Goal: Task Accomplishment & Management: Manage account settings

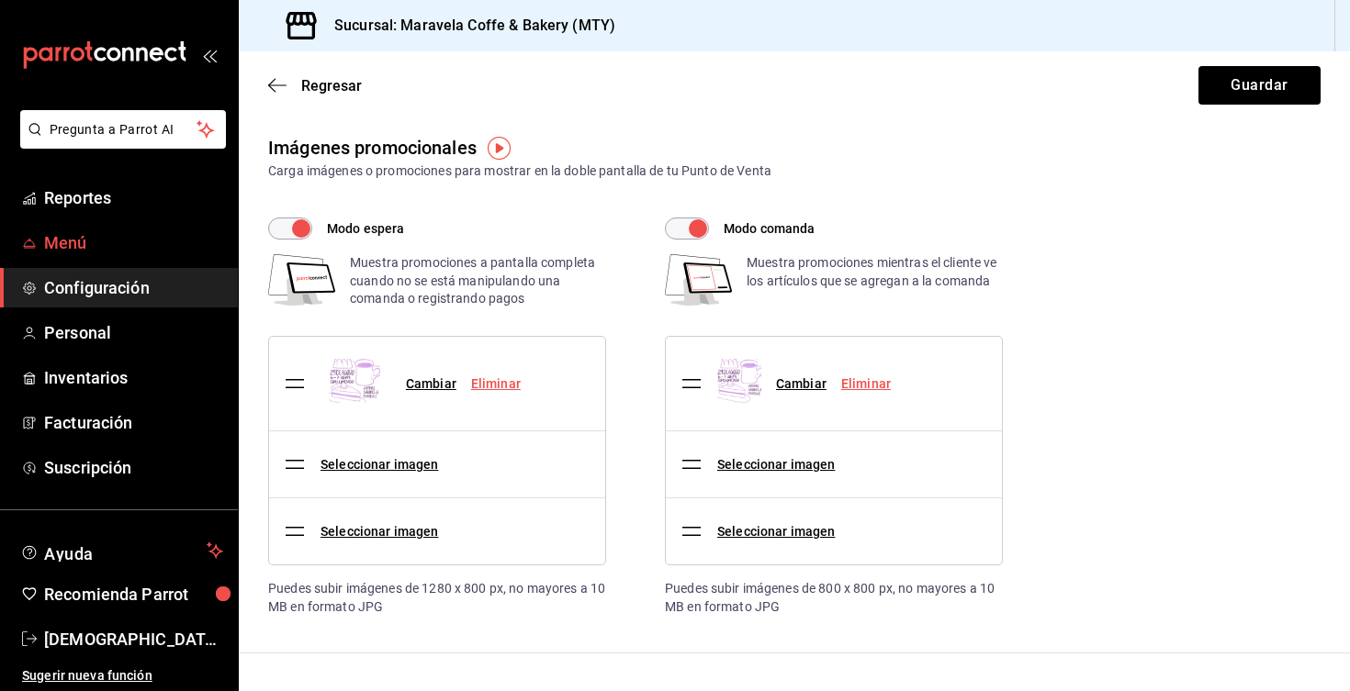
click at [66, 243] on span "Menú" at bounding box center [133, 242] width 179 height 25
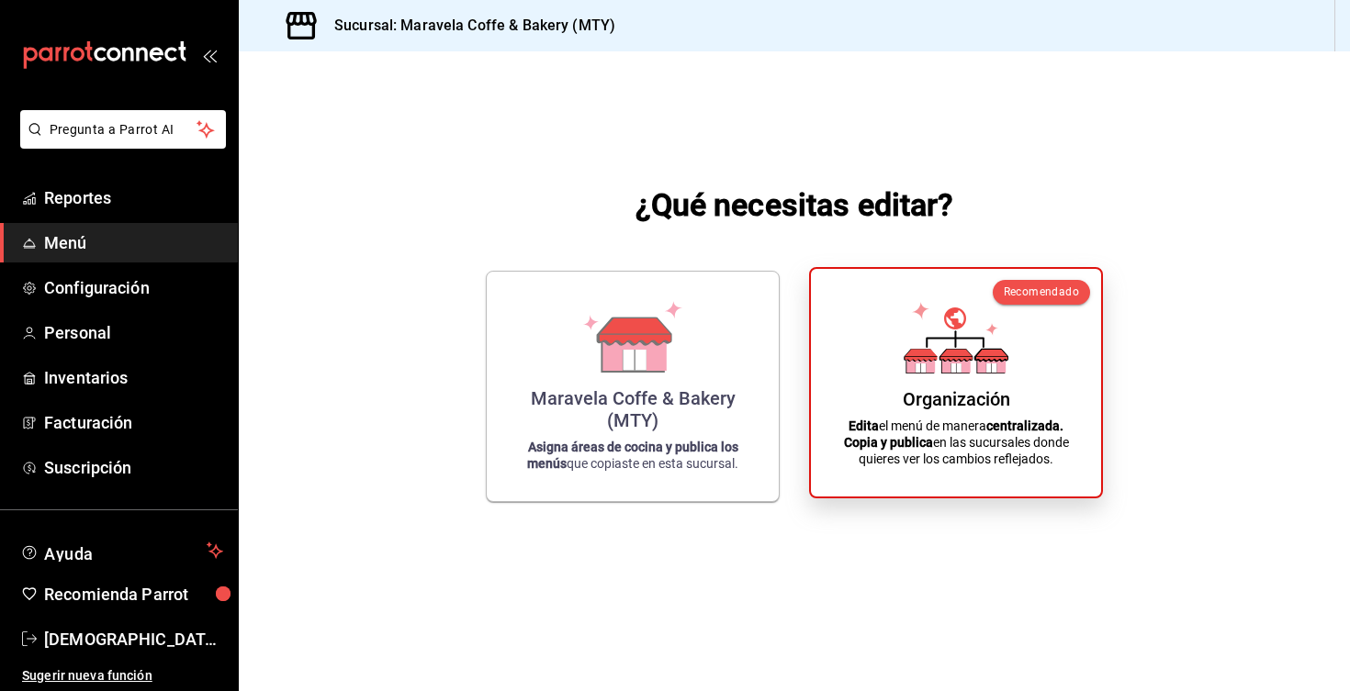
click at [1067, 395] on div "Organización Edita el menú de manera centralizada. Copia y publica en las sucur…" at bounding box center [956, 383] width 246 height 198
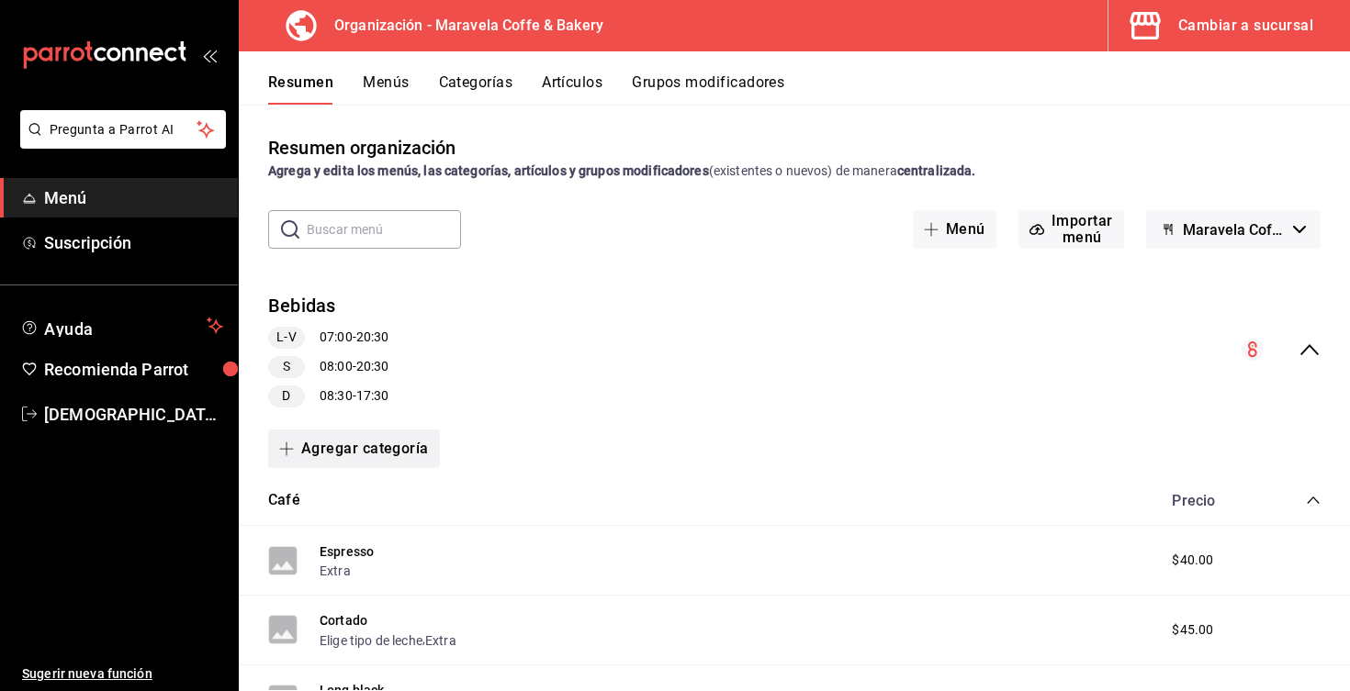
click at [378, 455] on button "Agregar categoría" at bounding box center [354, 449] width 172 height 39
click at [379, 496] on li "Categoría existente" at bounding box center [346, 497] width 157 height 45
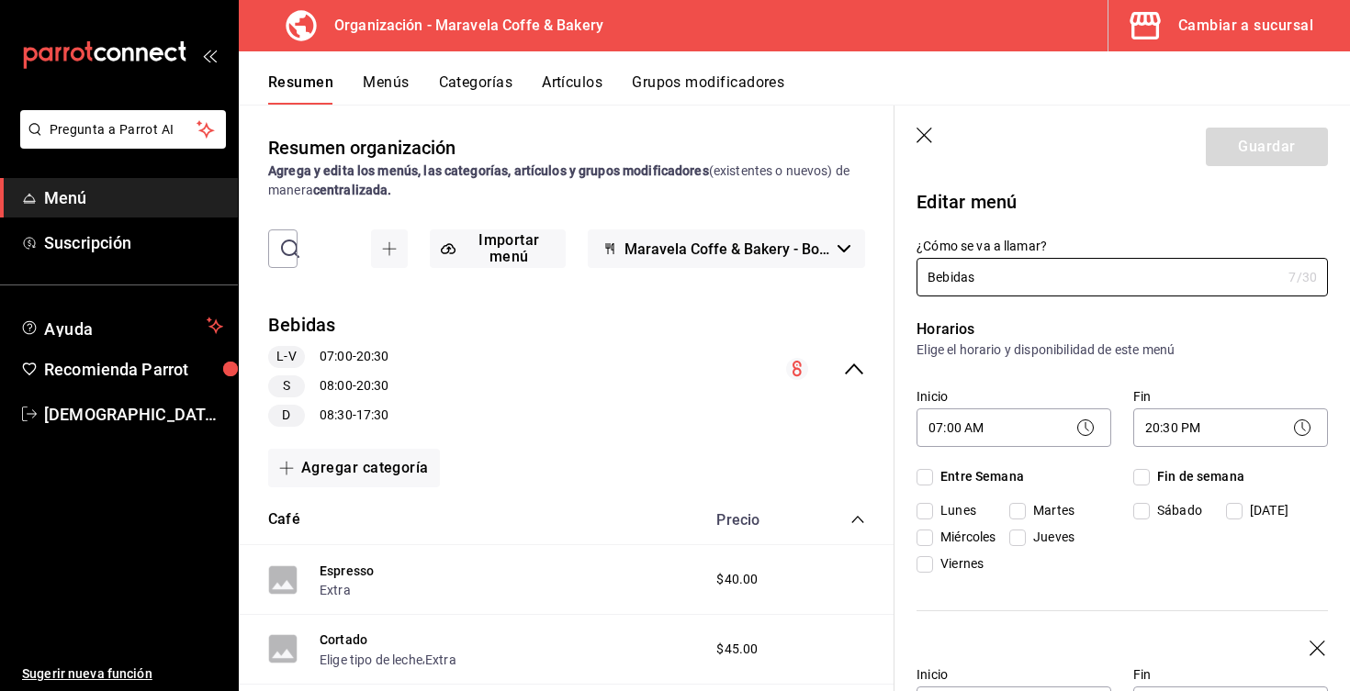
checkbox input "true"
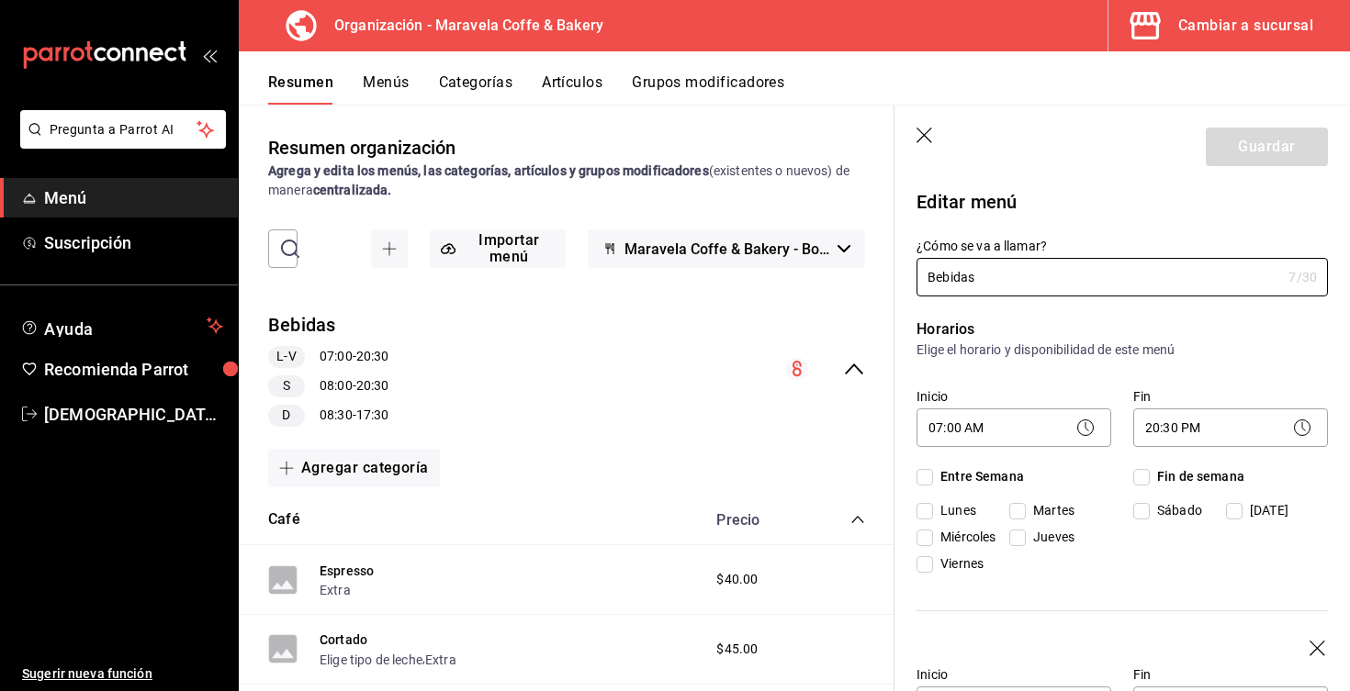
checkbox input "true"
click at [926, 140] on icon "button" at bounding box center [925, 137] width 18 height 18
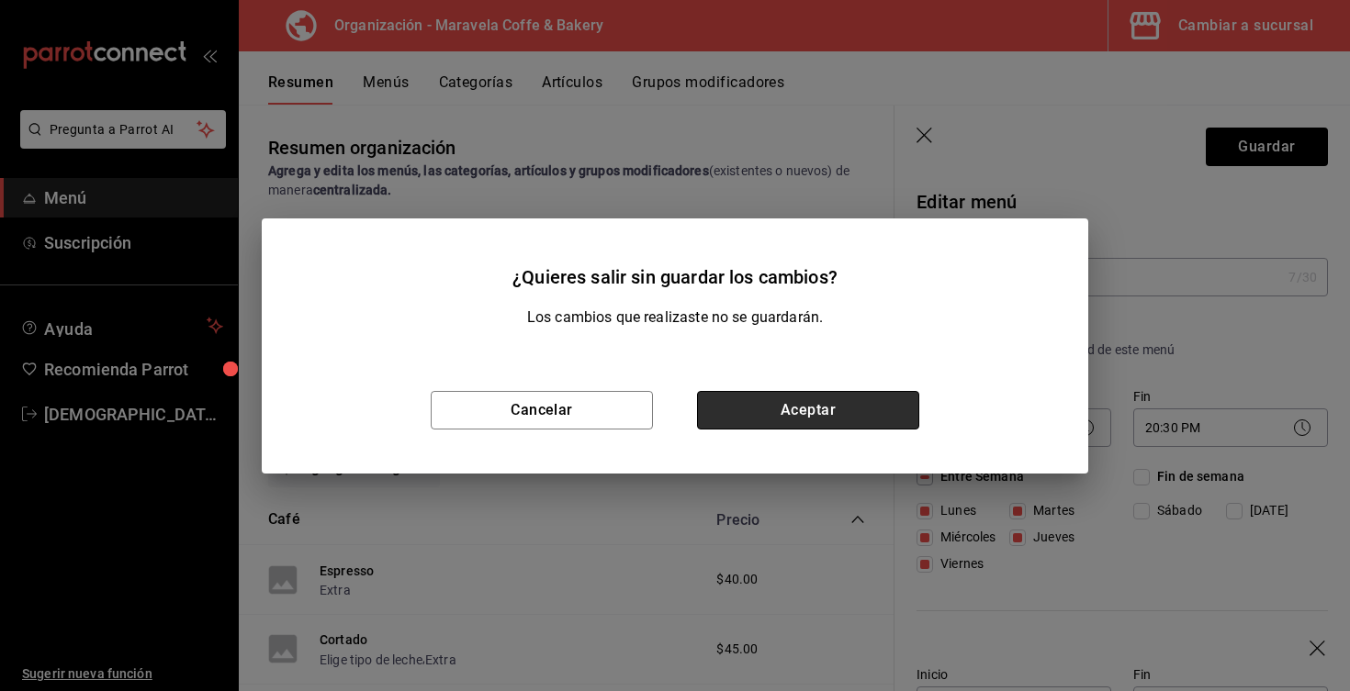
click at [716, 414] on button "Aceptar" at bounding box center [808, 410] width 222 height 39
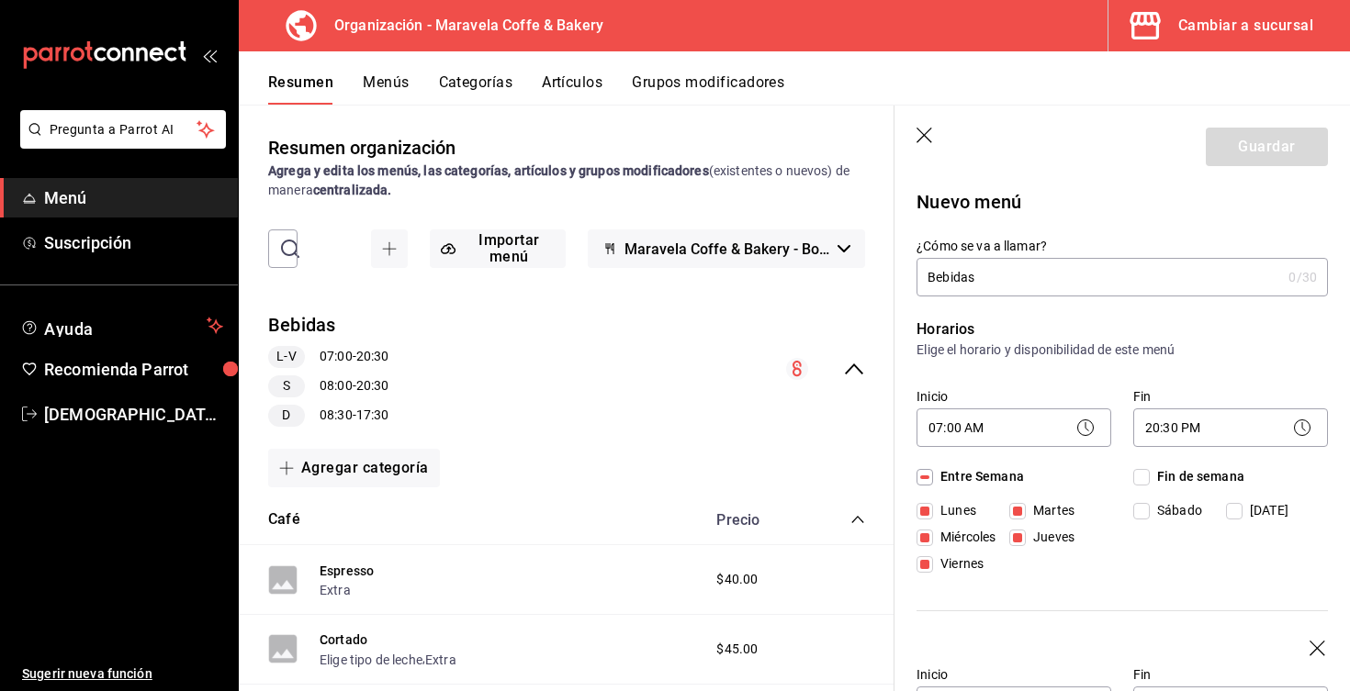
checkbox input "false"
type input "1756237820029"
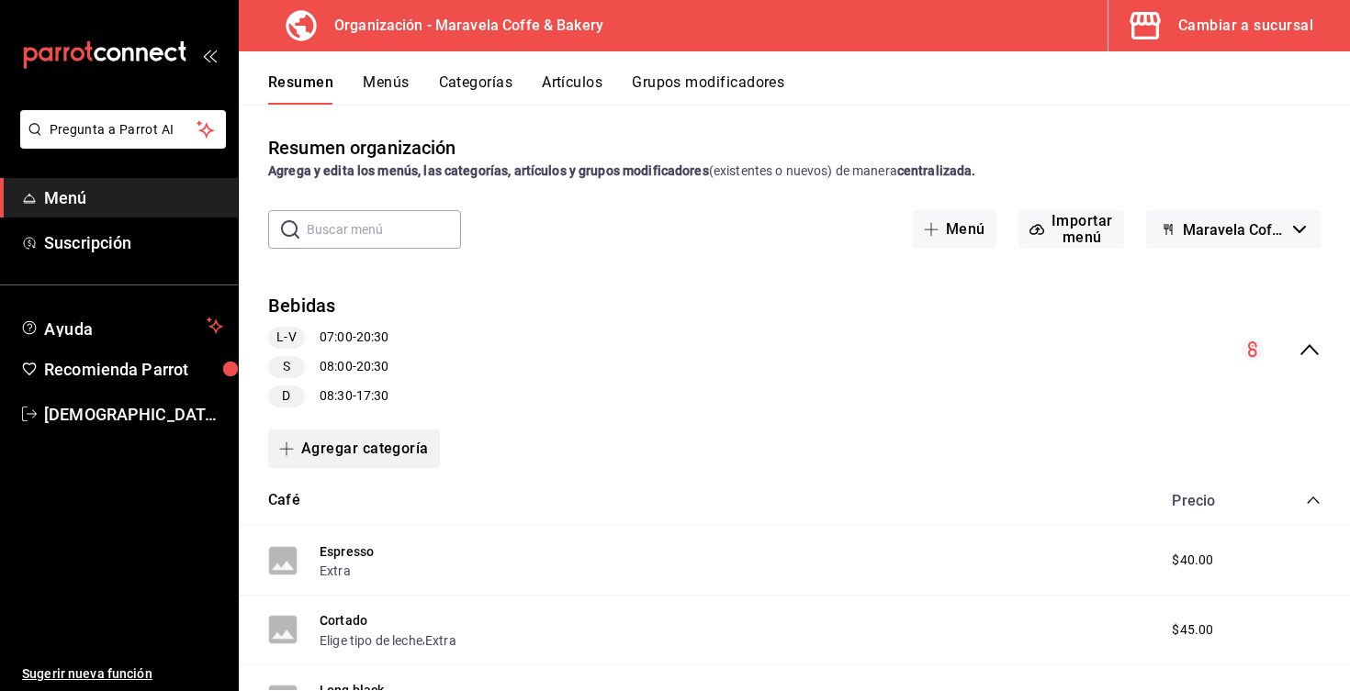
click at [355, 457] on button "Agregar categoría" at bounding box center [354, 449] width 172 height 39
click at [369, 544] on li "Categoría nueva" at bounding box center [346, 542] width 157 height 45
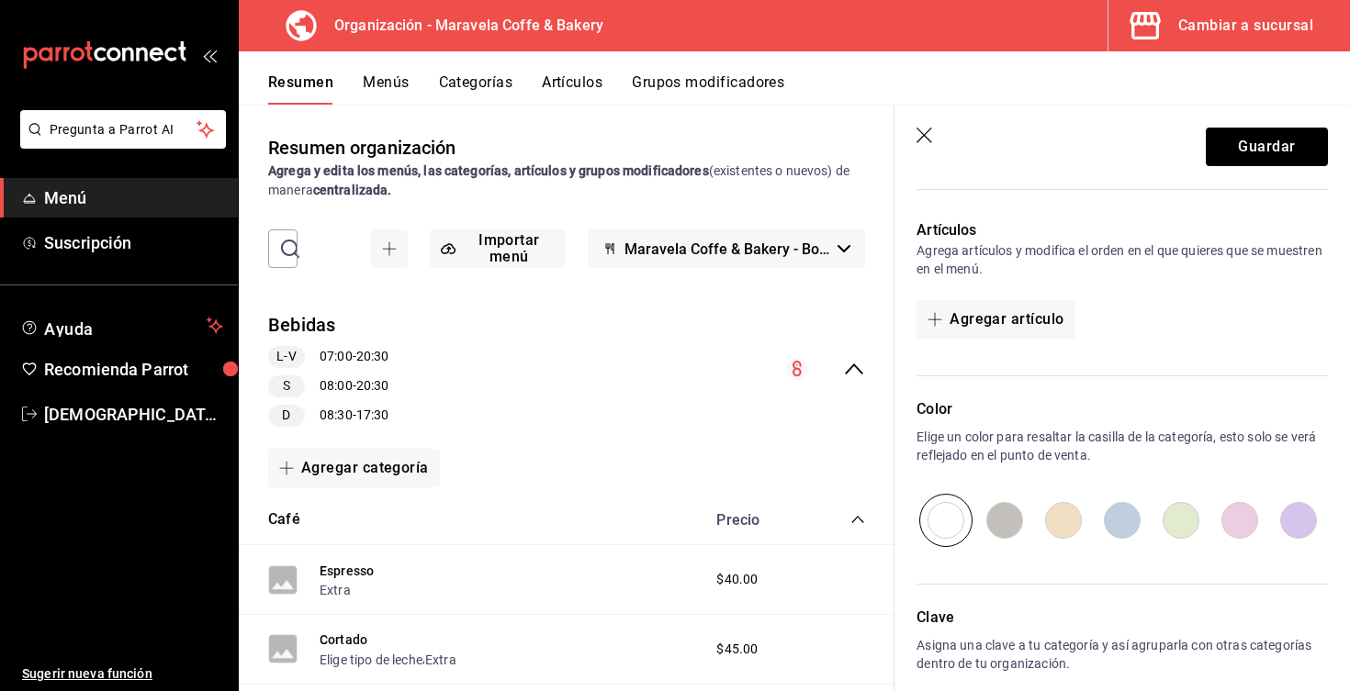
scroll to position [549, 0]
type input "Extras"
click at [1030, 320] on button "Agregar artículo" at bounding box center [995, 317] width 158 height 39
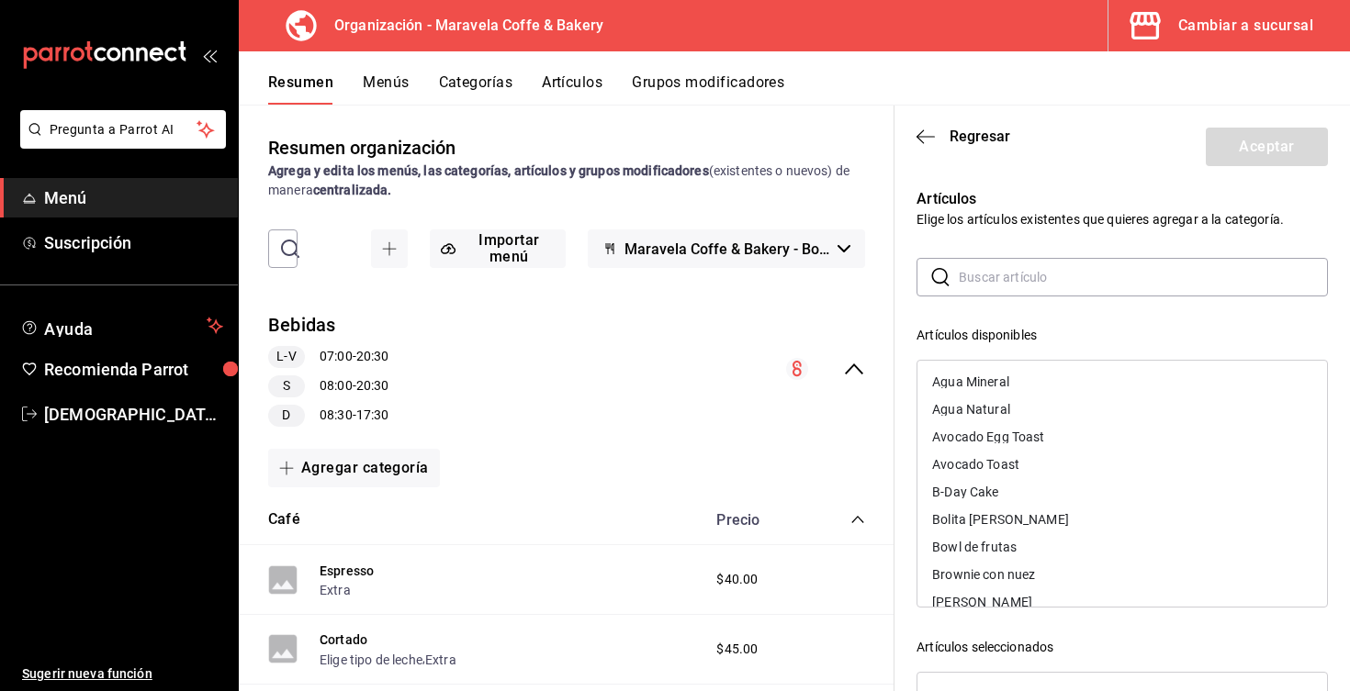
click at [1014, 272] on input "text" at bounding box center [1143, 277] width 369 height 37
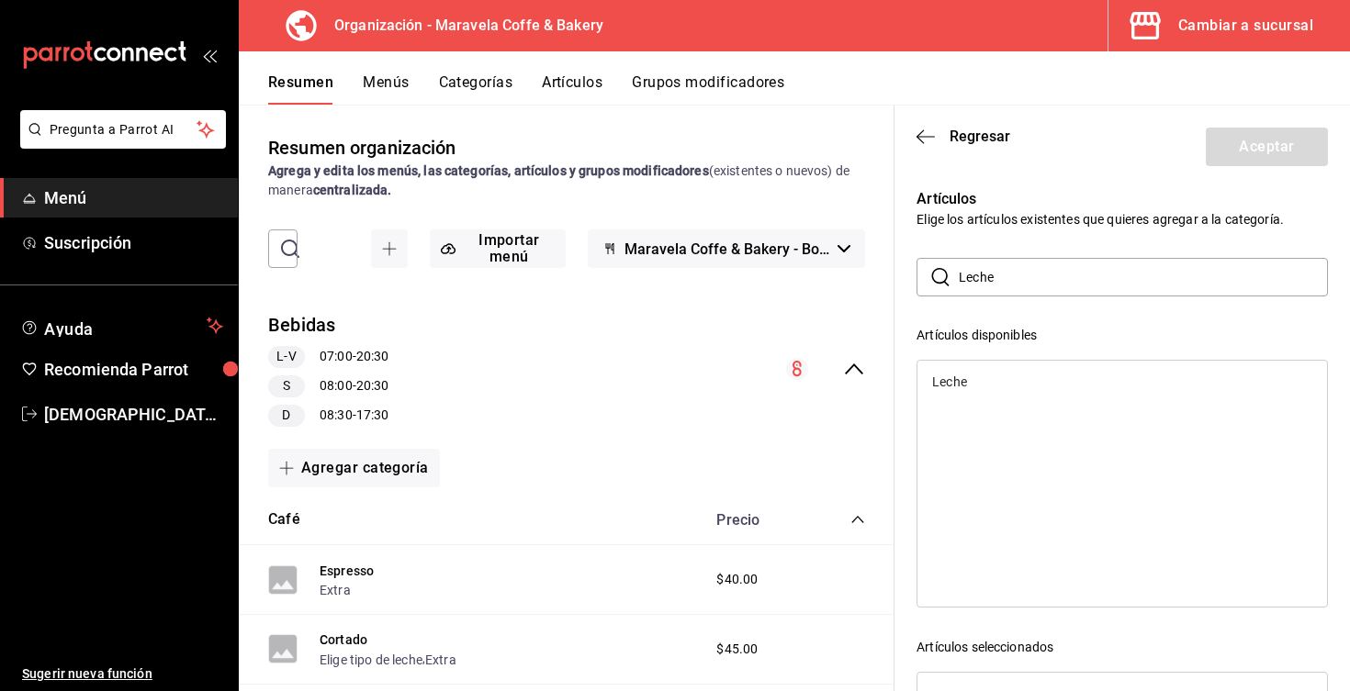
click at [1076, 292] on input "Leche" at bounding box center [1143, 277] width 369 height 37
click at [966, 374] on div "Leche" at bounding box center [1122, 382] width 410 height 28
click at [1009, 278] on input "Leche" at bounding box center [1143, 277] width 369 height 37
type input "L"
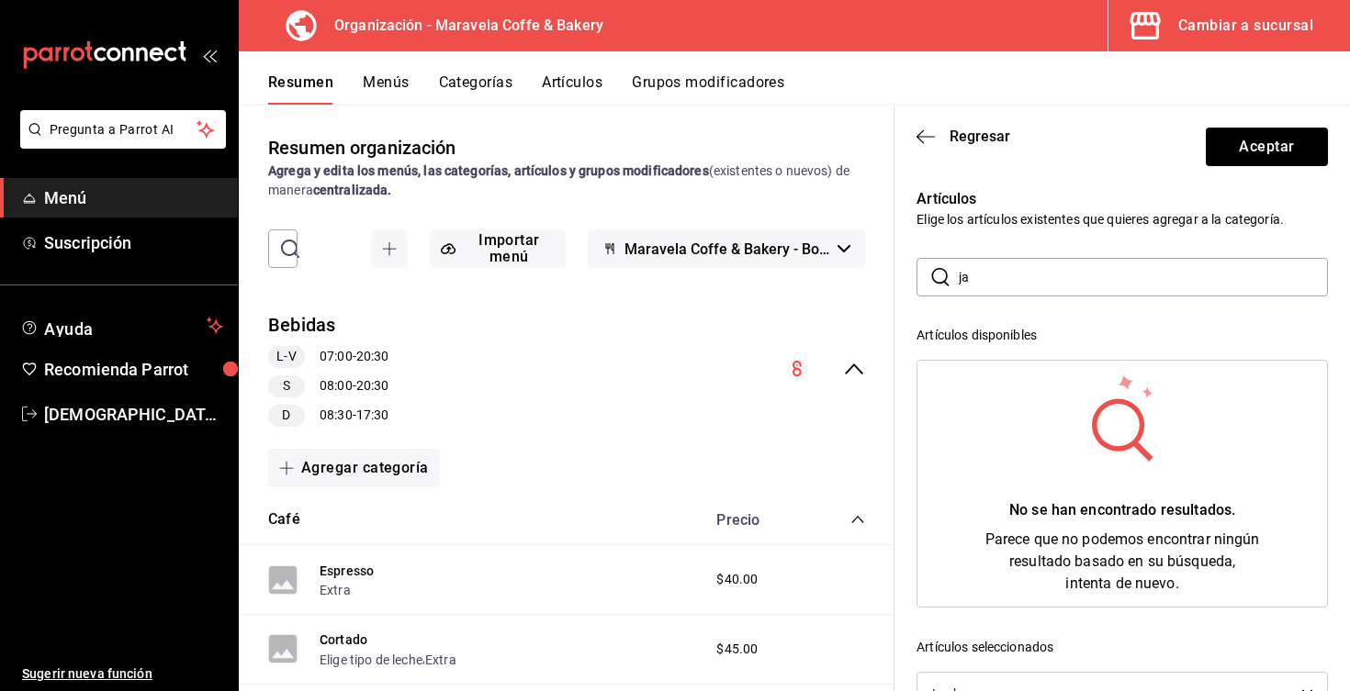
type input "j"
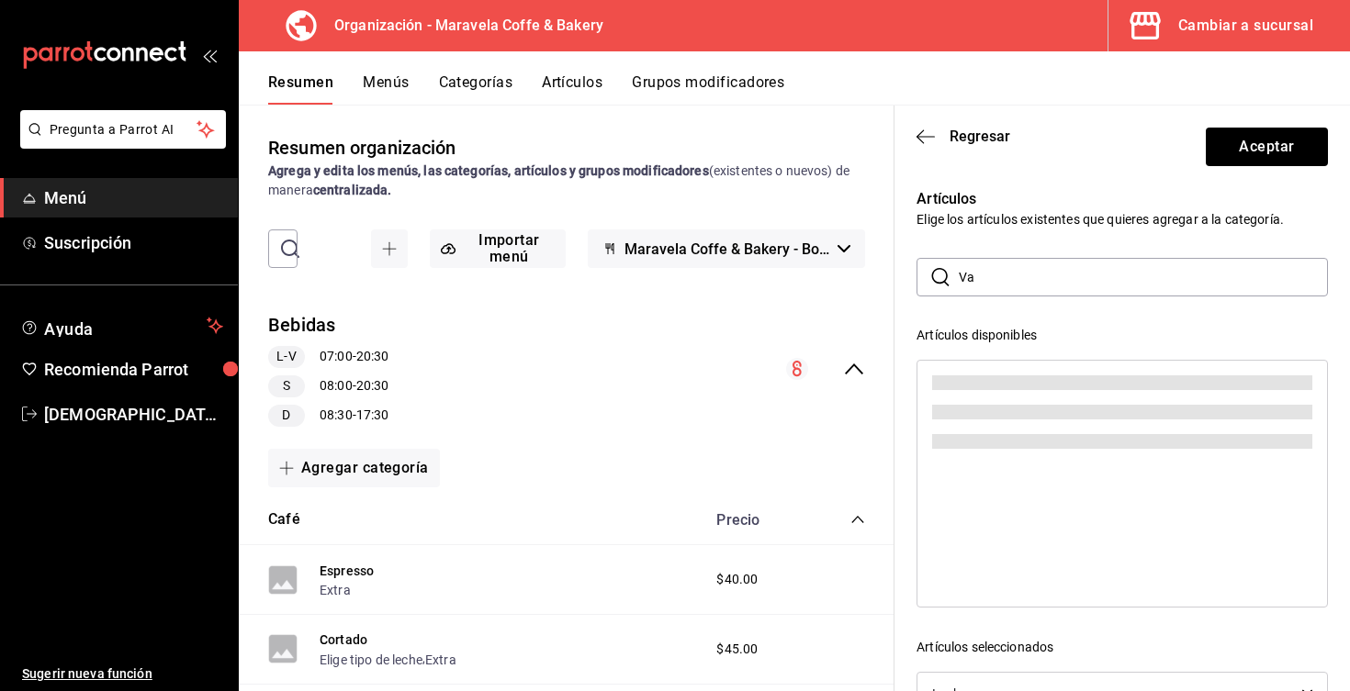
type input "V"
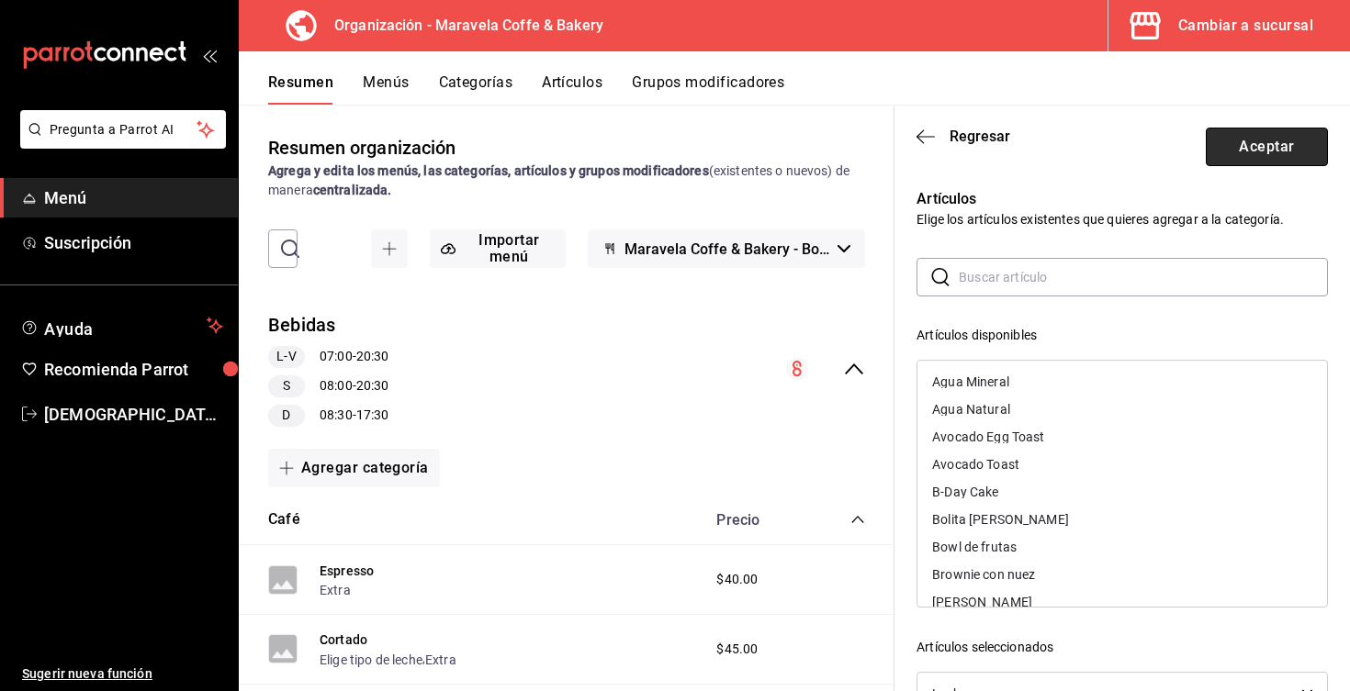
click at [1259, 149] on button "Aceptar" at bounding box center [1267, 147] width 122 height 39
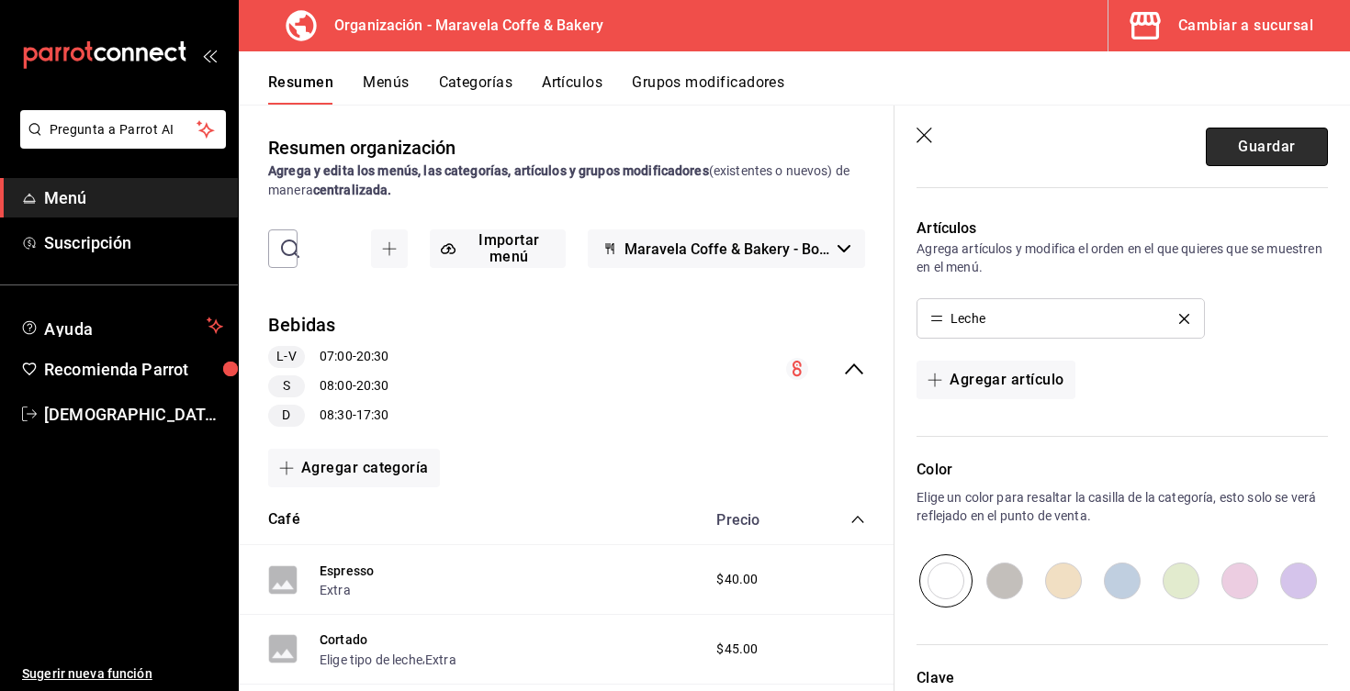
click at [1239, 159] on button "Guardar" at bounding box center [1267, 147] width 122 height 39
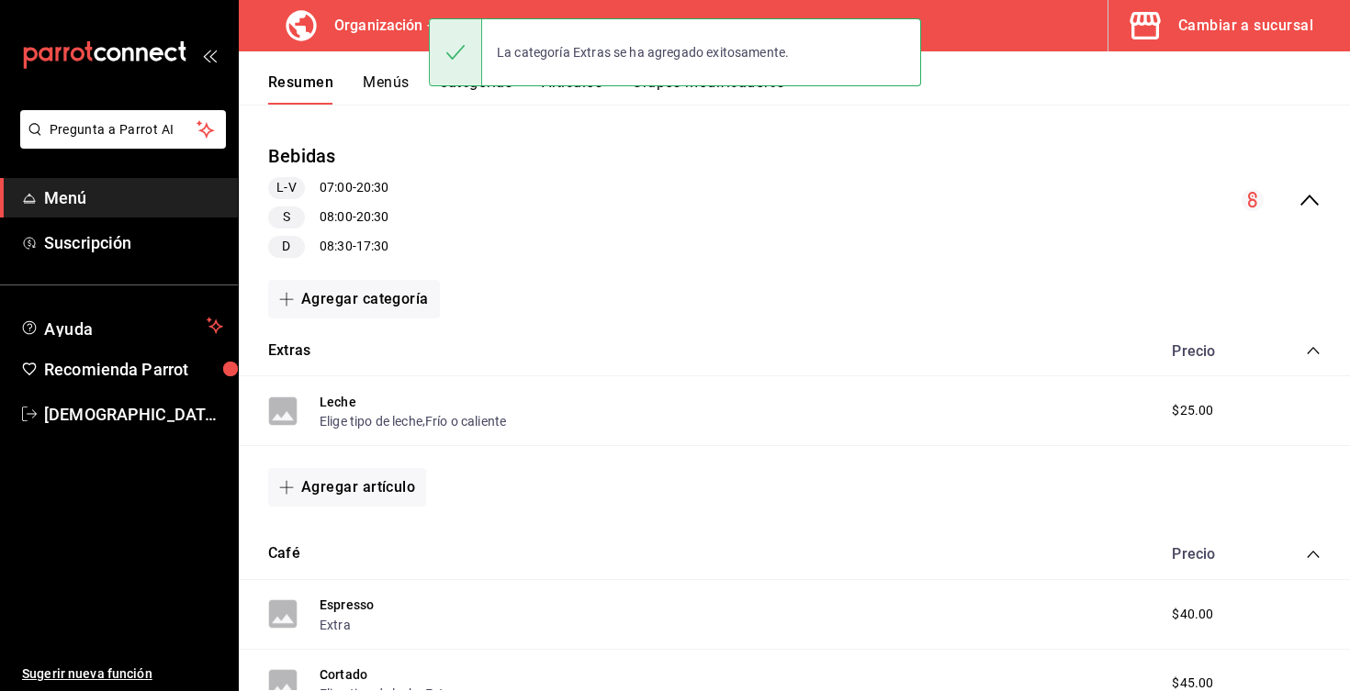
scroll to position [151, 0]
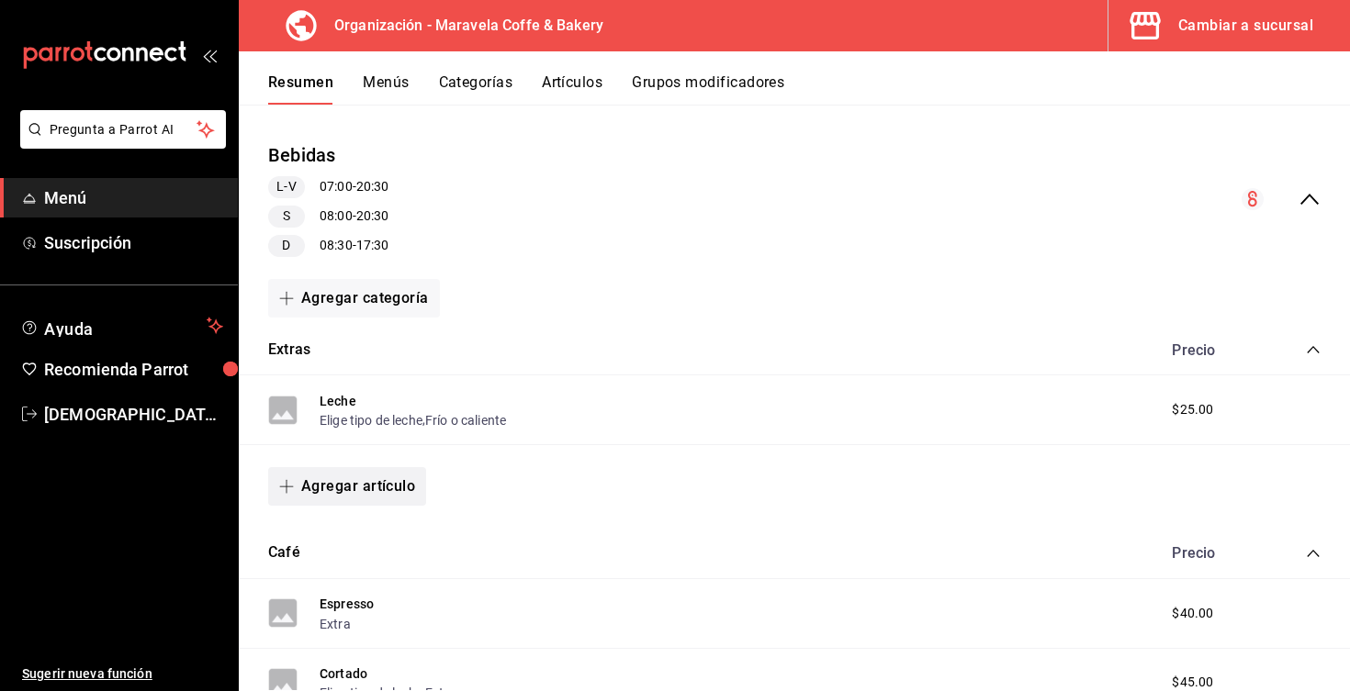
click at [358, 486] on button "Agregar artículo" at bounding box center [347, 486] width 158 height 39
click at [362, 588] on li "Artículo nuevo" at bounding box center [340, 579] width 144 height 45
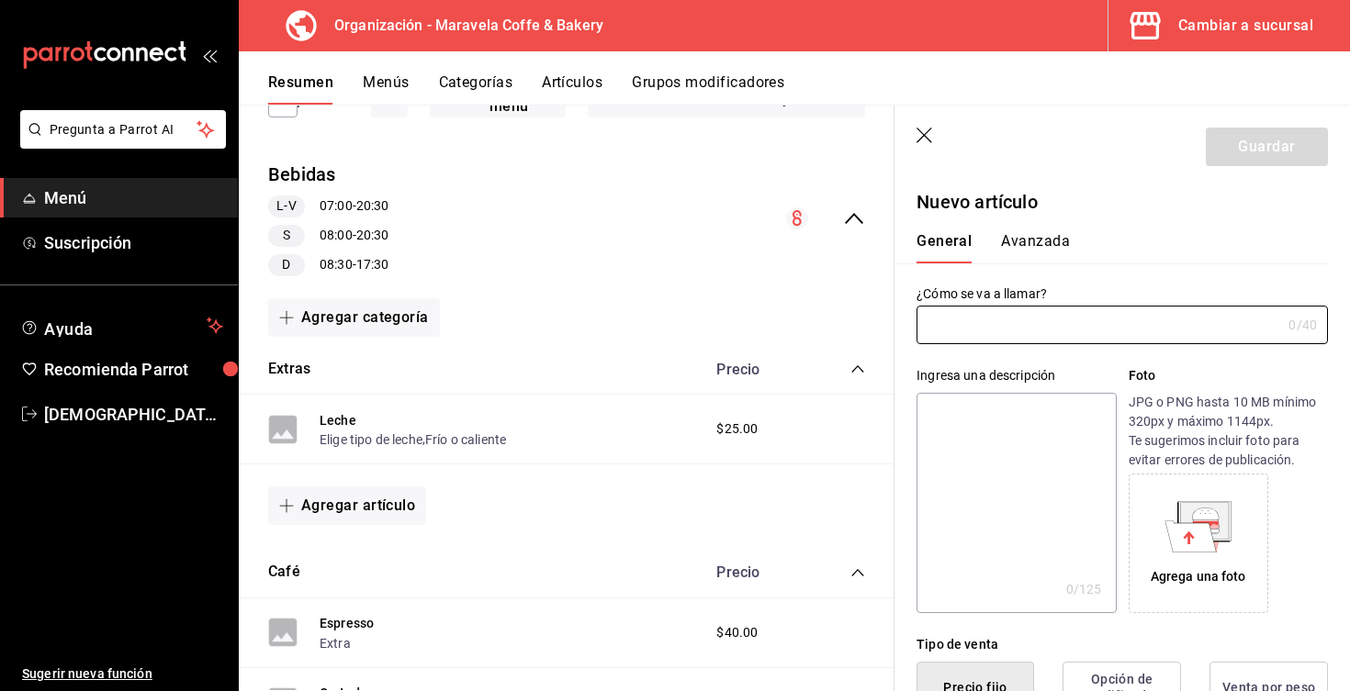
type input "AR-1756237870958"
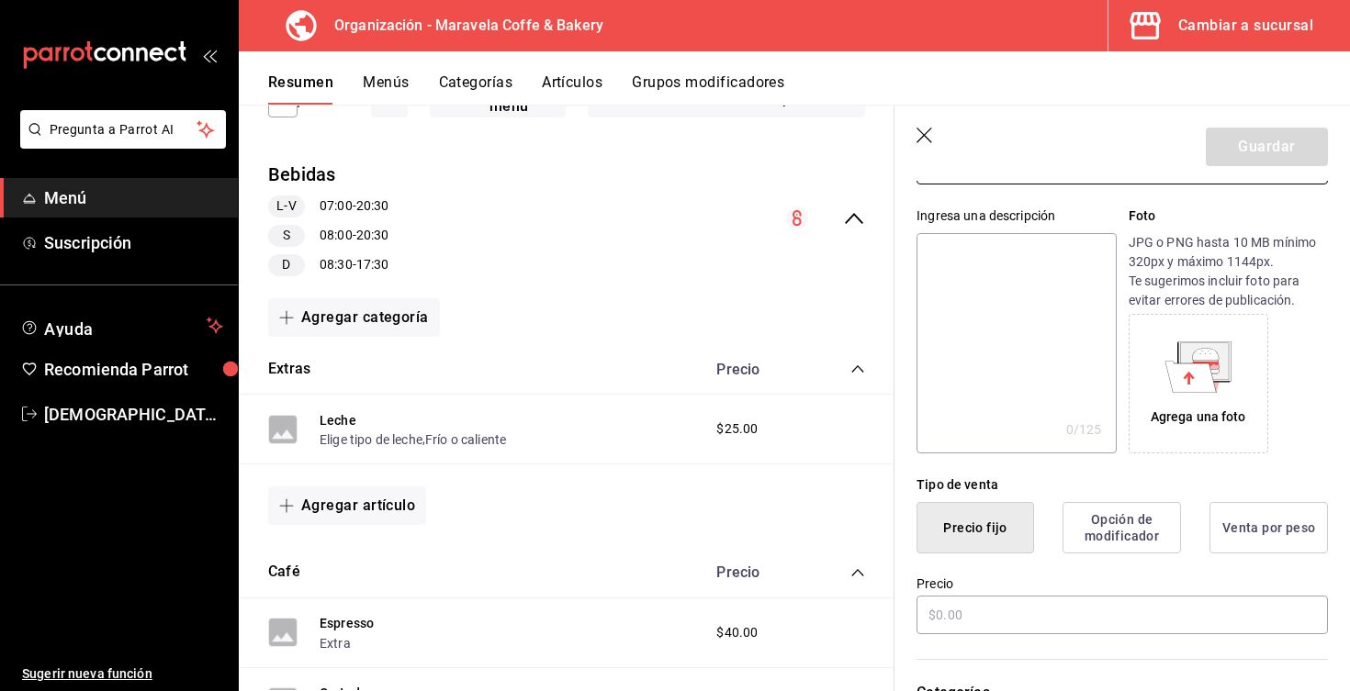
scroll to position [163, 0]
type input "[PERSON_NAME]"
click at [997, 613] on input "text" at bounding box center [1121, 612] width 411 height 39
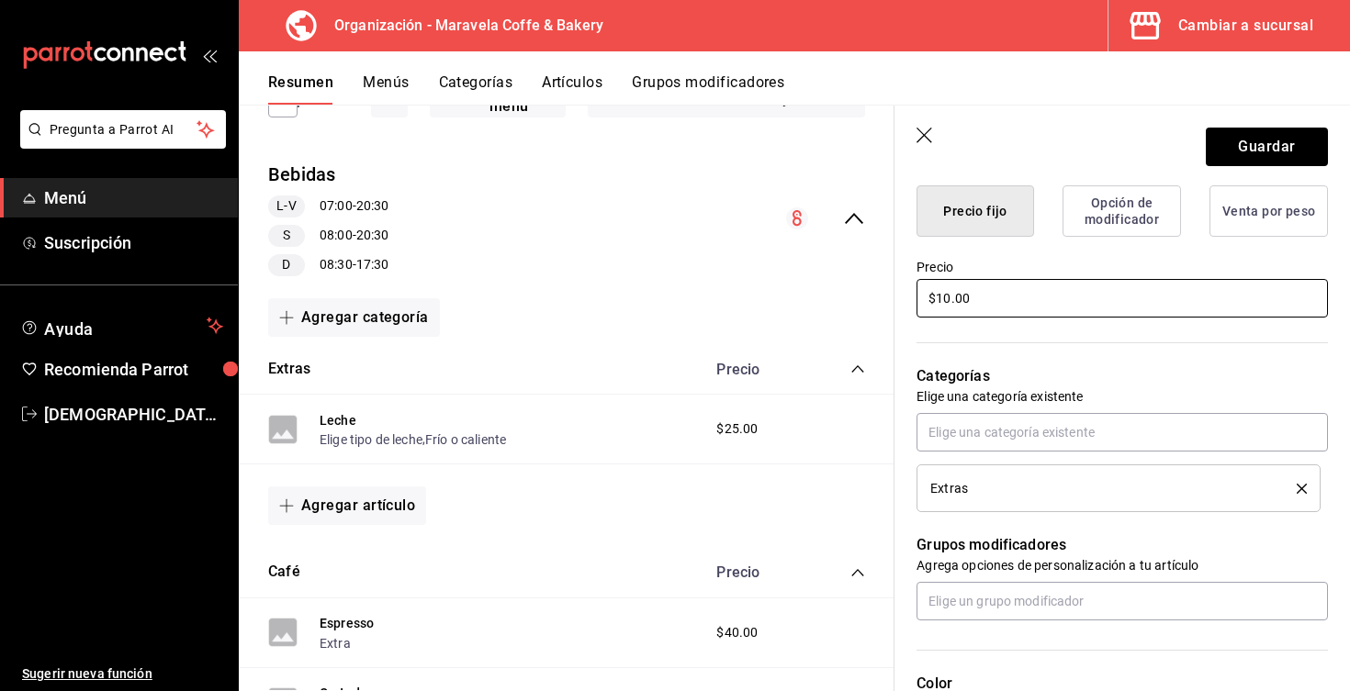
scroll to position [475, 0]
type input "$10.00"
click at [1238, 132] on button "Guardar" at bounding box center [1267, 147] width 122 height 39
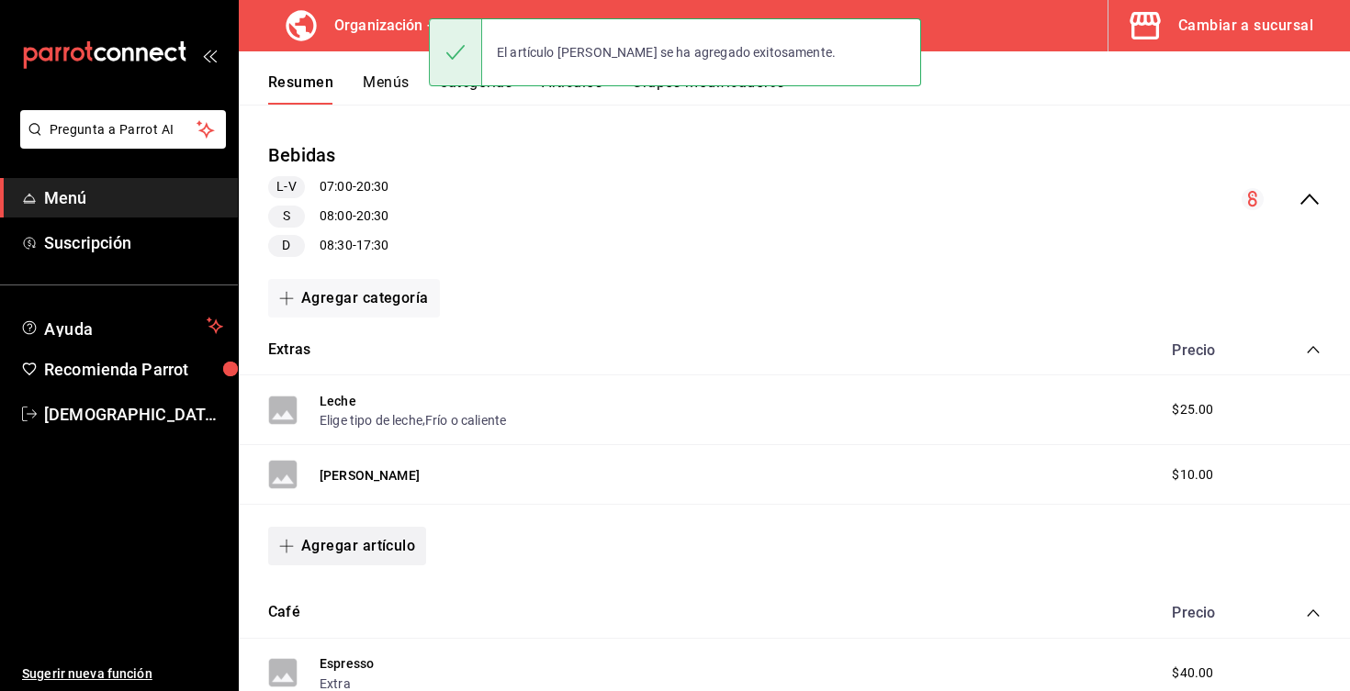
click at [363, 553] on button "Agregar artículo" at bounding box center [347, 546] width 158 height 39
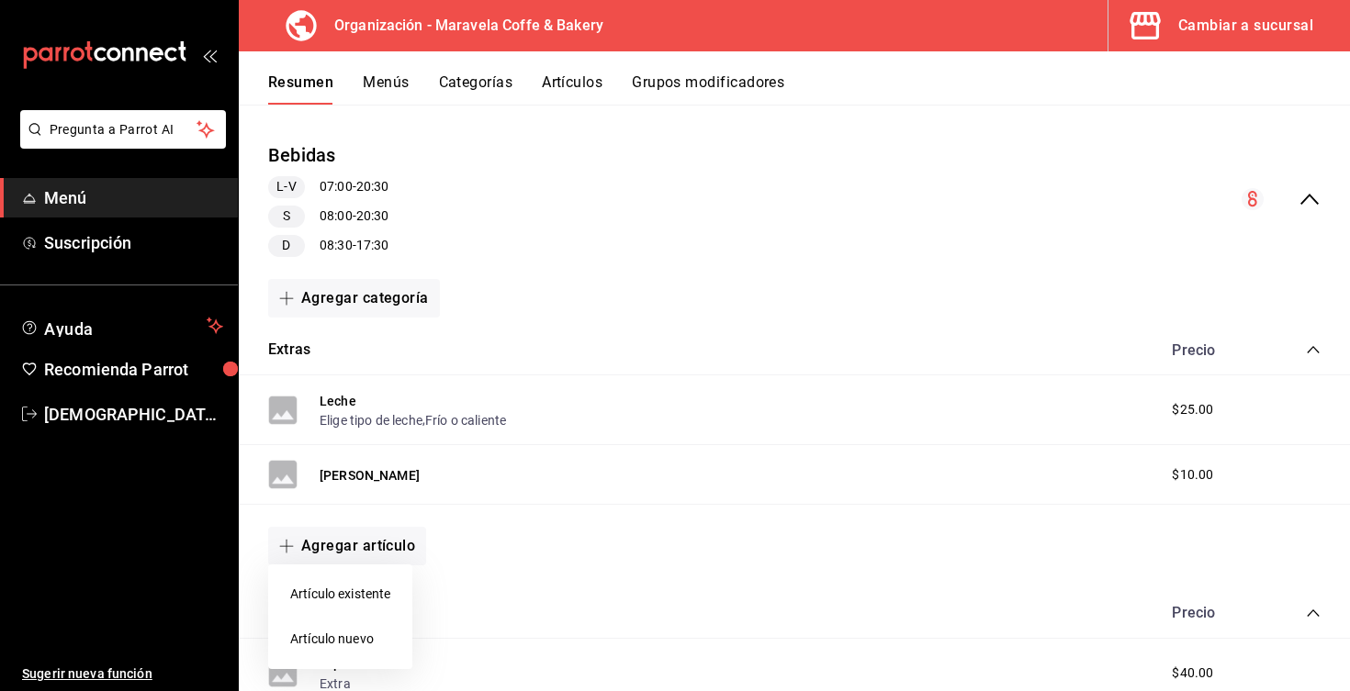
click at [357, 650] on li "Artículo nuevo" at bounding box center [340, 639] width 144 height 45
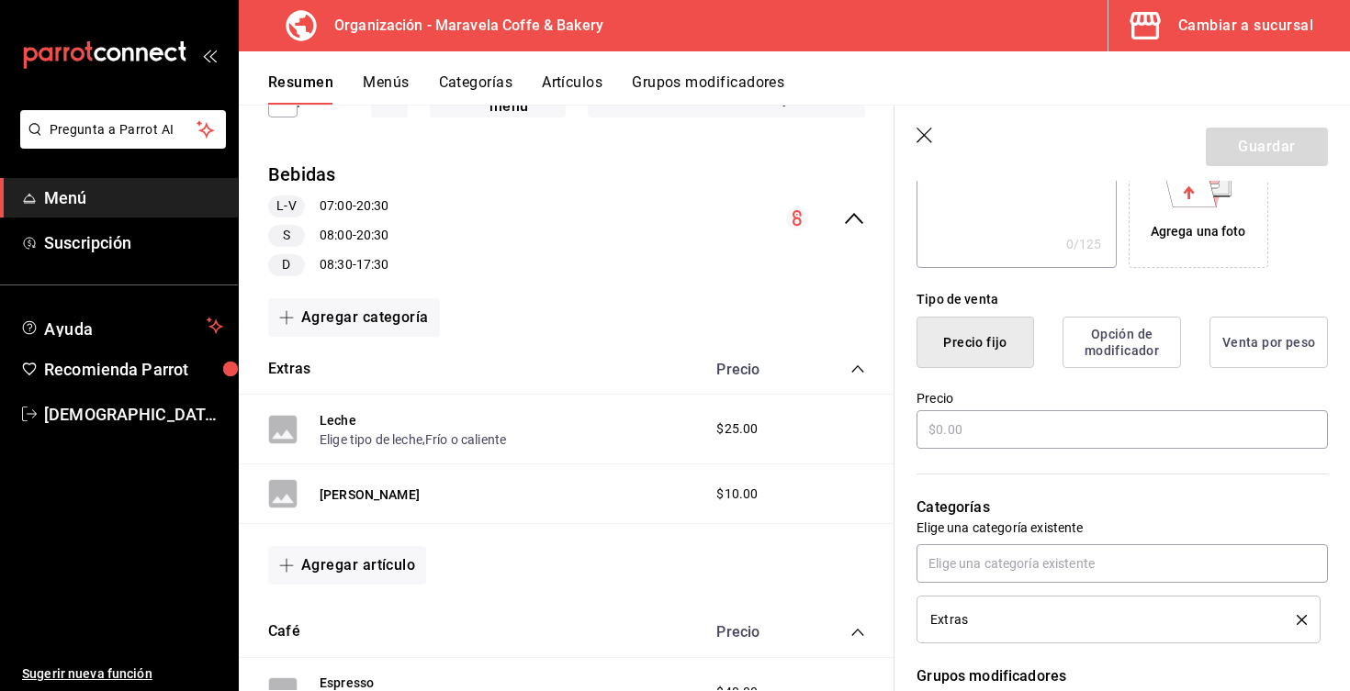
scroll to position [365, 0]
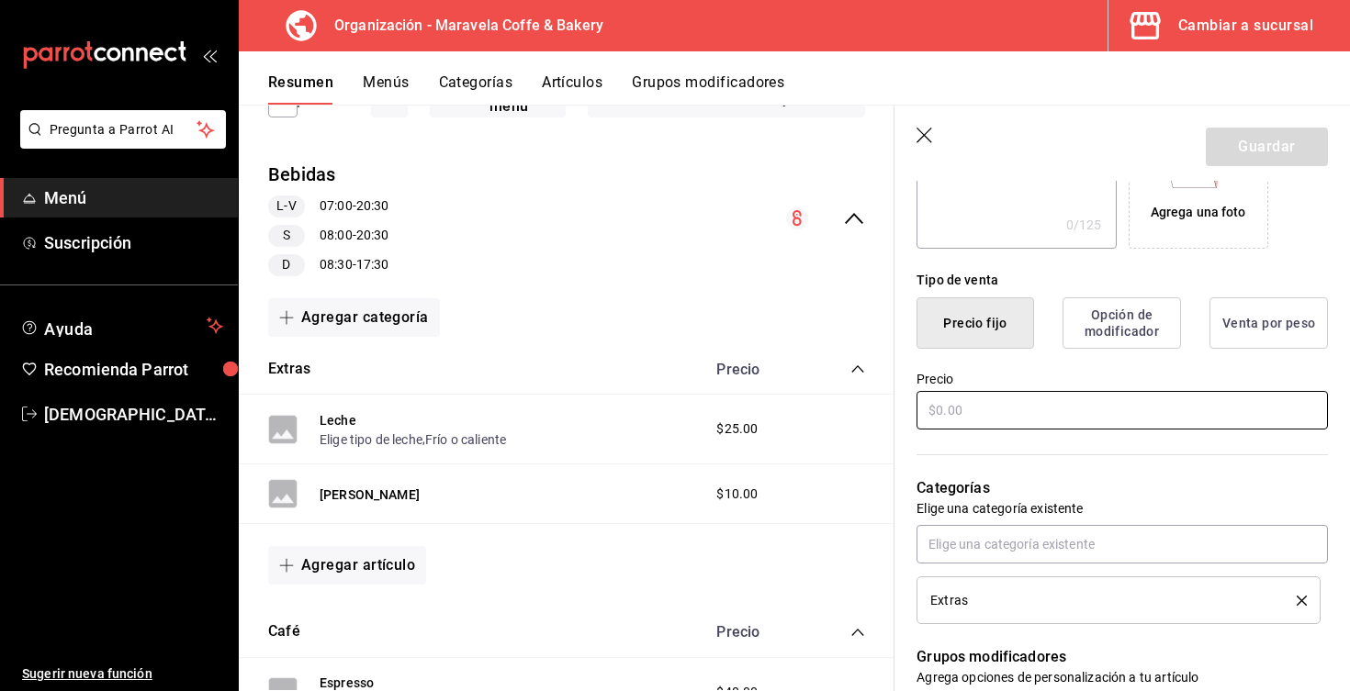
type input "[PERSON_NAME]"
click at [1020, 415] on input "text" at bounding box center [1121, 410] width 411 height 39
type input "$10.00"
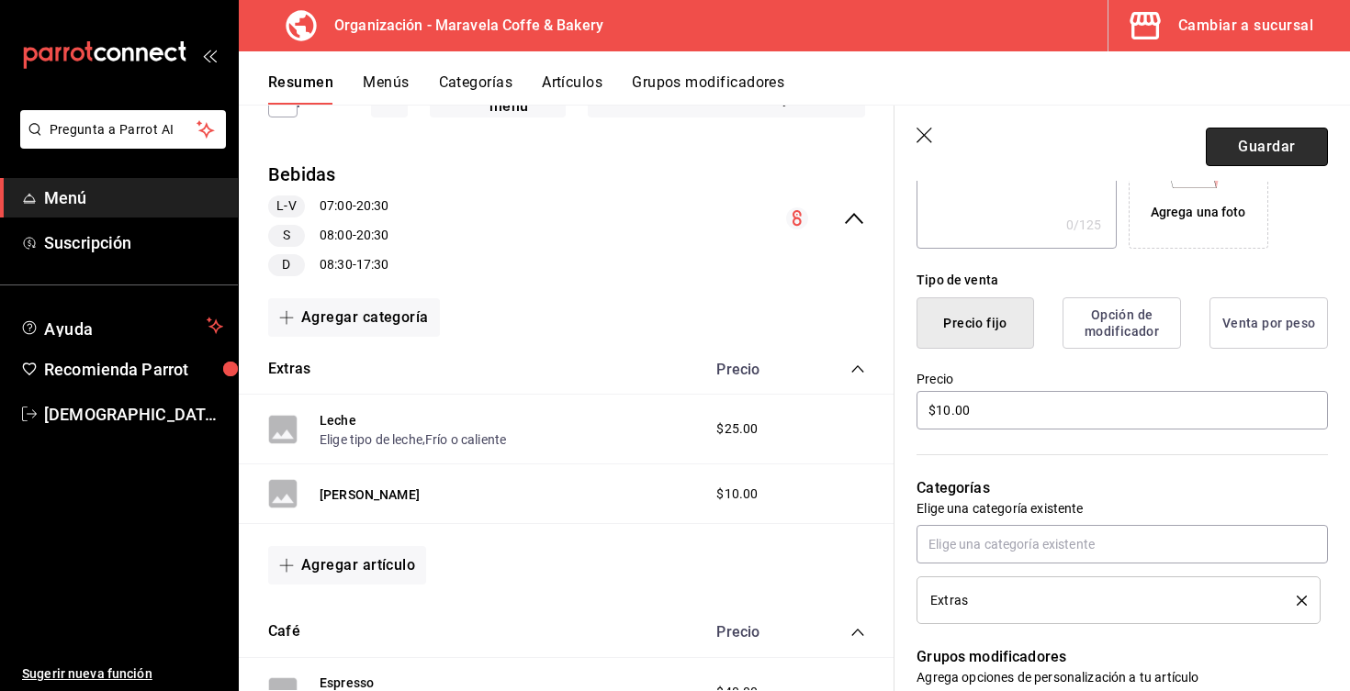
click at [1229, 151] on button "Guardar" at bounding box center [1267, 147] width 122 height 39
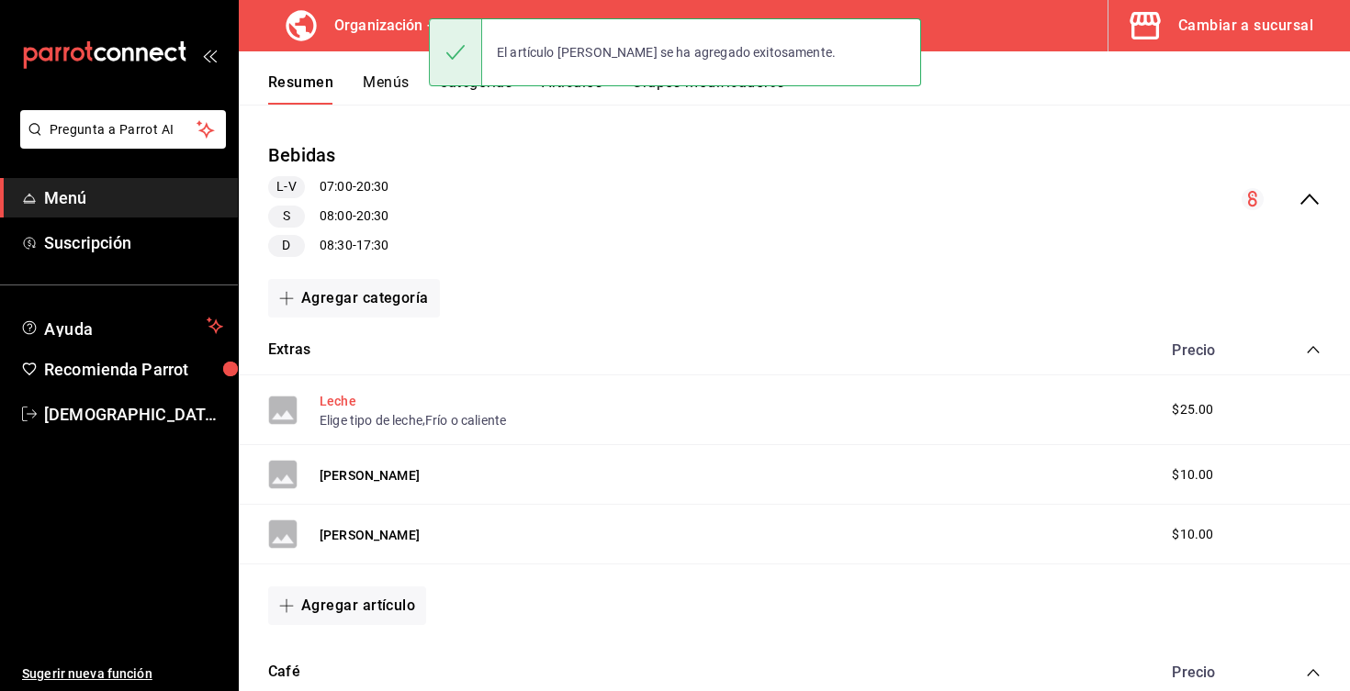
click at [338, 399] on button "Leche" at bounding box center [338, 401] width 37 height 18
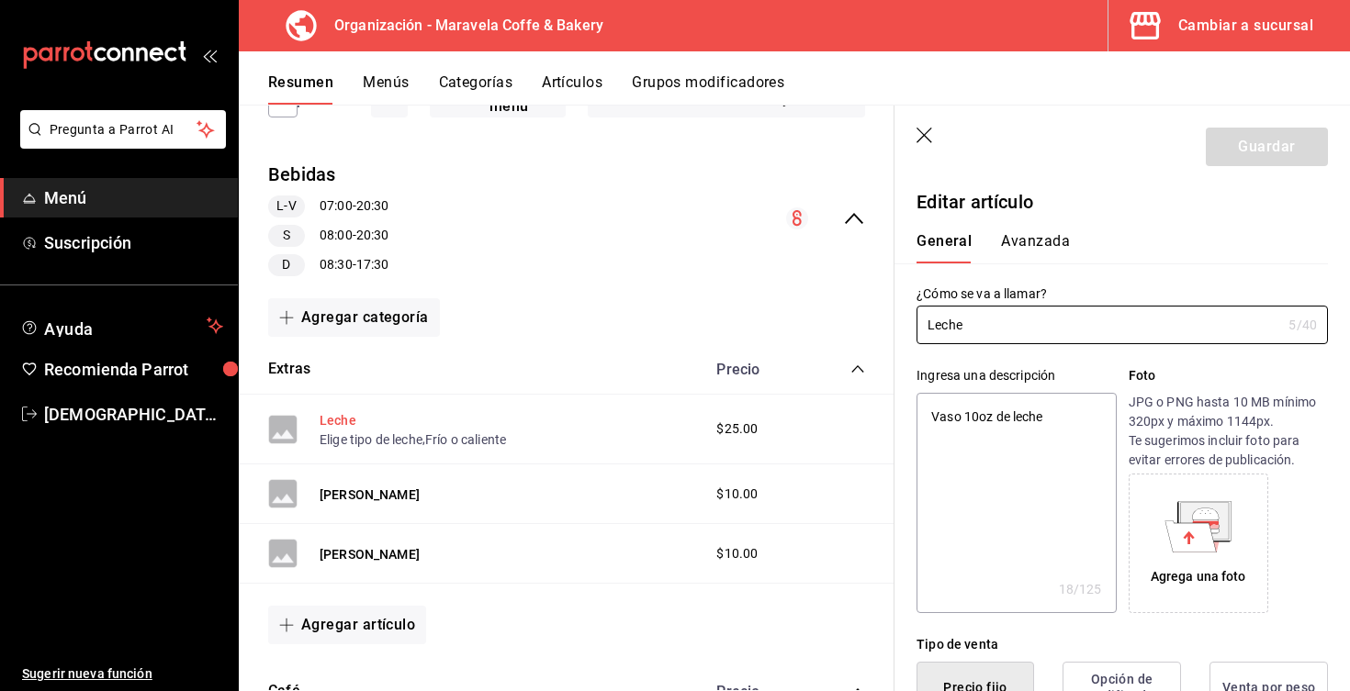
type textarea "x"
type input "$25.00"
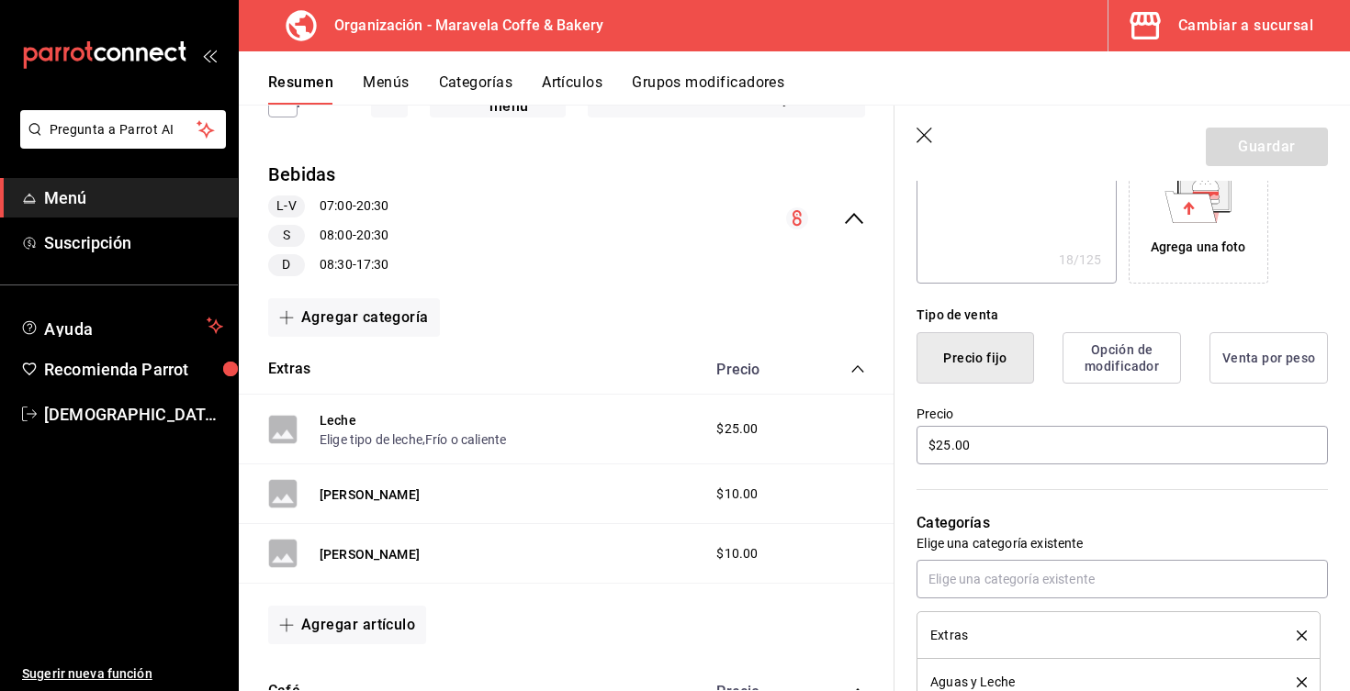
scroll to position [332, 0]
click at [1108, 360] on button "Opción de modificador" at bounding box center [1121, 355] width 118 height 51
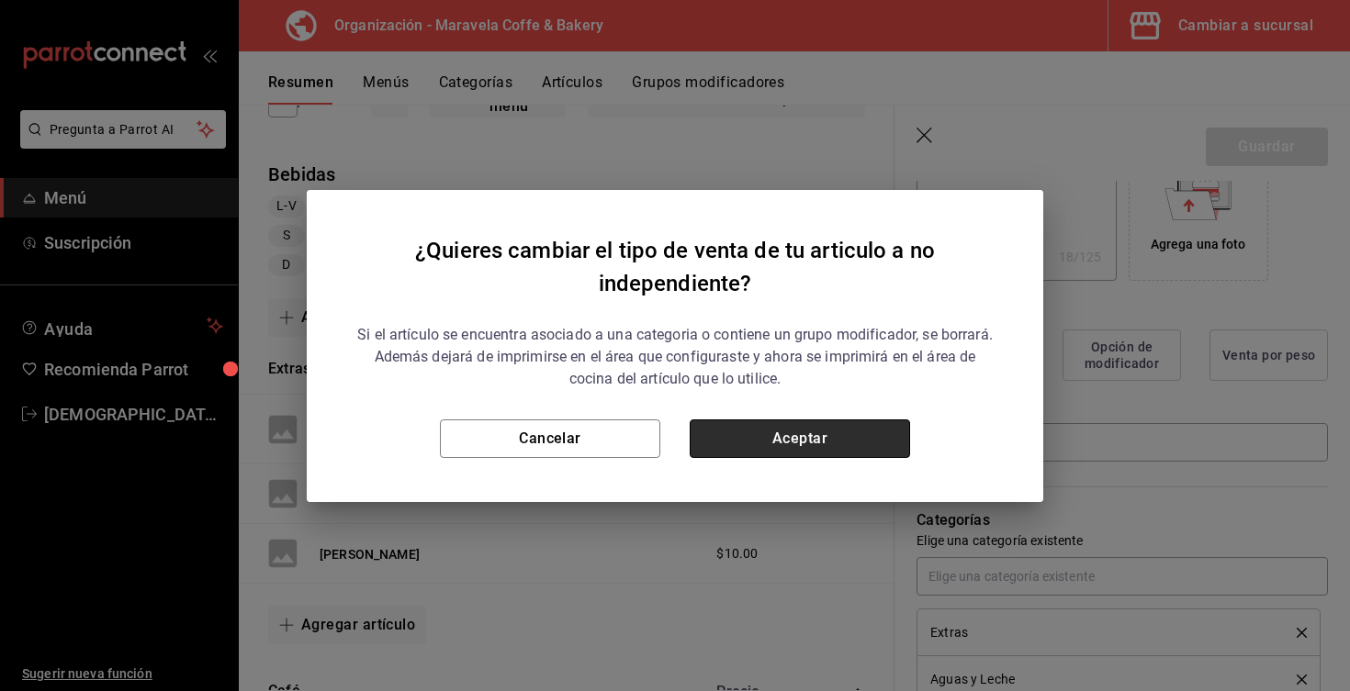
click at [737, 432] on button "Aceptar" at bounding box center [800, 439] width 220 height 39
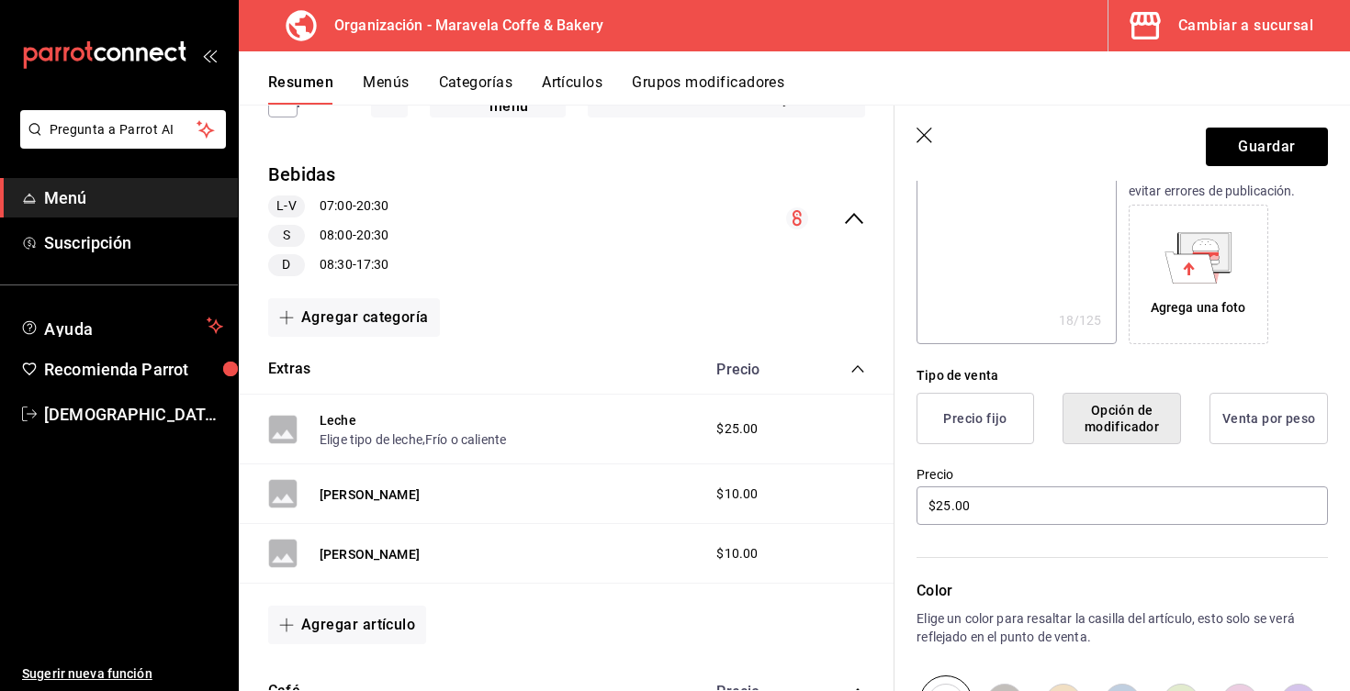
scroll to position [267, 0]
click at [975, 414] on button "Precio fijo" at bounding box center [975, 420] width 118 height 51
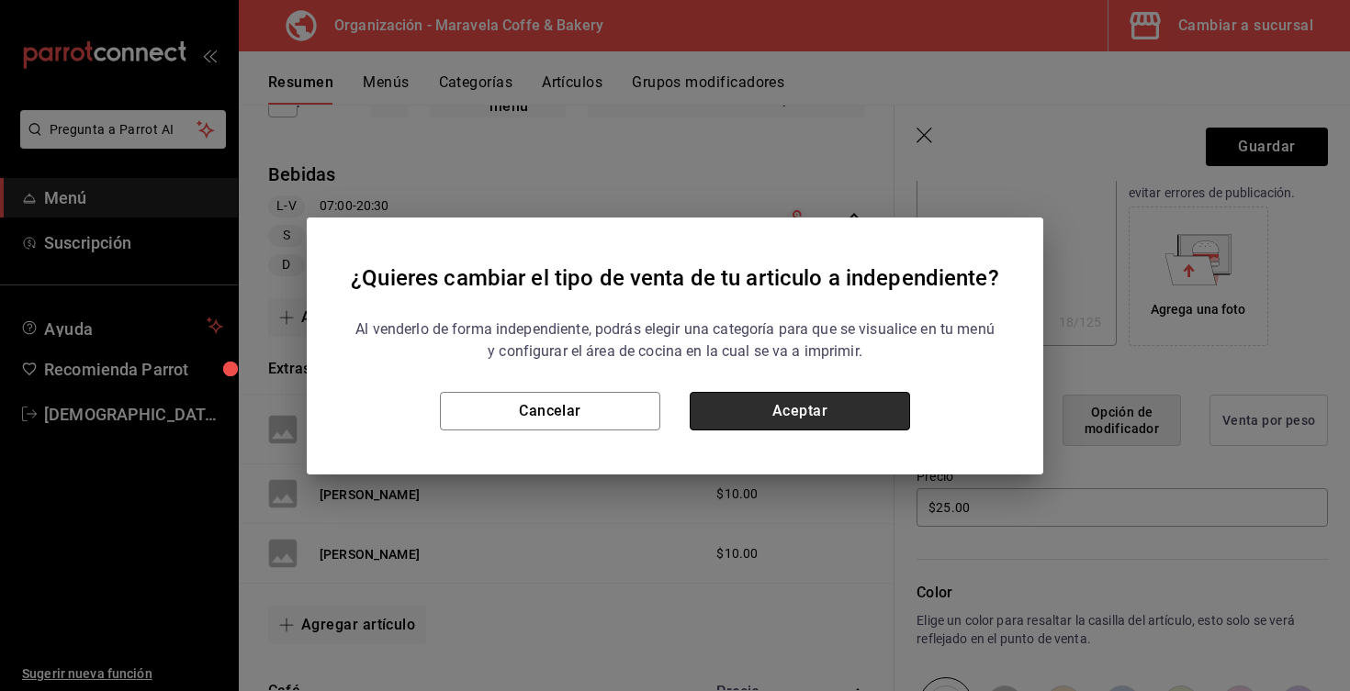
click at [838, 397] on button "Aceptar" at bounding box center [800, 411] width 220 height 39
click at [838, 397] on div "Leche Elige tipo de leche , Frío o caliente $25.00" at bounding box center [567, 430] width 656 height 70
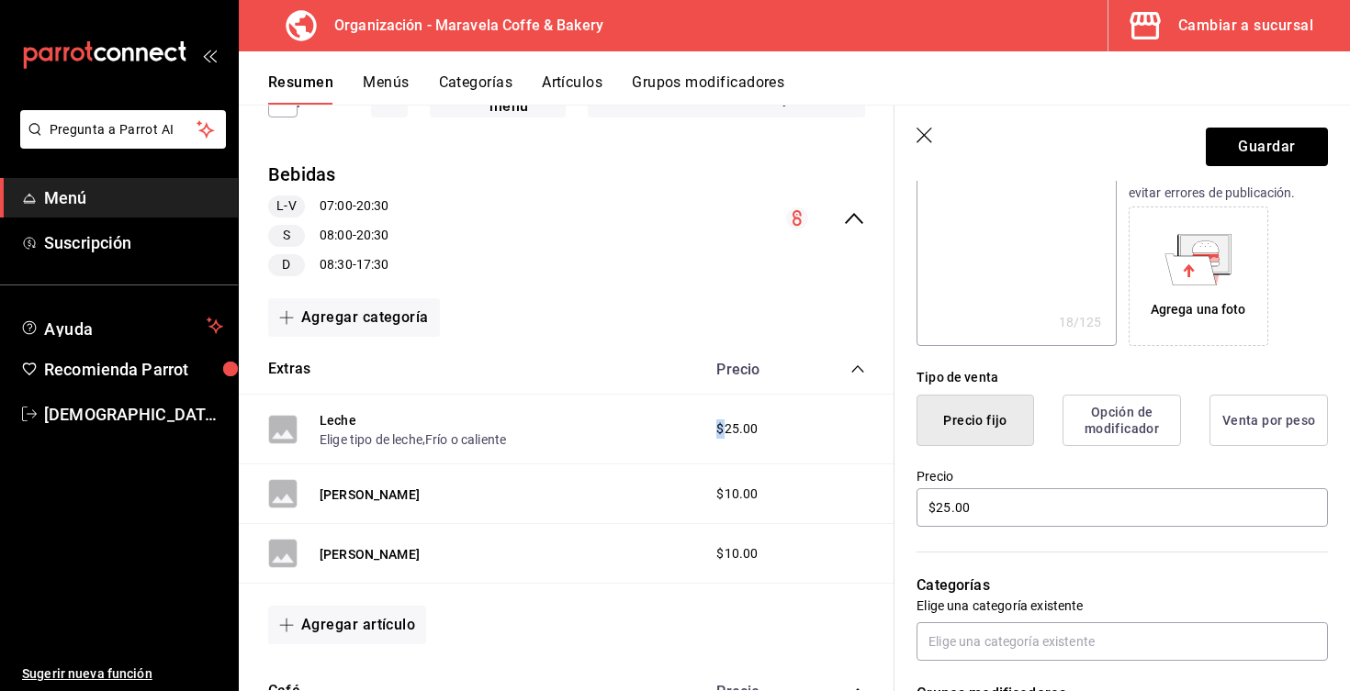
click at [925, 136] on icon "button" at bounding box center [924, 136] width 16 height 16
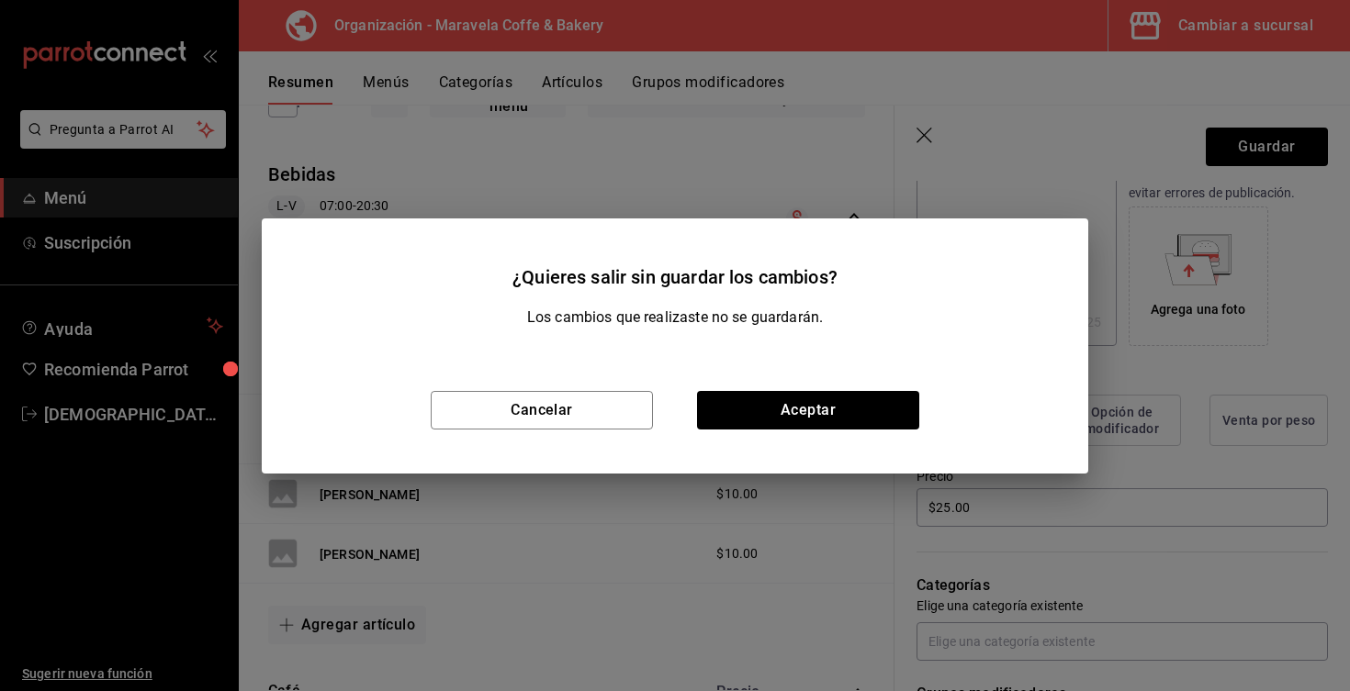
type textarea "x"
click at [849, 407] on button "Aceptar" at bounding box center [808, 410] width 222 height 39
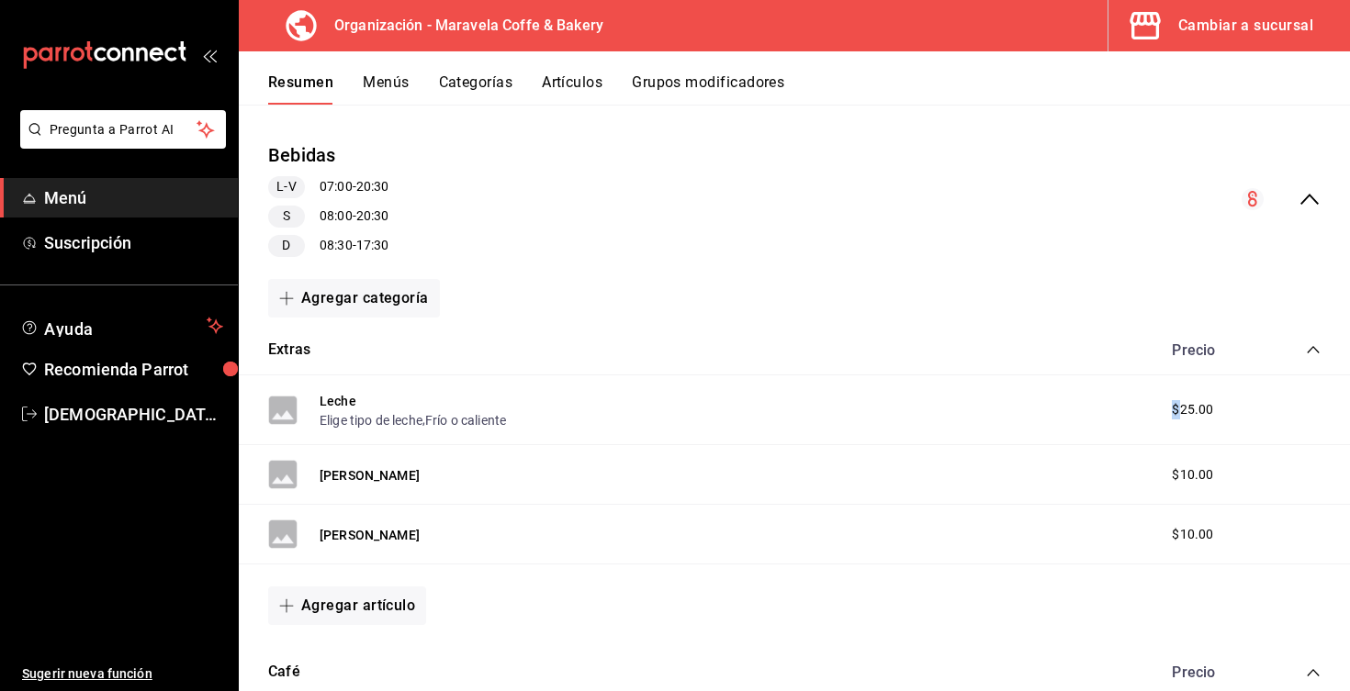
click at [578, 77] on button "Artículos" at bounding box center [572, 88] width 61 height 31
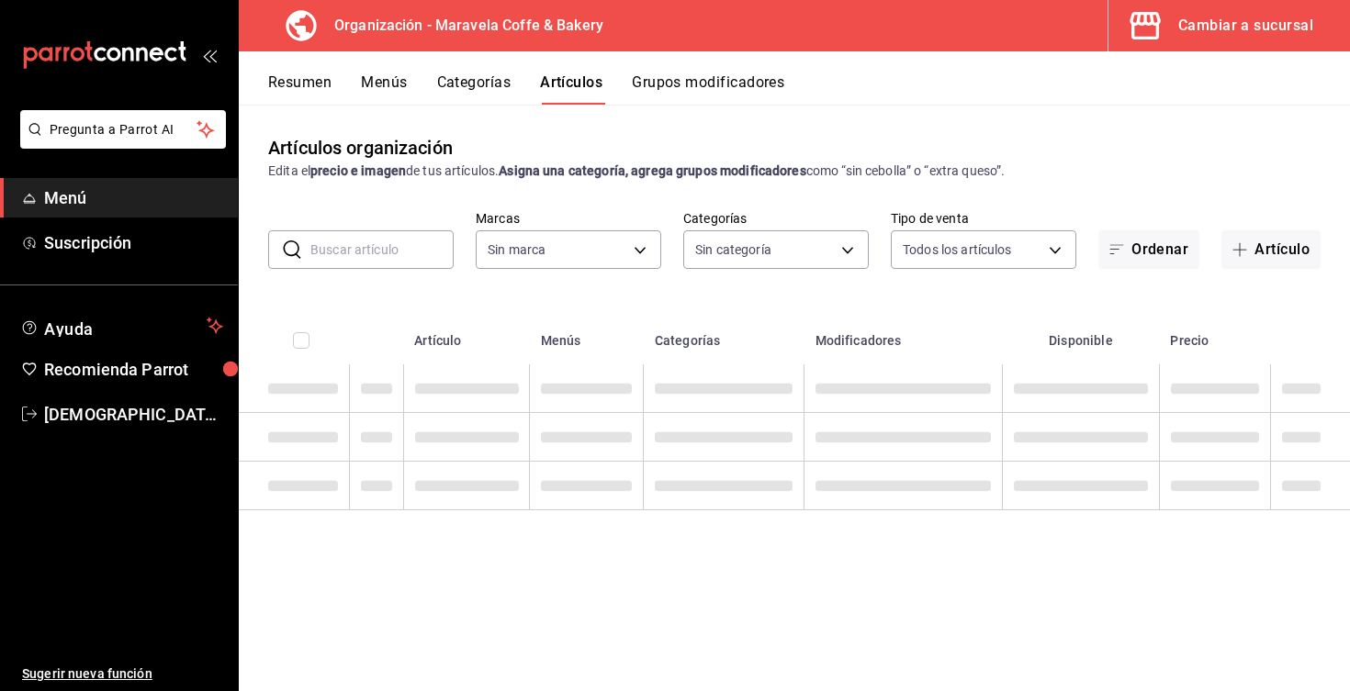
type input "b0fe70b4-93d0-4b6d-a9b2-3c5ba78bffbc"
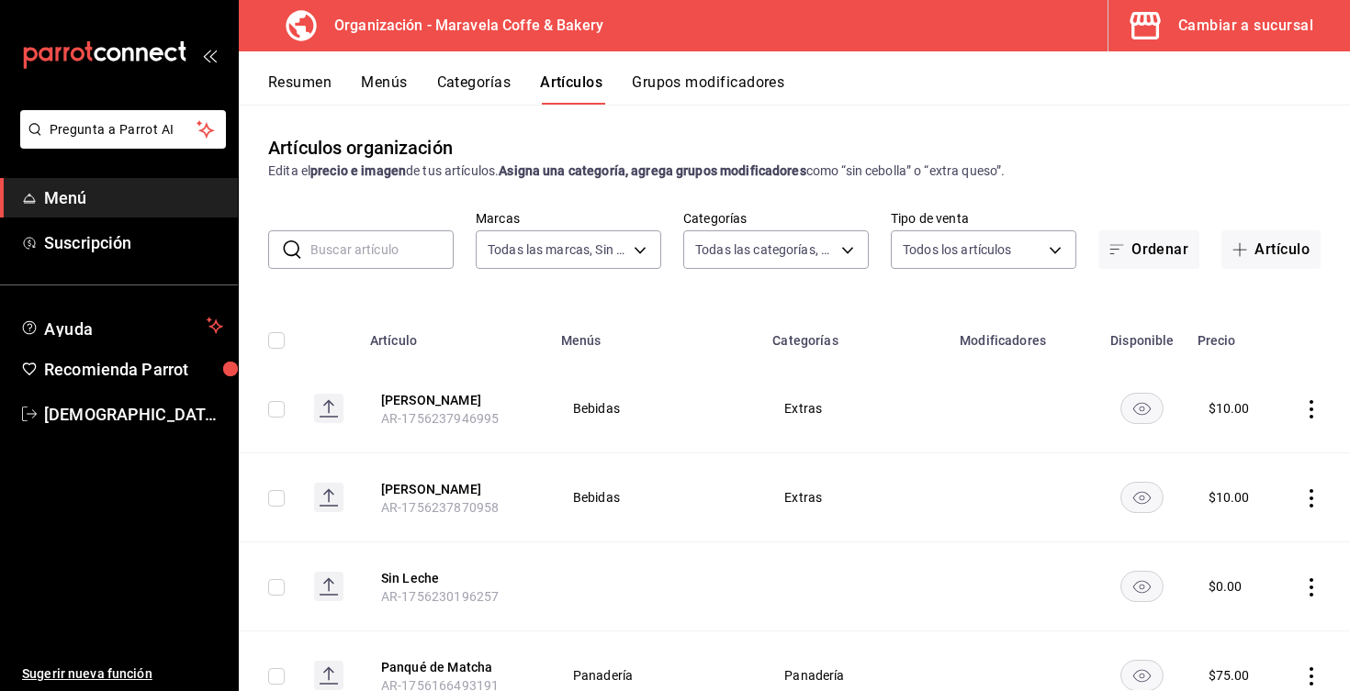
type input "985534eb-9bbf-4624-9ecc-71816621558c,dd56db6e-906a-4b45-[DATE]-e59066d444b2,9f0…"
click at [376, 256] on input "text" at bounding box center [381, 249] width 143 height 37
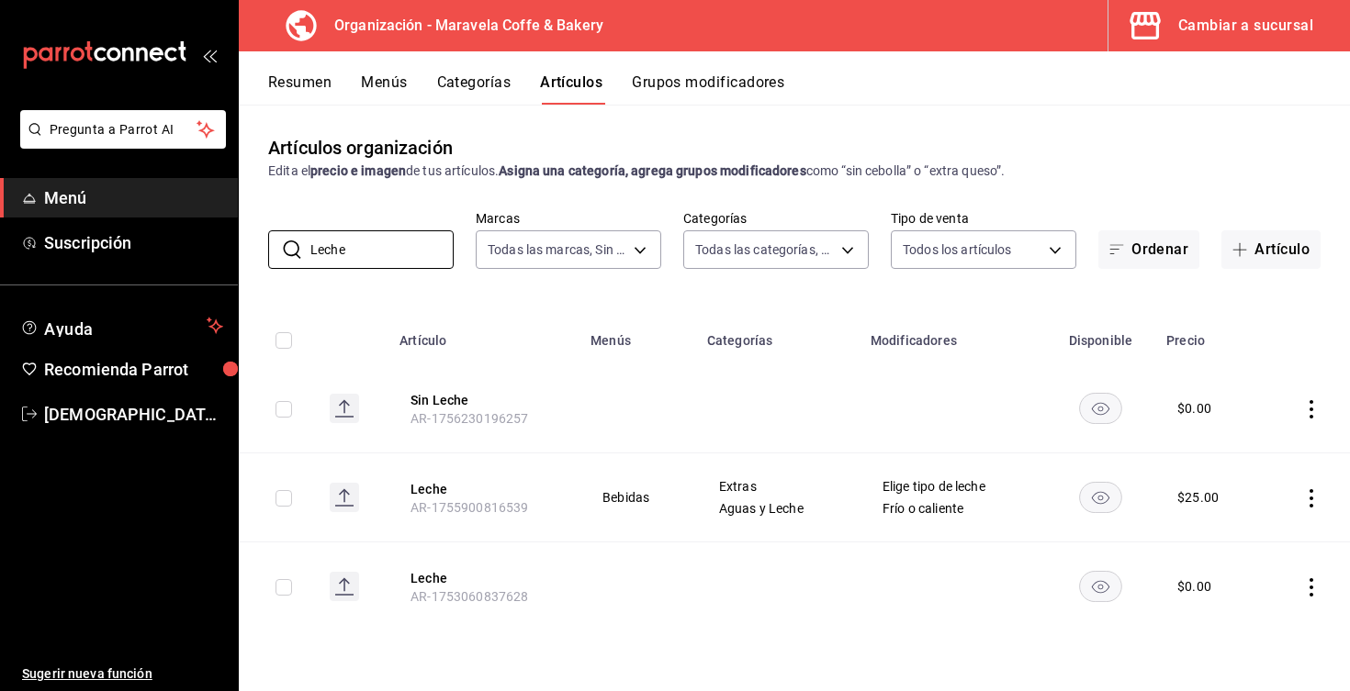
type input "Leche"
click at [1311, 592] on icon "actions" at bounding box center [1311, 587] width 18 height 18
click at [1267, 573] on span "Editar" at bounding box center [1256, 567] width 48 height 19
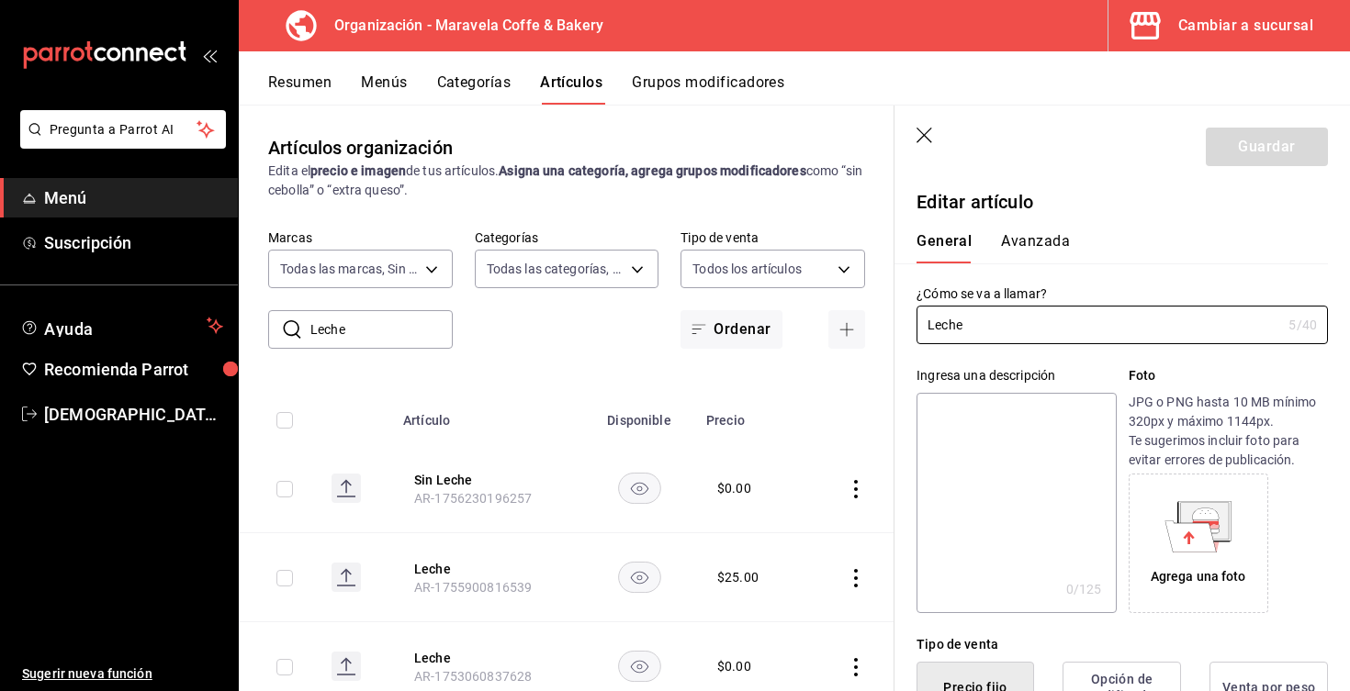
type input "$0.00"
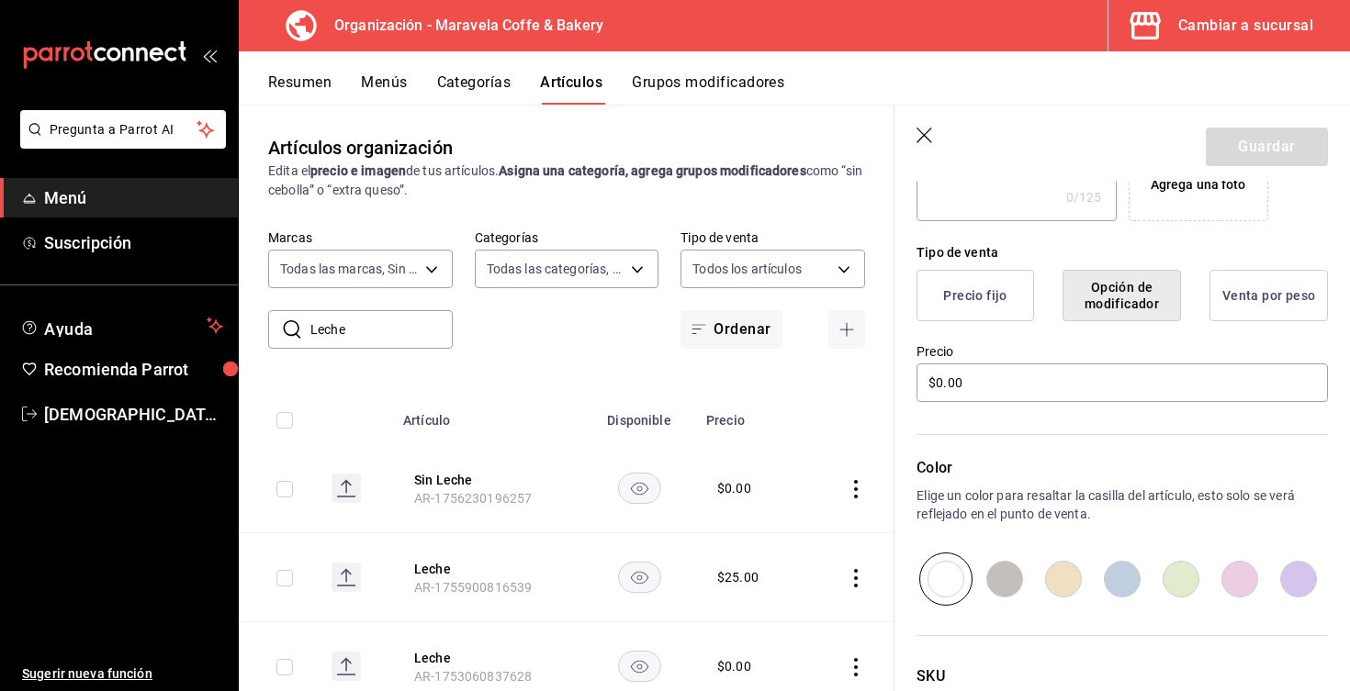
scroll to position [390, 0]
click at [972, 315] on button "Precio fijo" at bounding box center [975, 297] width 118 height 51
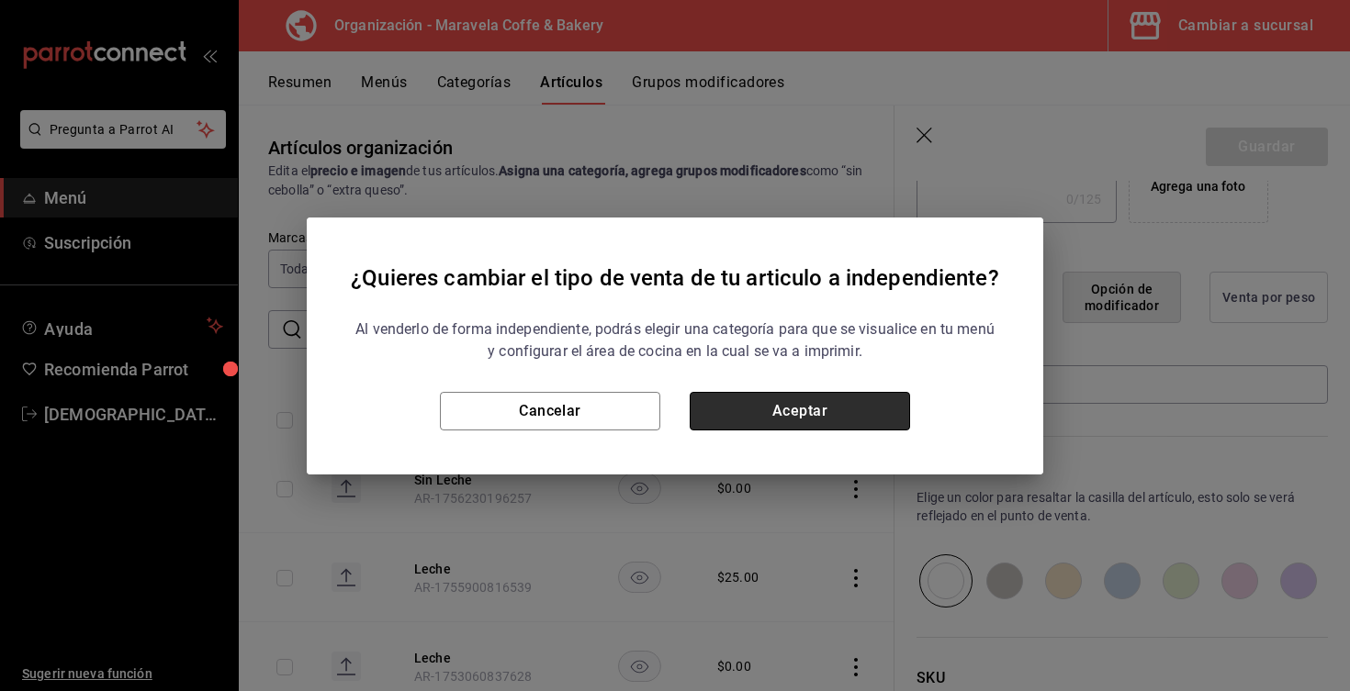
click at [842, 422] on button "Aceptar" at bounding box center [800, 411] width 220 height 39
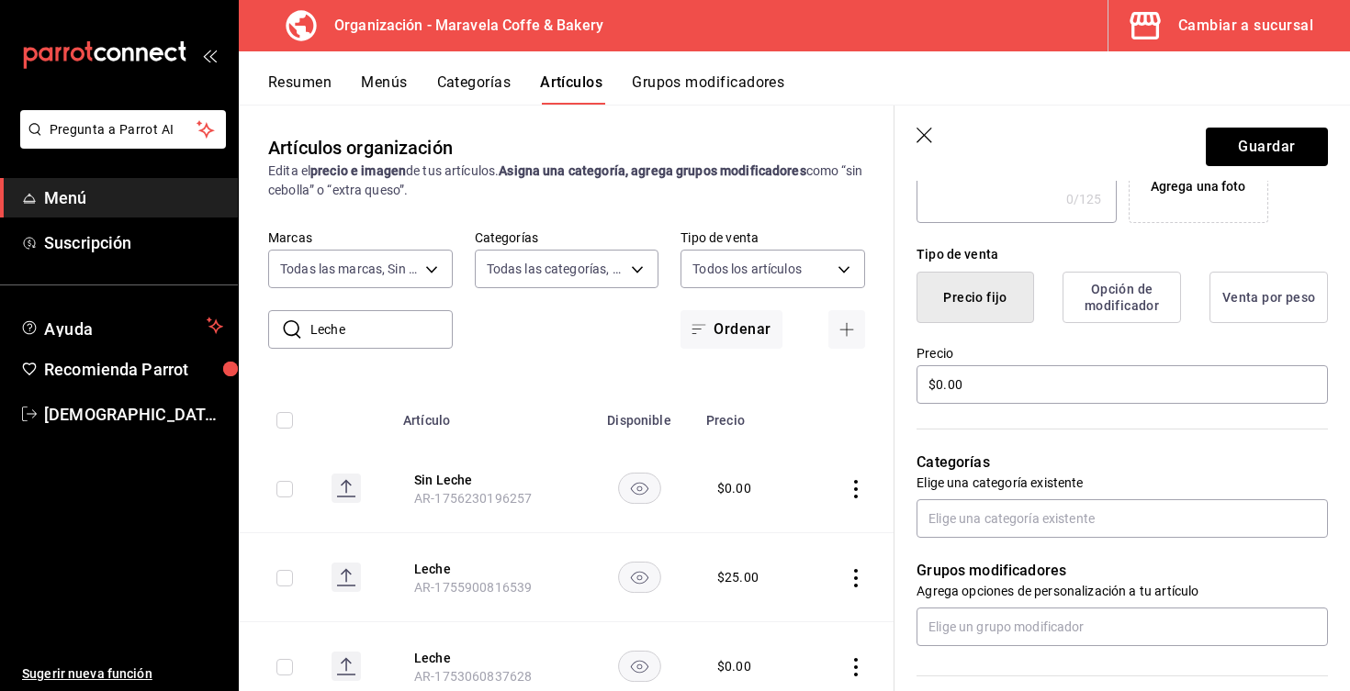
click at [916, 129] on icon "button" at bounding box center [925, 137] width 18 height 18
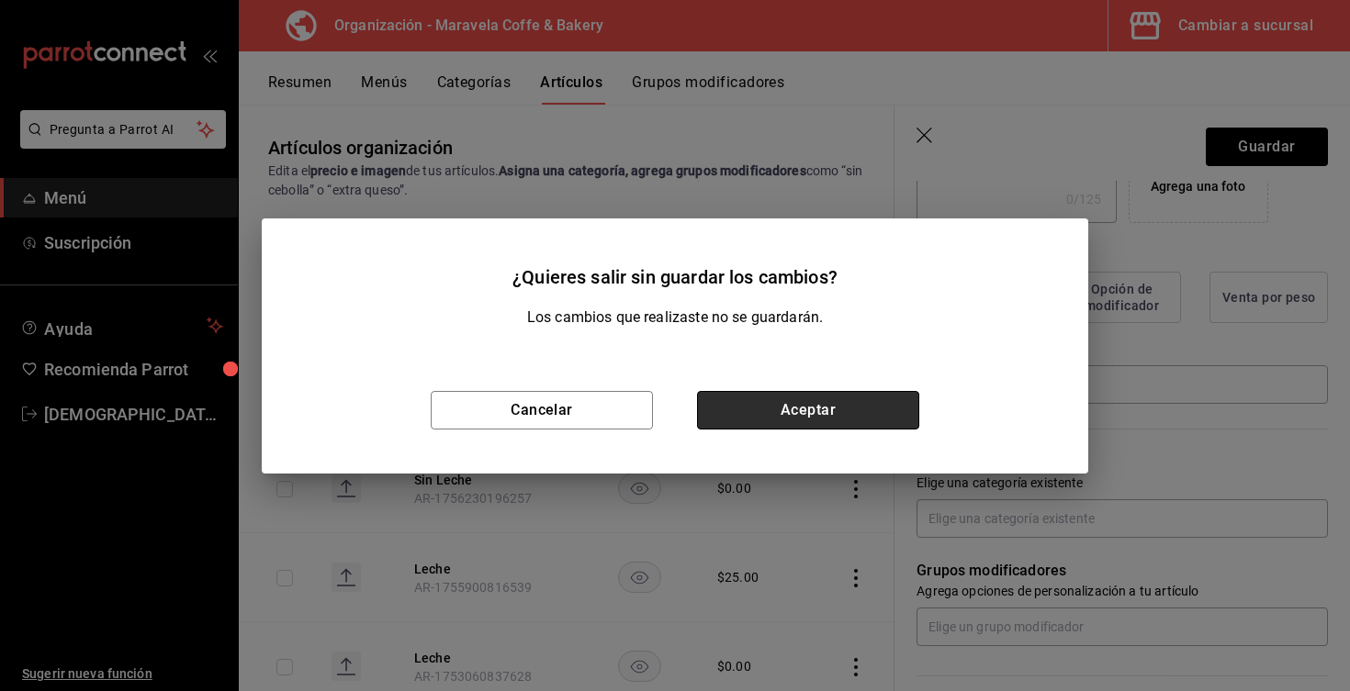
click at [783, 419] on button "Aceptar" at bounding box center [808, 410] width 222 height 39
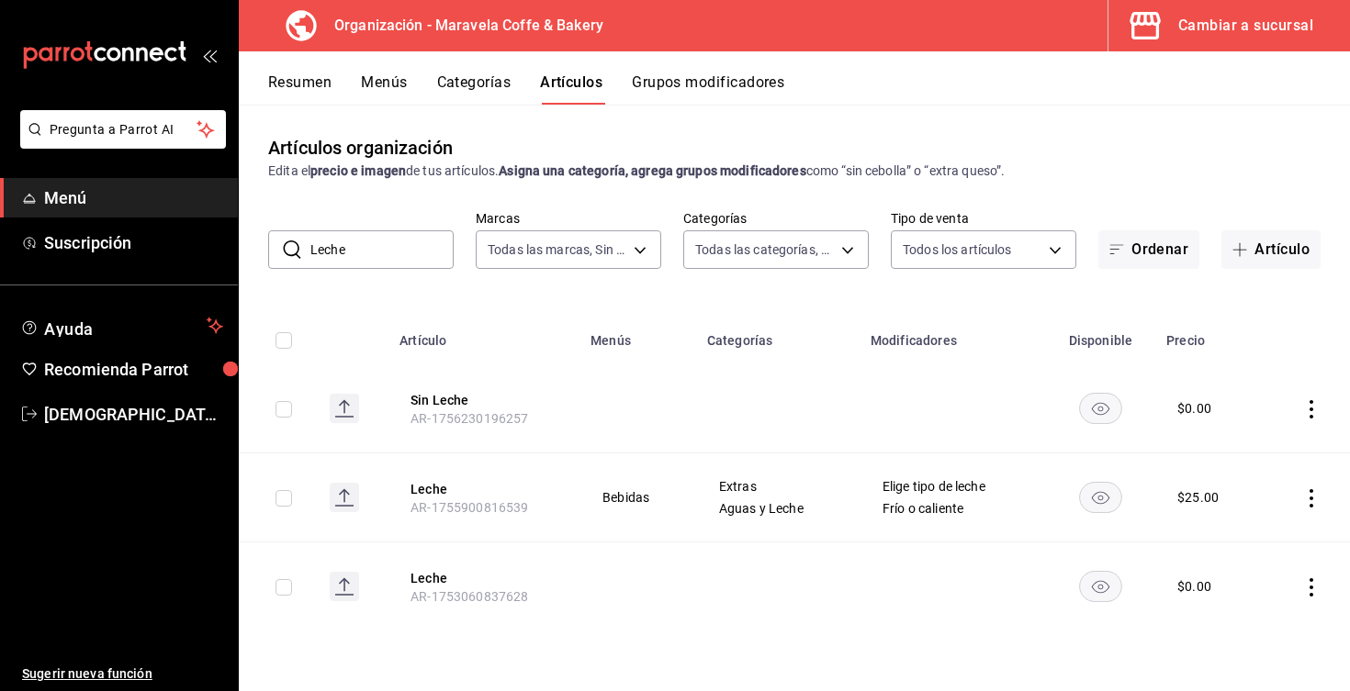
click at [285, 589] on input "checkbox" at bounding box center [283, 587] width 17 height 17
checkbox input "true"
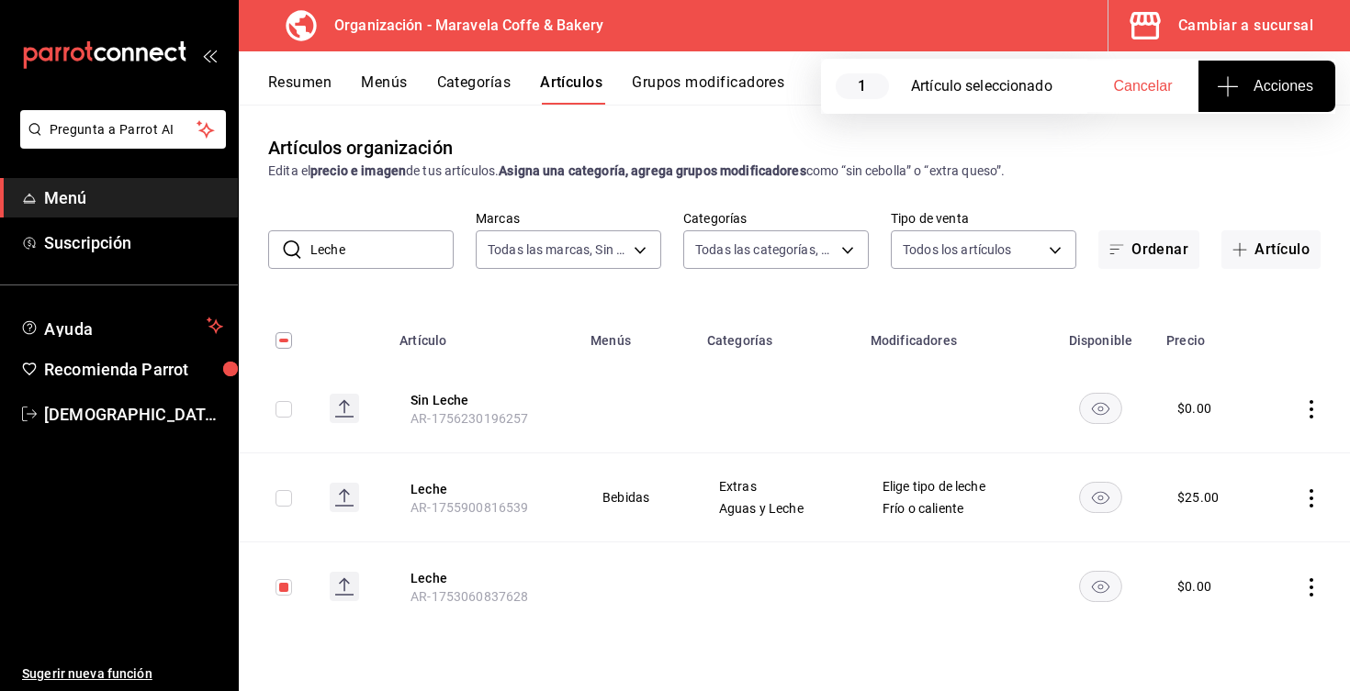
click at [1302, 588] on icon "actions" at bounding box center [1311, 587] width 18 height 18
click at [1246, 644] on span "Eliminar" at bounding box center [1255, 642] width 47 height 15
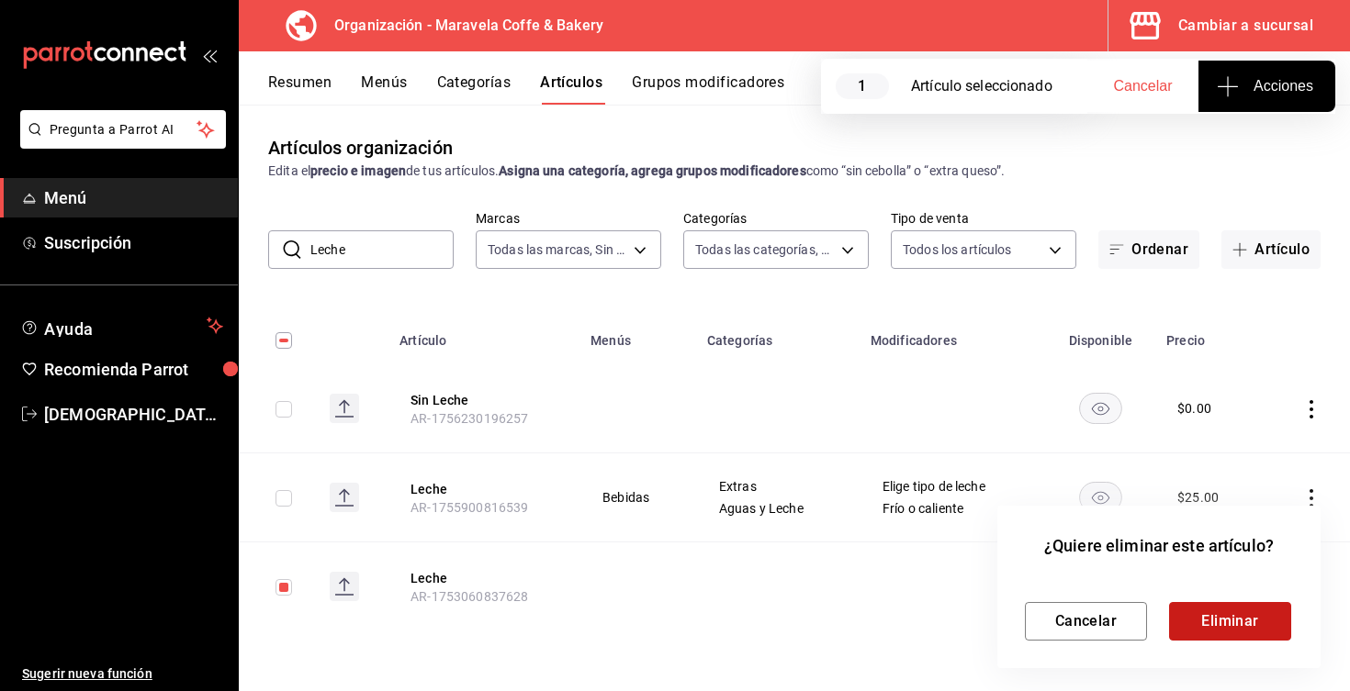
click at [1256, 628] on button "Eliminar" at bounding box center [1230, 621] width 122 height 39
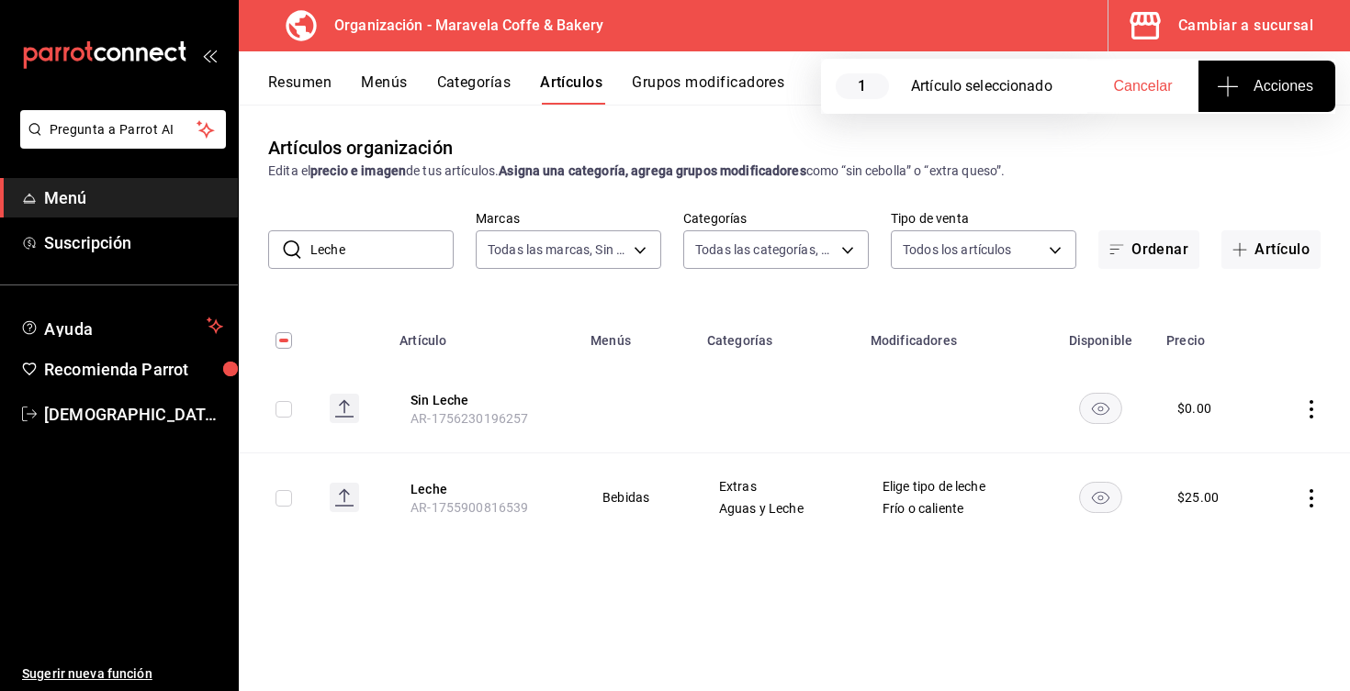
click at [1308, 496] on icon "actions" at bounding box center [1311, 498] width 18 height 18
click at [1270, 543] on span "Editar" at bounding box center [1256, 540] width 48 height 19
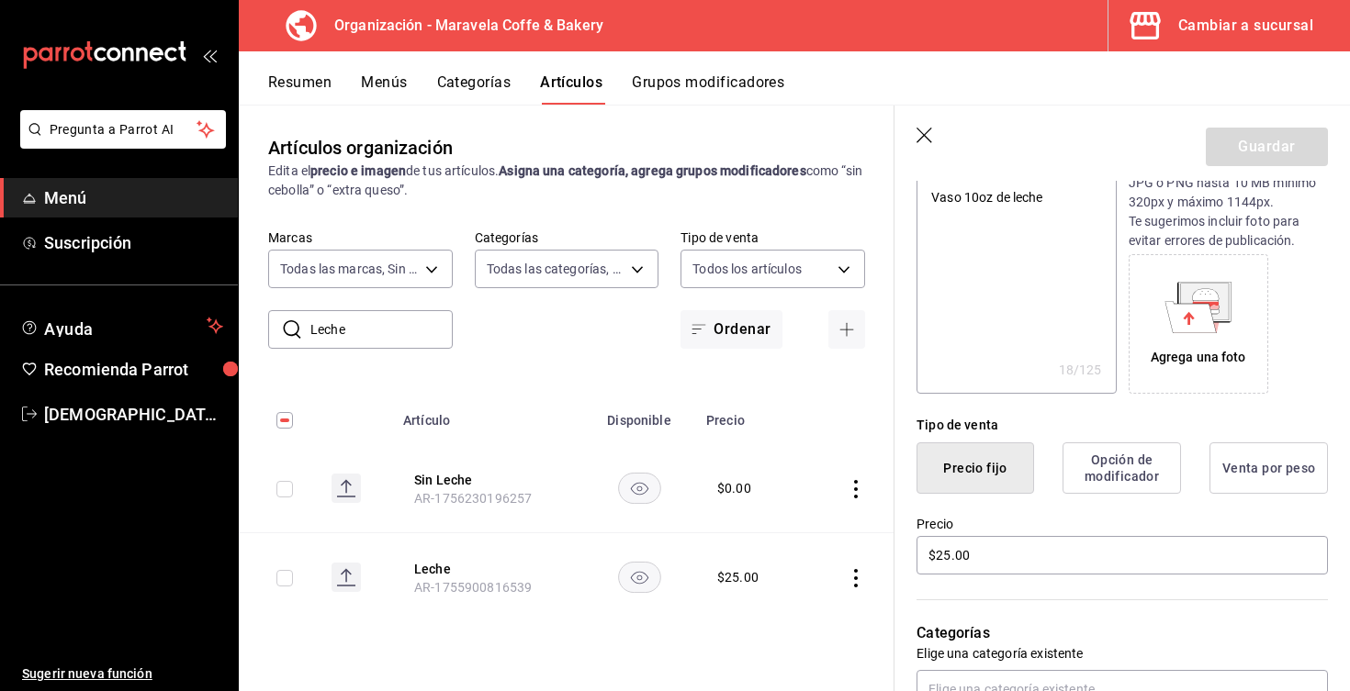
scroll to position [220, 0]
click at [1079, 462] on button "Opción de modificador" at bounding box center [1121, 467] width 118 height 51
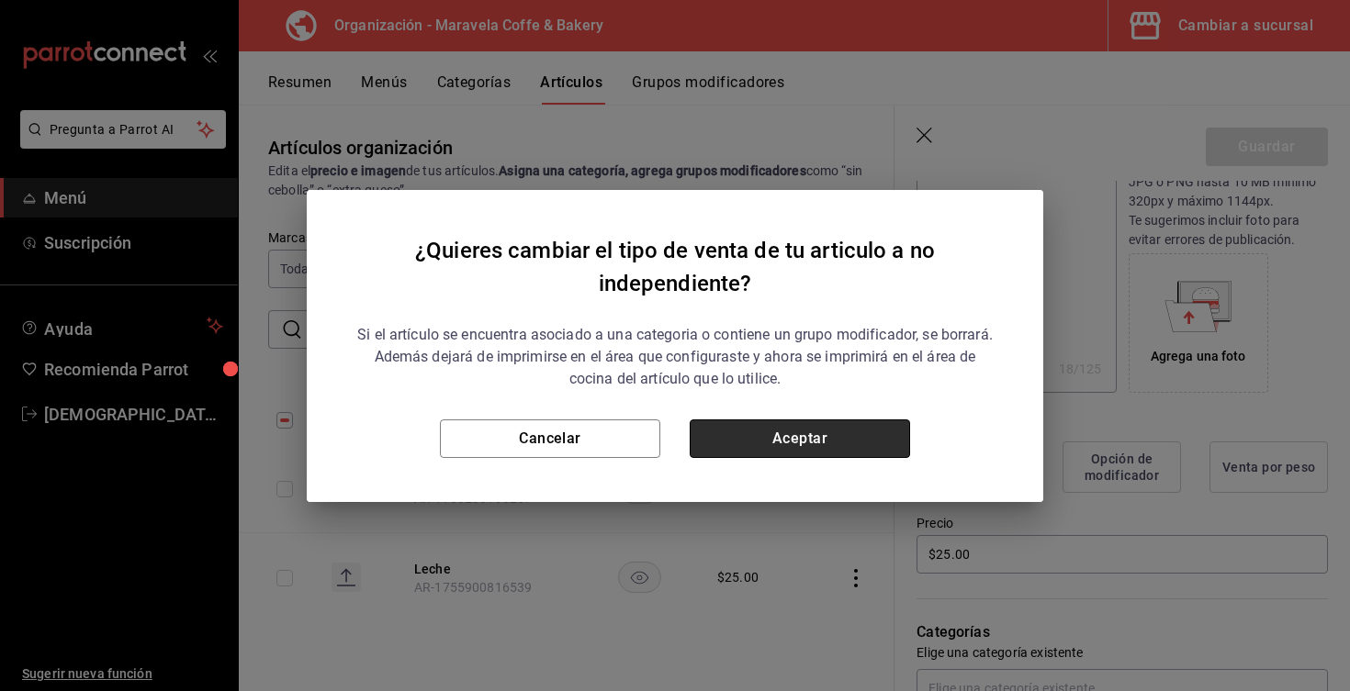
click at [784, 437] on button "Aceptar" at bounding box center [800, 439] width 220 height 39
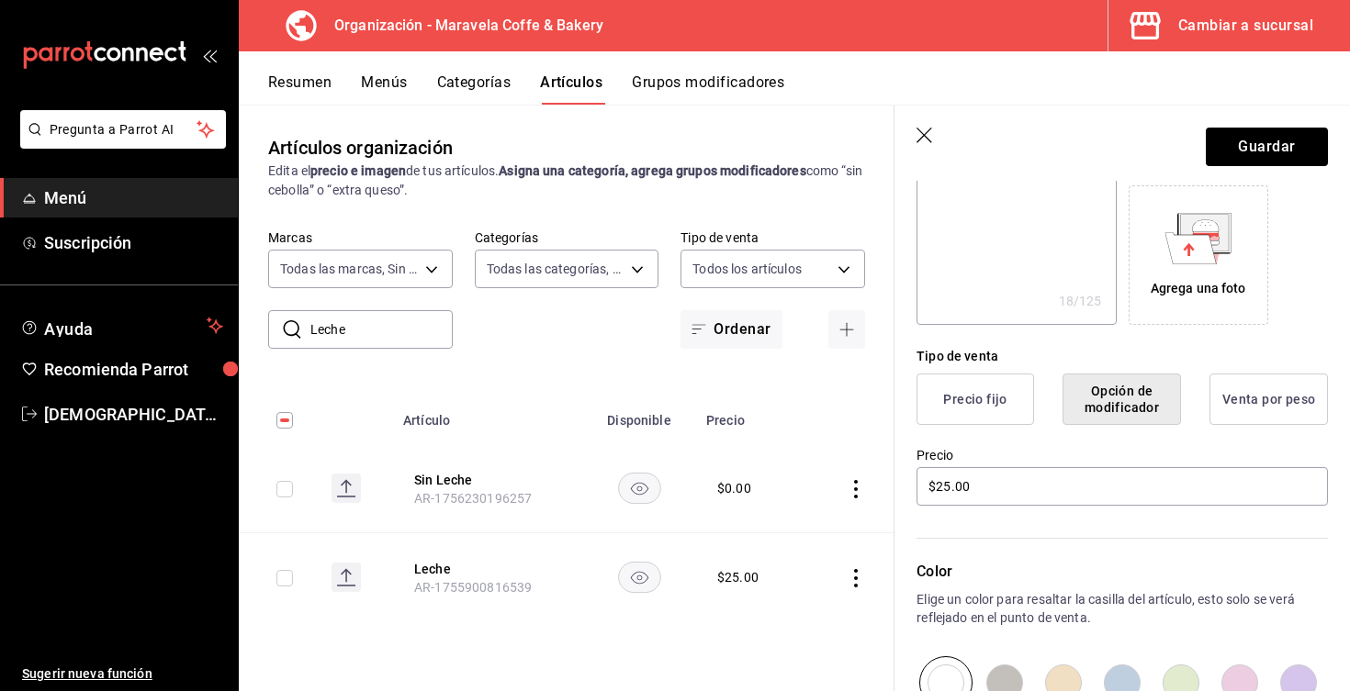
scroll to position [286, 0]
click at [1256, 148] on button "Guardar" at bounding box center [1267, 147] width 122 height 39
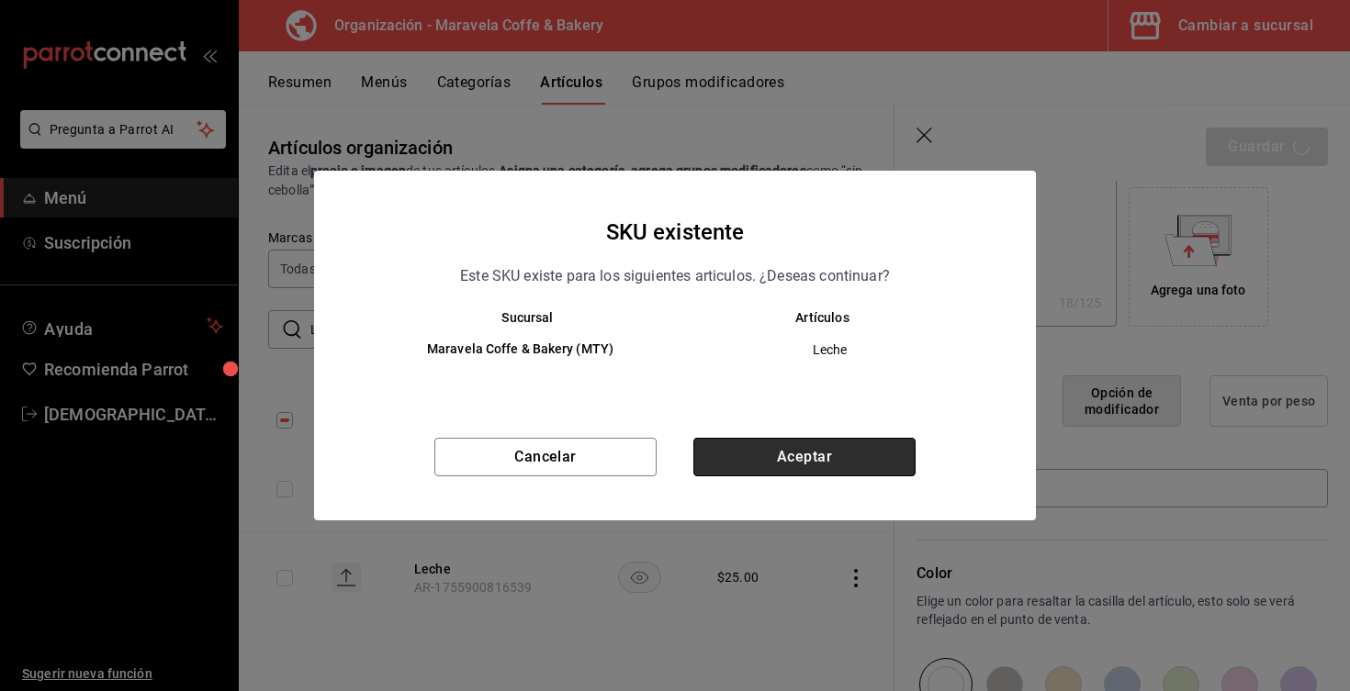
click at [848, 469] on button "Aceptar" at bounding box center [804, 457] width 222 height 39
type textarea "x"
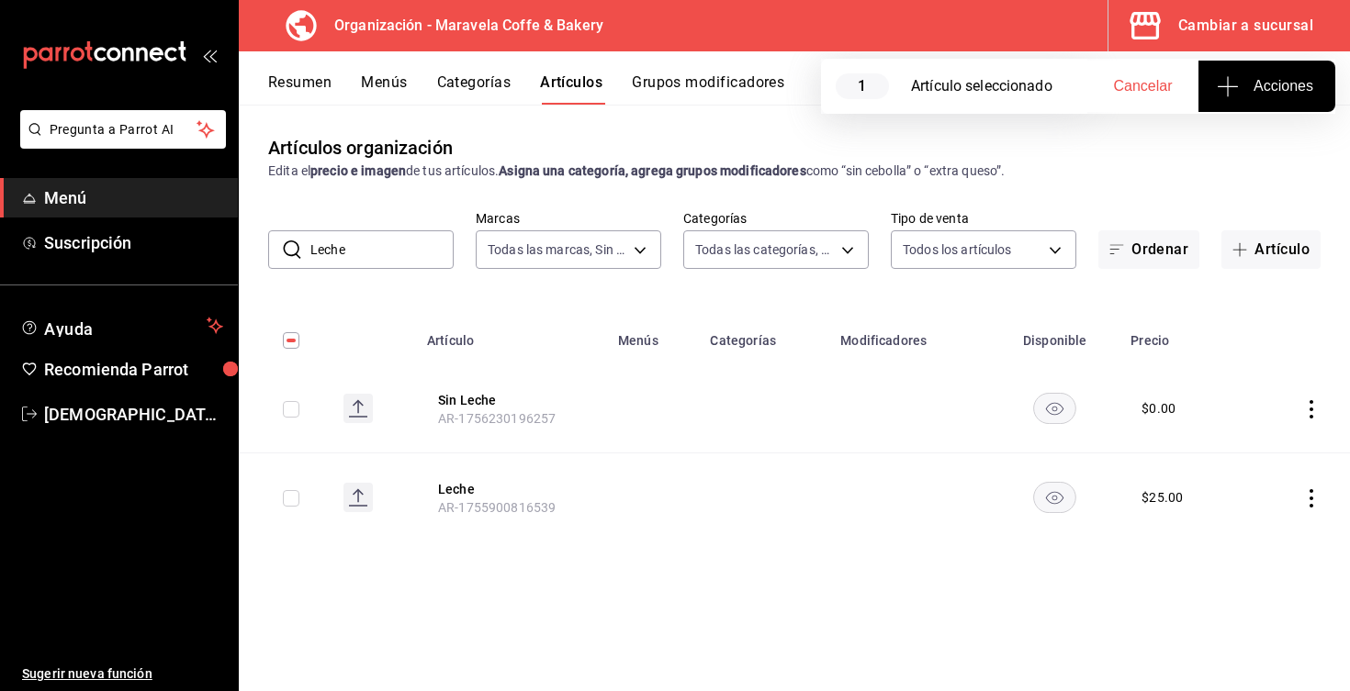
click at [1128, 85] on span "Cancelar" at bounding box center [1143, 86] width 59 height 17
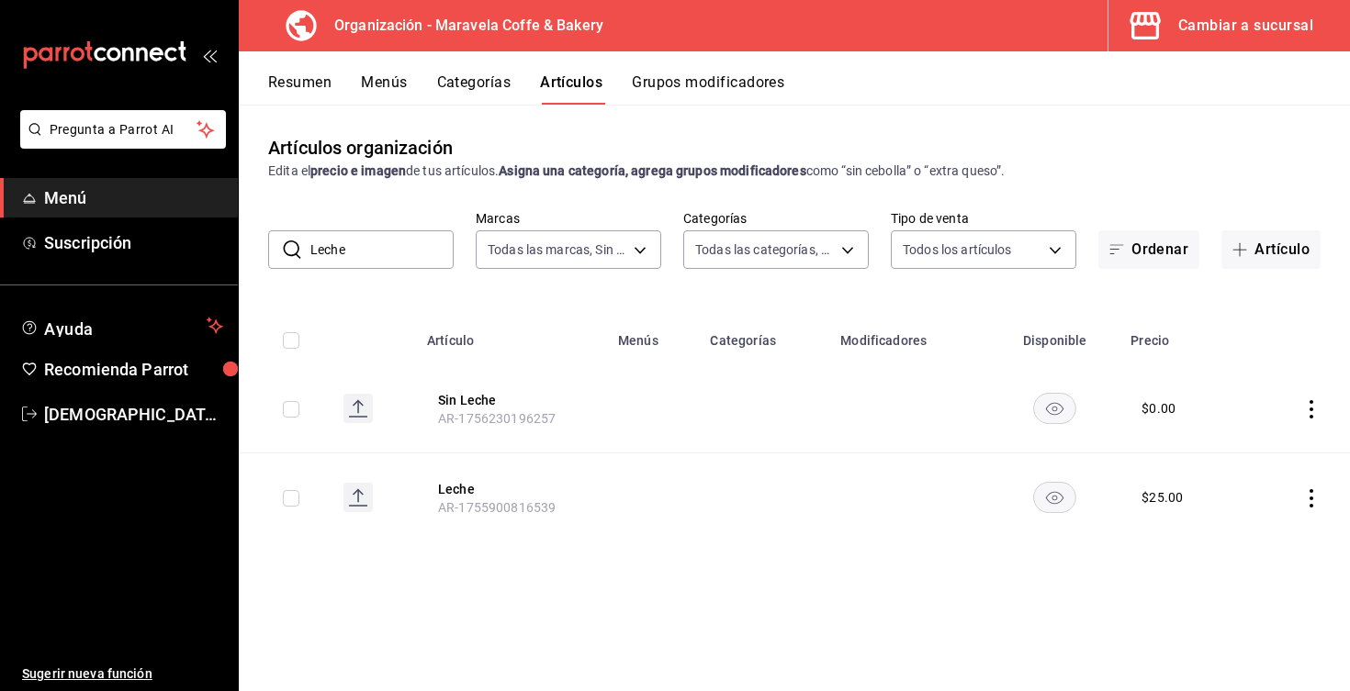
click at [1311, 497] on icon "actions" at bounding box center [1311, 498] width 4 height 18
click at [1266, 535] on span "Editar" at bounding box center [1256, 540] width 48 height 19
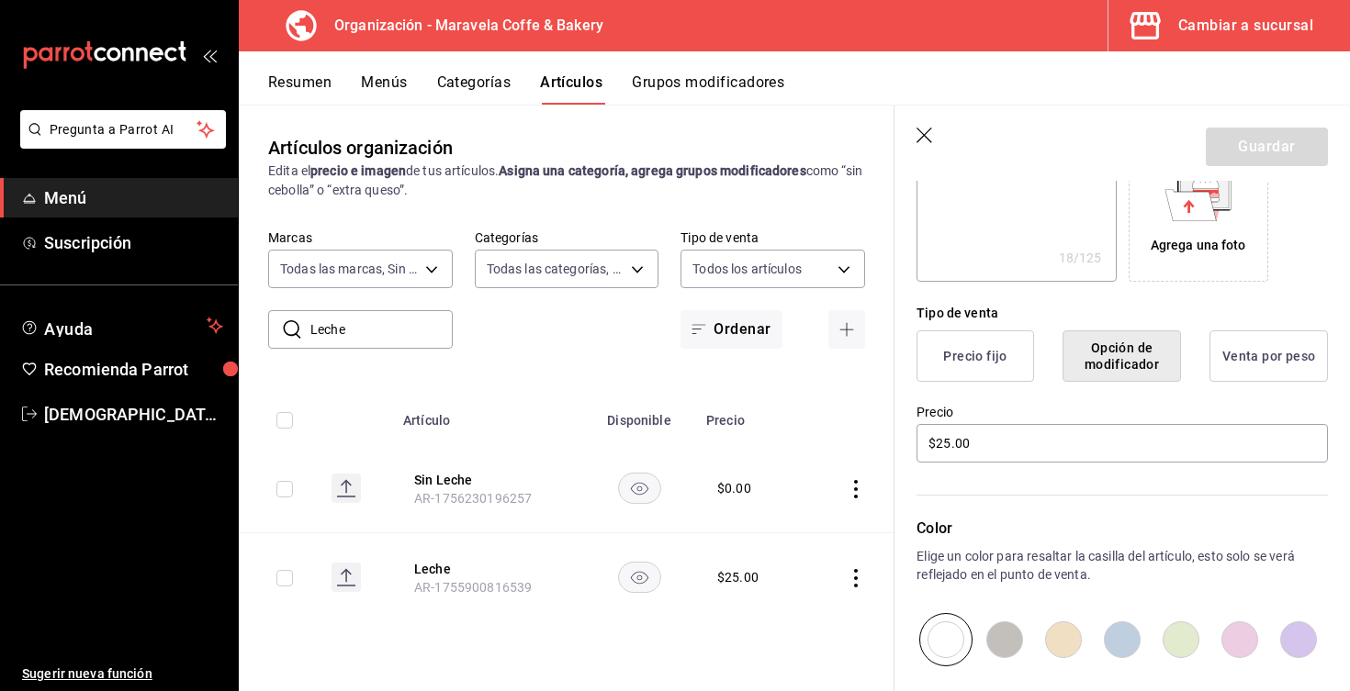
scroll to position [331, 0]
click at [982, 373] on button "Precio fijo" at bounding box center [975, 356] width 118 height 51
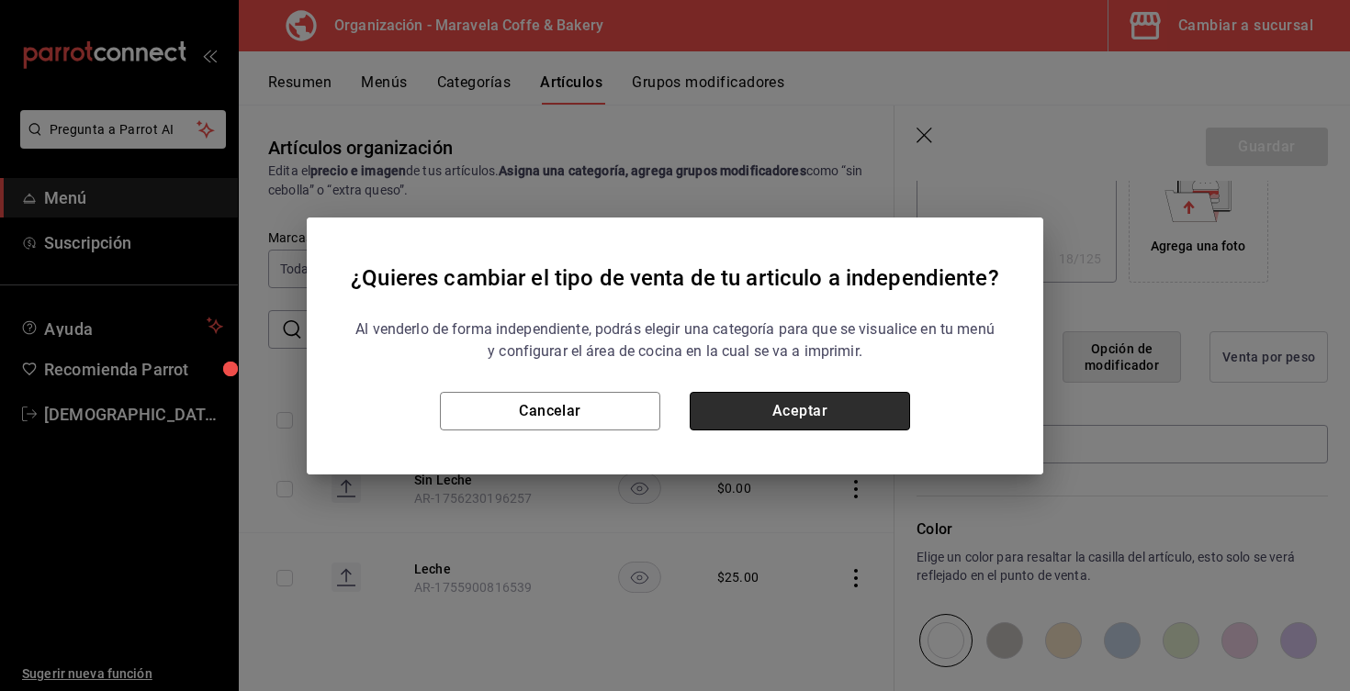
click at [817, 421] on button "Aceptar" at bounding box center [800, 411] width 220 height 39
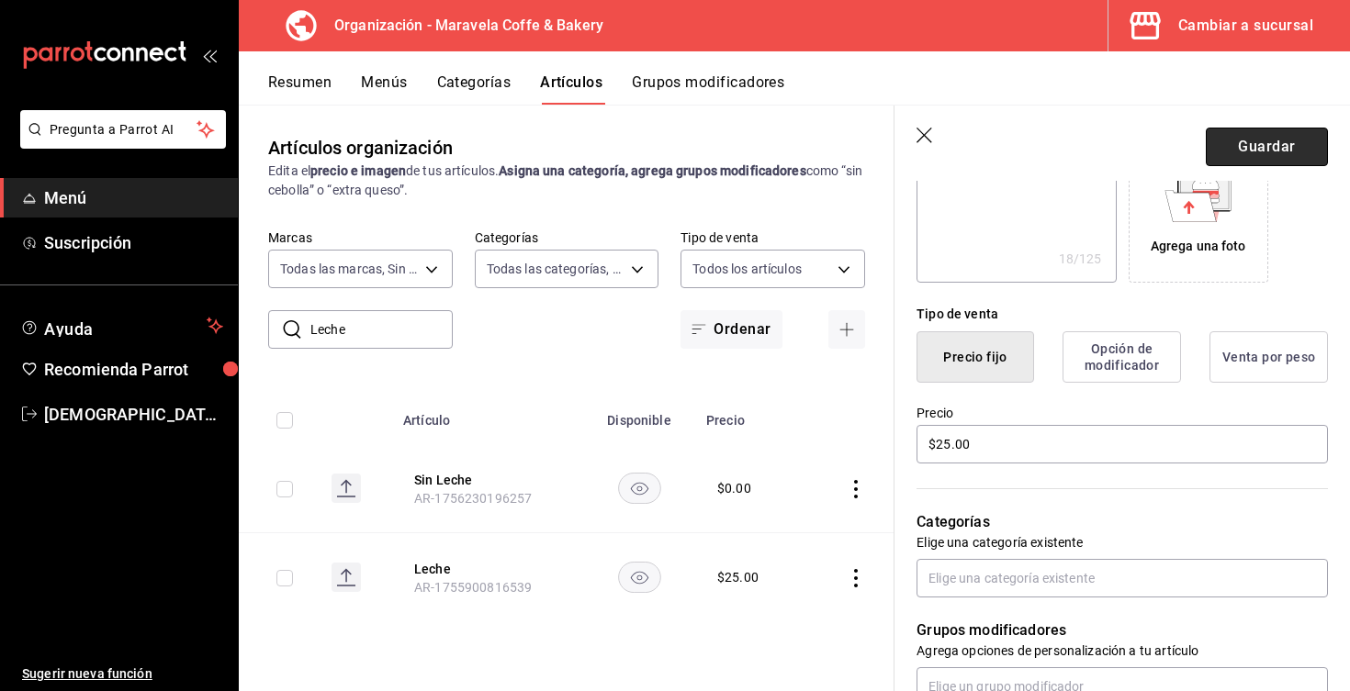
click at [1297, 158] on button "Guardar" at bounding box center [1267, 147] width 122 height 39
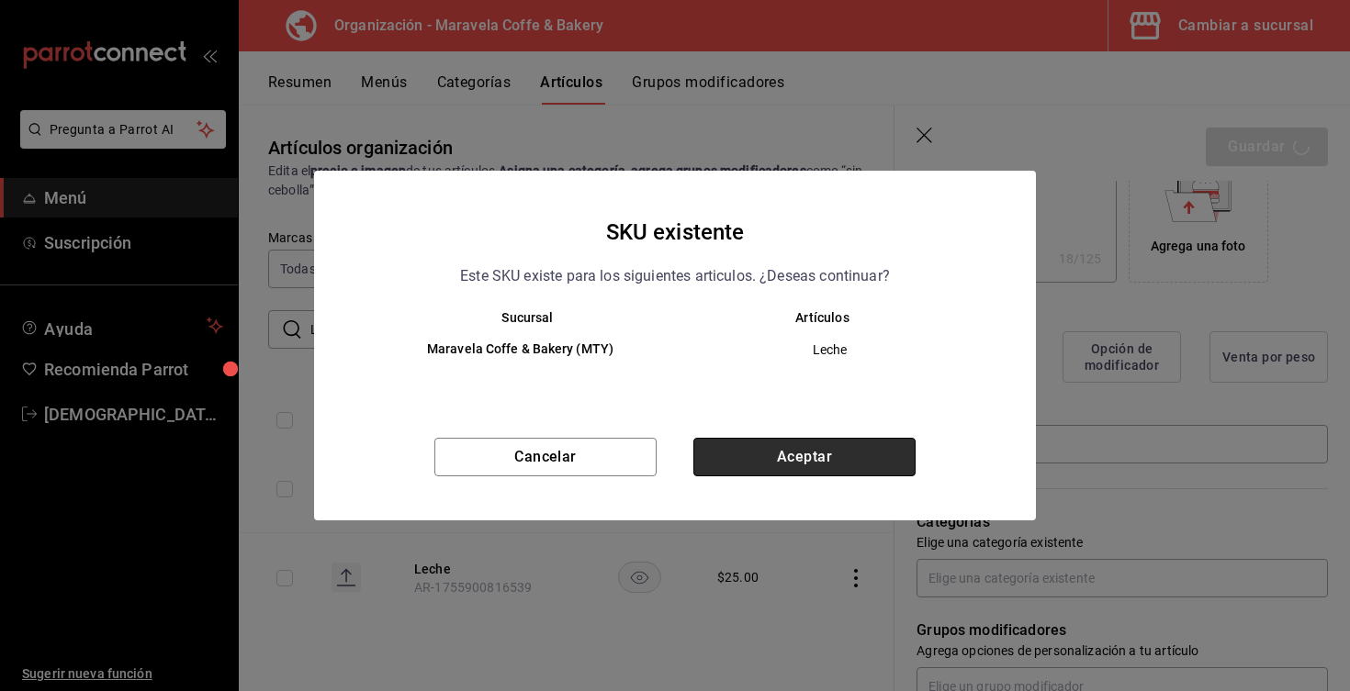
click at [758, 466] on button "Aceptar" at bounding box center [804, 457] width 222 height 39
type textarea "x"
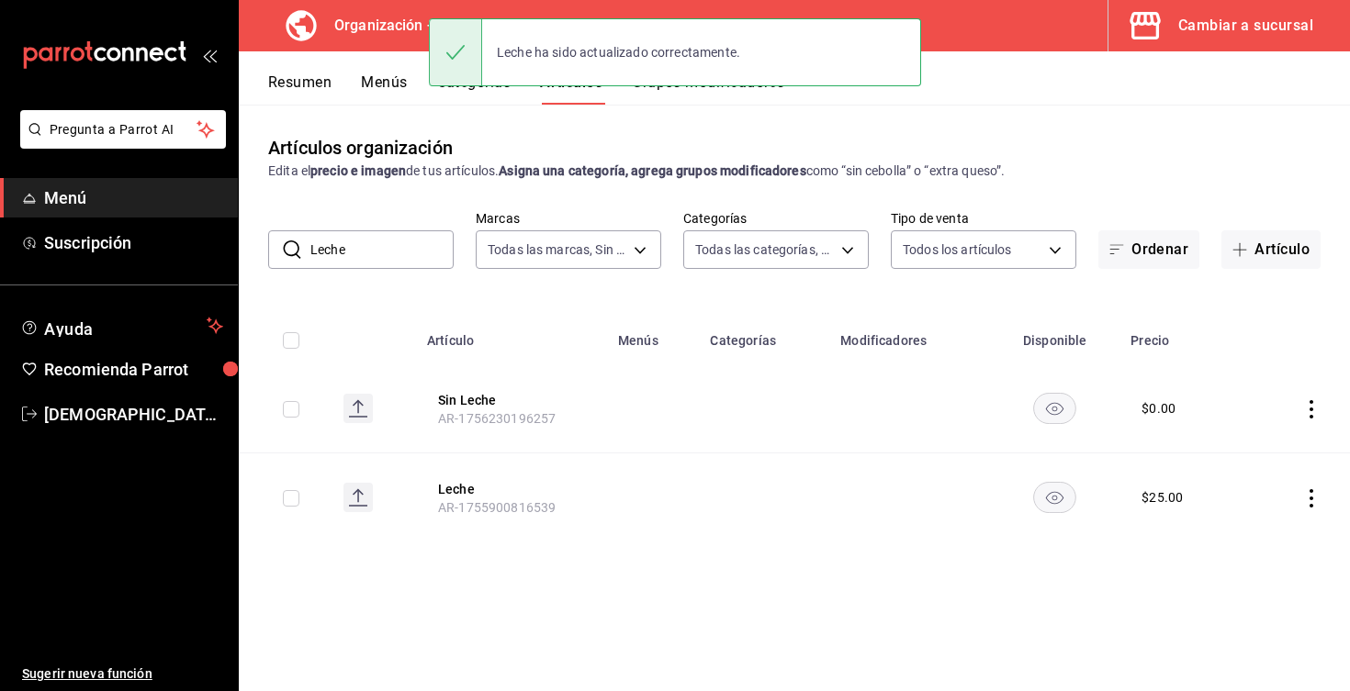
click at [316, 79] on button "Resumen" at bounding box center [299, 88] width 63 height 31
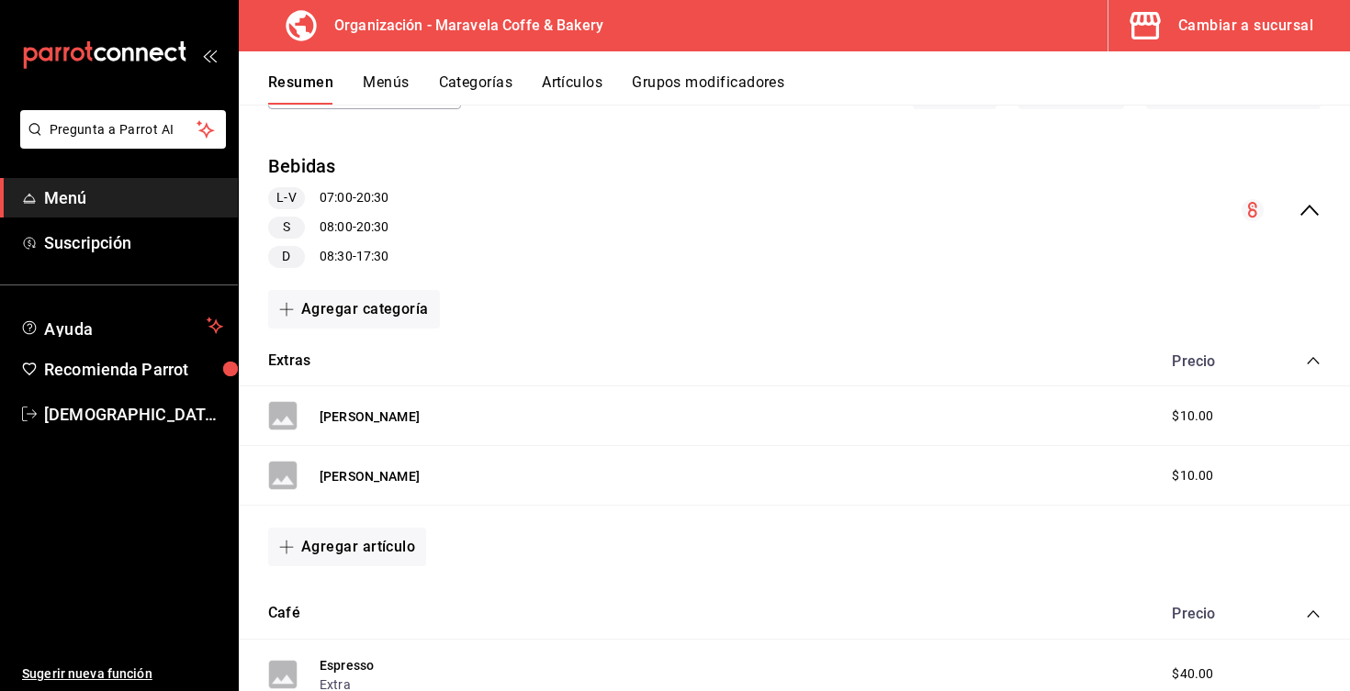
scroll to position [141, 0]
click at [338, 549] on button "Agregar artículo" at bounding box center [347, 545] width 158 height 39
click at [366, 643] on li "Artículo nuevo" at bounding box center [340, 638] width 144 height 45
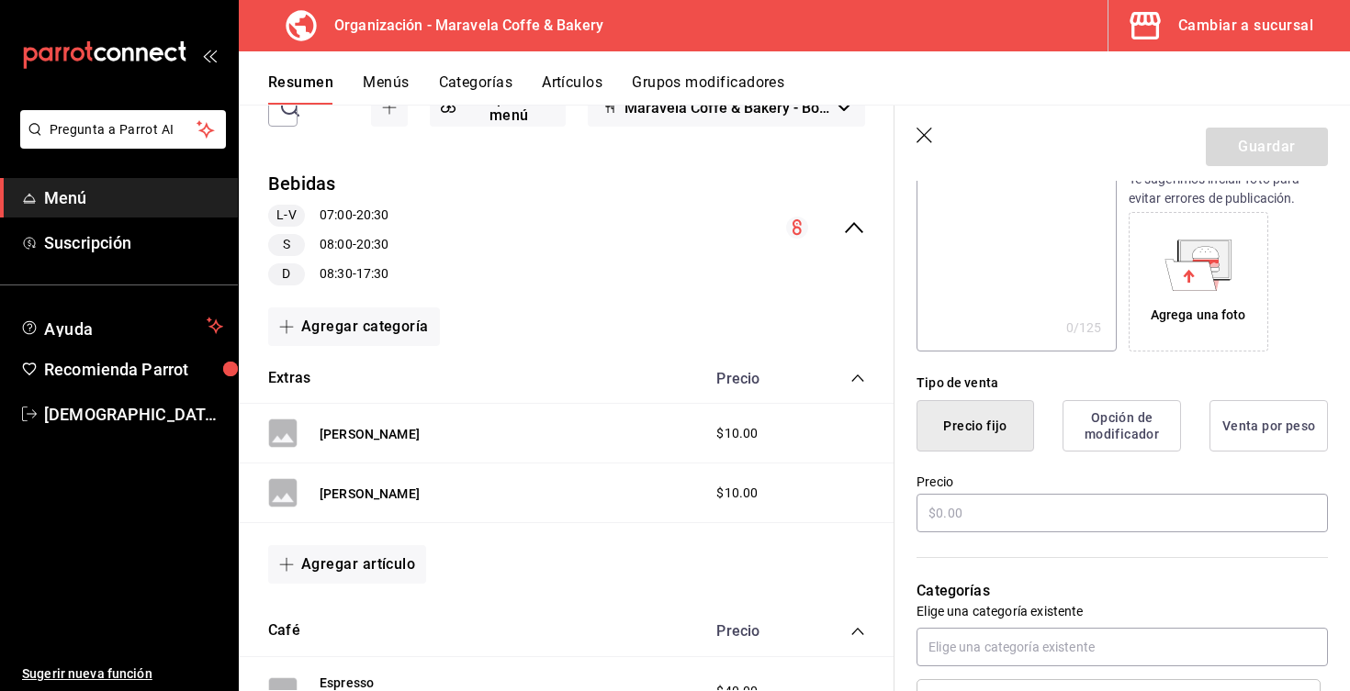
scroll to position [261, 0]
type input "[PERSON_NAME]"
click at [955, 516] on input "text" at bounding box center [1121, 514] width 411 height 39
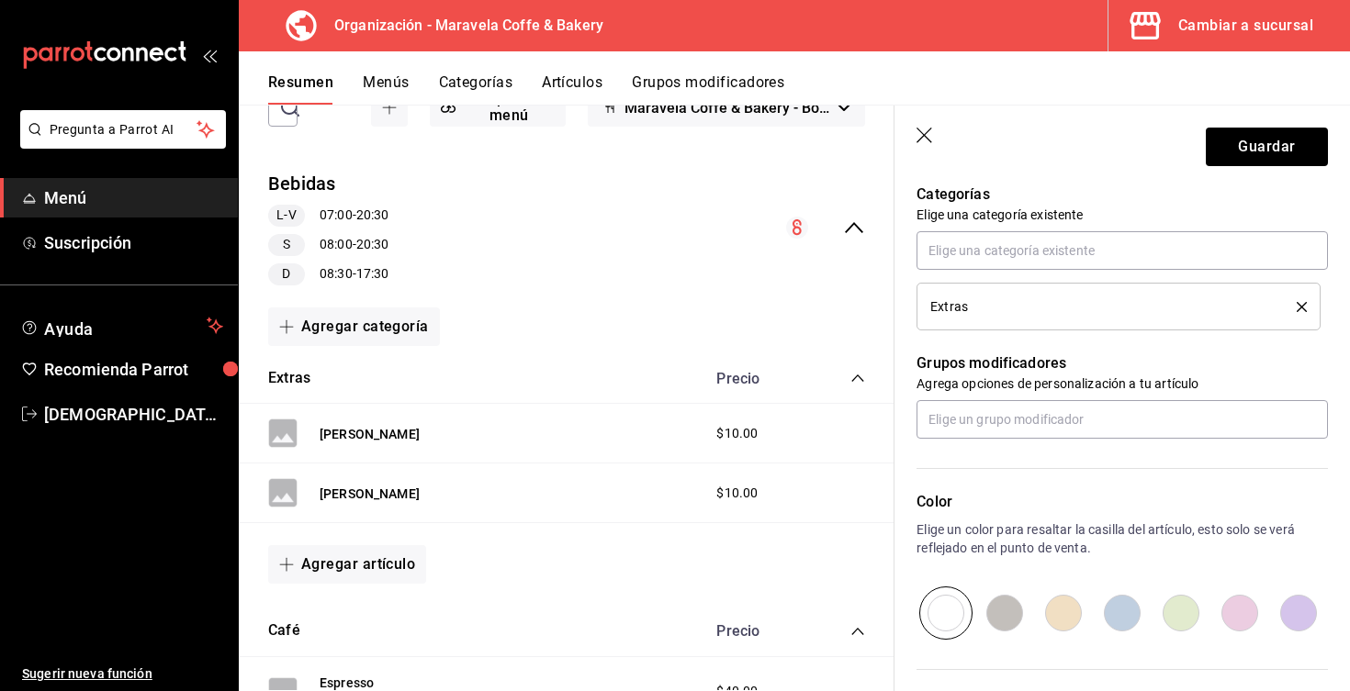
scroll to position [704, 0]
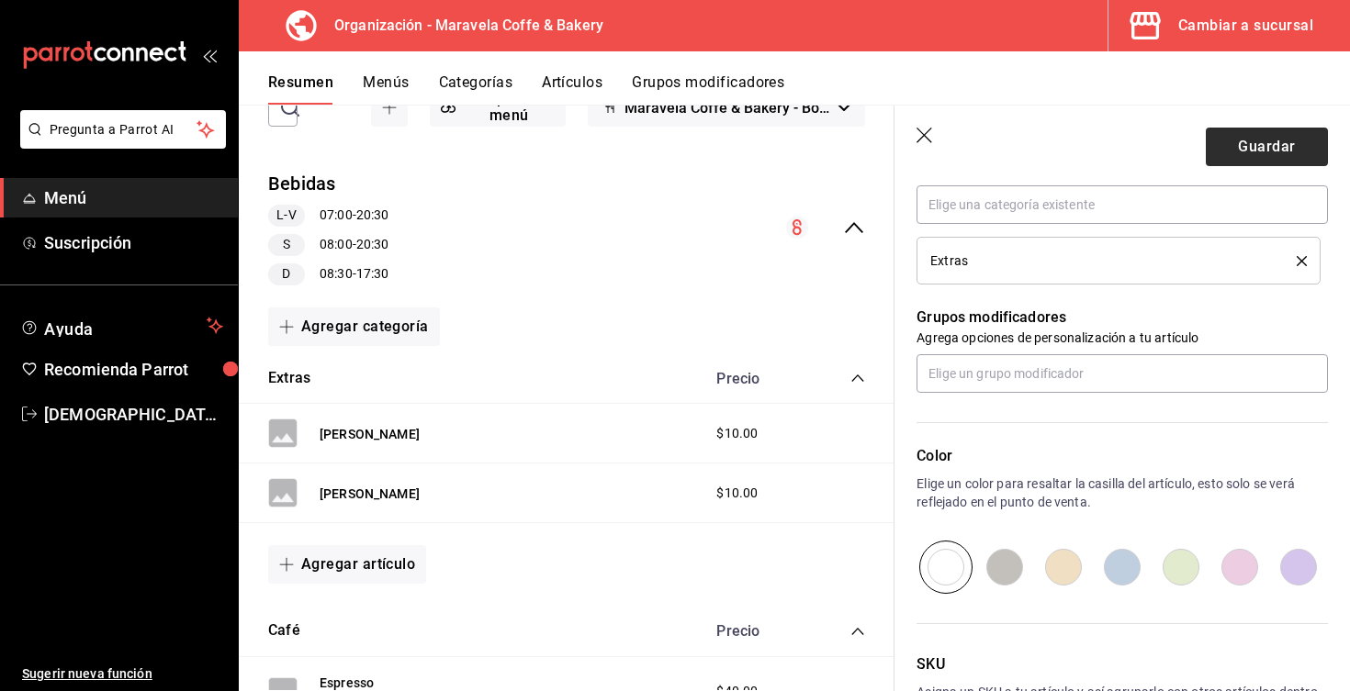
type input "$10.00"
click at [1267, 154] on button "Guardar" at bounding box center [1267, 147] width 122 height 39
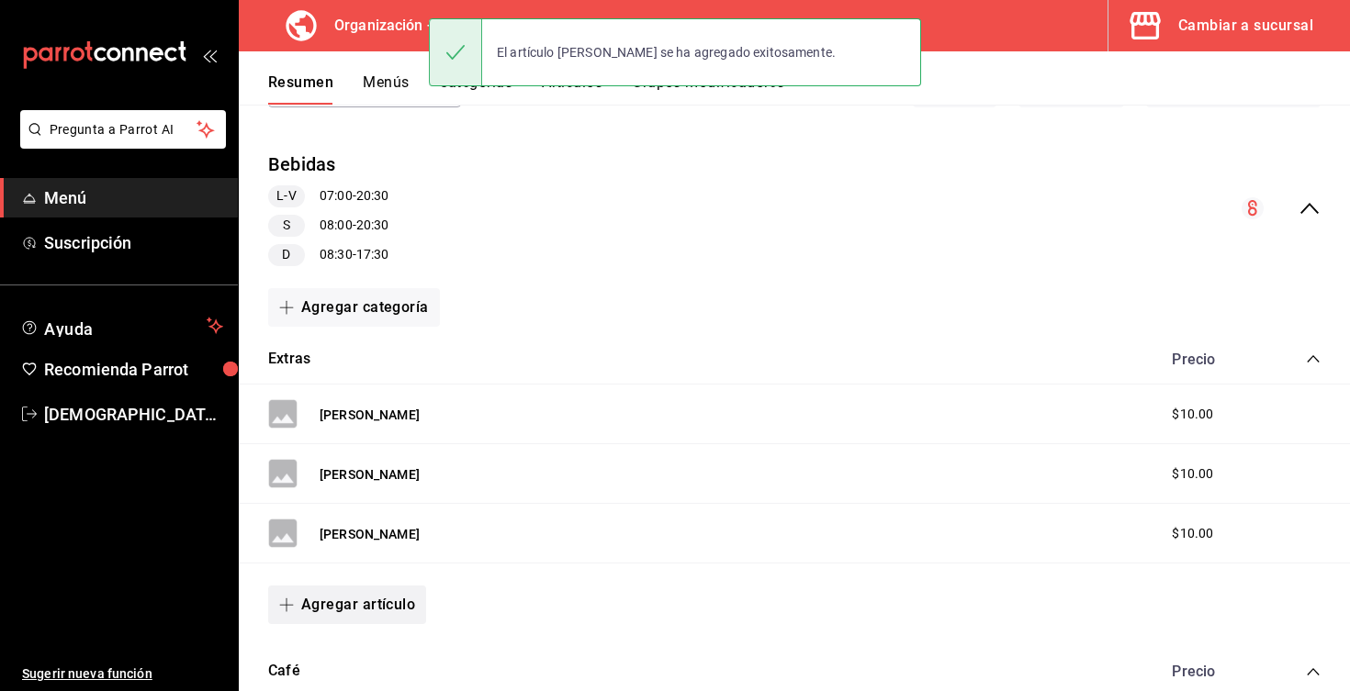
click at [308, 601] on button "Agregar artículo" at bounding box center [347, 605] width 158 height 39
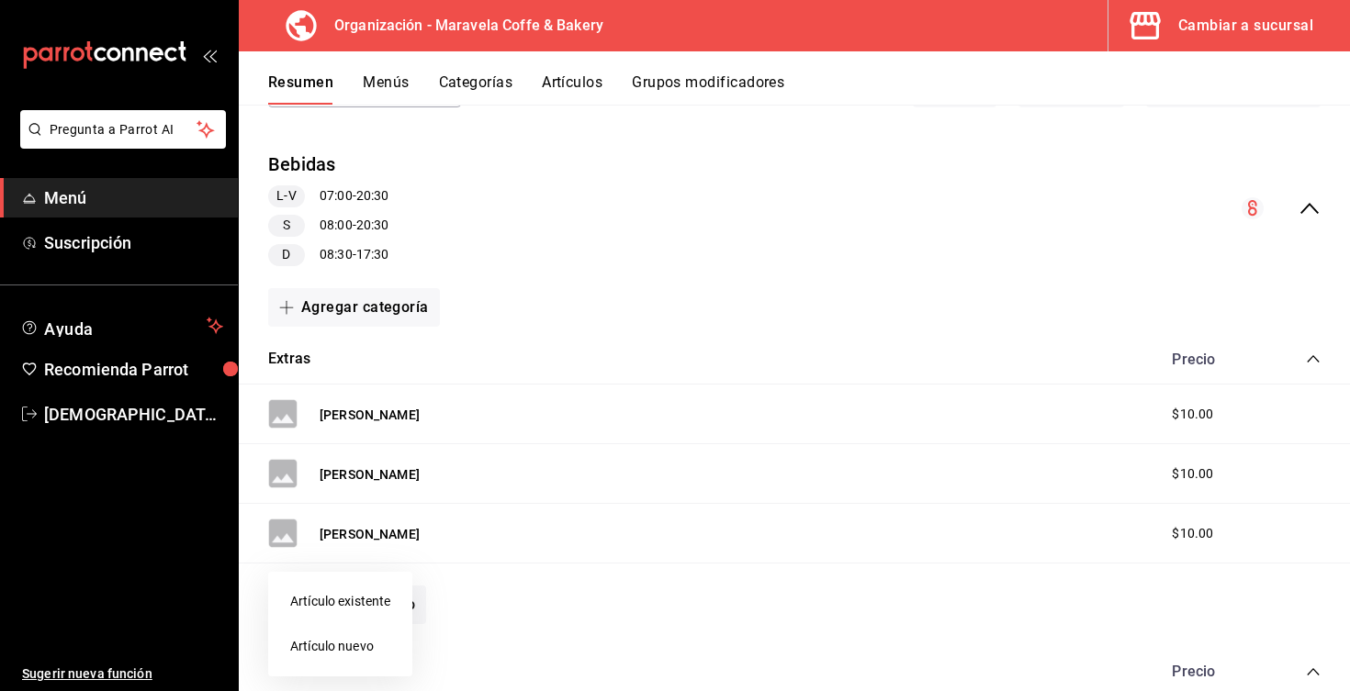
click at [365, 642] on li "Artículo nuevo" at bounding box center [340, 646] width 144 height 45
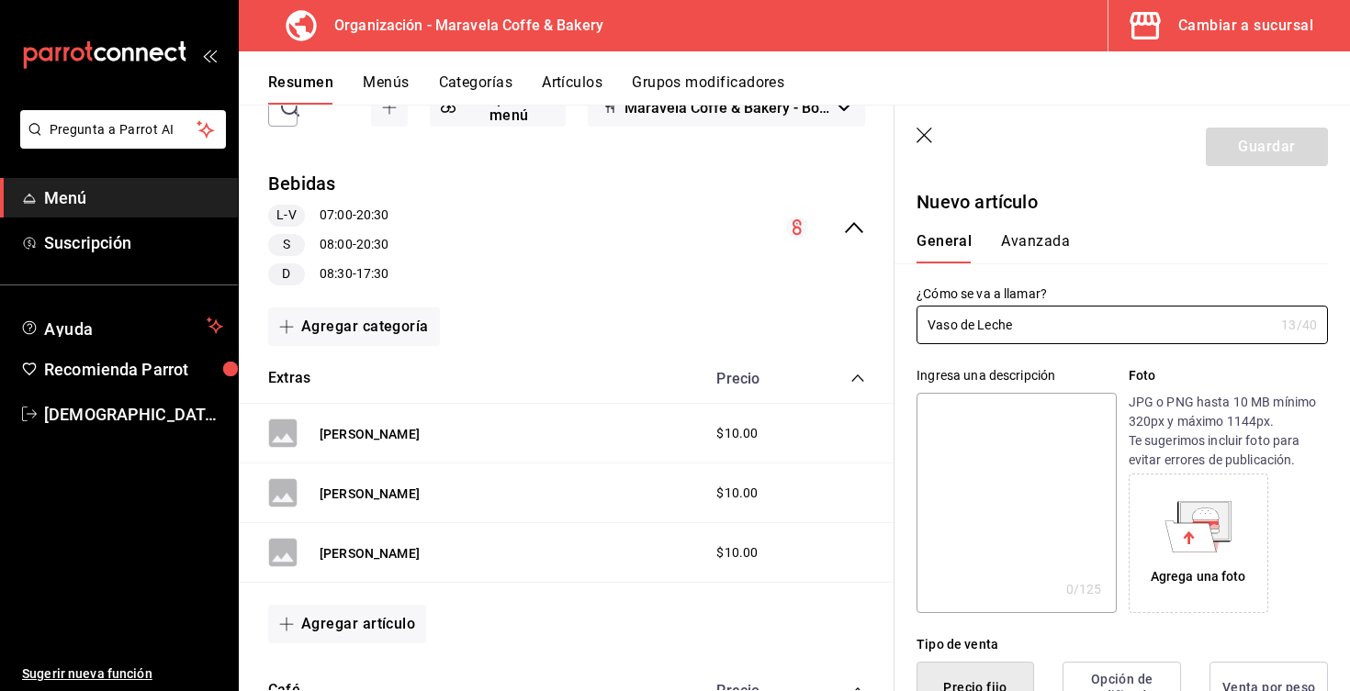
type input "Vaso de Leche"
click at [1023, 446] on textarea at bounding box center [1015, 503] width 199 height 220
type textarea "V"
type textarea "x"
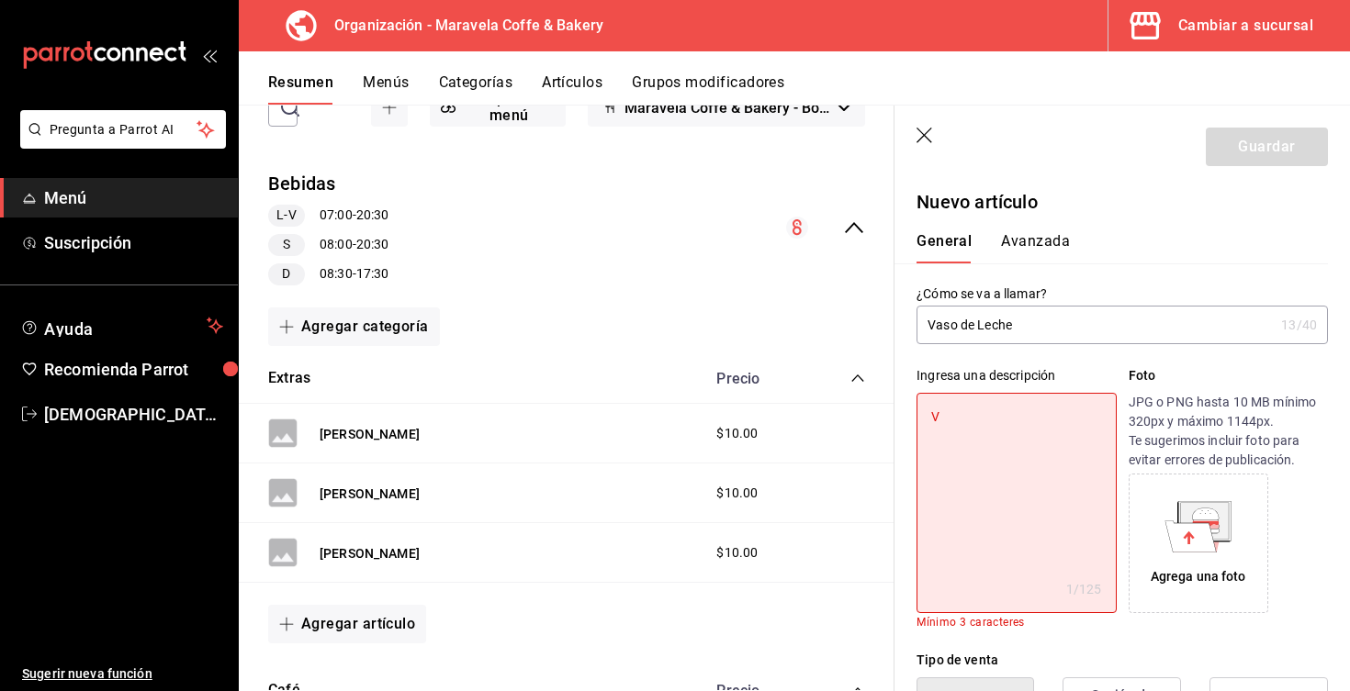
type textarea "Va"
type textarea "x"
type textarea "Vas"
type textarea "x"
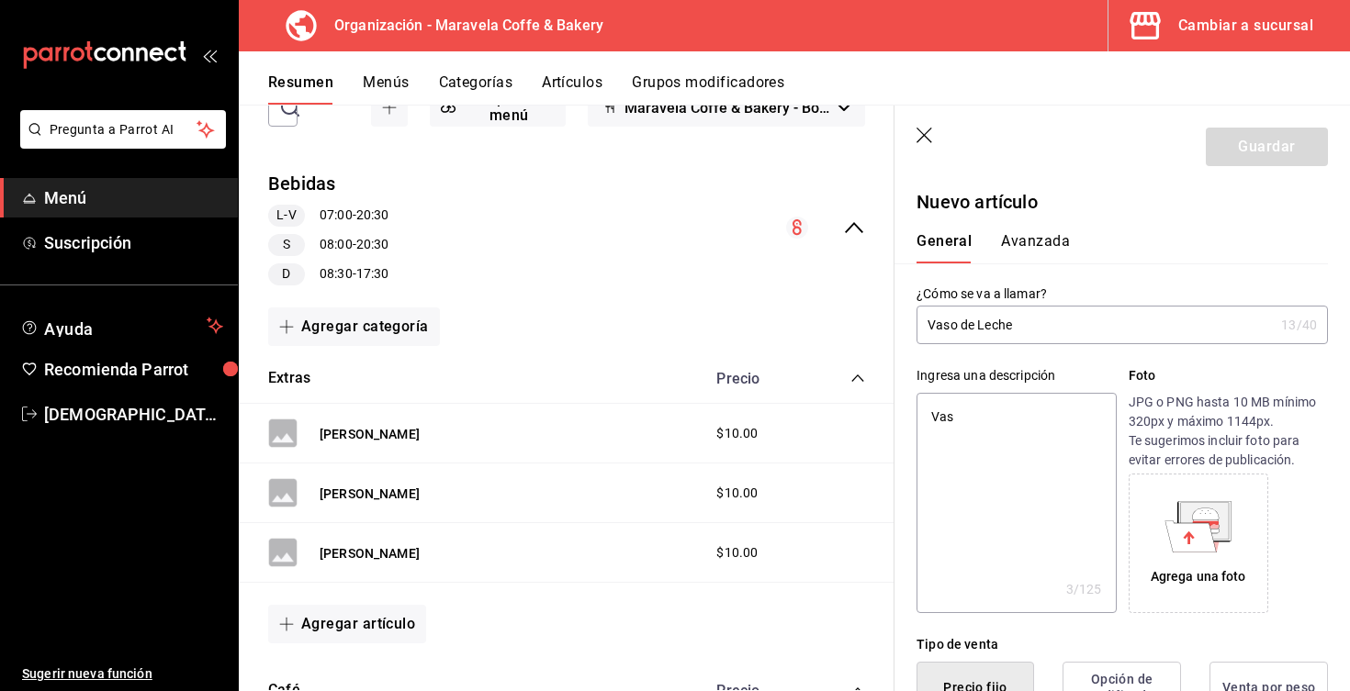
type textarea "Vaso"
type textarea "x"
type textarea "Vaso"
type textarea "x"
type textarea "Vaso d"
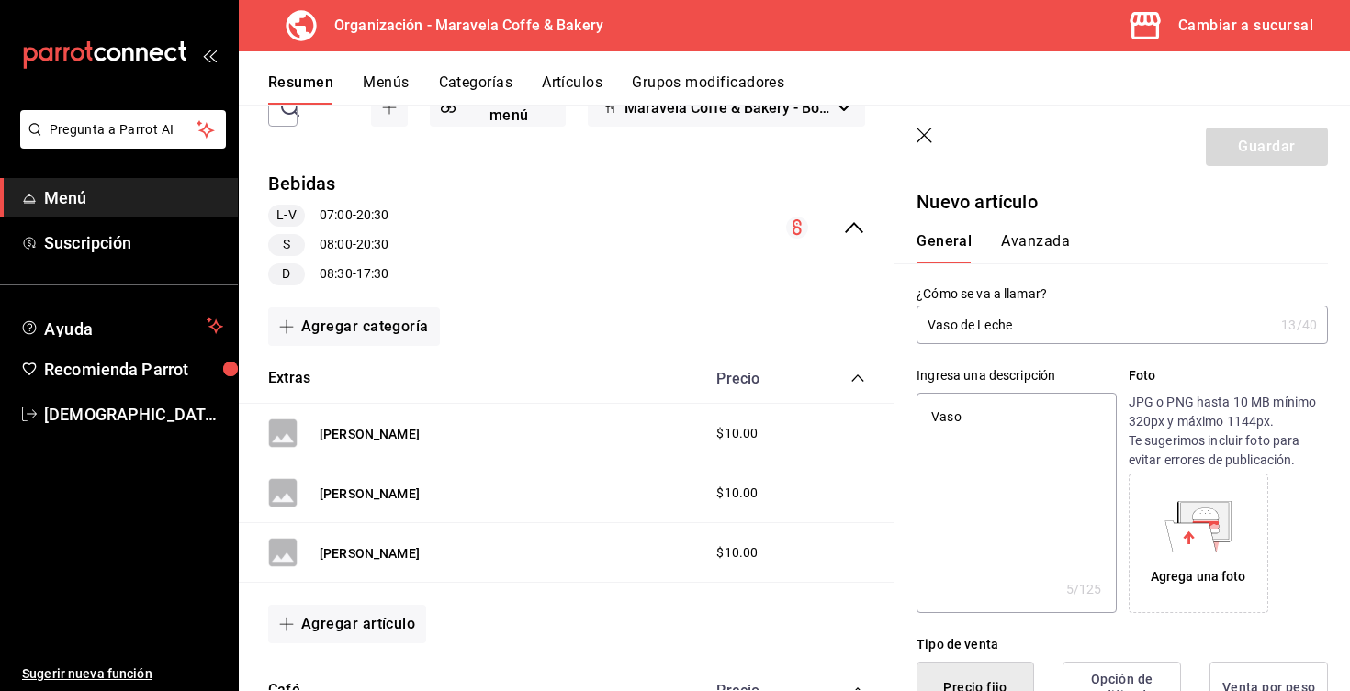
type textarea "x"
type textarea "Vaso de"
type textarea "x"
type textarea "Vaso de"
type textarea "x"
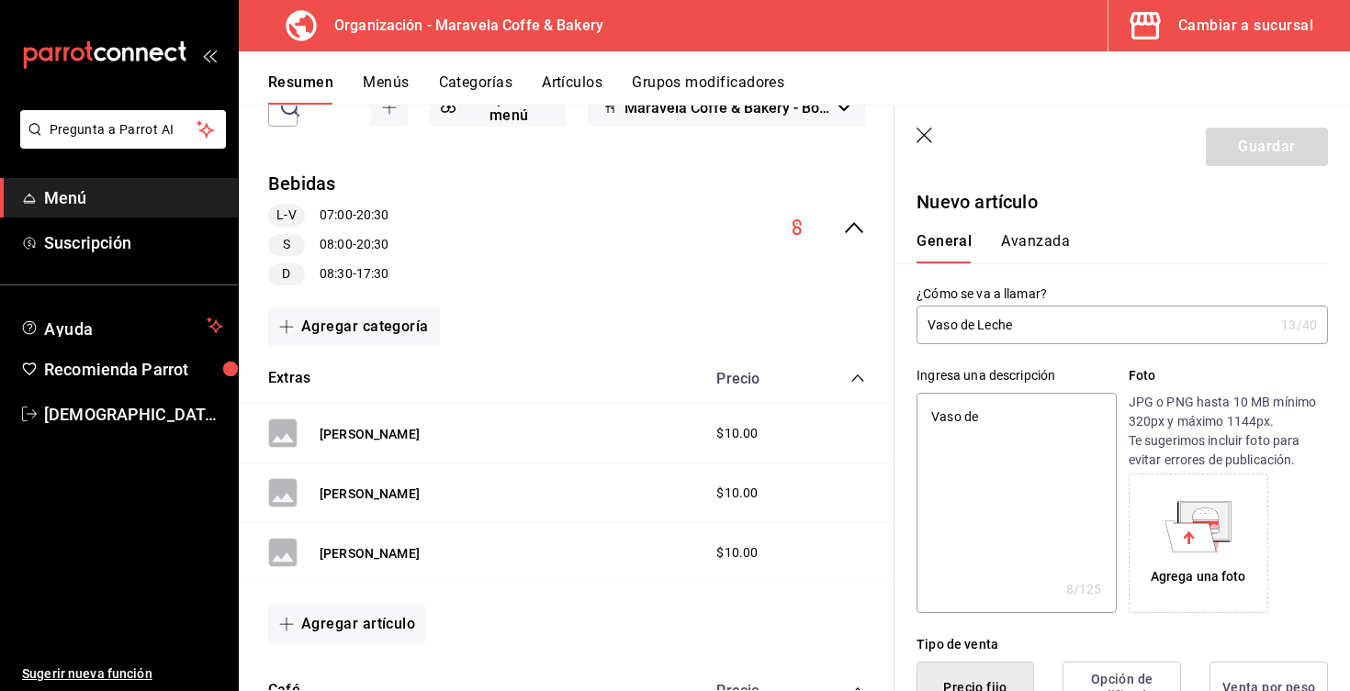
type textarea "Vaso de L"
type textarea "x"
type textarea "Vaso de Le"
type textarea "x"
type textarea "Vaso de Lec"
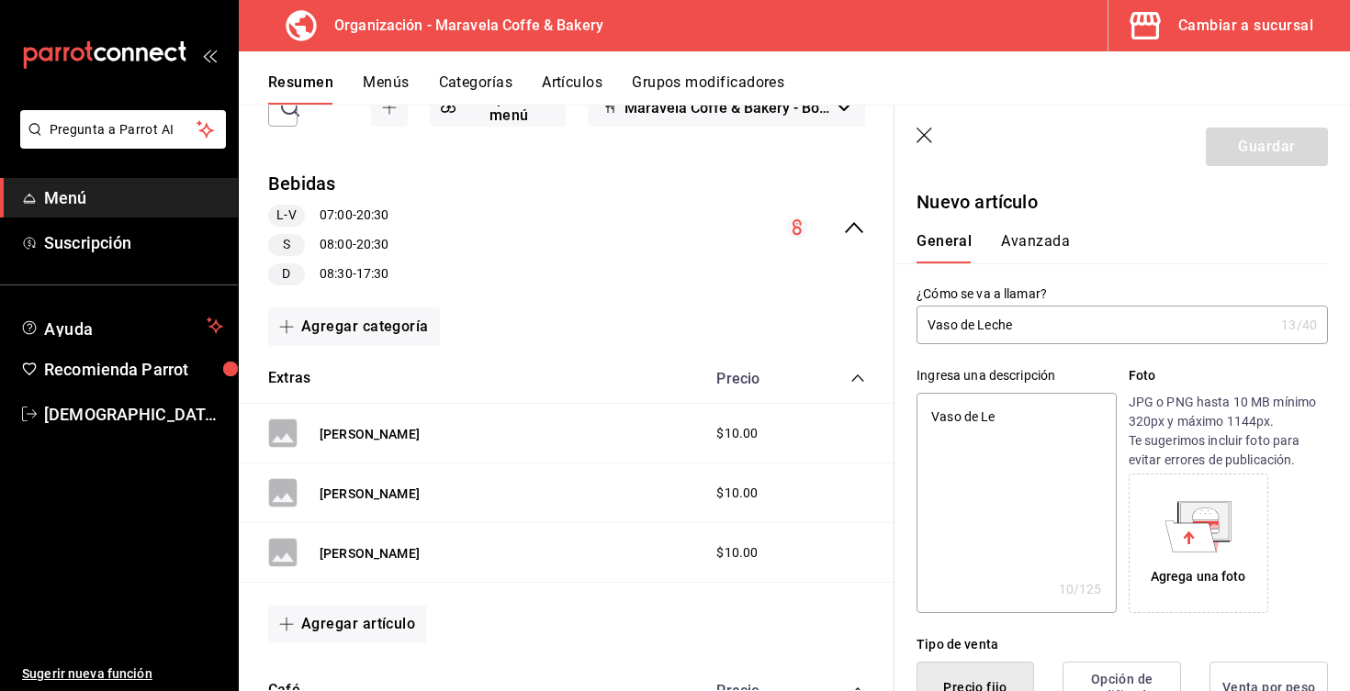
type textarea "x"
type textarea "[PERSON_NAME]"
type textarea "x"
type textarea "Vaso de Leche"
type textarea "x"
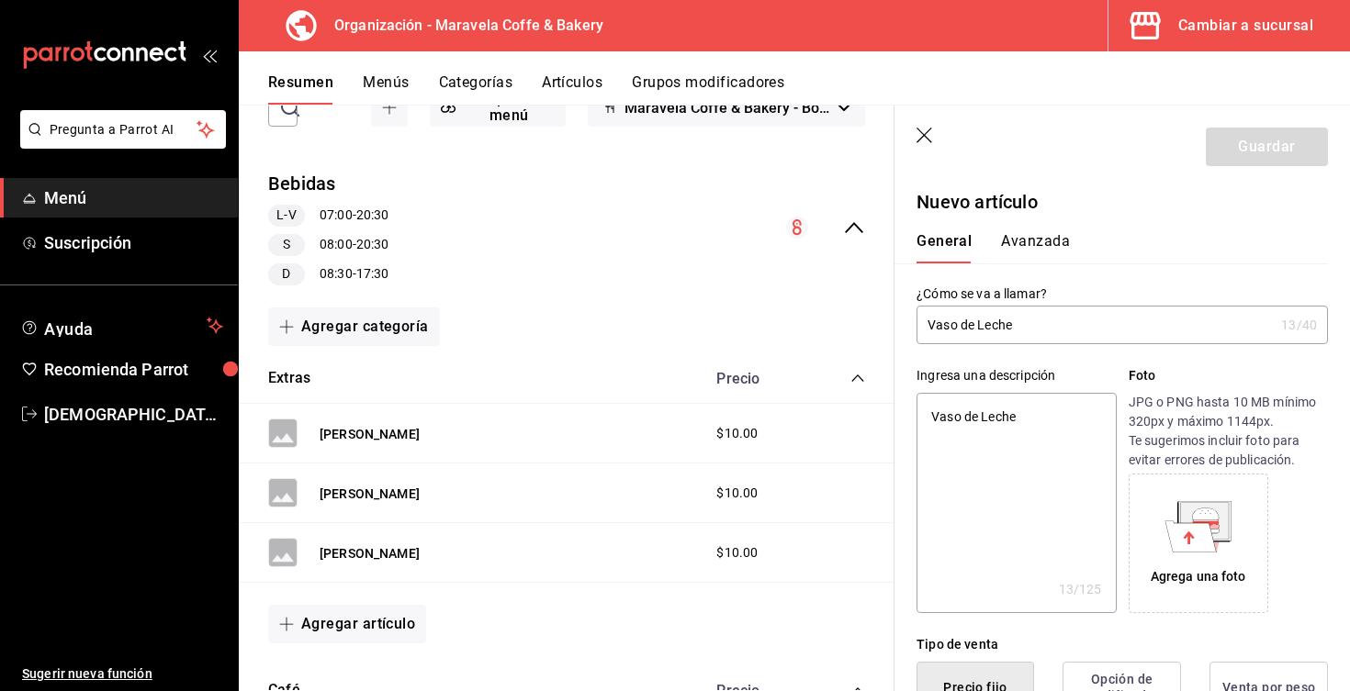
type textarea "Vaso de Leche"
type textarea "x"
type textarea "Vaso de Leche 1"
type textarea "x"
type textarea "Vaso de Leche 10"
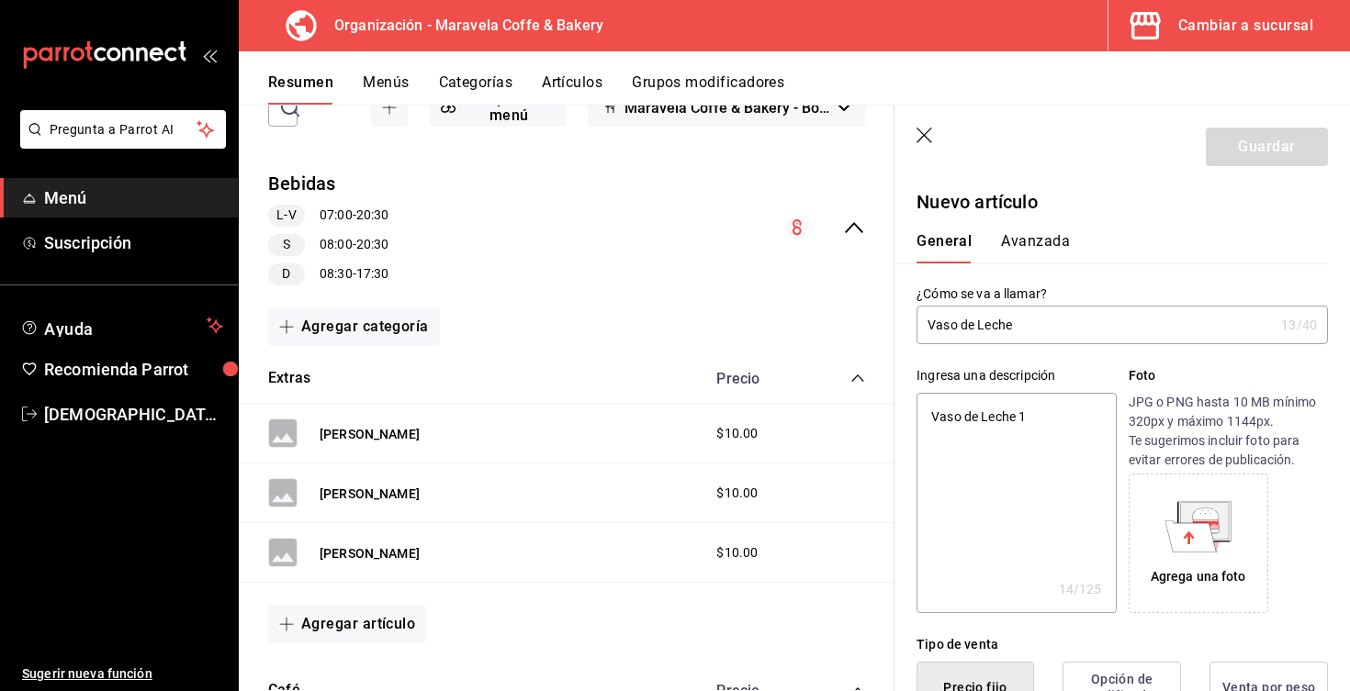
type textarea "x"
type textarea "Vaso de Leche 10o"
type textarea "x"
type textarea "Vaso de Leche 10oz"
type textarea "x"
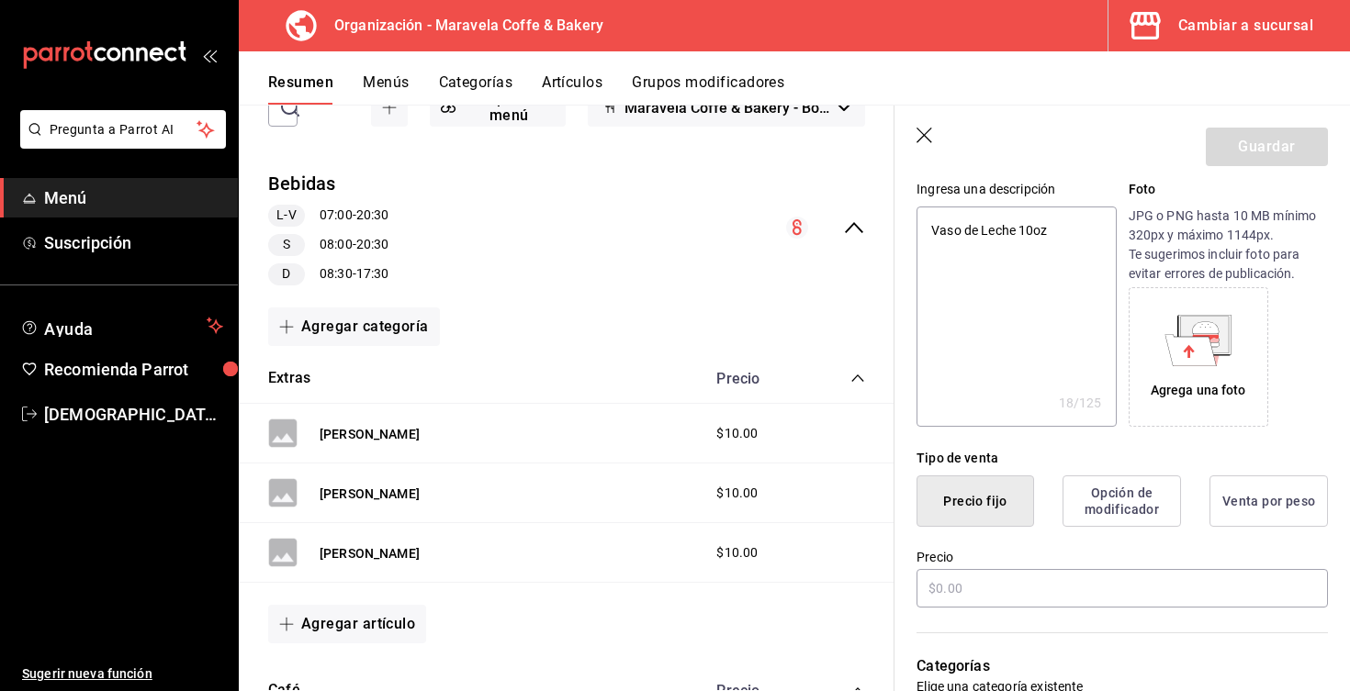
scroll to position [185, 0]
type textarea "Vaso de Leche 10oz"
click at [1114, 516] on button "Opción de modificador" at bounding box center [1121, 502] width 118 height 51
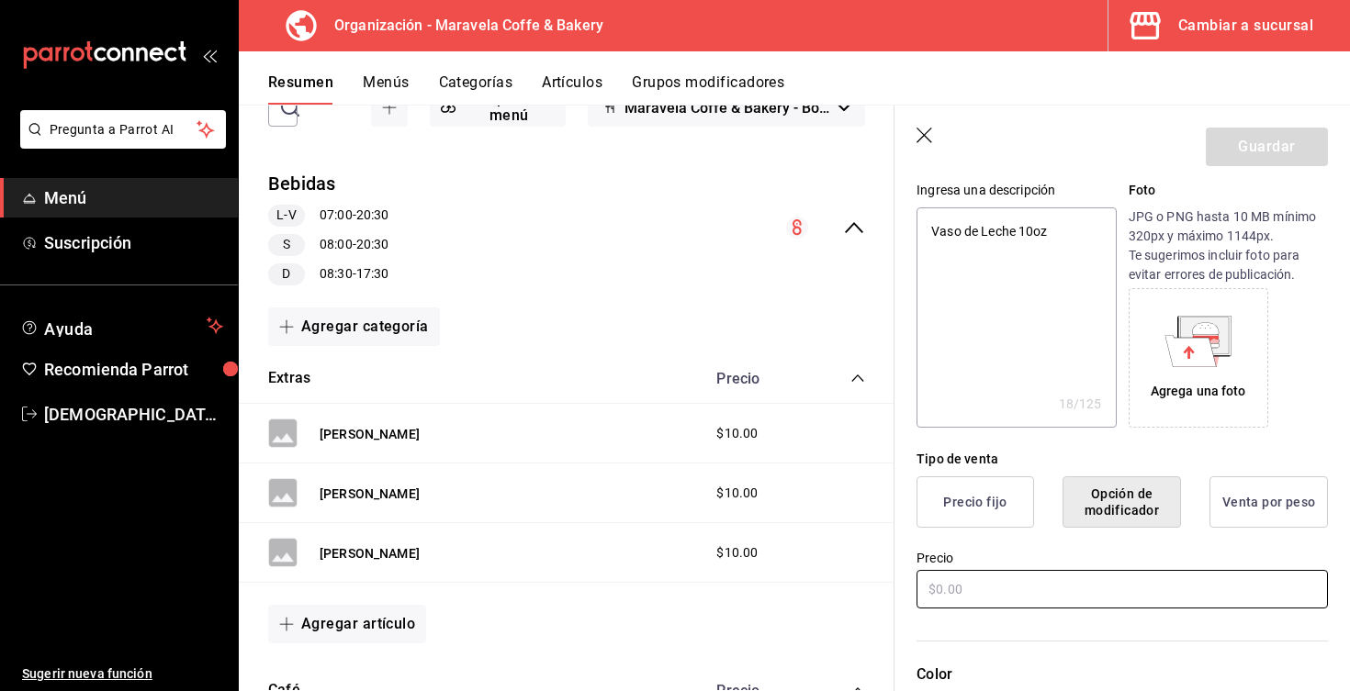
click at [998, 590] on input "text" at bounding box center [1121, 589] width 411 height 39
type textarea "x"
type input "$1.00"
type textarea "x"
type input "$10.00"
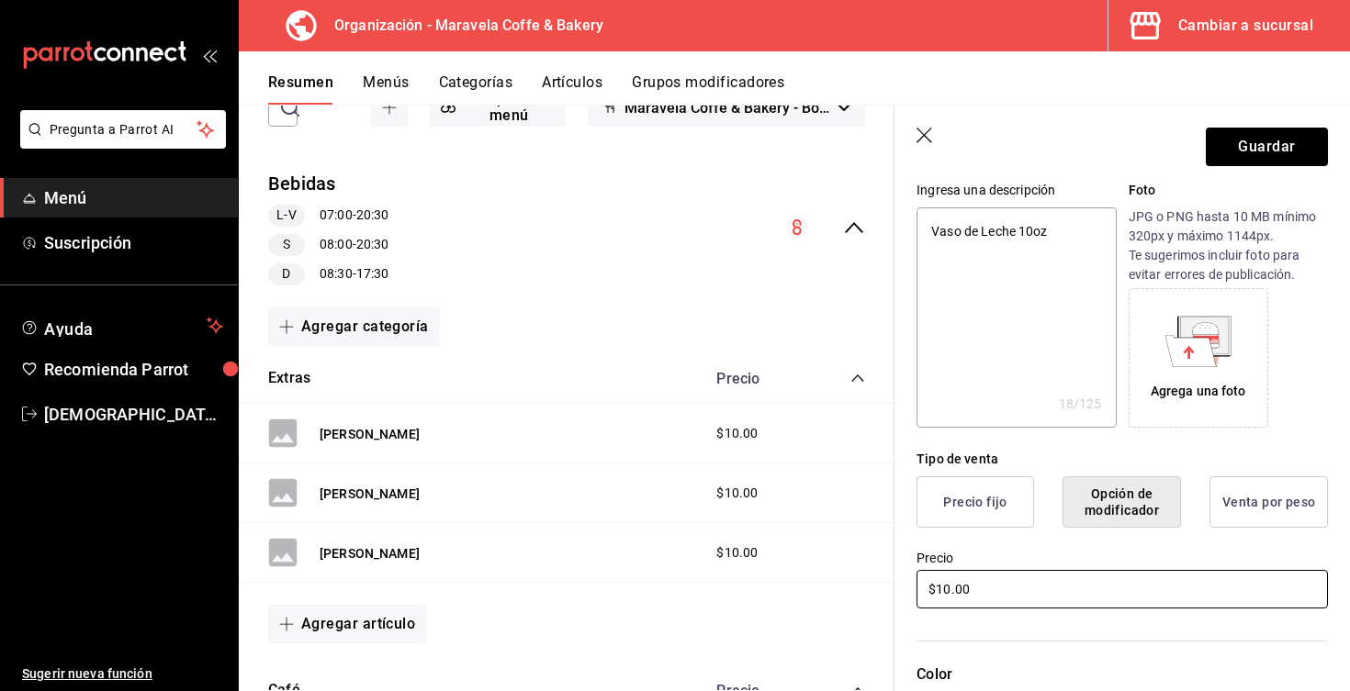
type textarea "x"
type input "$100.00"
type textarea "x"
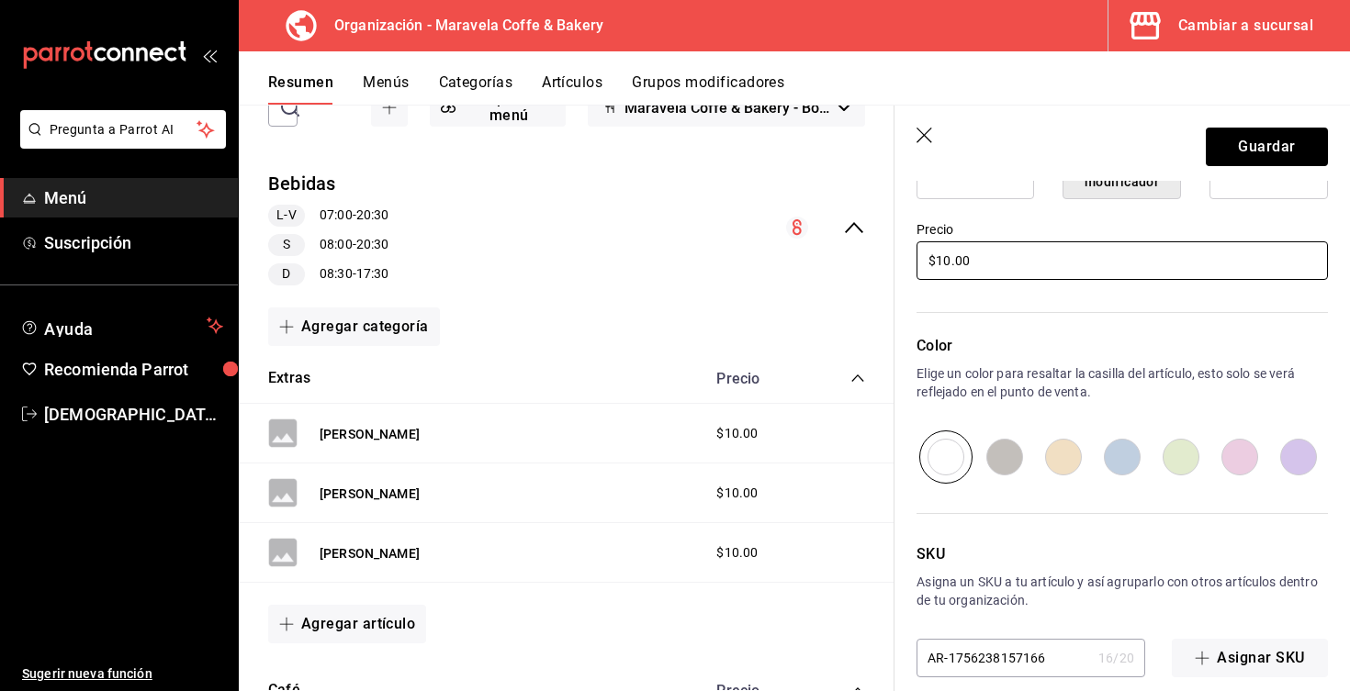
scroll to position [426, 0]
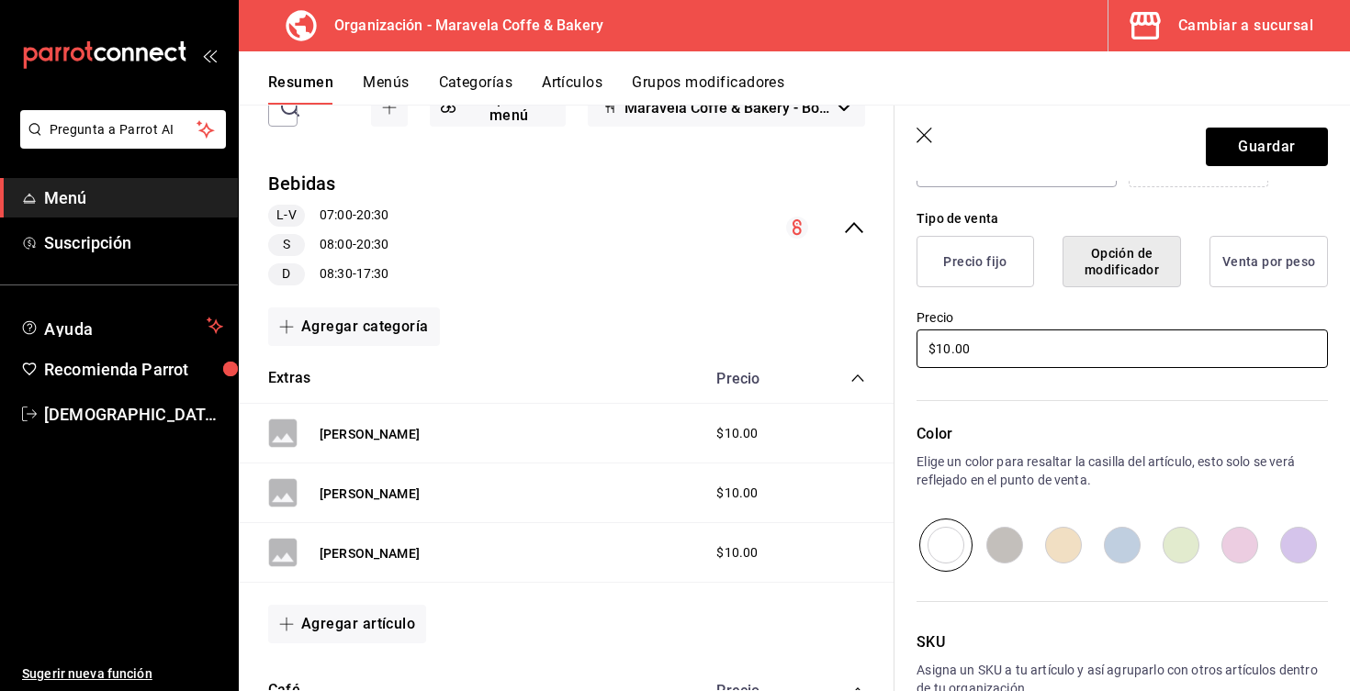
type input "$10.00"
click at [968, 265] on button "Precio fijo" at bounding box center [975, 261] width 118 height 51
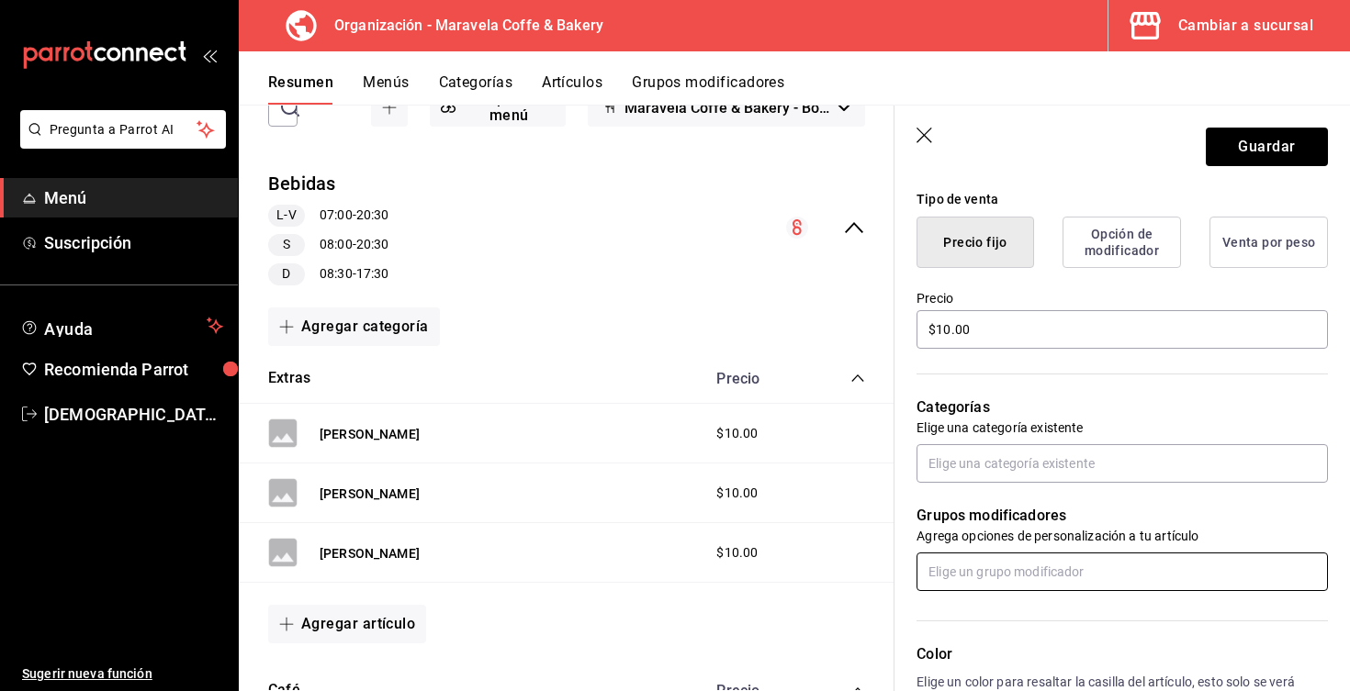
scroll to position [449, 0]
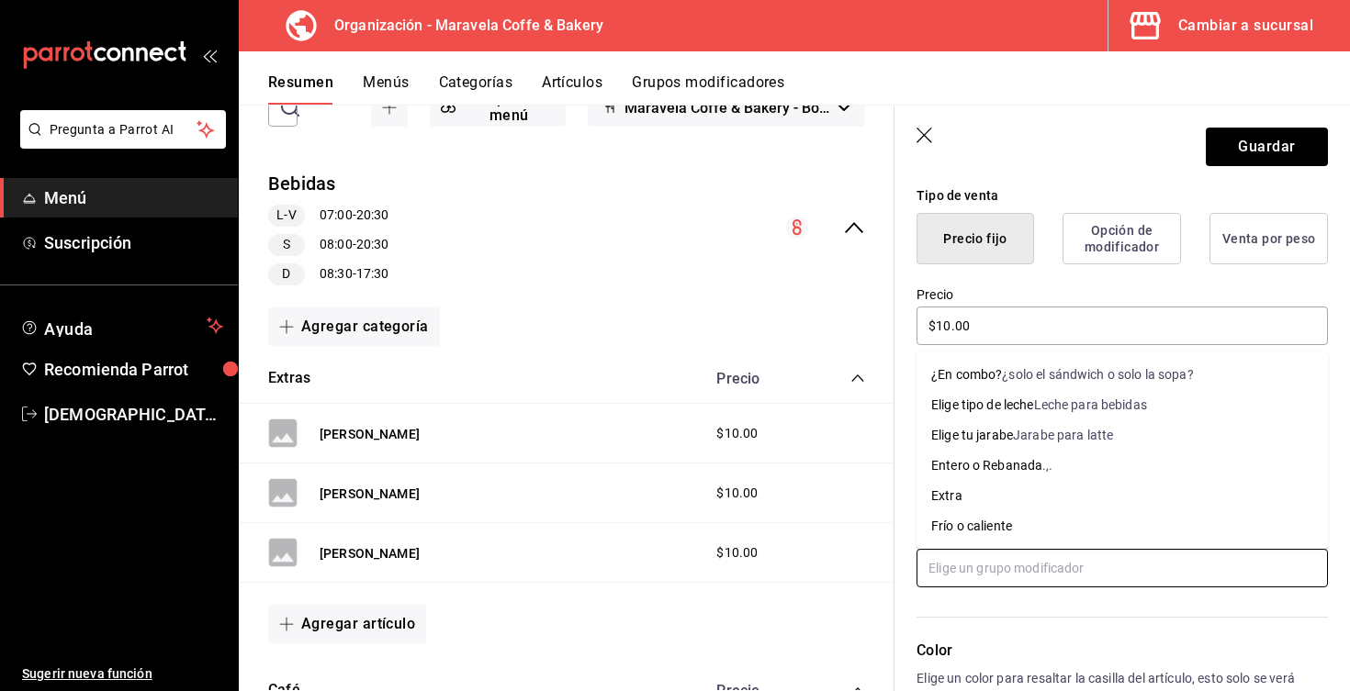
click at [982, 583] on input "text" at bounding box center [1121, 568] width 411 height 39
click at [975, 415] on li "Elige tipo de leche Leche para bebidas" at bounding box center [1121, 405] width 411 height 30
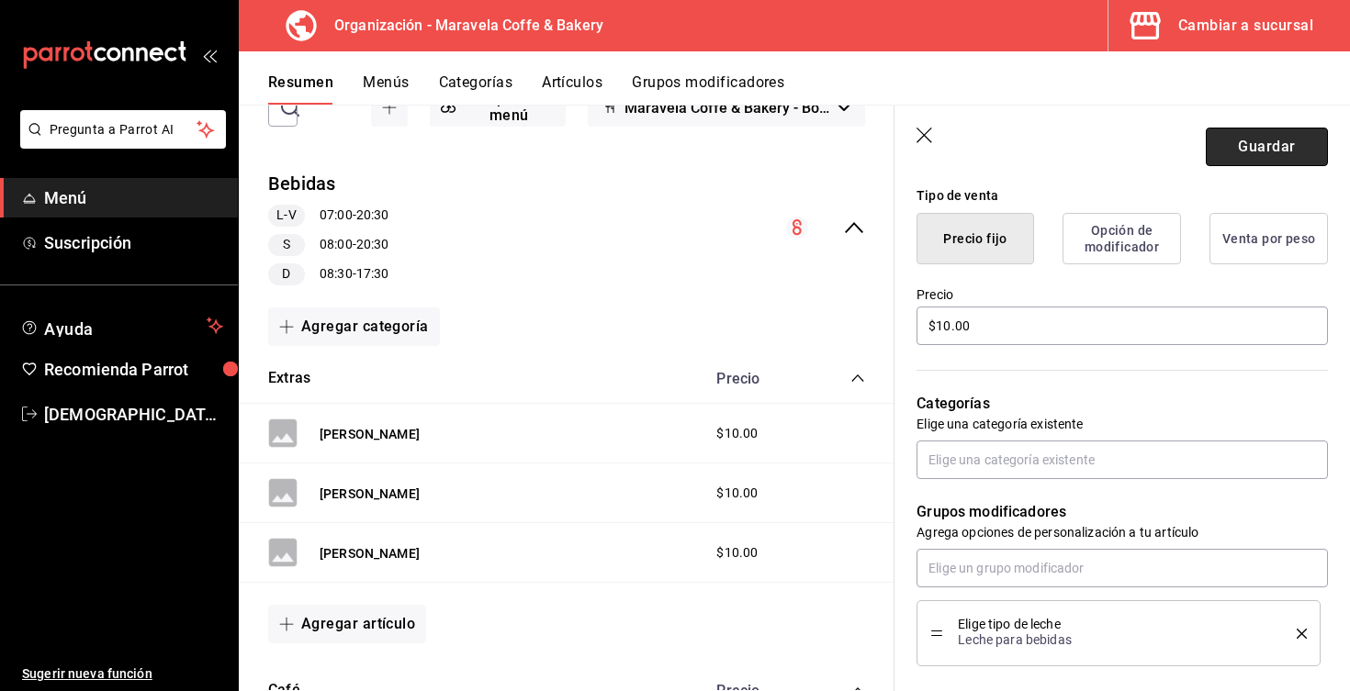
click at [1238, 143] on button "Guardar" at bounding box center [1267, 147] width 122 height 39
type textarea "x"
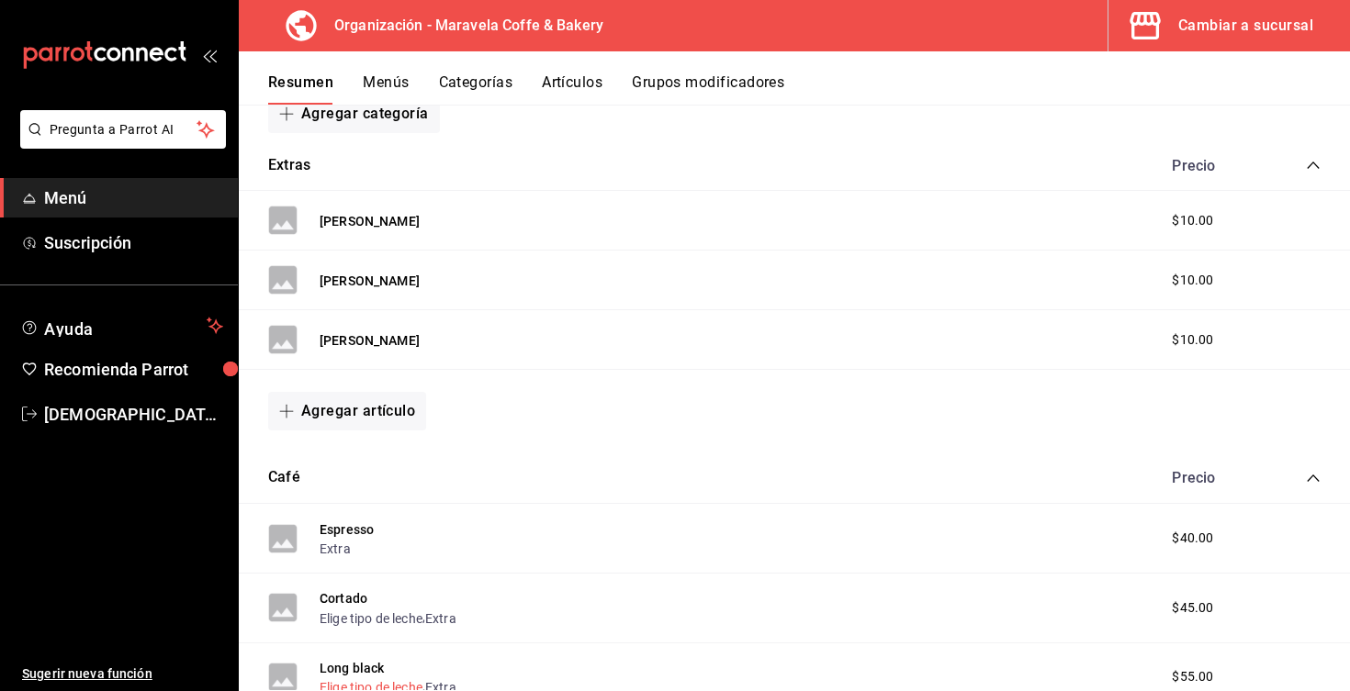
scroll to position [303, 0]
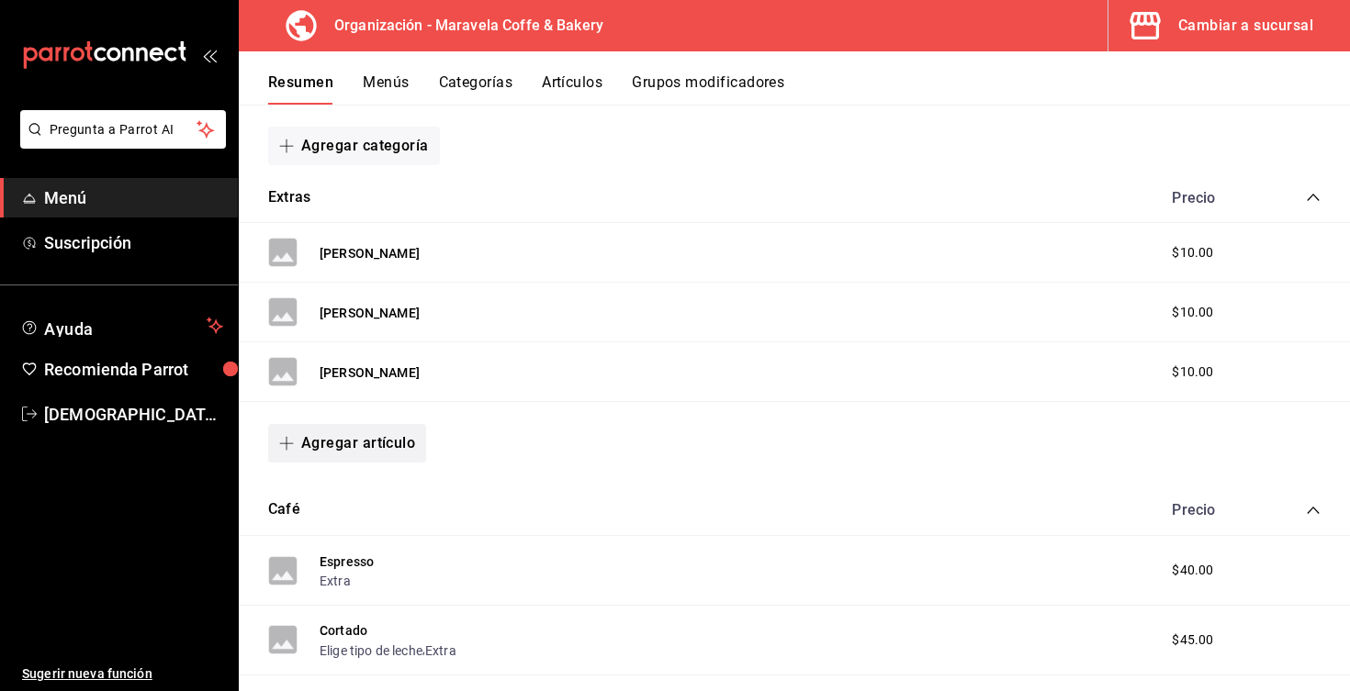
click at [352, 451] on button "Agregar artículo" at bounding box center [347, 443] width 158 height 39
click at [373, 496] on li "Artículo existente" at bounding box center [340, 491] width 144 height 45
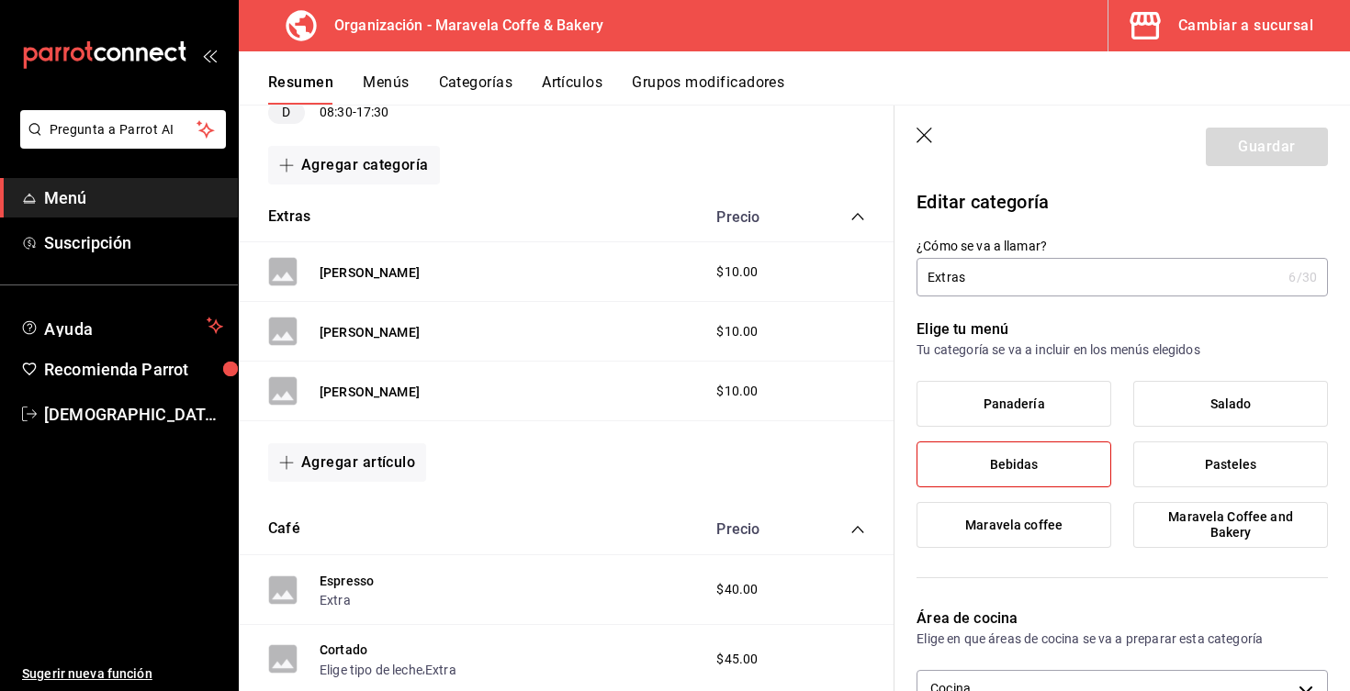
click at [934, 140] on icon "button" at bounding box center [925, 137] width 18 height 18
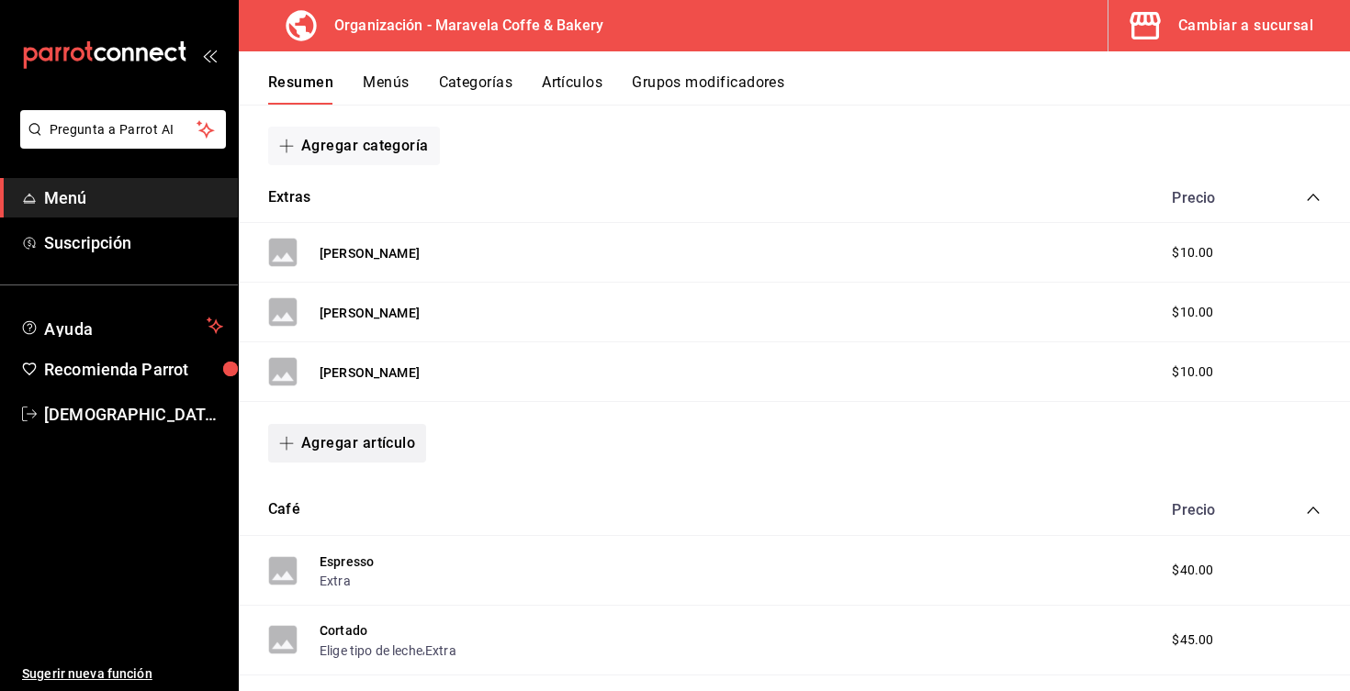
click at [348, 450] on button "Agregar artículo" at bounding box center [347, 443] width 158 height 39
click at [376, 538] on li "Artículo nuevo" at bounding box center [340, 536] width 144 height 45
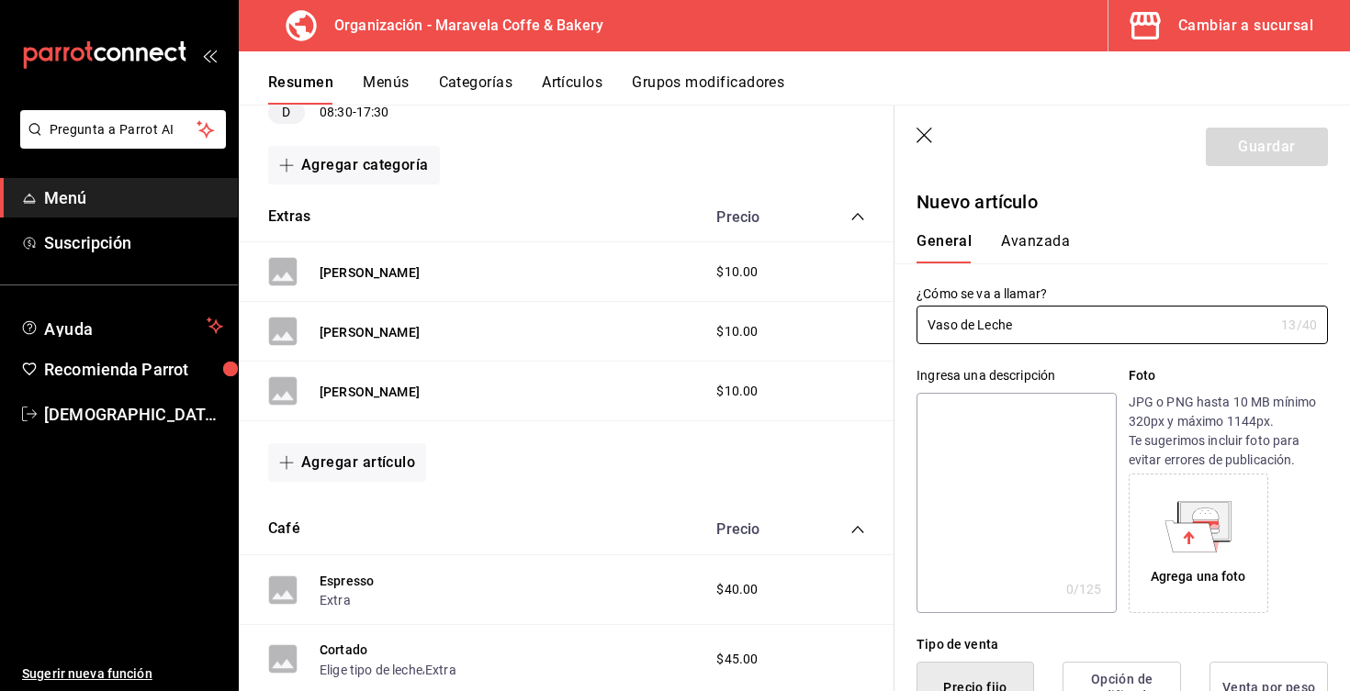
type input "Vaso de Leche"
click at [982, 457] on textarea at bounding box center [1015, 503] width 199 height 220
type textarea "V"
type textarea "x"
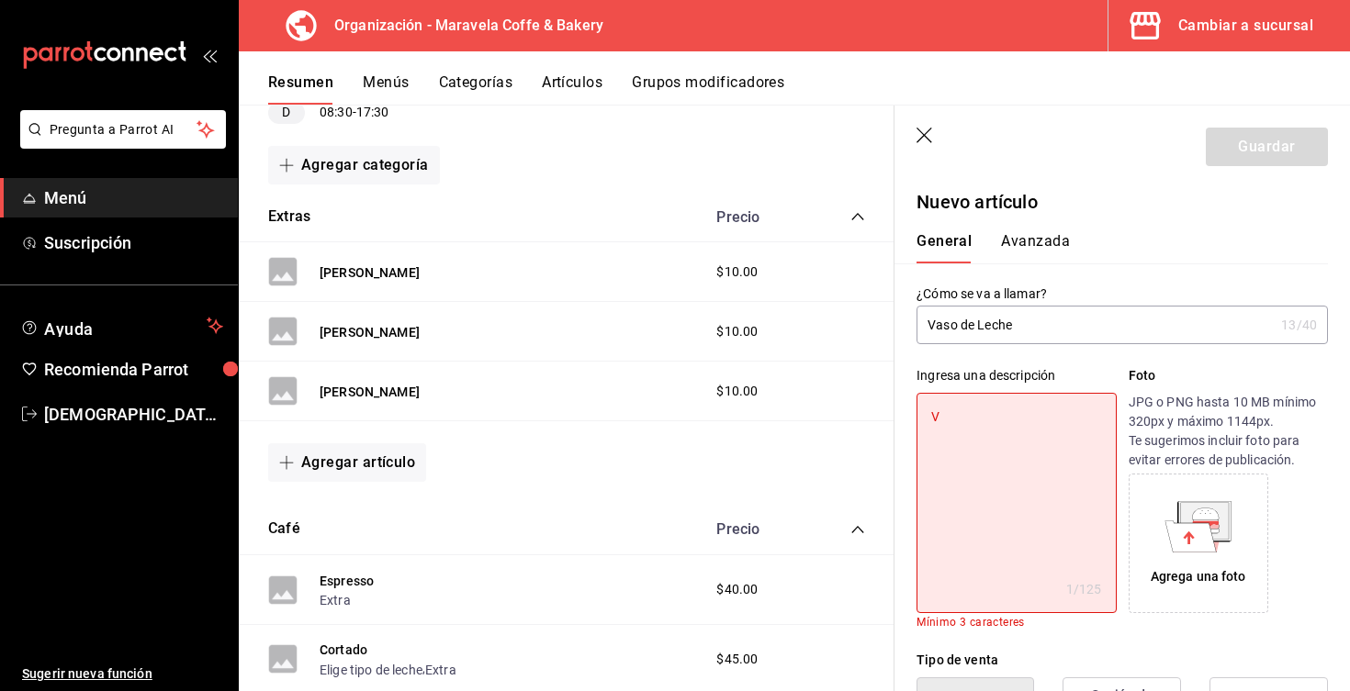
type textarea "Va"
type textarea "x"
type textarea "Vas"
type textarea "x"
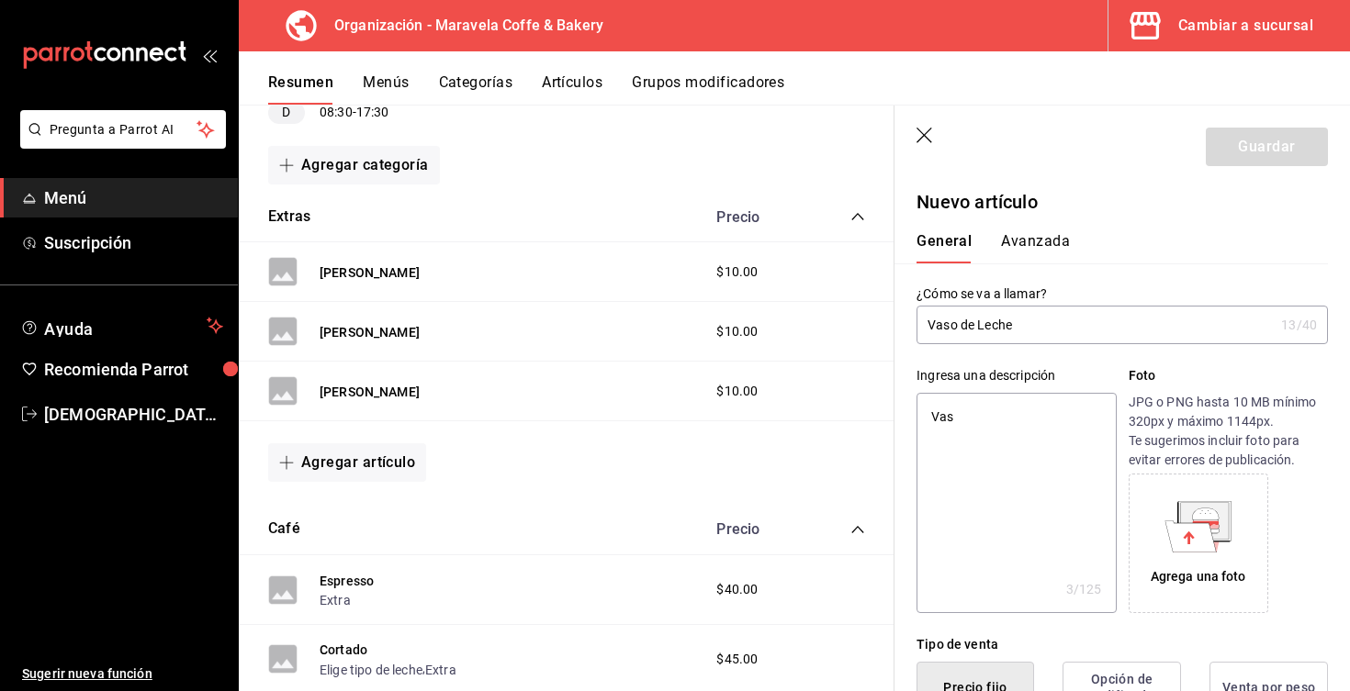
type textarea "Vaso"
type textarea "x"
type textarea "Vaso"
type textarea "x"
type textarea "Vaso d"
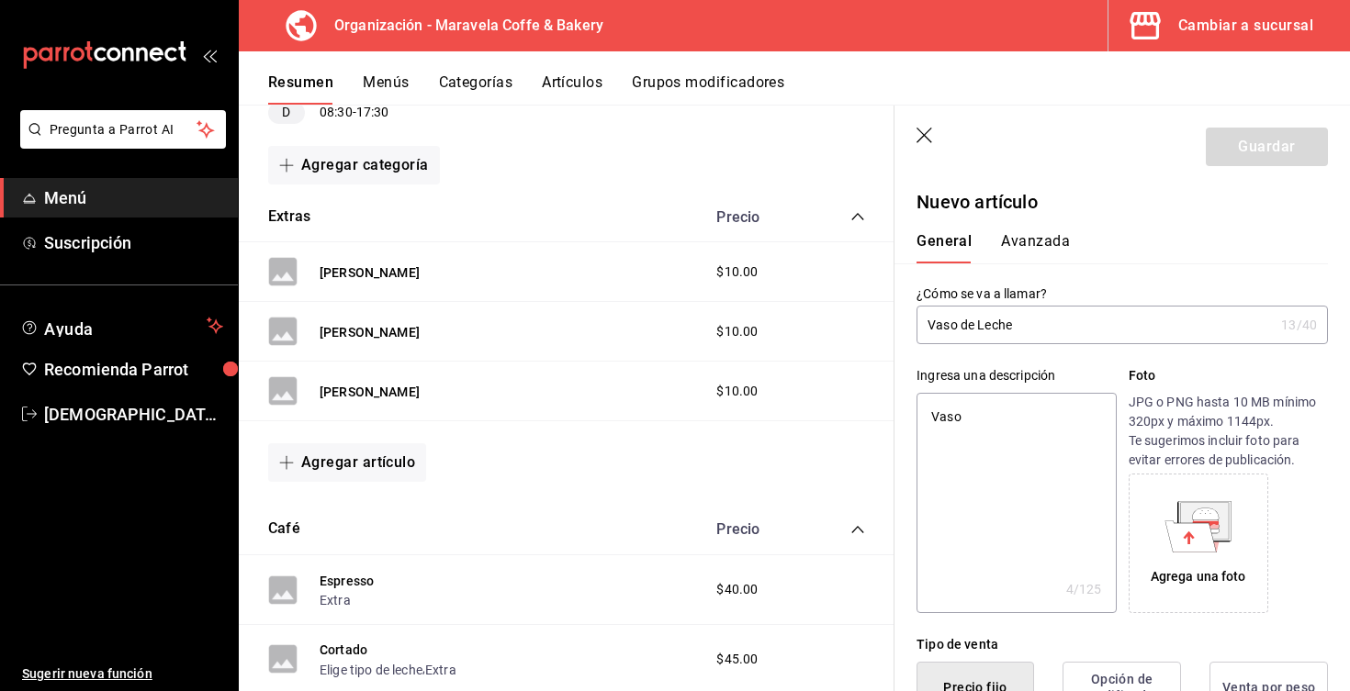
type textarea "x"
type textarea "Vaso de"
type textarea "x"
type textarea "Vaso de"
type textarea "x"
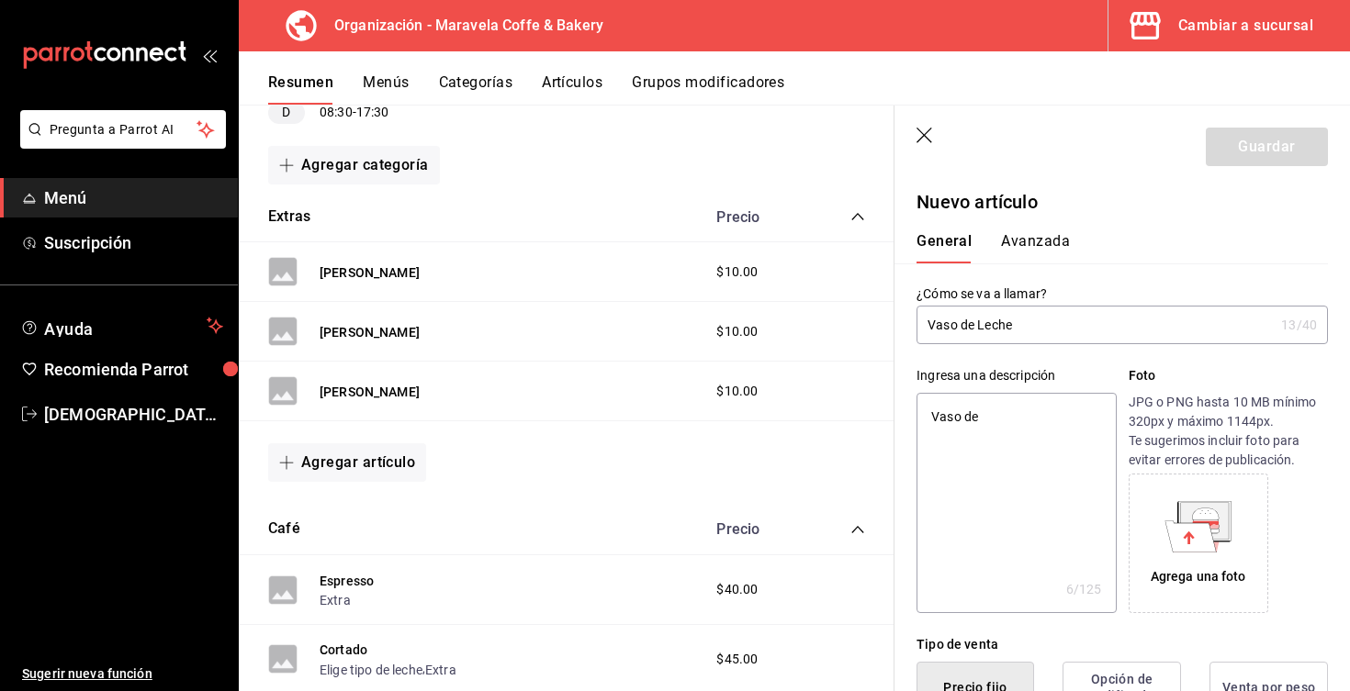
type textarea "Vaso de l"
type textarea "x"
type textarea "Vaso de le"
type textarea "x"
type textarea "Vaso de lec"
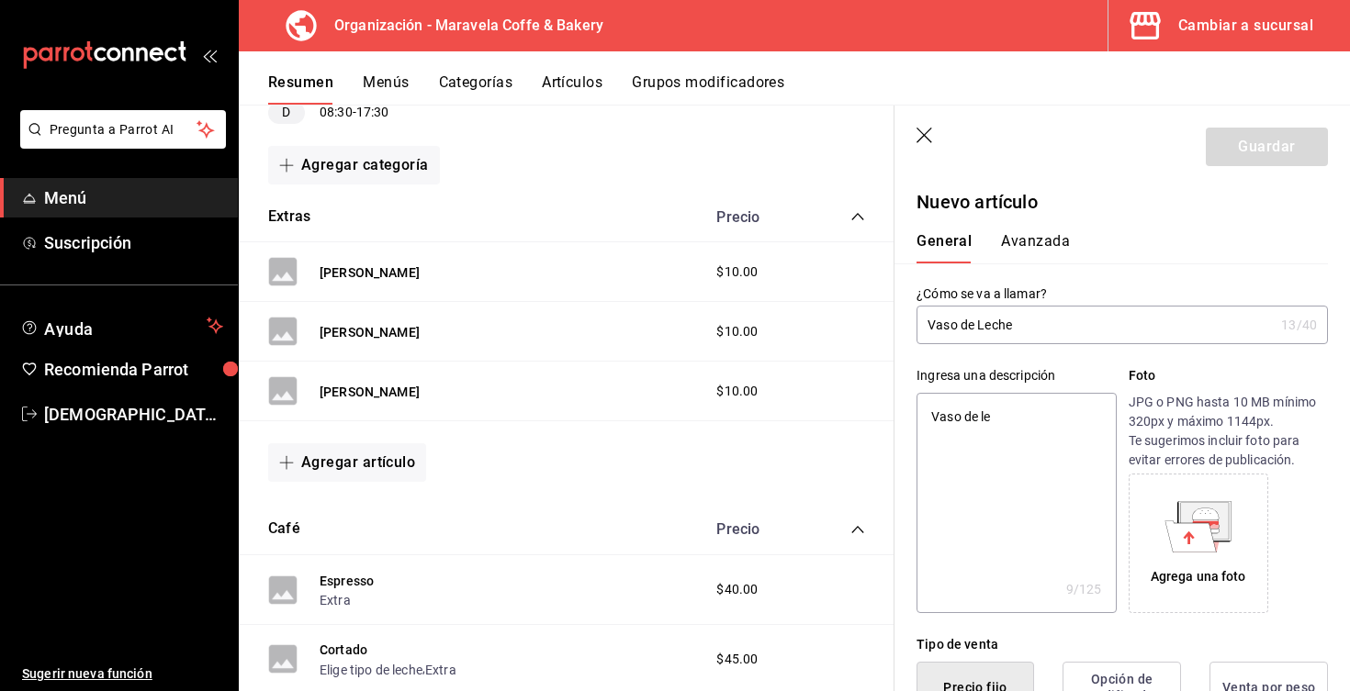
type textarea "x"
type textarea "Vaso de le"
type textarea "x"
type textarea "Vaso de l"
type textarea "x"
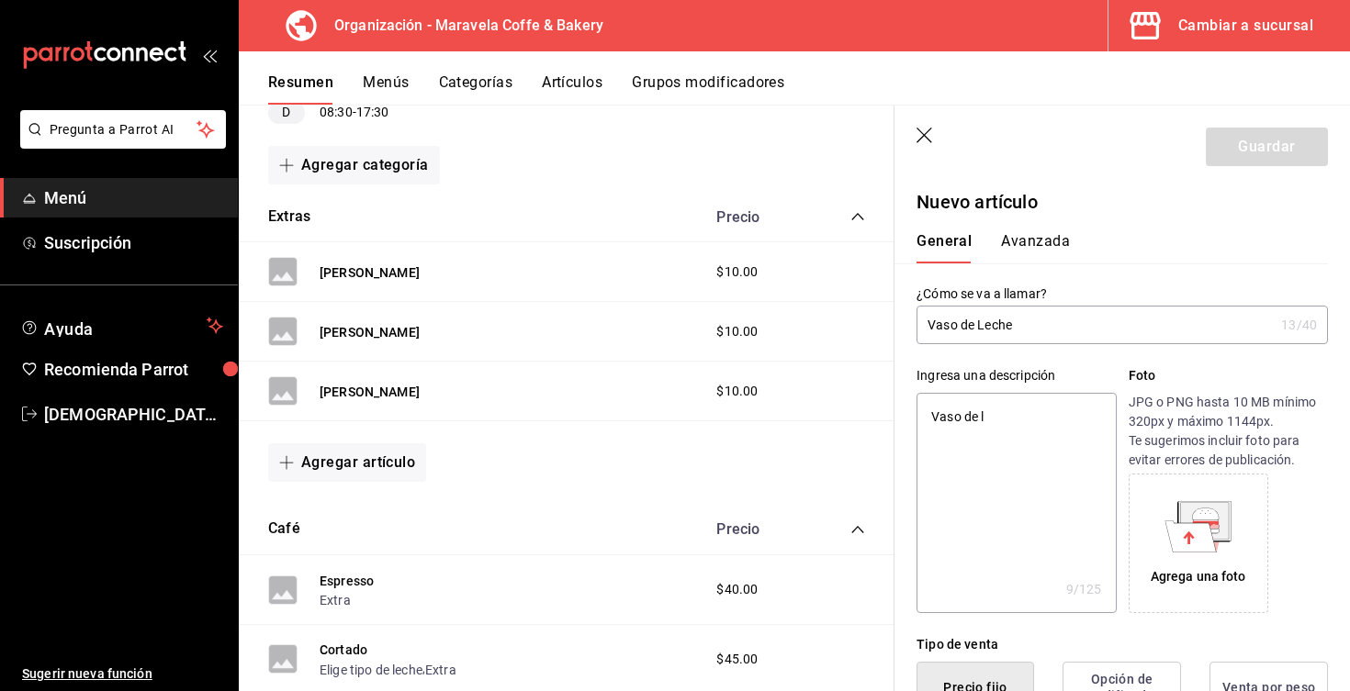
type textarea "Vaso de"
type textarea "x"
type textarea "Vaso de L"
type textarea "x"
type textarea "Vaso de Le"
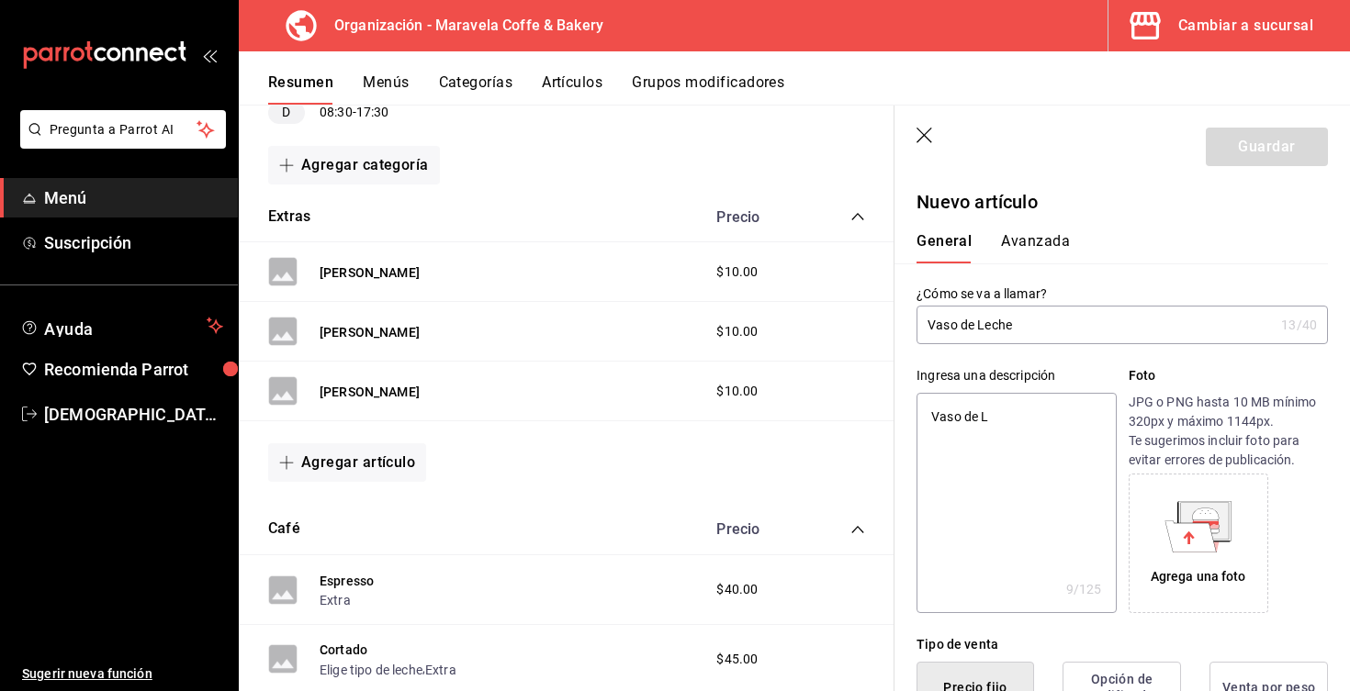
type textarea "x"
type textarea "Vaso de Lec"
type textarea "x"
type textarea "[PERSON_NAME]"
type textarea "x"
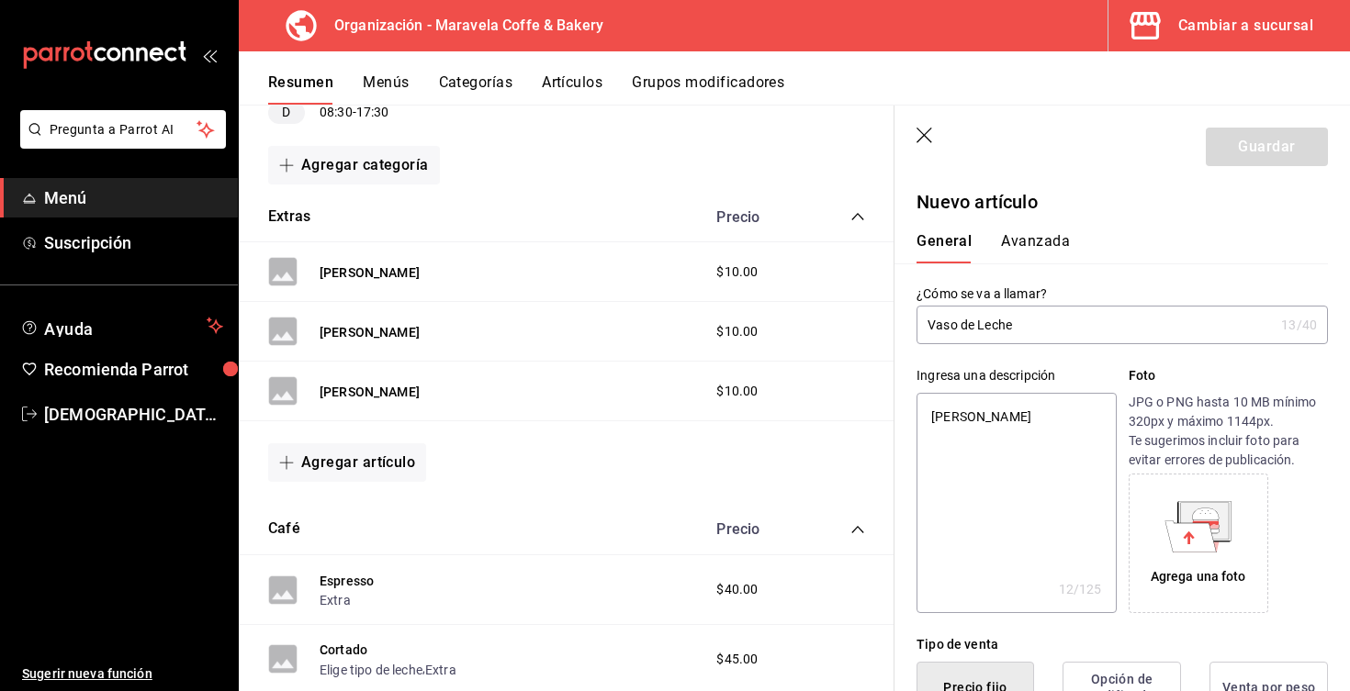
type textarea "Vaso de Leche"
type textarea "x"
type textarea "Vaso de Leche"
type textarea "x"
type textarea "Vaso de Leche 1"
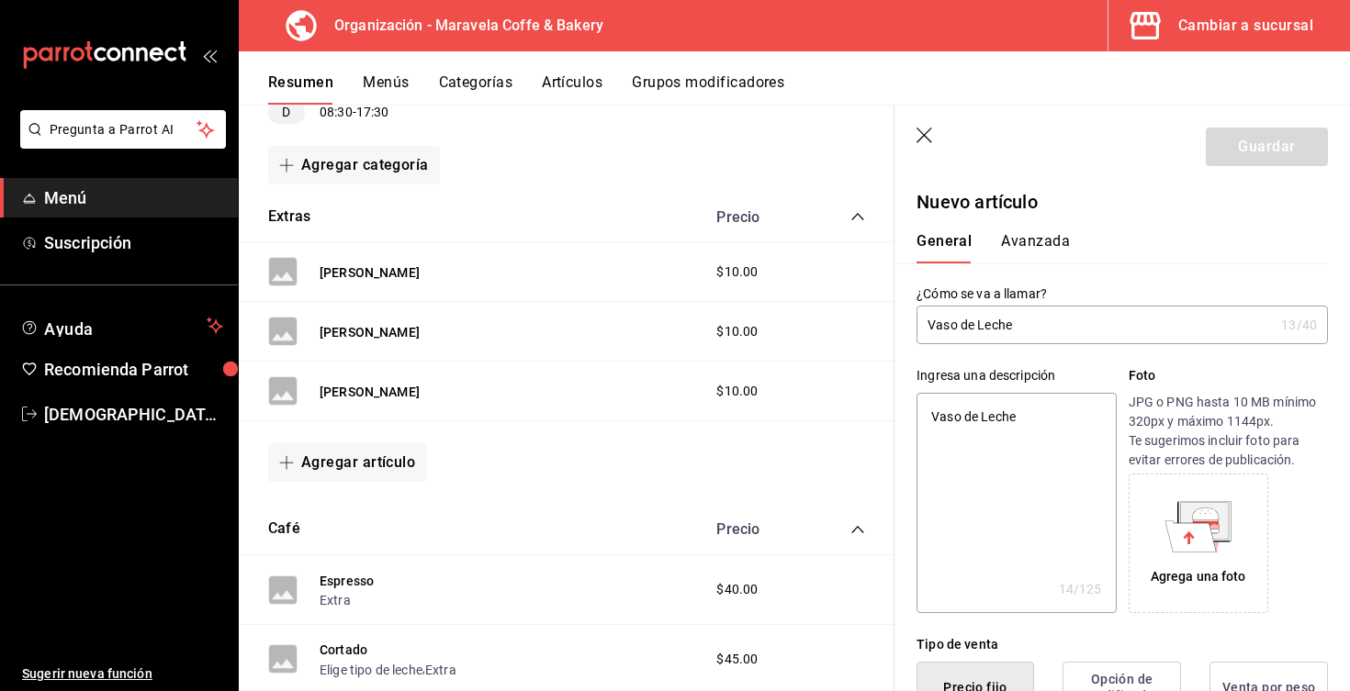
type textarea "x"
type textarea "Vaso de Leche 10"
type textarea "x"
type textarea "Vaso de Leche 10o"
type textarea "x"
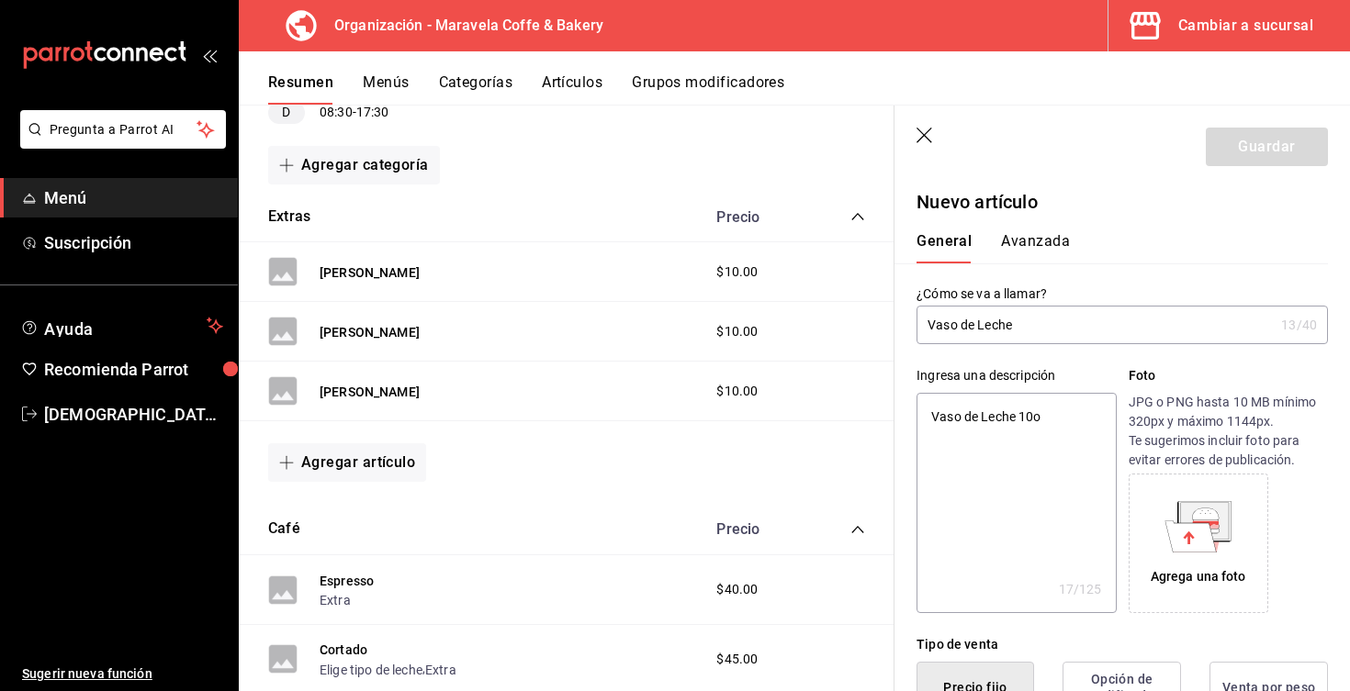
type textarea "Vaso de Leche 10oz"
type textarea "x"
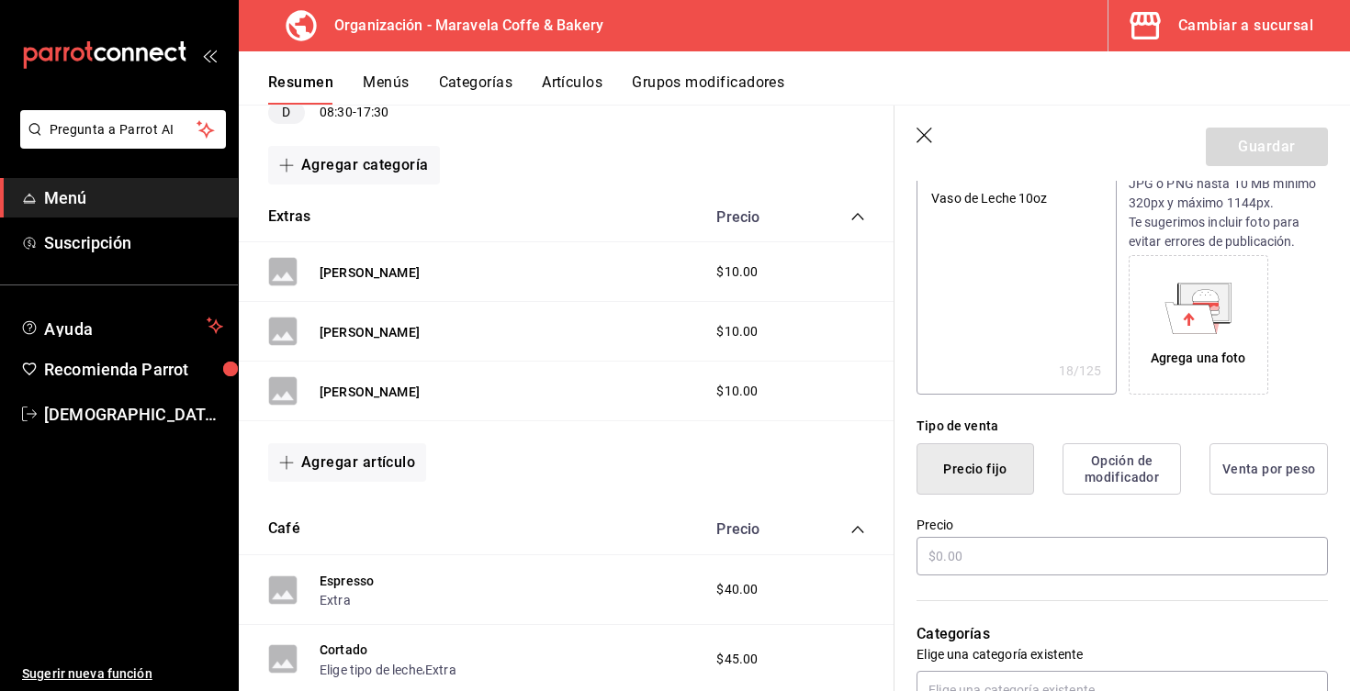
scroll to position [341, 0]
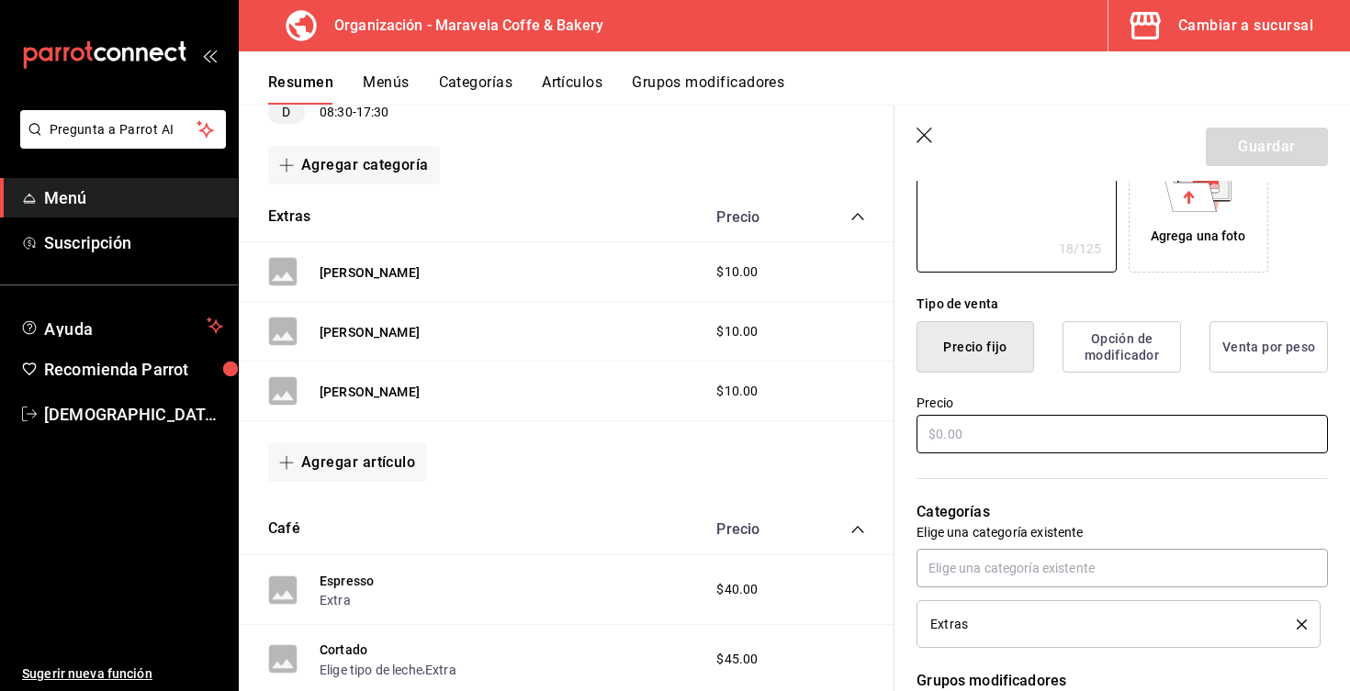
type textarea "Vaso de Leche 10oz"
click at [992, 429] on input "text" at bounding box center [1121, 434] width 411 height 39
type textarea "x"
type input "$2.00"
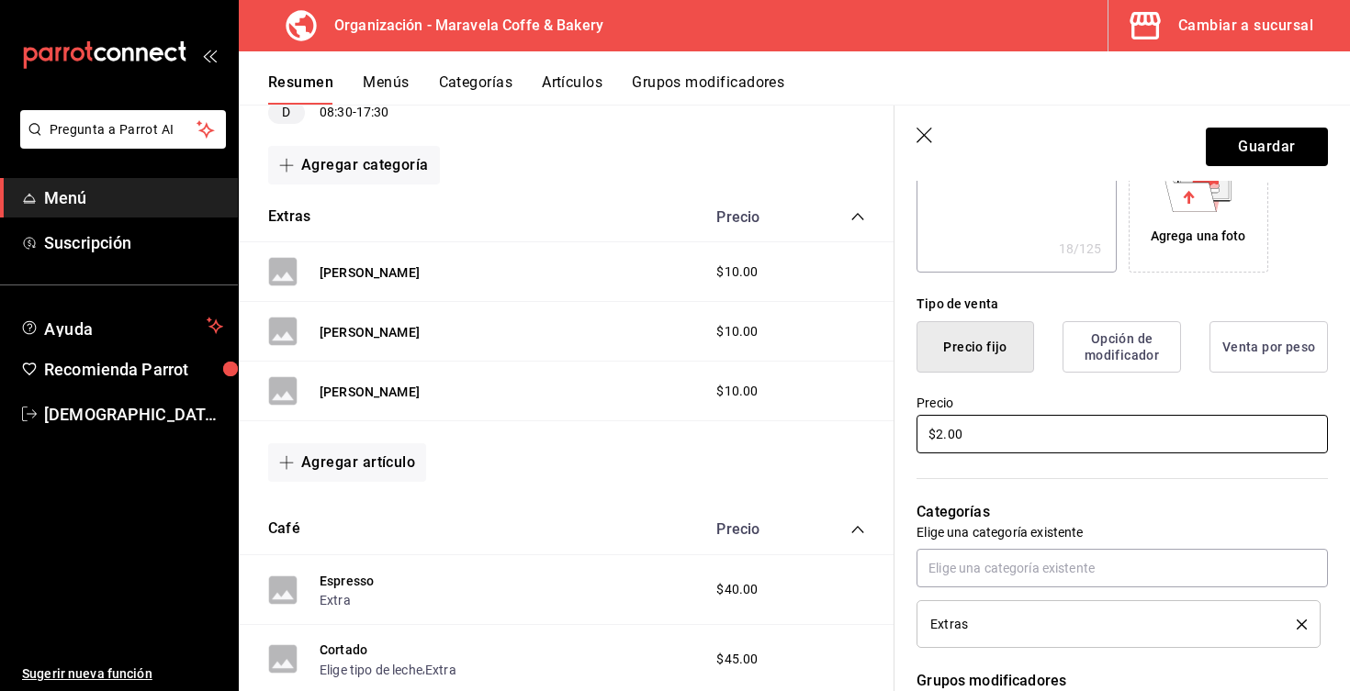
type textarea "x"
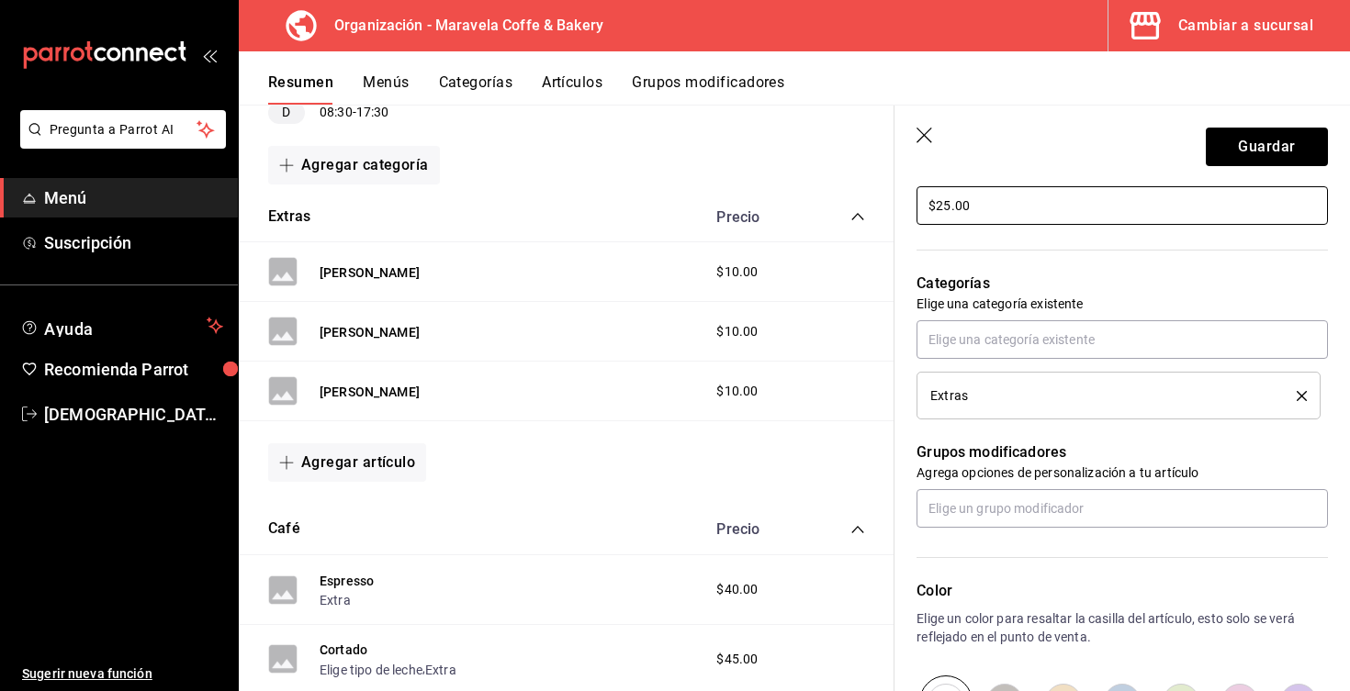
scroll to position [578, 0]
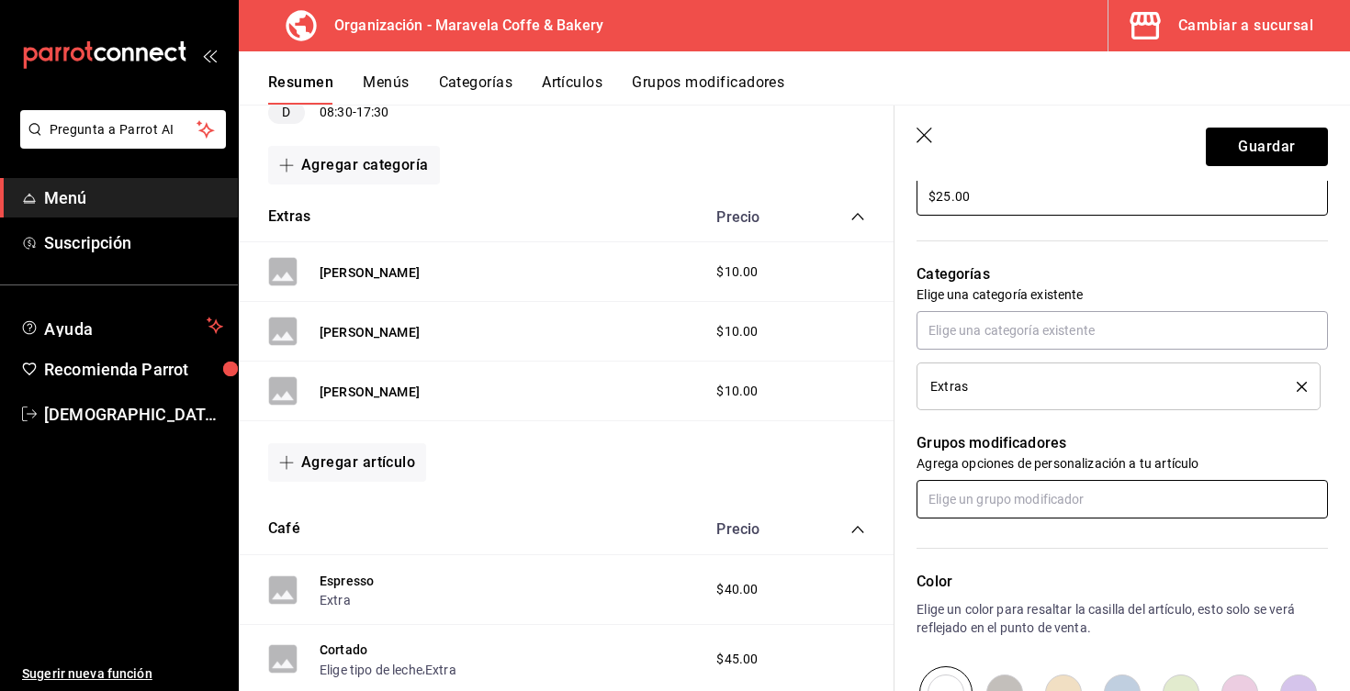
type input "$25.00"
click at [1060, 500] on input "text" at bounding box center [1121, 499] width 411 height 39
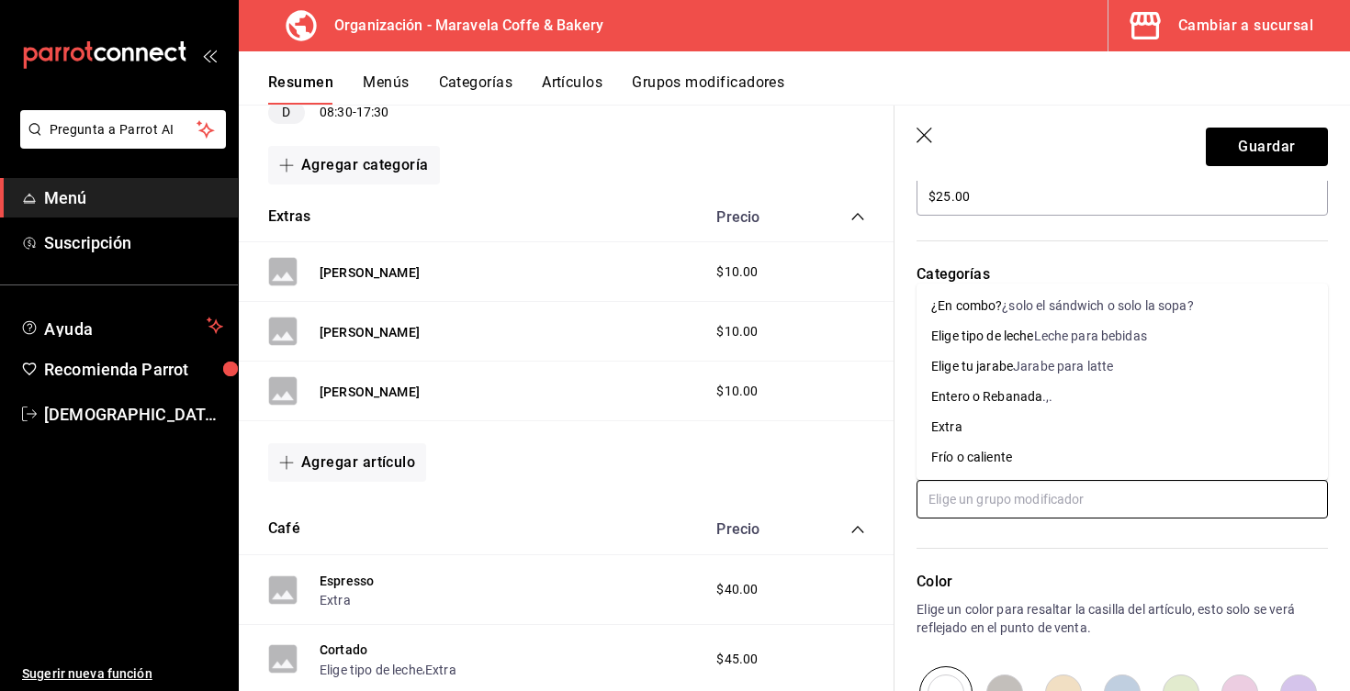
click at [998, 340] on div "Elige tipo de leche" at bounding box center [982, 336] width 103 height 19
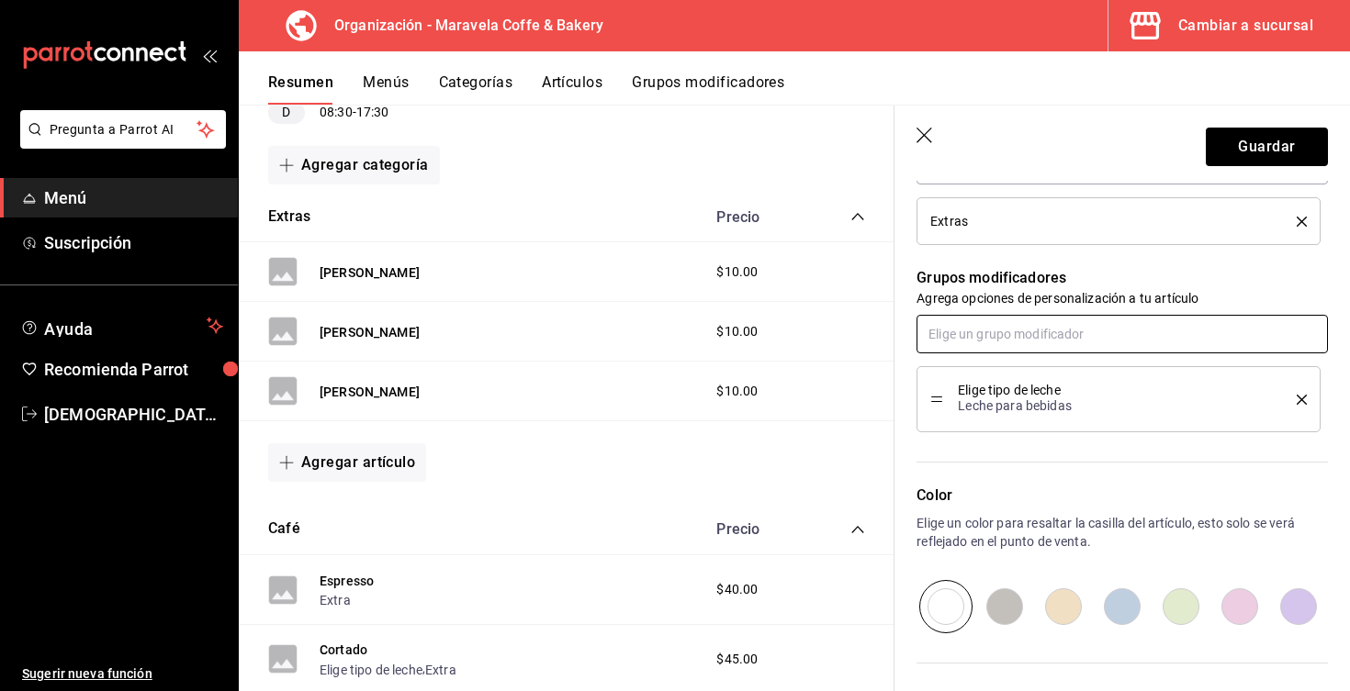
scroll to position [606, 0]
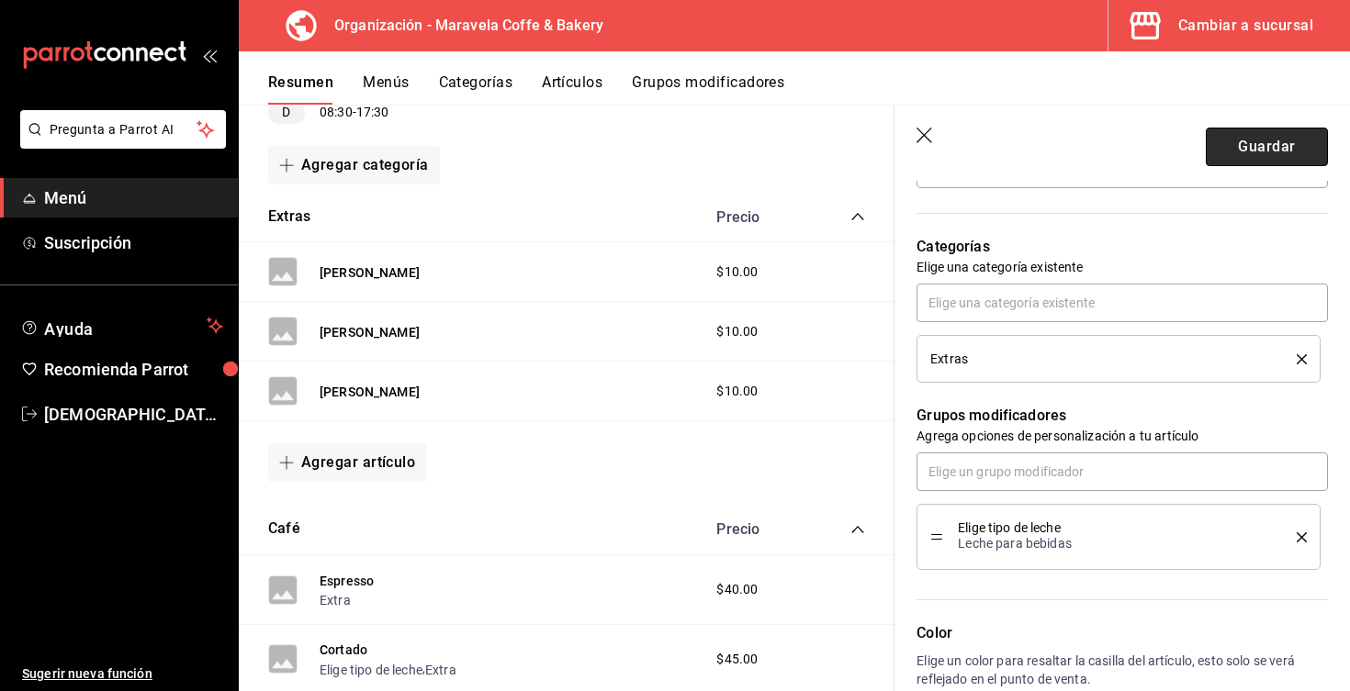
click at [1299, 149] on button "Guardar" at bounding box center [1267, 147] width 122 height 39
type textarea "x"
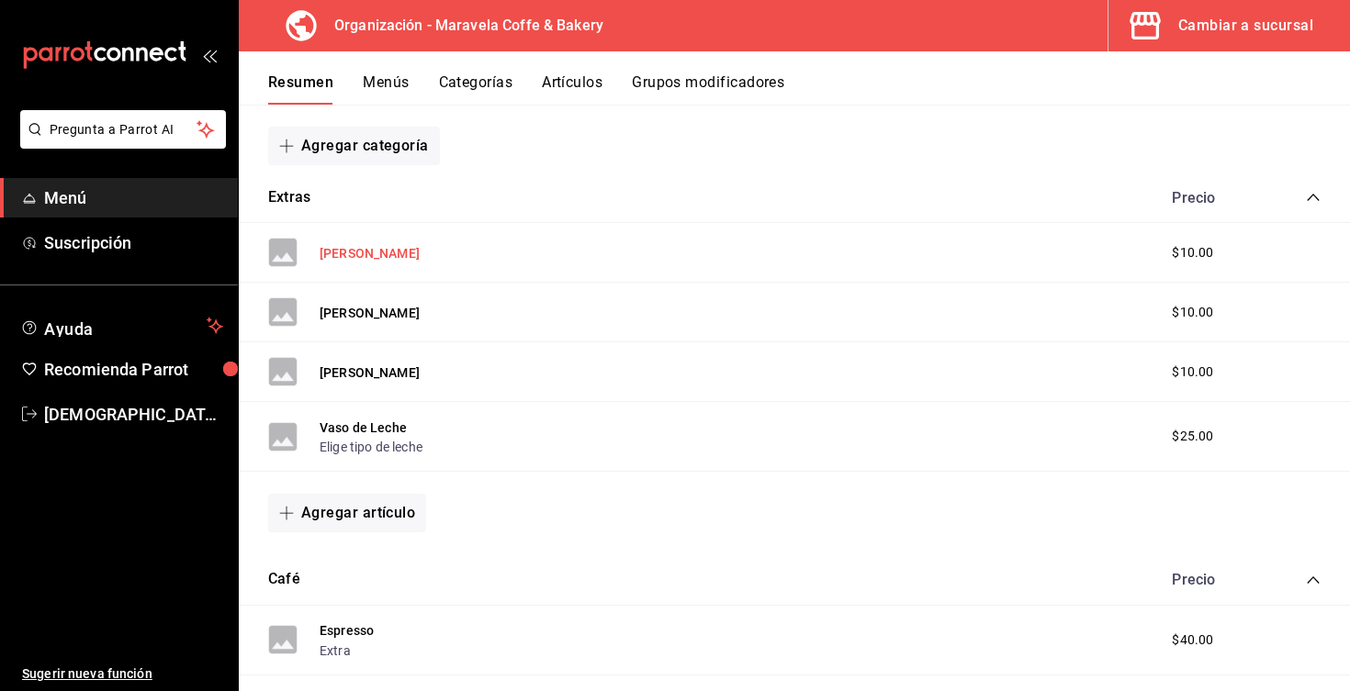
click at [368, 257] on button "[PERSON_NAME]" at bounding box center [370, 253] width 100 height 18
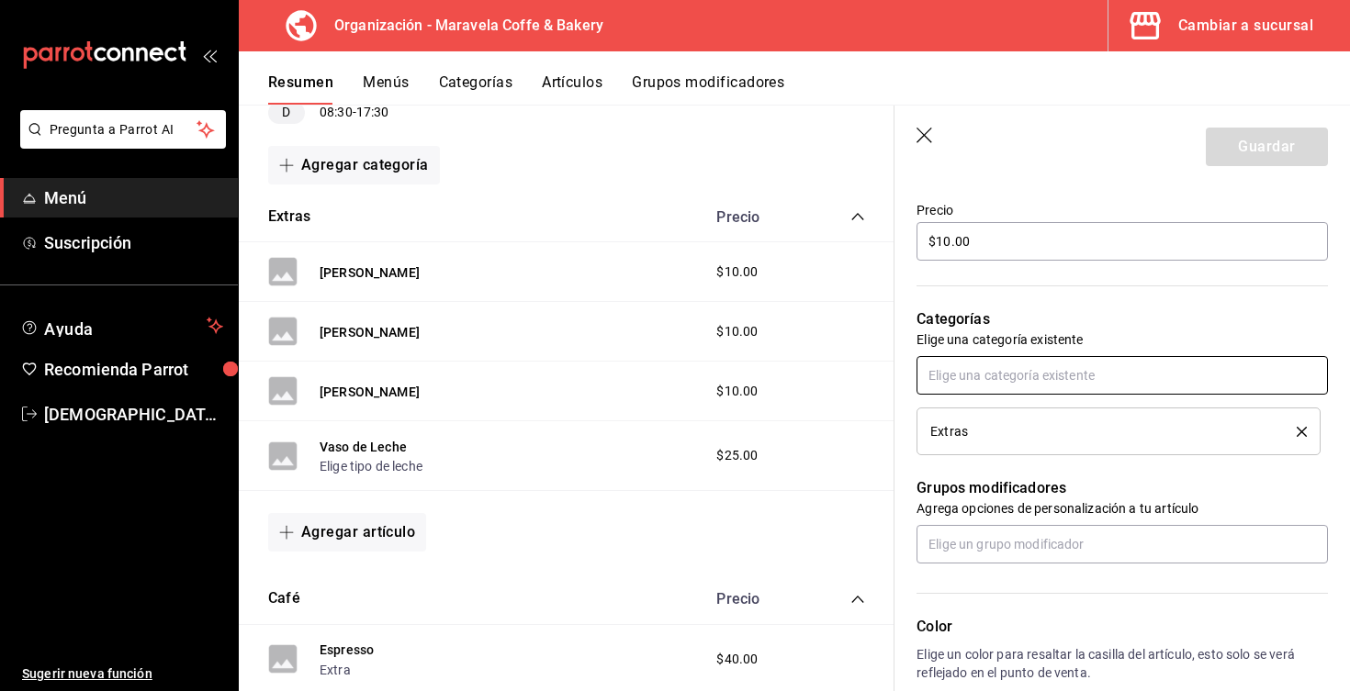
scroll to position [538, 0]
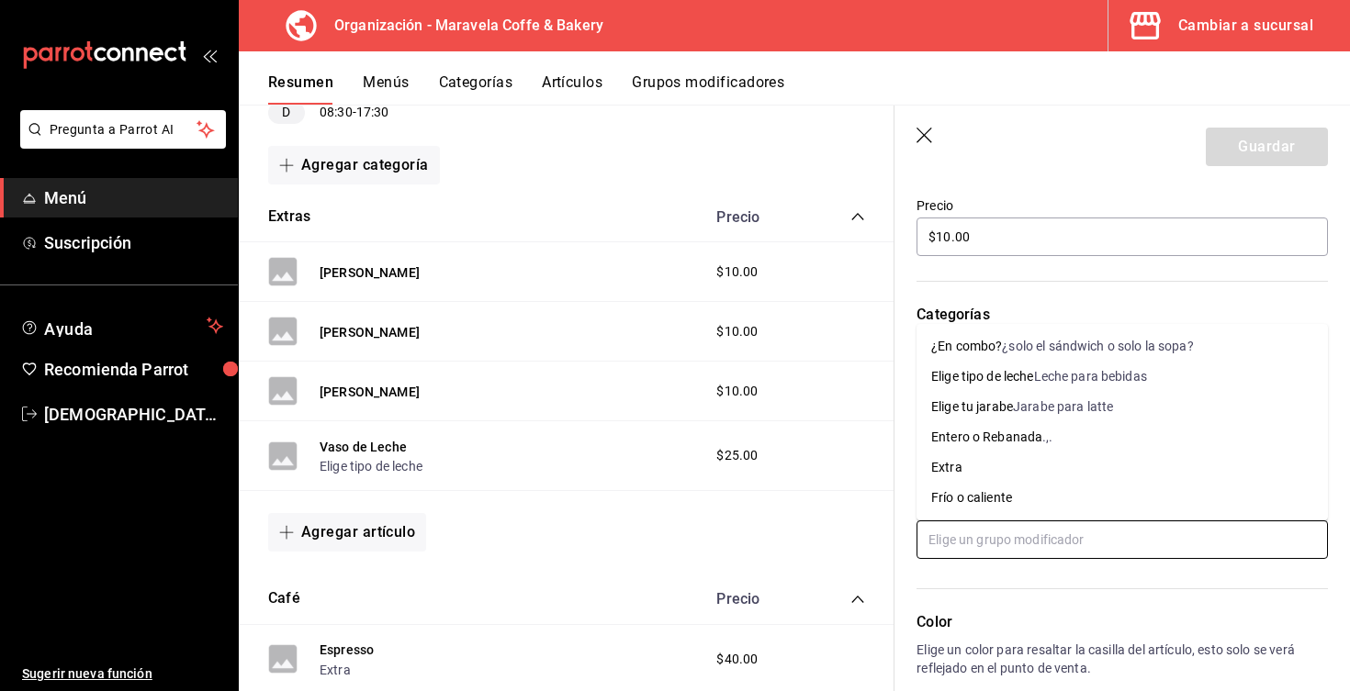
click at [989, 545] on input "text" at bounding box center [1121, 540] width 411 height 39
click at [982, 410] on div "Elige tu jarabe" at bounding box center [972, 407] width 82 height 19
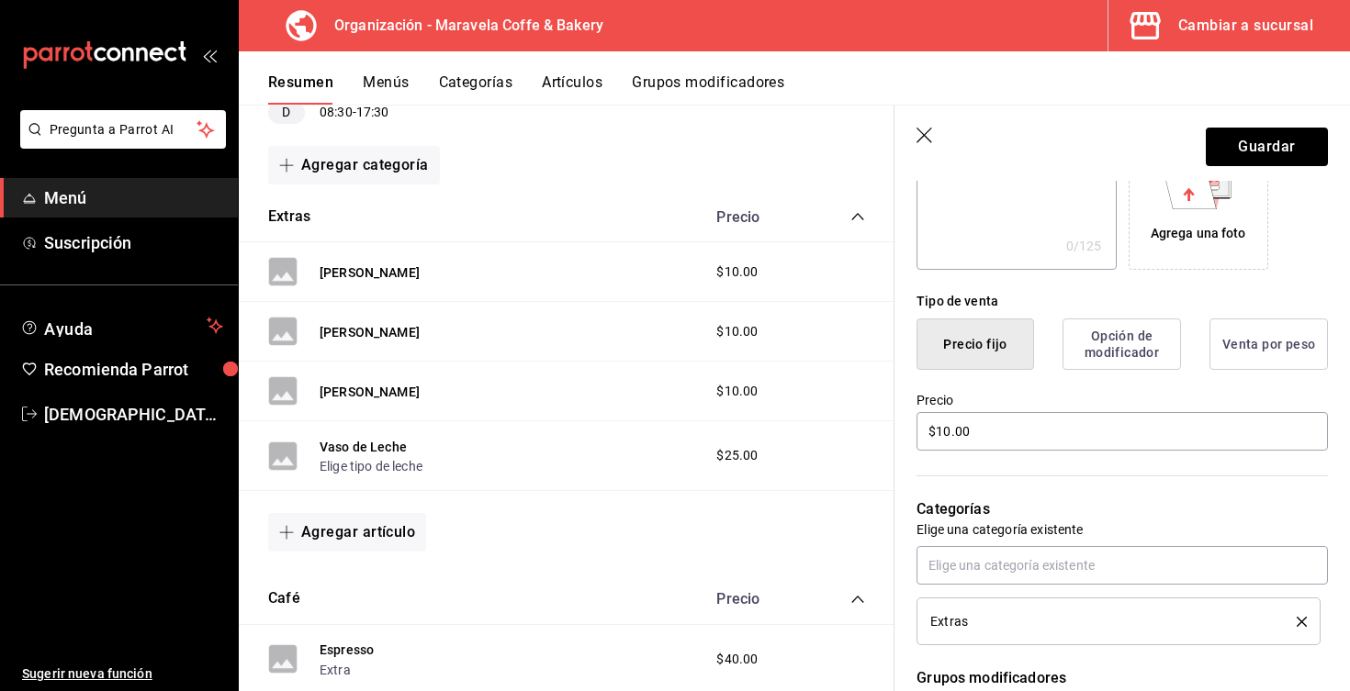
scroll to position [331, 0]
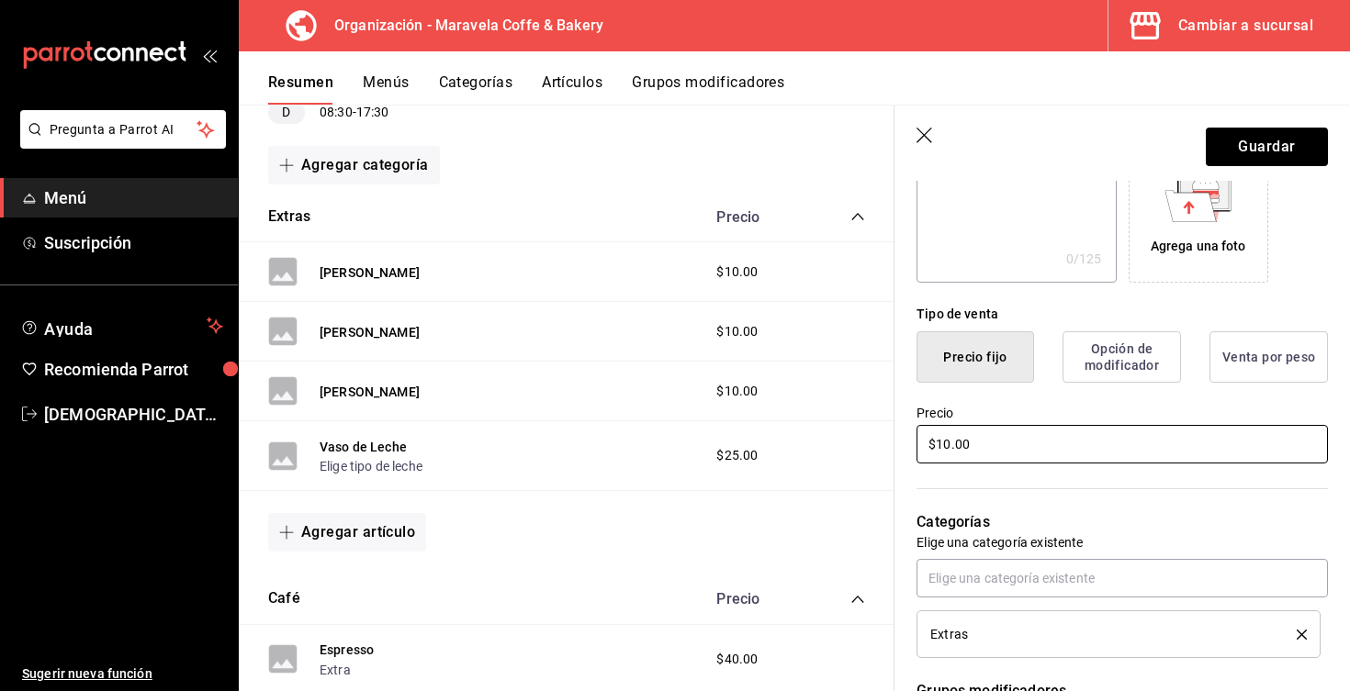
click at [986, 441] on input "$10.00" at bounding box center [1121, 444] width 411 height 39
type input "$1.00"
type input "$00.00"
click at [1240, 144] on button "Guardar" at bounding box center [1267, 147] width 122 height 39
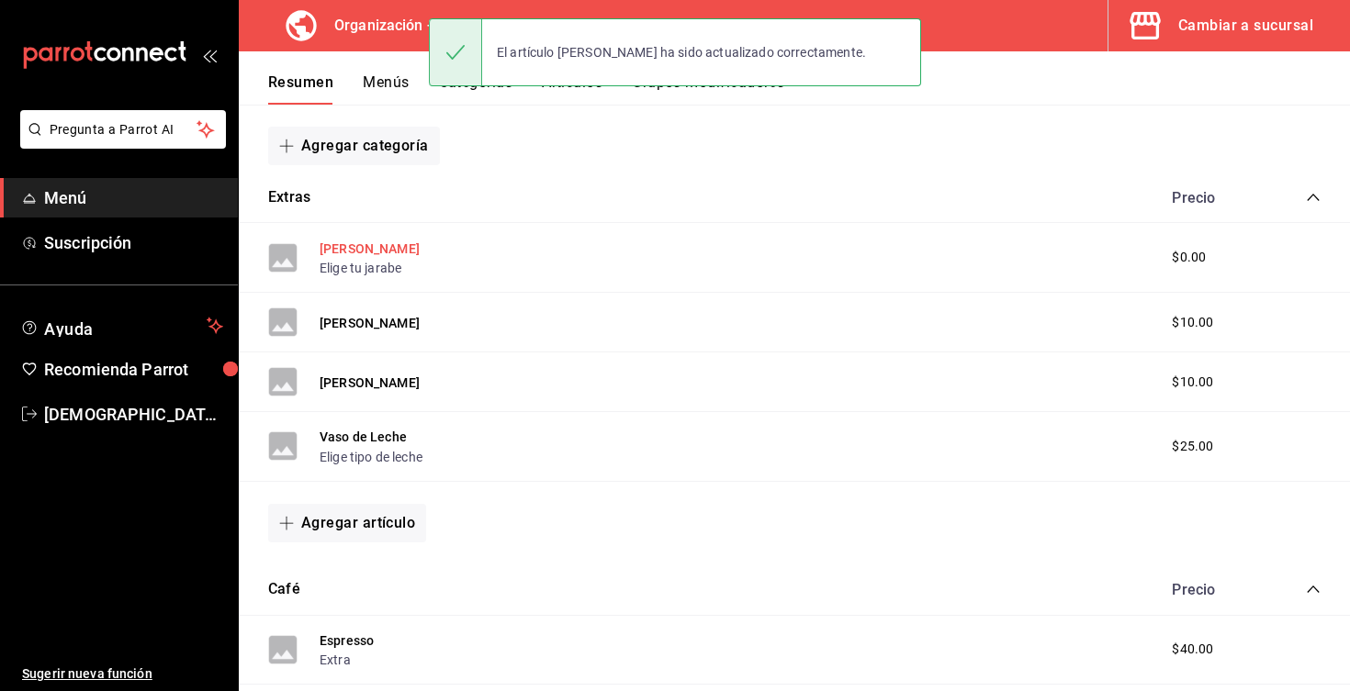
click at [379, 253] on button "[PERSON_NAME]" at bounding box center [370, 249] width 100 height 18
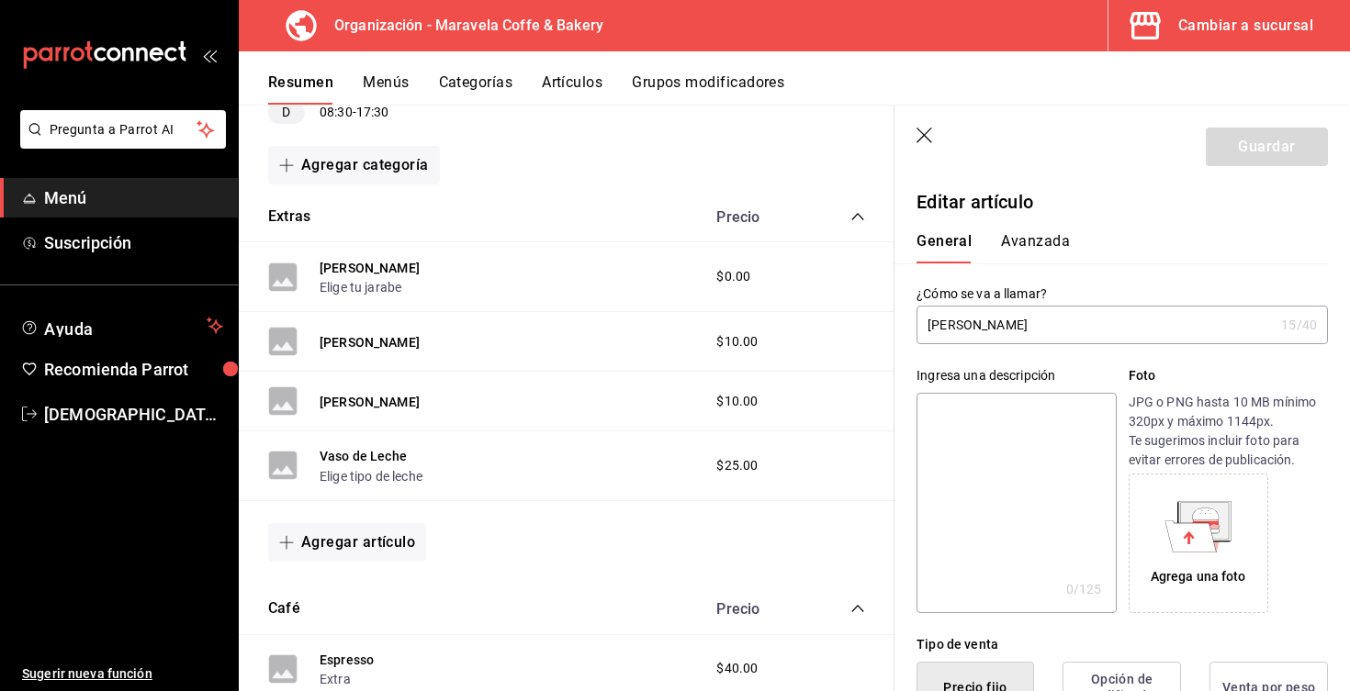
drag, startPoint x: 974, startPoint y: 327, endPoint x: 1170, endPoint y: 316, distance: 195.9
click at [1170, 316] on input "[PERSON_NAME]" at bounding box center [1094, 325] width 357 height 37
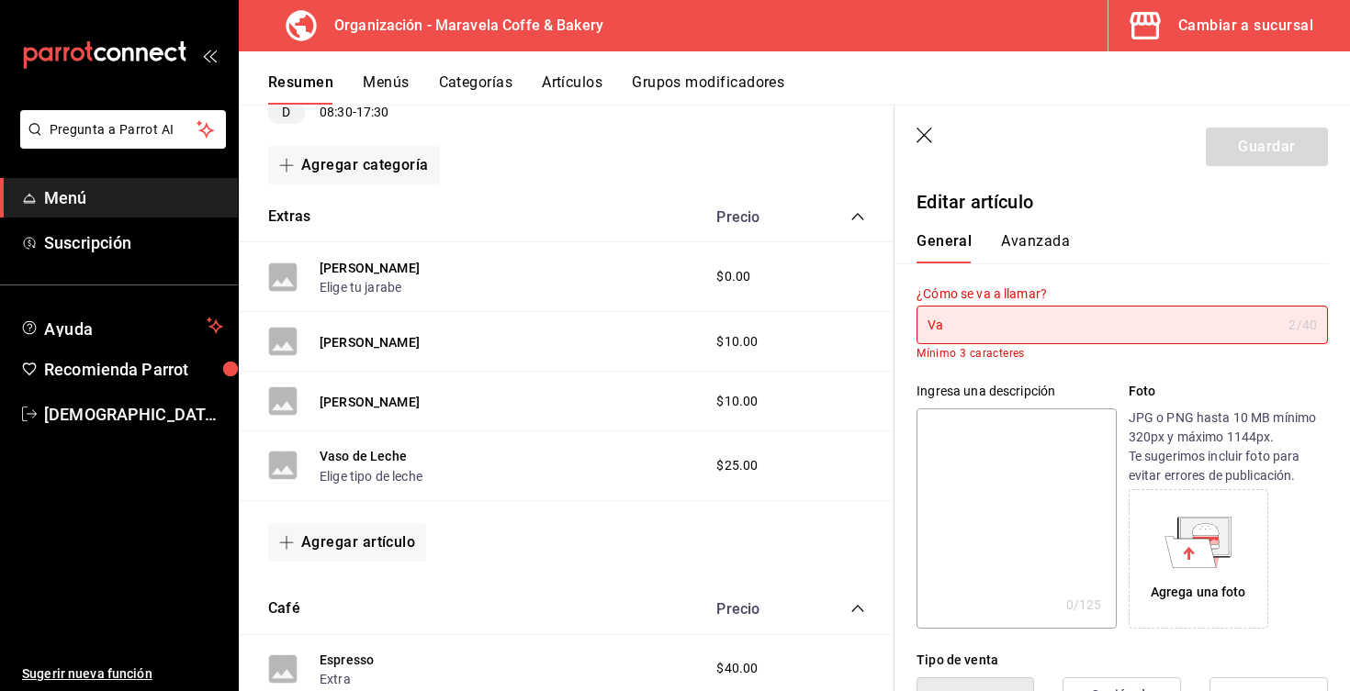
type input "V"
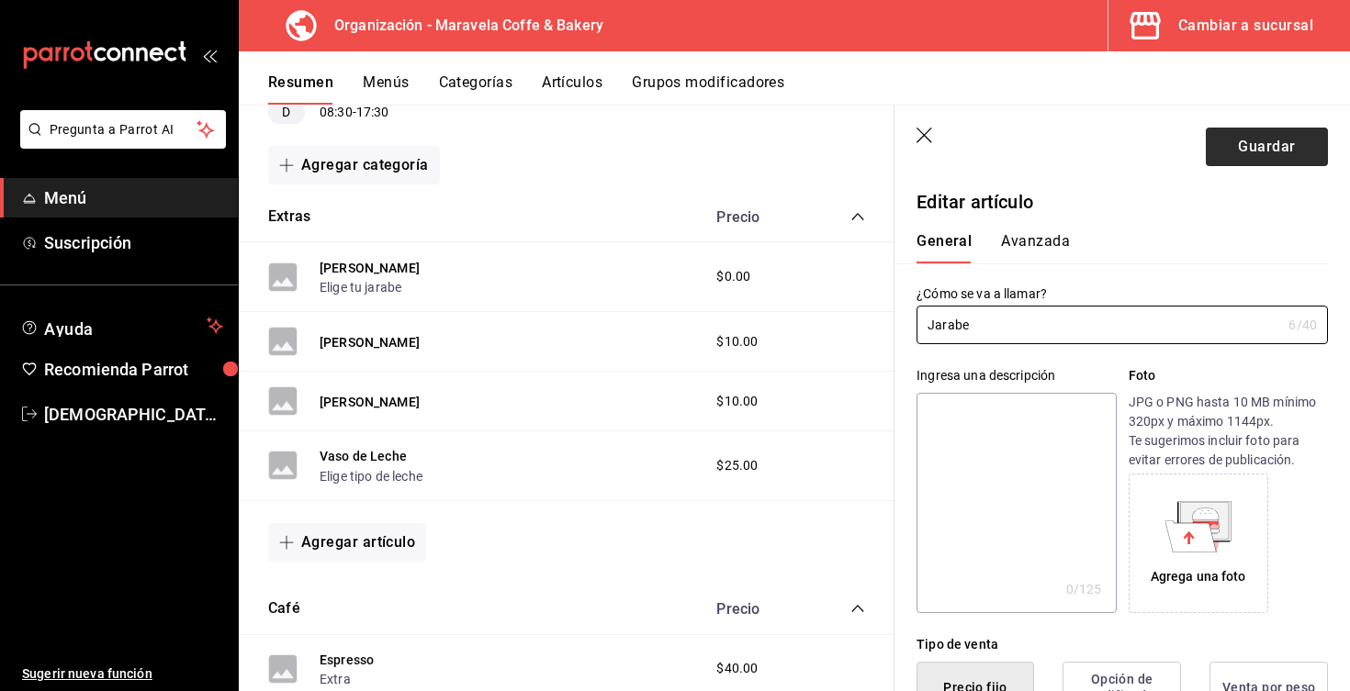
type input "Jarabe"
click at [1238, 144] on button "Guardar" at bounding box center [1267, 147] width 122 height 39
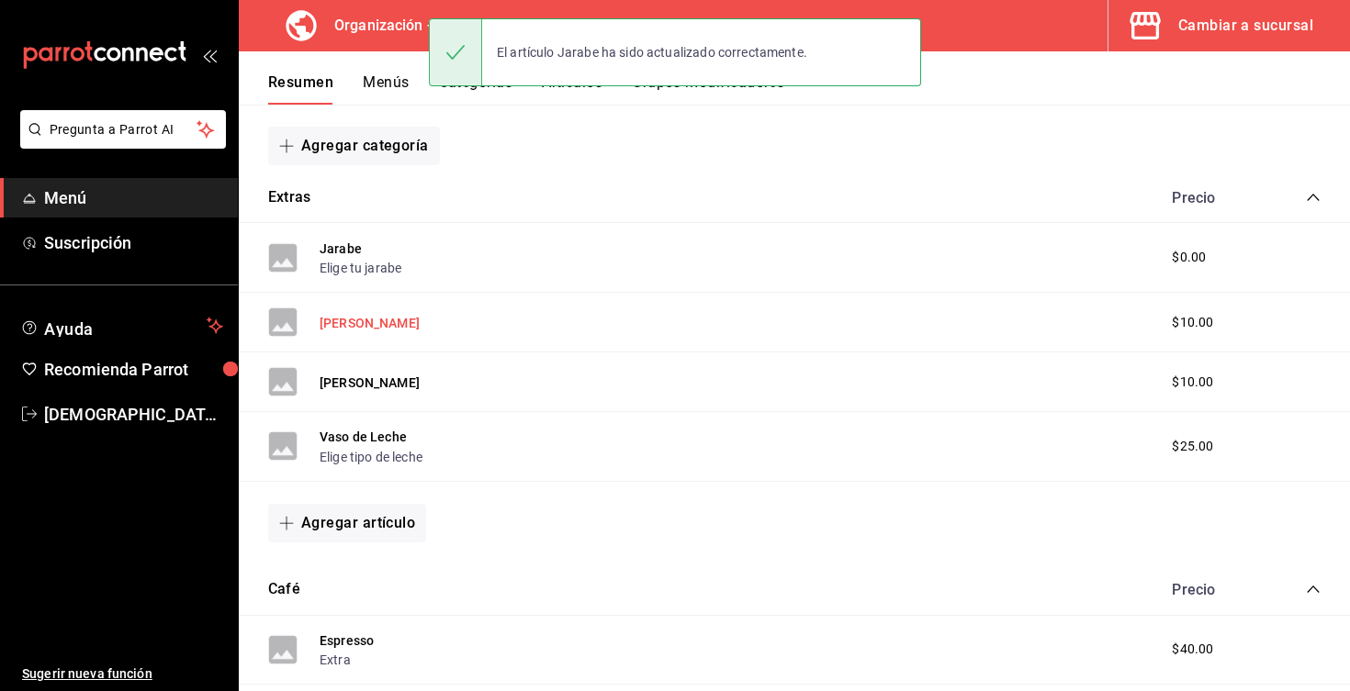
click at [343, 325] on button "[PERSON_NAME]" at bounding box center [370, 323] width 100 height 18
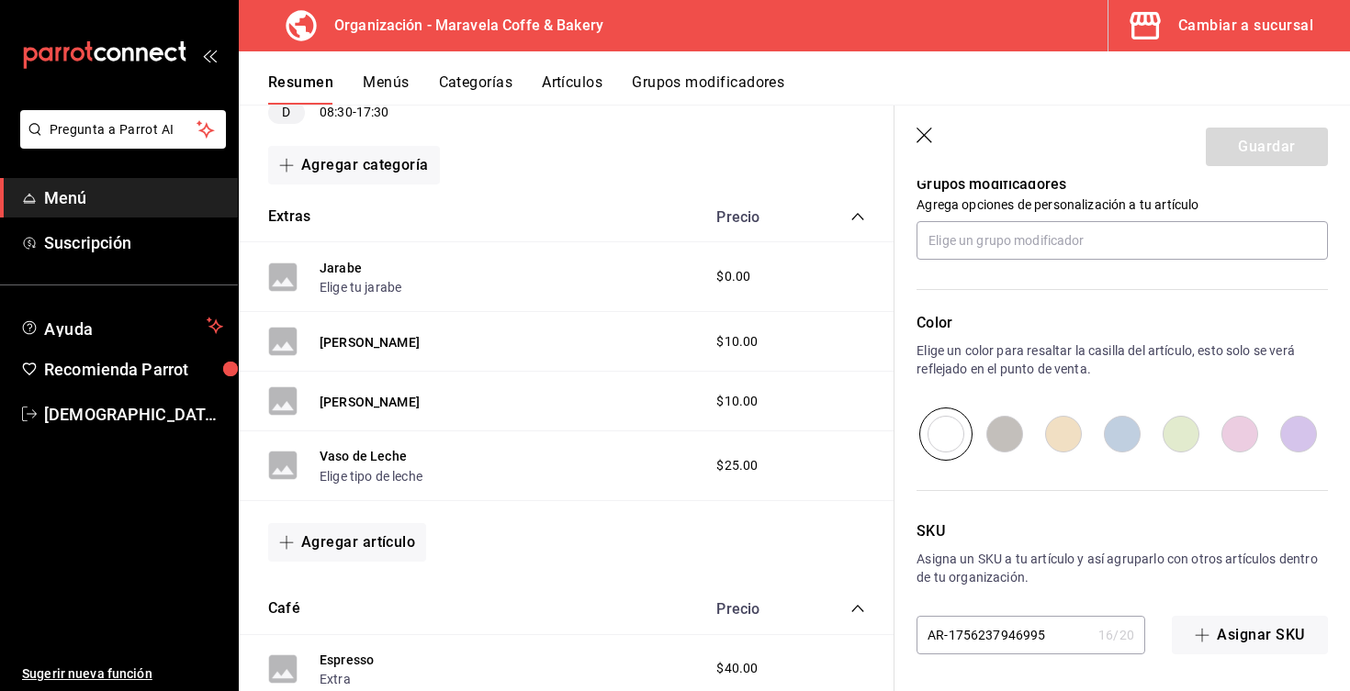
scroll to position [837, 0]
click at [925, 131] on icon "button" at bounding box center [925, 137] width 18 height 18
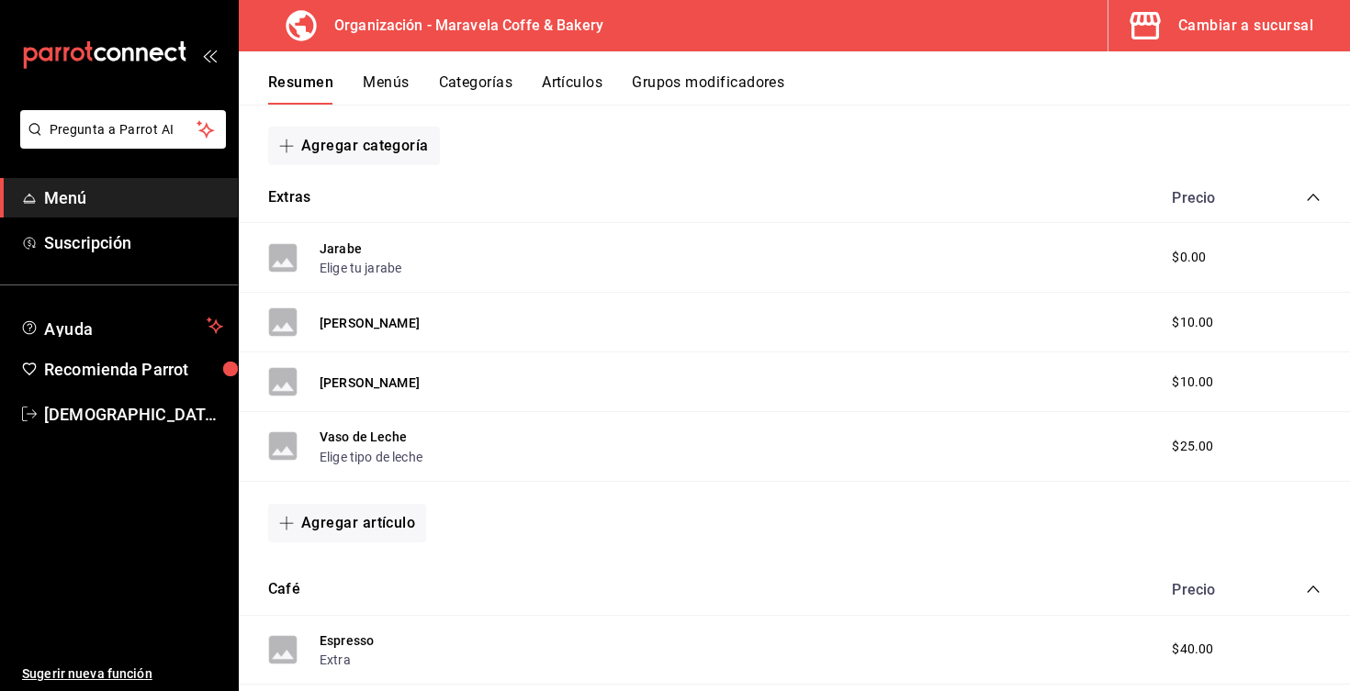
click at [488, 89] on button "Categorías" at bounding box center [476, 88] width 74 height 31
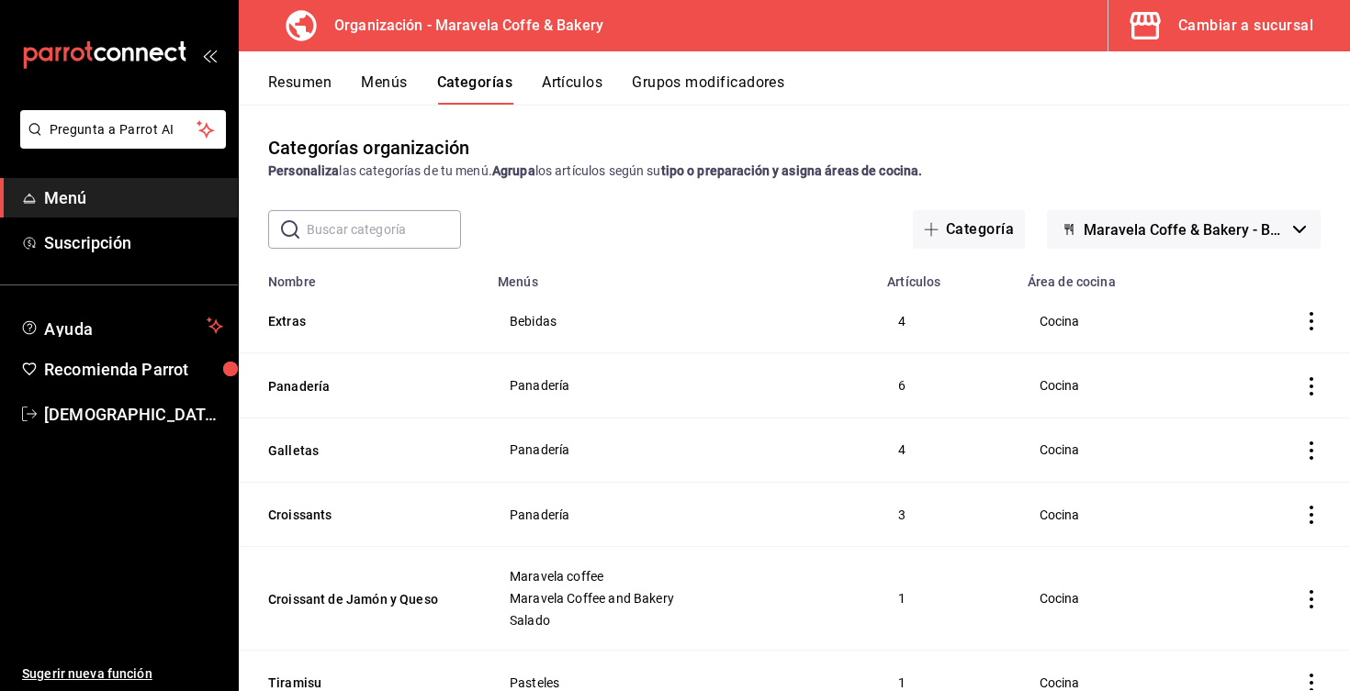
click at [376, 232] on input "text" at bounding box center [384, 229] width 154 height 37
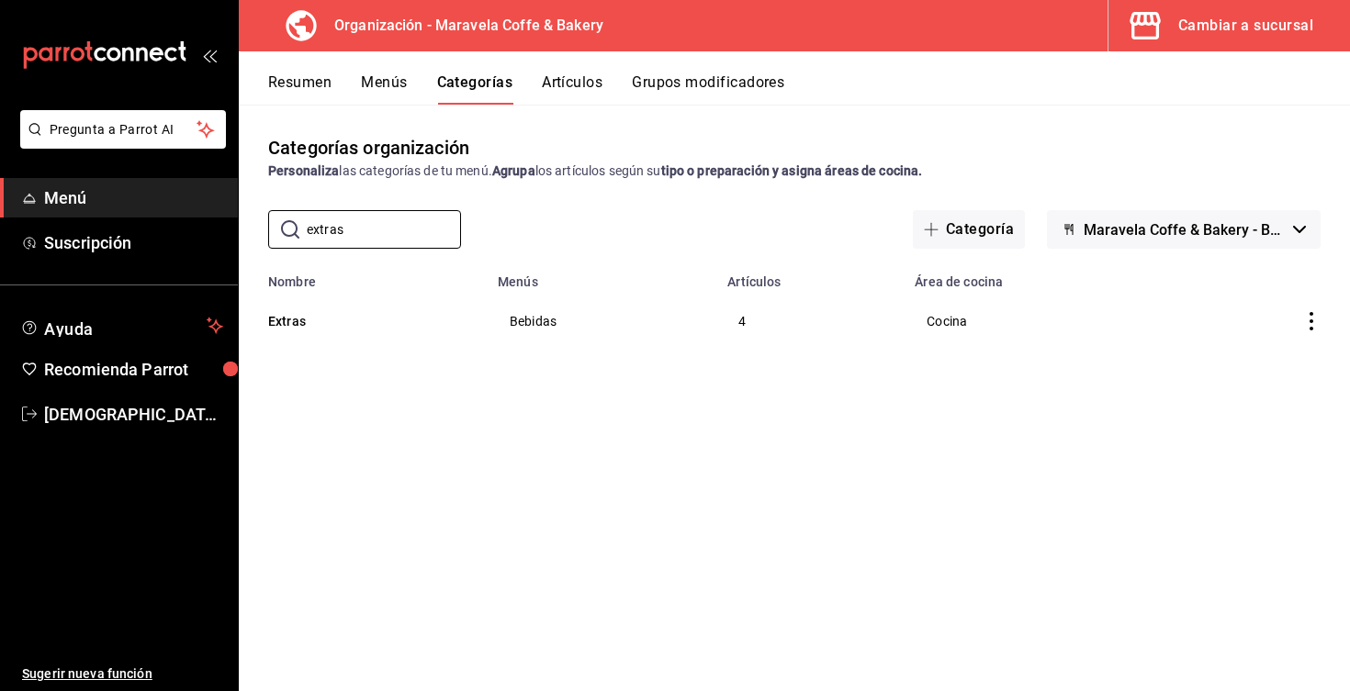
type input "extras"
click at [1313, 324] on icon "actions" at bounding box center [1311, 321] width 18 height 18
click at [1275, 366] on span "Editar" at bounding box center [1256, 363] width 48 height 19
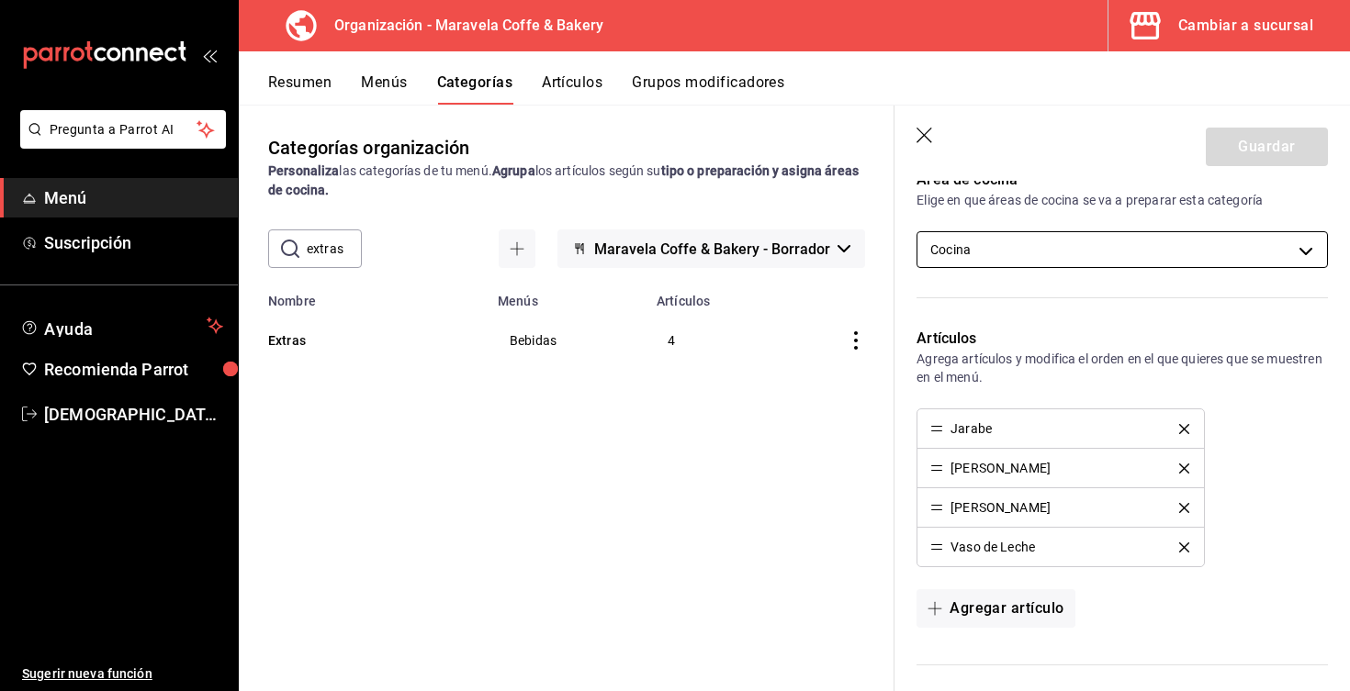
scroll to position [436, 0]
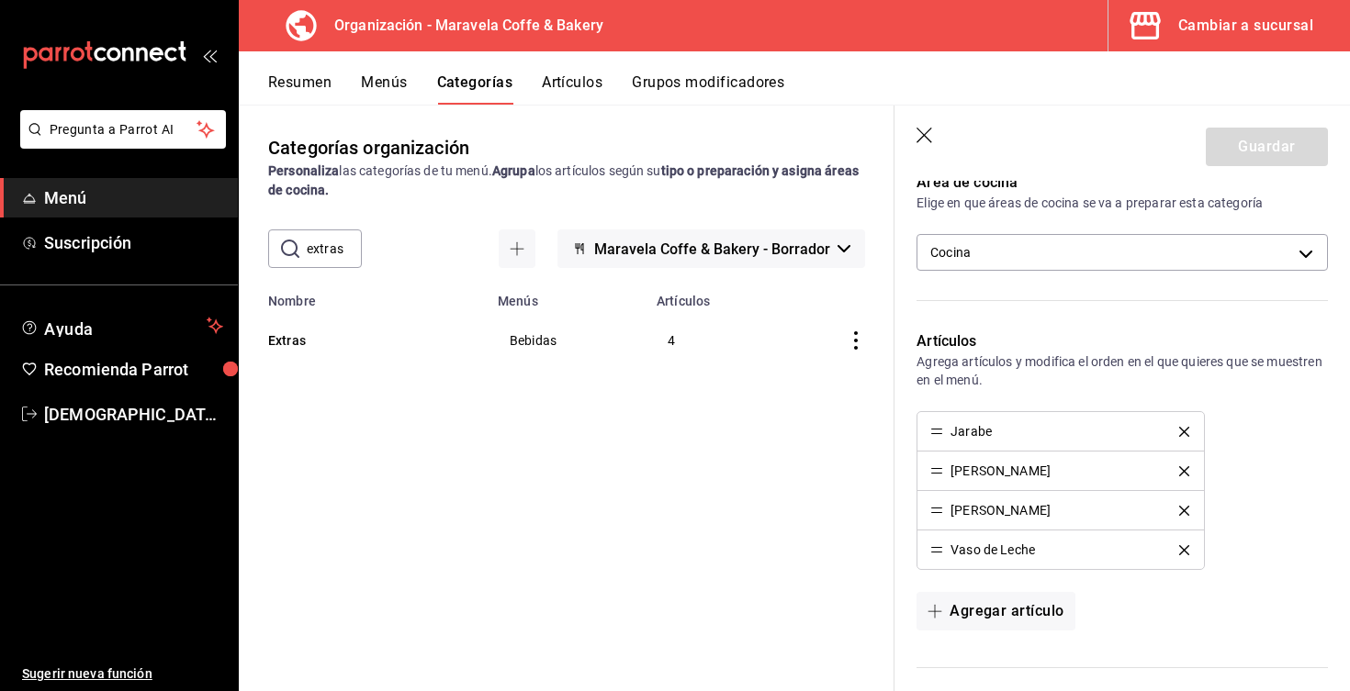
click at [1186, 473] on icon "delete" at bounding box center [1184, 471] width 10 height 10
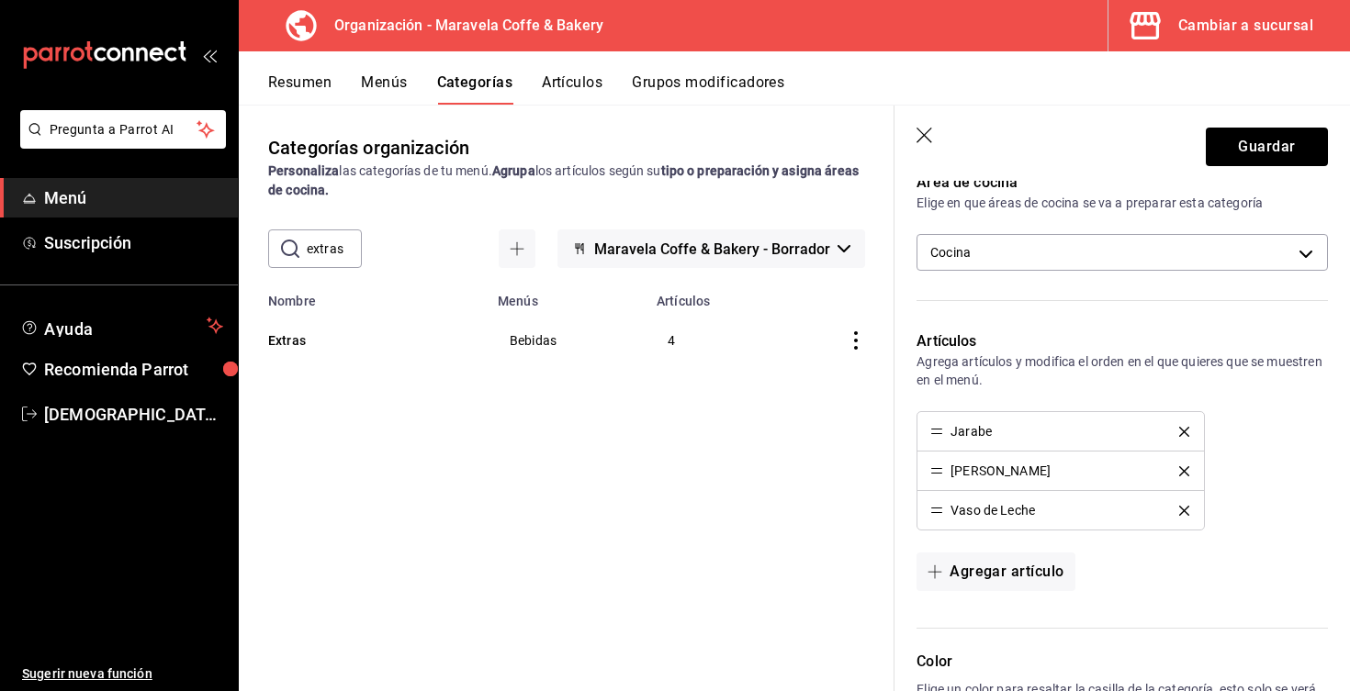
click at [1186, 472] on icon "delete" at bounding box center [1184, 471] width 10 height 10
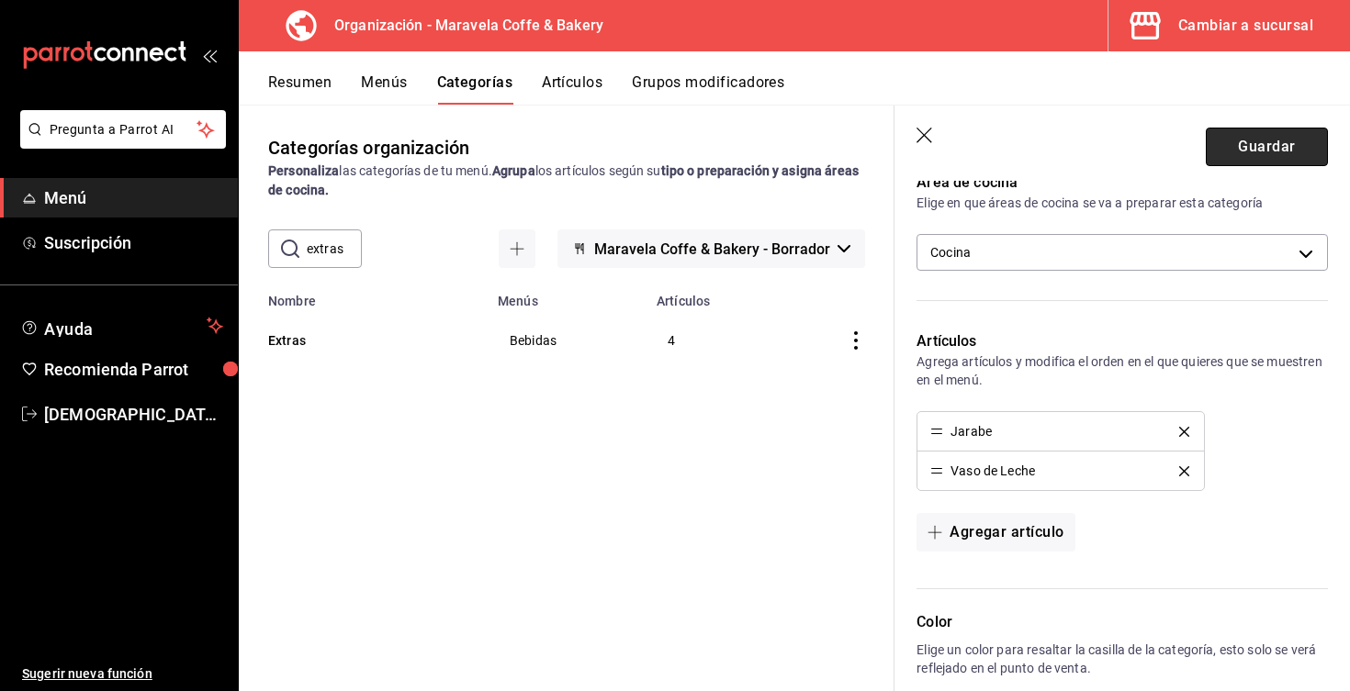
click at [1241, 142] on button "Guardar" at bounding box center [1267, 147] width 122 height 39
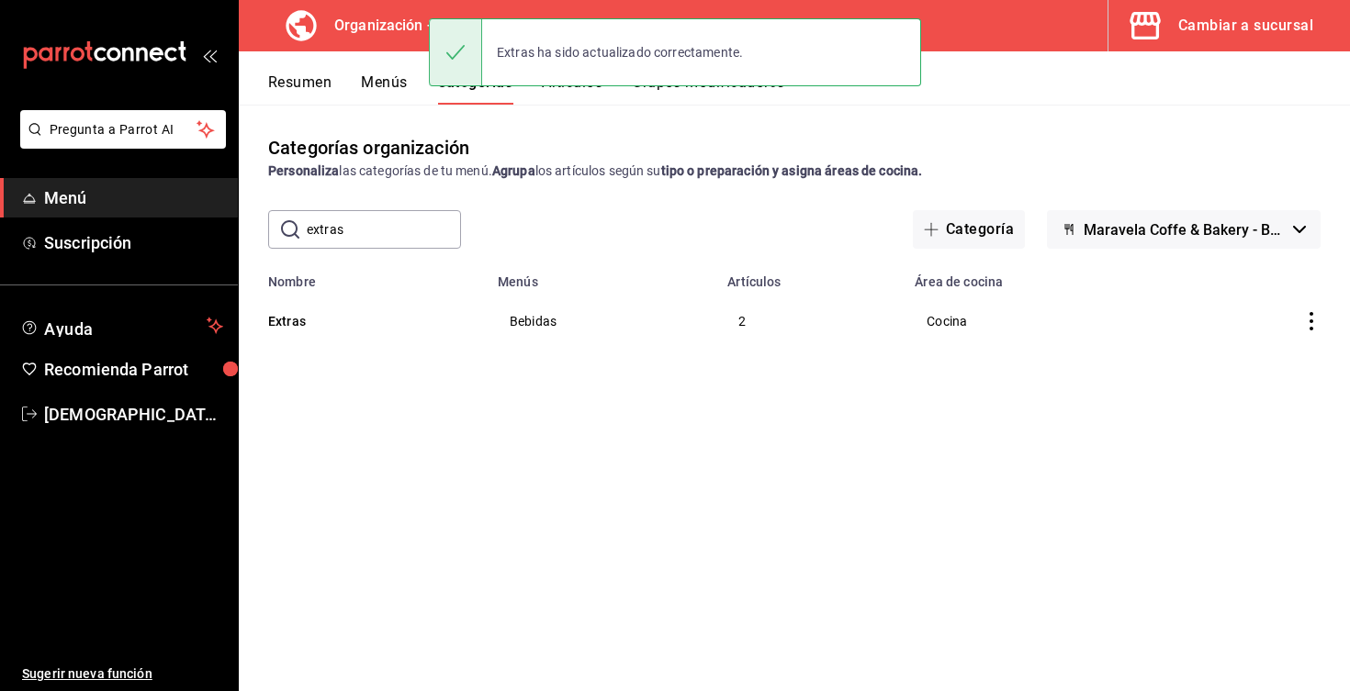
click at [380, 85] on button "Menús" at bounding box center [384, 88] width 46 height 31
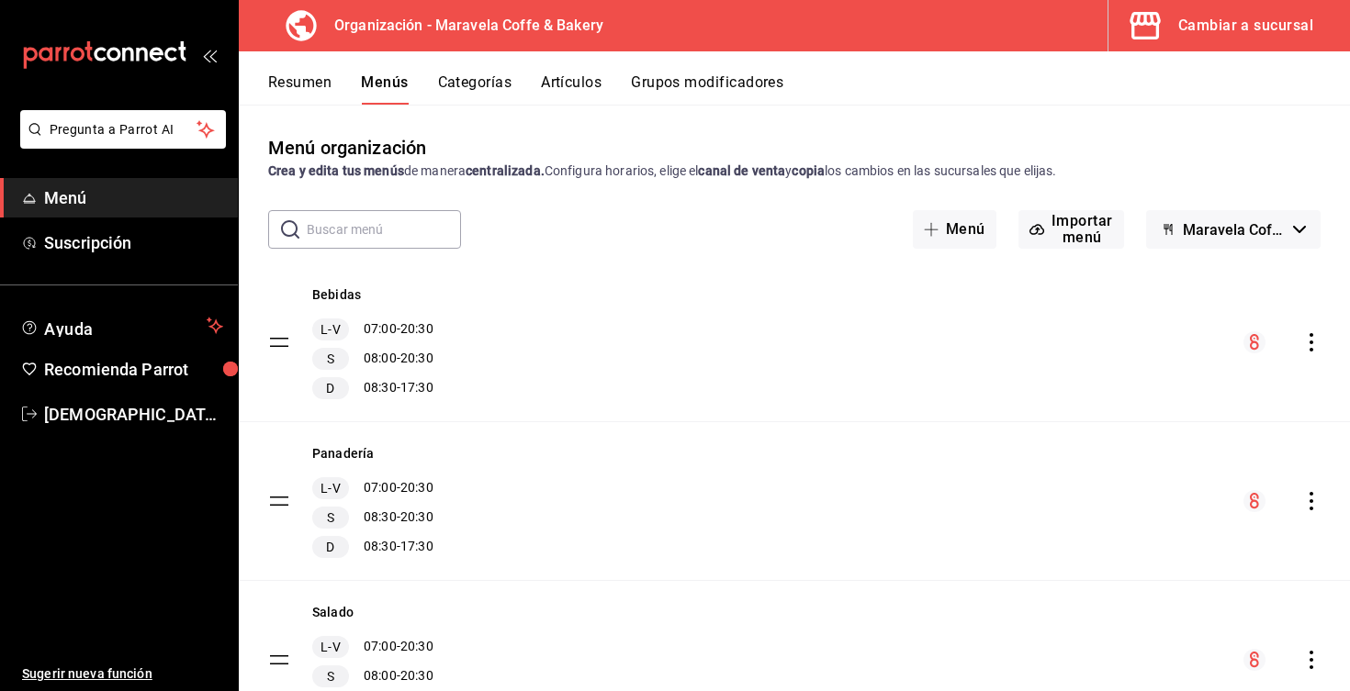
click at [1311, 344] on icon "actions" at bounding box center [1311, 342] width 4 height 18
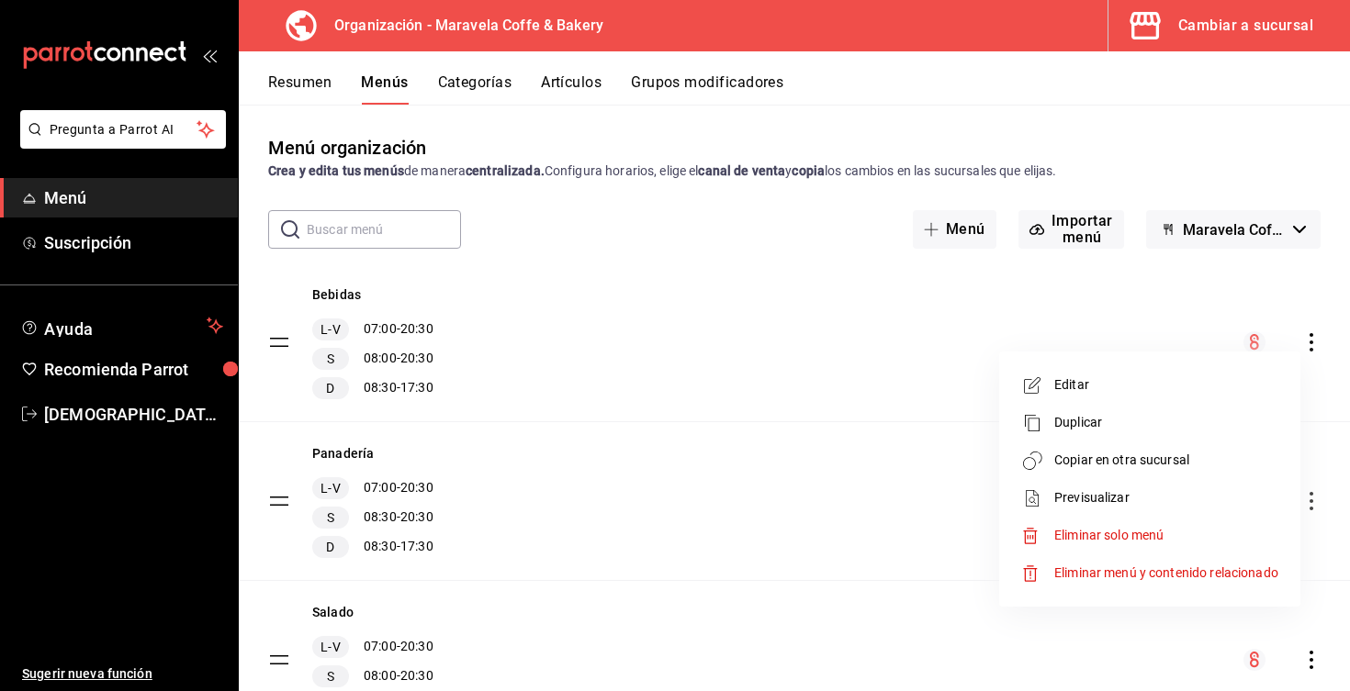
click at [1181, 469] on span "Copiar en otra sucursal" at bounding box center [1166, 460] width 224 height 19
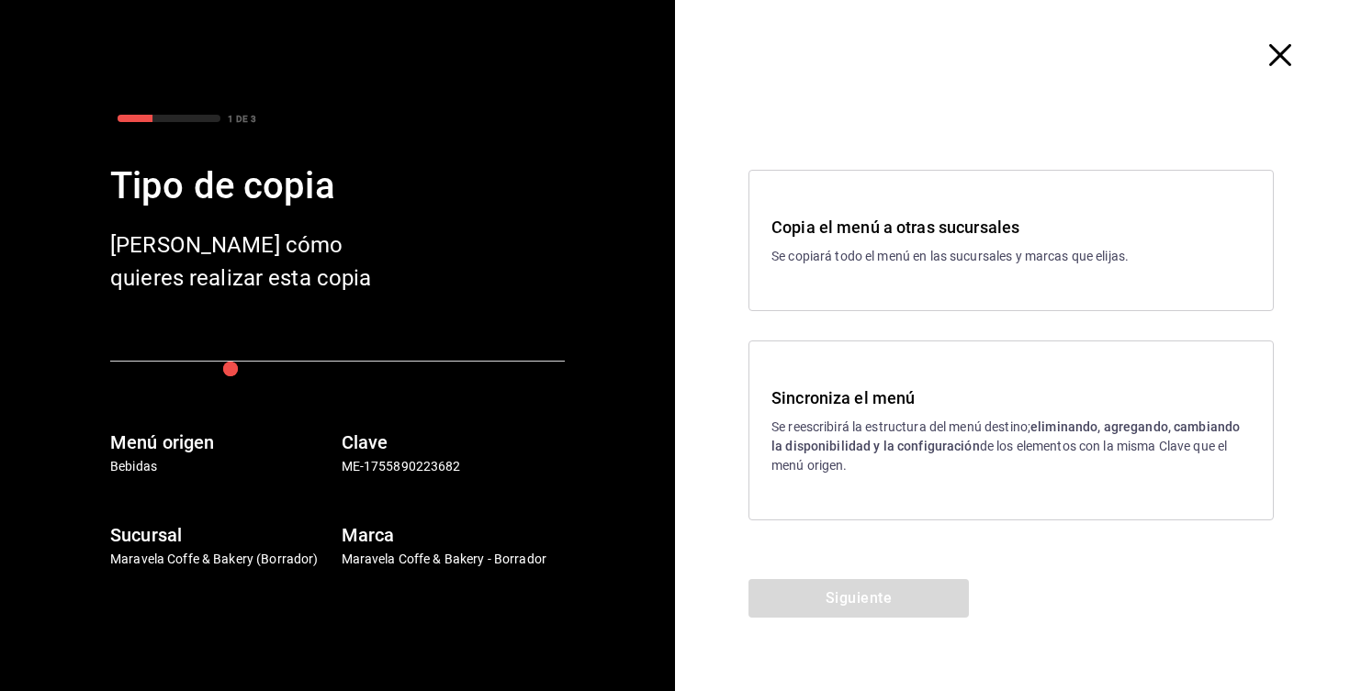
click at [926, 435] on p "Se reescribirá la estructura del menú destino; eliminando, agregando, cambiando…" at bounding box center [1010, 447] width 479 height 58
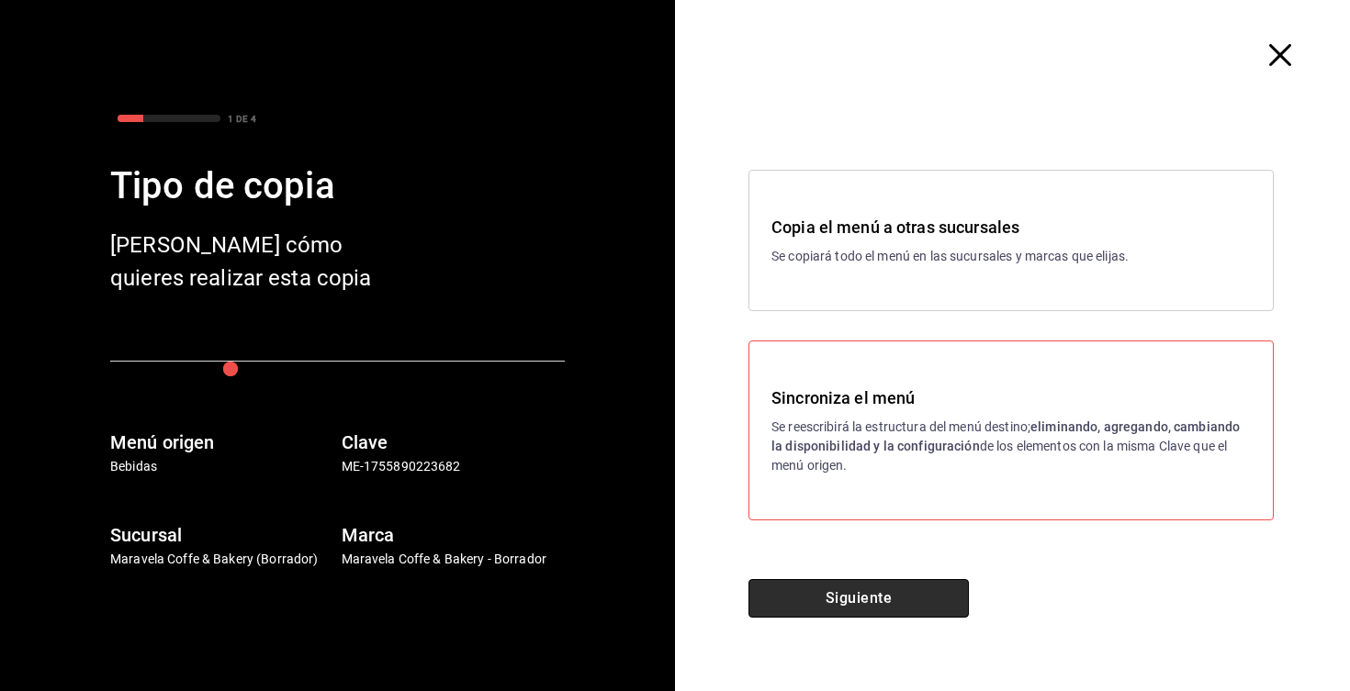
click at [870, 613] on button "Siguiente" at bounding box center [858, 598] width 220 height 39
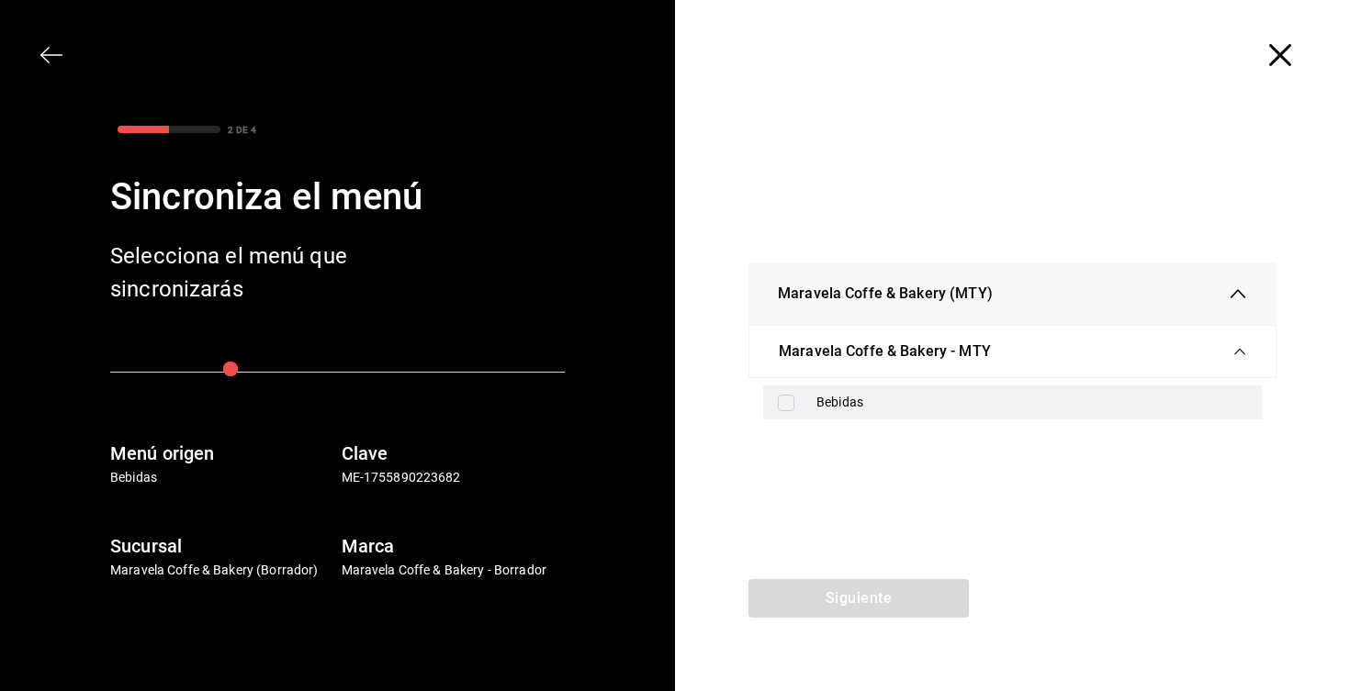
click at [787, 399] on input "checkbox" at bounding box center [786, 403] width 17 height 17
checkbox input "true"
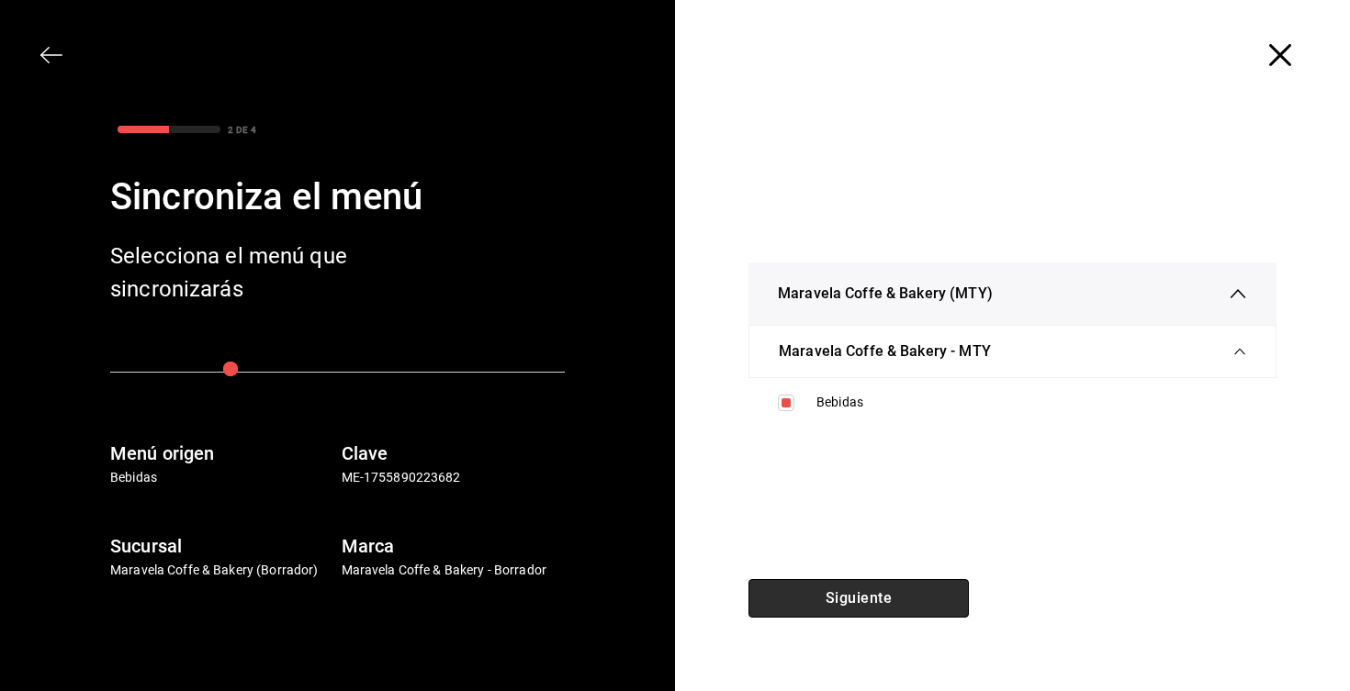
click at [865, 595] on button "Siguiente" at bounding box center [858, 598] width 220 height 39
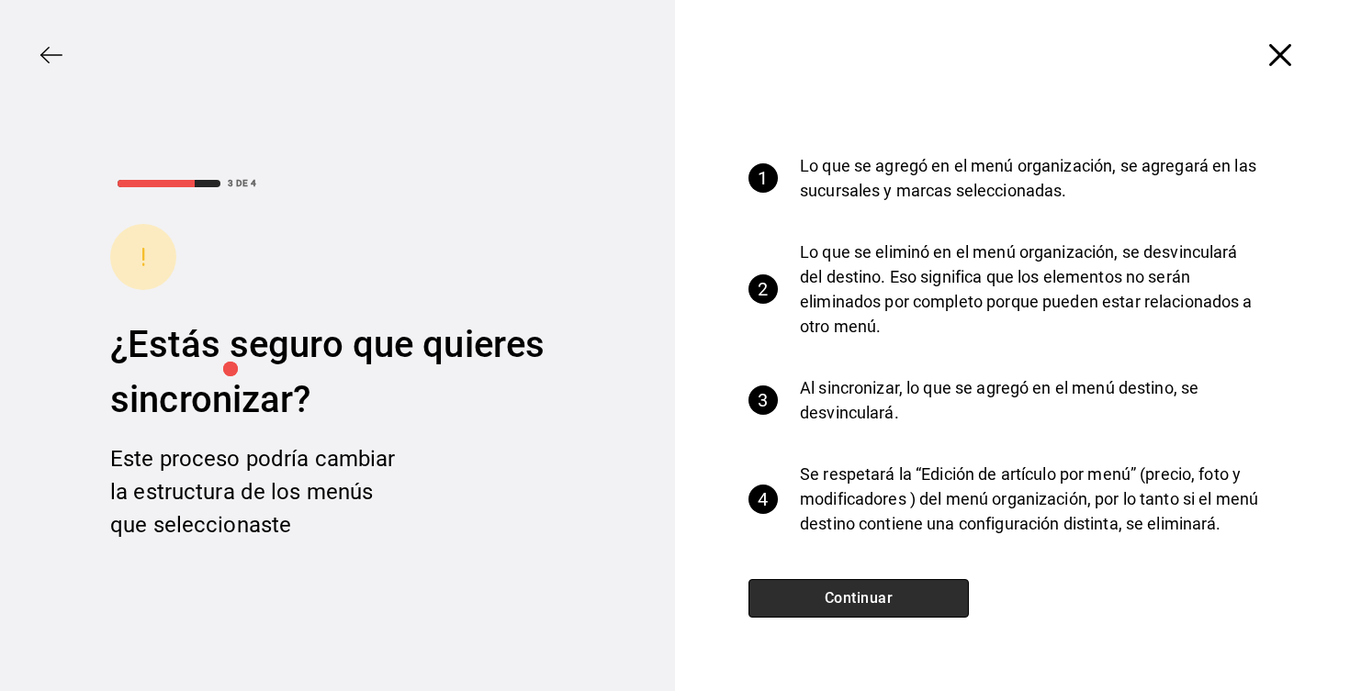
click at [865, 595] on button "Continuar" at bounding box center [858, 598] width 220 height 39
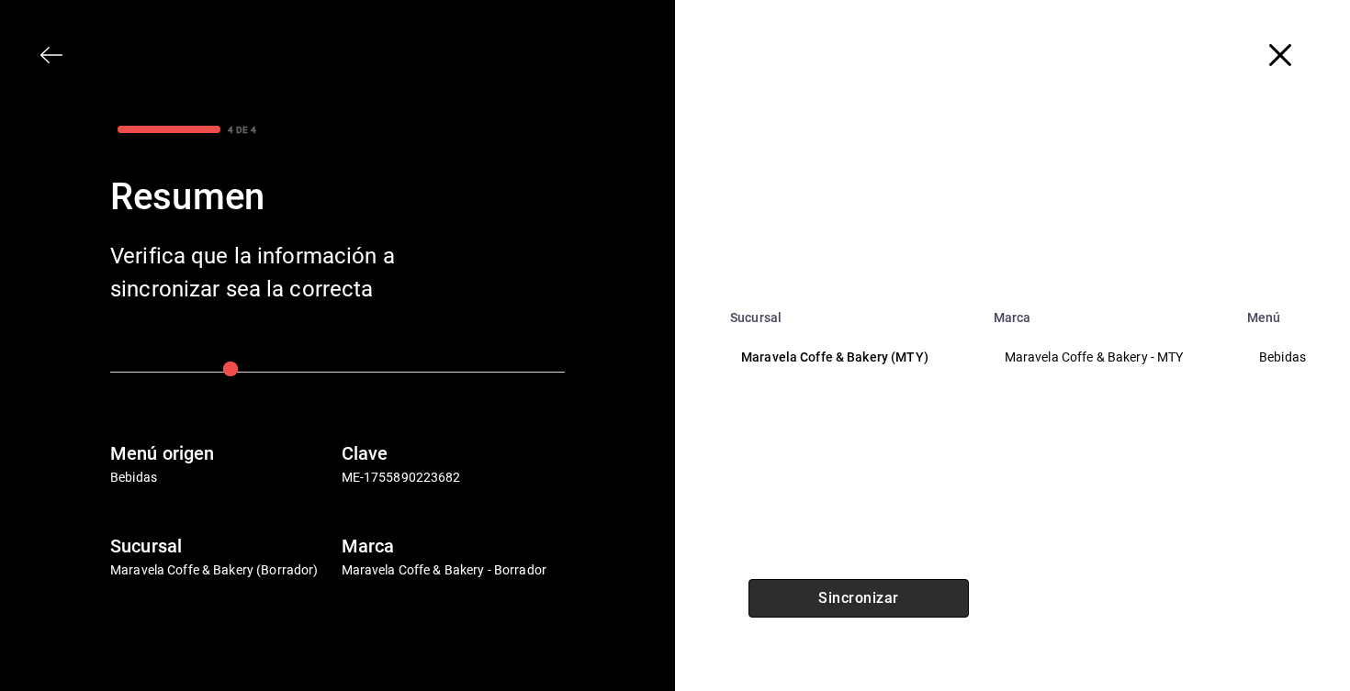
click at [865, 595] on button "Sincronizar" at bounding box center [858, 598] width 220 height 39
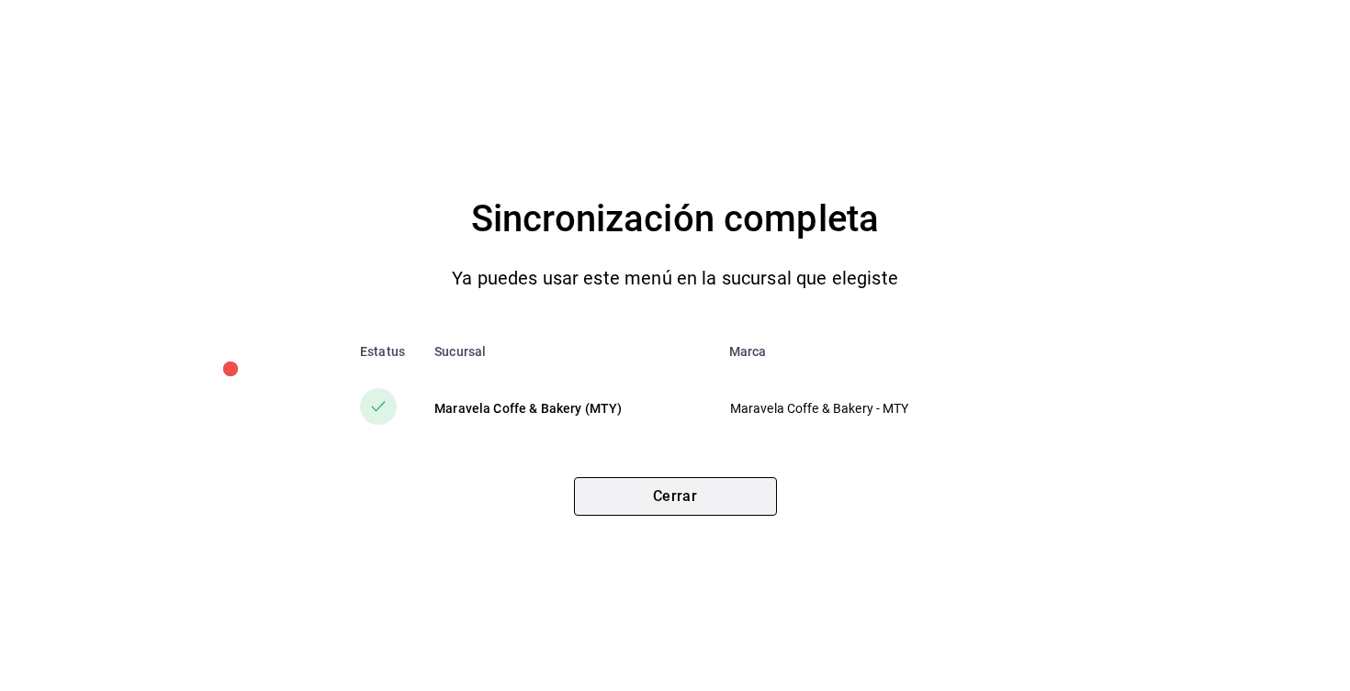
click at [679, 510] on button "Cerrar" at bounding box center [675, 496] width 203 height 39
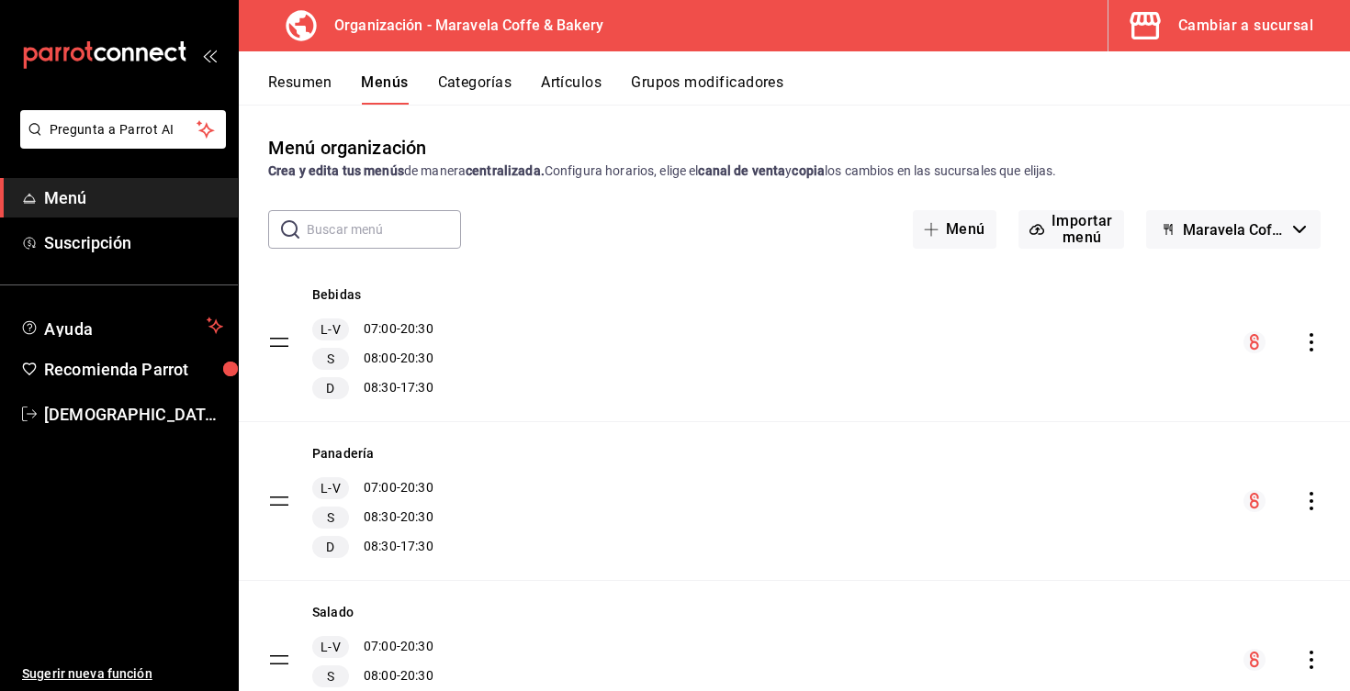
click at [284, 84] on button "Resumen" at bounding box center [299, 88] width 63 height 31
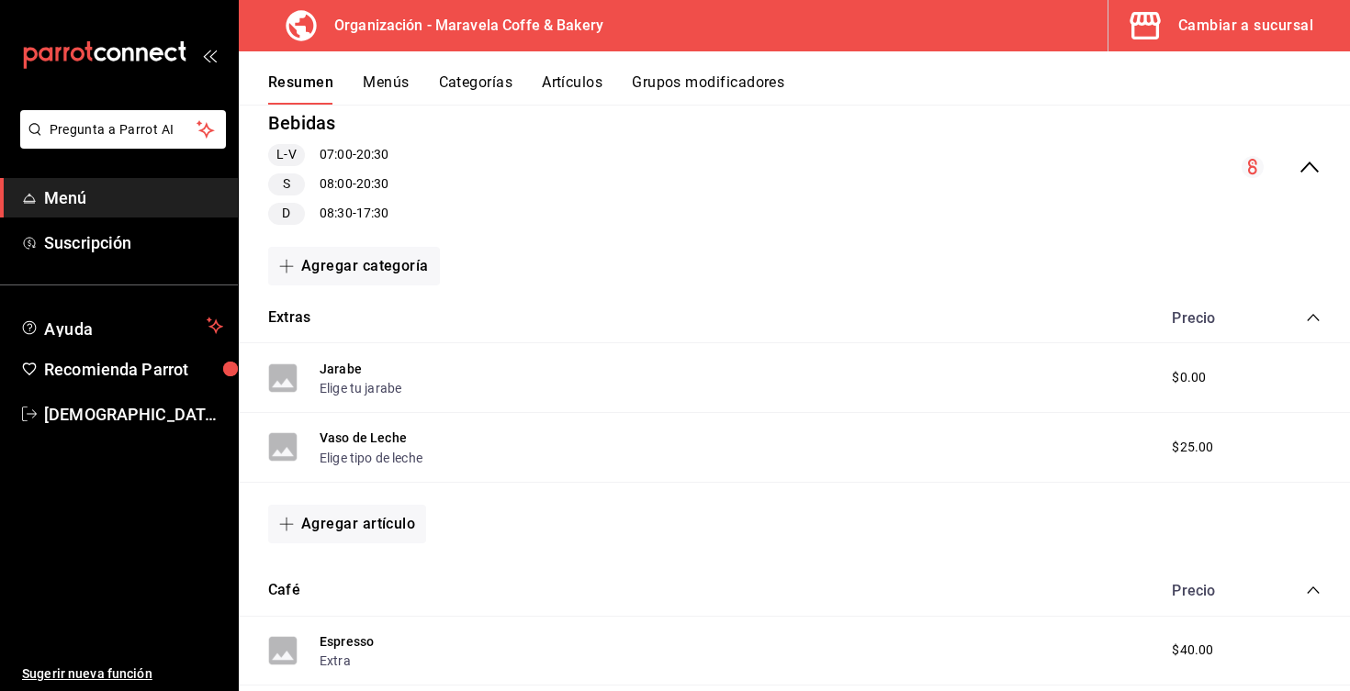
scroll to position [183, 0]
click at [387, 518] on button "Agregar artículo" at bounding box center [347, 524] width 158 height 39
click at [369, 612] on li "Artículo nuevo" at bounding box center [340, 616] width 144 height 45
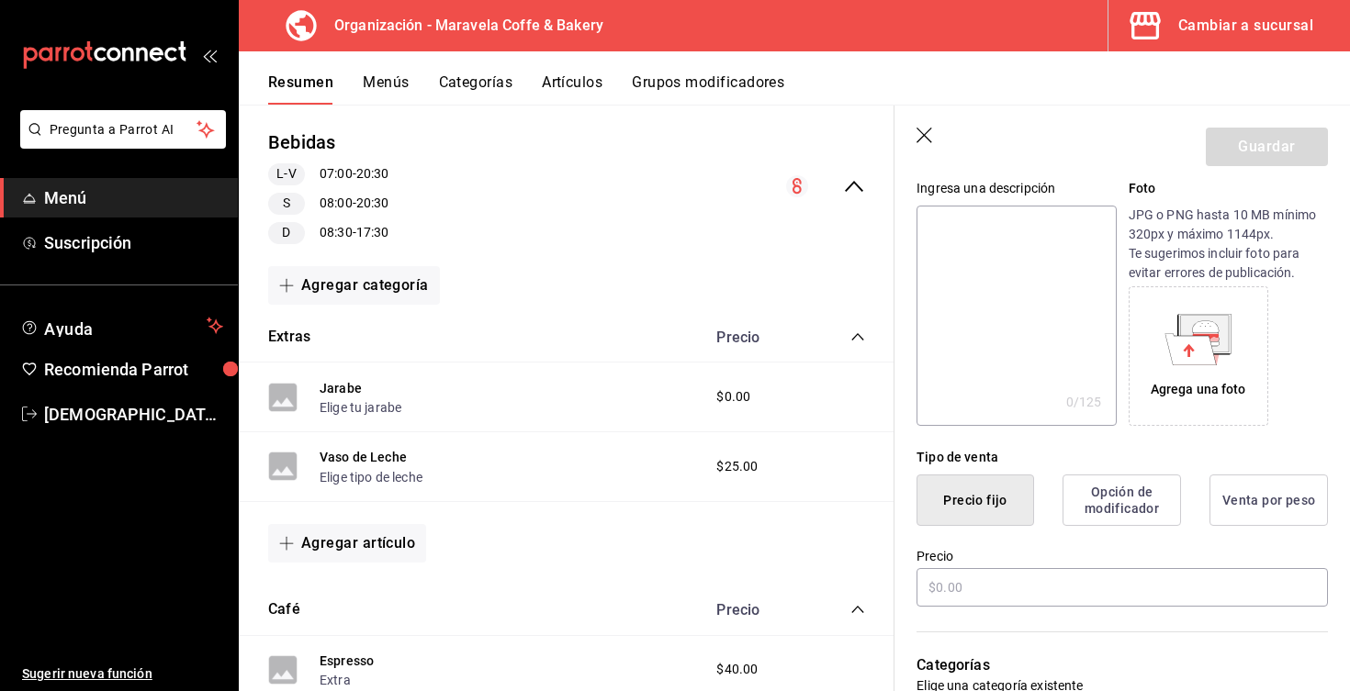
scroll to position [191, 0]
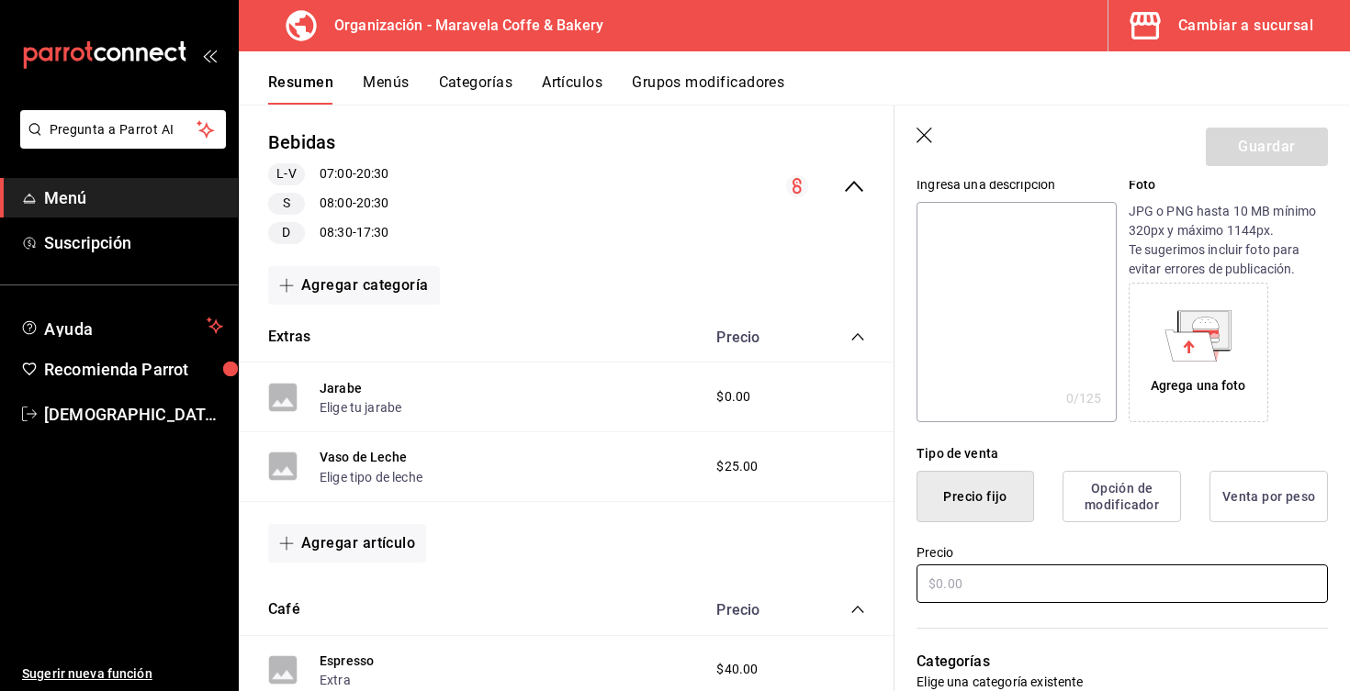
type input "Desechable Extra"
click at [968, 589] on input "text" at bounding box center [1121, 584] width 411 height 39
type input "$8.00"
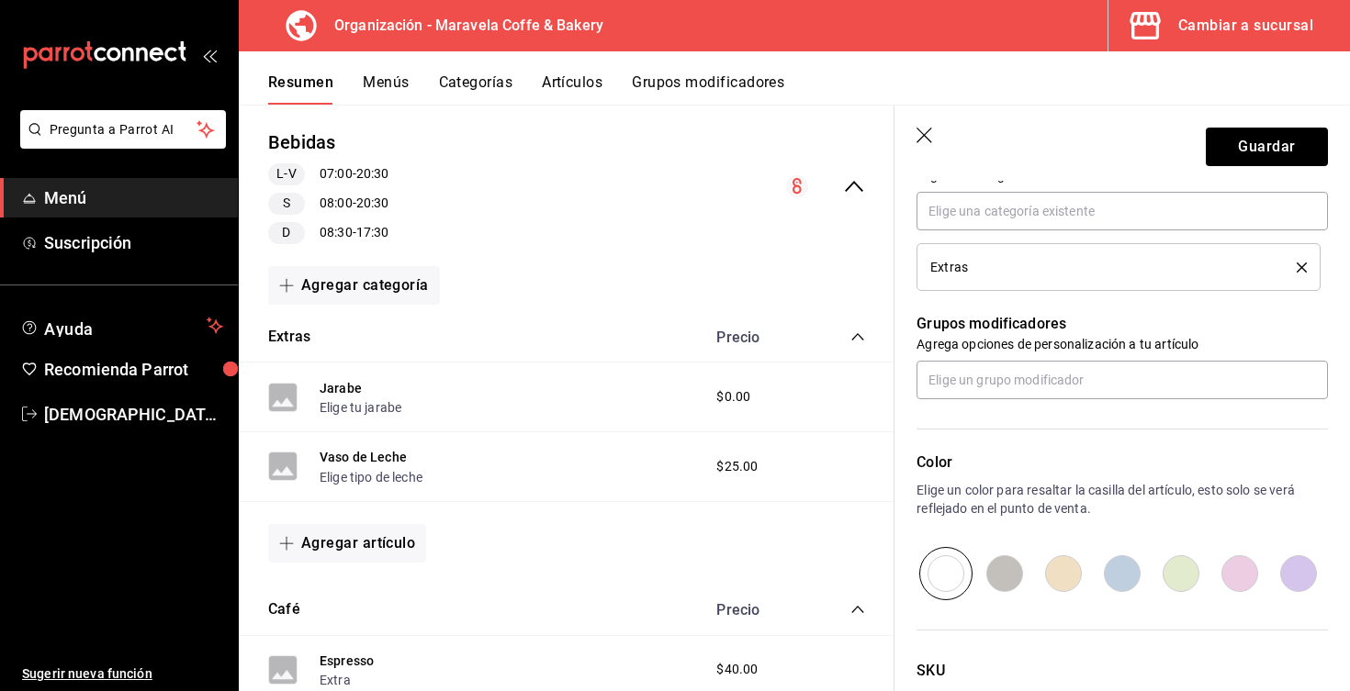
scroll to position [711, 0]
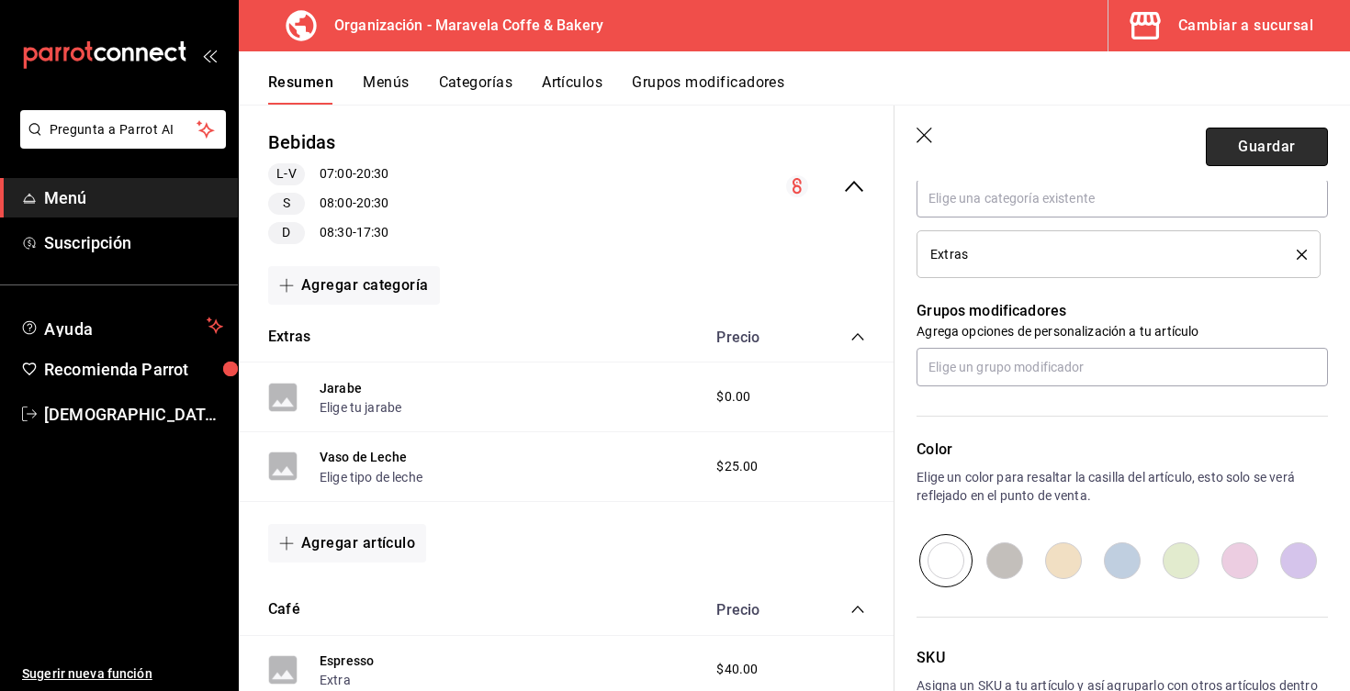
click at [1271, 148] on button "Guardar" at bounding box center [1267, 147] width 122 height 39
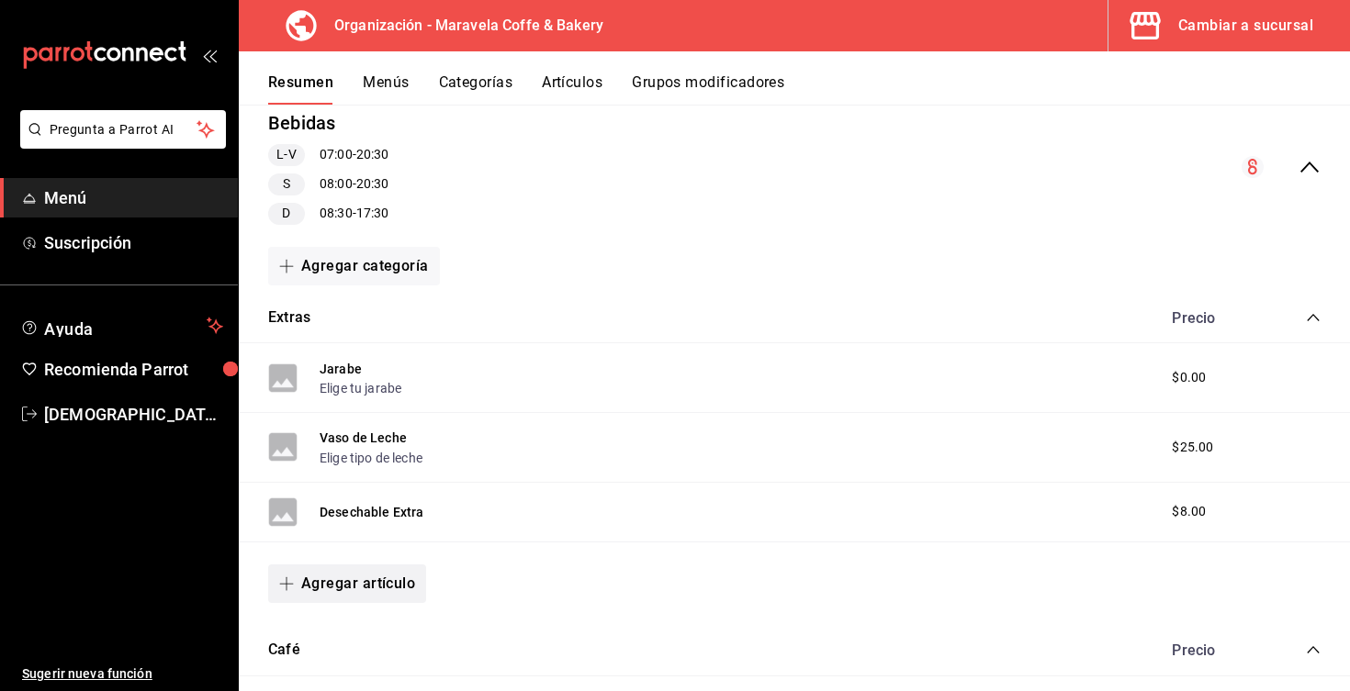
click at [359, 584] on button "Agregar artículo" at bounding box center [347, 584] width 158 height 39
click at [383, 644] on li "Artículo nuevo" at bounding box center [340, 646] width 144 height 45
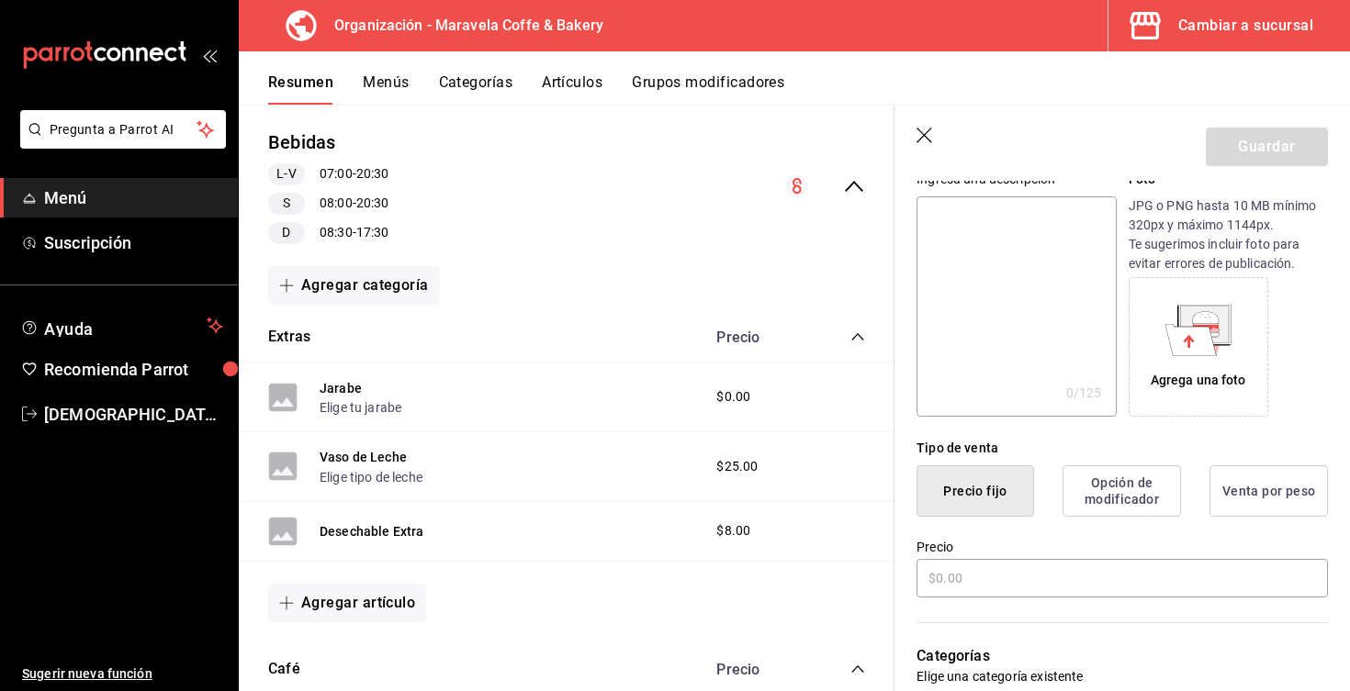
scroll to position [272, 0]
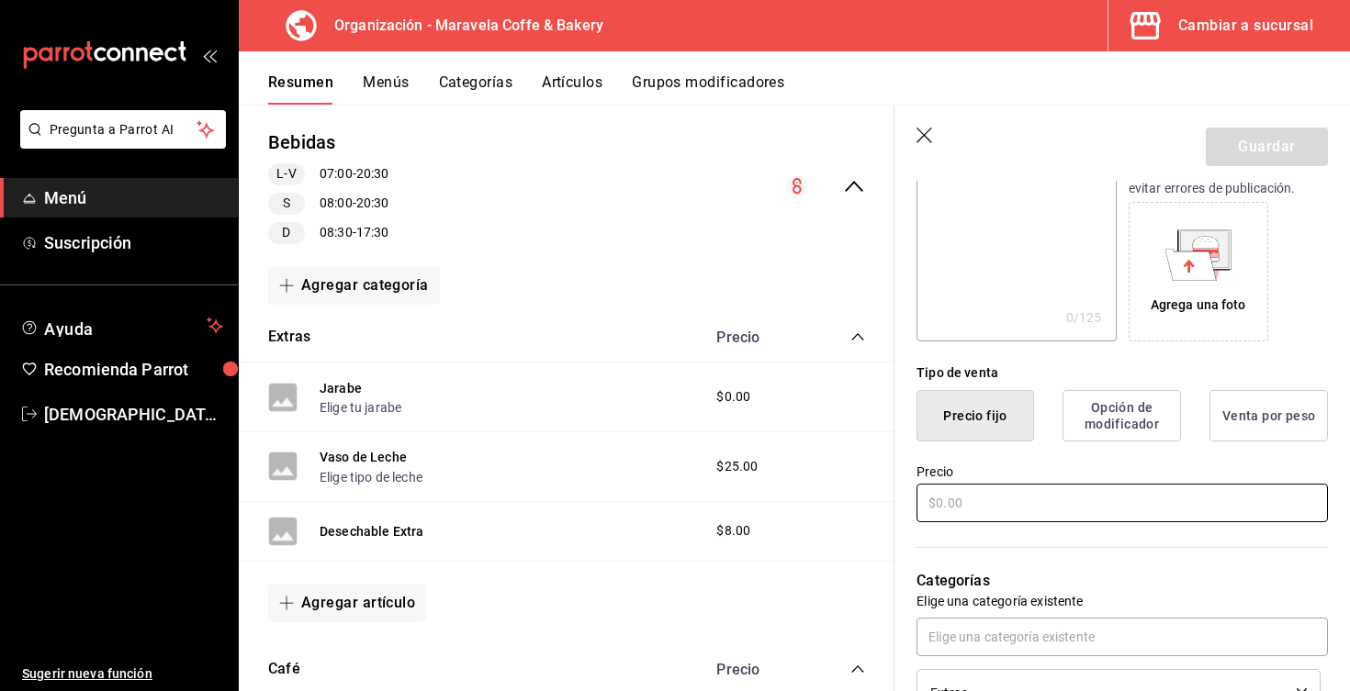
type input "Descafeinado"
click at [955, 496] on input "text" at bounding box center [1121, 503] width 411 height 39
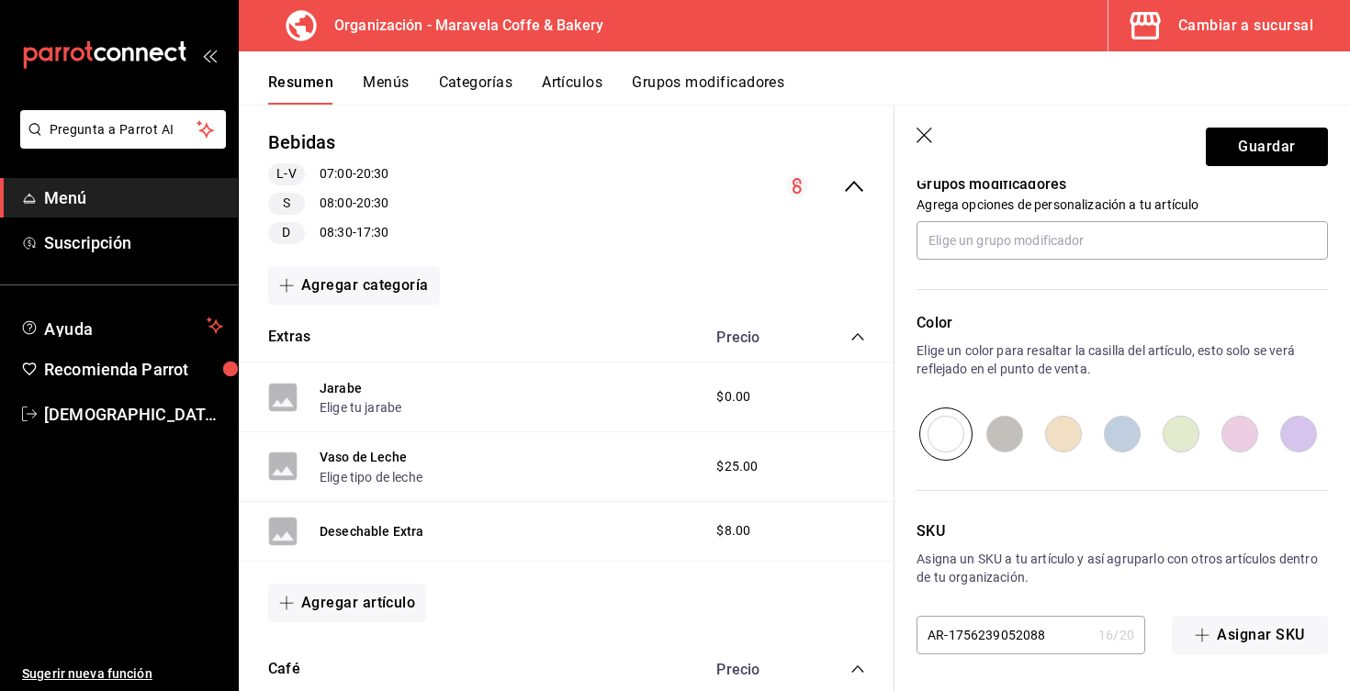
scroll to position [837, 0]
type input "$15.00"
click at [1278, 164] on button "Guardar" at bounding box center [1267, 147] width 122 height 39
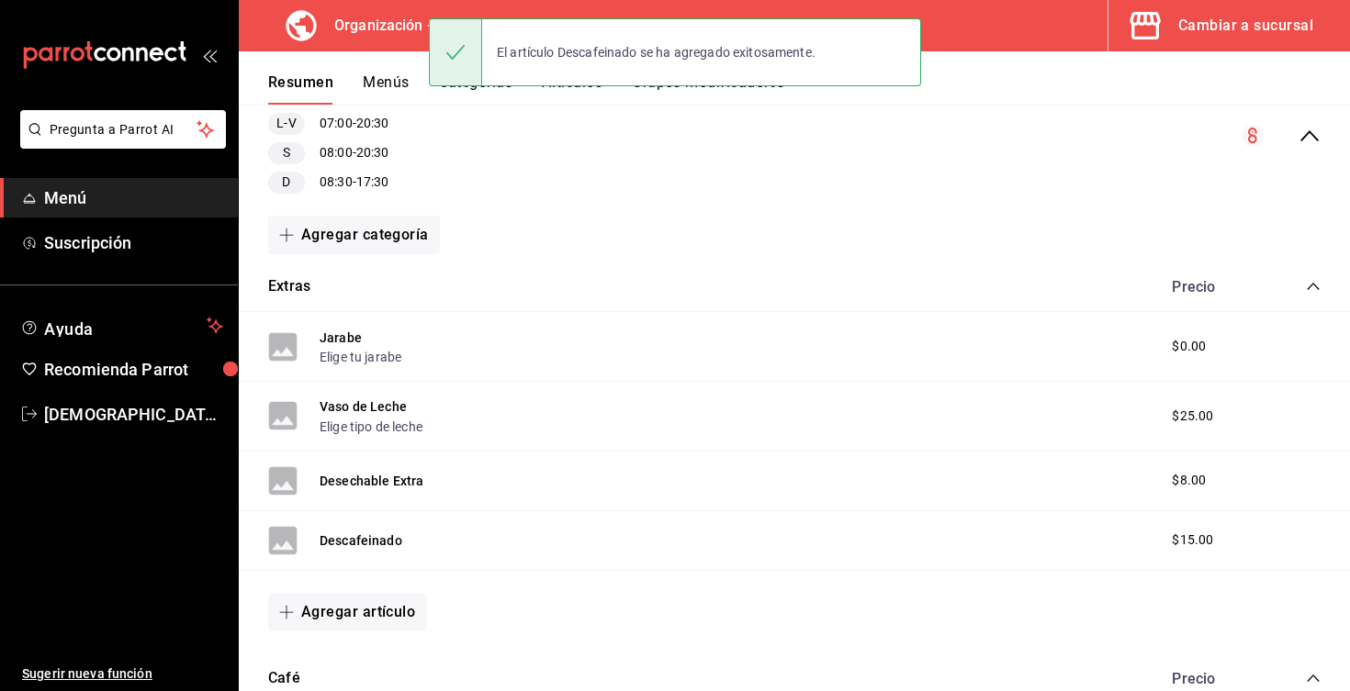
scroll to position [219, 0]
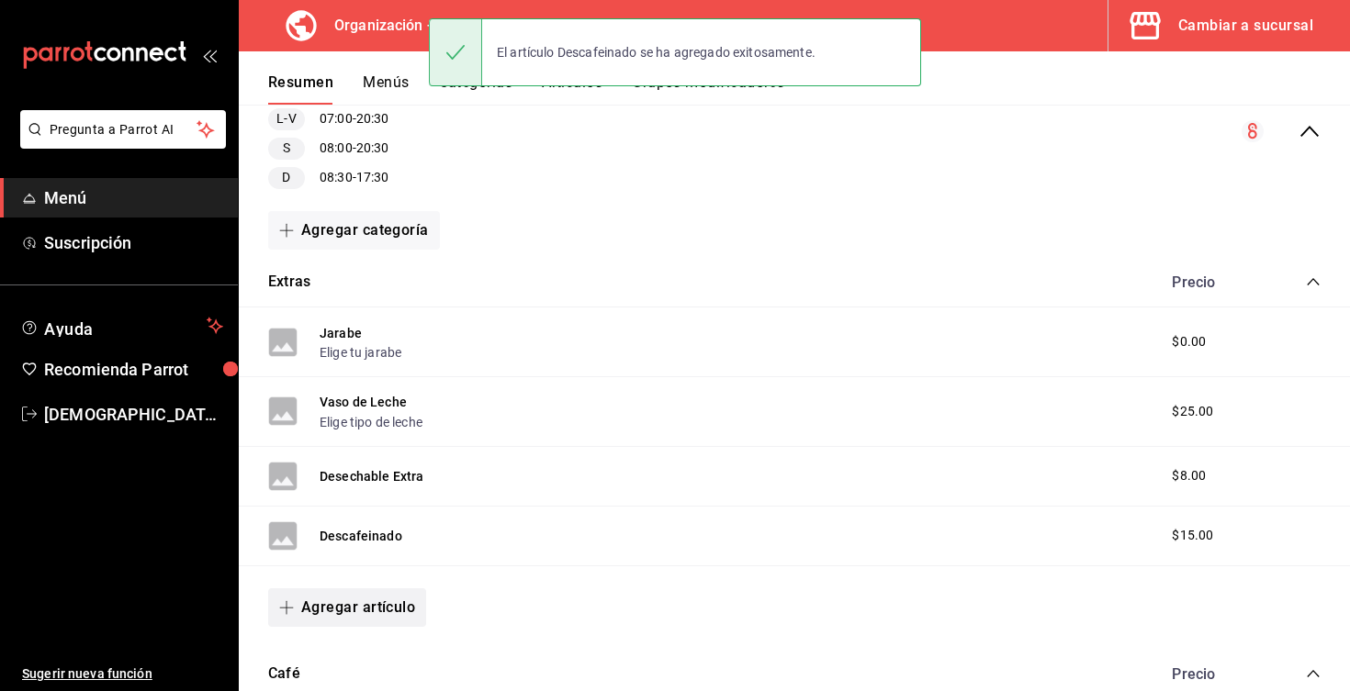
click at [374, 609] on button "Agregar artículo" at bounding box center [347, 608] width 158 height 39
click at [336, 613] on li "Artículo existente" at bounding box center [340, 601] width 144 height 45
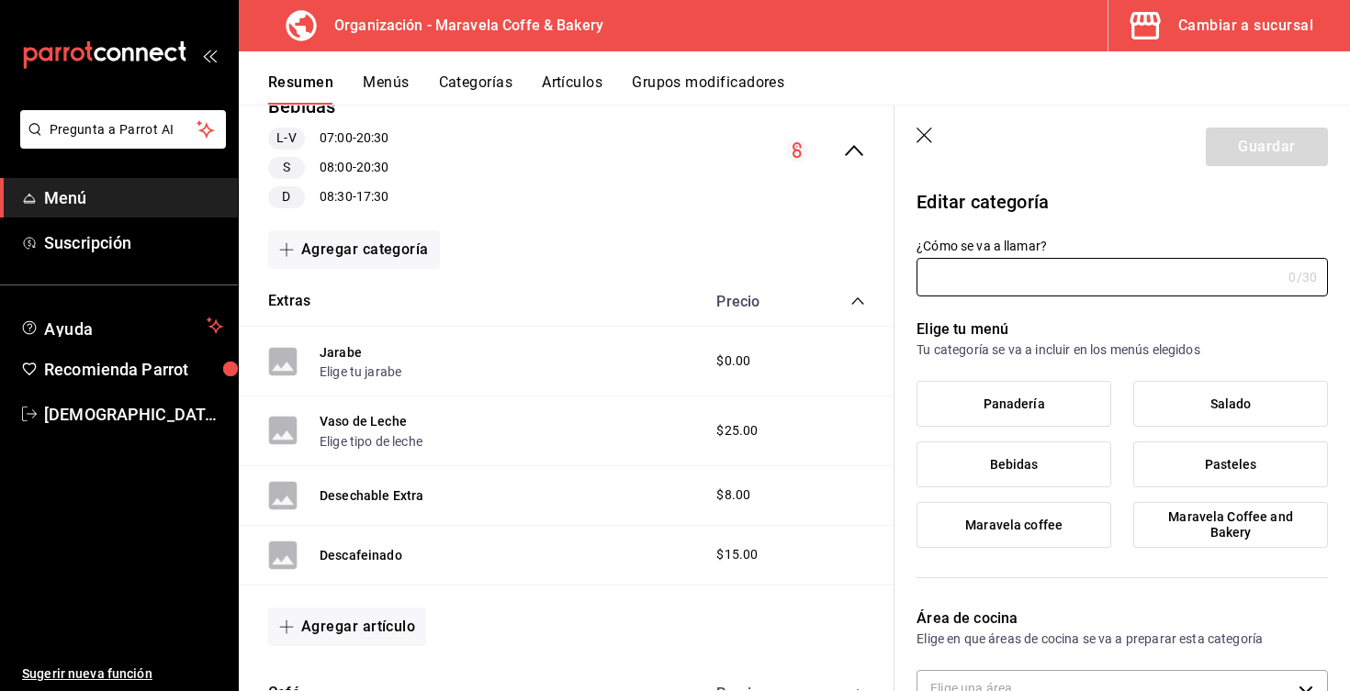
type input "Extras"
type input "564bc069-abb1-4075-ab48-67ea888161ea"
type input "1756237823731"
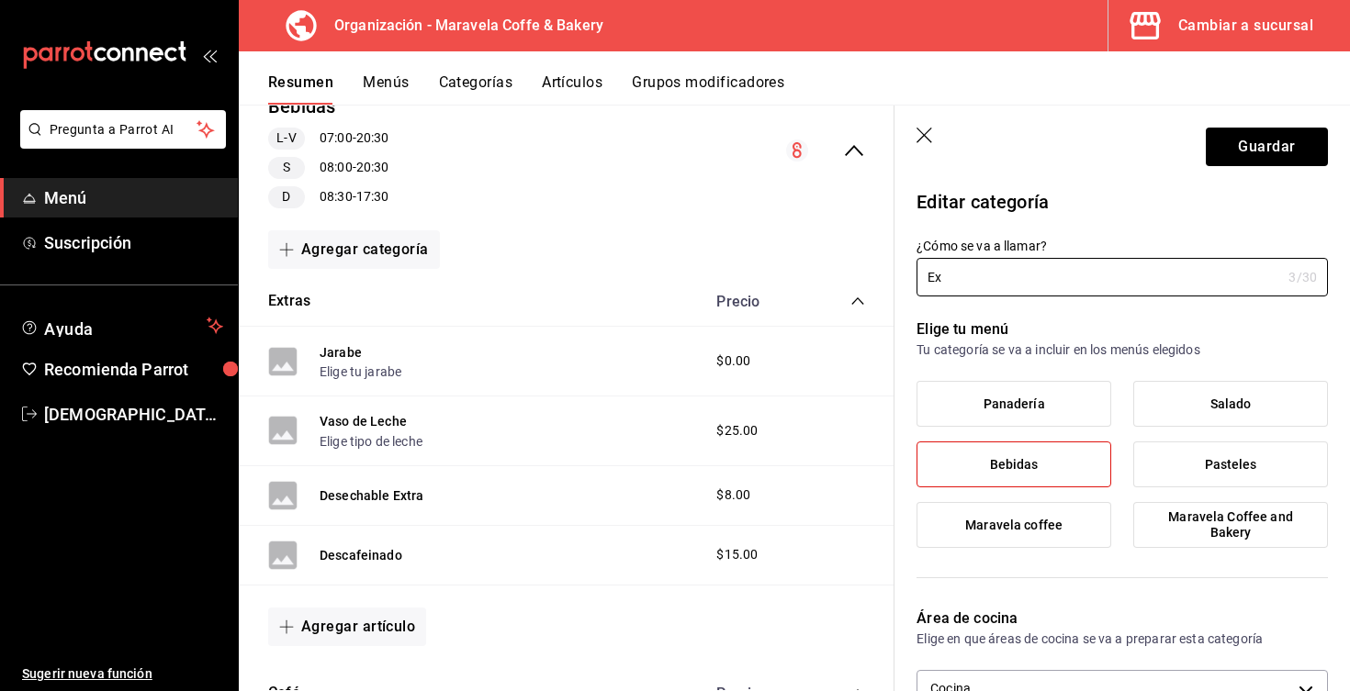
type input "E"
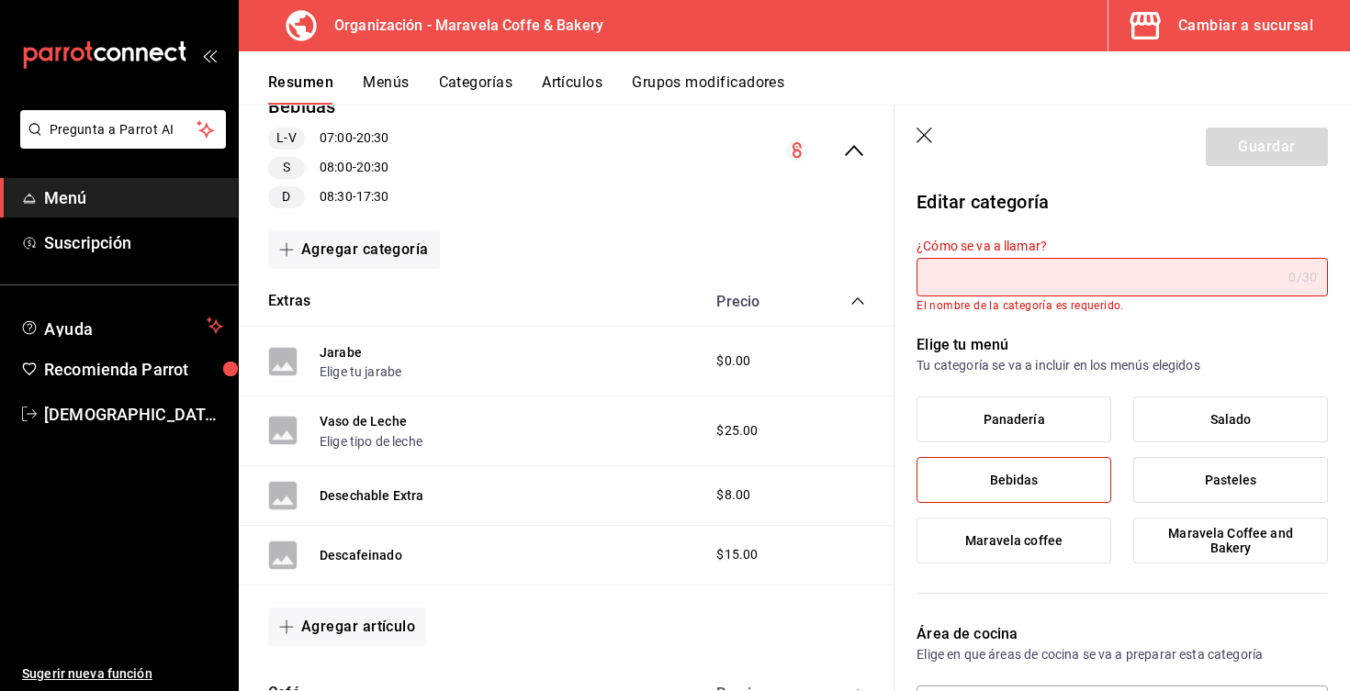
click at [926, 140] on icon "button" at bounding box center [925, 137] width 18 height 18
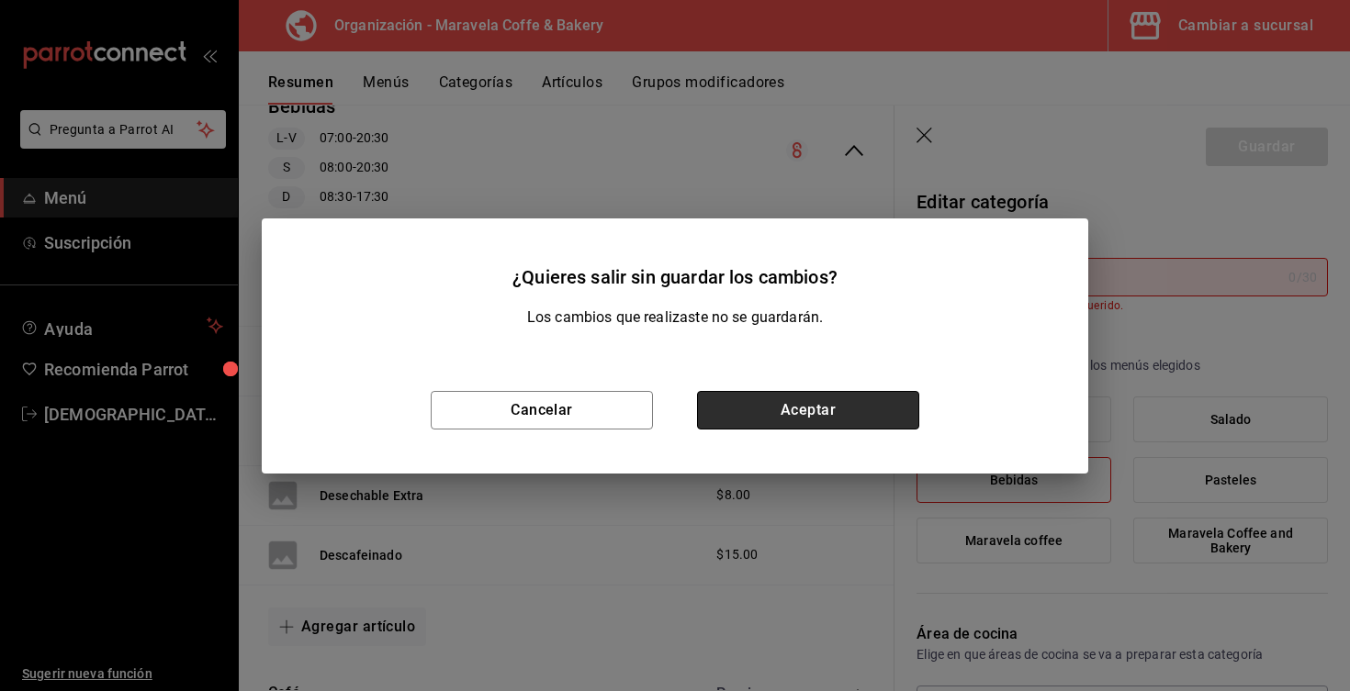
click at [773, 421] on button "Aceptar" at bounding box center [808, 410] width 222 height 39
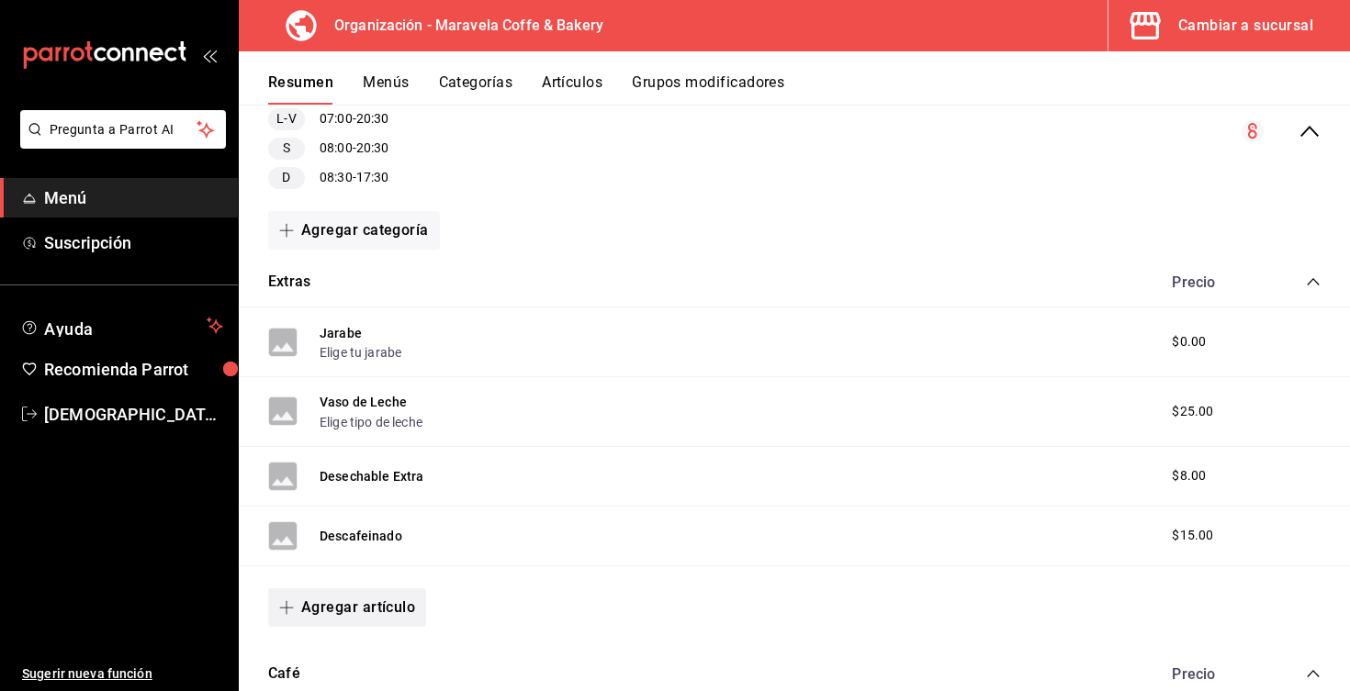
click at [382, 594] on button "Agregar artículo" at bounding box center [347, 608] width 158 height 39
click at [376, 645] on li "Artículo nuevo" at bounding box center [340, 646] width 144 height 45
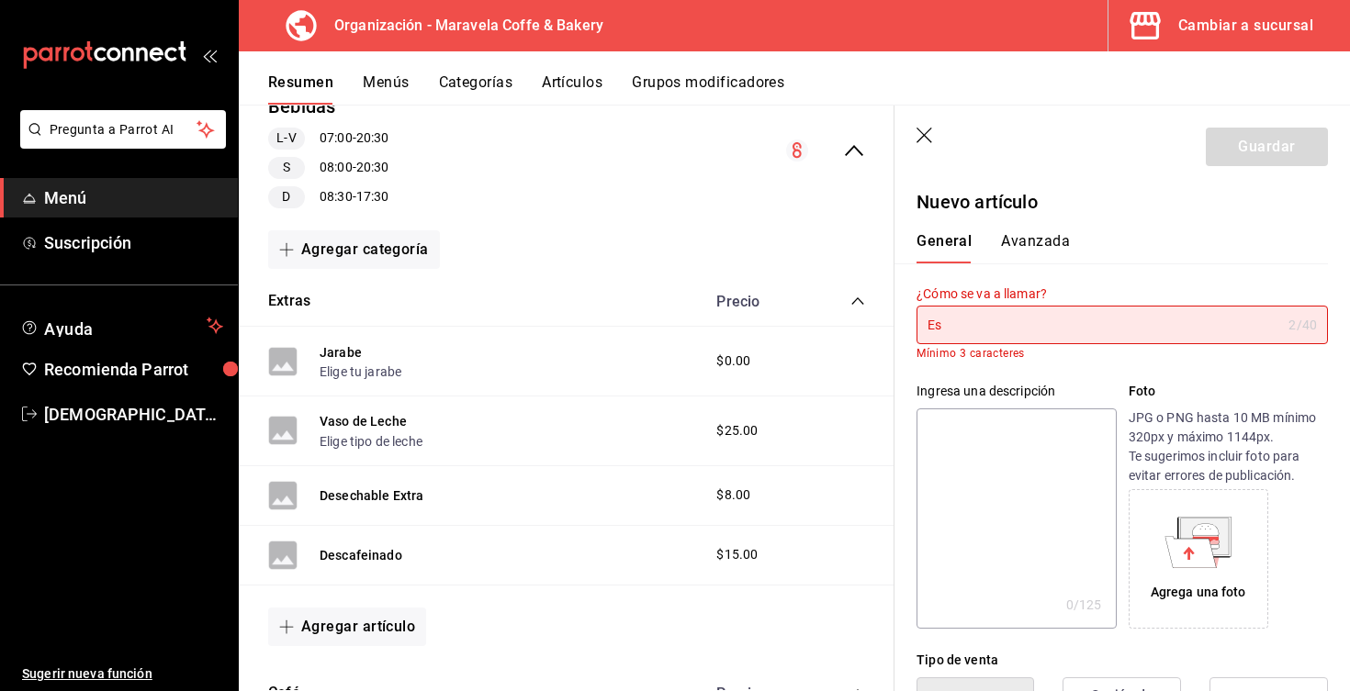
type input "E"
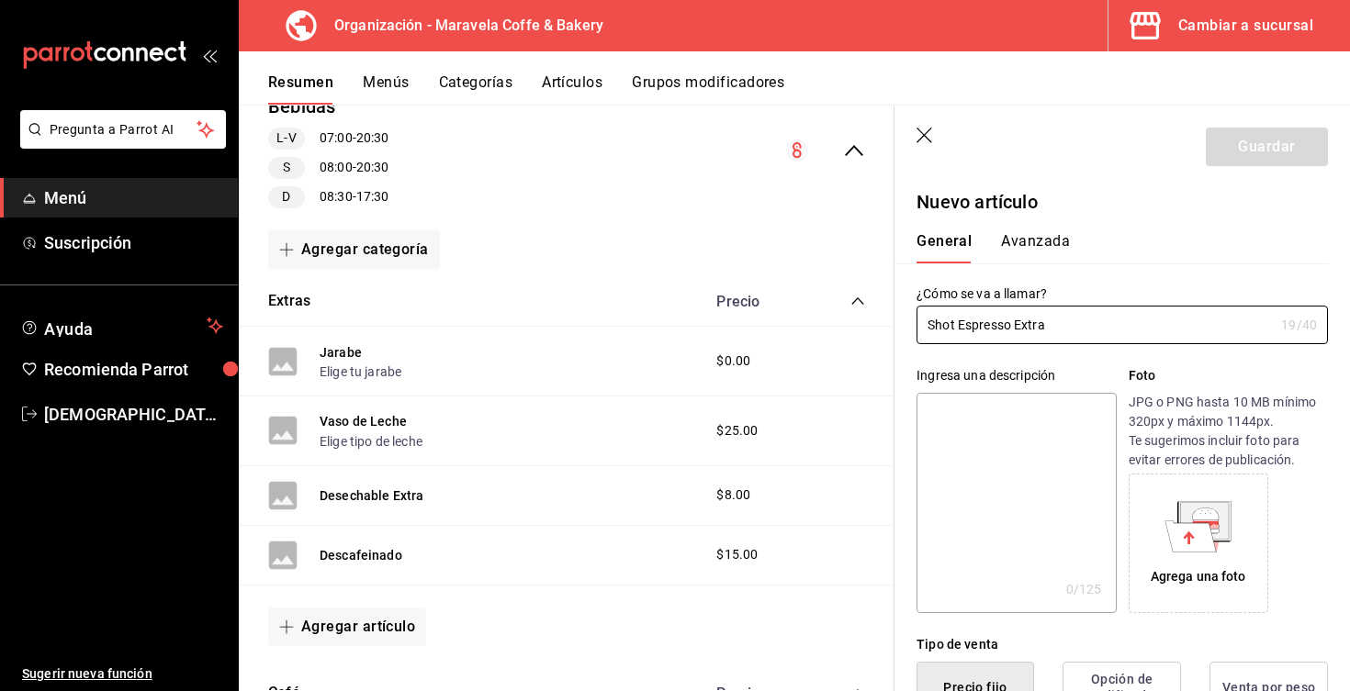
drag, startPoint x: 954, startPoint y: 326, endPoint x: 899, endPoint y: 318, distance: 55.7
click at [900, 320] on div "¿Cómo se va a llamar? Shot Espresso Extra 19 /40 ¿Cómo se va a llamar?" at bounding box center [1110, 304] width 433 height 81
drag, startPoint x: 1029, startPoint y: 318, endPoint x: 982, endPoint y: 320, distance: 46.9
click at [982, 320] on input "Espresso Extra" at bounding box center [1094, 325] width 357 height 37
type input "Espresso"
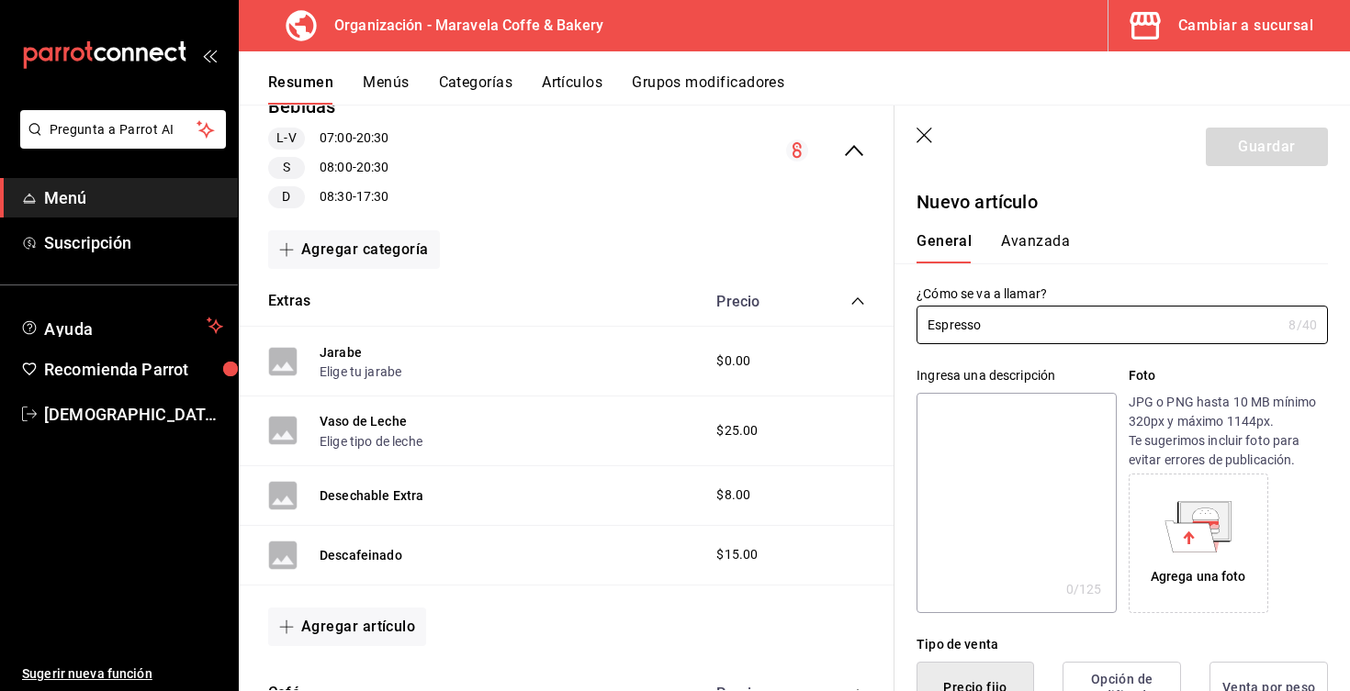
click at [1096, 420] on textarea at bounding box center [1015, 503] width 199 height 220
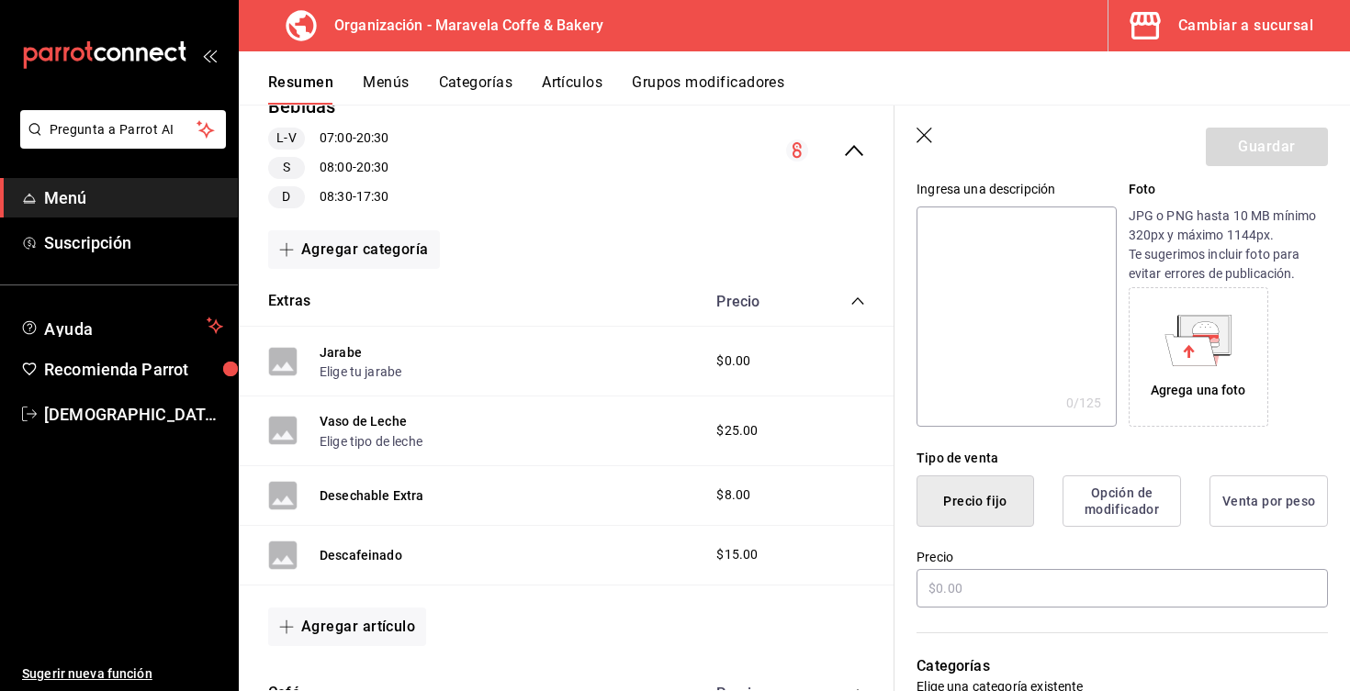
scroll to position [207, 0]
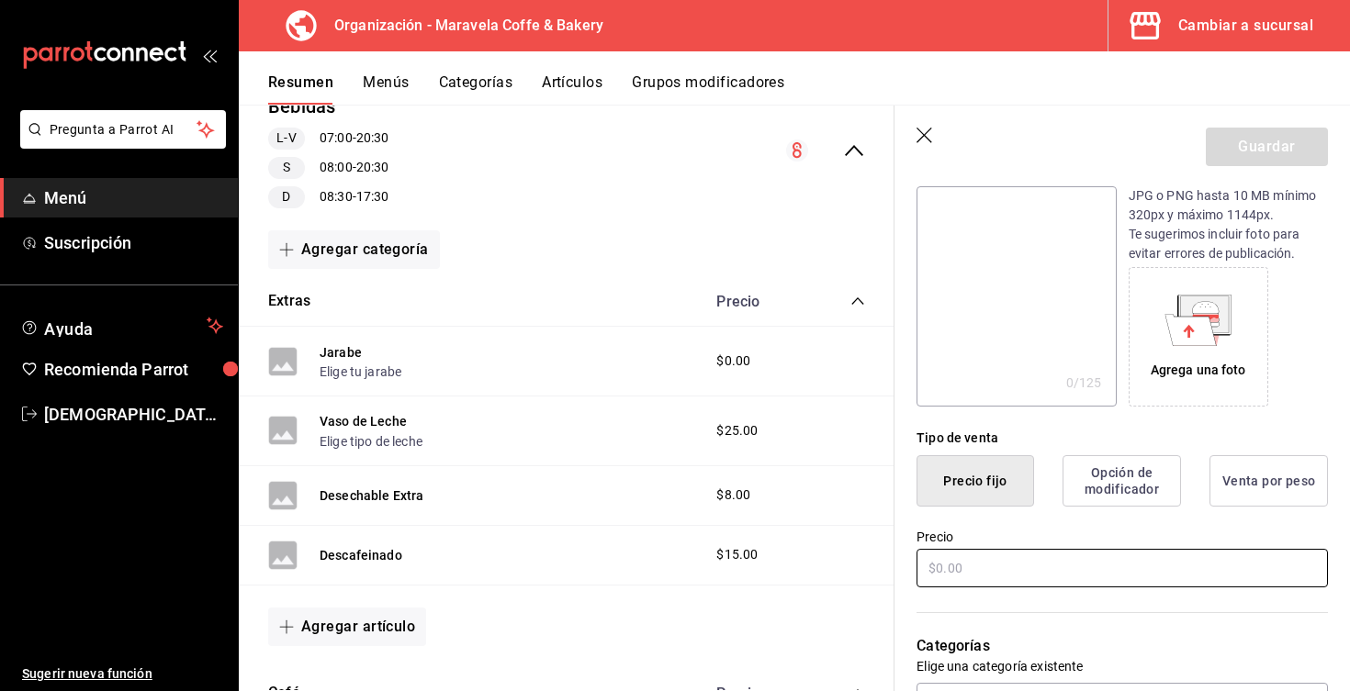
click at [954, 576] on input "text" at bounding box center [1121, 568] width 411 height 39
type input "$15.00"
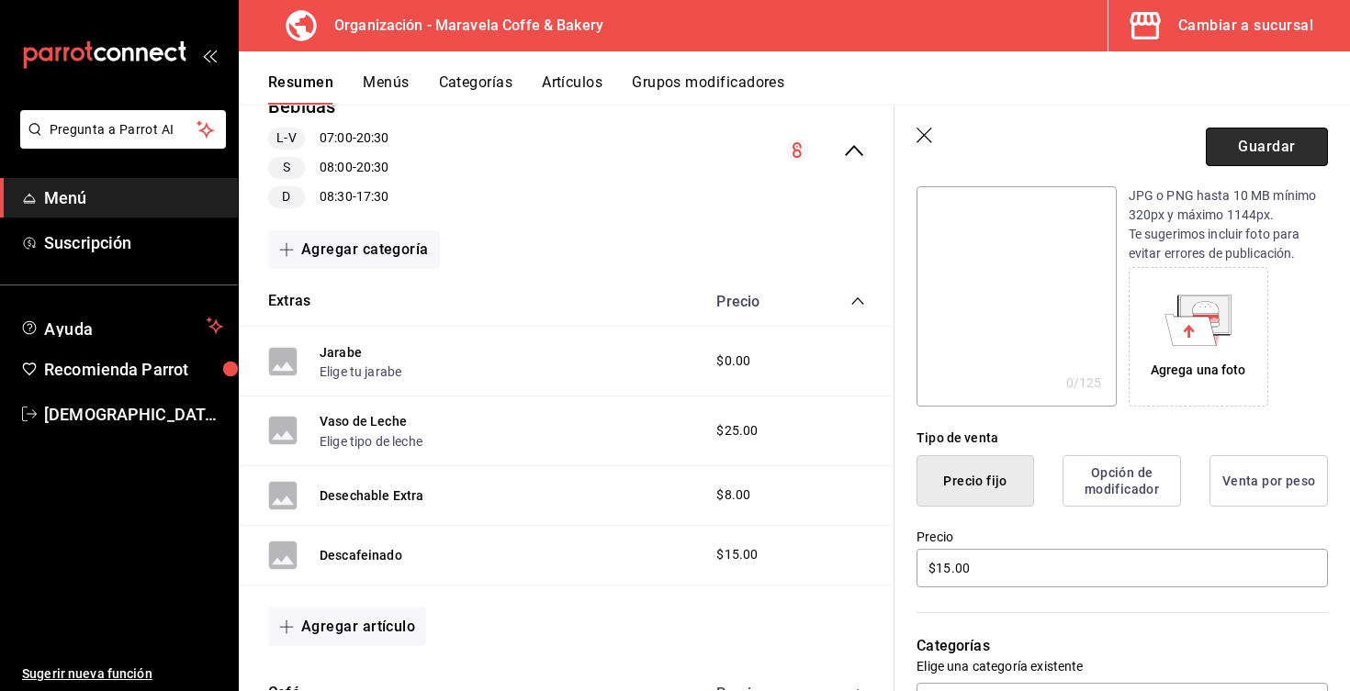
click at [1276, 150] on button "Guardar" at bounding box center [1267, 147] width 122 height 39
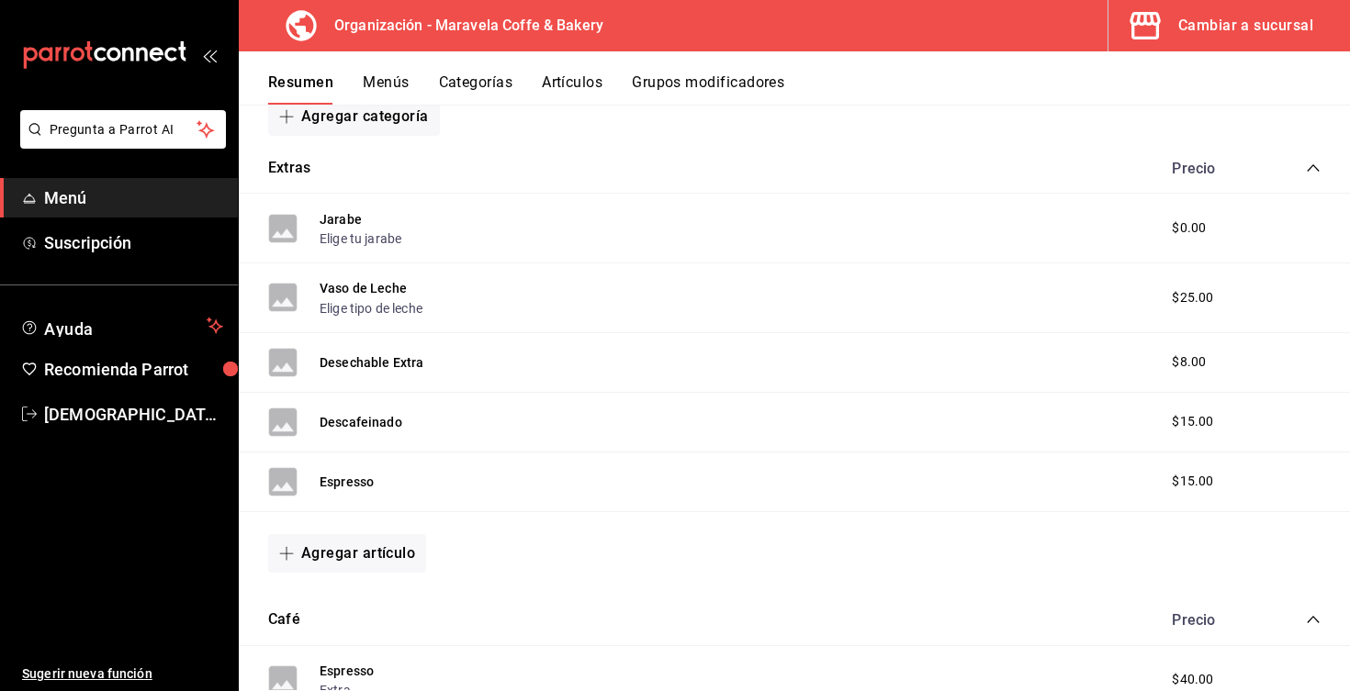
scroll to position [330, 0]
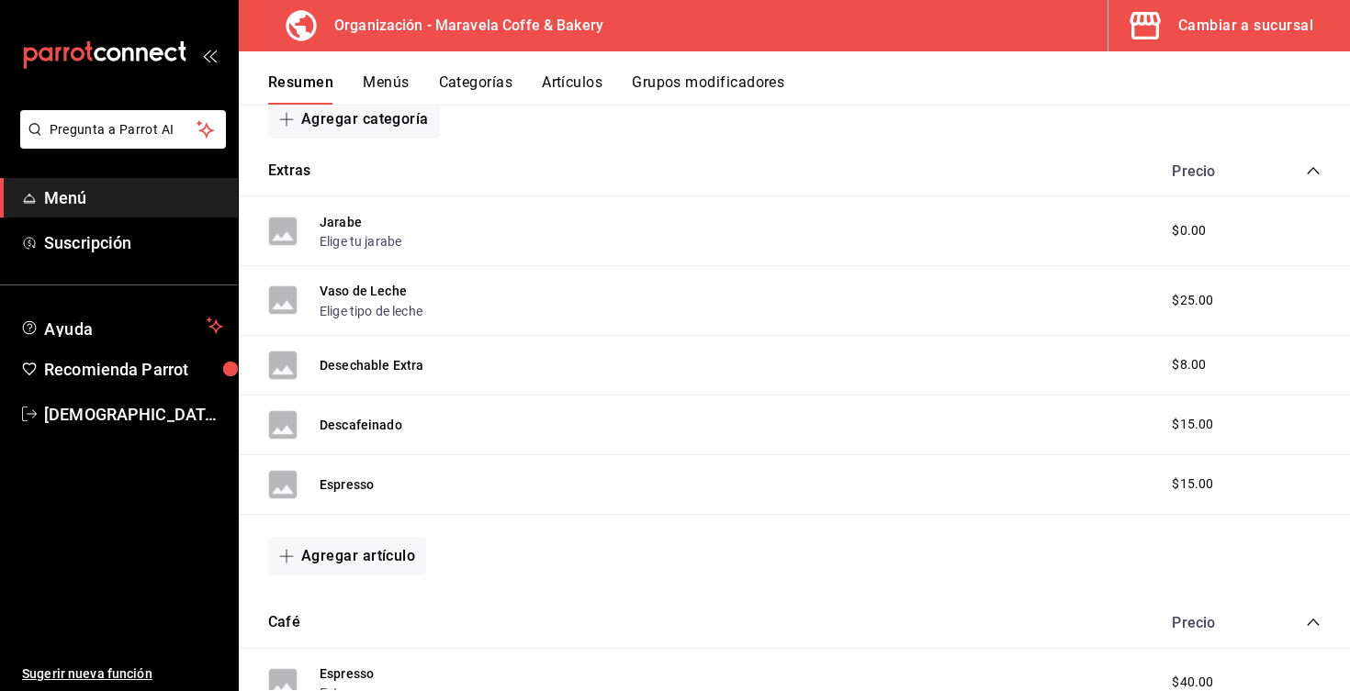
click at [1312, 167] on icon "collapse-category-row" at bounding box center [1313, 170] width 15 height 15
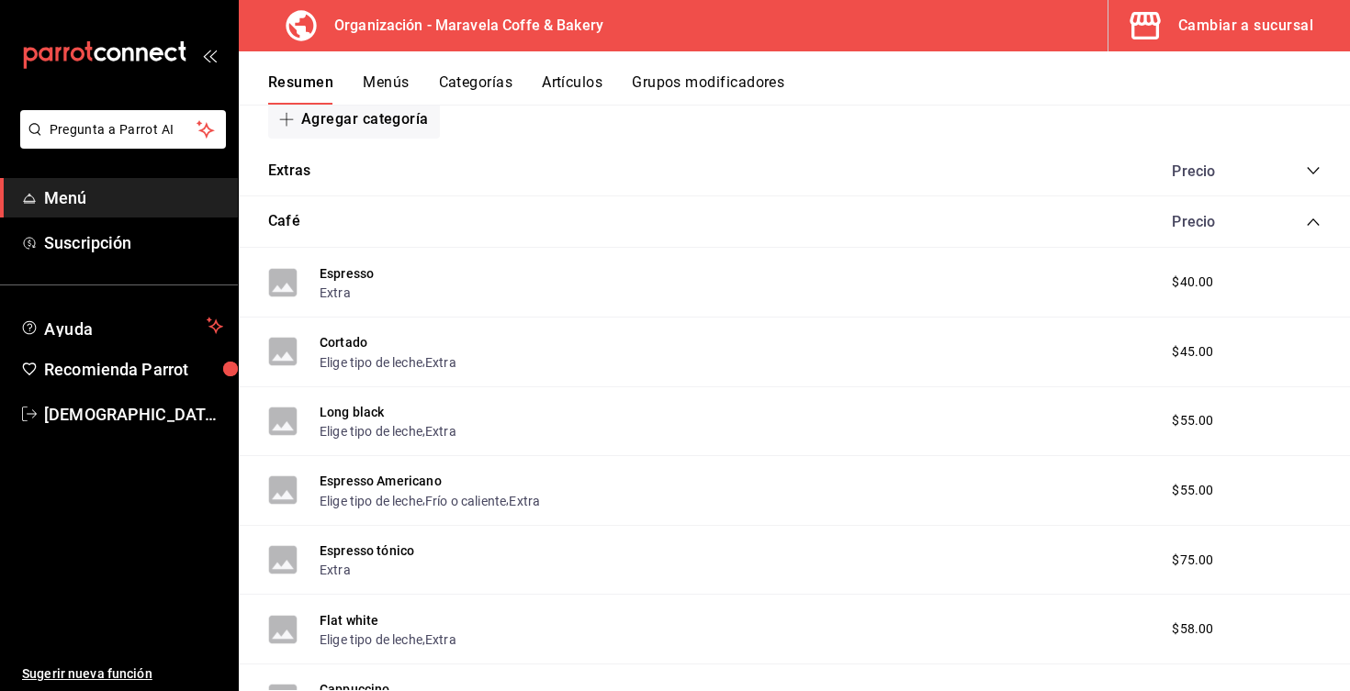
click at [1310, 221] on icon "collapse-category-row" at bounding box center [1313, 222] width 12 height 7
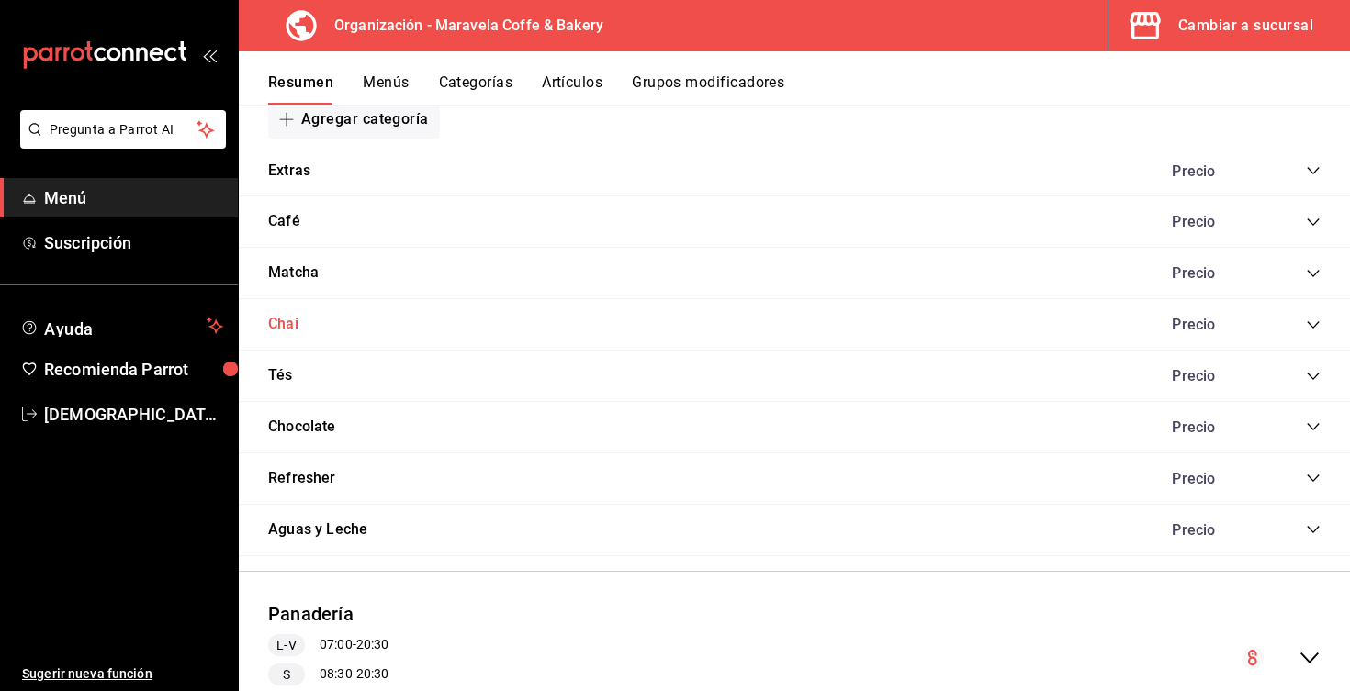
click at [290, 324] on button "Chai" at bounding box center [283, 324] width 30 height 21
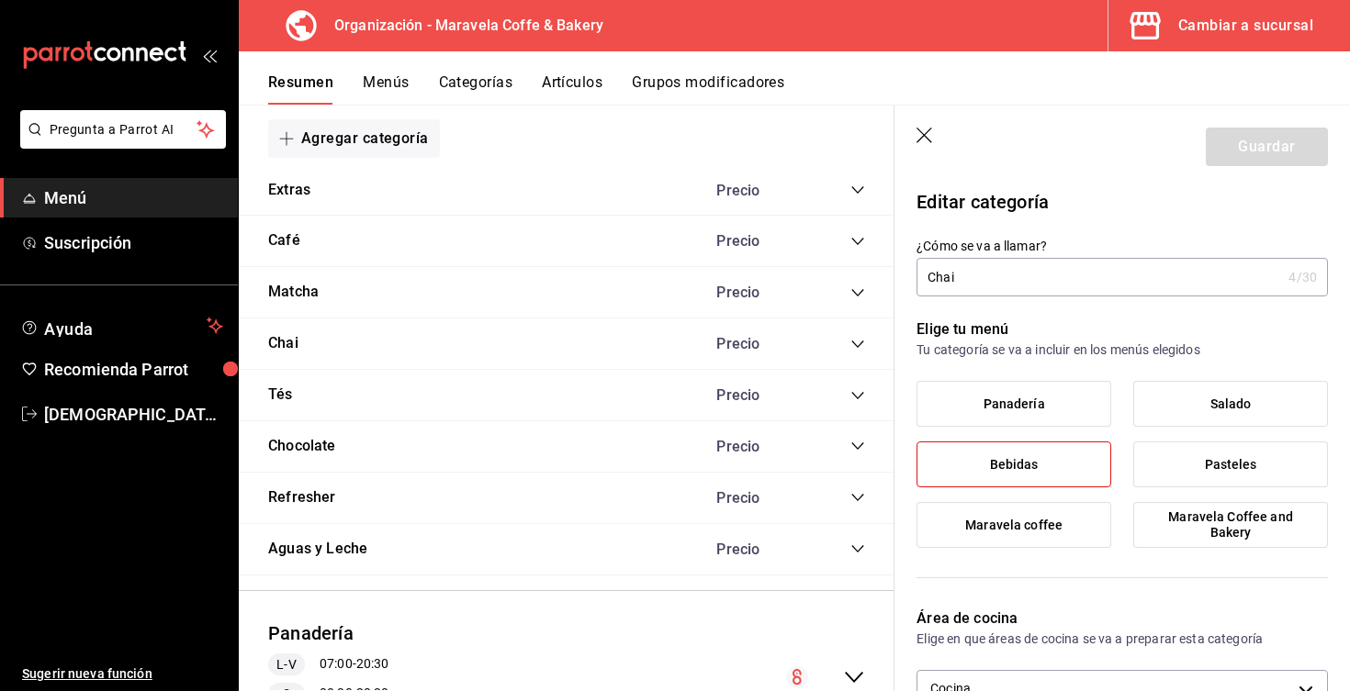
click at [928, 139] on icon "button" at bounding box center [924, 136] width 16 height 16
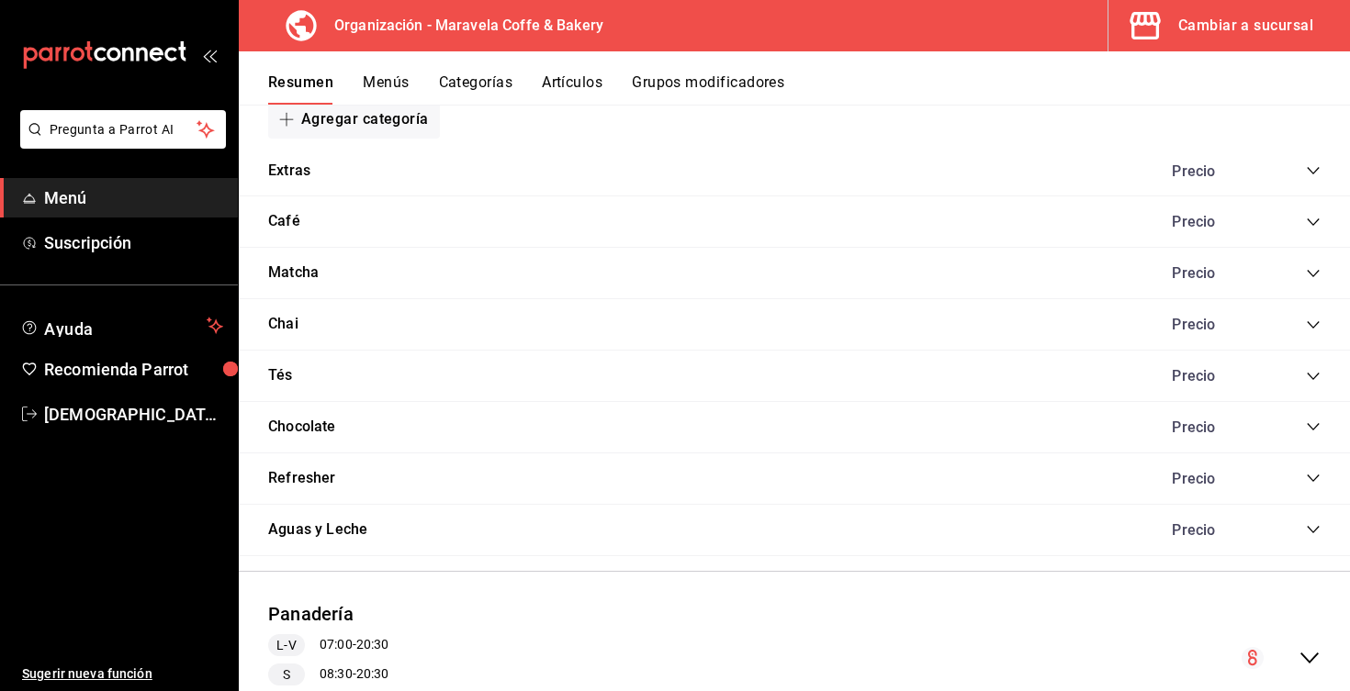
click at [1308, 323] on icon "collapse-category-row" at bounding box center [1313, 325] width 15 height 15
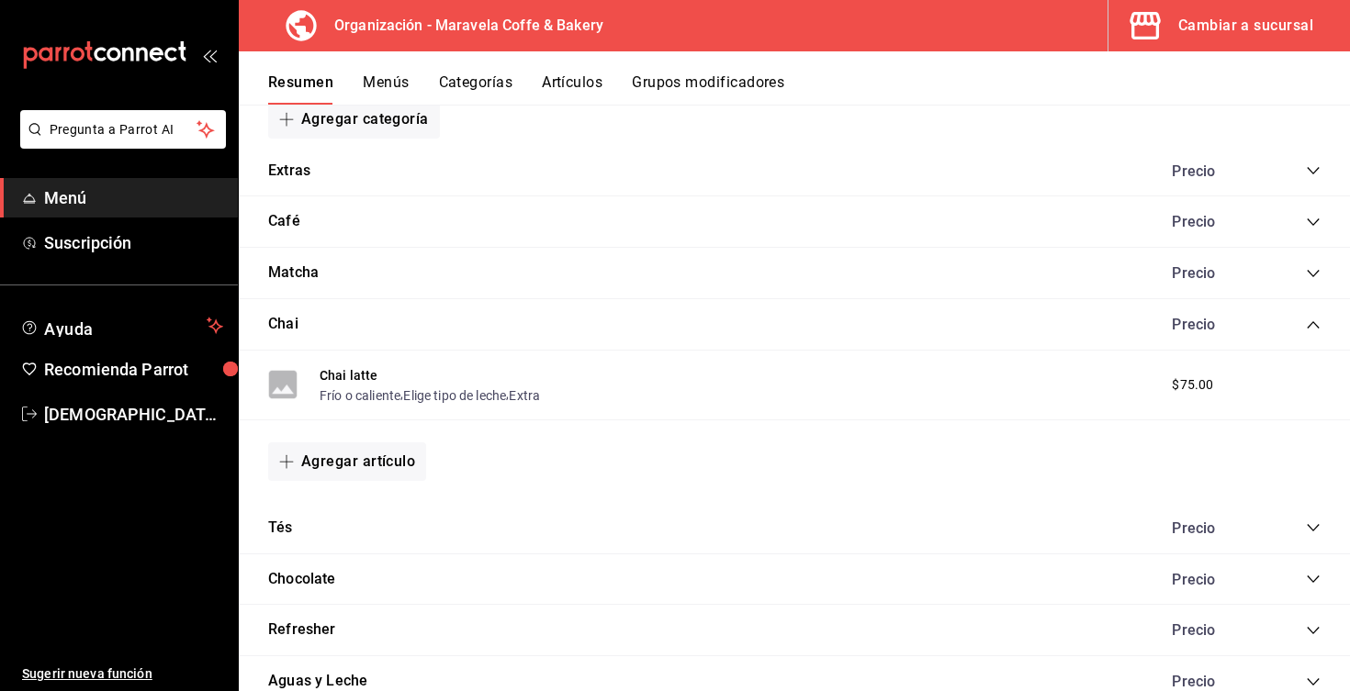
click at [1308, 323] on icon "collapse-category-row" at bounding box center [1313, 325] width 15 height 15
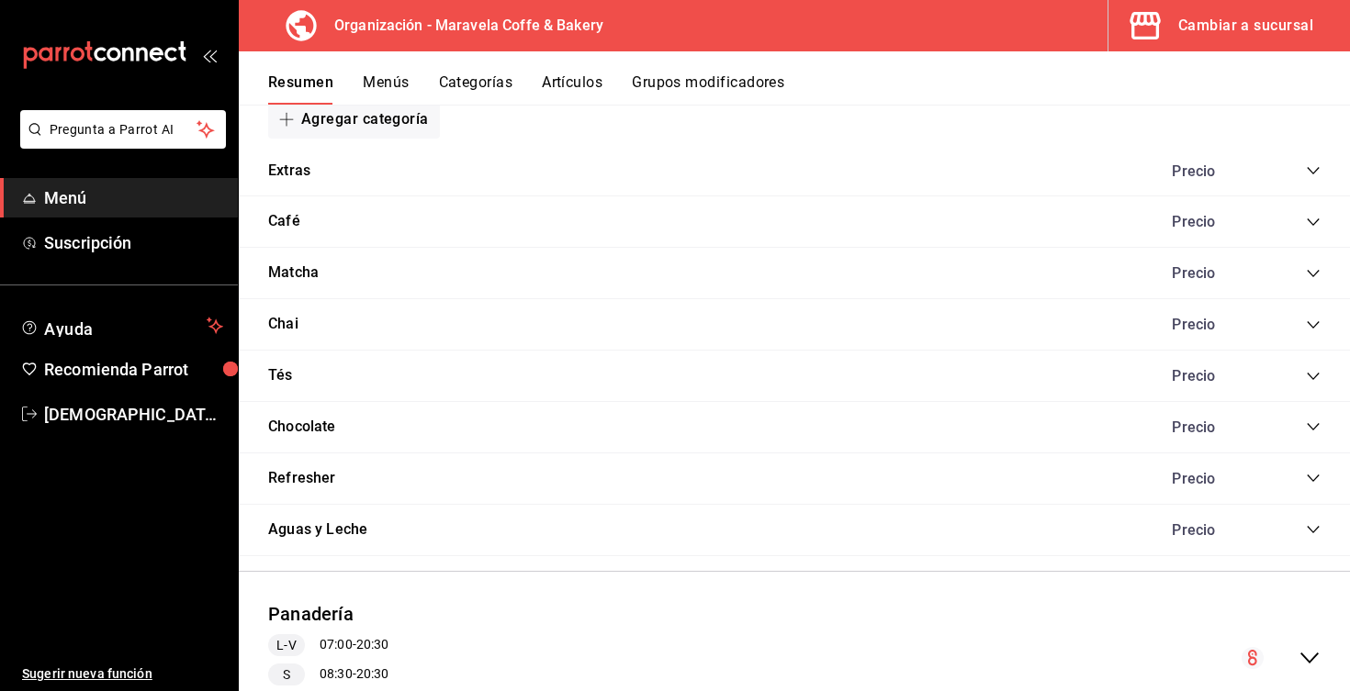
click at [1308, 323] on icon "collapse-category-row" at bounding box center [1313, 325] width 15 height 15
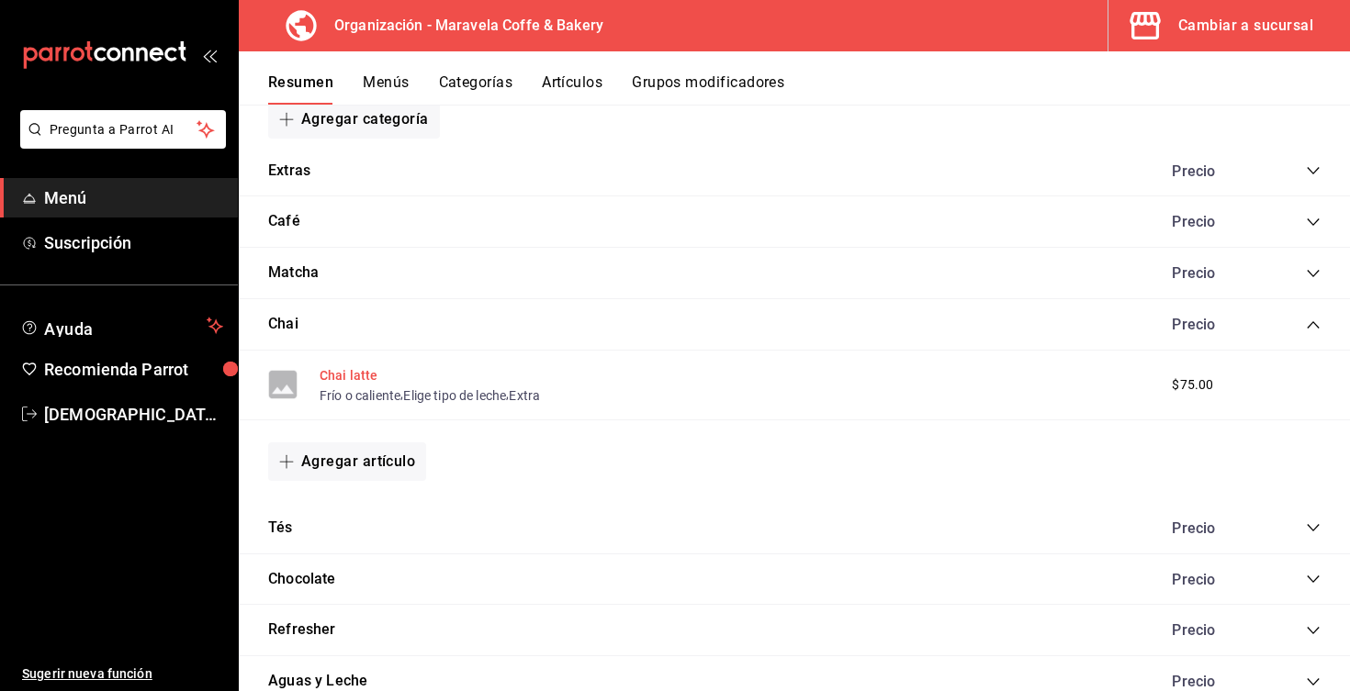
click at [355, 376] on button "Chai latte" at bounding box center [349, 375] width 59 height 18
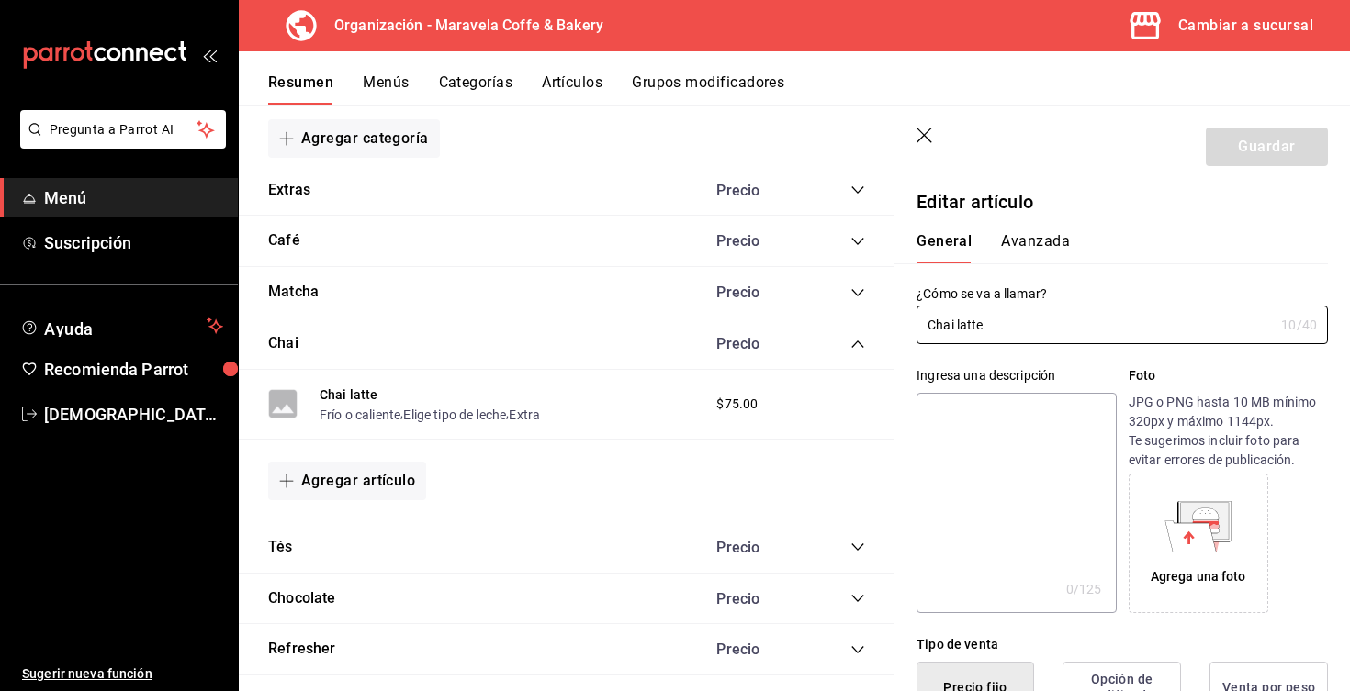
type input "$75.00"
click at [924, 140] on icon "button" at bounding box center [925, 137] width 18 height 18
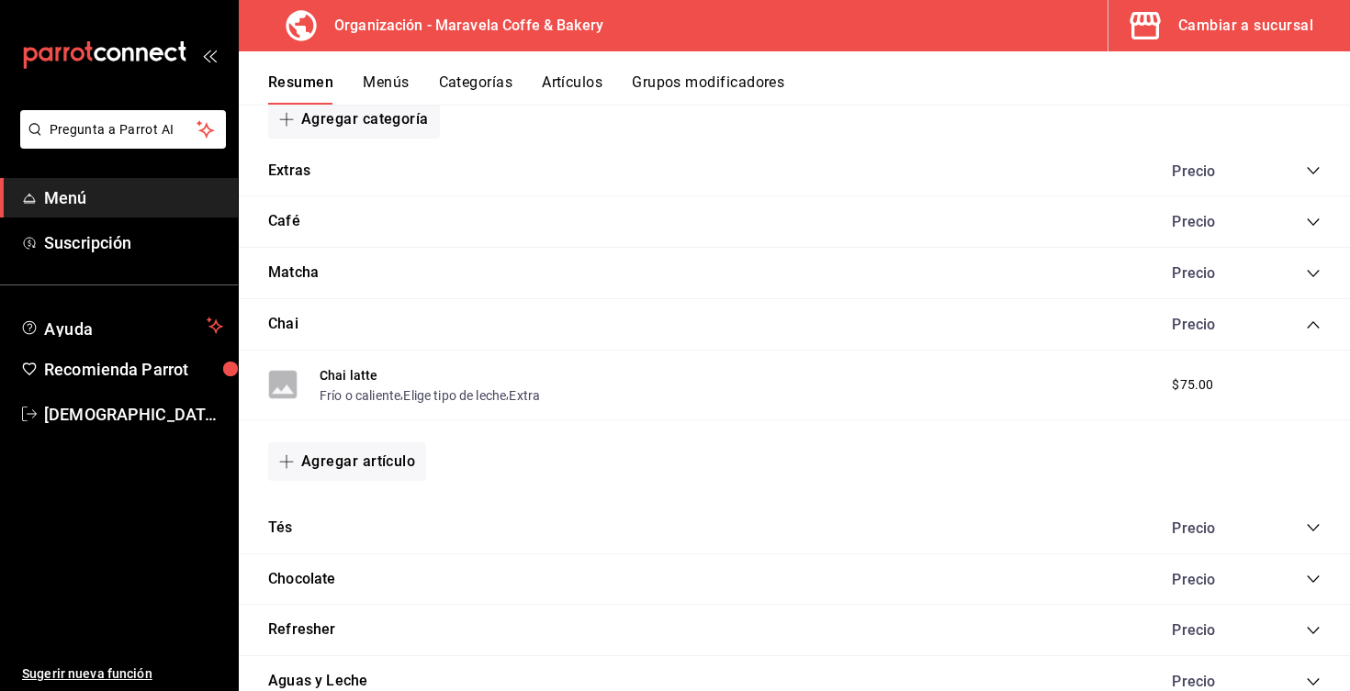
click at [1317, 319] on icon "collapse-category-row" at bounding box center [1313, 325] width 15 height 15
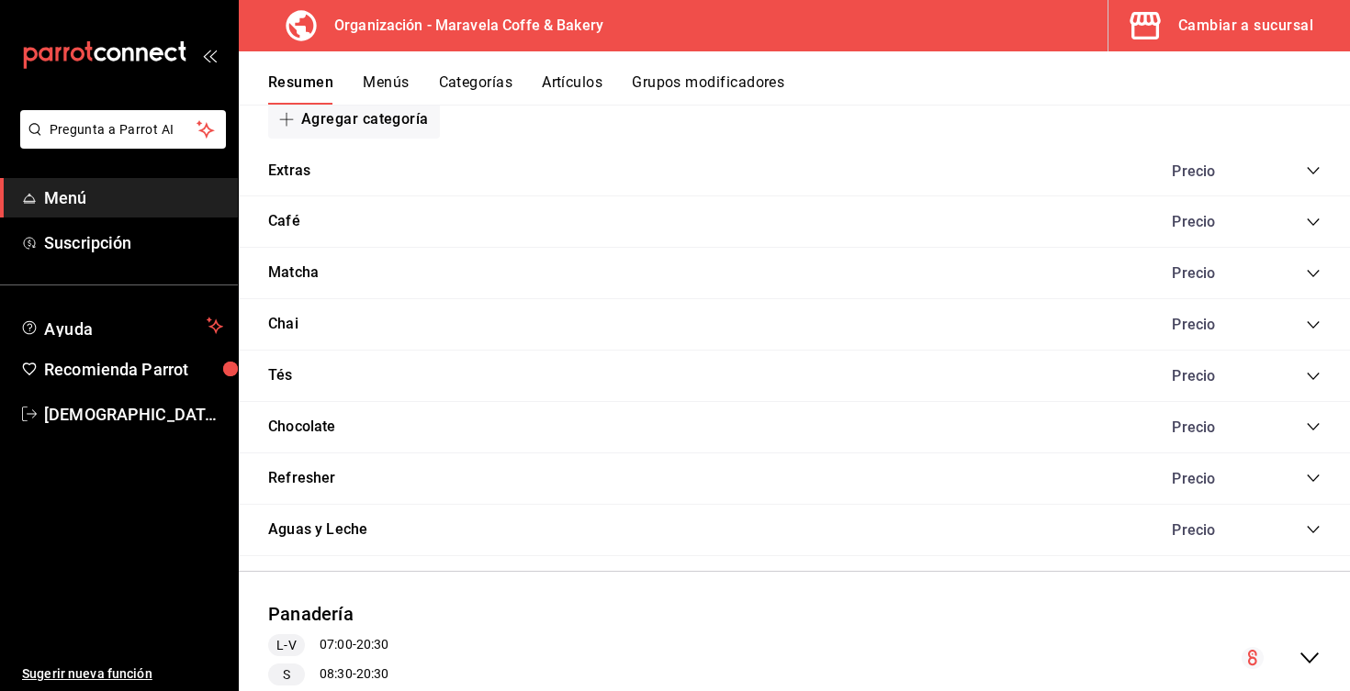
drag, startPoint x: 325, startPoint y: 260, endPoint x: 470, endPoint y: 270, distance: 145.4
click at [470, 270] on div "Matcha Precio" at bounding box center [794, 273] width 1111 height 51
click at [1309, 373] on icon "collapse-category-row" at bounding box center [1313, 376] width 12 height 7
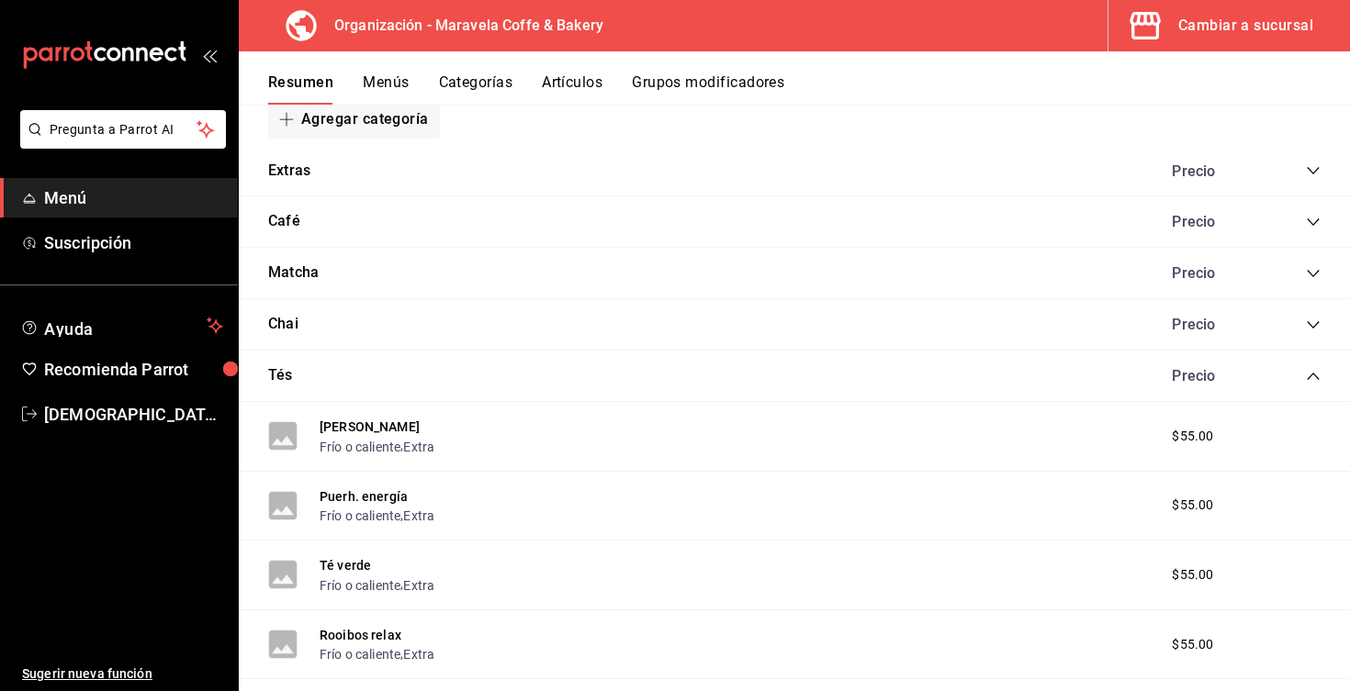
click at [1313, 373] on icon "collapse-category-row" at bounding box center [1313, 376] width 12 height 7
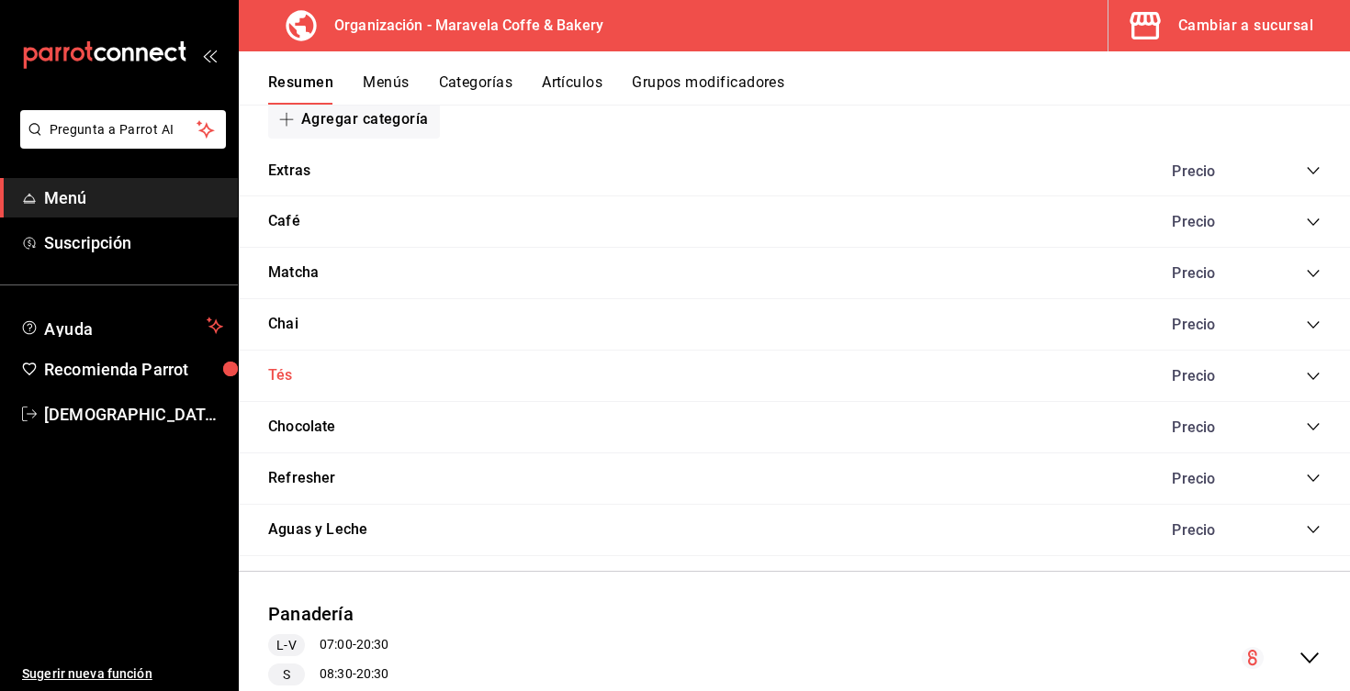
click at [287, 371] on button "Tés" at bounding box center [280, 375] width 25 height 21
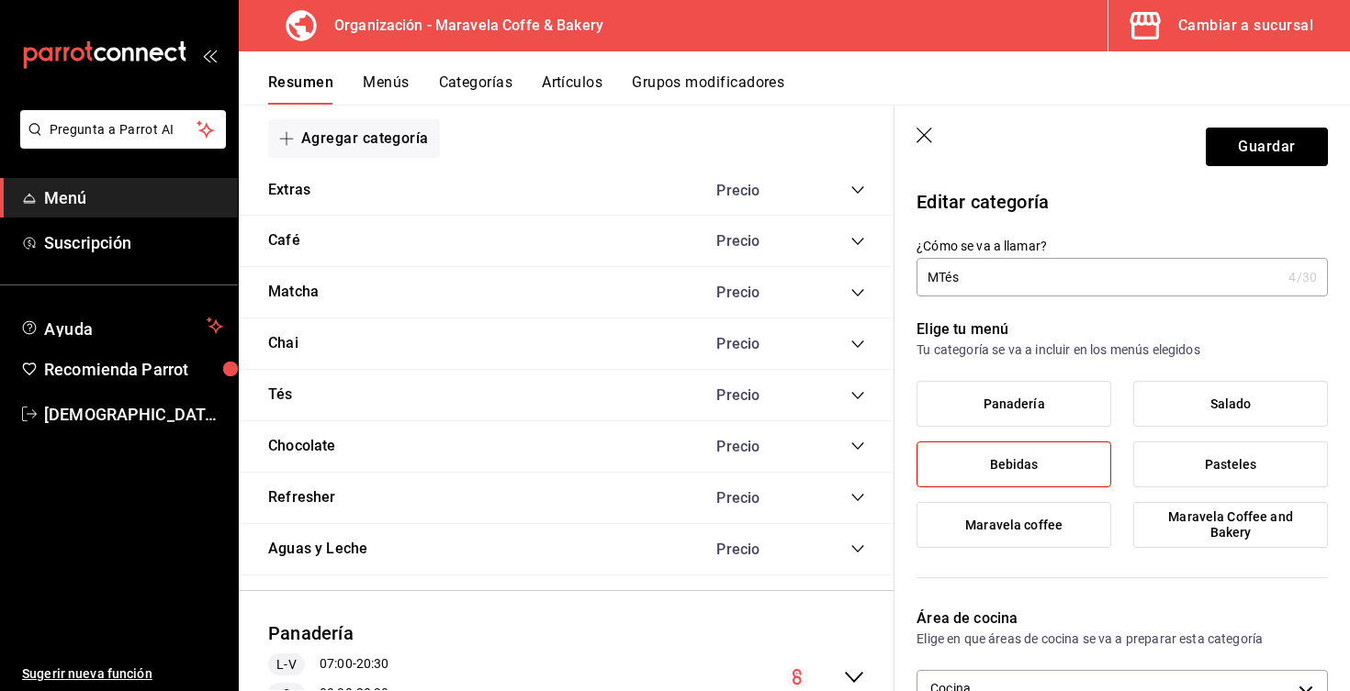
type input "Tés"
click at [922, 131] on icon "button" at bounding box center [925, 137] width 18 height 18
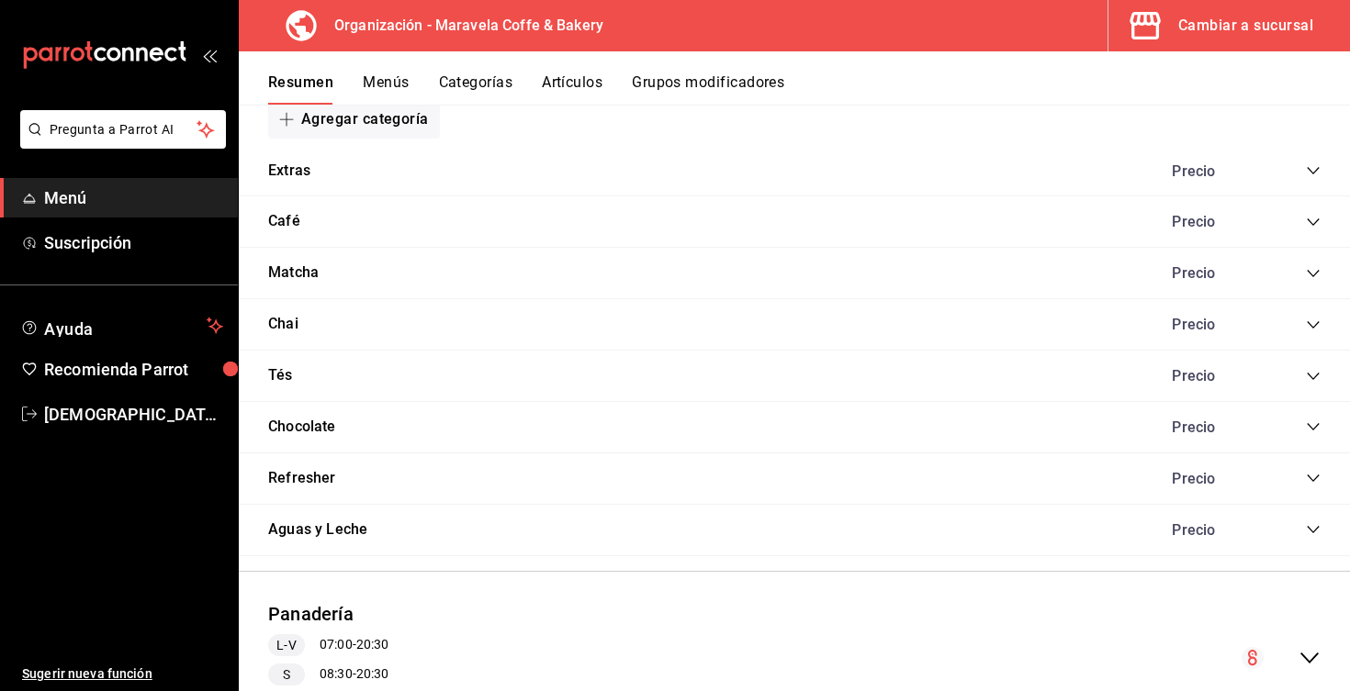
click at [376, 73] on button "Menús" at bounding box center [386, 88] width 46 height 31
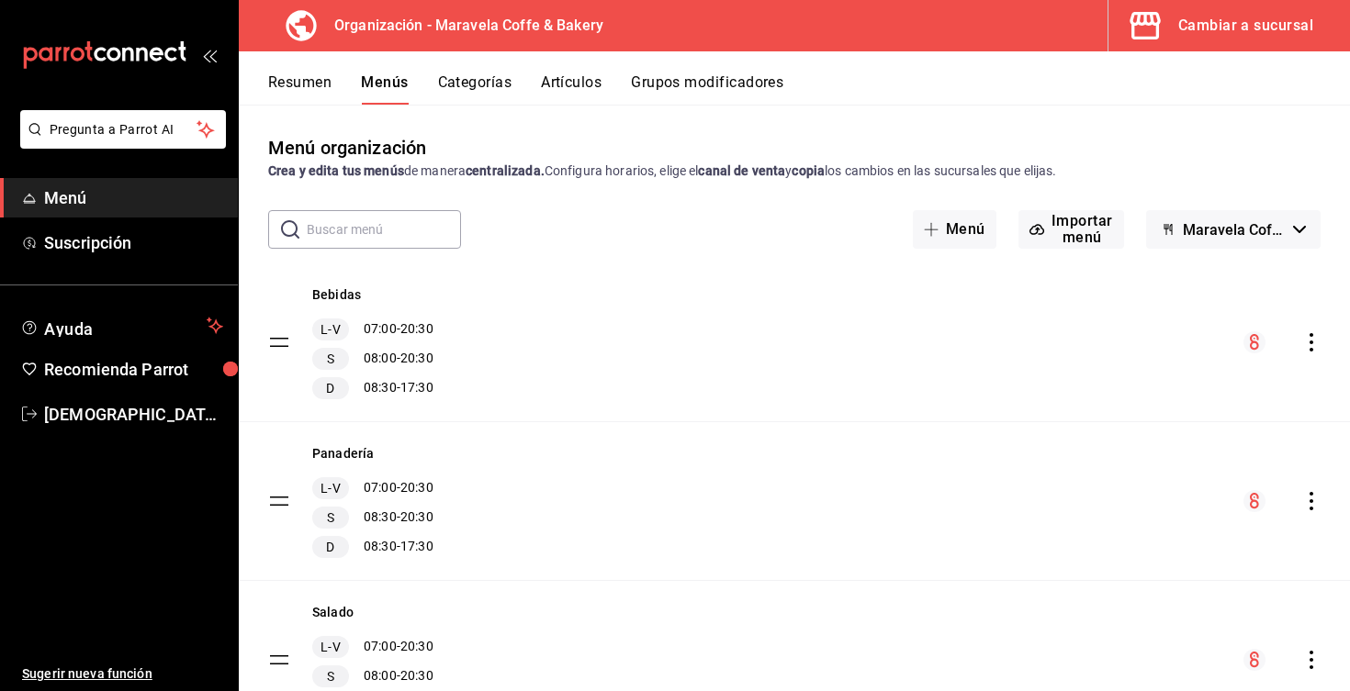
click at [316, 89] on button "Resumen" at bounding box center [299, 88] width 63 height 31
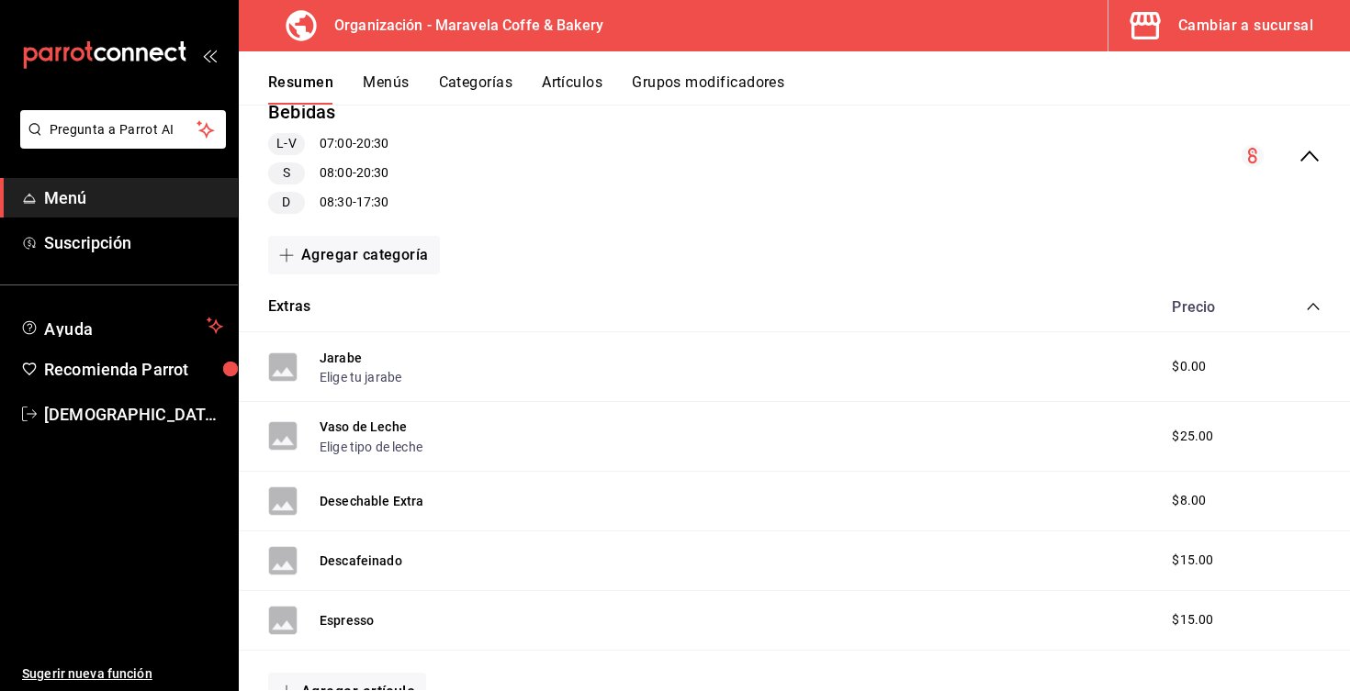
scroll to position [193, 0]
click at [1314, 310] on icon "collapse-category-row" at bounding box center [1313, 307] width 15 height 15
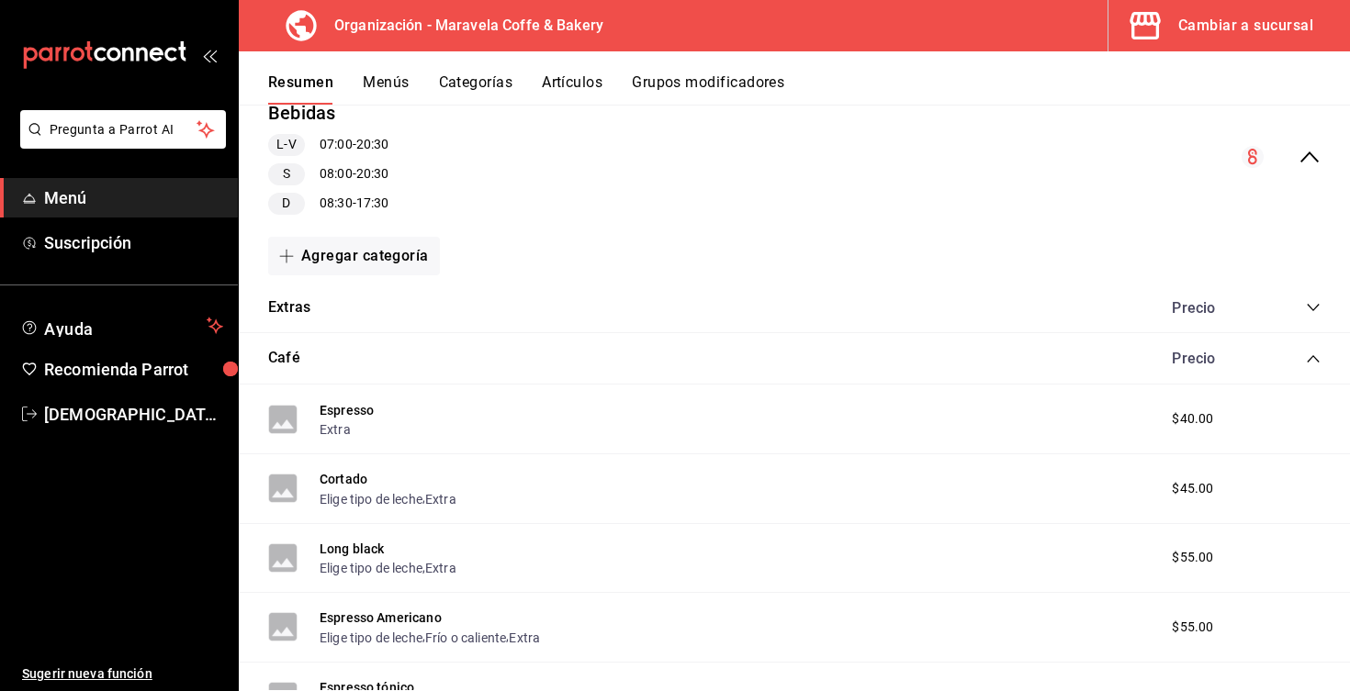
click at [1311, 352] on icon "collapse-category-row" at bounding box center [1313, 359] width 15 height 15
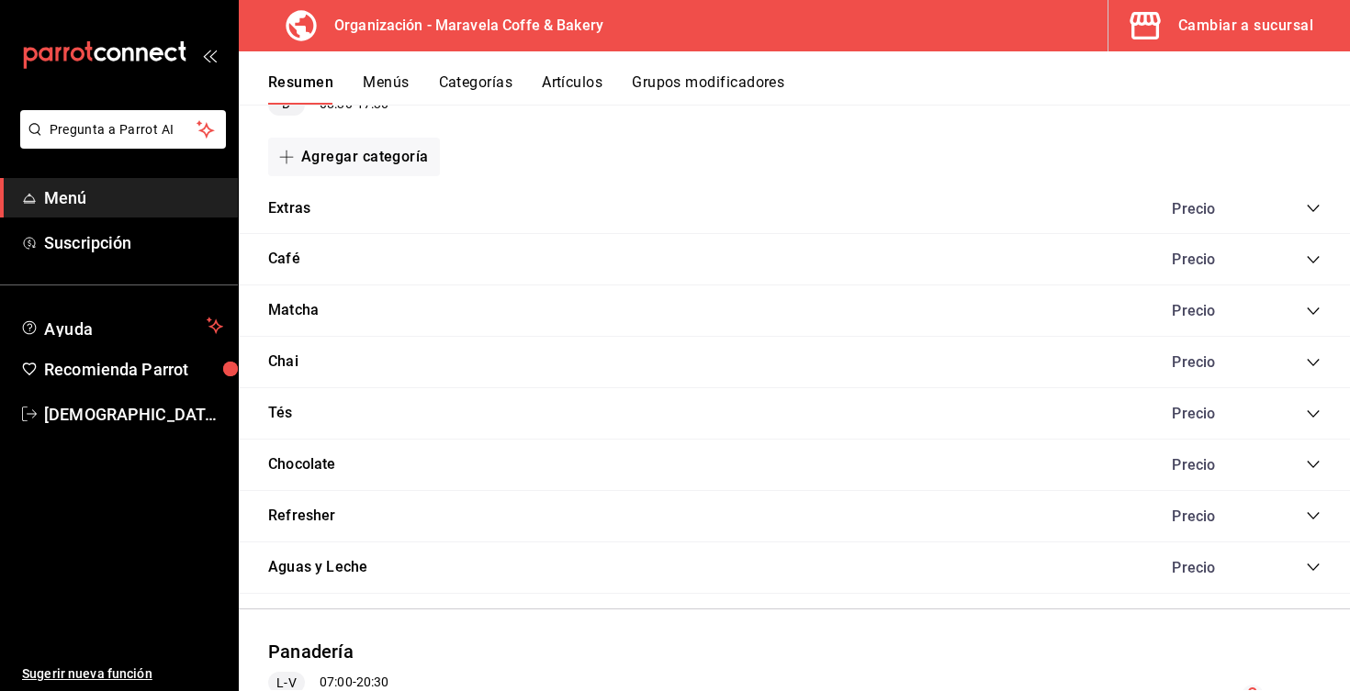
scroll to position [292, 0]
click at [1311, 358] on icon "collapse-category-row" at bounding box center [1313, 362] width 15 height 15
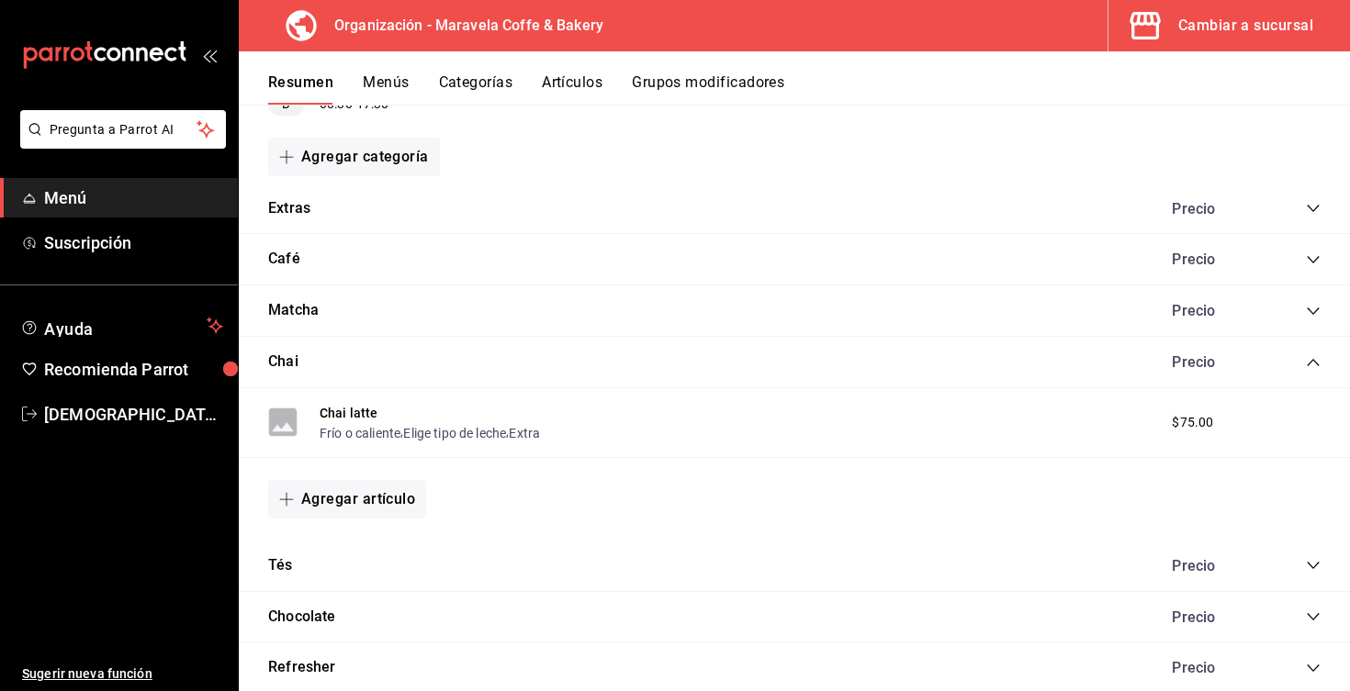
click at [475, 84] on button "Categorías" at bounding box center [476, 88] width 74 height 31
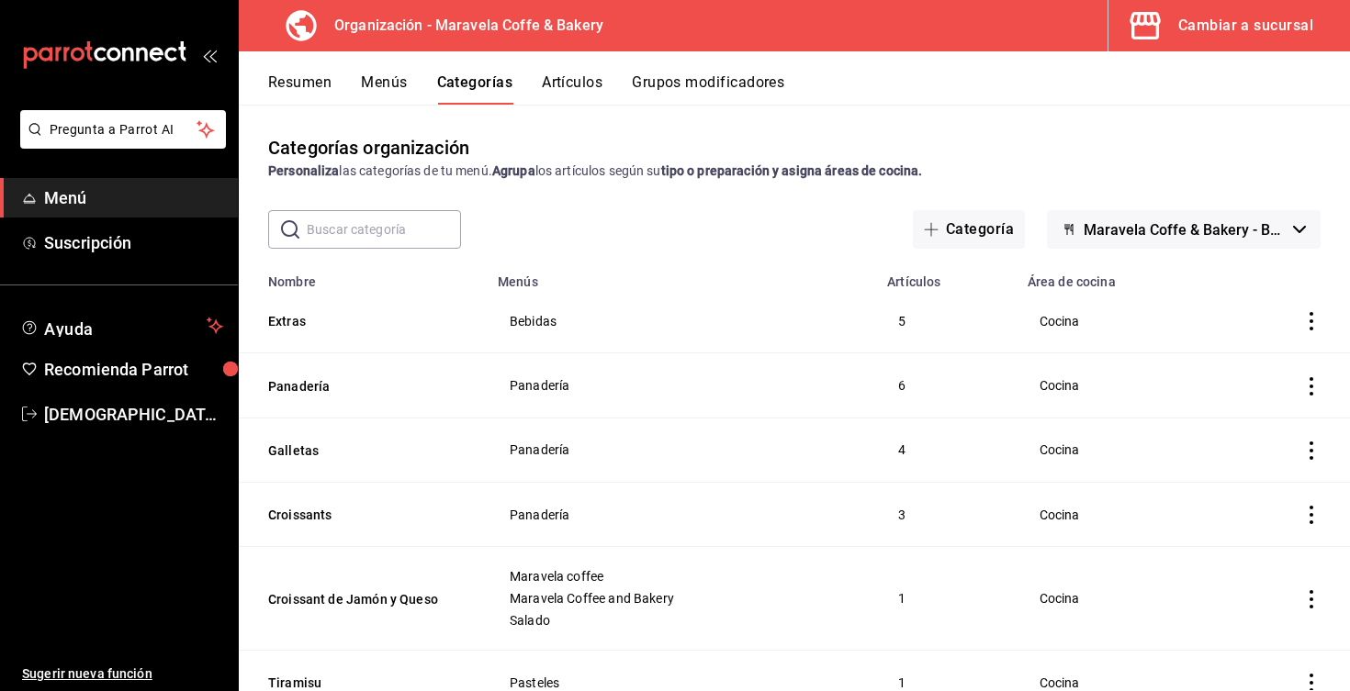
click at [383, 229] on input "text" at bounding box center [384, 229] width 154 height 37
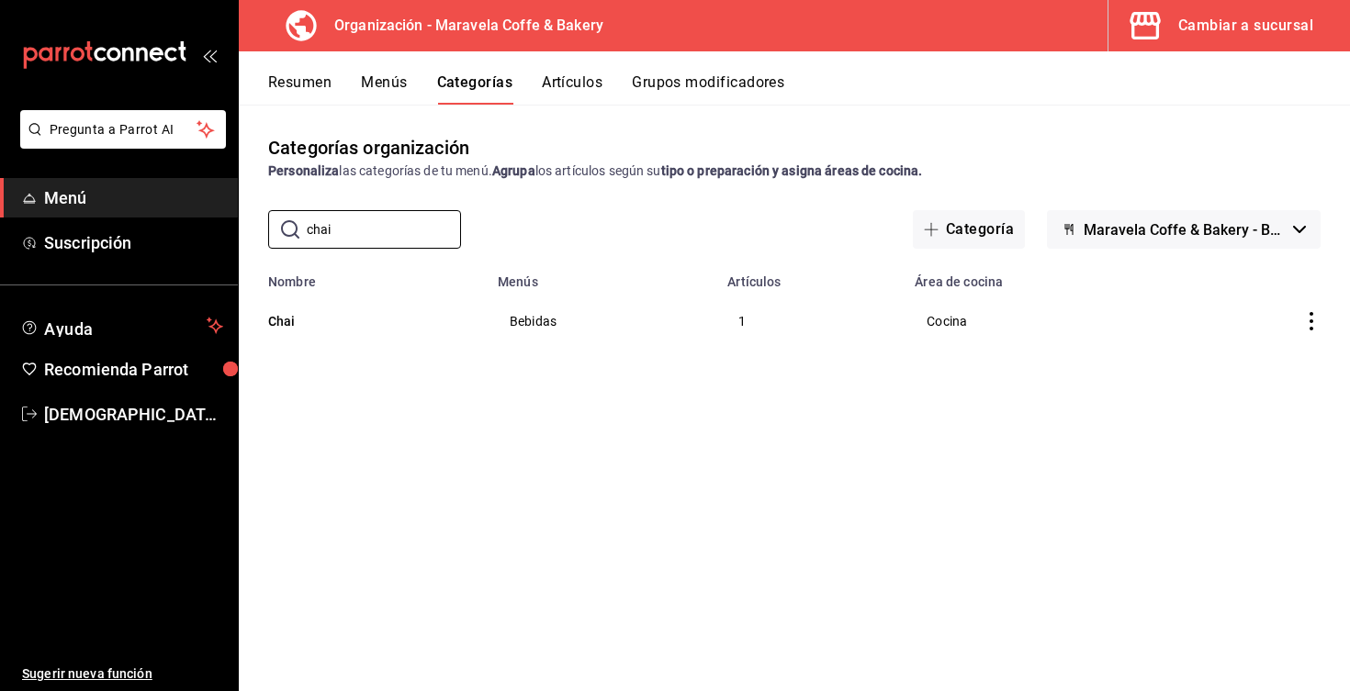
type input "chai"
click at [1309, 319] on icon "actions" at bounding box center [1311, 321] width 18 height 18
click at [1278, 365] on span "Editar" at bounding box center [1256, 363] width 48 height 19
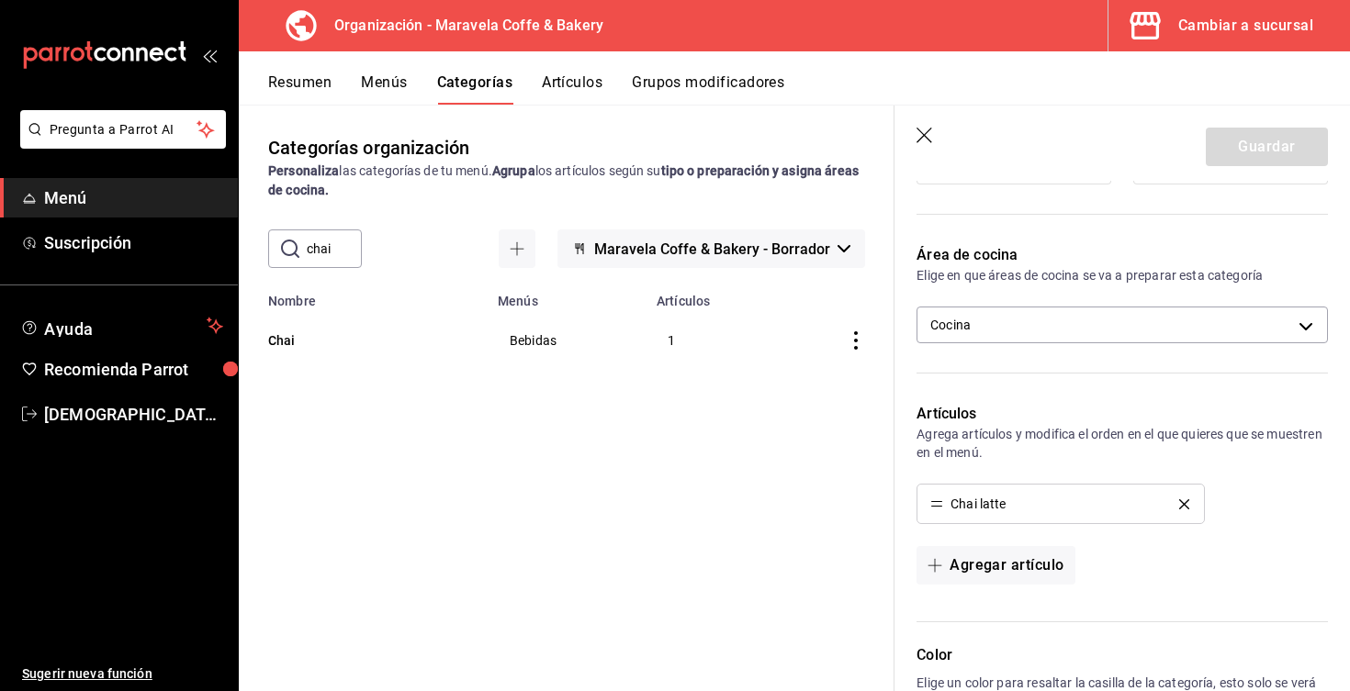
scroll to position [377, 0]
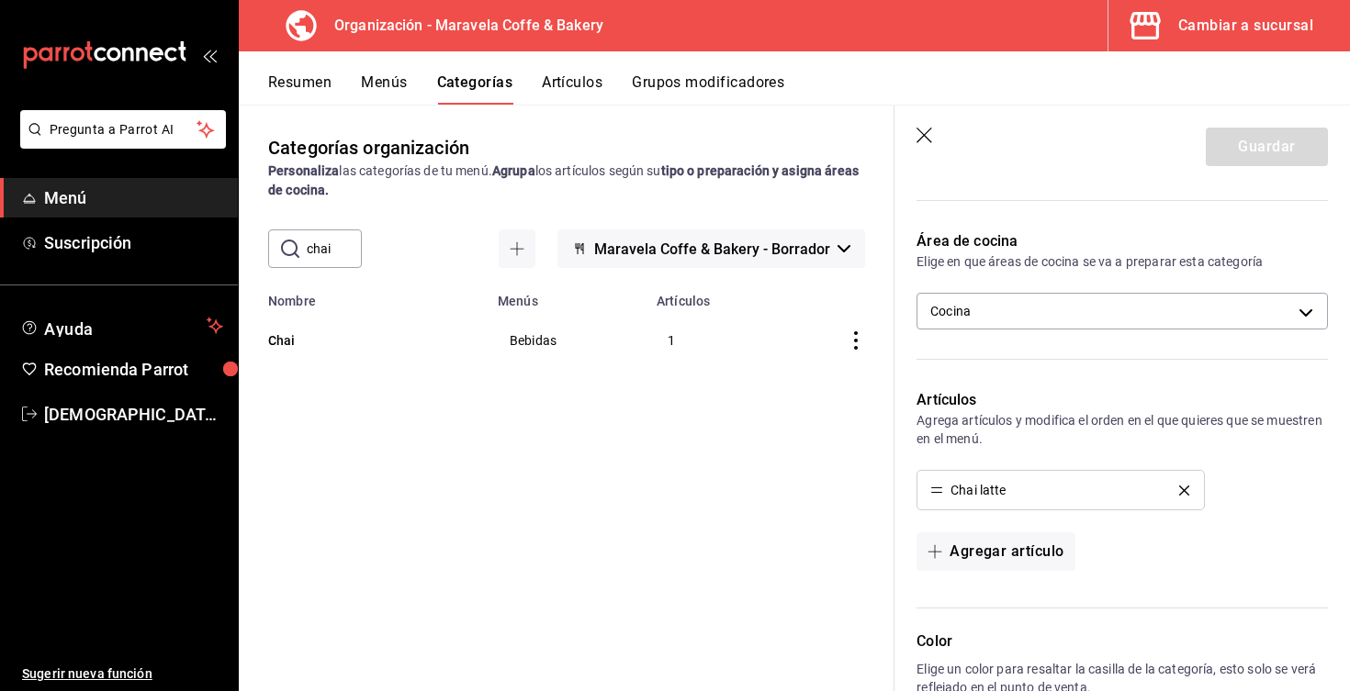
click at [1186, 494] on icon "delete" at bounding box center [1184, 491] width 10 height 10
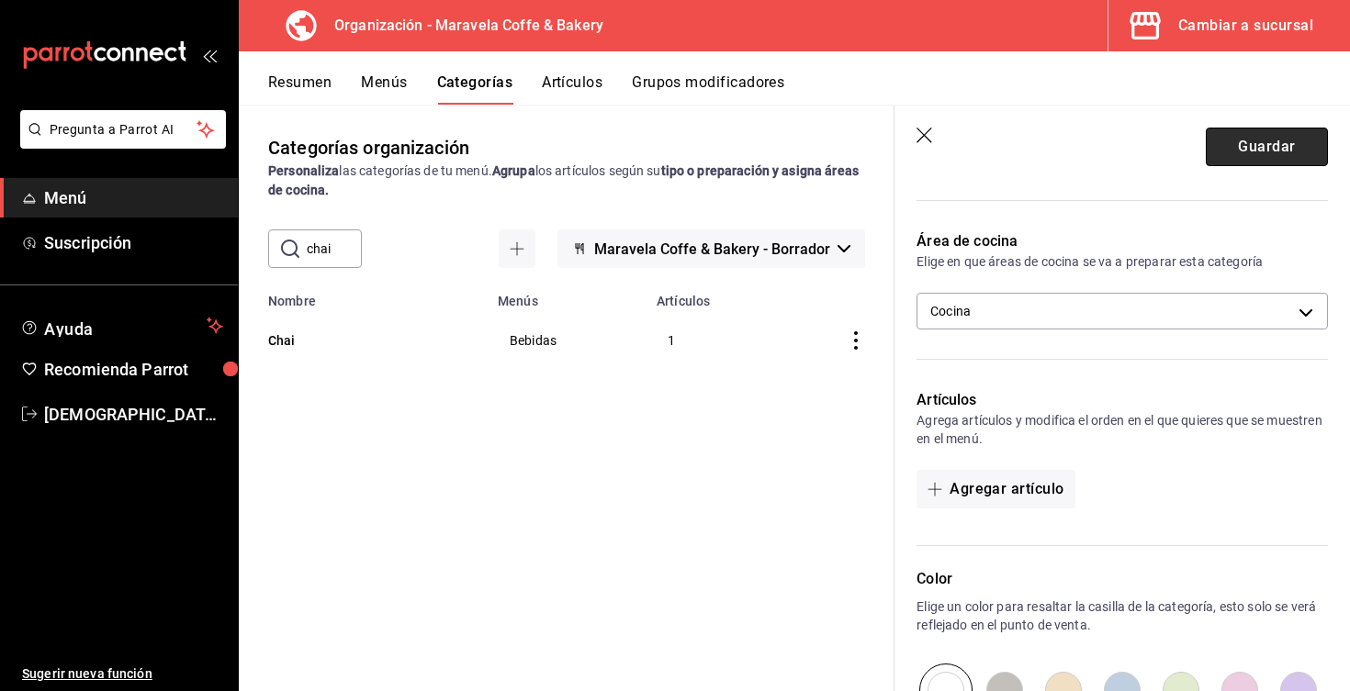
click at [1288, 161] on button "Guardar" at bounding box center [1267, 147] width 122 height 39
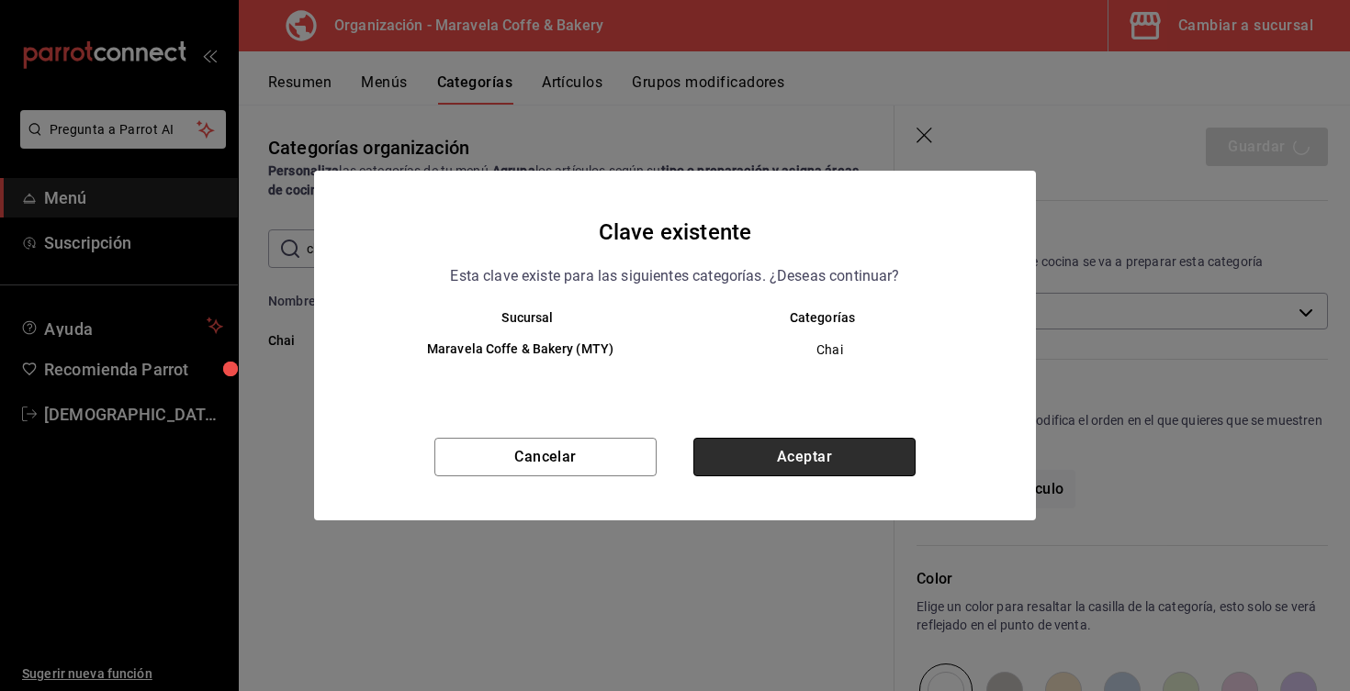
click at [865, 464] on button "Aceptar" at bounding box center [804, 457] width 222 height 39
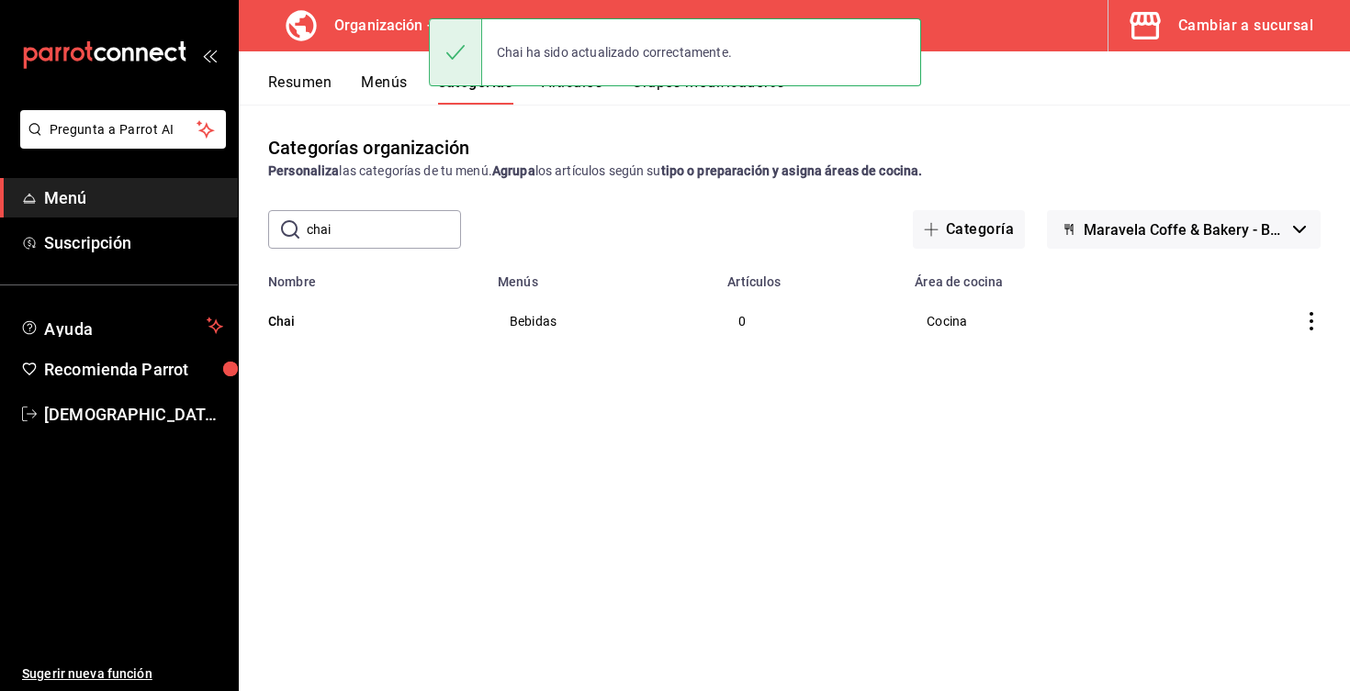
click at [1302, 326] on icon "actions" at bounding box center [1311, 321] width 18 height 18
click at [1265, 426] on li "Eliminar" at bounding box center [1239, 440] width 110 height 38
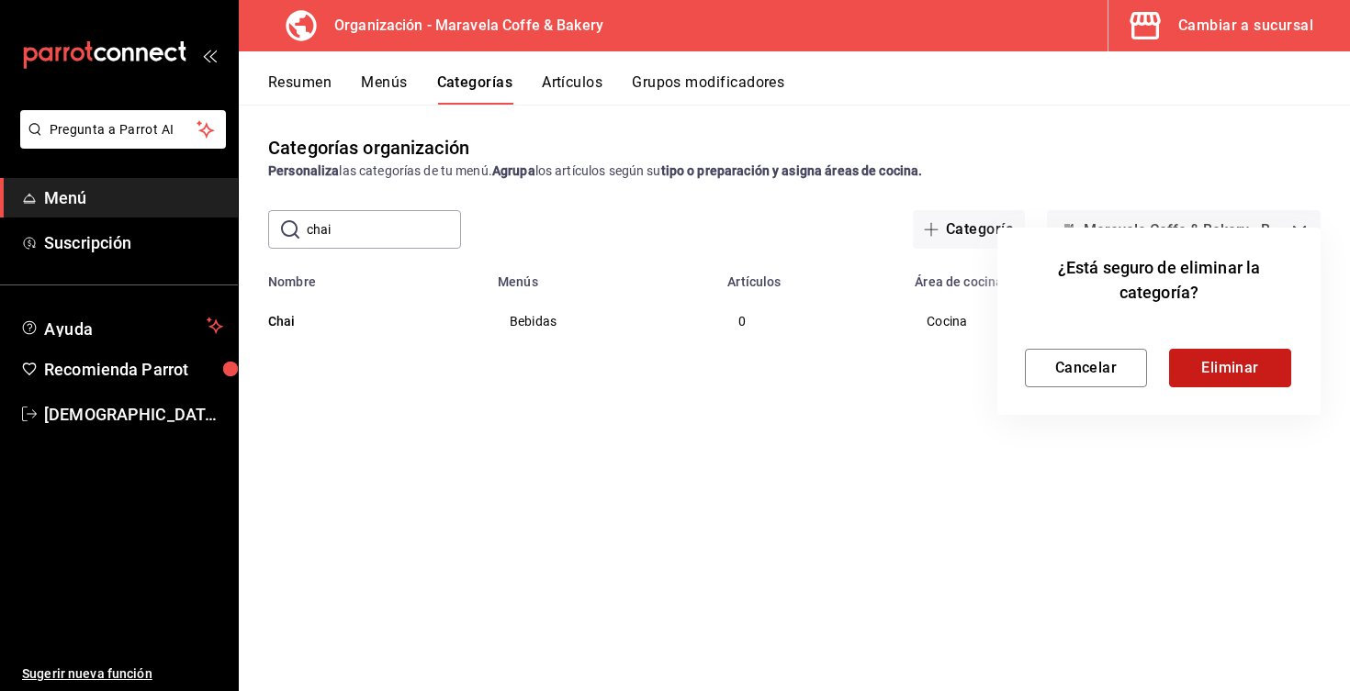
click at [1226, 375] on button "Eliminar" at bounding box center [1230, 368] width 122 height 39
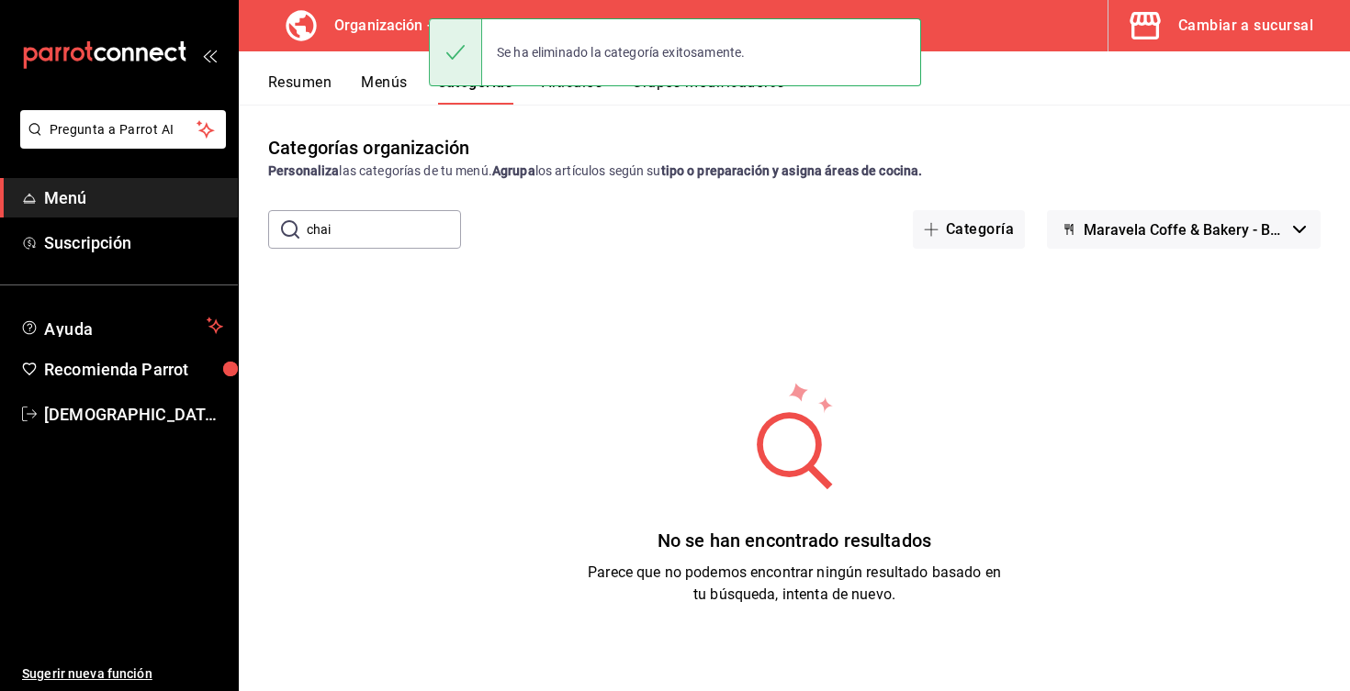
click at [304, 85] on button "Resumen" at bounding box center [299, 88] width 63 height 31
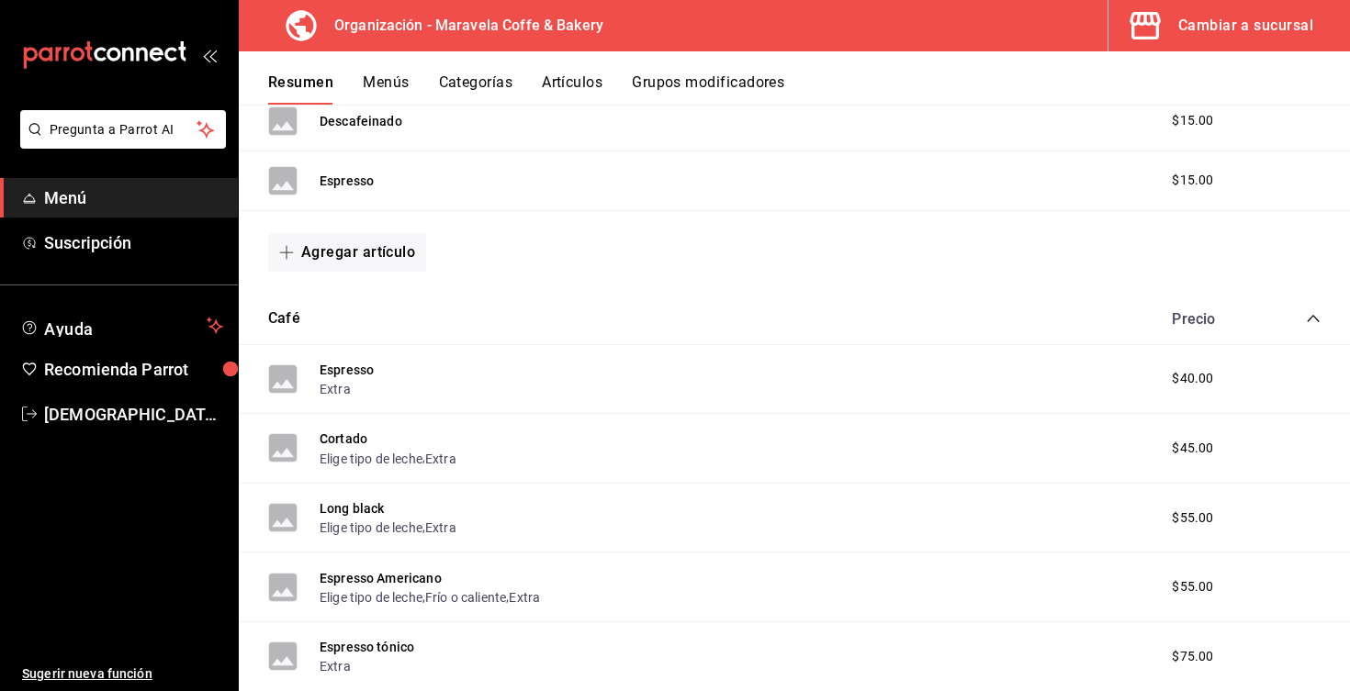
scroll to position [632, 0]
click at [1316, 320] on icon "collapse-category-row" at bounding box center [1313, 320] width 12 height 7
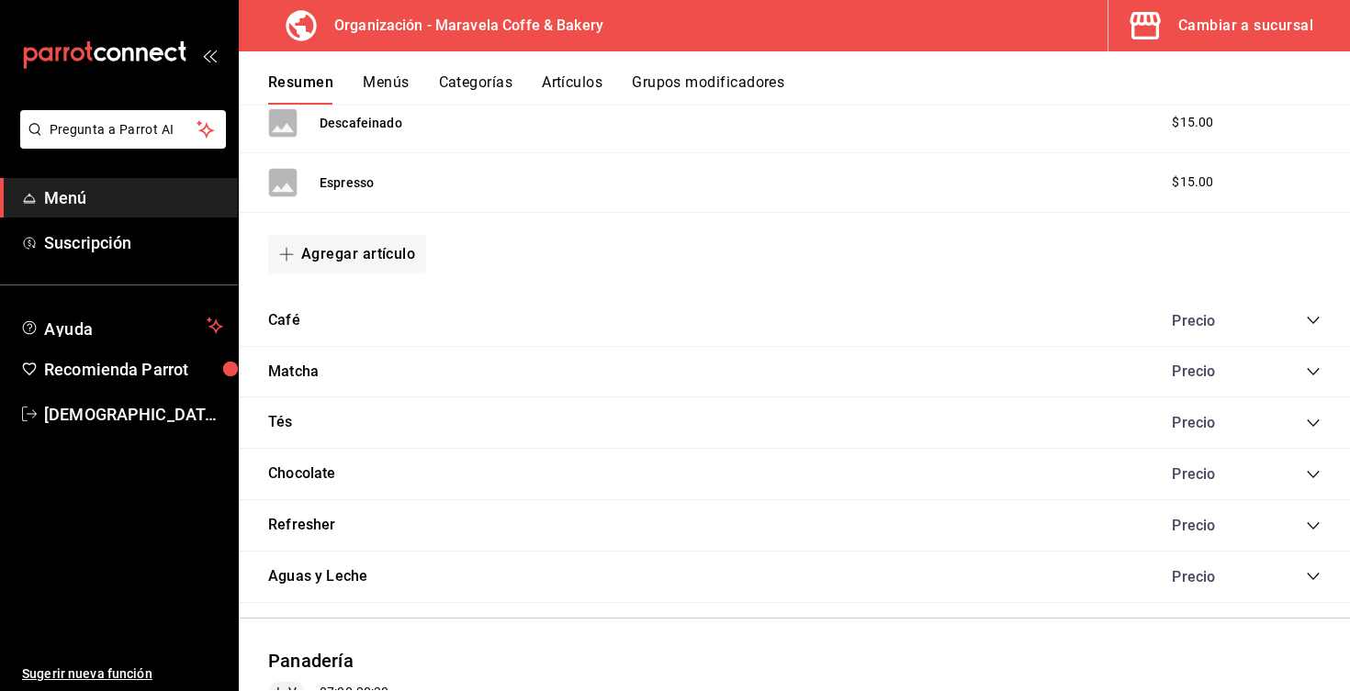
click at [1312, 423] on icon "collapse-category-row" at bounding box center [1313, 423] width 15 height 15
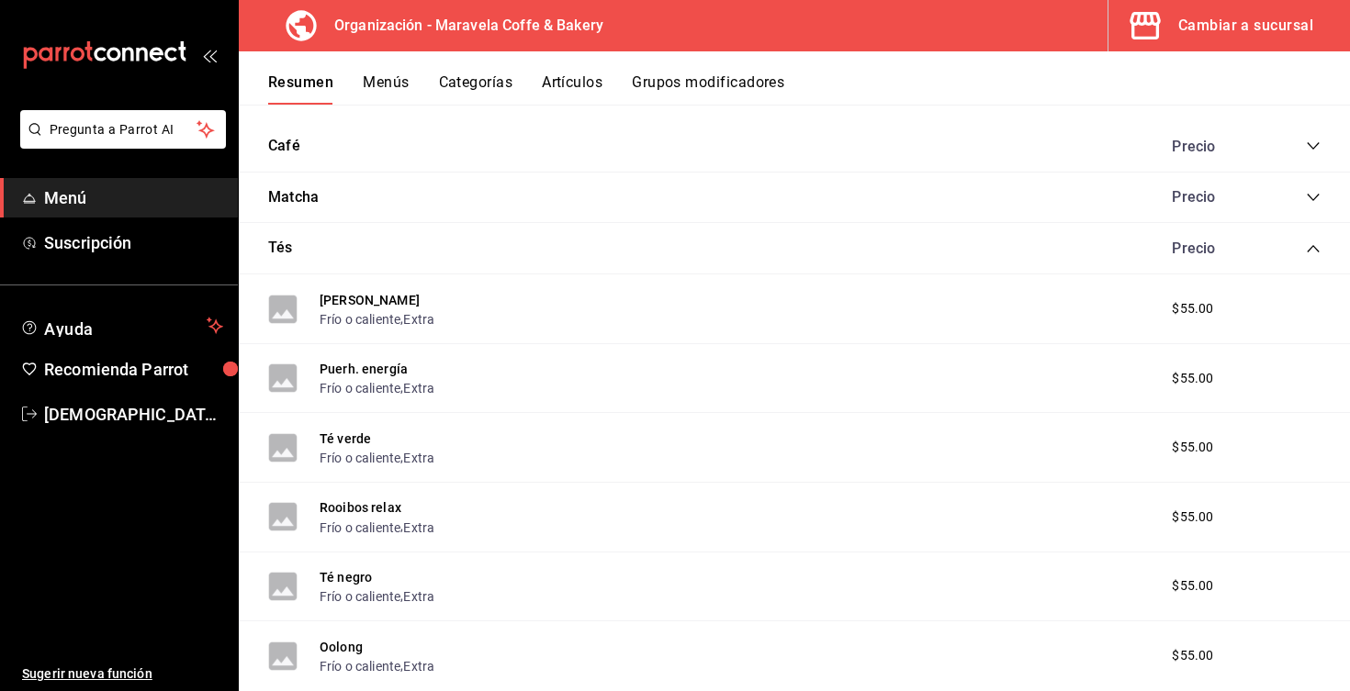
scroll to position [804, 0]
click at [1315, 251] on icon "collapse-category-row" at bounding box center [1313, 250] width 15 height 15
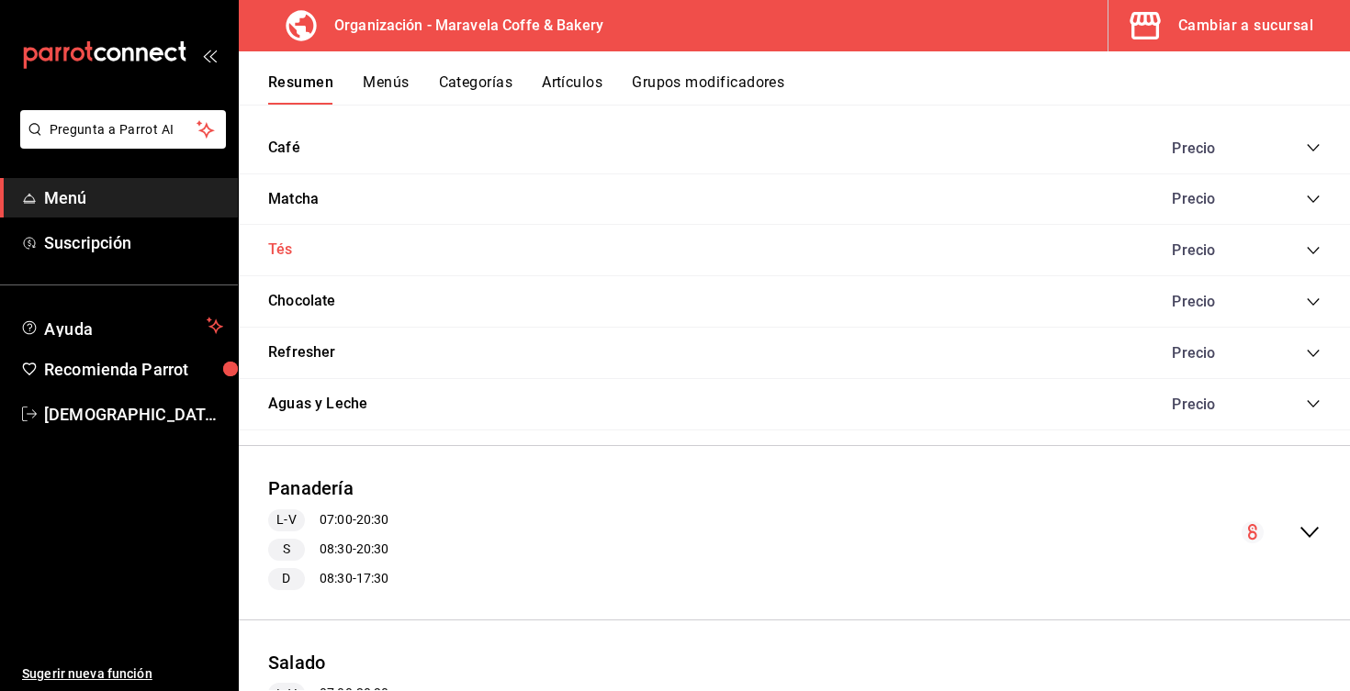
click at [286, 249] on button "Tés" at bounding box center [280, 250] width 25 height 21
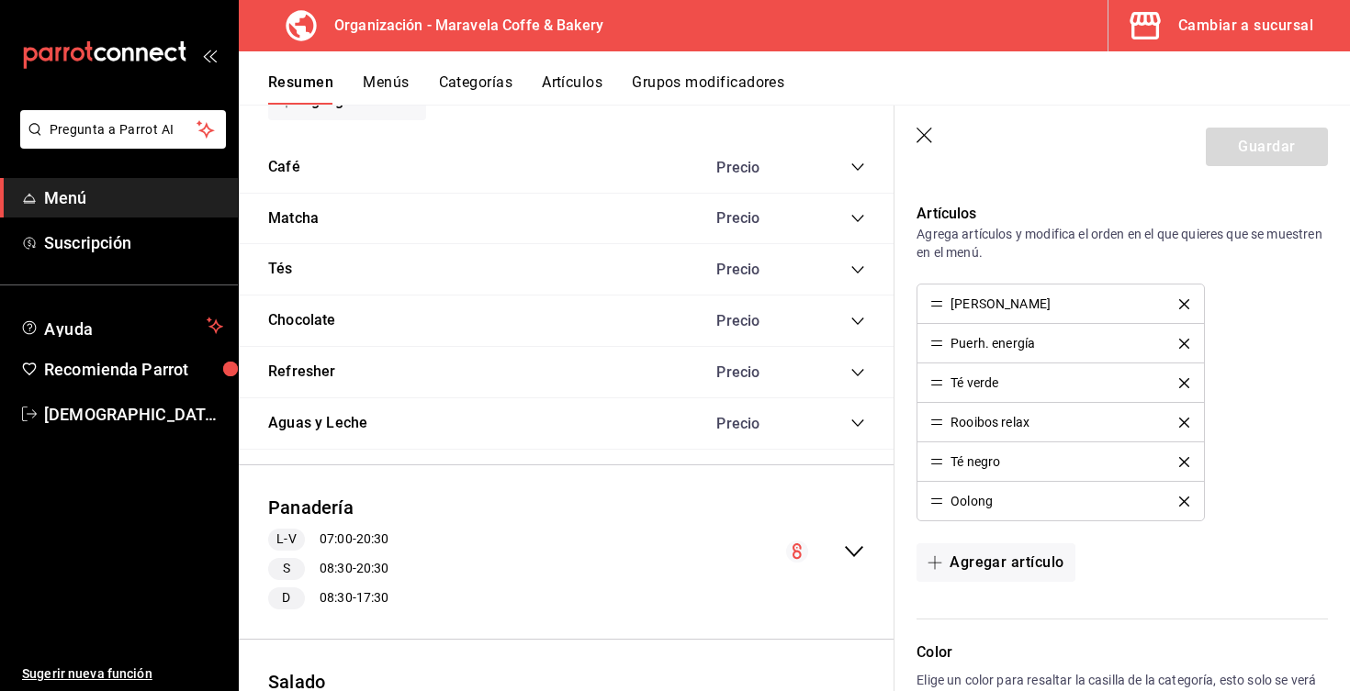
scroll to position [567, 0]
click at [998, 569] on button "Agregar artículo" at bounding box center [995, 560] width 158 height 39
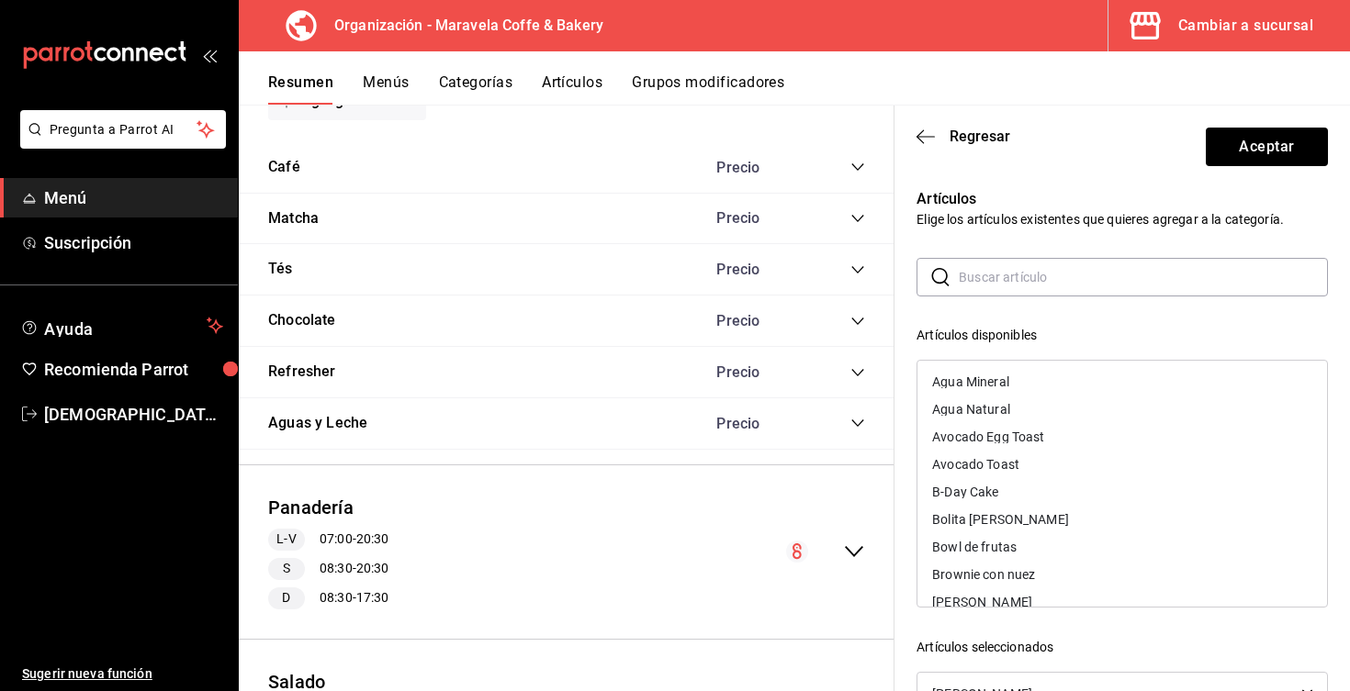
click at [989, 277] on input "text" at bounding box center [1143, 277] width 369 height 37
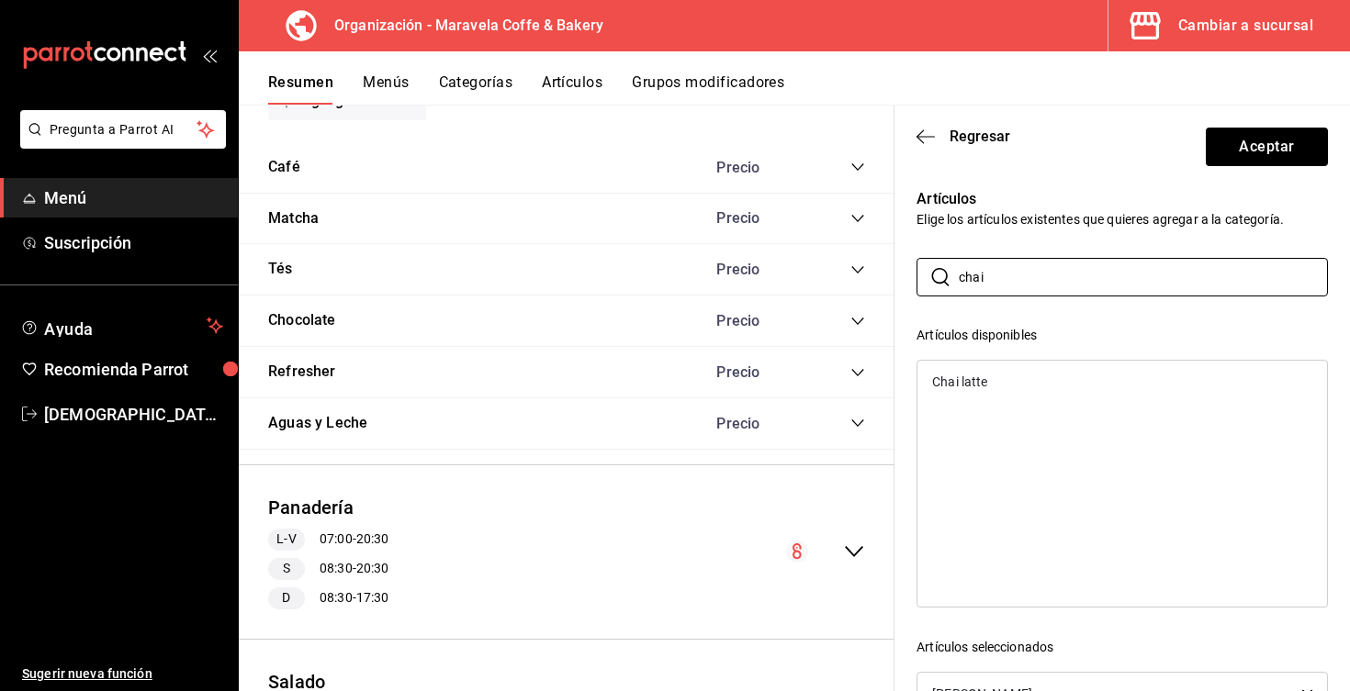
type input "chai"
click at [1001, 390] on div "Chai latte" at bounding box center [1122, 382] width 410 height 28
click at [1280, 152] on button "Aceptar" at bounding box center [1267, 147] width 122 height 39
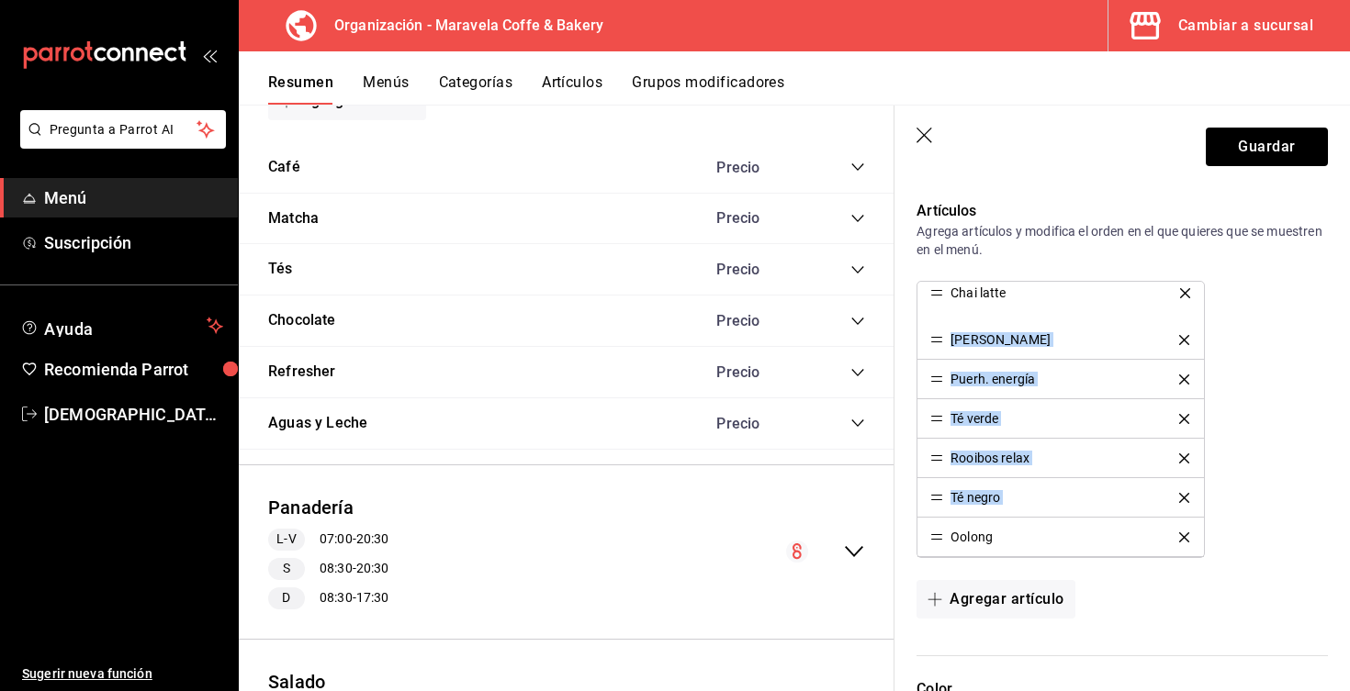
drag, startPoint x: 934, startPoint y: 544, endPoint x: 941, endPoint y: 298, distance: 245.3
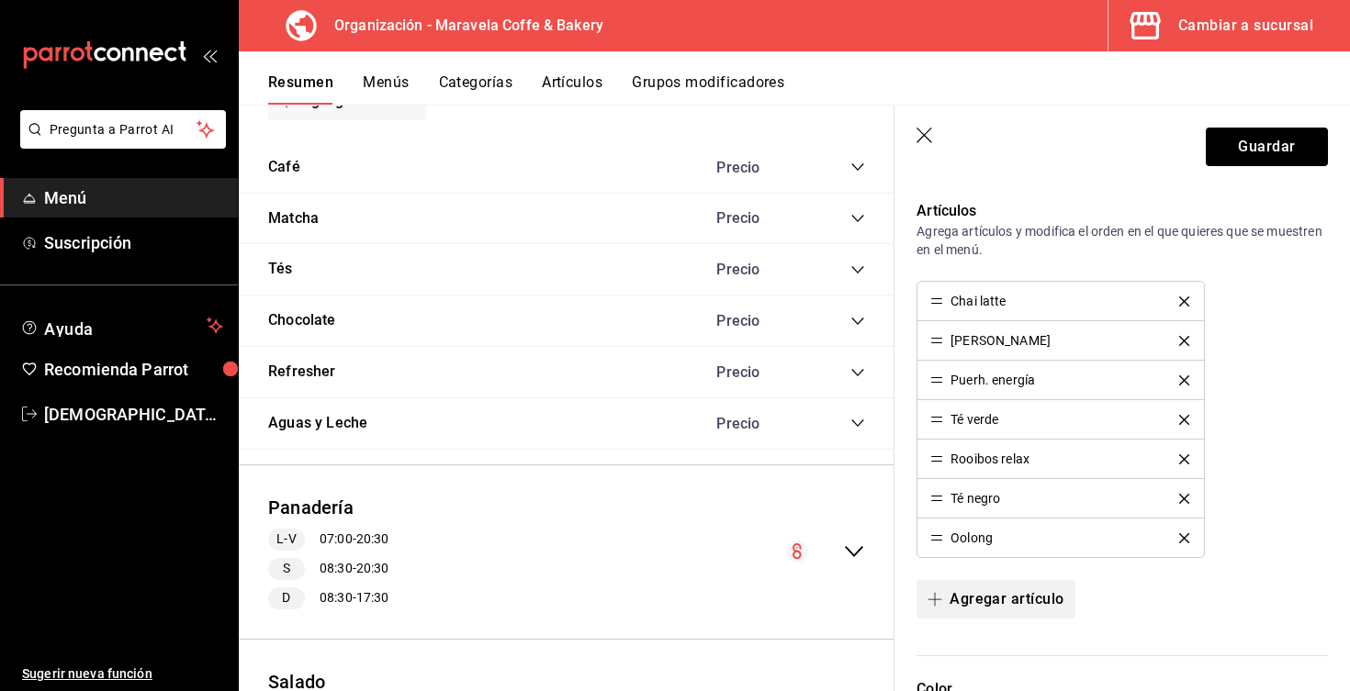
click at [960, 604] on button "Agregar artículo" at bounding box center [995, 599] width 158 height 39
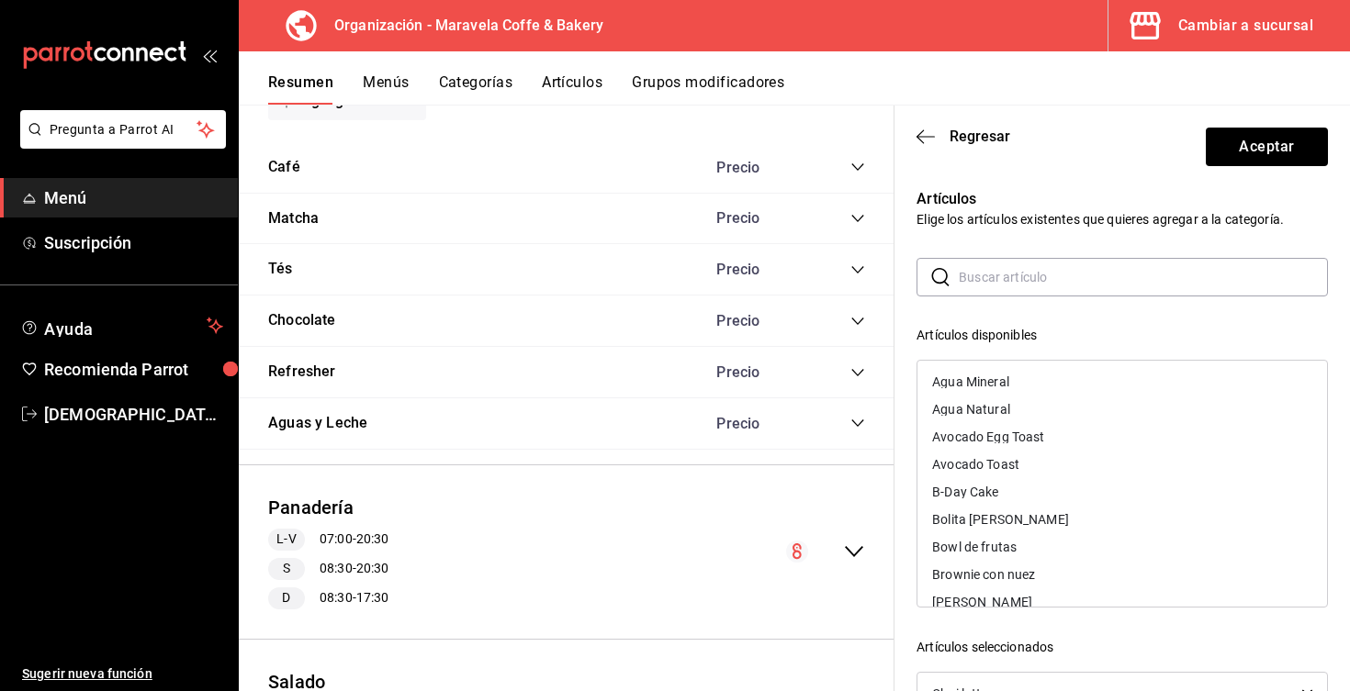
click at [972, 269] on input "text" at bounding box center [1143, 277] width 369 height 37
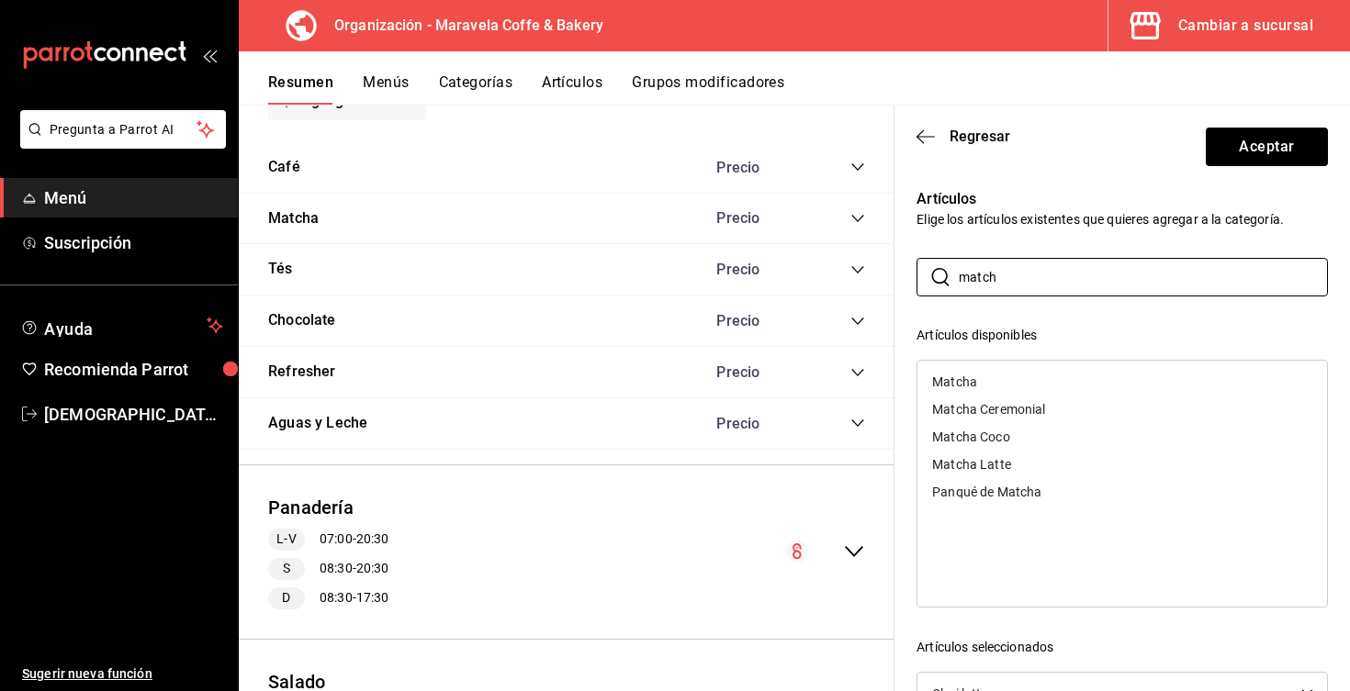
type input "match"
click at [1115, 460] on div "Matcha Latte" at bounding box center [1122, 465] width 410 height 28
click at [1105, 439] on div "Matcha Coco" at bounding box center [1122, 437] width 410 height 28
click at [1095, 416] on div "Matcha Ceremonial" at bounding box center [1122, 410] width 410 height 28
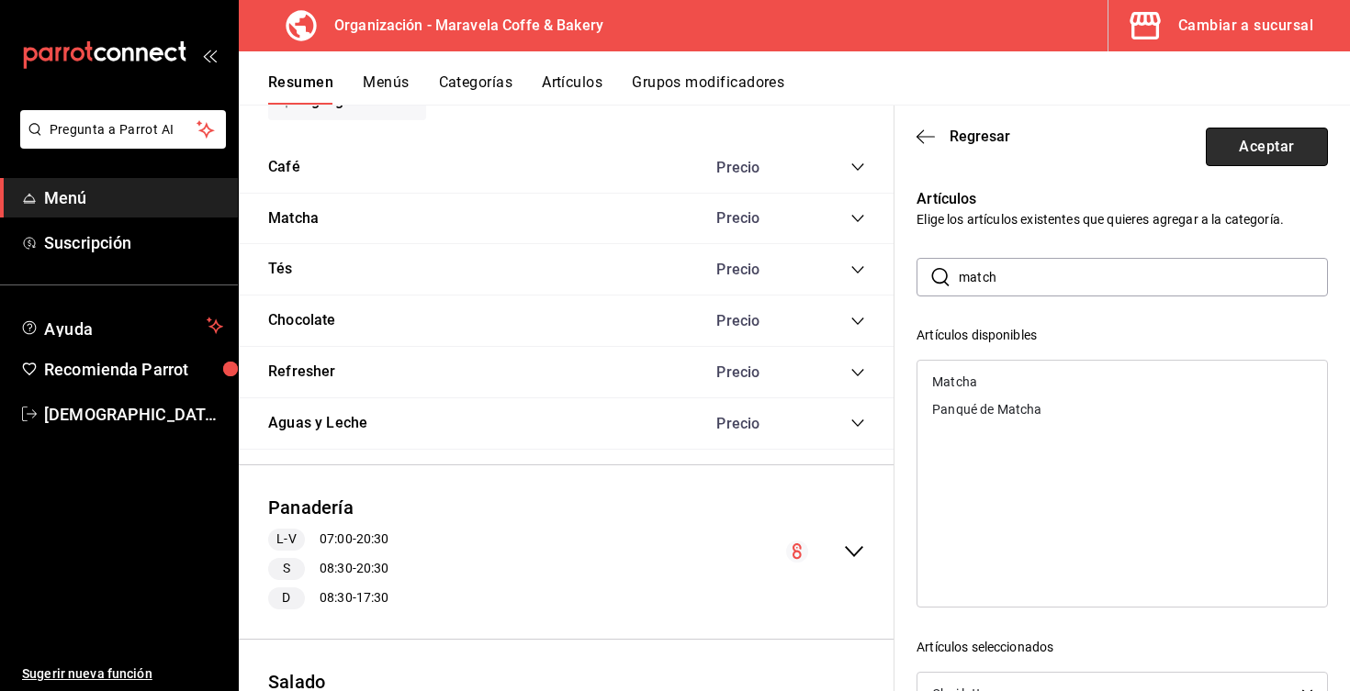
click at [1233, 146] on button "Aceptar" at bounding box center [1267, 147] width 122 height 39
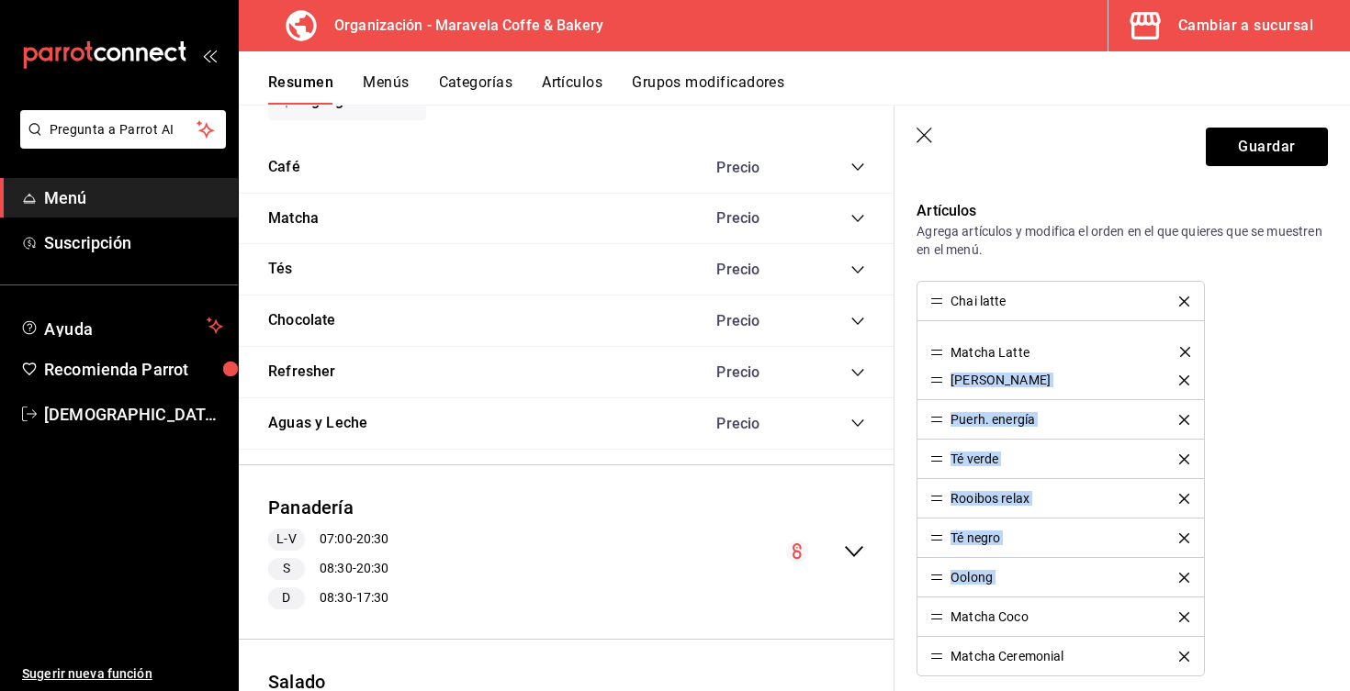
drag, startPoint x: 933, startPoint y: 582, endPoint x: 938, endPoint y: 357, distance: 225.0
drag, startPoint x: 938, startPoint y: 658, endPoint x: 928, endPoint y: 348, distance: 310.5
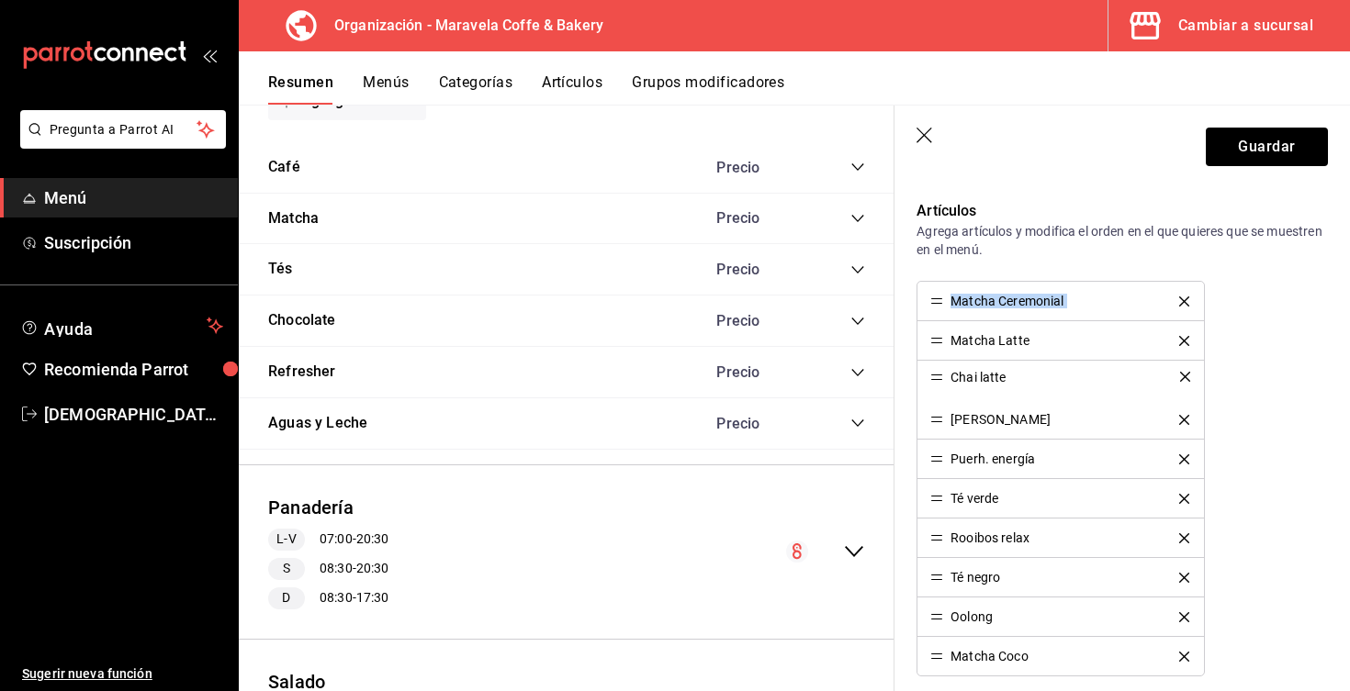
drag, startPoint x: 934, startPoint y: 305, endPoint x: 934, endPoint y: 381, distance: 76.2
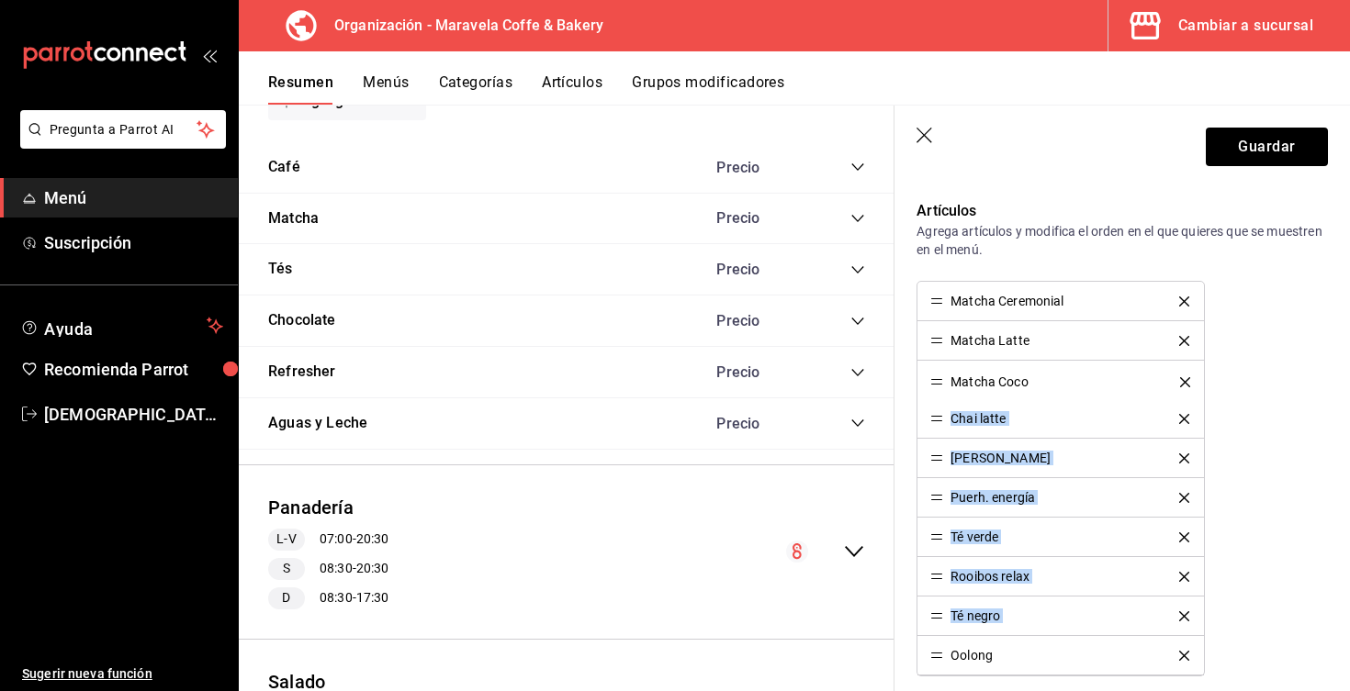
drag, startPoint x: 940, startPoint y: 662, endPoint x: 915, endPoint y: 387, distance: 275.7
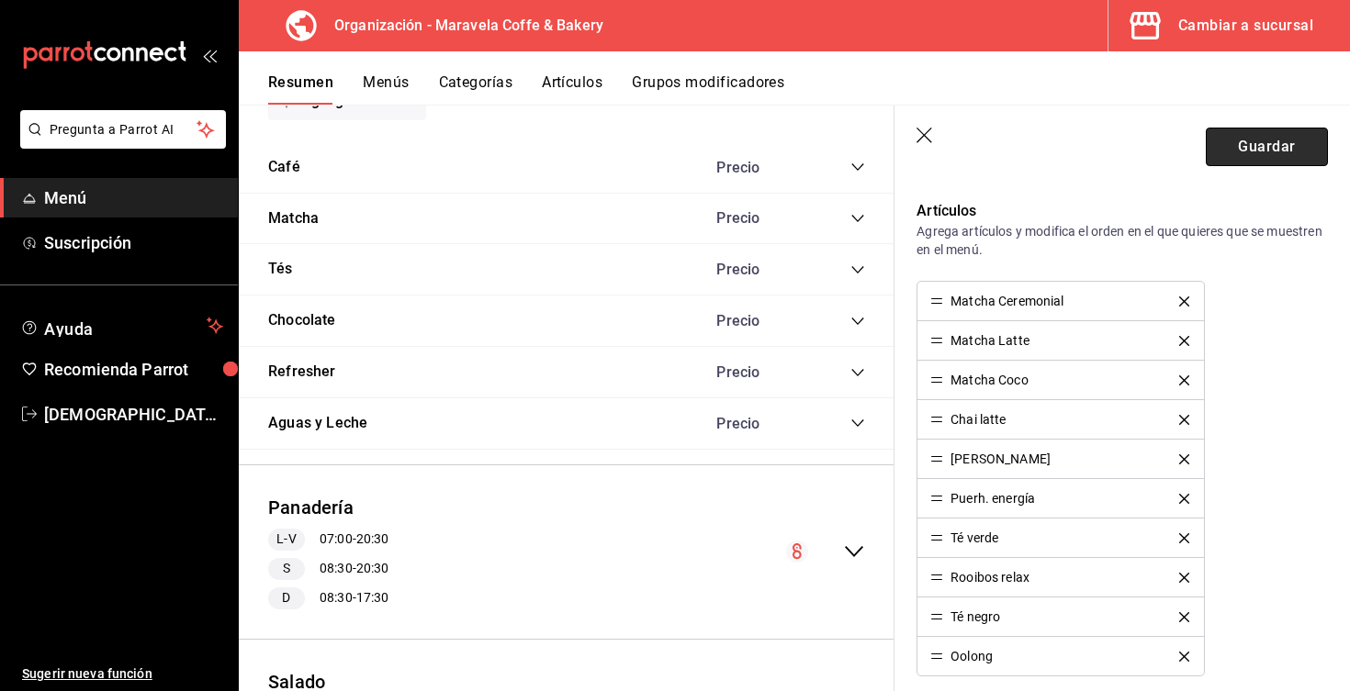
click at [1280, 150] on button "Guardar" at bounding box center [1267, 147] width 122 height 39
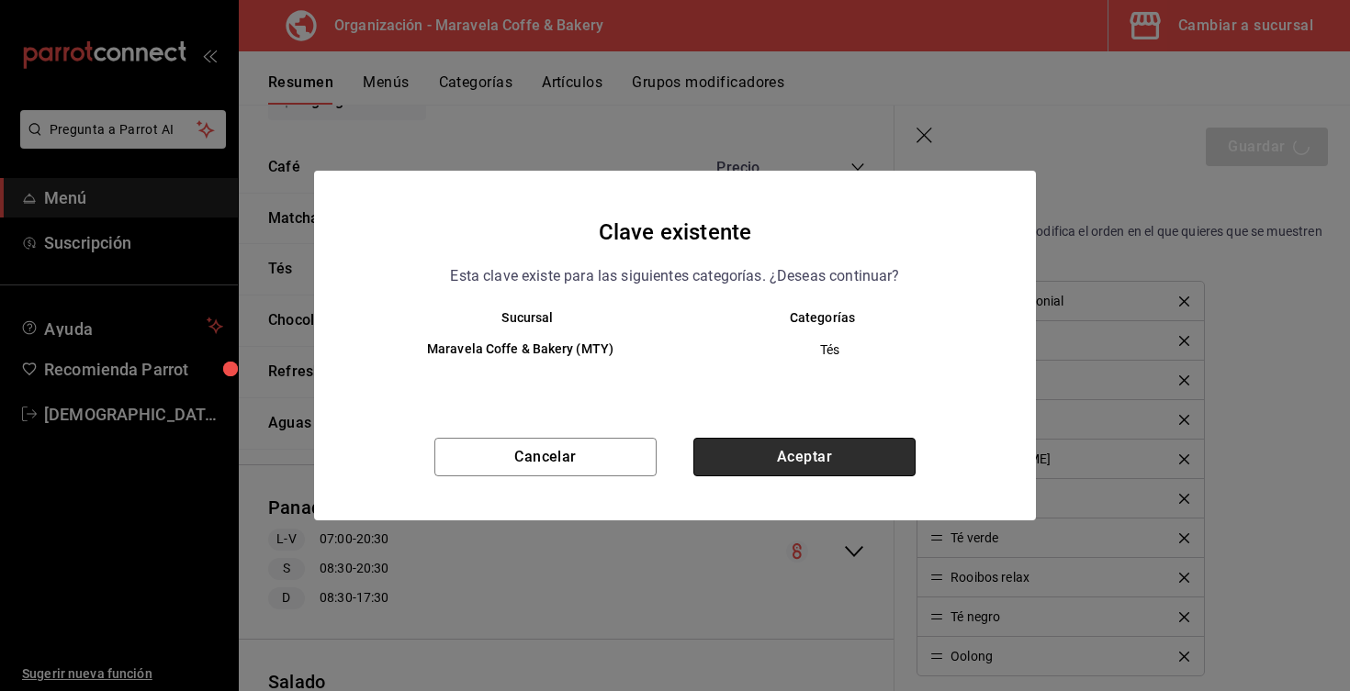
click at [780, 455] on button "Aceptar" at bounding box center [804, 457] width 222 height 39
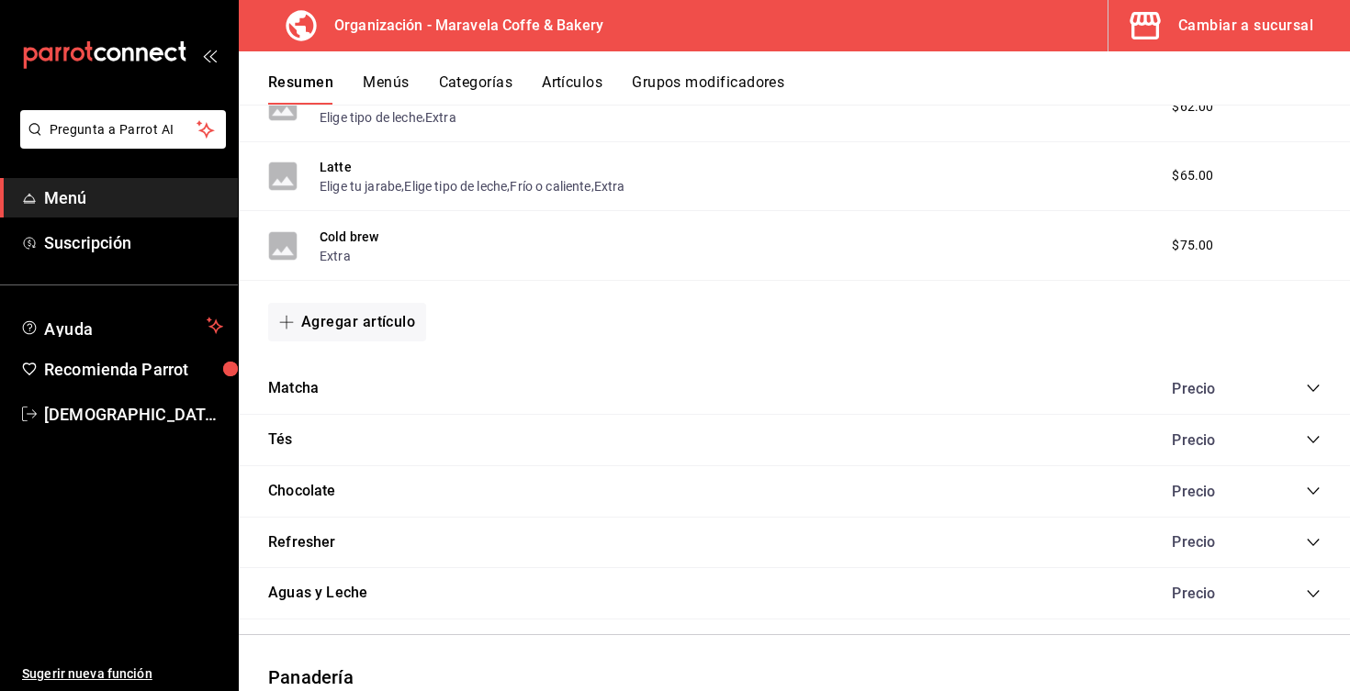
scroll to position [1320, 0]
click at [1313, 389] on icon "collapse-category-row" at bounding box center [1313, 390] width 15 height 15
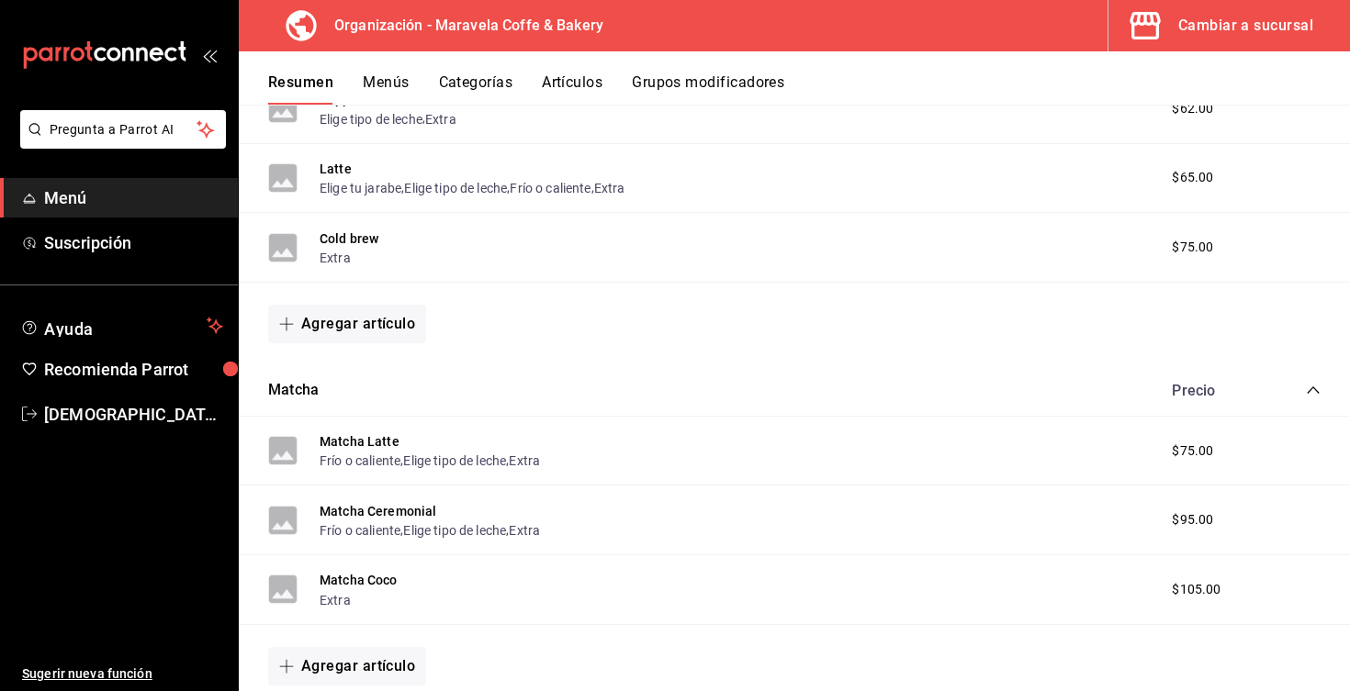
click at [1313, 389] on icon "collapse-category-row" at bounding box center [1313, 390] width 15 height 15
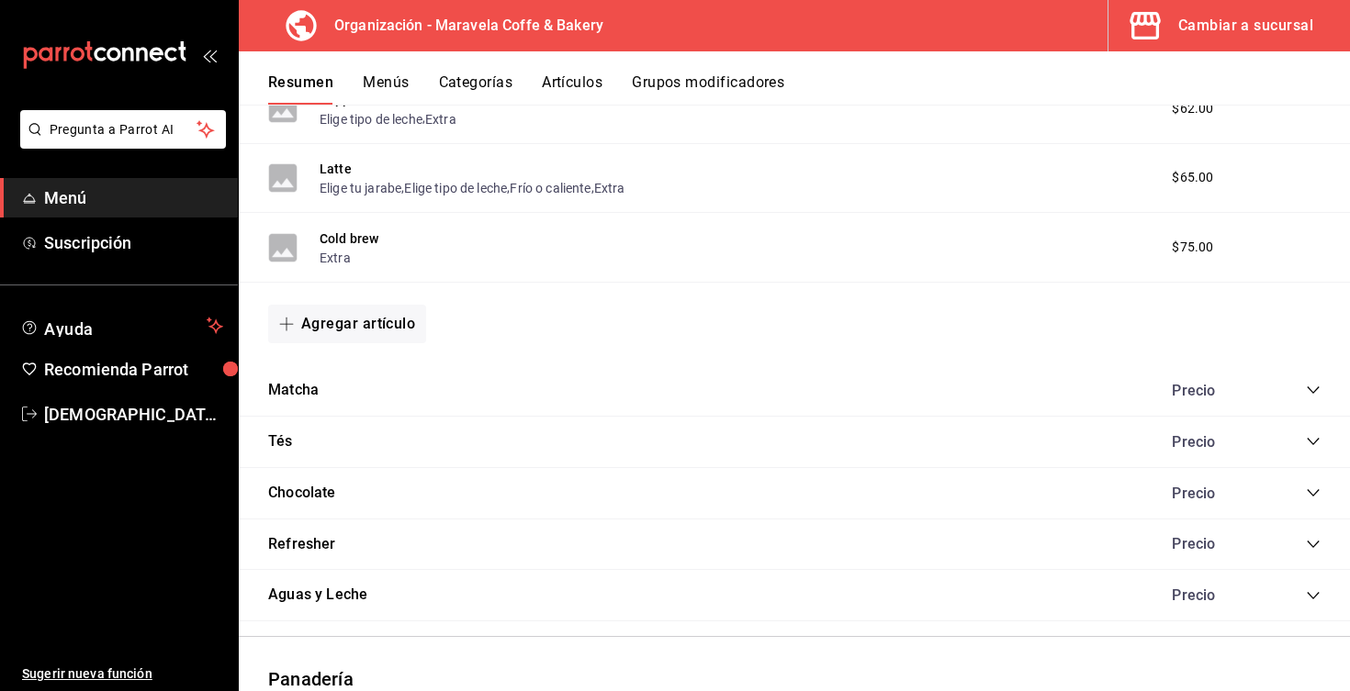
click at [490, 85] on button "Categorías" at bounding box center [476, 88] width 74 height 31
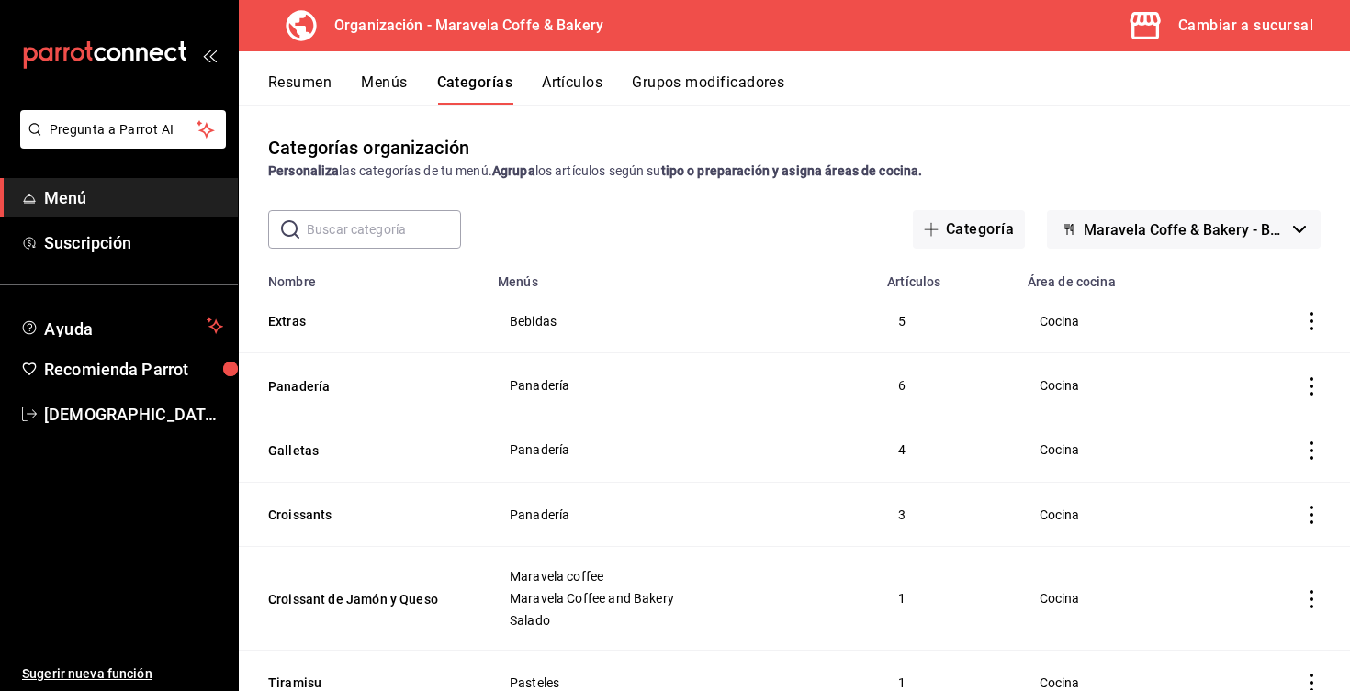
click at [354, 229] on input "text" at bounding box center [384, 229] width 154 height 37
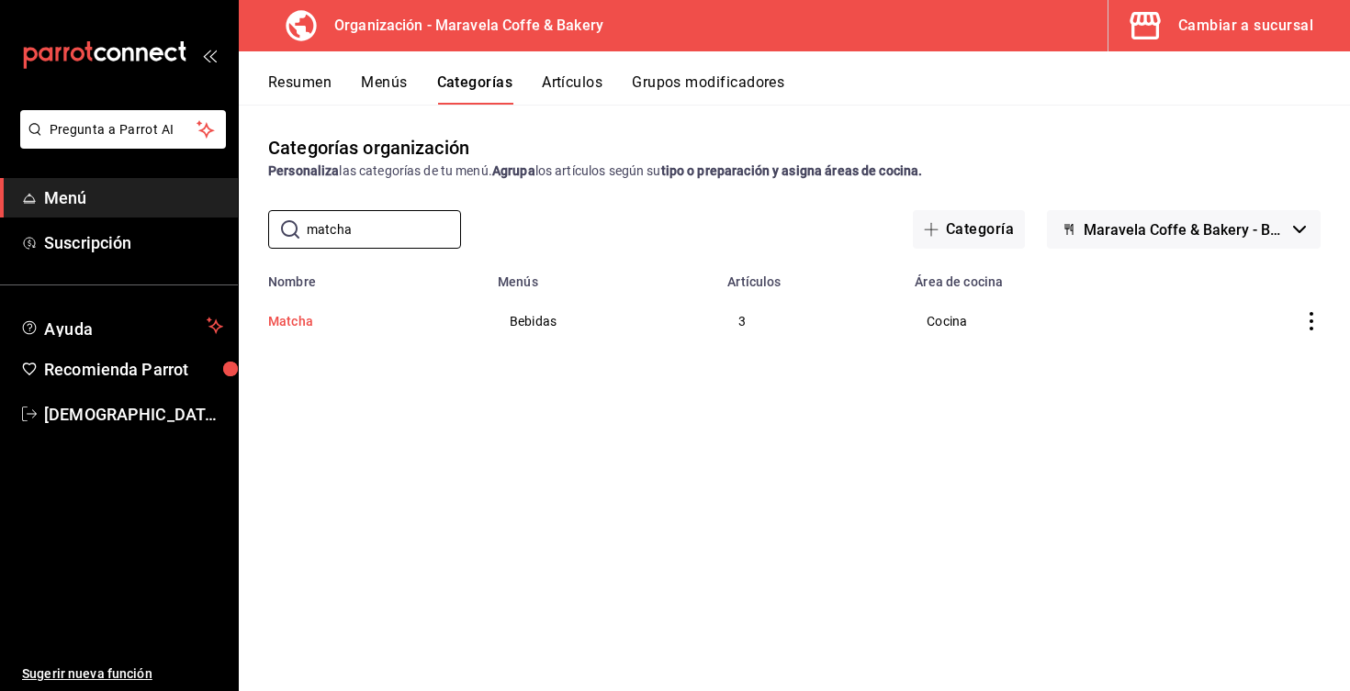
type input "matcha"
click at [281, 323] on button "Matcha" at bounding box center [360, 321] width 184 height 18
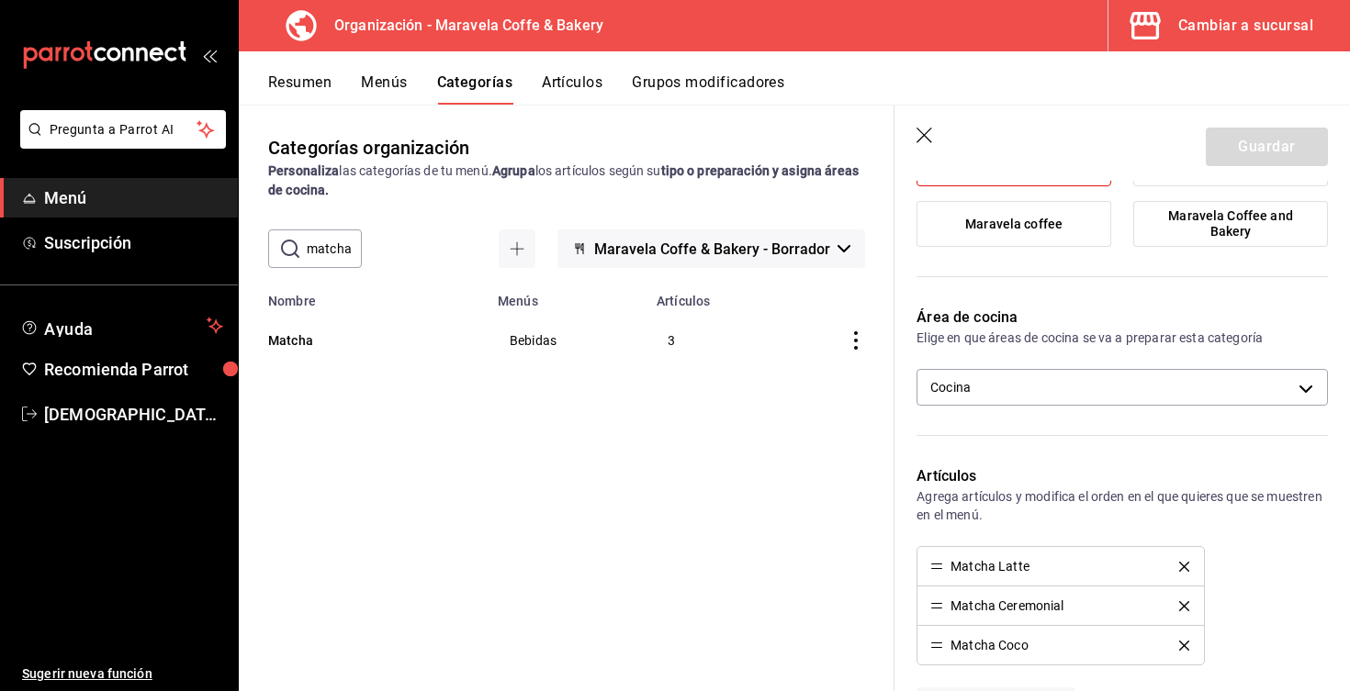
scroll to position [302, 0]
click at [1186, 571] on div "Matcha Latte" at bounding box center [1060, 565] width 260 height 13
click at [1183, 562] on icon "delete" at bounding box center [1184, 566] width 10 height 10
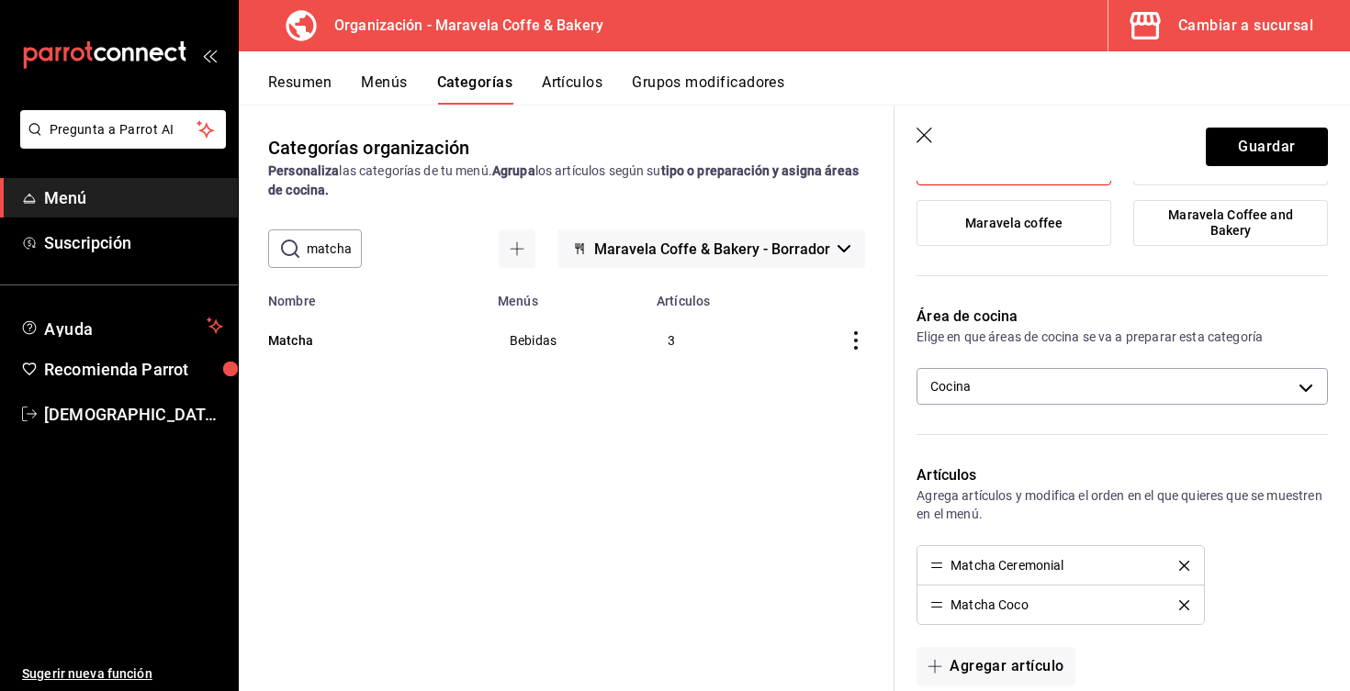
click at [1185, 608] on icon "delete" at bounding box center [1184, 606] width 10 height 10
click at [1184, 561] on icon "delete" at bounding box center [1184, 566] width 10 height 10
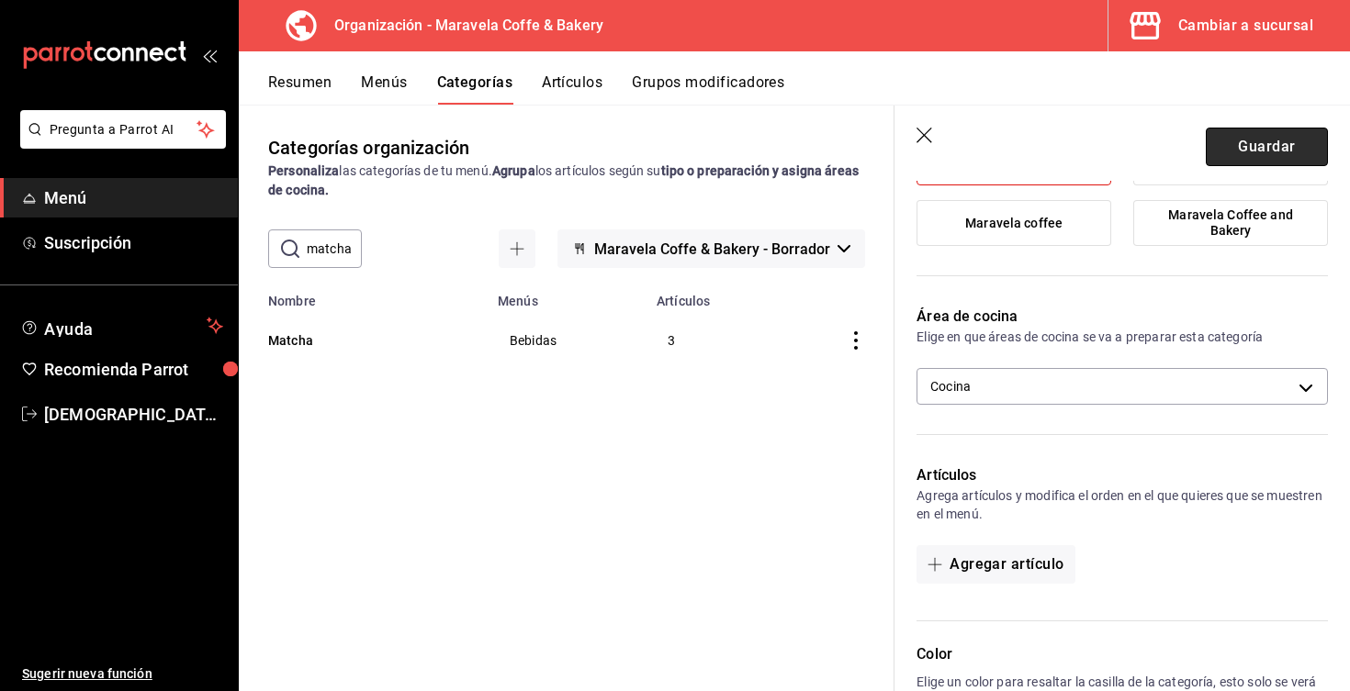
click at [1267, 149] on button "Guardar" at bounding box center [1267, 147] width 122 height 39
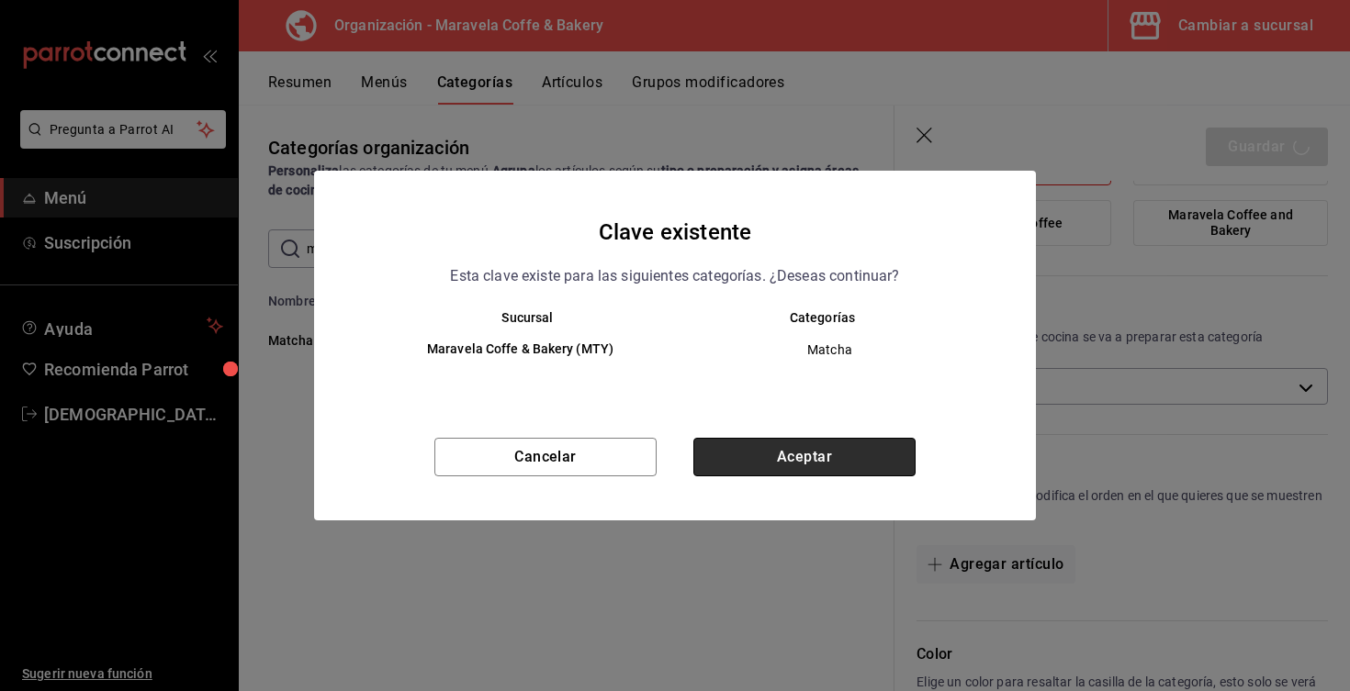
click at [781, 456] on button "Aceptar" at bounding box center [804, 457] width 222 height 39
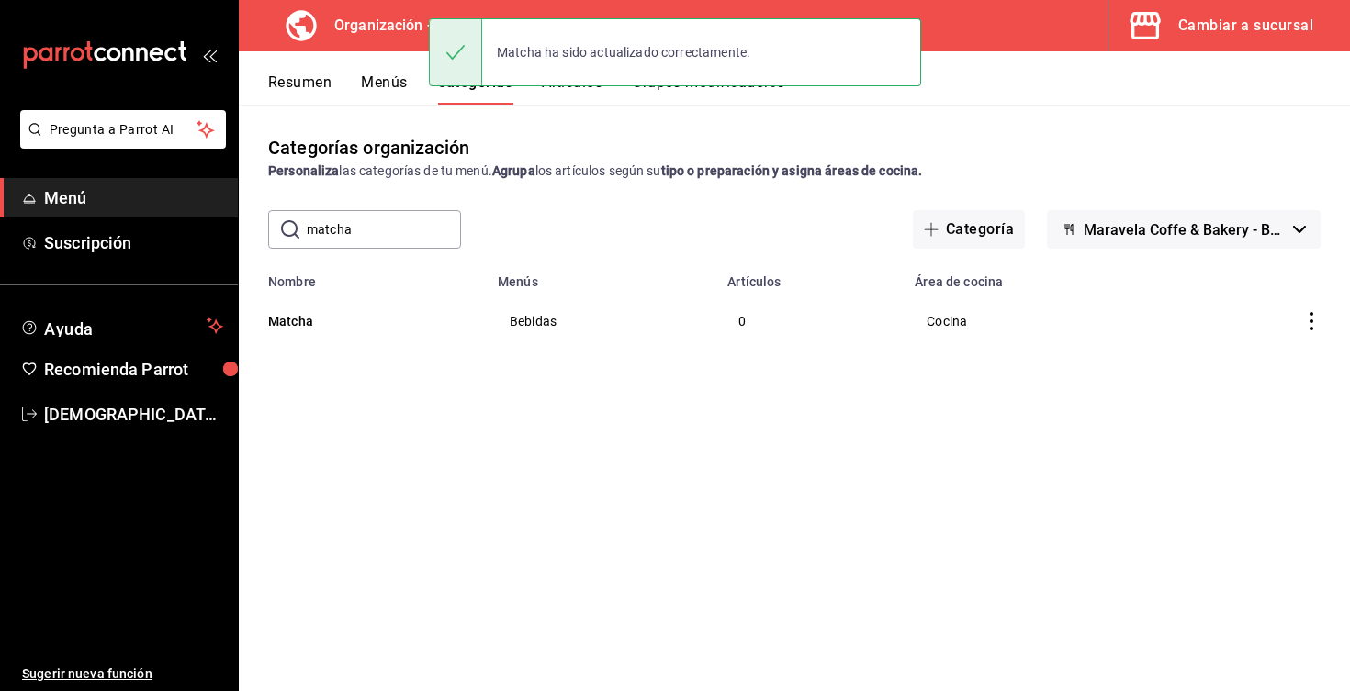
click at [1313, 318] on icon "actions" at bounding box center [1311, 321] width 18 height 18
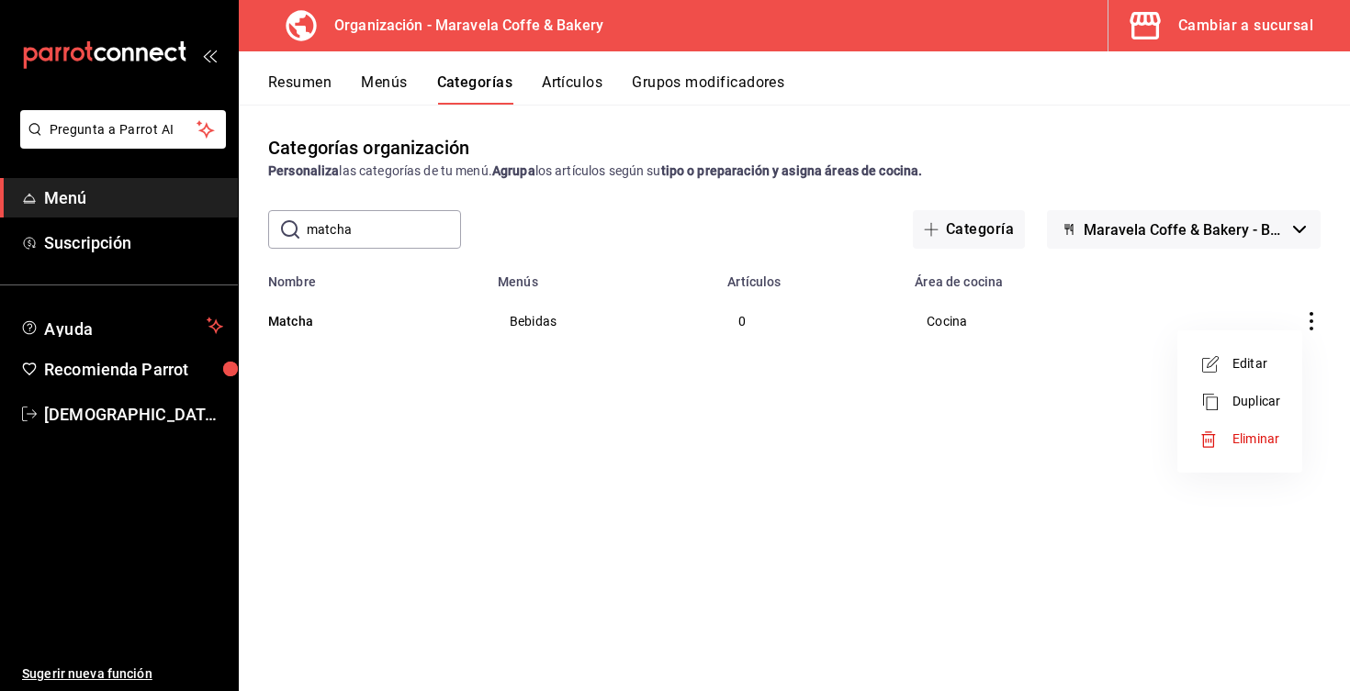
click at [1242, 442] on span "Eliminar" at bounding box center [1255, 439] width 47 height 15
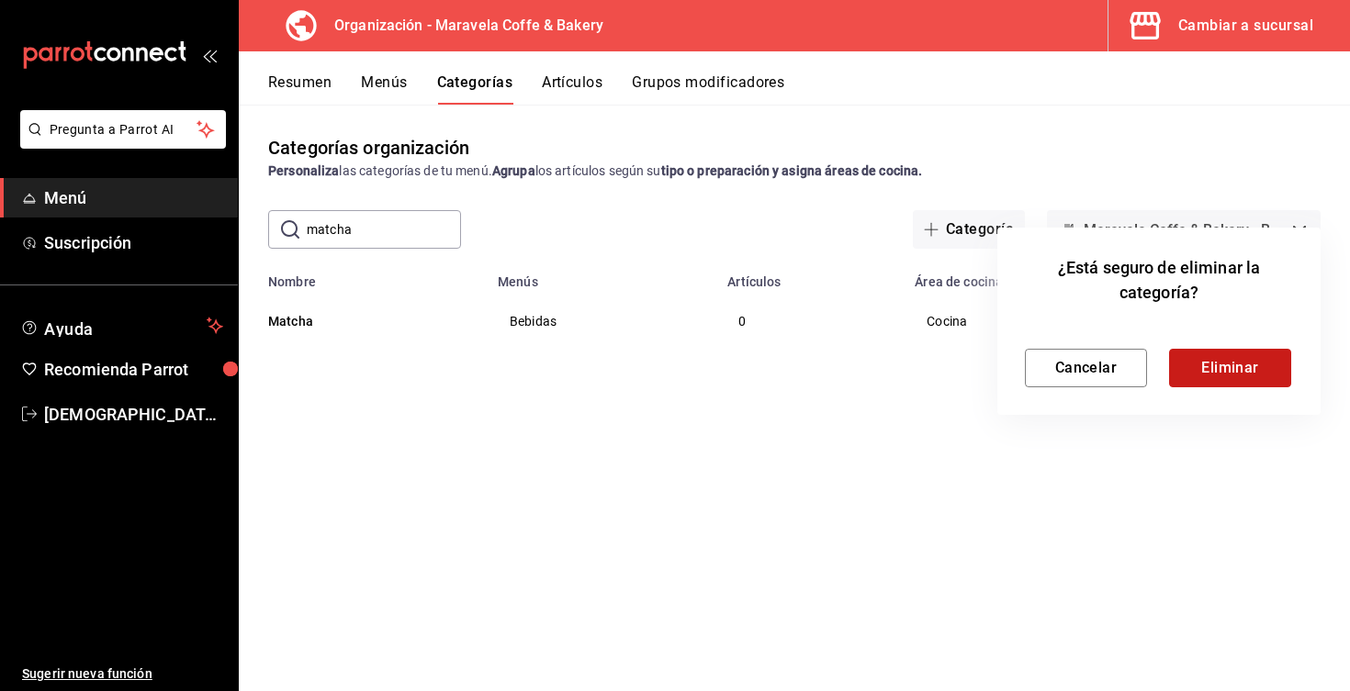
click at [1229, 365] on button "Eliminar" at bounding box center [1230, 368] width 122 height 39
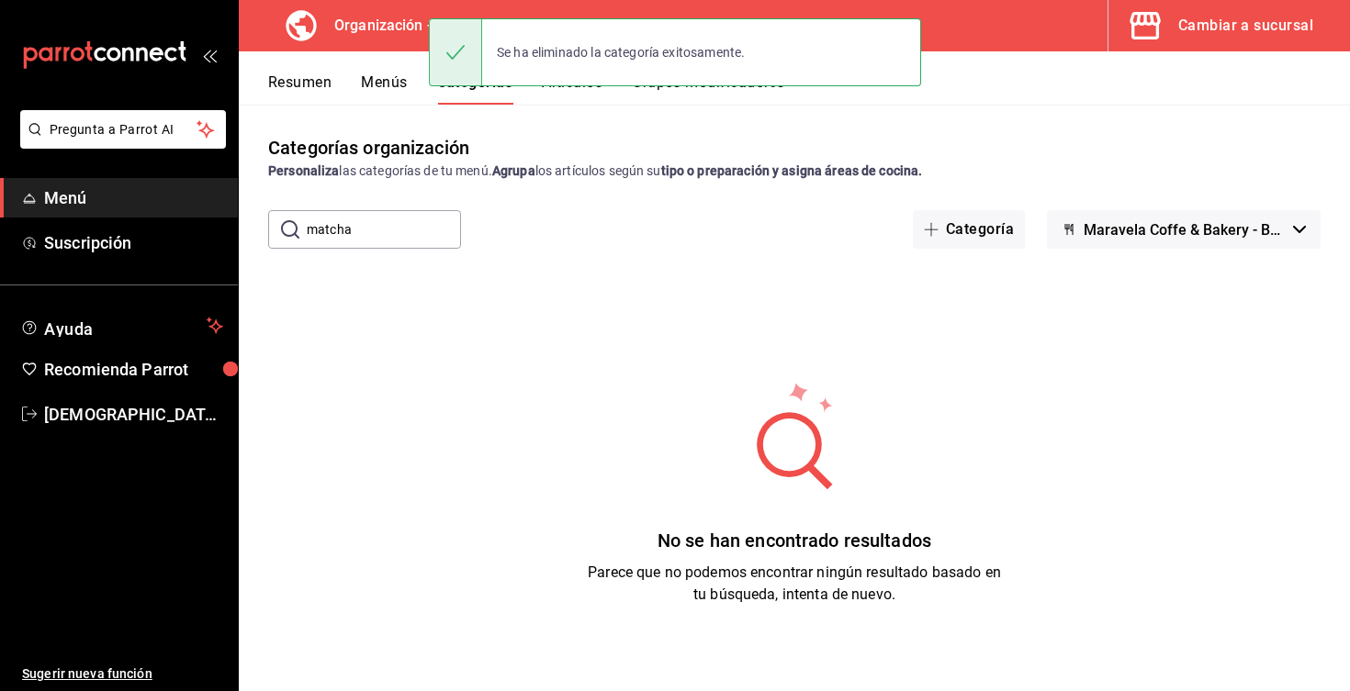
click at [321, 90] on button "Resumen" at bounding box center [299, 88] width 63 height 31
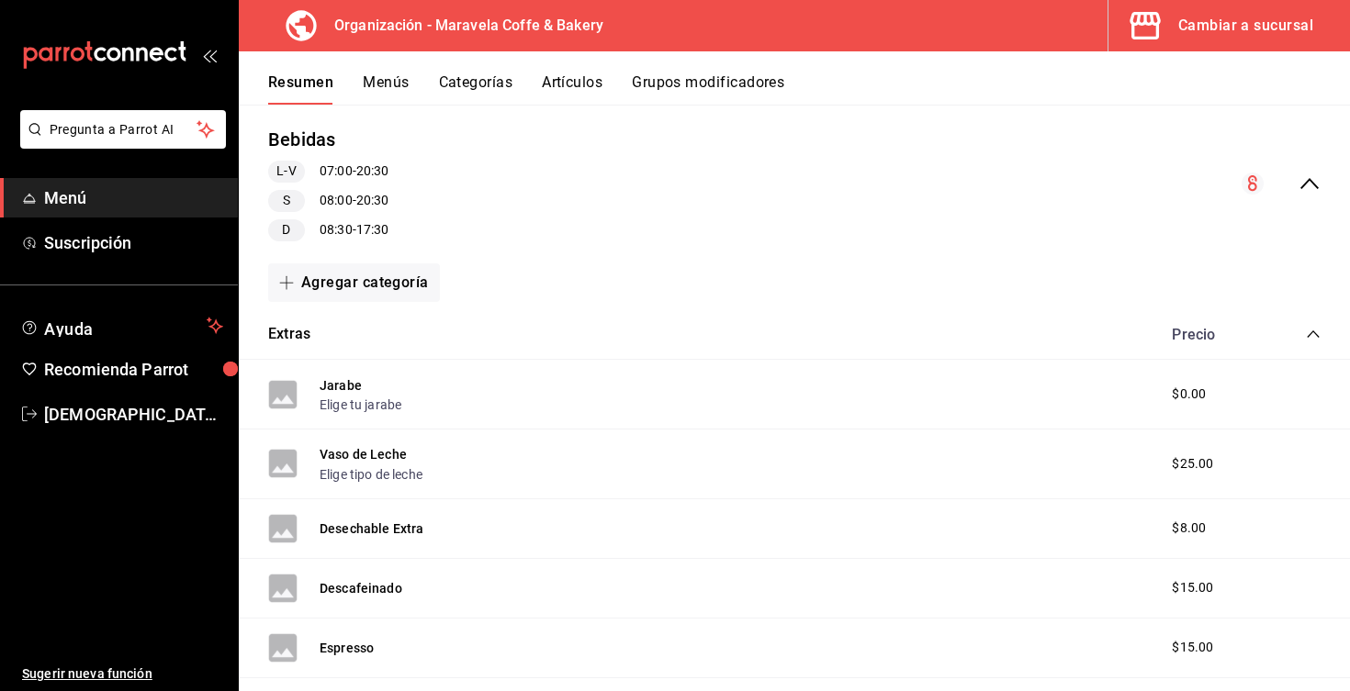
scroll to position [168, 0]
click at [1319, 335] on icon "collapse-category-row" at bounding box center [1313, 332] width 15 height 15
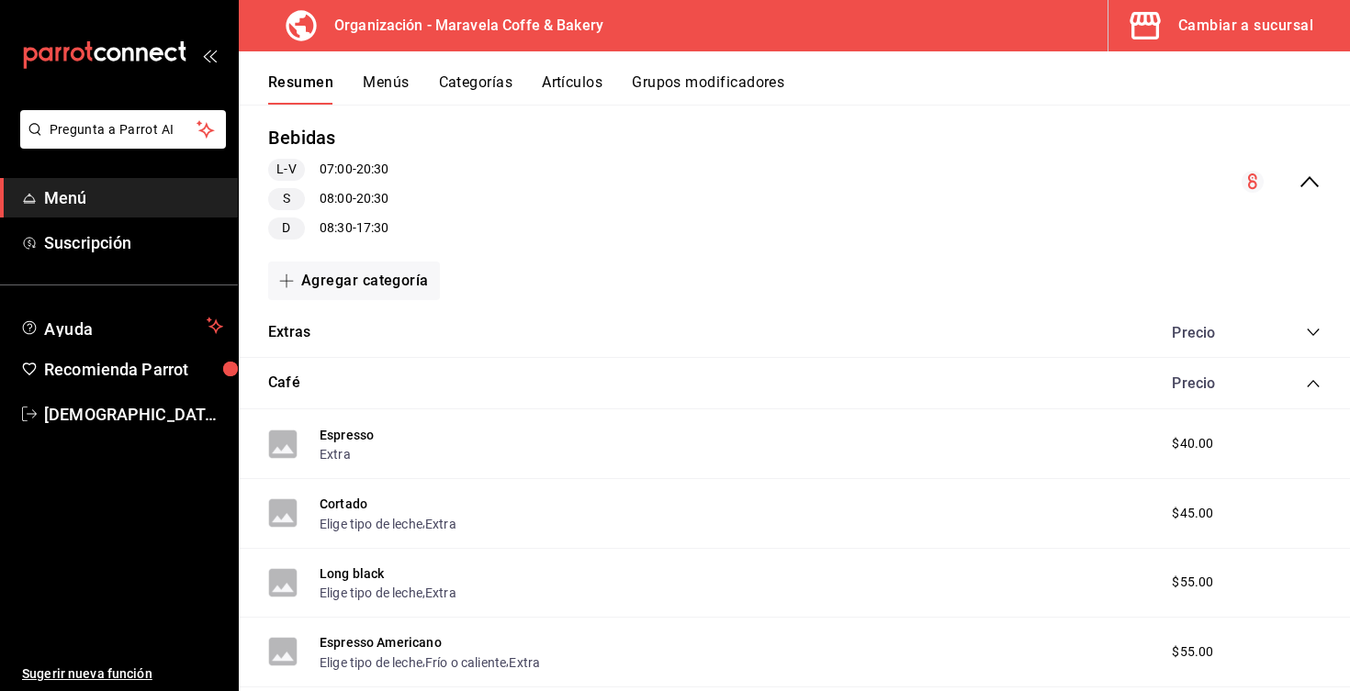
click at [1317, 378] on icon "collapse-category-row" at bounding box center [1313, 383] width 15 height 15
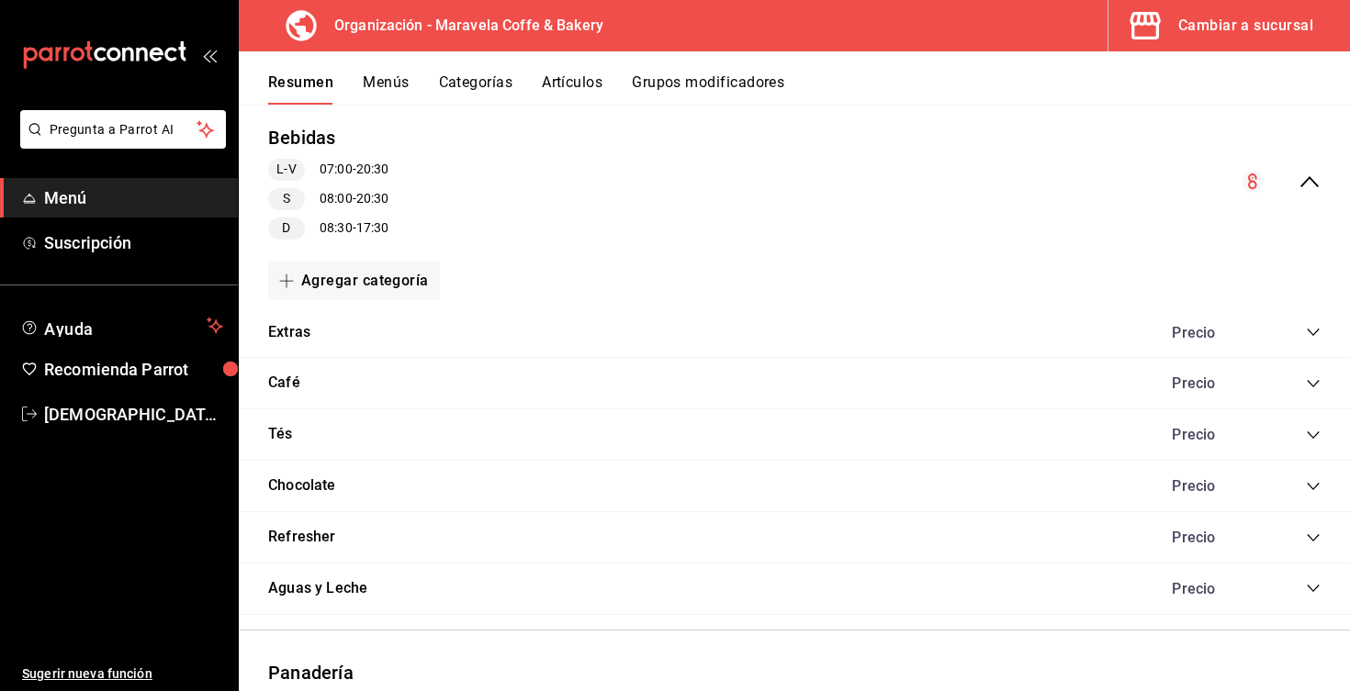
click at [1313, 432] on icon "collapse-category-row" at bounding box center [1313, 435] width 15 height 15
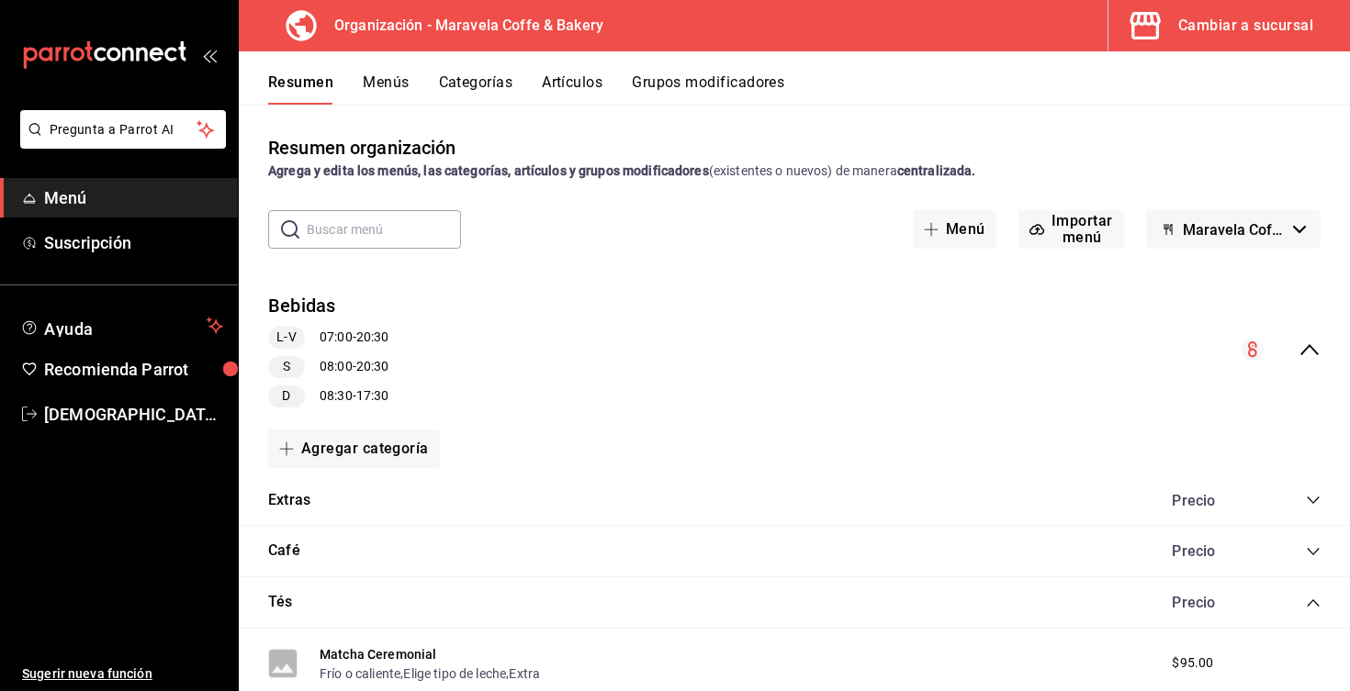
scroll to position [0, 0]
click at [382, 87] on button "Menús" at bounding box center [386, 88] width 46 height 31
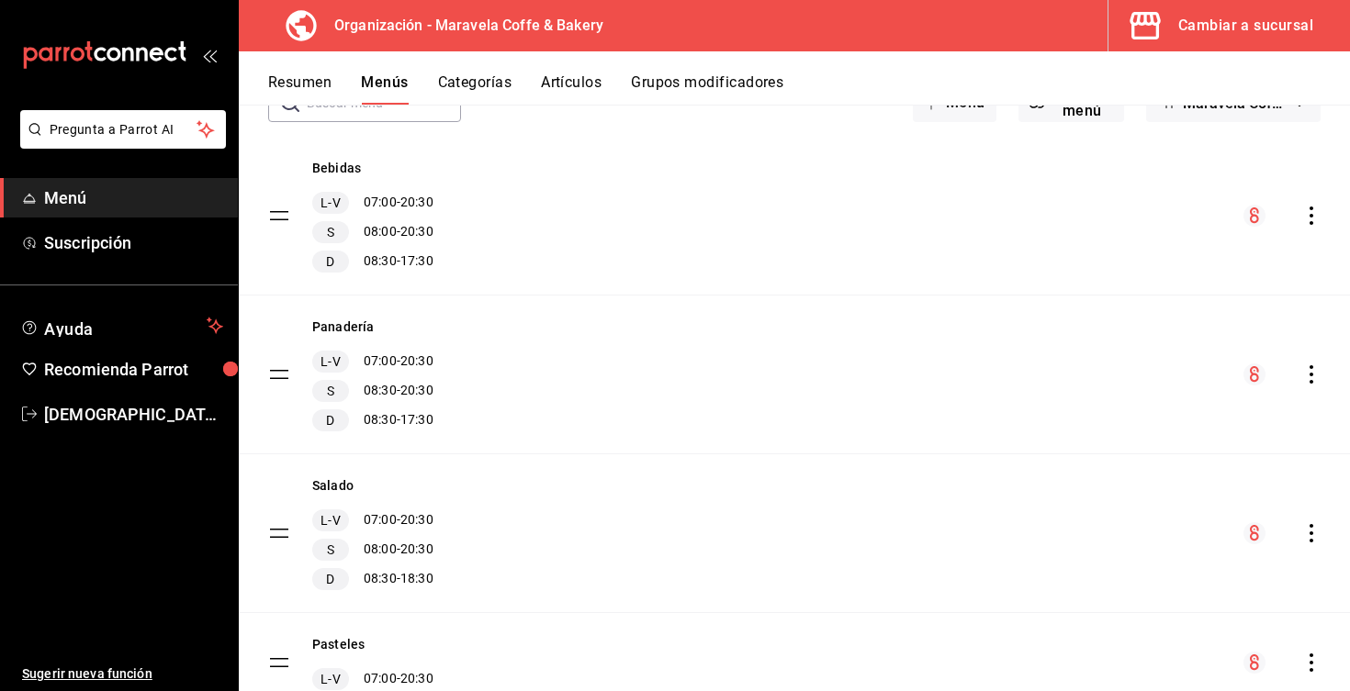
scroll to position [125, 0]
click at [475, 91] on button "Categorías" at bounding box center [475, 88] width 74 height 31
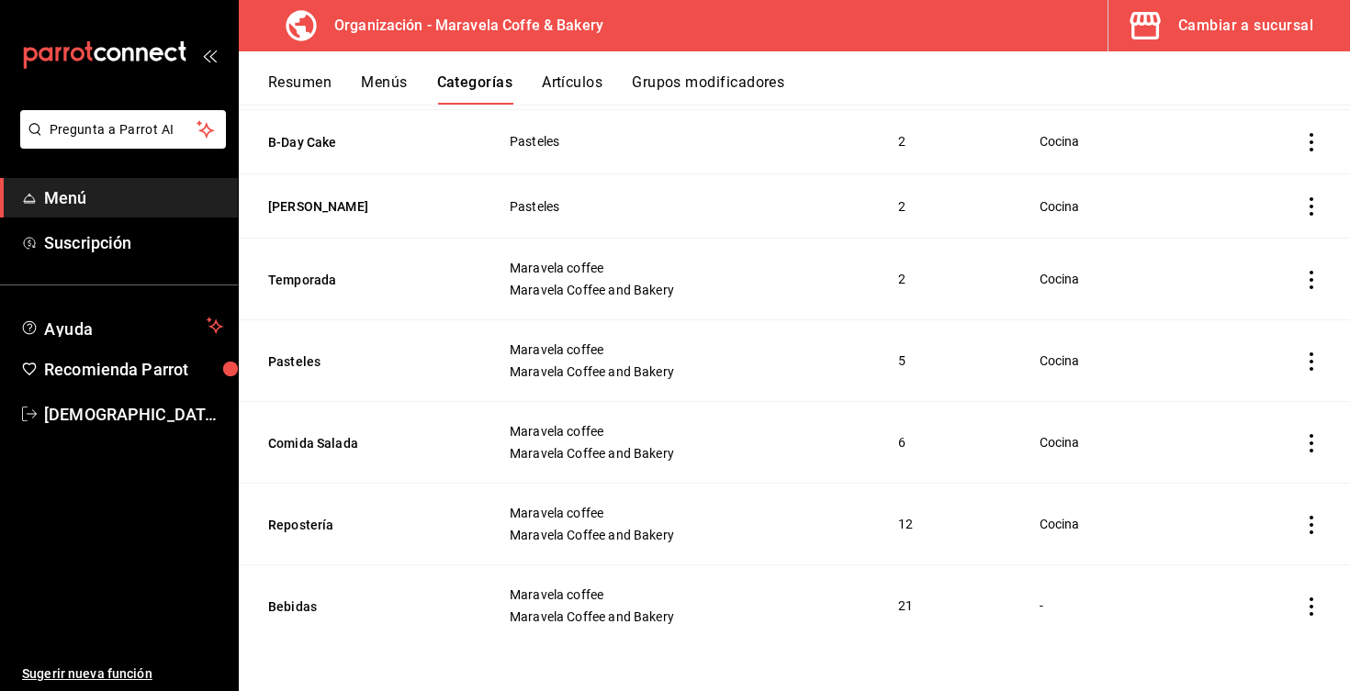
scroll to position [1316, 0]
click at [300, 610] on button "Bebidas" at bounding box center [360, 607] width 184 height 18
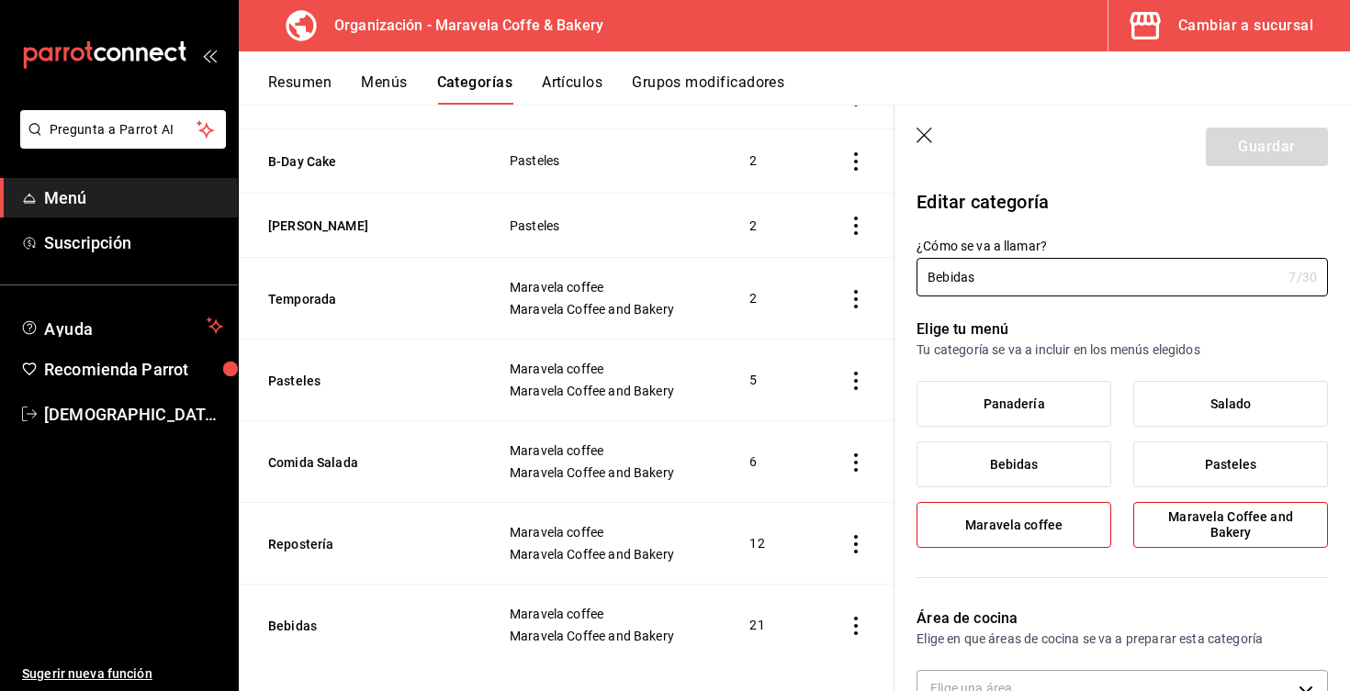
click at [921, 138] on icon "button" at bounding box center [925, 137] width 18 height 18
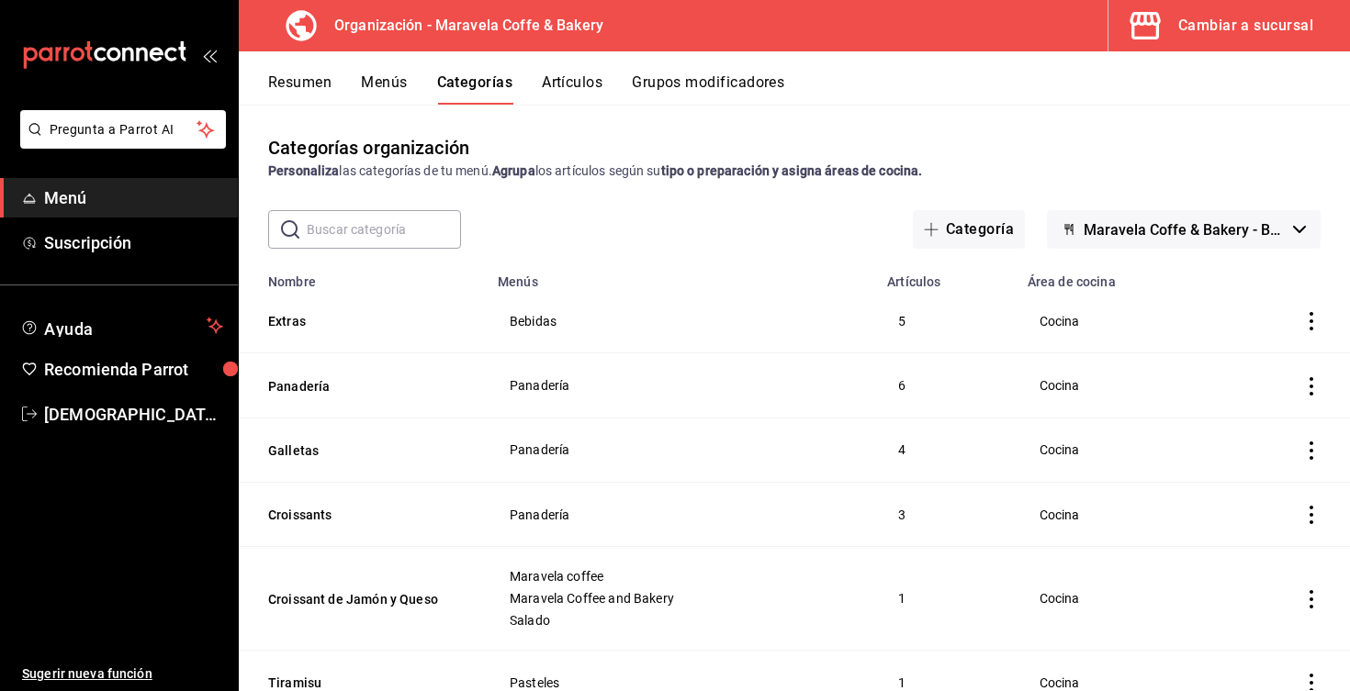
click at [303, 88] on button "Resumen" at bounding box center [299, 88] width 63 height 31
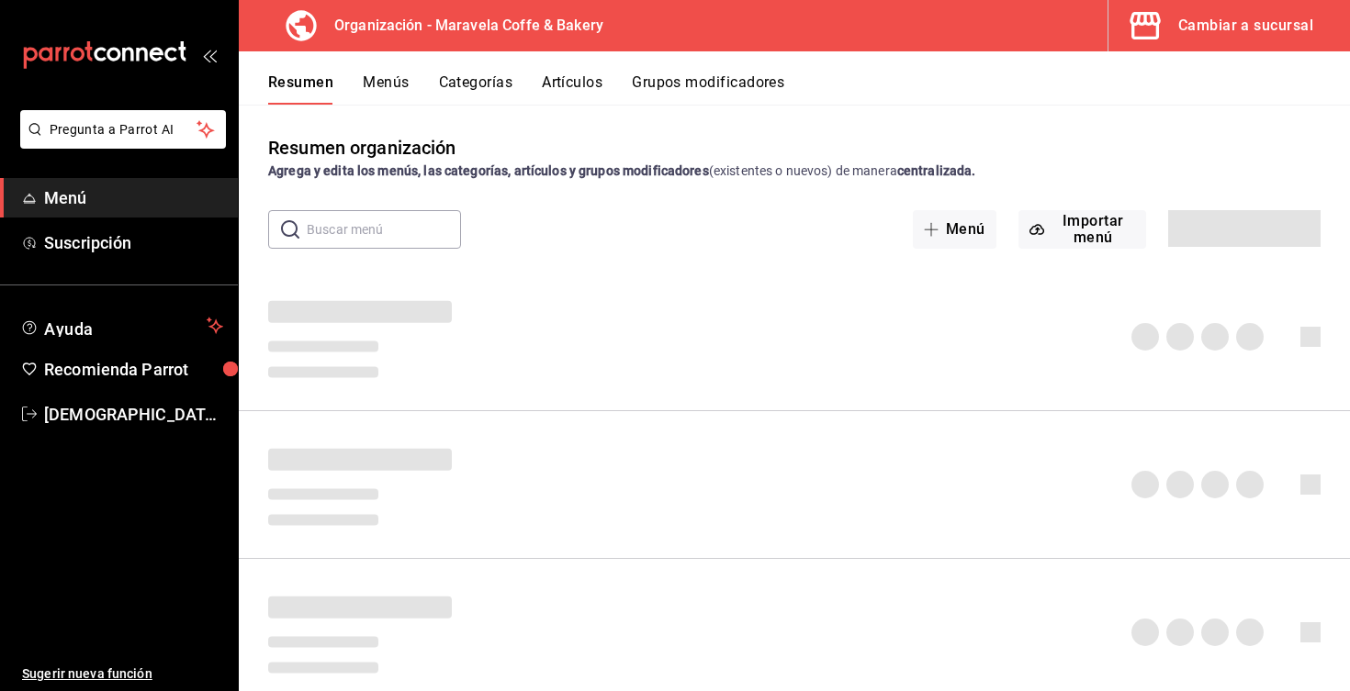
click at [386, 84] on button "Menús" at bounding box center [386, 88] width 46 height 31
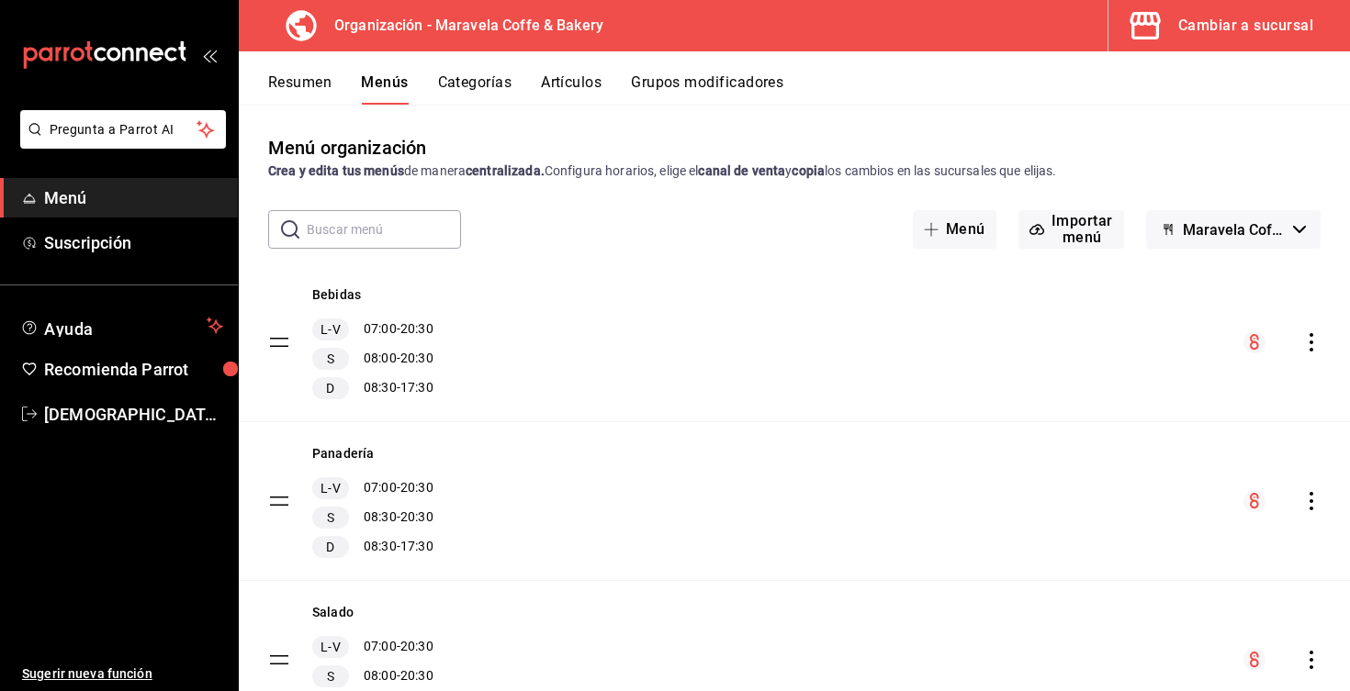
click at [1308, 347] on icon "actions" at bounding box center [1311, 342] width 18 height 18
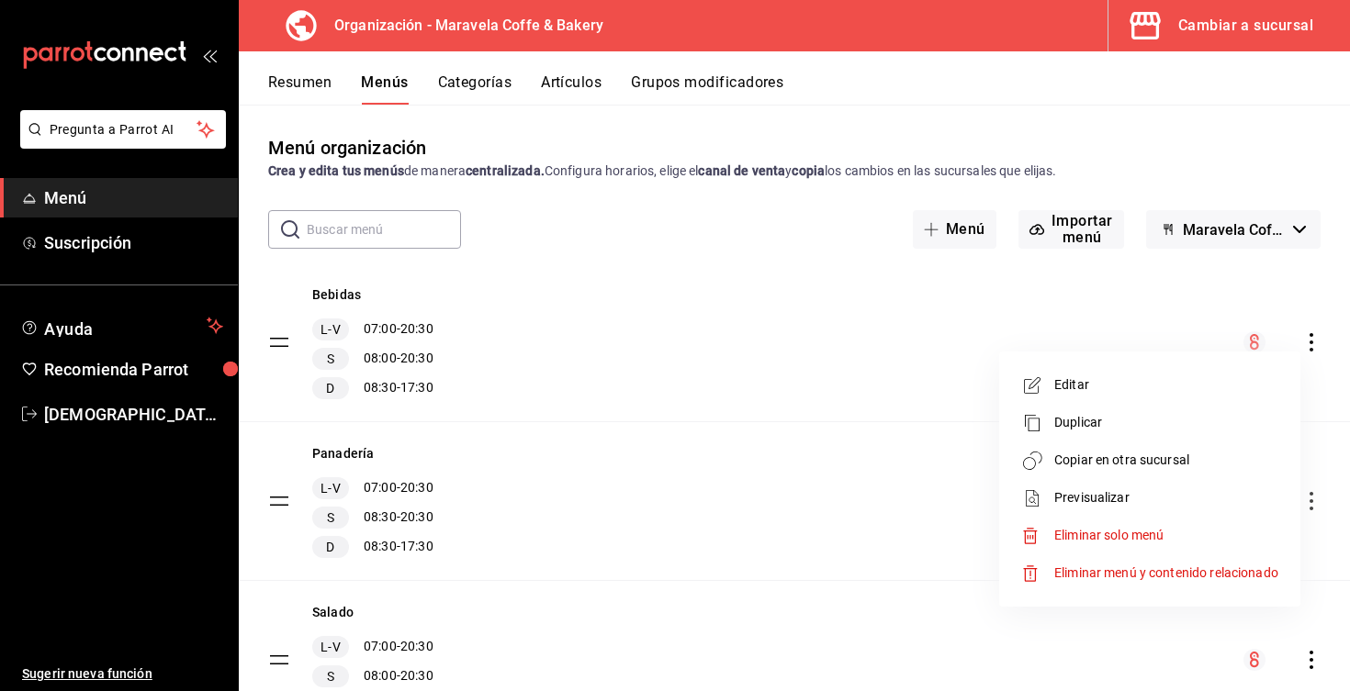
click at [299, 86] on div at bounding box center [675, 345] width 1350 height 691
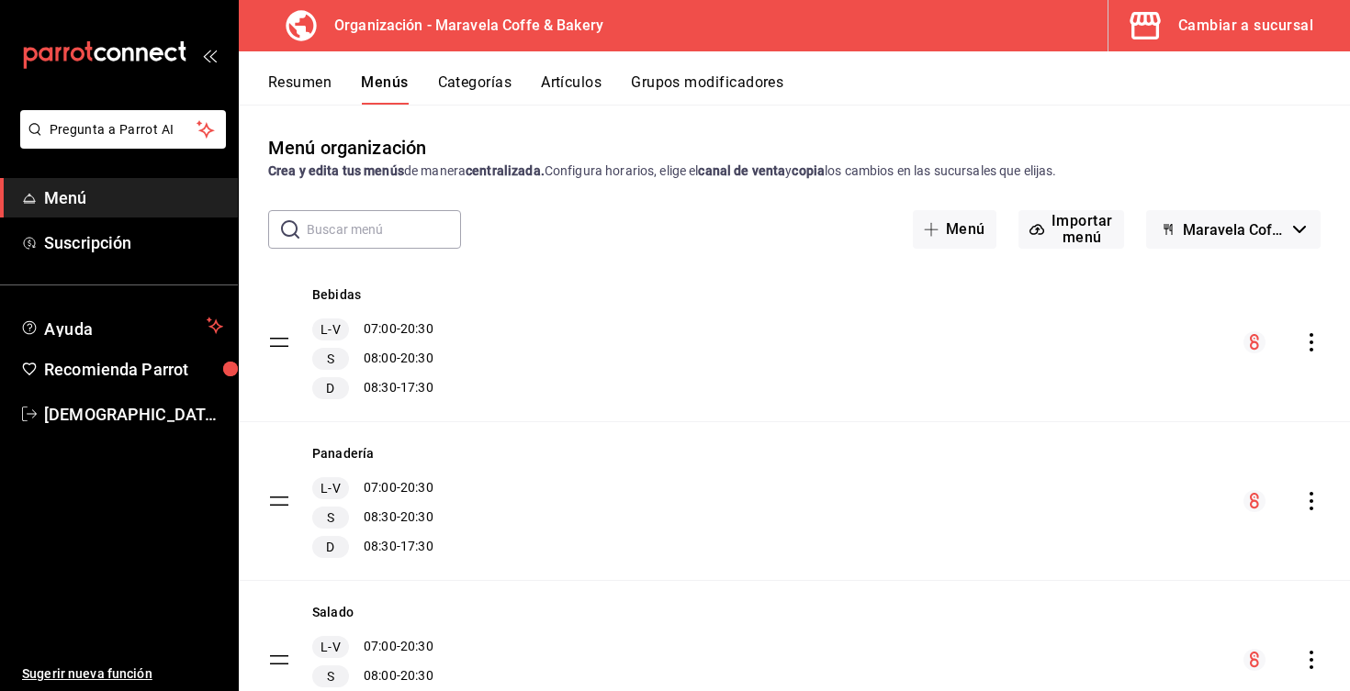
click at [299, 86] on button "Resumen" at bounding box center [299, 88] width 63 height 31
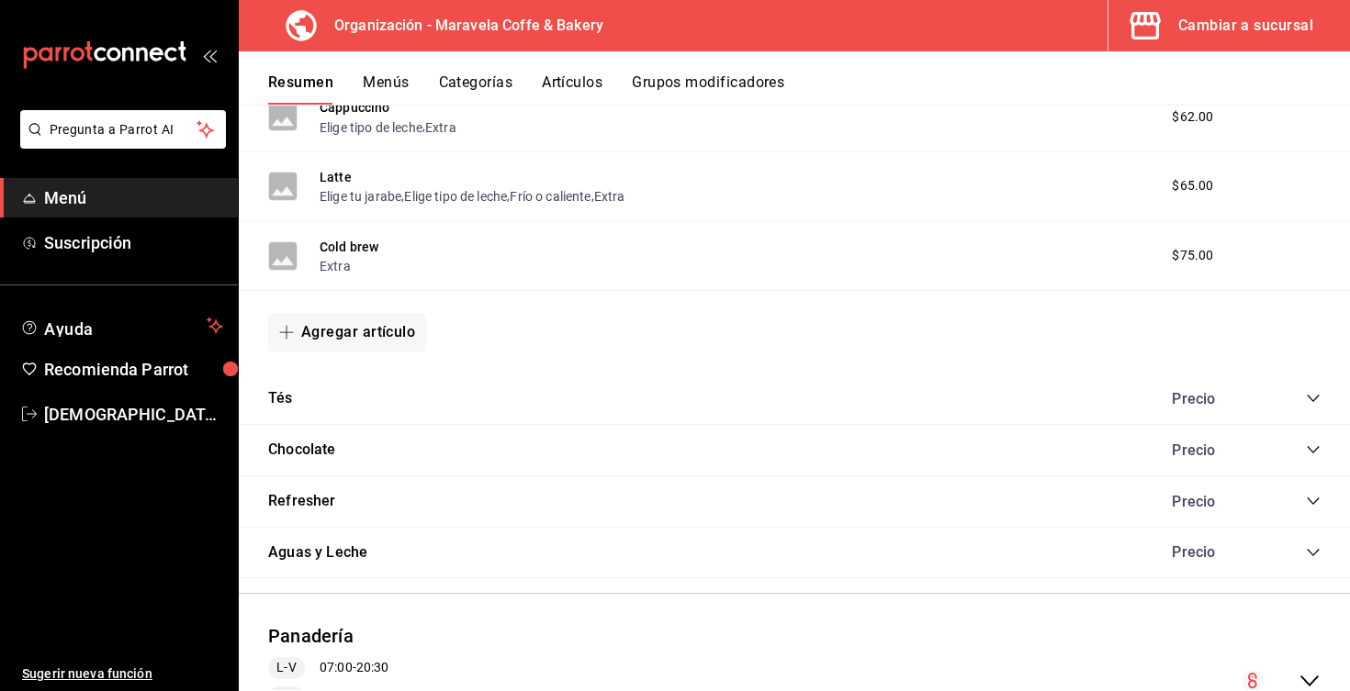
scroll to position [1310, 0]
click at [290, 403] on button "Tés" at bounding box center [280, 400] width 25 height 21
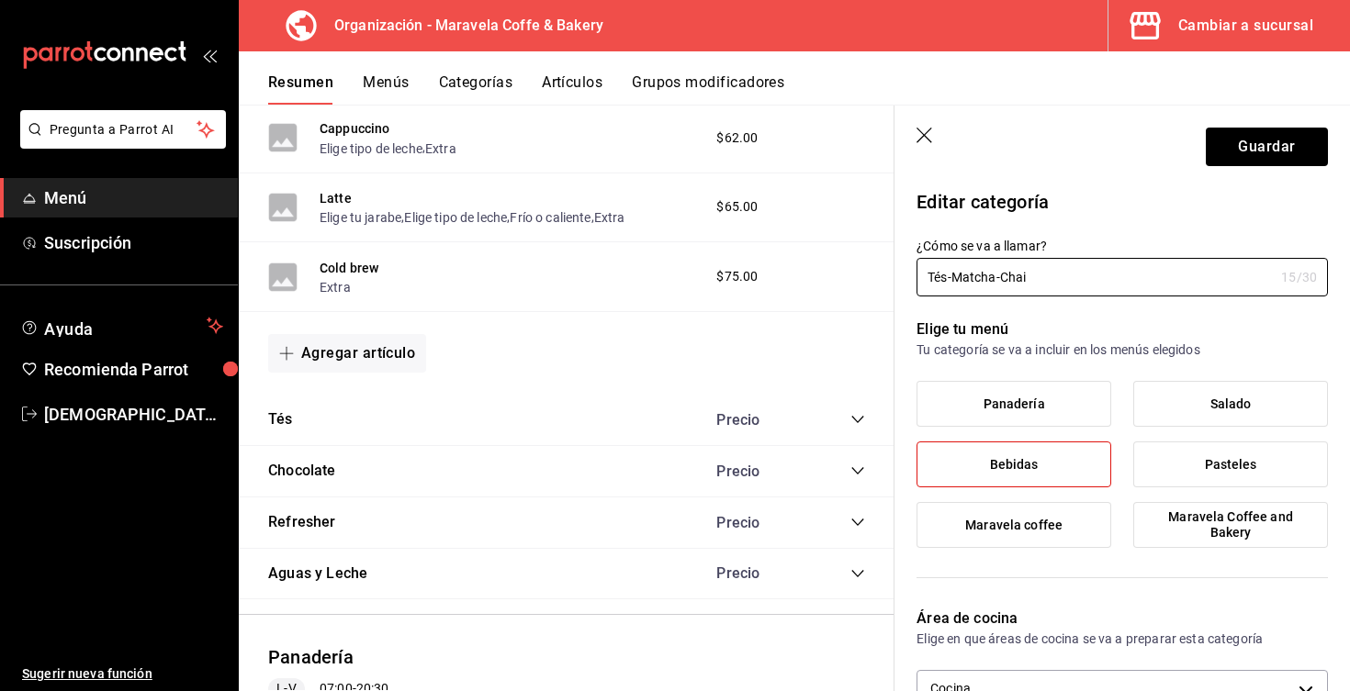
drag, startPoint x: 949, startPoint y: 279, endPoint x: 911, endPoint y: 277, distance: 38.6
click at [911, 277] on div "¿Cómo se va a llamar? Tés-Matcha-Chai 15 /30 ¿Cómo se va a llamar?" at bounding box center [1110, 256] width 433 height 81
click at [1028, 286] on input "Matcha-Chai" at bounding box center [1094, 277] width 357 height 37
type input "Matcha-Chai-Té"
click at [1274, 152] on button "Guardar" at bounding box center [1267, 147] width 122 height 39
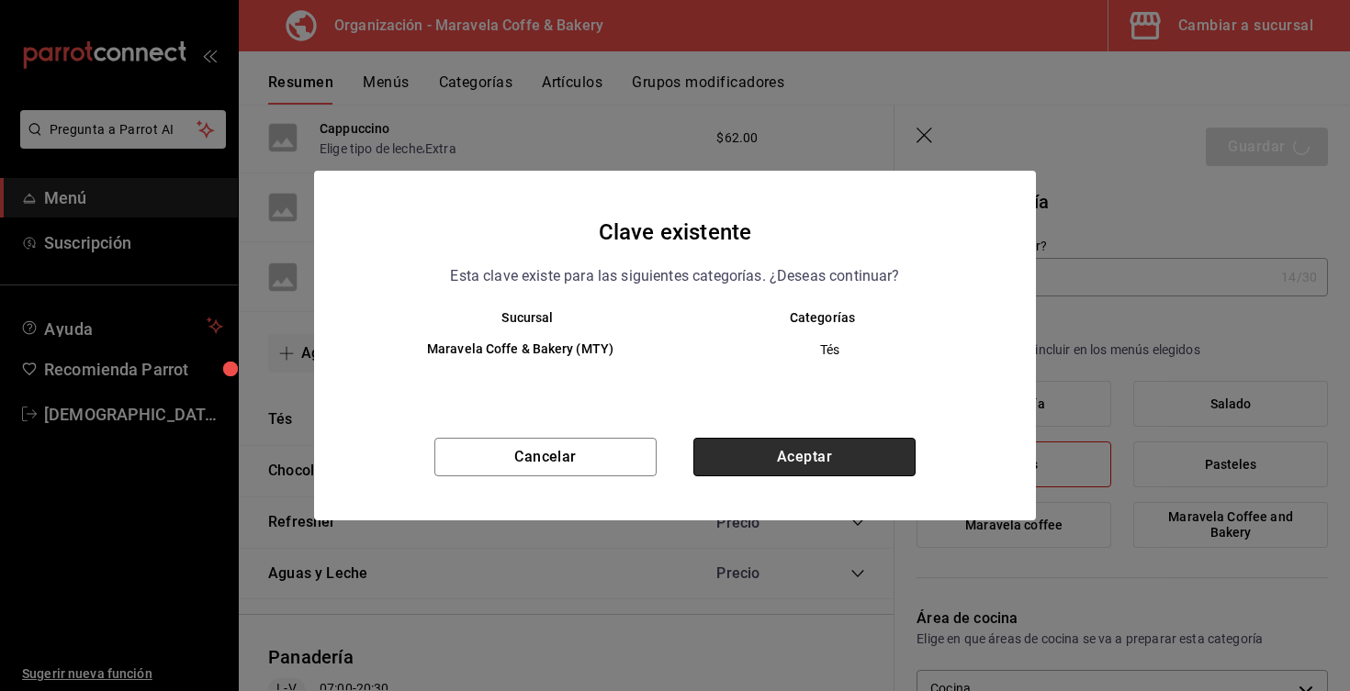
click at [795, 447] on button "Aceptar" at bounding box center [804, 457] width 222 height 39
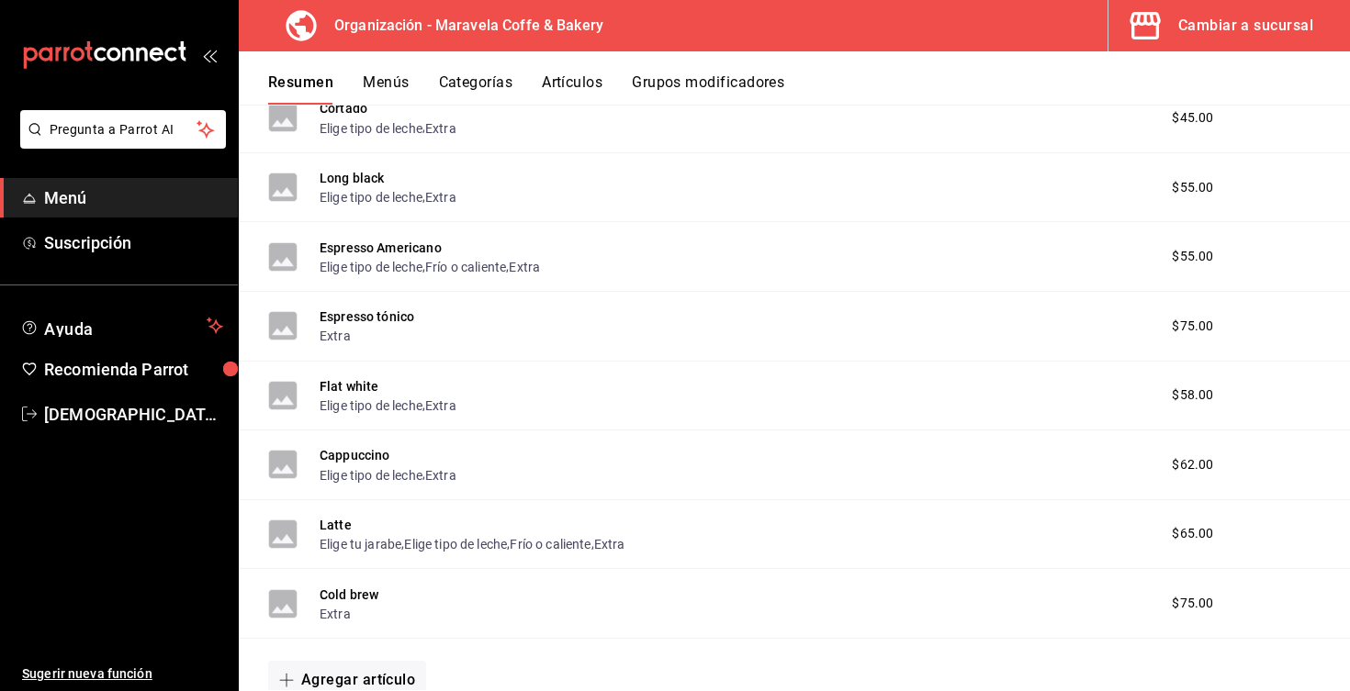
scroll to position [565, 0]
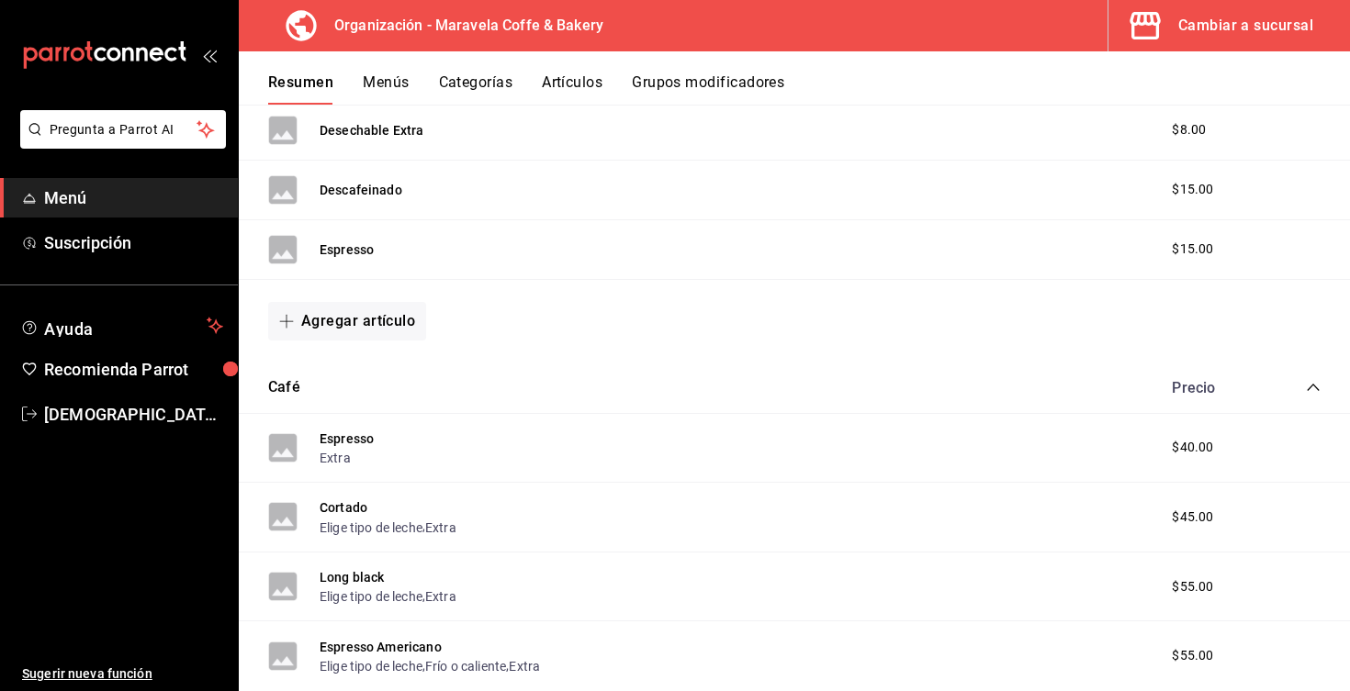
click at [365, 91] on button "Menús" at bounding box center [386, 88] width 46 height 31
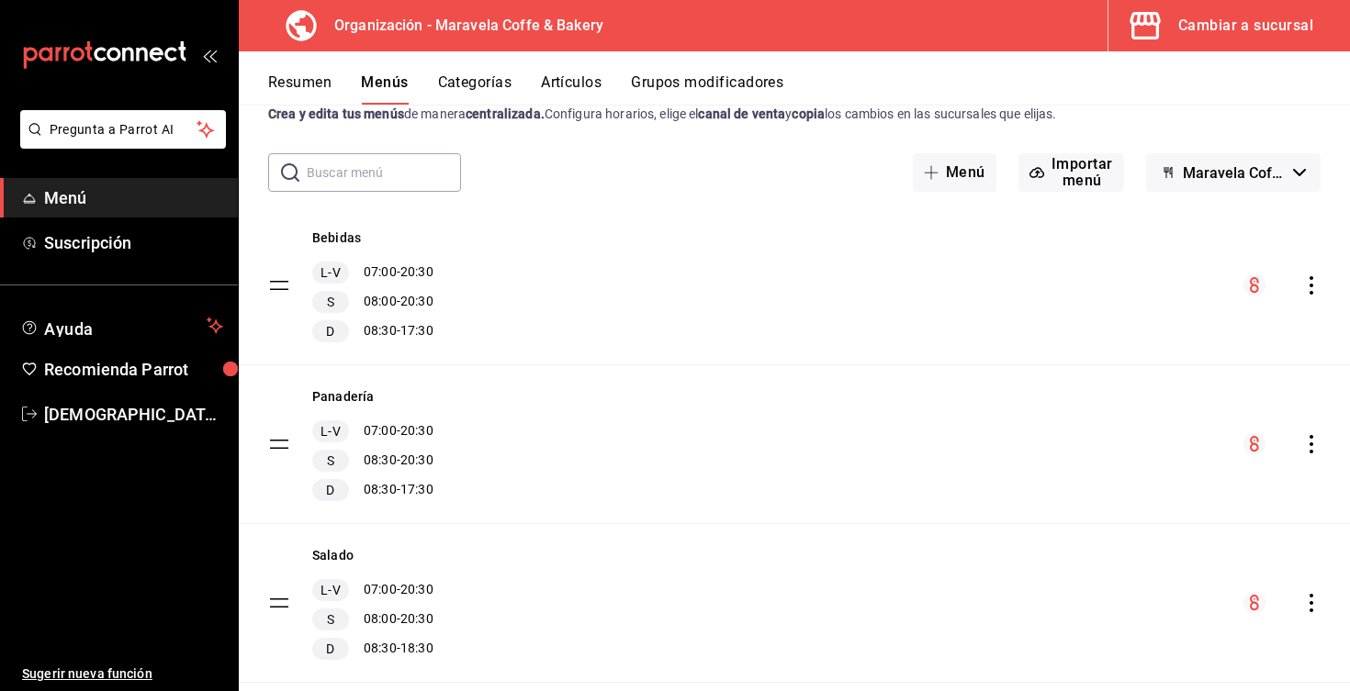
scroll to position [36, 0]
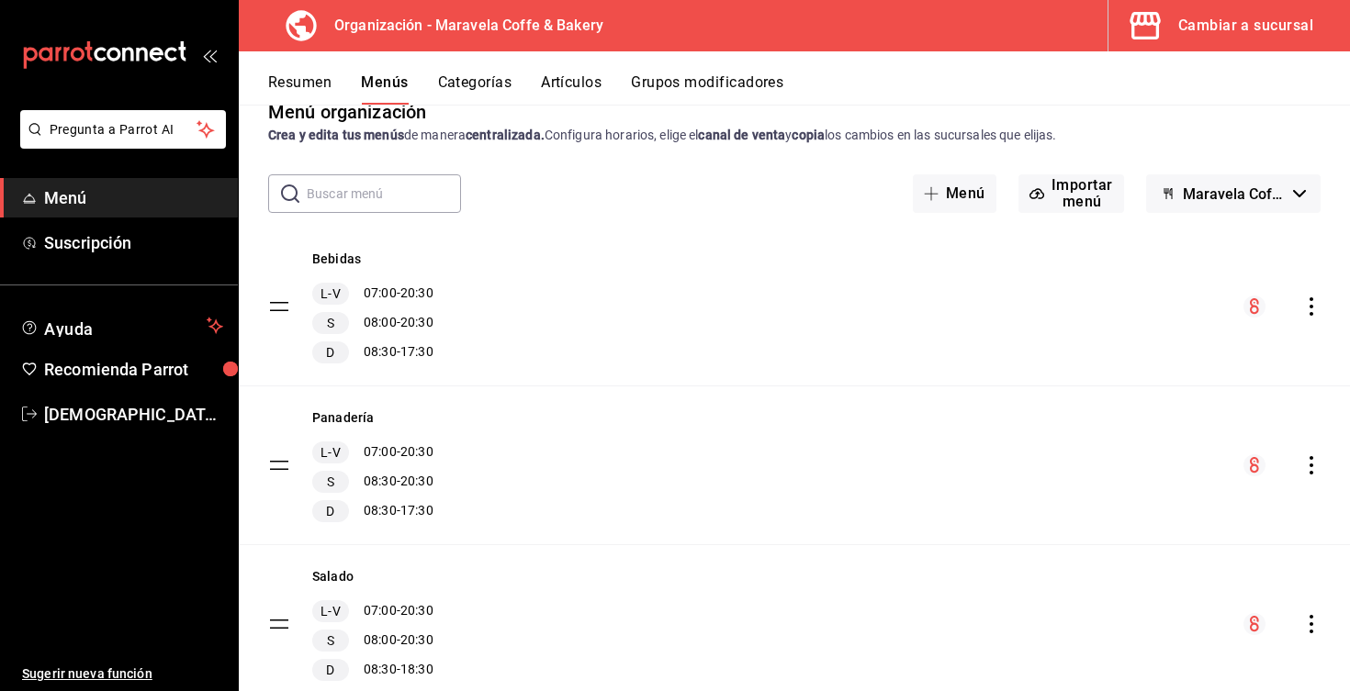
click at [1299, 296] on div "Bebidas L-V 07:00 - 20:30 S 08:00 - 20:30 D 08:30 - 17:30" at bounding box center [794, 307] width 1111 height 158
click at [1314, 310] on icon "actions" at bounding box center [1311, 306] width 18 height 18
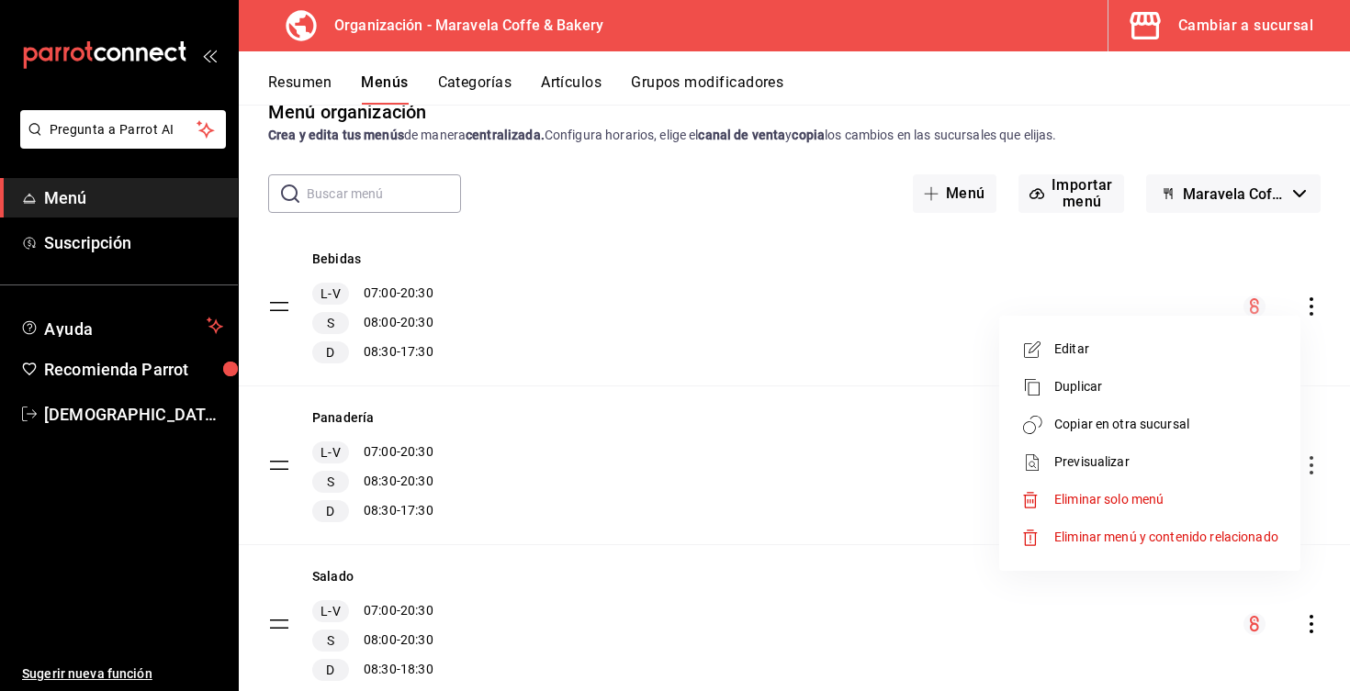
click at [1109, 432] on span "Copiar en otra sucursal" at bounding box center [1166, 424] width 224 height 19
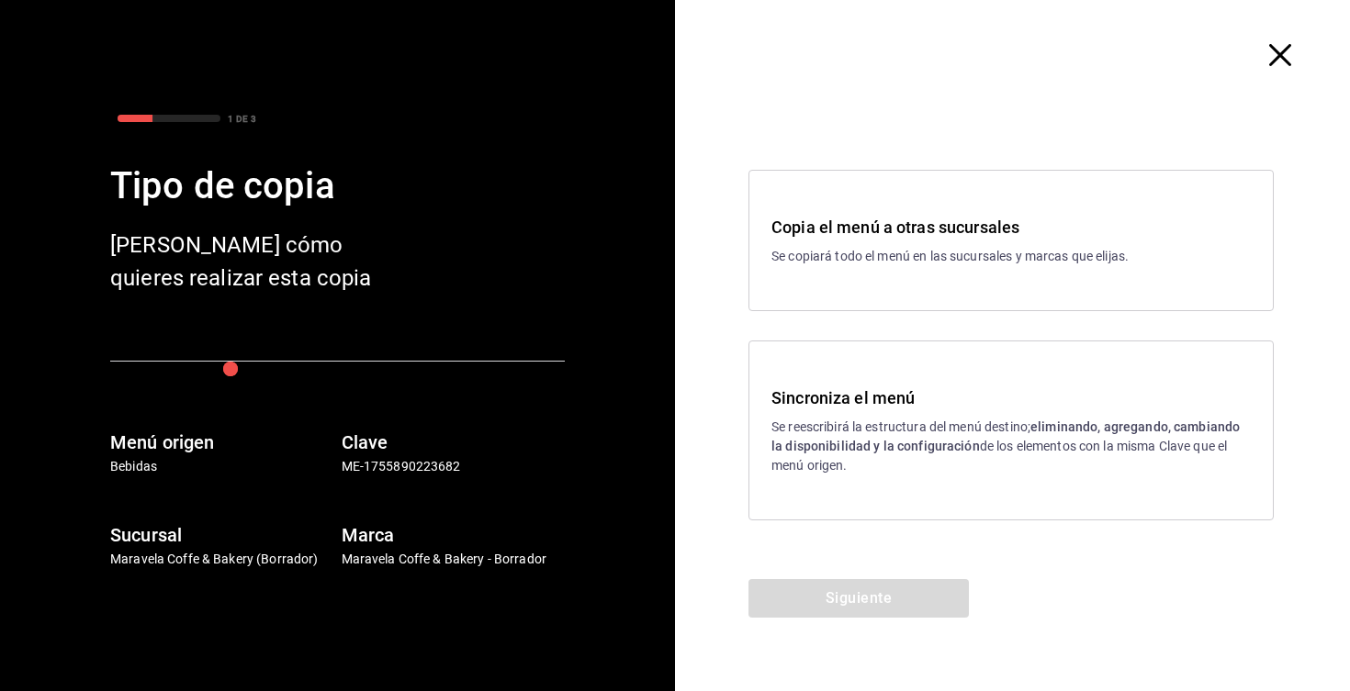
click at [970, 407] on h3 "Sincroniza el menú" at bounding box center [1010, 398] width 479 height 25
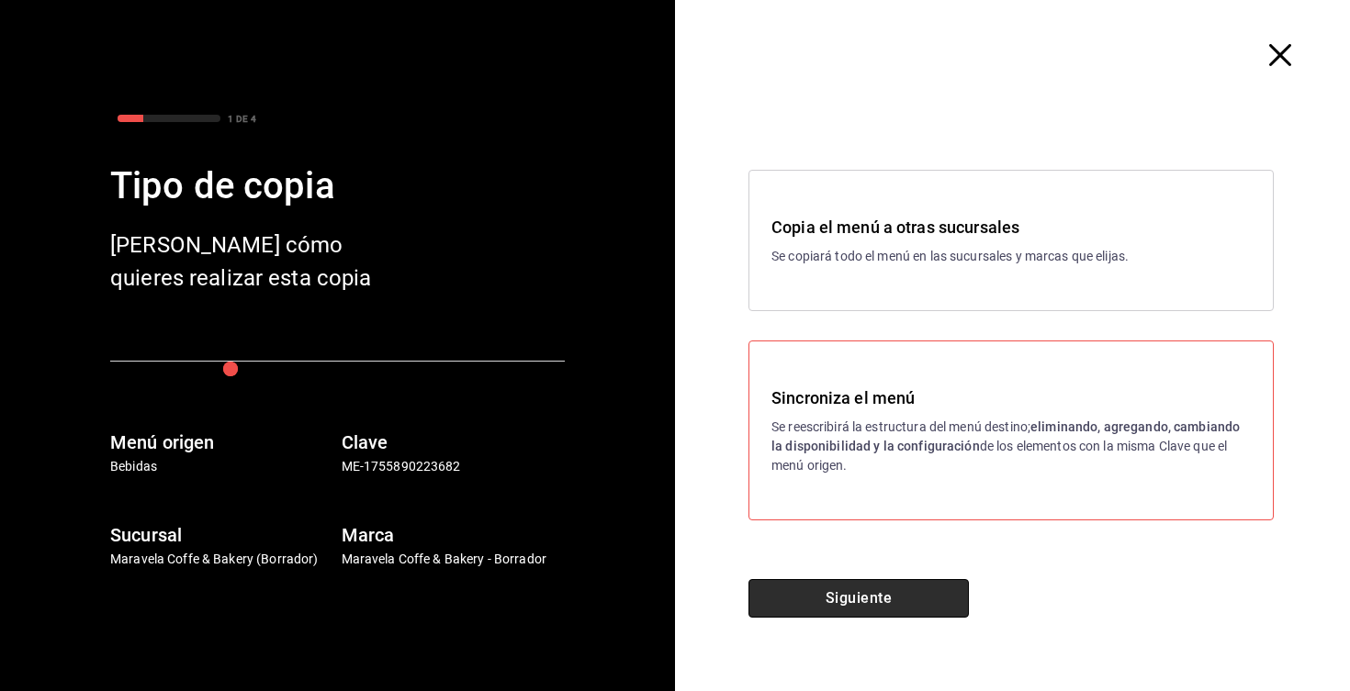
click at [867, 592] on button "Siguiente" at bounding box center [858, 598] width 220 height 39
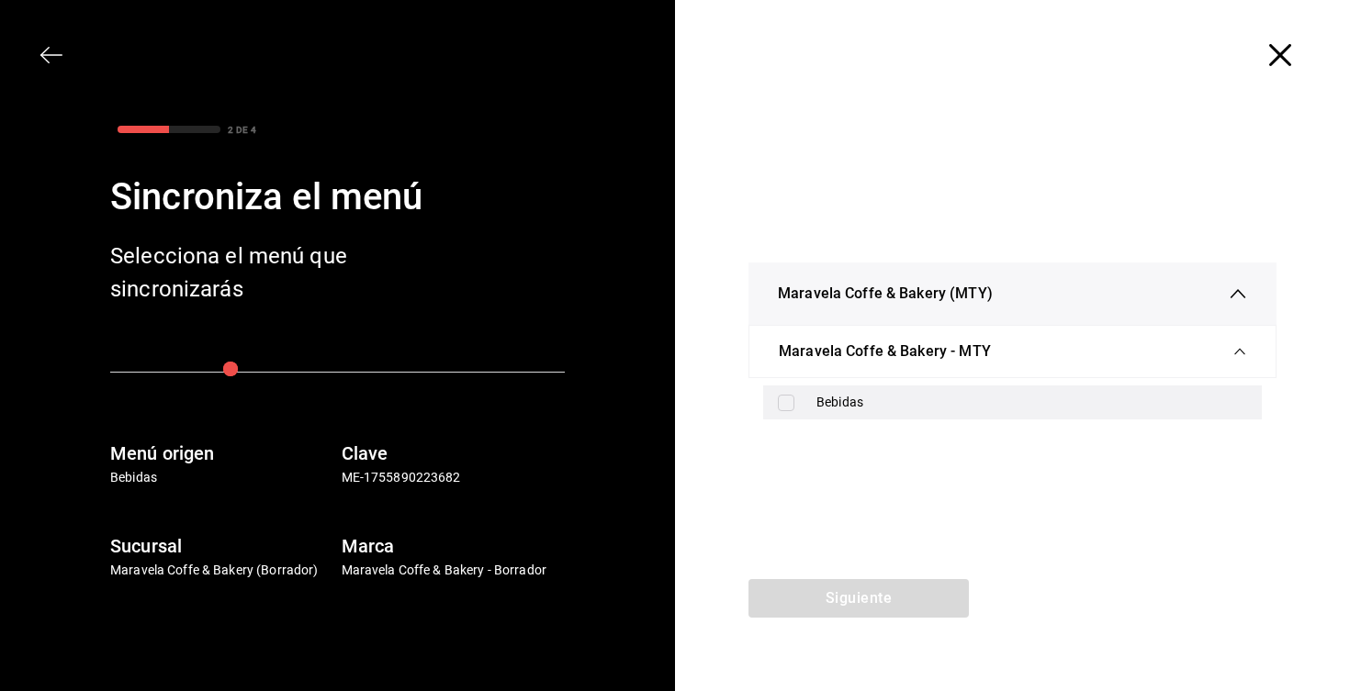
click at [887, 392] on div "Bebidas" at bounding box center [1012, 403] width 499 height 34
checkbox input "true"
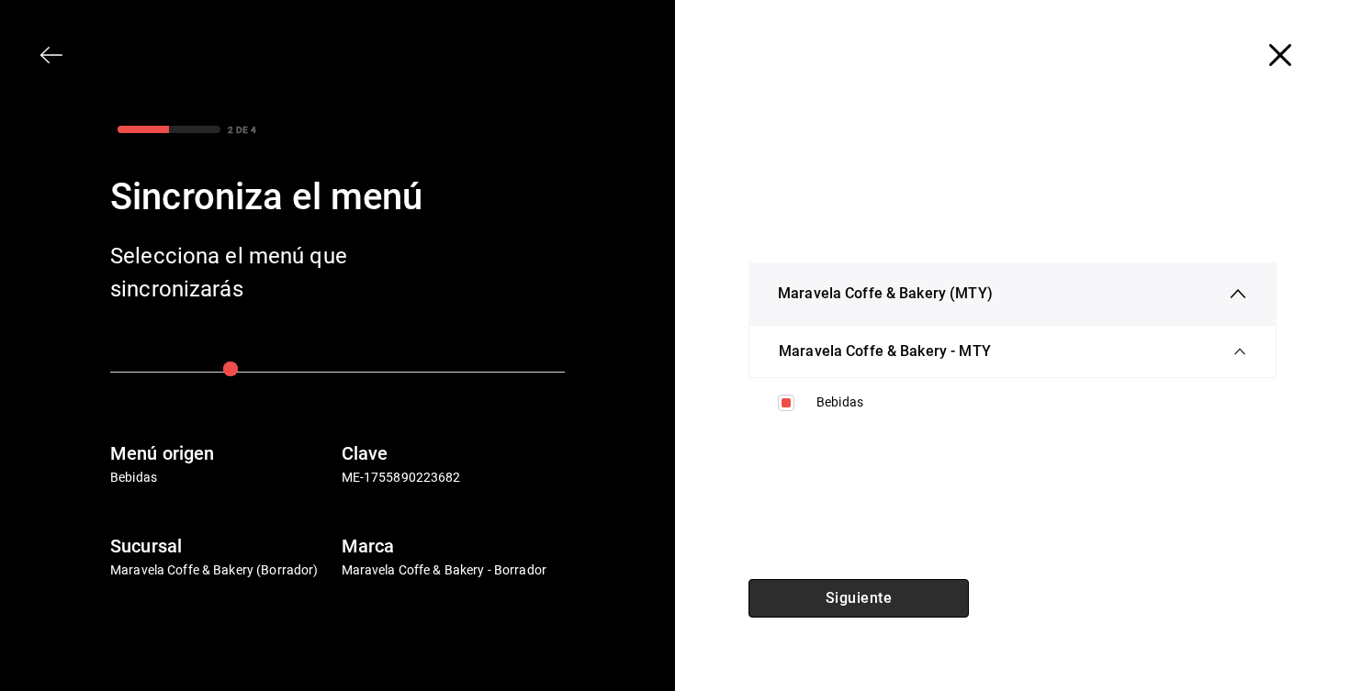
click at [875, 596] on button "Siguiente" at bounding box center [858, 598] width 220 height 39
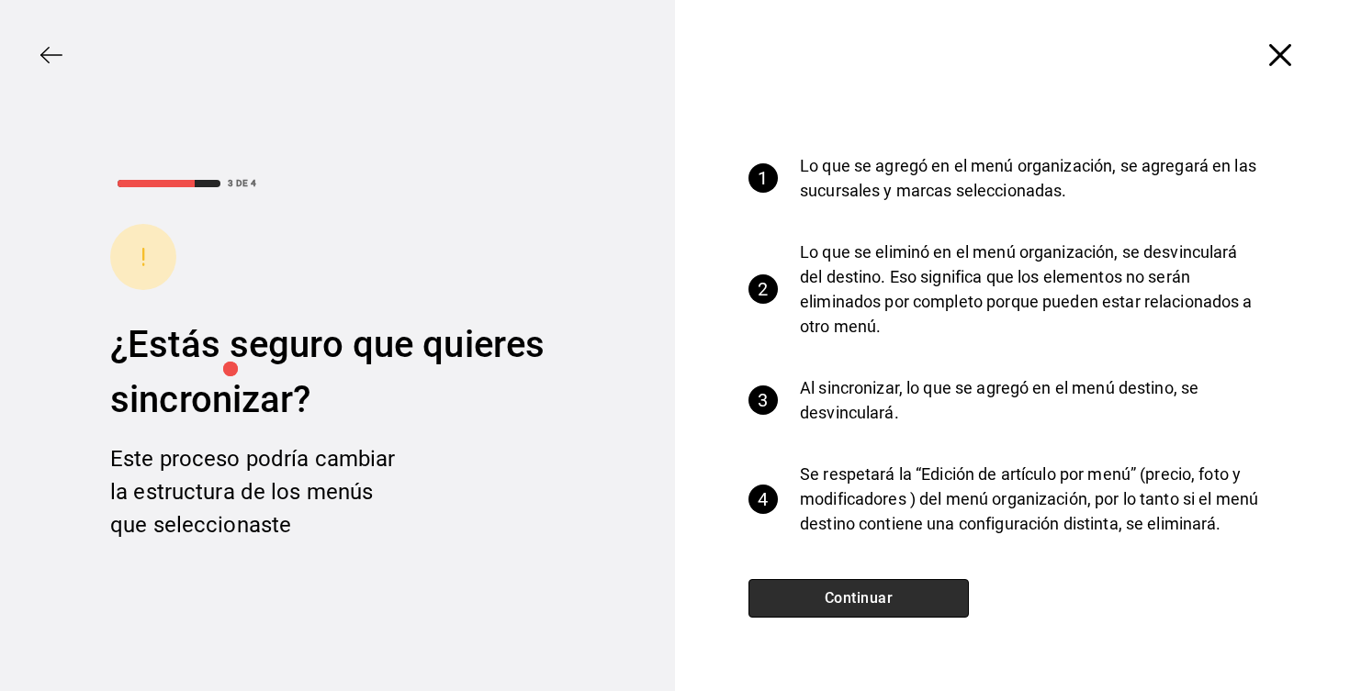
click at [875, 596] on button "Continuar" at bounding box center [858, 598] width 220 height 39
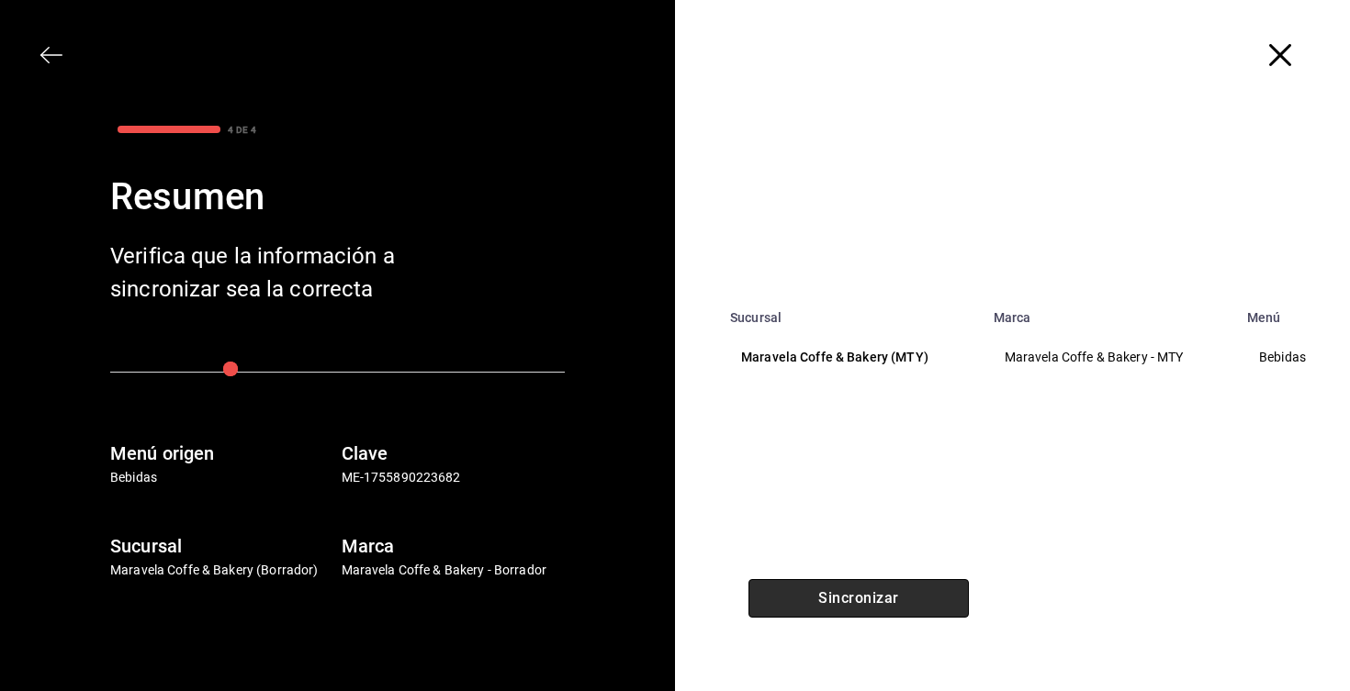
click at [875, 596] on button "Sincronizar" at bounding box center [858, 598] width 220 height 39
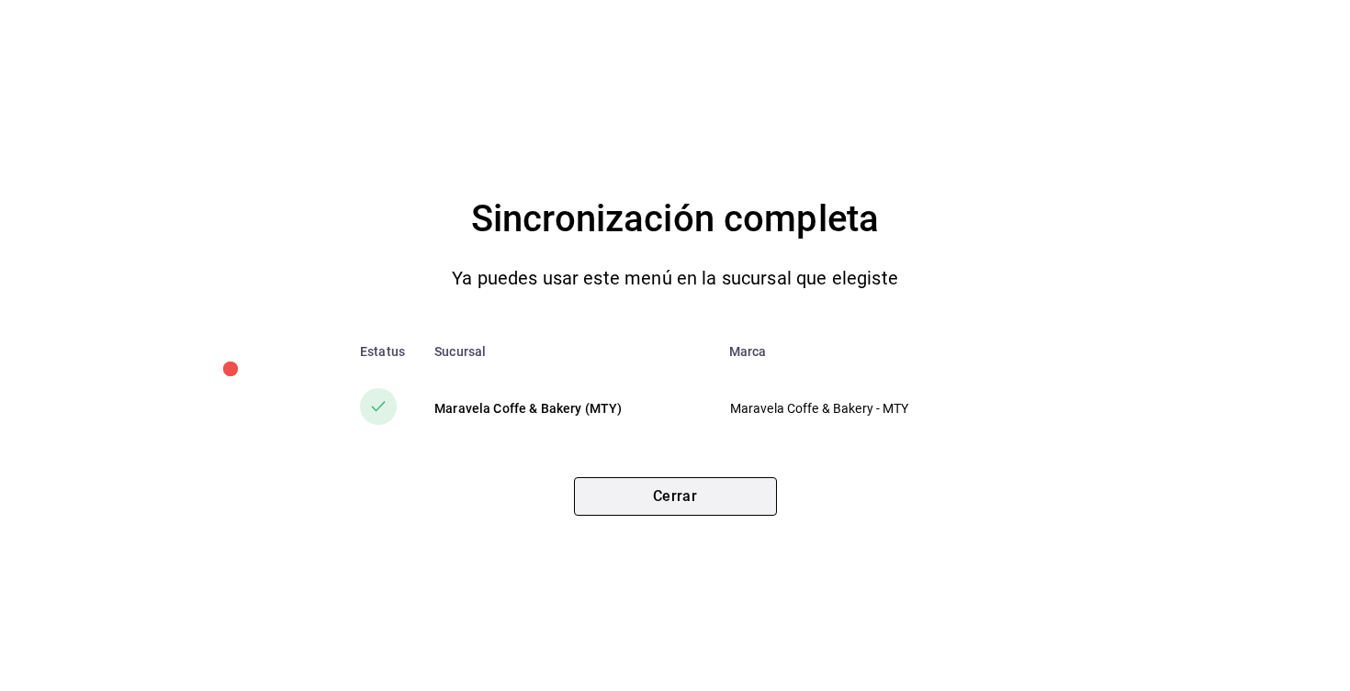
click at [741, 512] on button "Cerrar" at bounding box center [675, 496] width 203 height 39
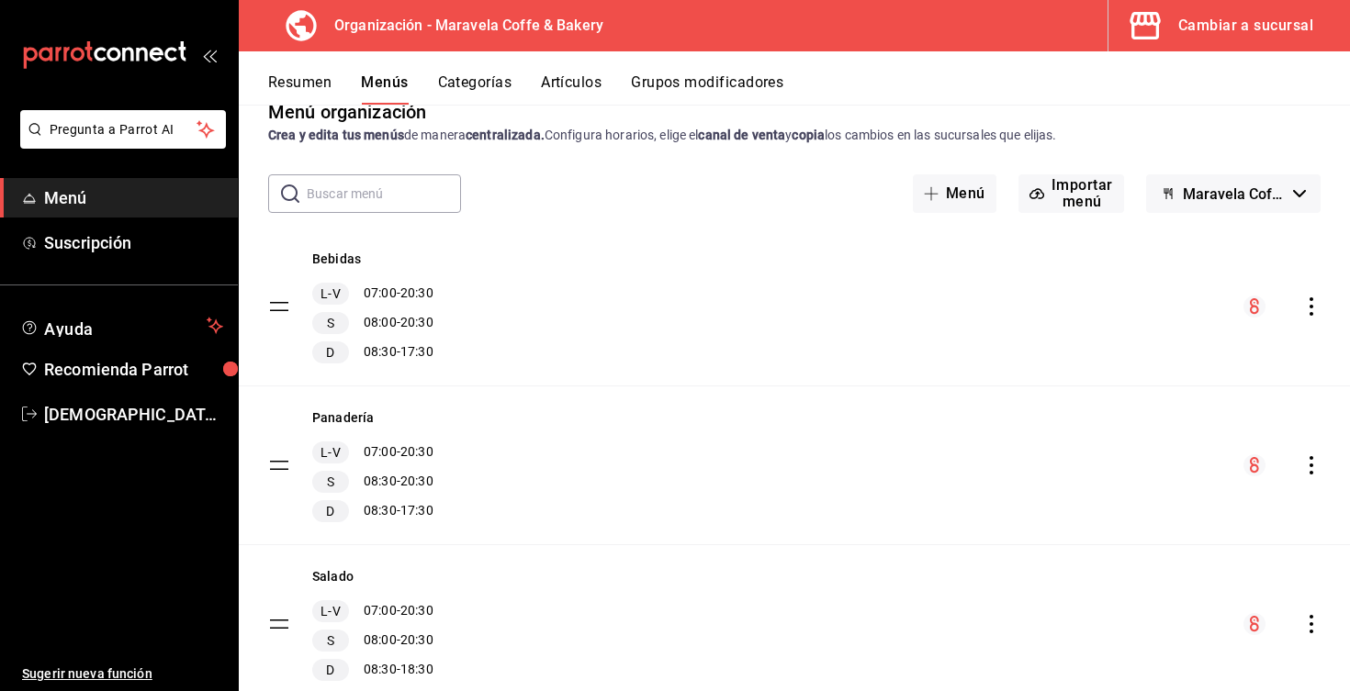
click at [315, 74] on button "Resumen" at bounding box center [299, 88] width 63 height 31
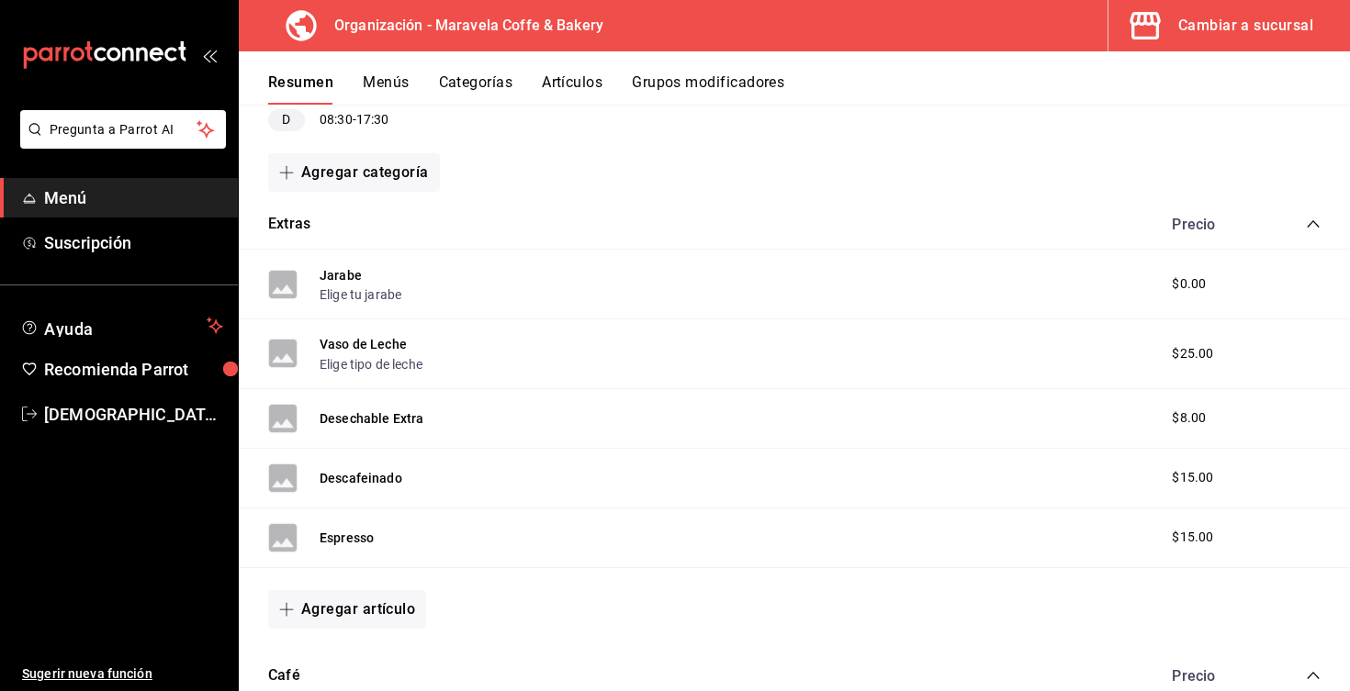
scroll to position [279, 0]
click at [357, 604] on button "Agregar artículo" at bounding box center [347, 607] width 158 height 39
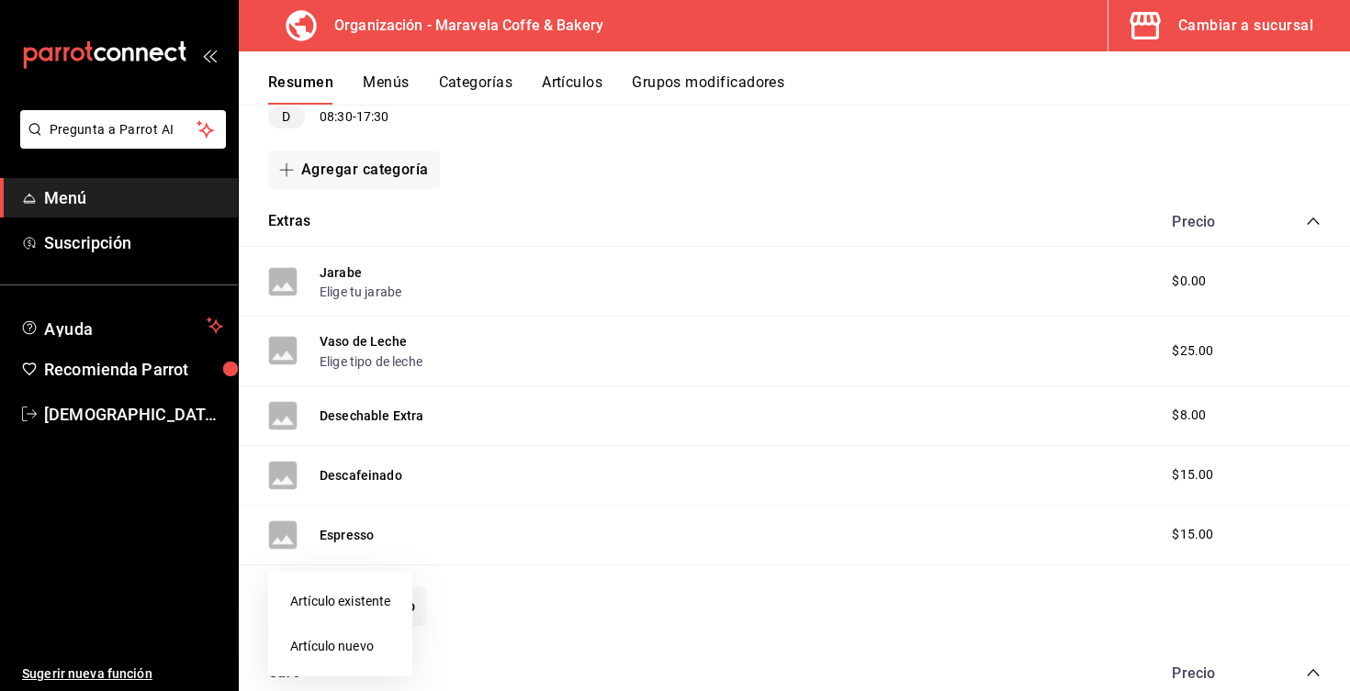
drag, startPoint x: 349, startPoint y: 609, endPoint x: 343, endPoint y: 652, distance: 43.5
click at [343, 652] on ul "Artículo existente Artículo nuevo" at bounding box center [340, 624] width 144 height 105
click at [326, 645] on li "Artículo nuevo" at bounding box center [340, 646] width 144 height 45
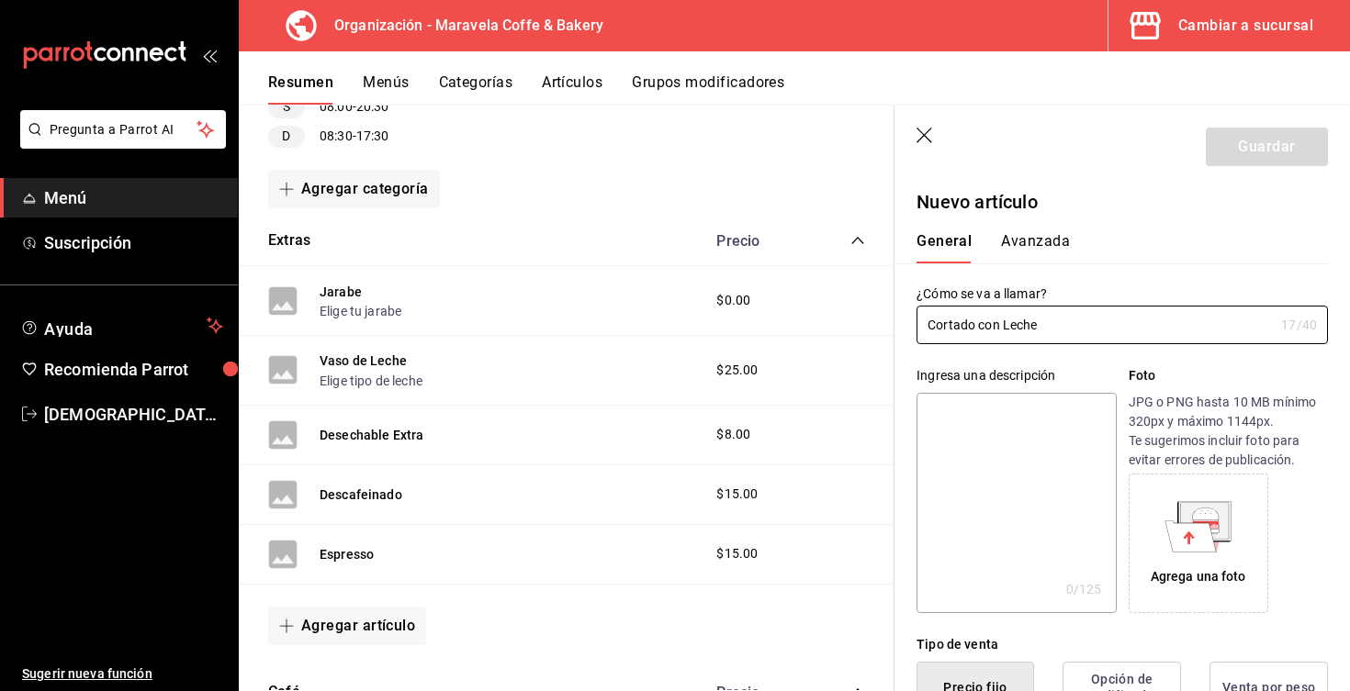
scroll to position [-2, 0]
type input "Cortado con Leche"
click at [980, 427] on textarea at bounding box center [1015, 503] width 199 height 220
type textarea "U"
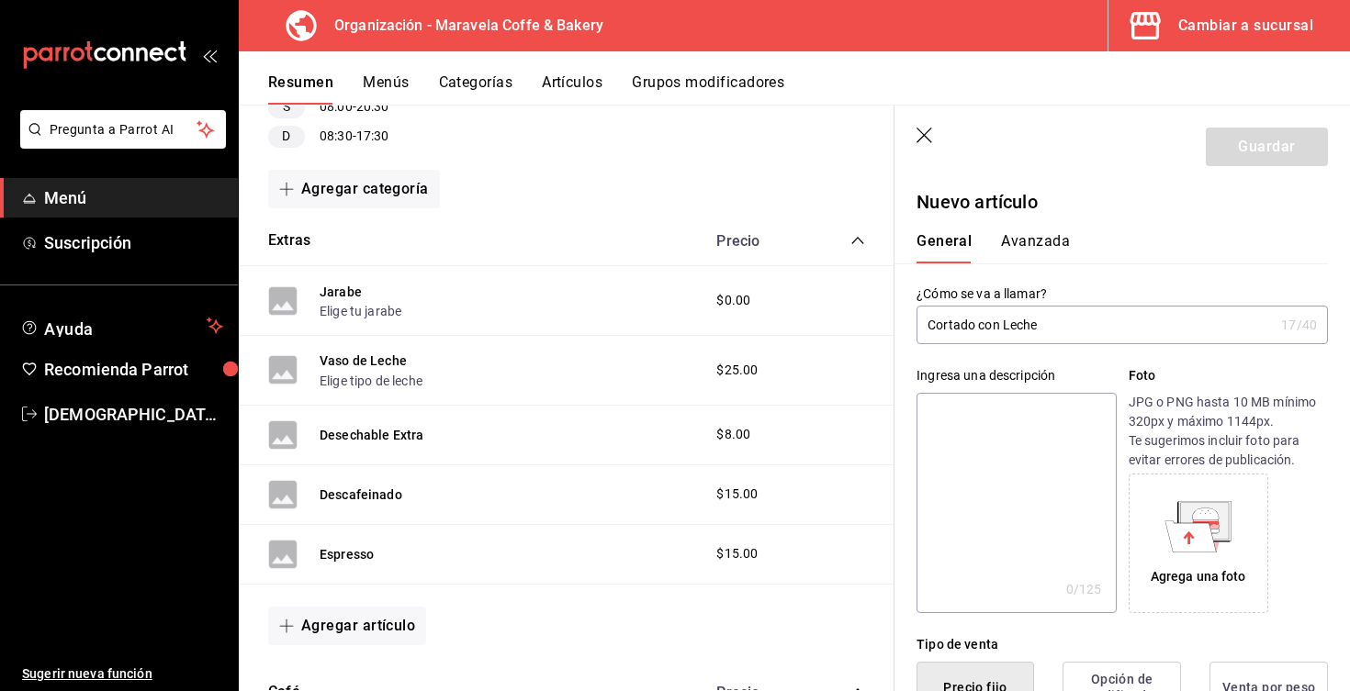
type textarea "x"
type textarea "1"
type textarea "x"
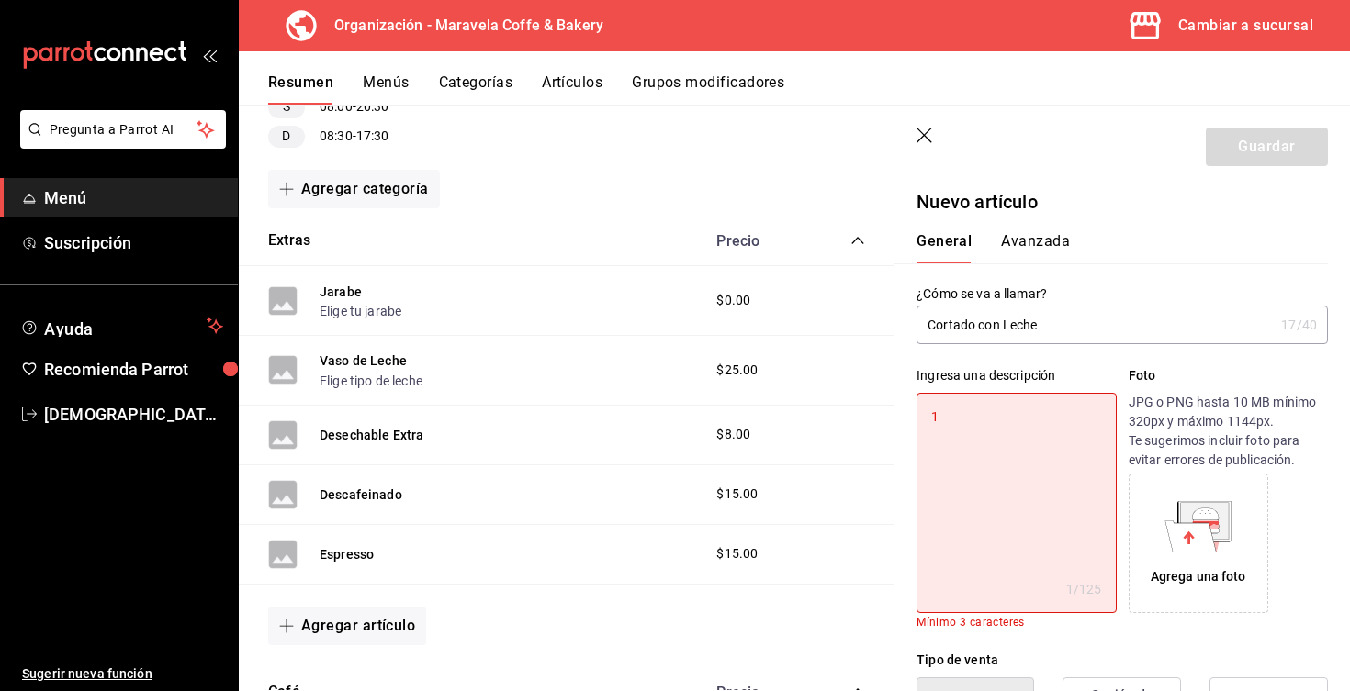
type textarea "1o"
type textarea "x"
type textarea "1oz"
type textarea "x"
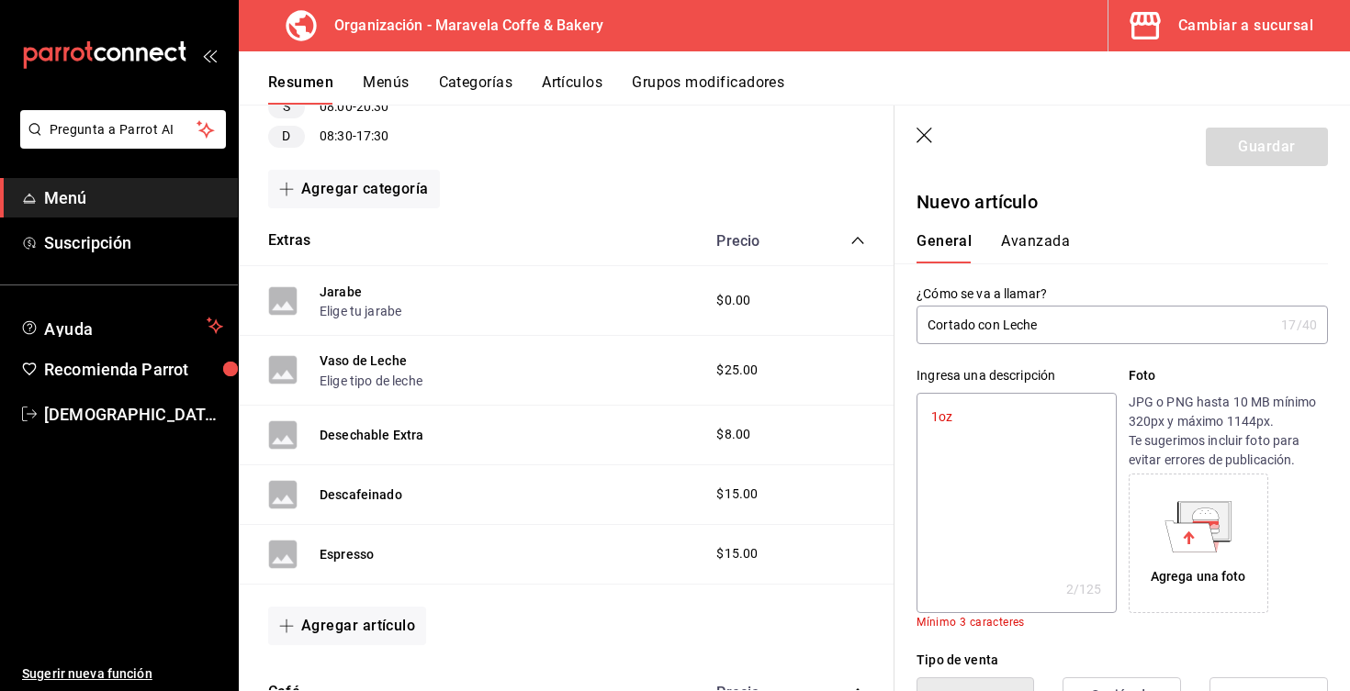
type textarea "1oz"
type textarea "x"
type textarea "1oz d"
type textarea "x"
type textarea "1oz de"
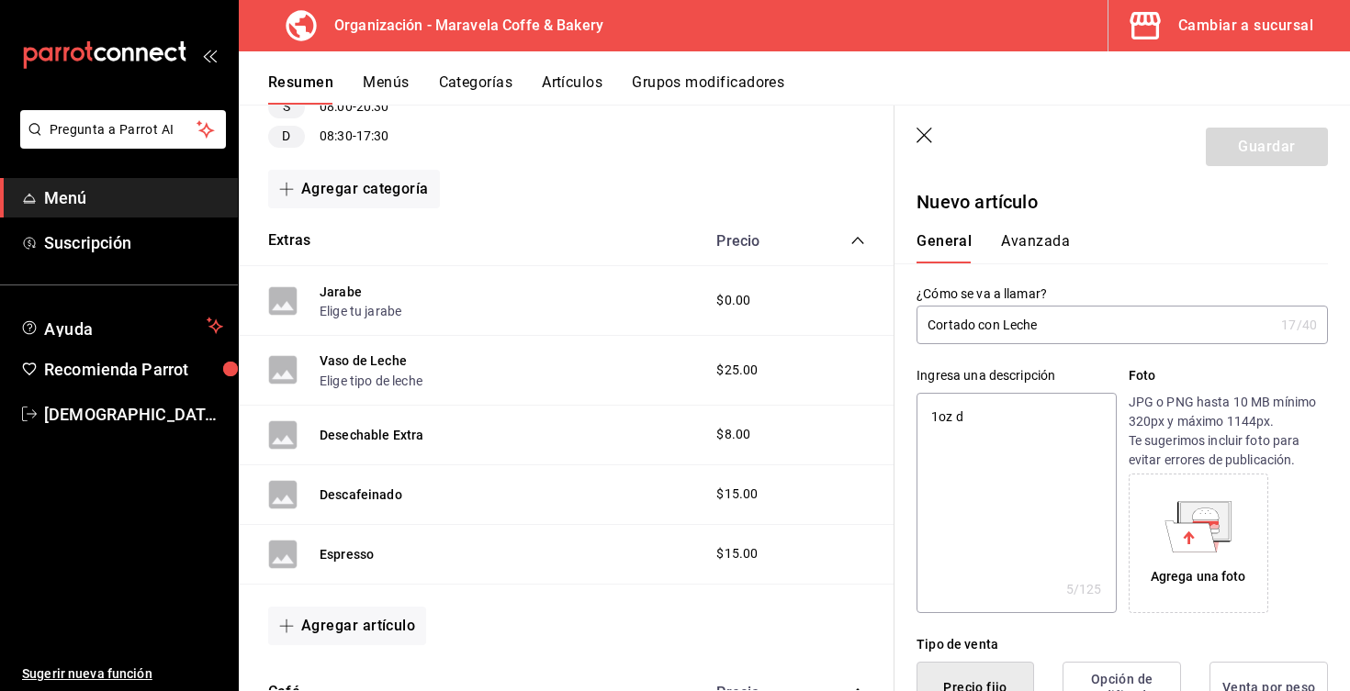
type textarea "x"
type textarea "1oz de"
type textarea "x"
type textarea "1oz de l"
type textarea "x"
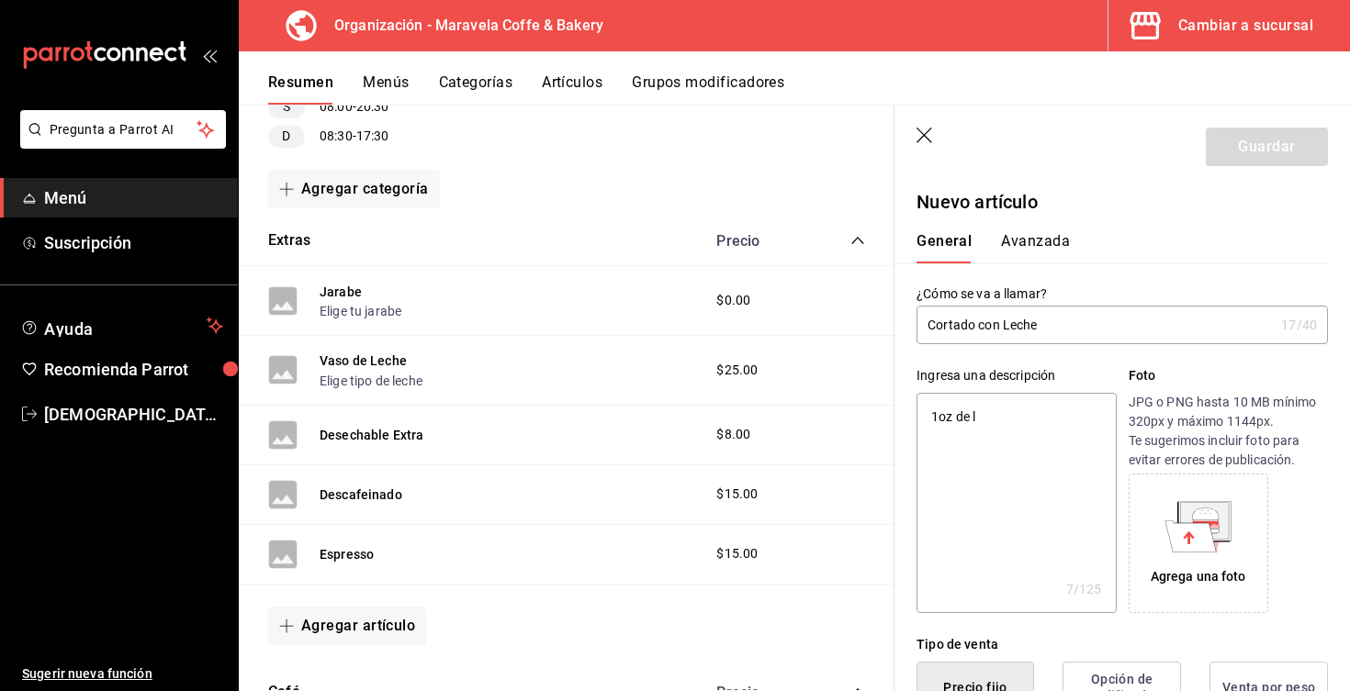
type textarea "1oz de le"
type textarea "x"
type textarea "1oz de lec"
type textarea "x"
type textarea "1oz [PERSON_NAME]"
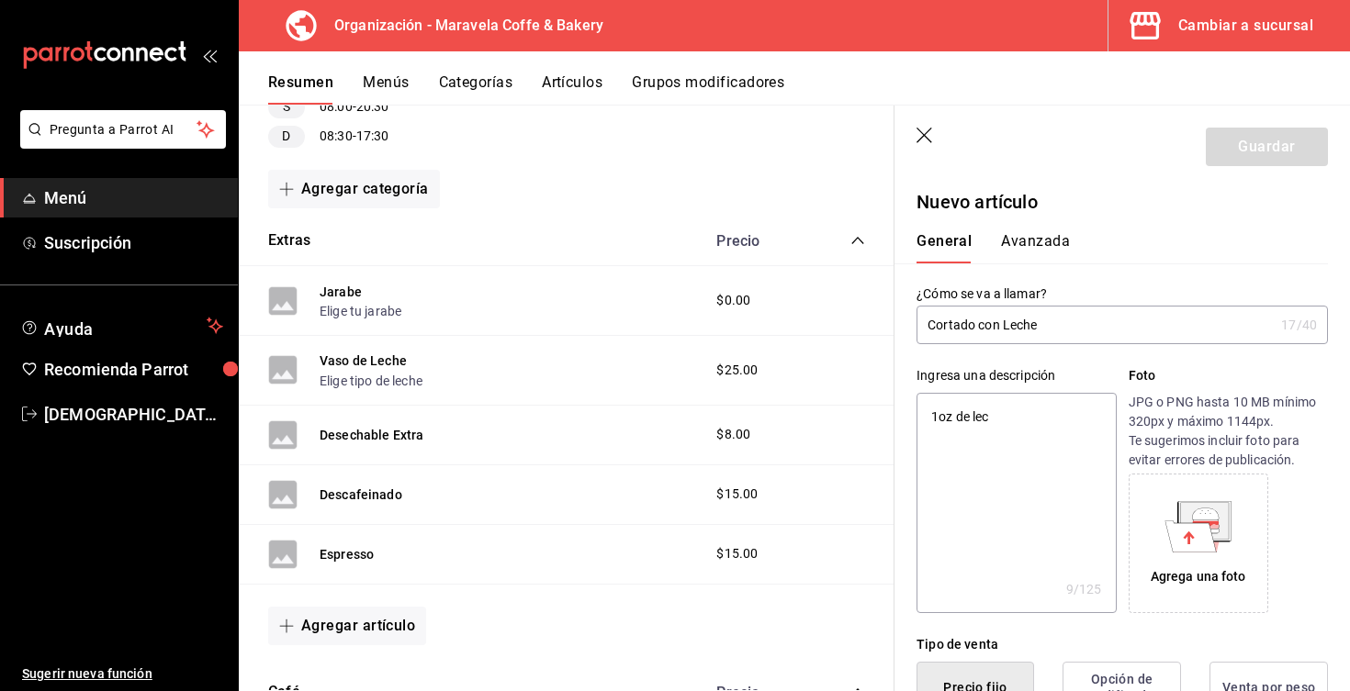
type textarea "x"
type textarea "1oz de leche"
type textarea "x"
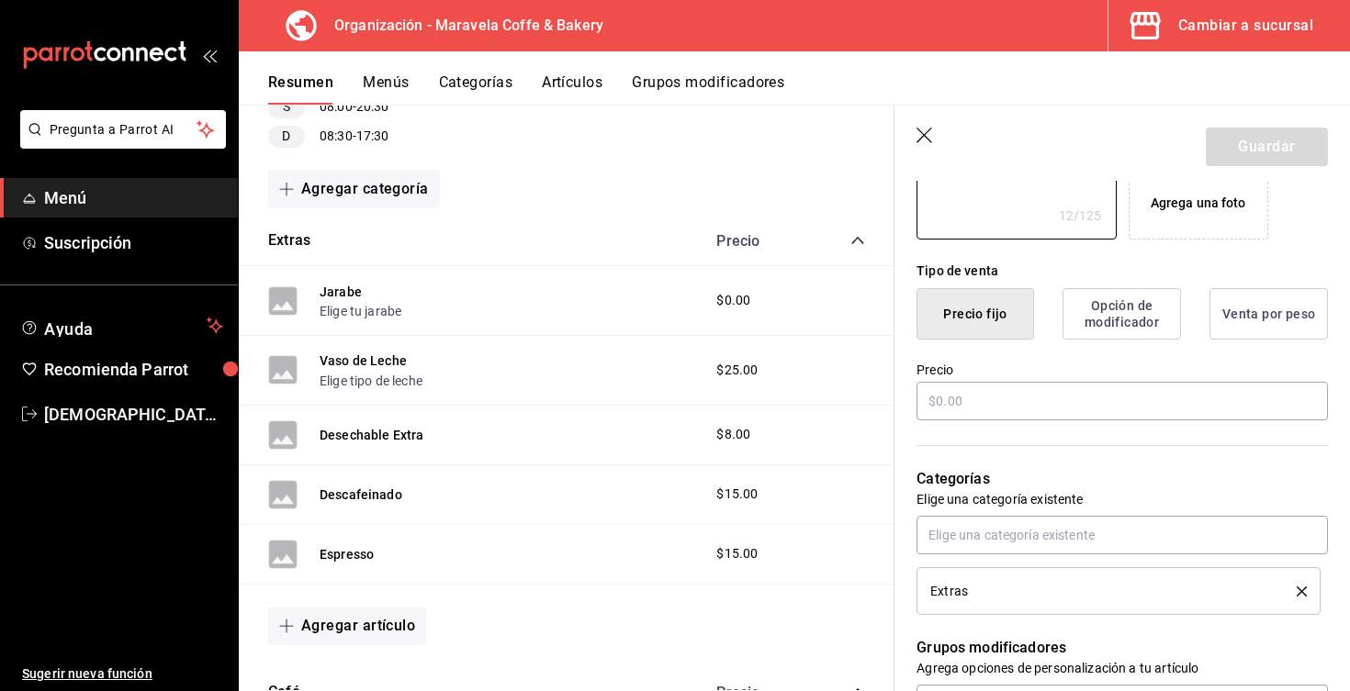
scroll to position [387, 0]
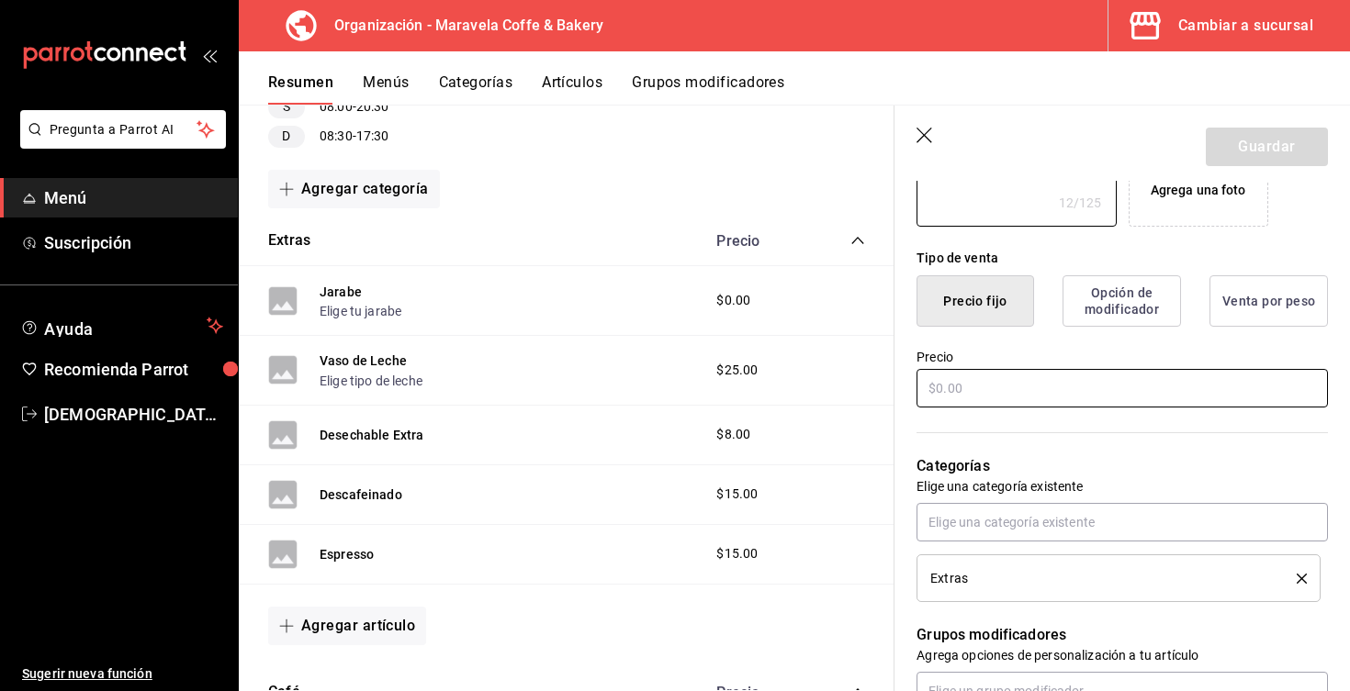
type textarea "1oz de leche"
click at [946, 399] on input "text" at bounding box center [1121, 388] width 411 height 39
type textarea "x"
type input "$3.00"
type textarea "x"
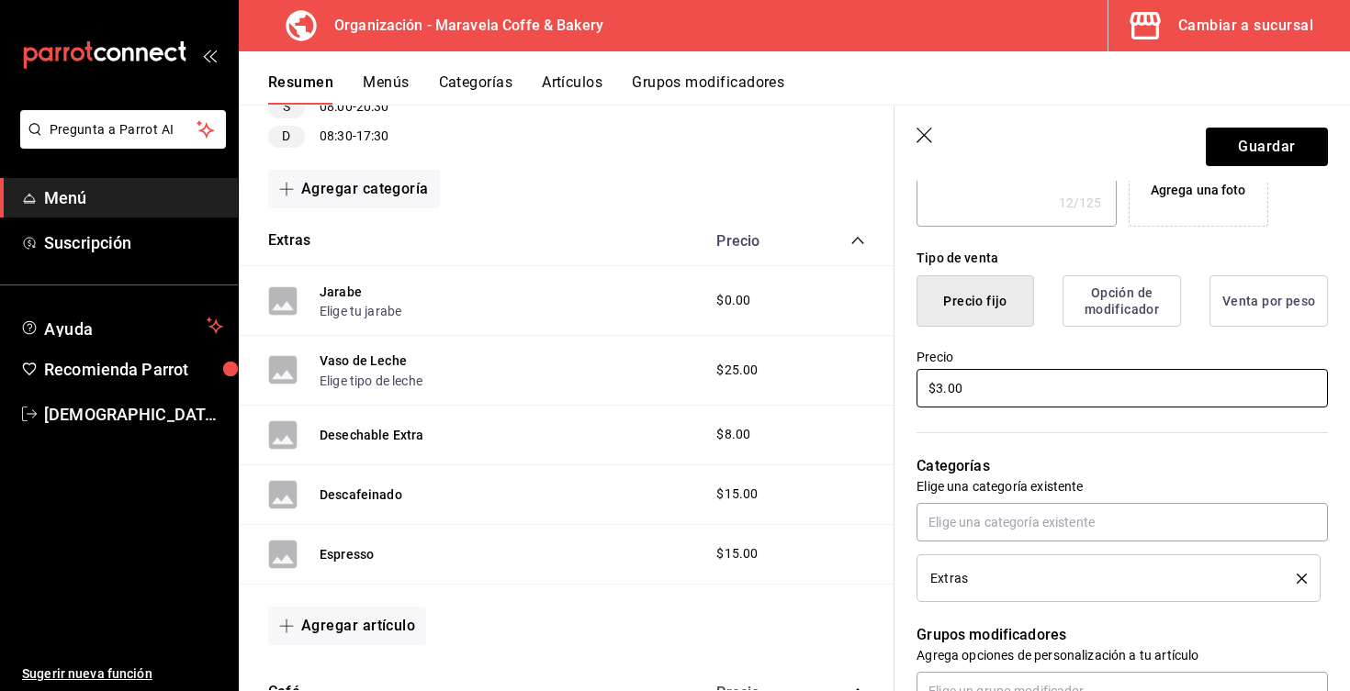
type input "$35.00"
type textarea "x"
type input "$3.00"
type textarea "x"
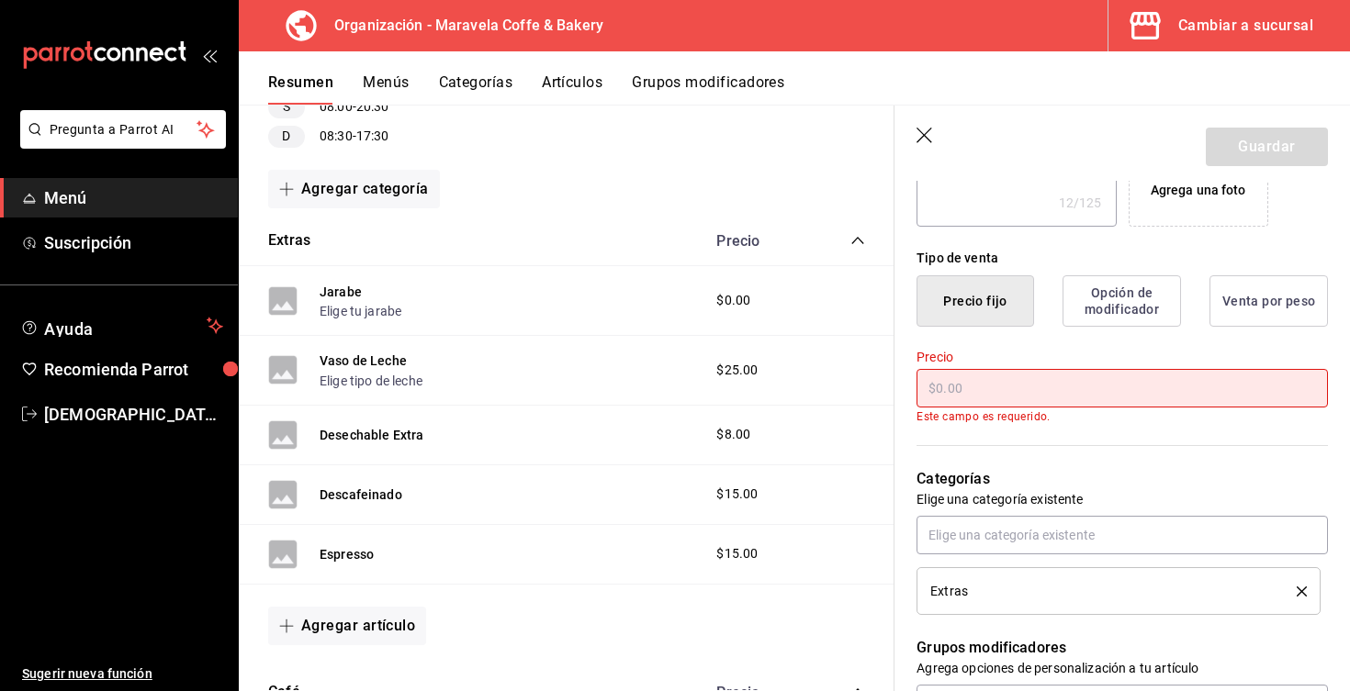
type textarea "x"
type input "$1.00"
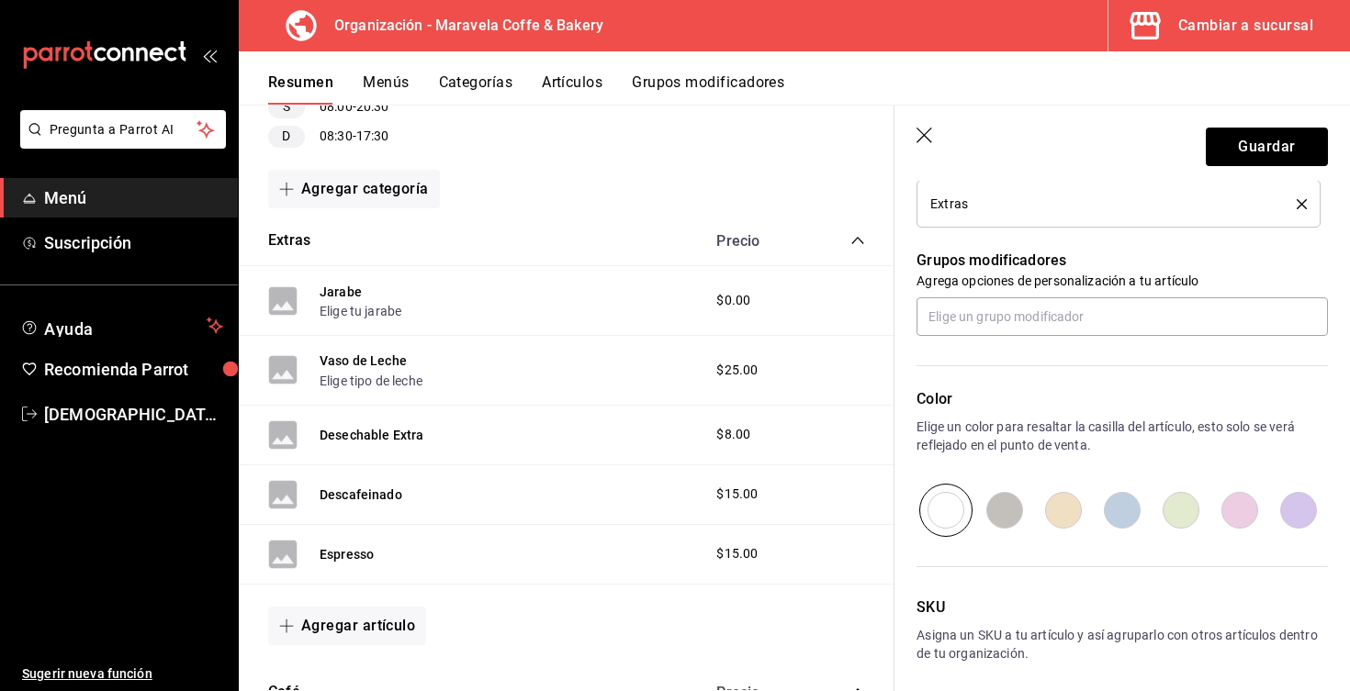
scroll to position [769, 0]
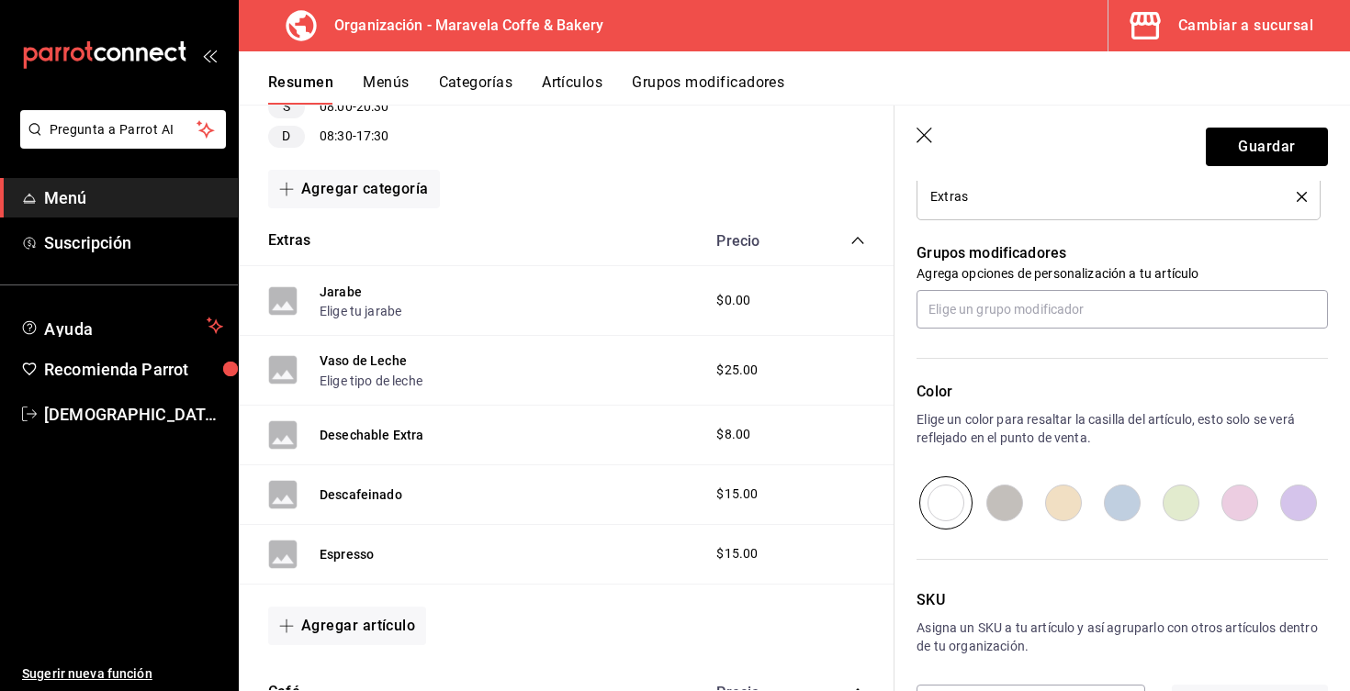
click at [1049, 287] on div "Grupos modificadores Agrega opciones de personalización a tu artículo" at bounding box center [1110, 274] width 433 height 108
click at [1049, 303] on input "text" at bounding box center [1121, 309] width 411 height 39
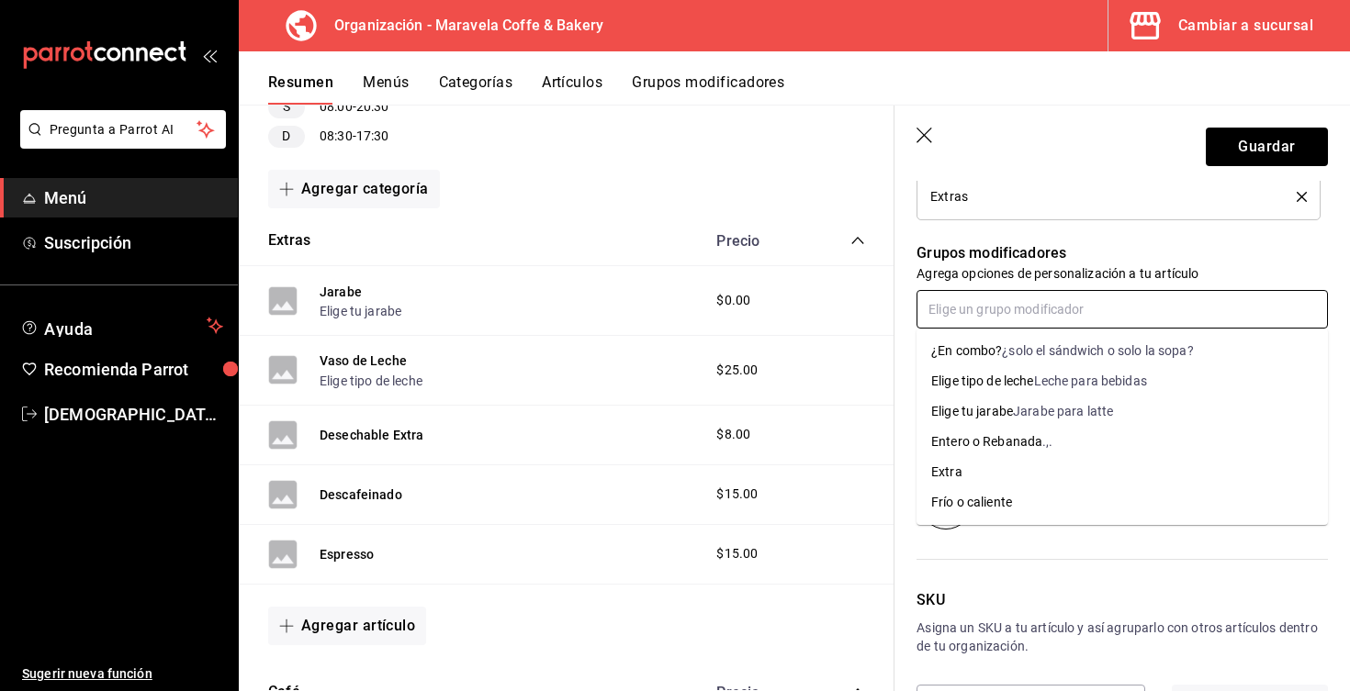
click at [1060, 386] on div "Leche para bebidas" at bounding box center [1090, 381] width 113 height 19
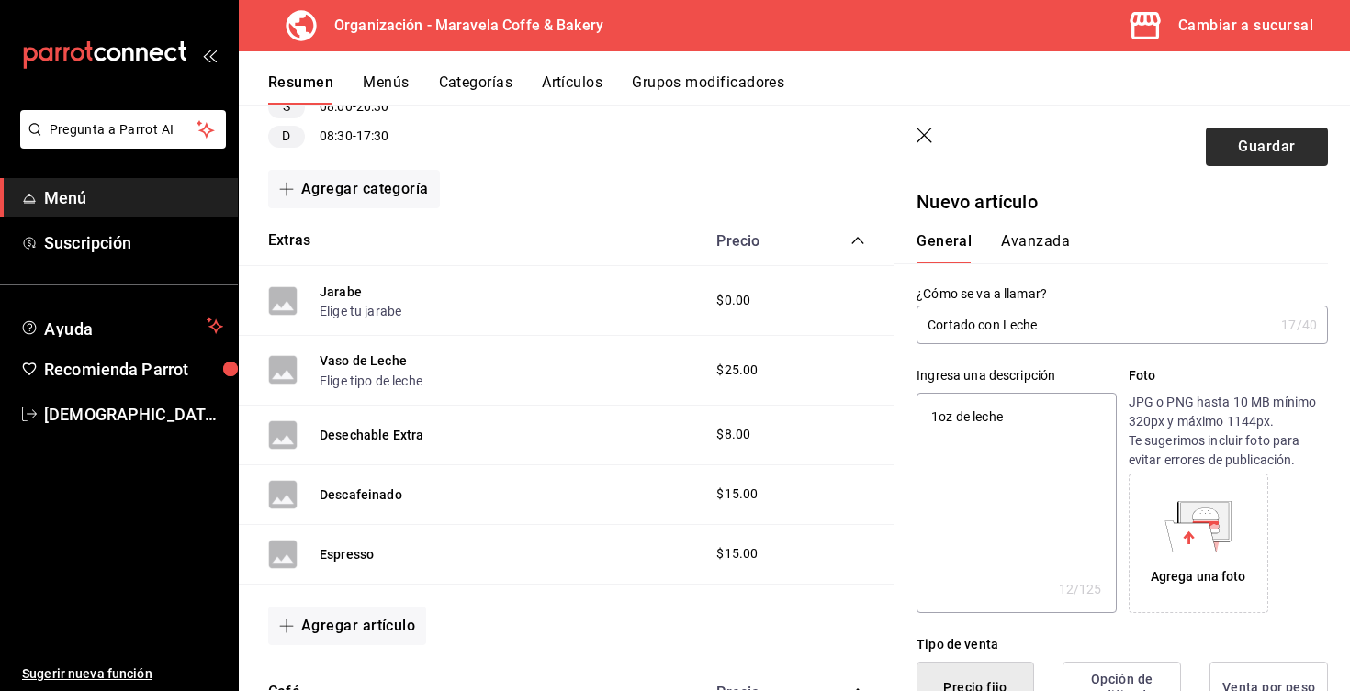
scroll to position [0, 0]
click at [1289, 140] on button "Guardar" at bounding box center [1267, 147] width 122 height 39
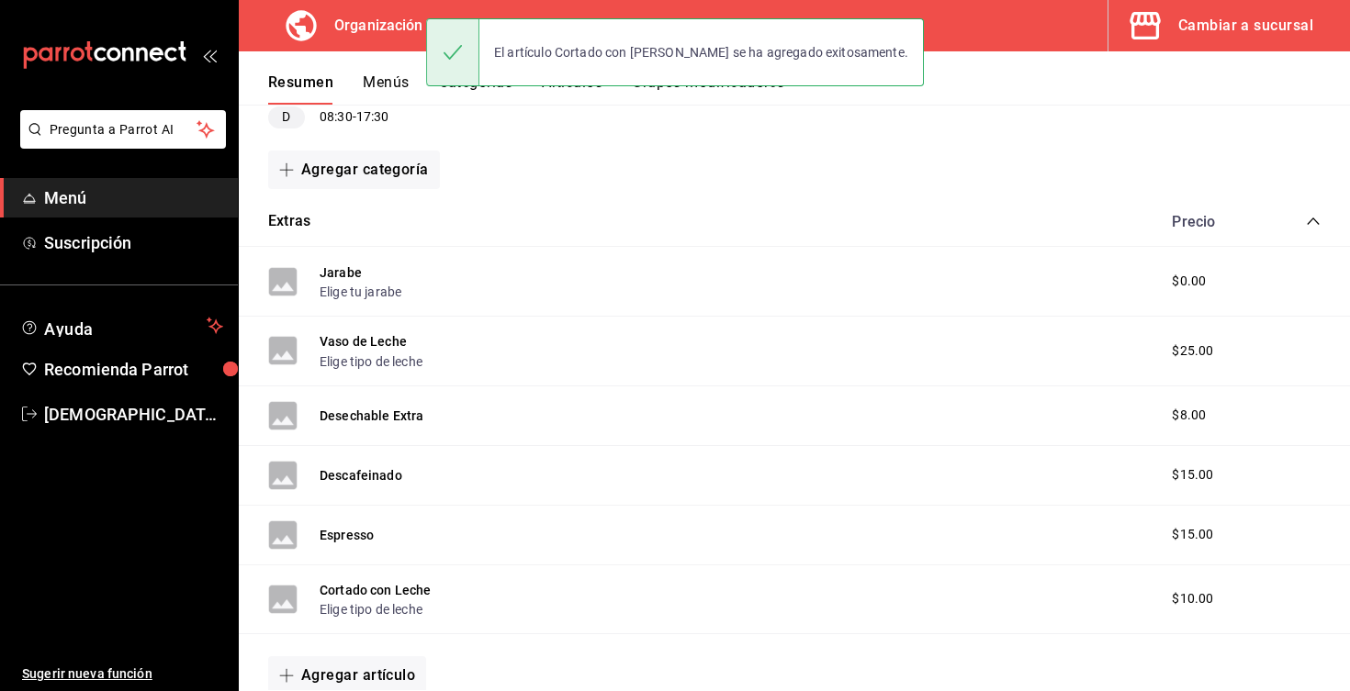
click at [395, 88] on button "Menús" at bounding box center [386, 88] width 46 height 31
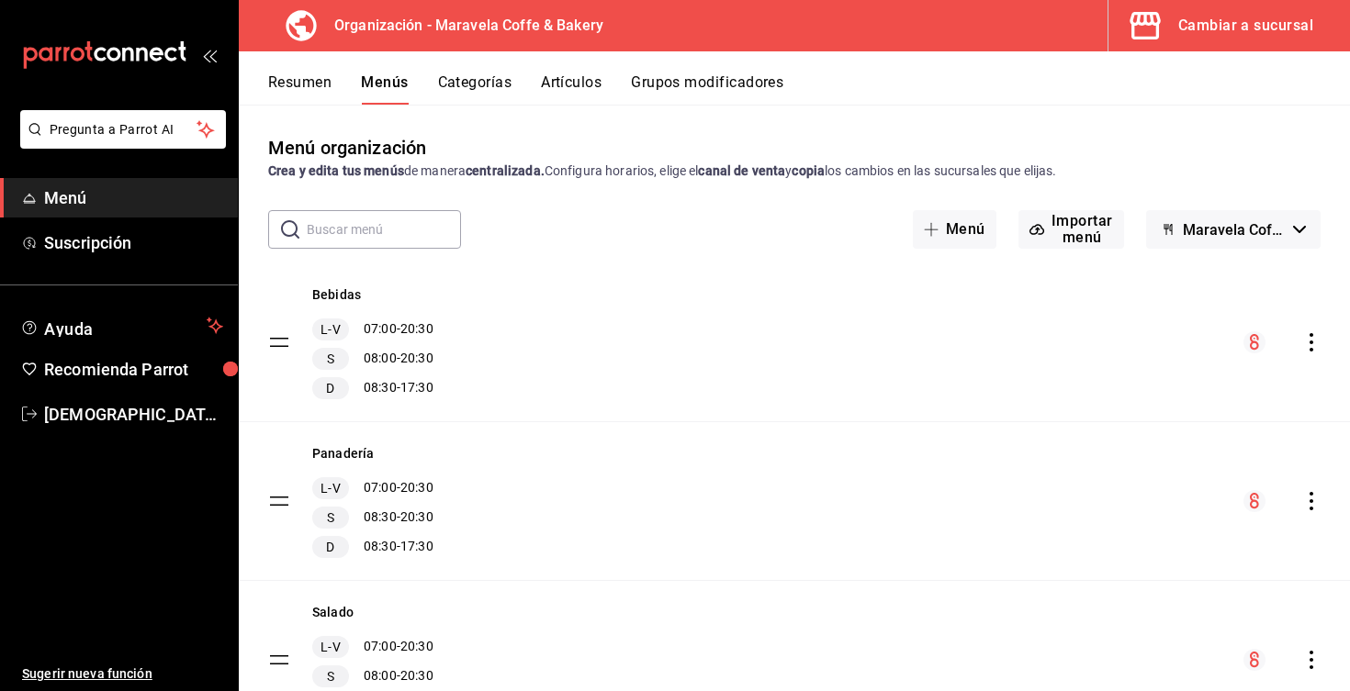
click at [1305, 342] on icon "actions" at bounding box center [1311, 342] width 18 height 18
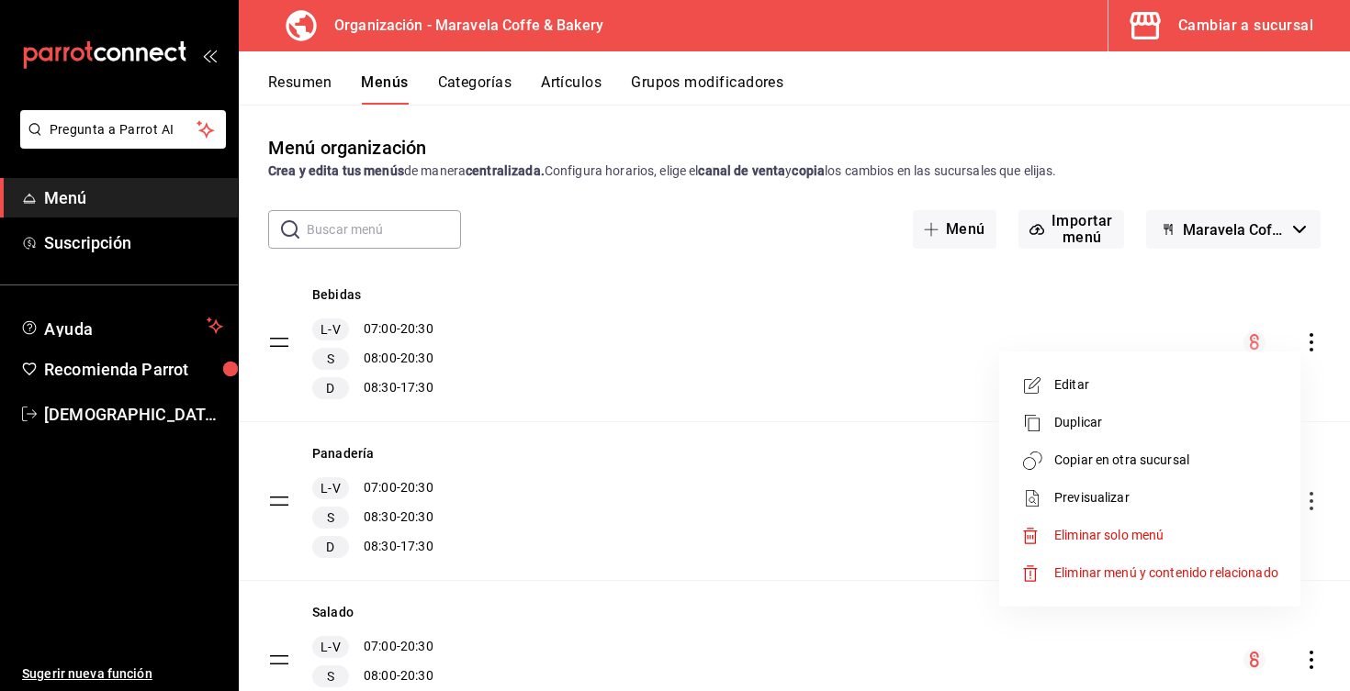
click at [1167, 466] on span "Copiar en otra sucursal" at bounding box center [1166, 460] width 224 height 19
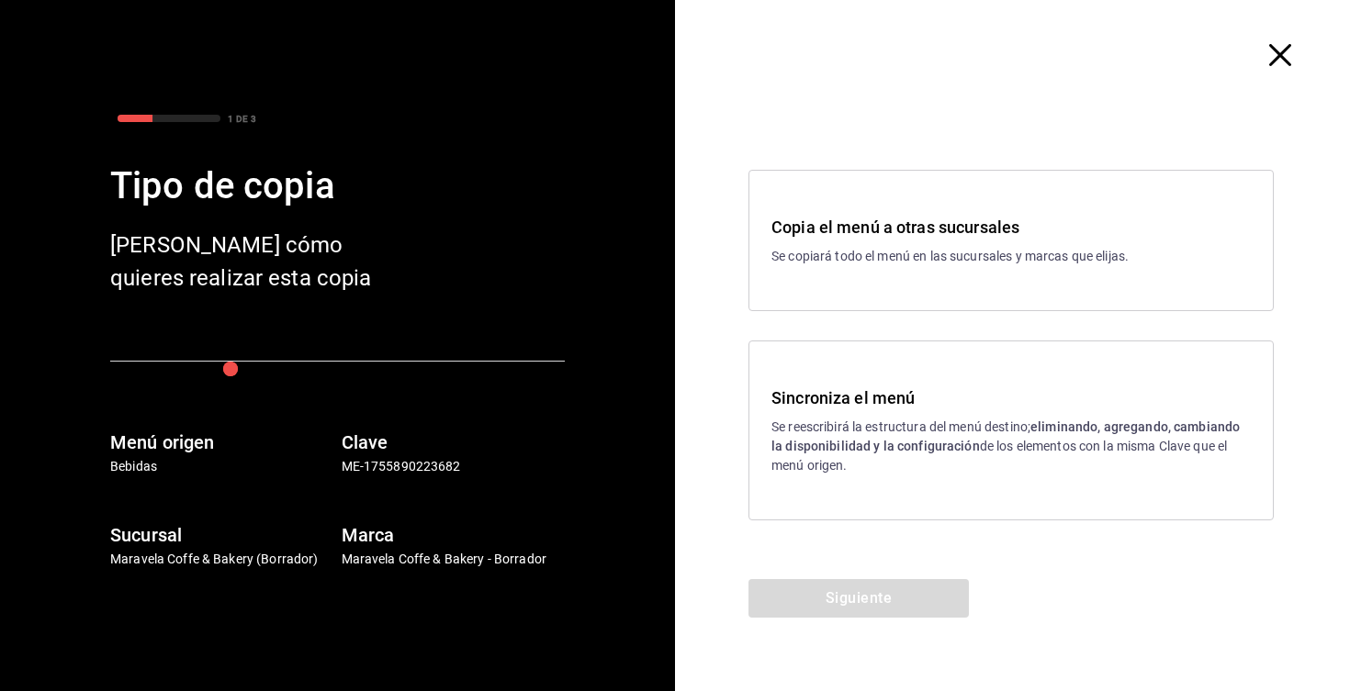
click at [959, 464] on p "Se reescribirá la estructura del menú destino; eliminando, agregando, cambiando…" at bounding box center [1010, 447] width 479 height 58
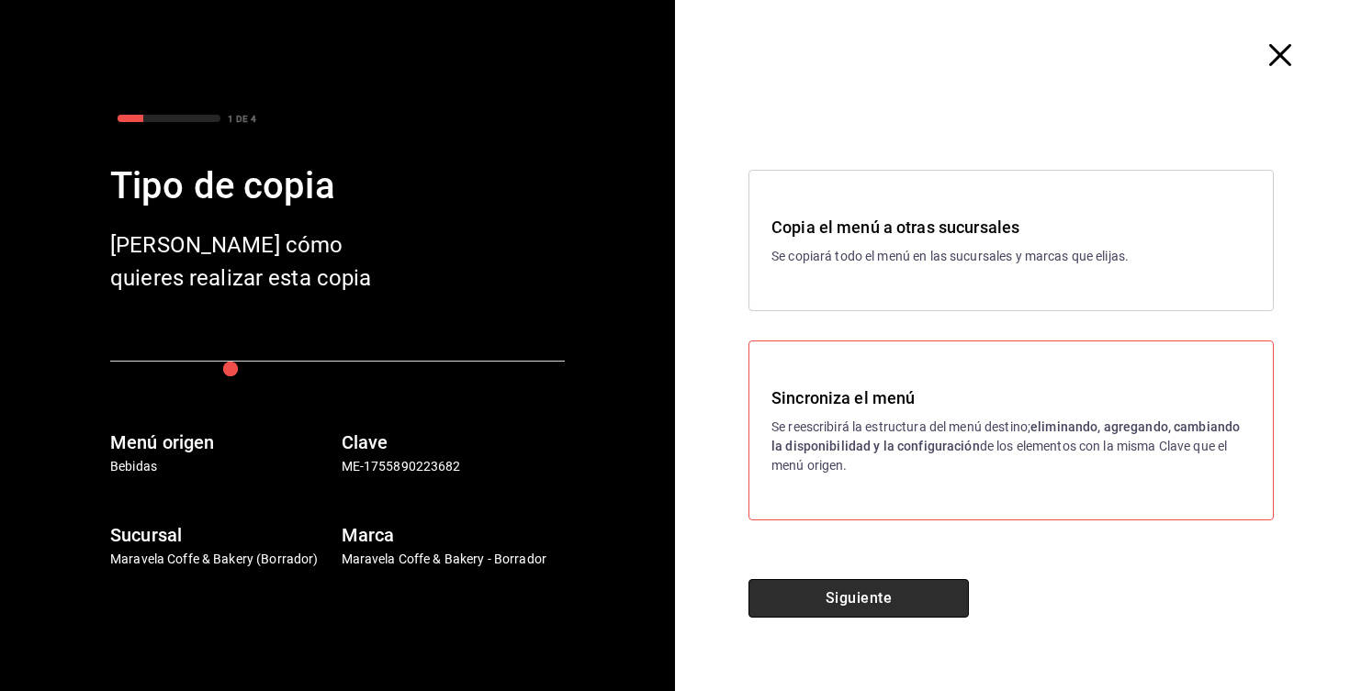
click at [876, 605] on button "Siguiente" at bounding box center [858, 598] width 220 height 39
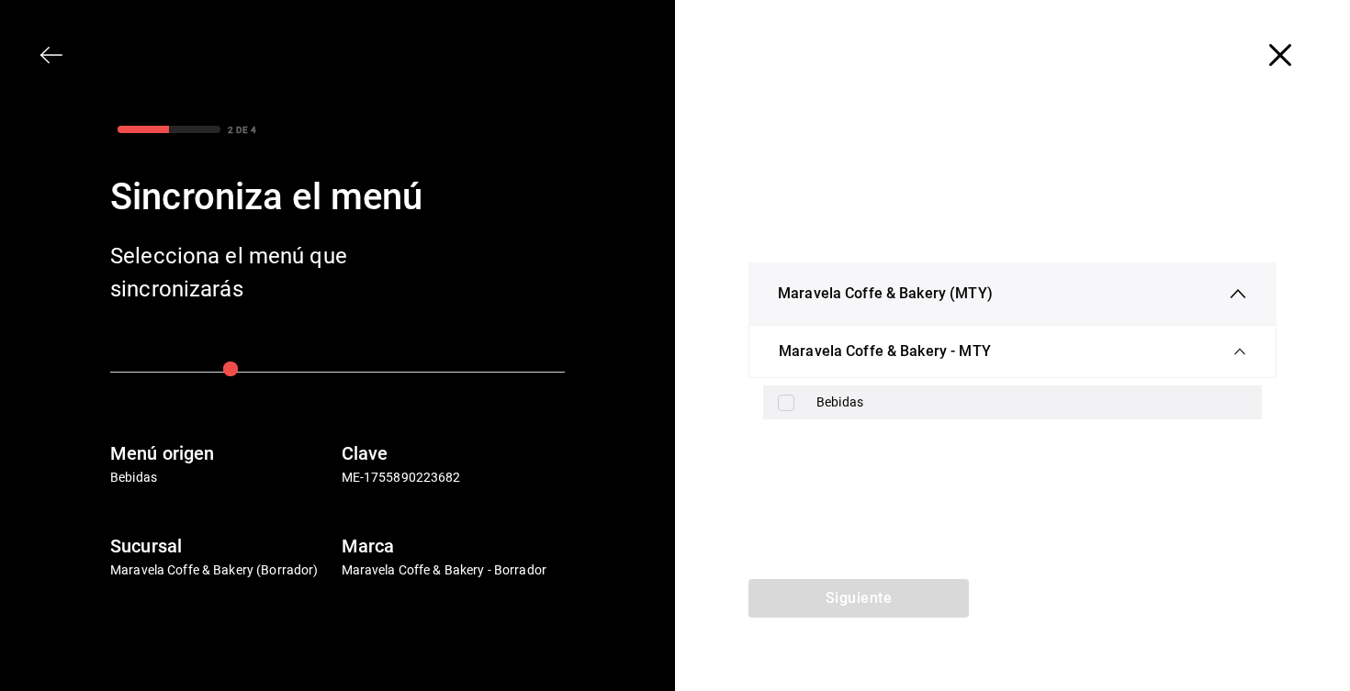
click at [902, 398] on div "Bebidas" at bounding box center [1031, 402] width 431 height 19
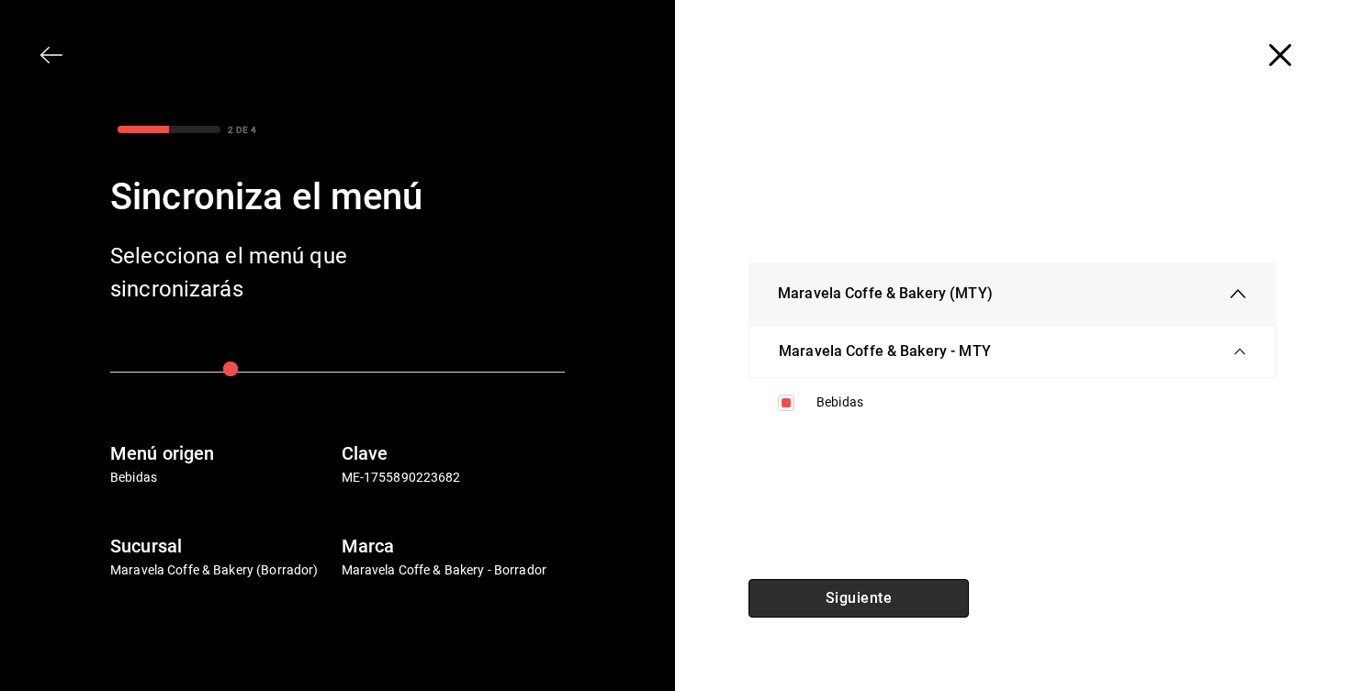
click at [857, 593] on button "Siguiente" at bounding box center [858, 598] width 220 height 39
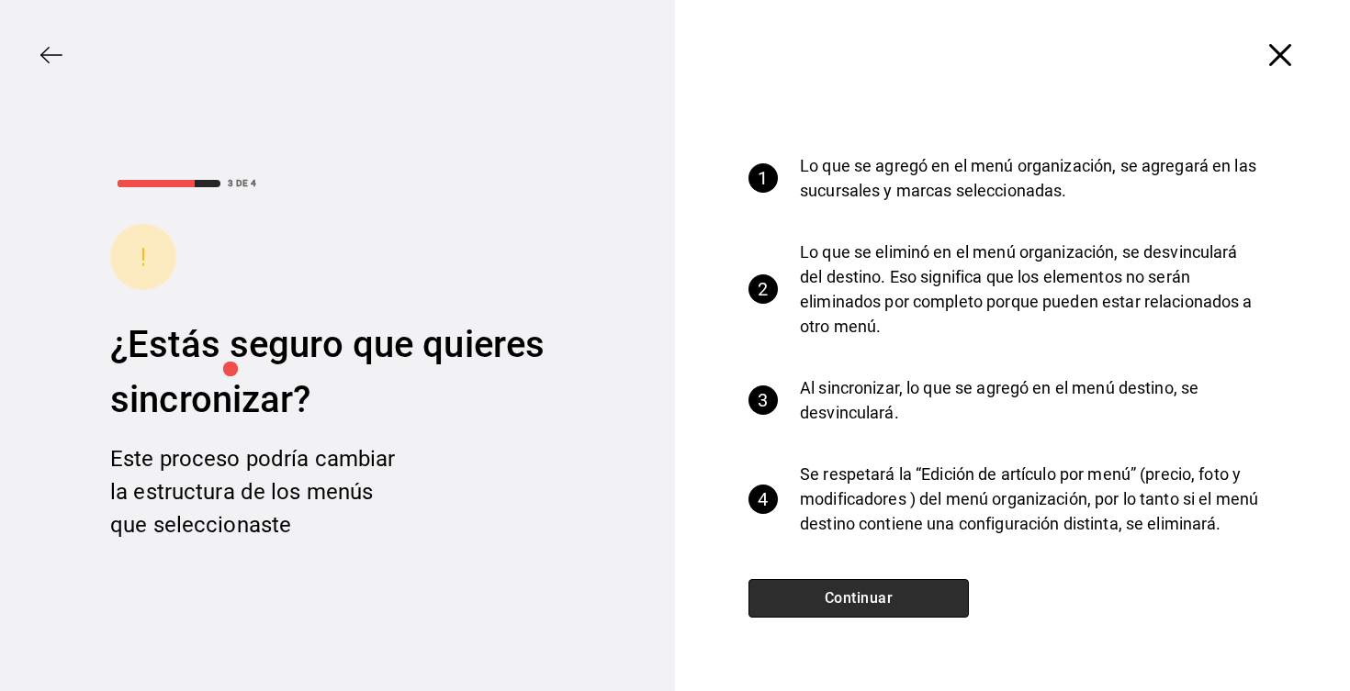
click at [857, 593] on button "Continuar" at bounding box center [858, 598] width 220 height 39
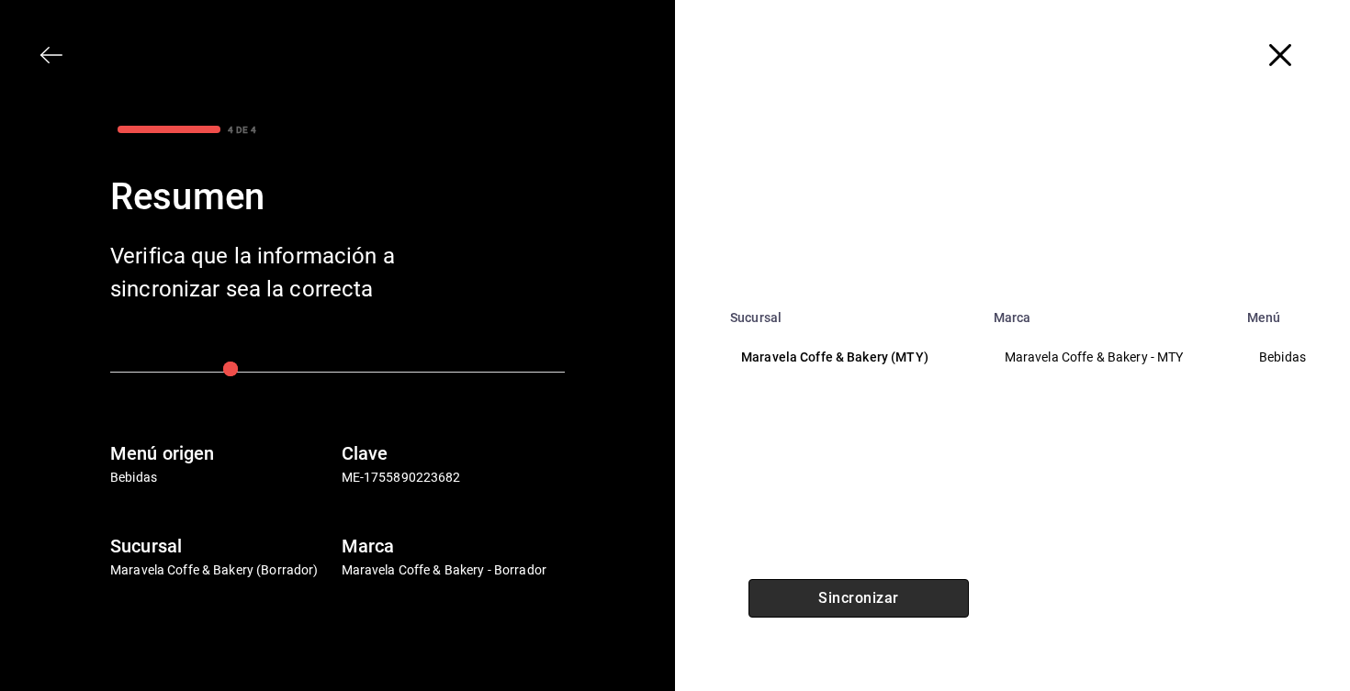
click at [857, 593] on button "Sincronizar" at bounding box center [858, 598] width 220 height 39
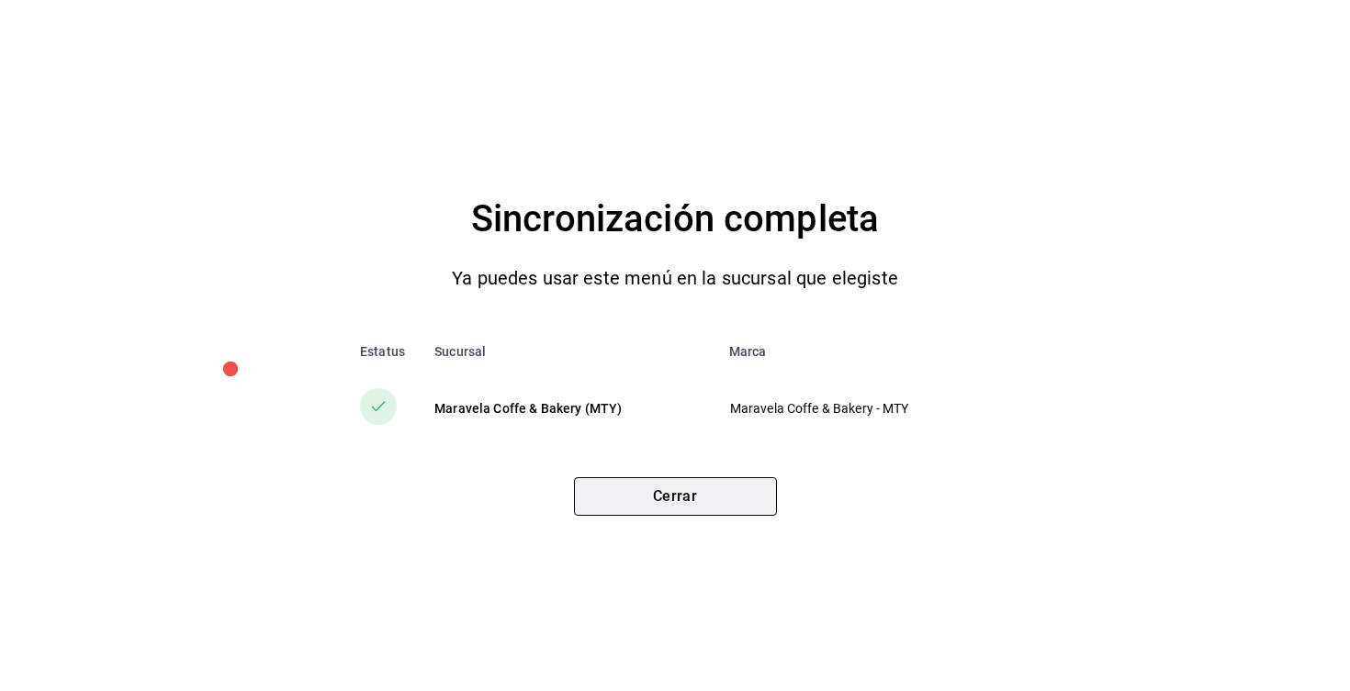
click at [712, 492] on button "Cerrar" at bounding box center [675, 496] width 203 height 39
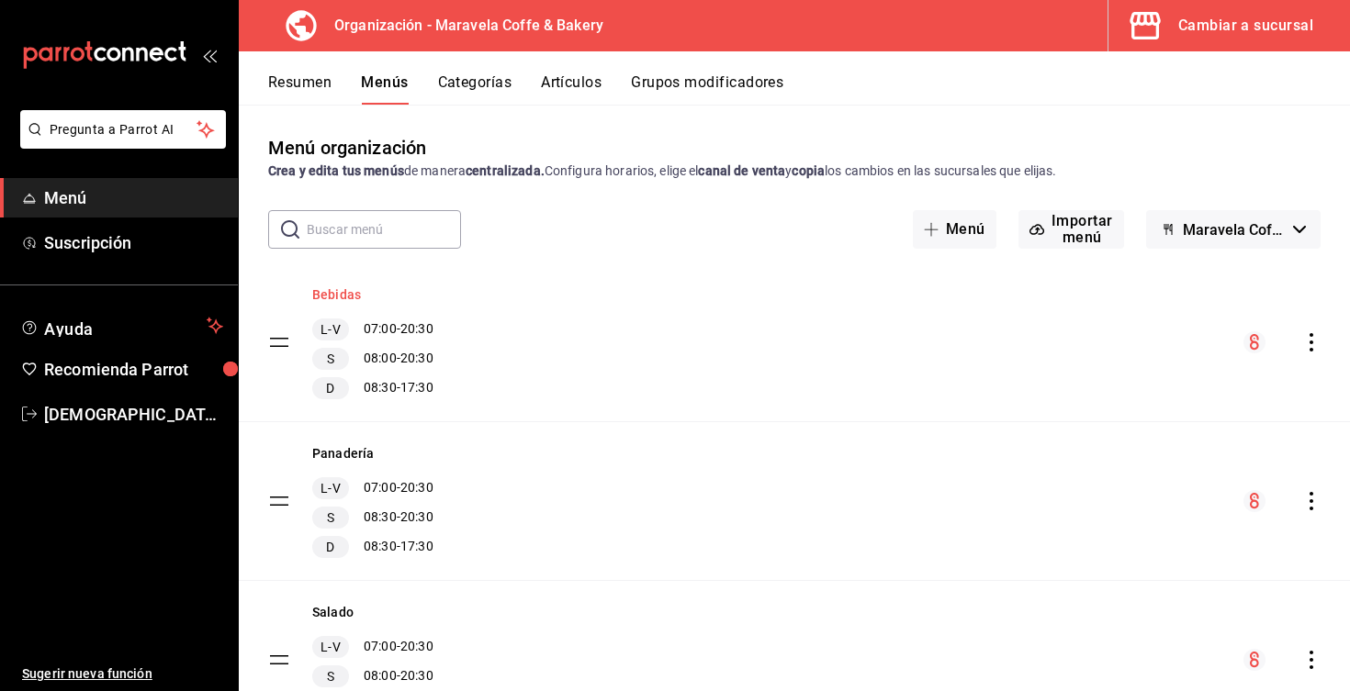
click at [332, 293] on button "Bebidas" at bounding box center [336, 295] width 49 height 18
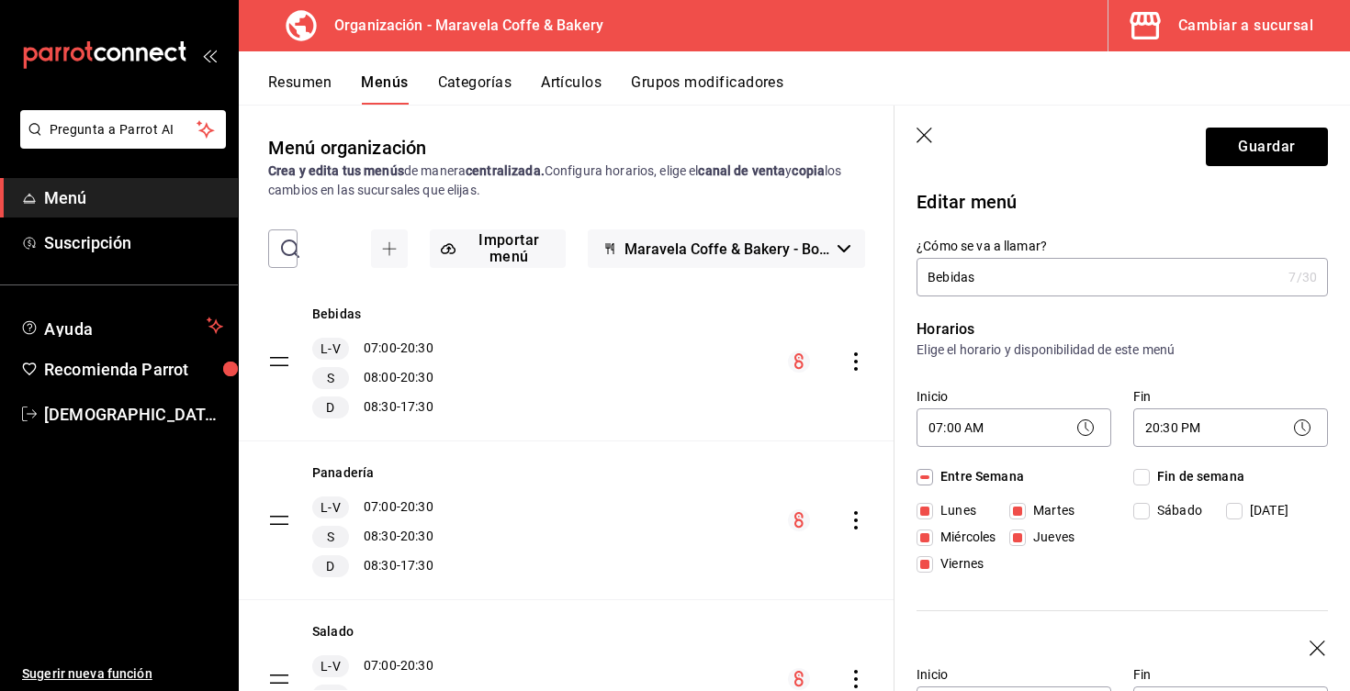
click at [306, 85] on button "Resumen" at bounding box center [299, 88] width 63 height 31
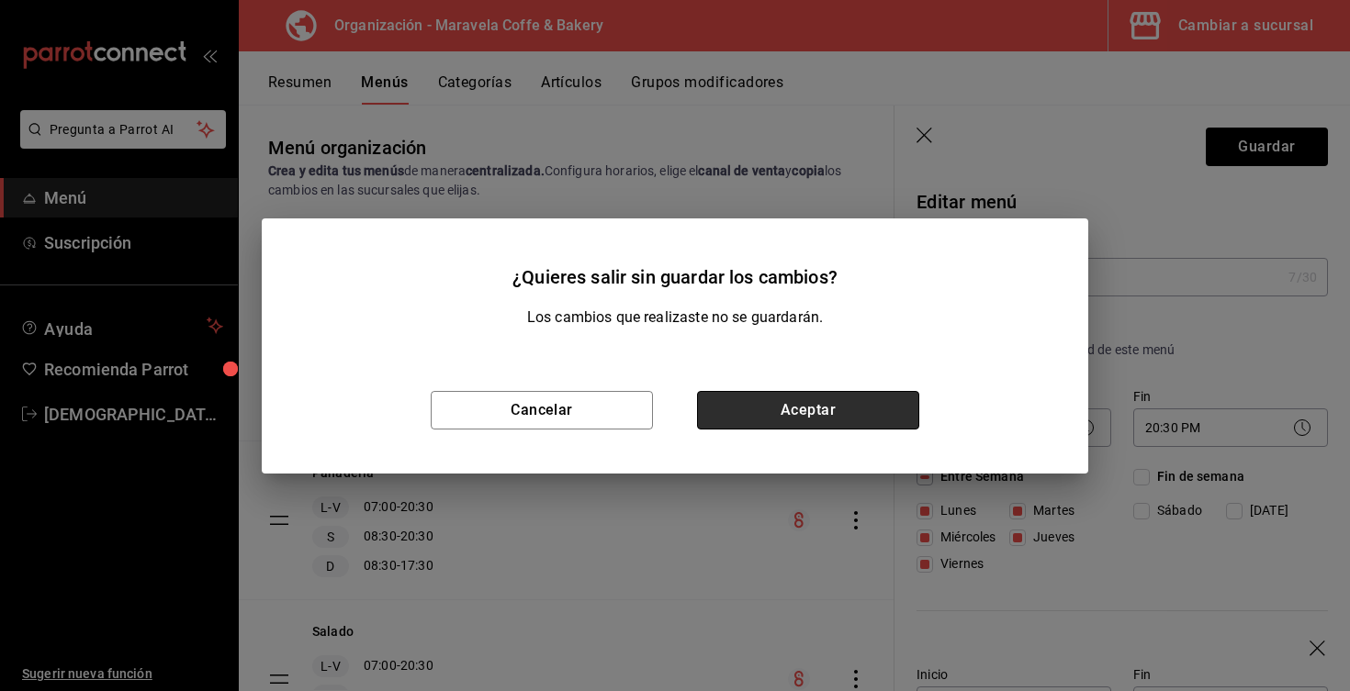
click at [826, 417] on button "Aceptar" at bounding box center [808, 410] width 222 height 39
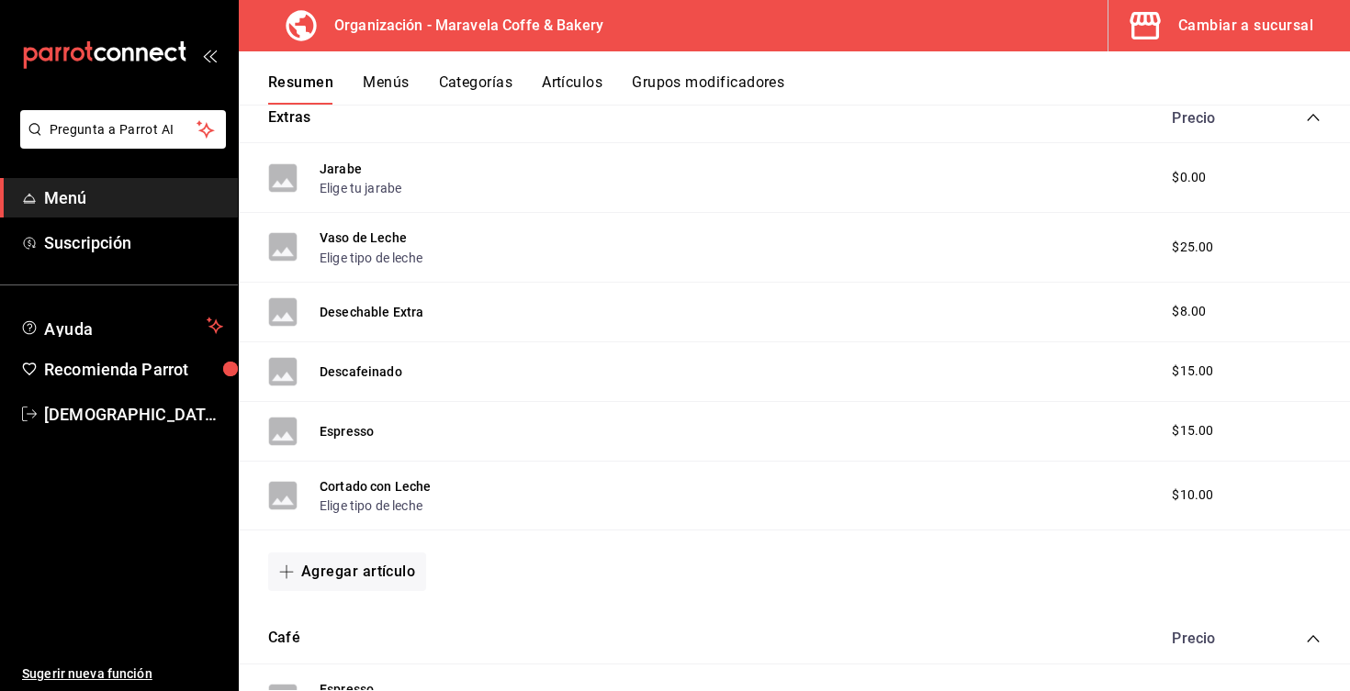
scroll to position [380, 0]
click at [471, 82] on button "Categorías" at bounding box center [476, 88] width 74 height 31
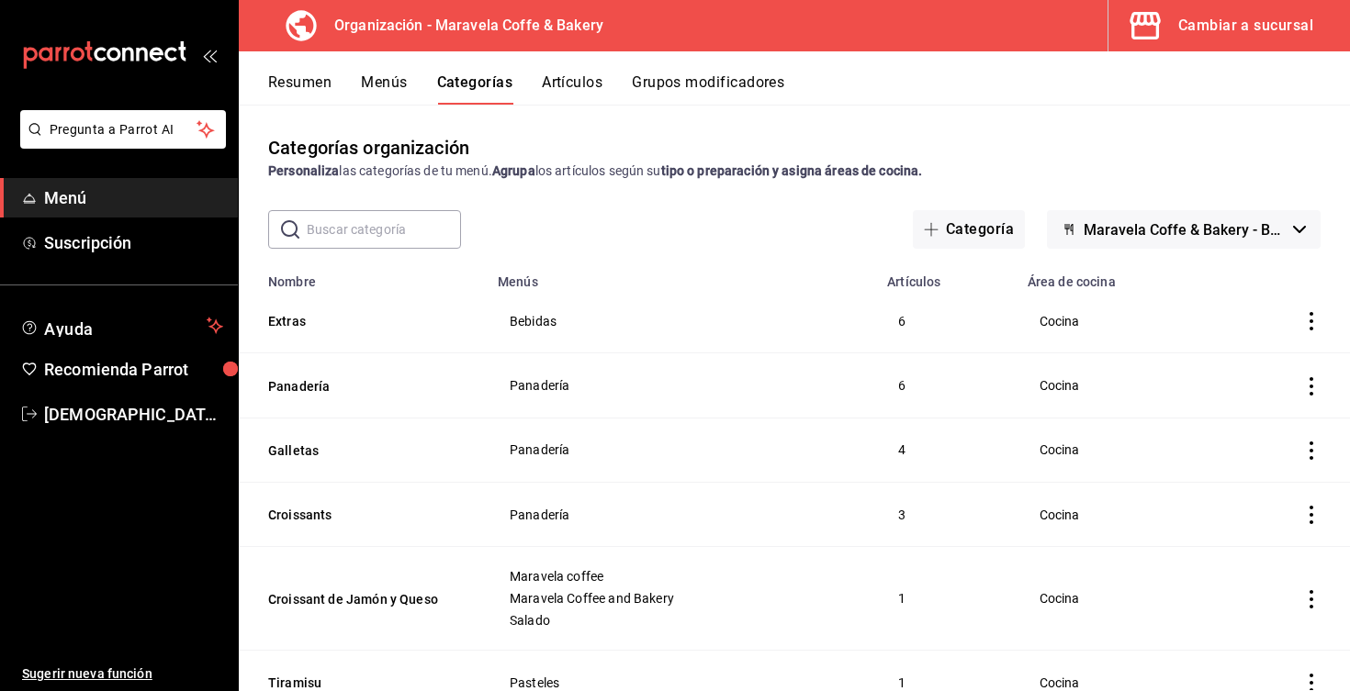
click at [283, 331] on th "Extras" at bounding box center [363, 321] width 248 height 64
click at [284, 327] on button "Extras" at bounding box center [360, 321] width 184 height 18
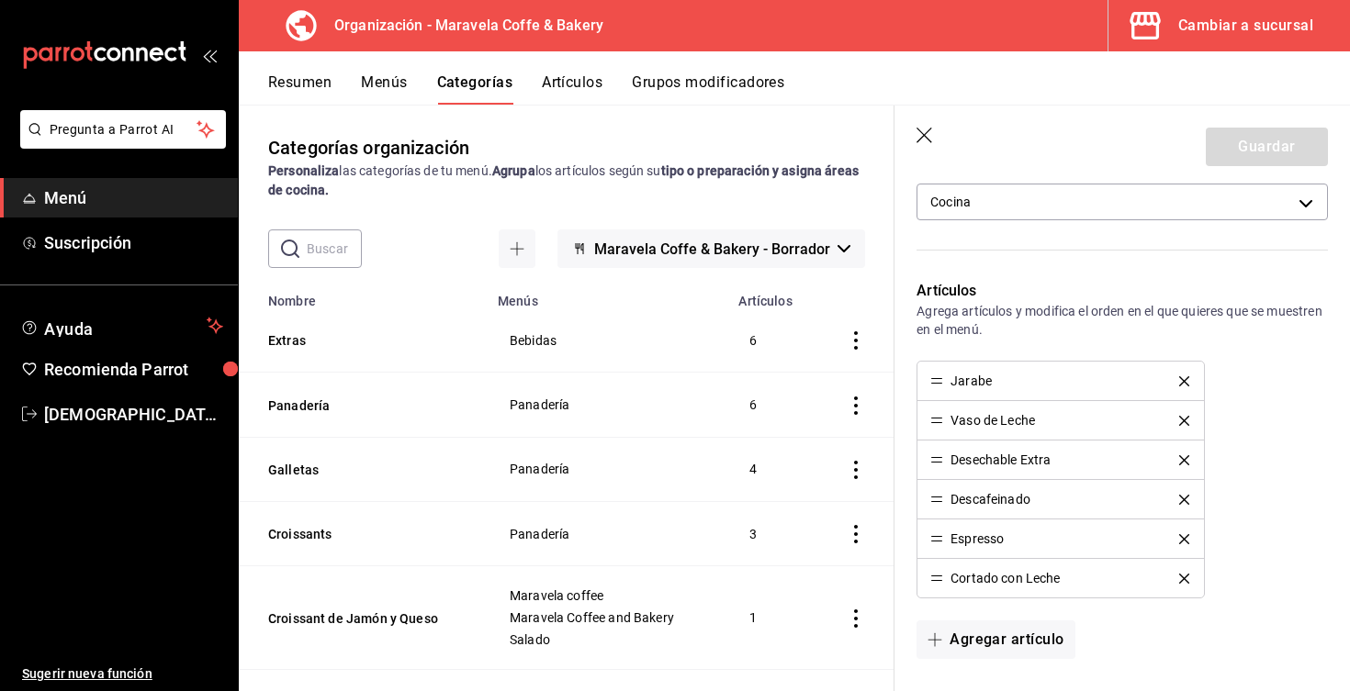
scroll to position [488, 0]
click at [931, 141] on icon "button" at bounding box center [924, 136] width 16 height 16
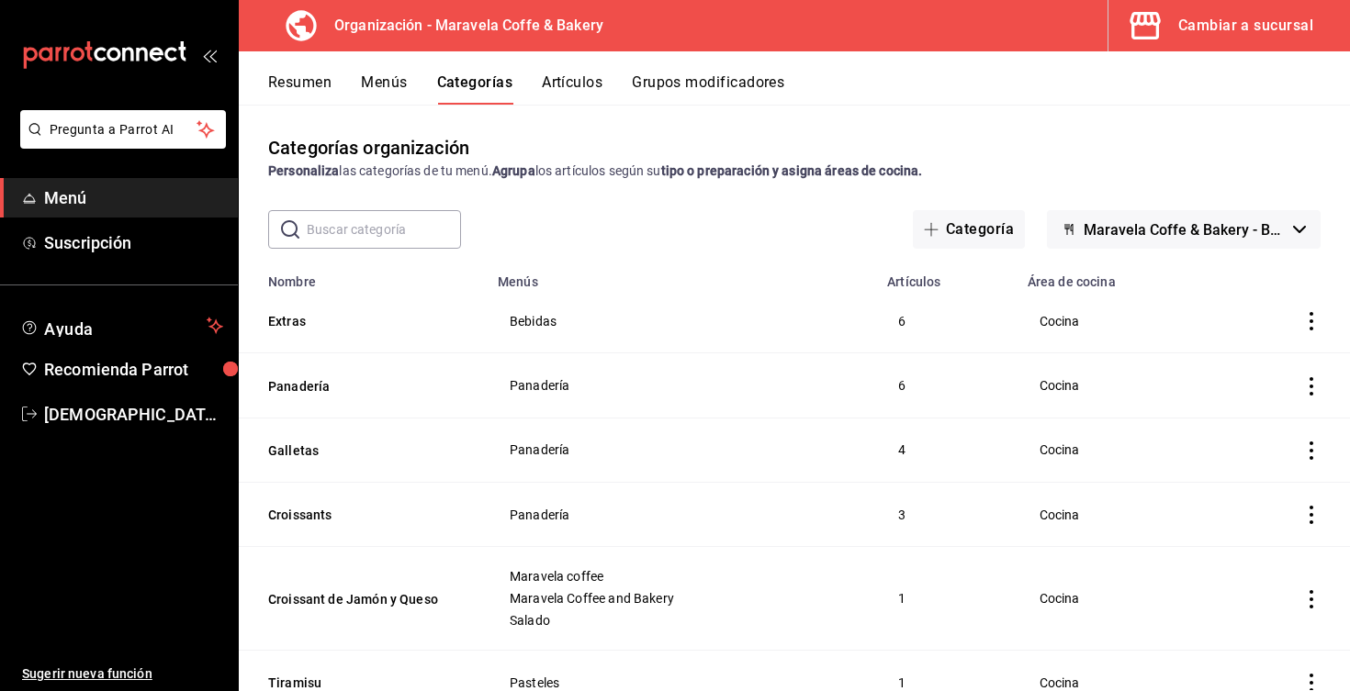
click at [579, 87] on button "Artículos" at bounding box center [572, 88] width 61 height 31
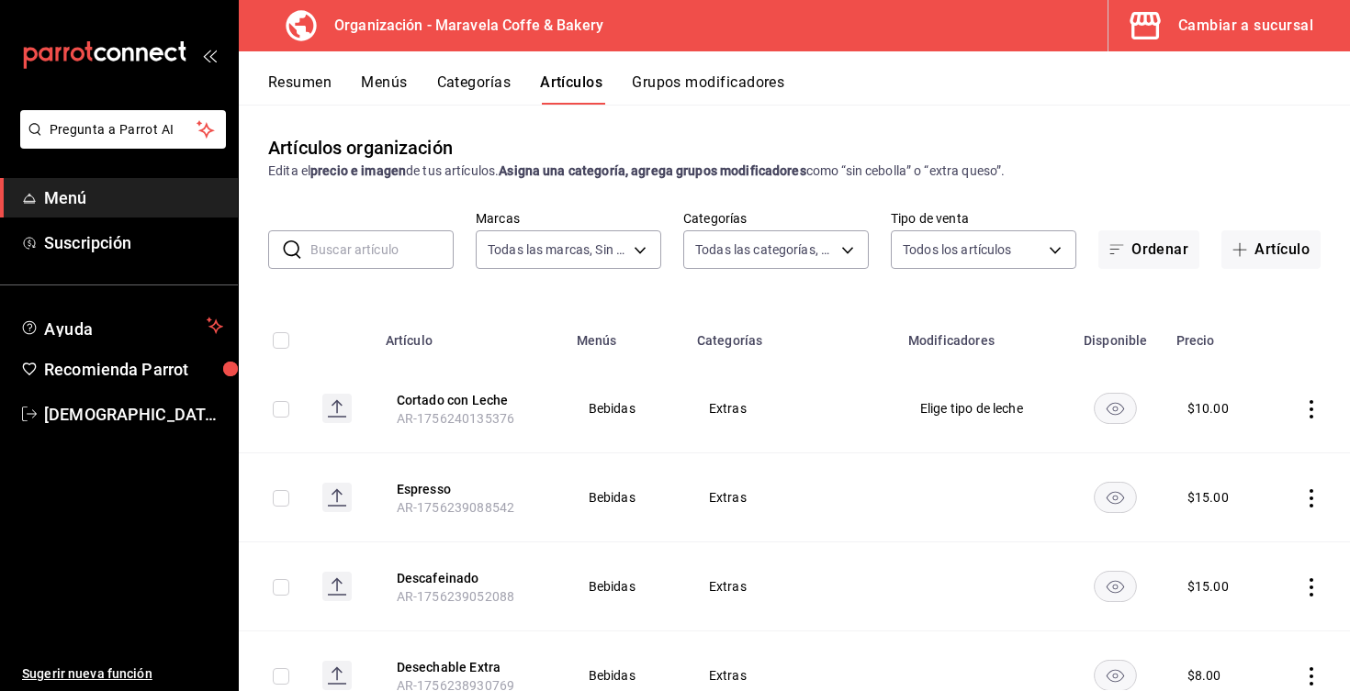
click at [718, 78] on button "Grupos modificadores" at bounding box center [708, 88] width 152 height 31
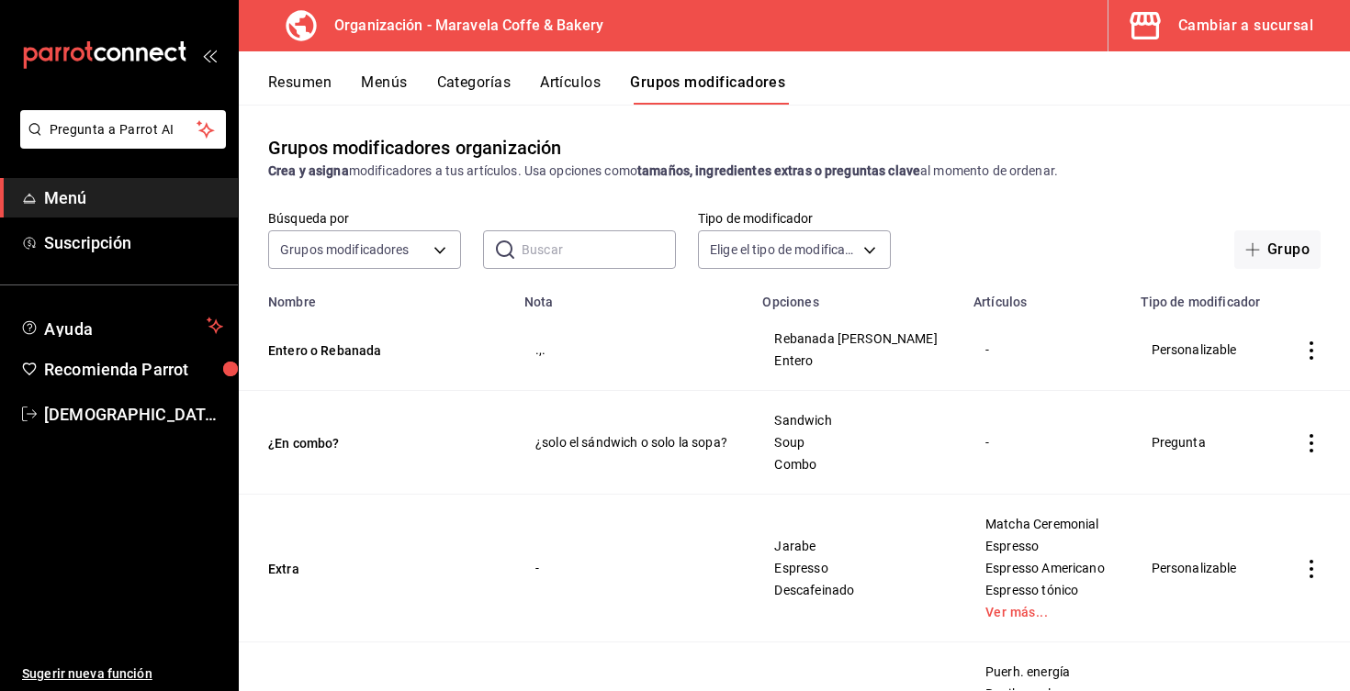
click at [578, 78] on button "Artículos" at bounding box center [570, 88] width 61 height 31
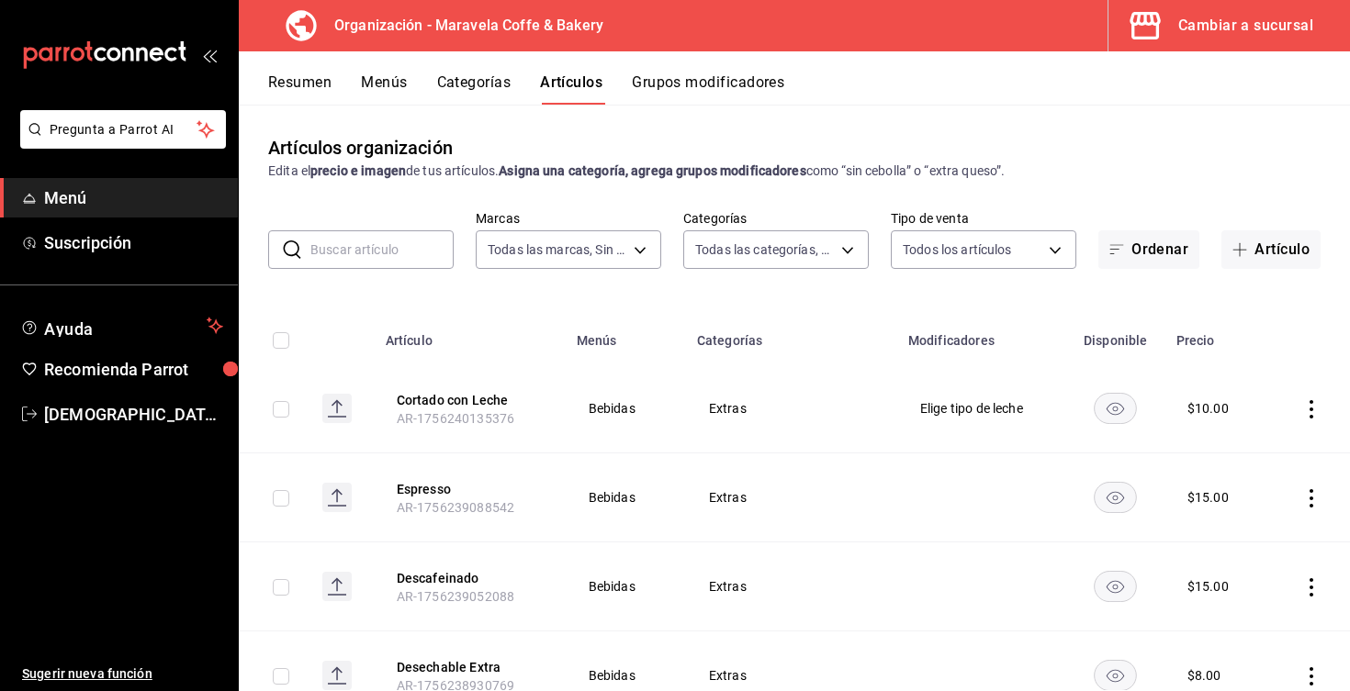
click at [363, 251] on input "text" at bounding box center [381, 249] width 143 height 37
click at [1313, 410] on icon "actions" at bounding box center [1311, 409] width 18 height 18
click at [1255, 460] on span "Editar" at bounding box center [1256, 451] width 48 height 19
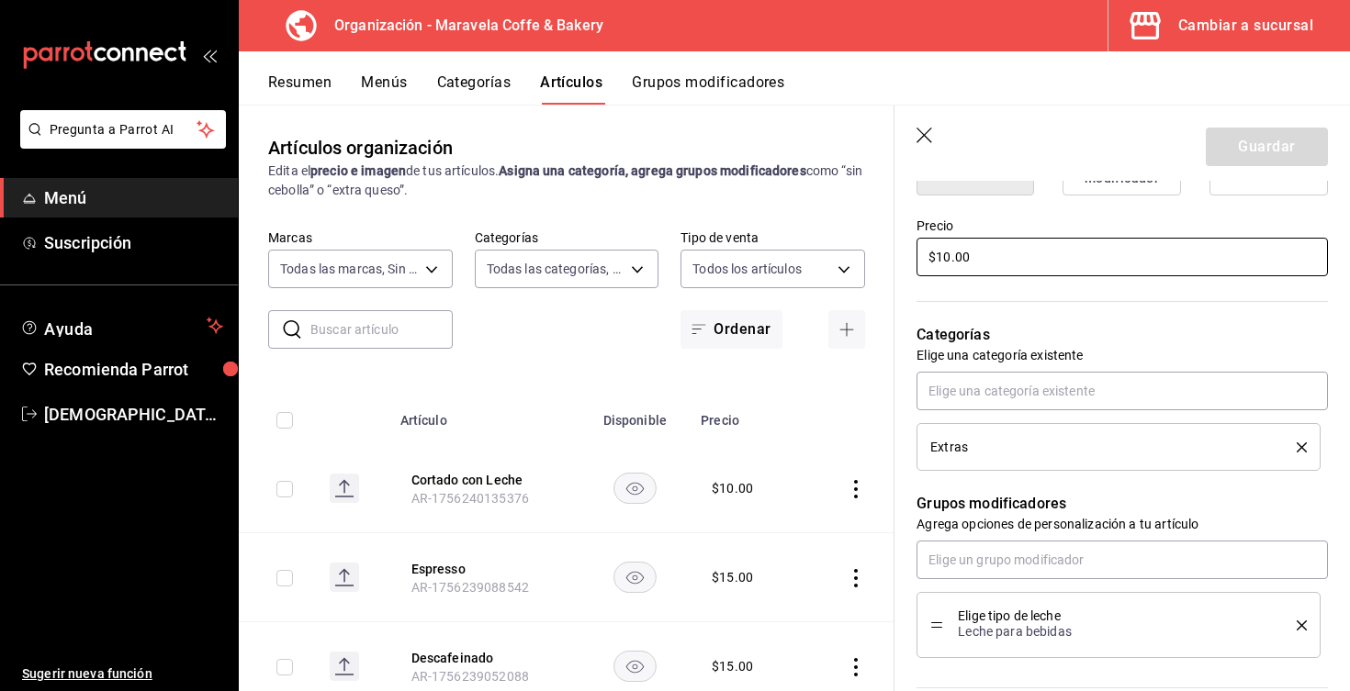
scroll to position [520, 0]
click at [1298, 620] on icon "delete" at bounding box center [1302, 624] width 10 height 10
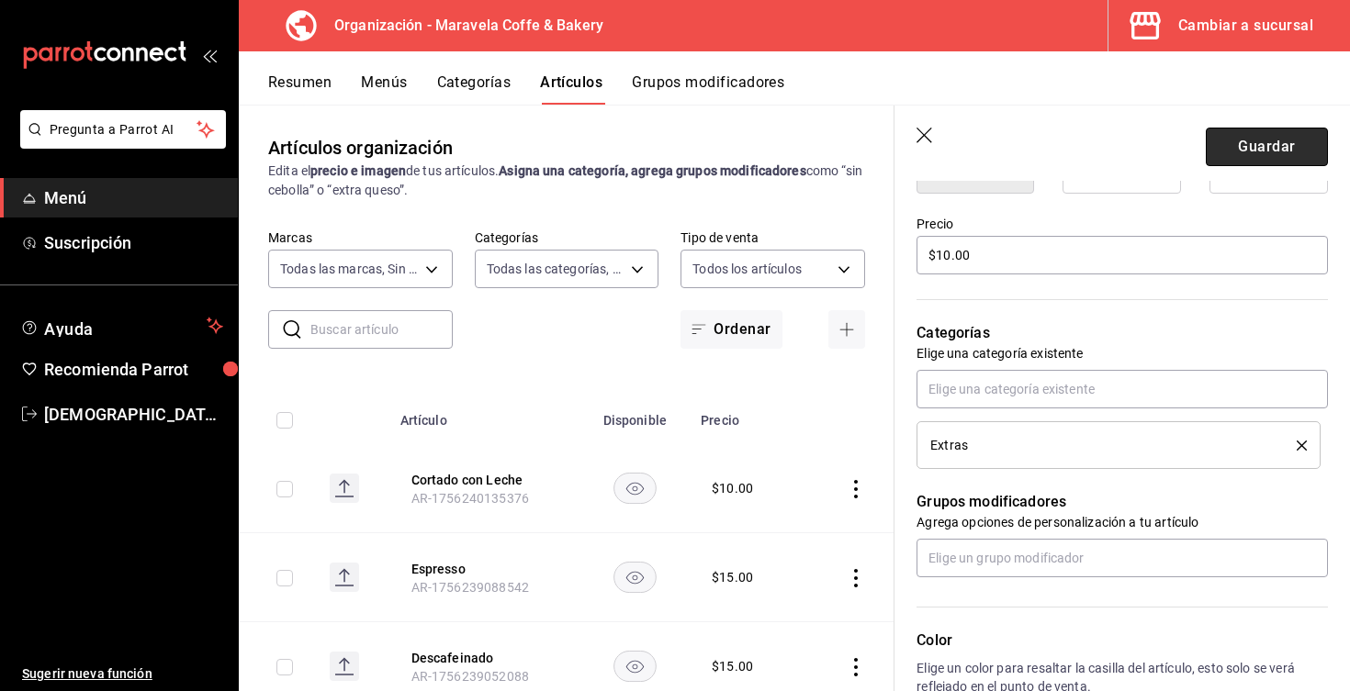
click at [1265, 140] on button "Guardar" at bounding box center [1267, 147] width 122 height 39
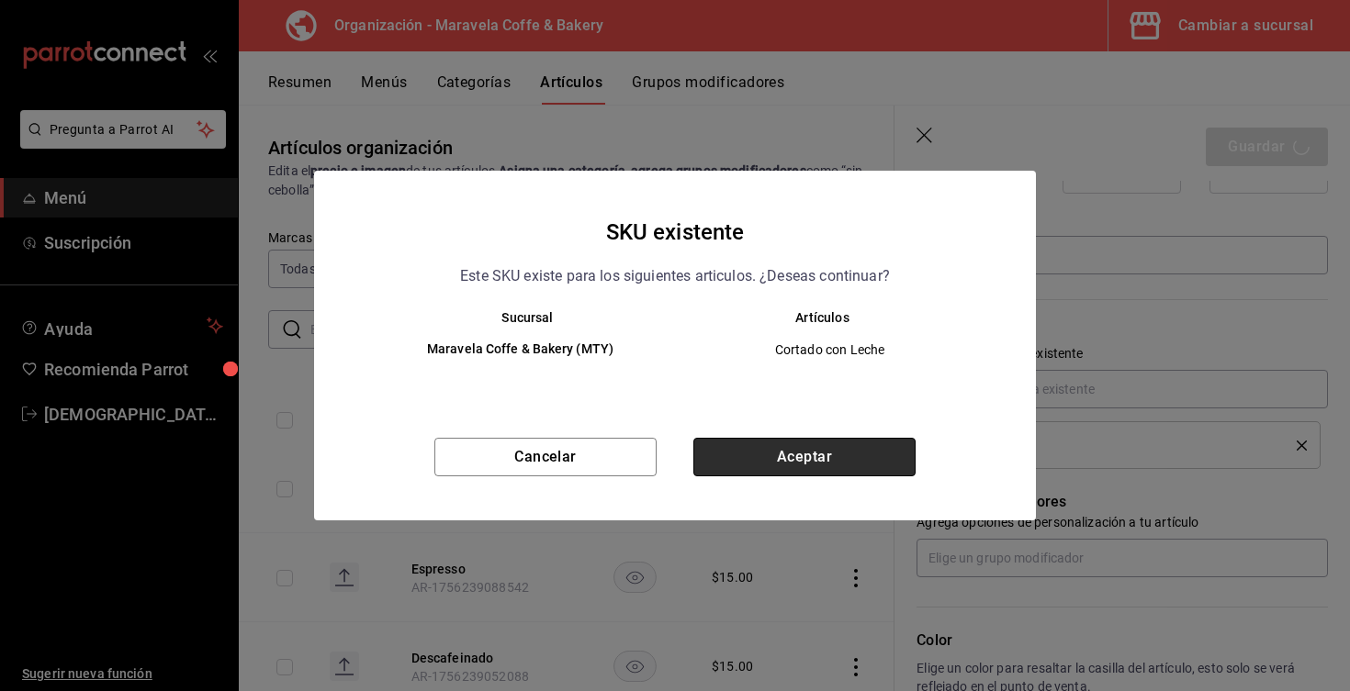
click at [765, 475] on button "Aceptar" at bounding box center [804, 457] width 222 height 39
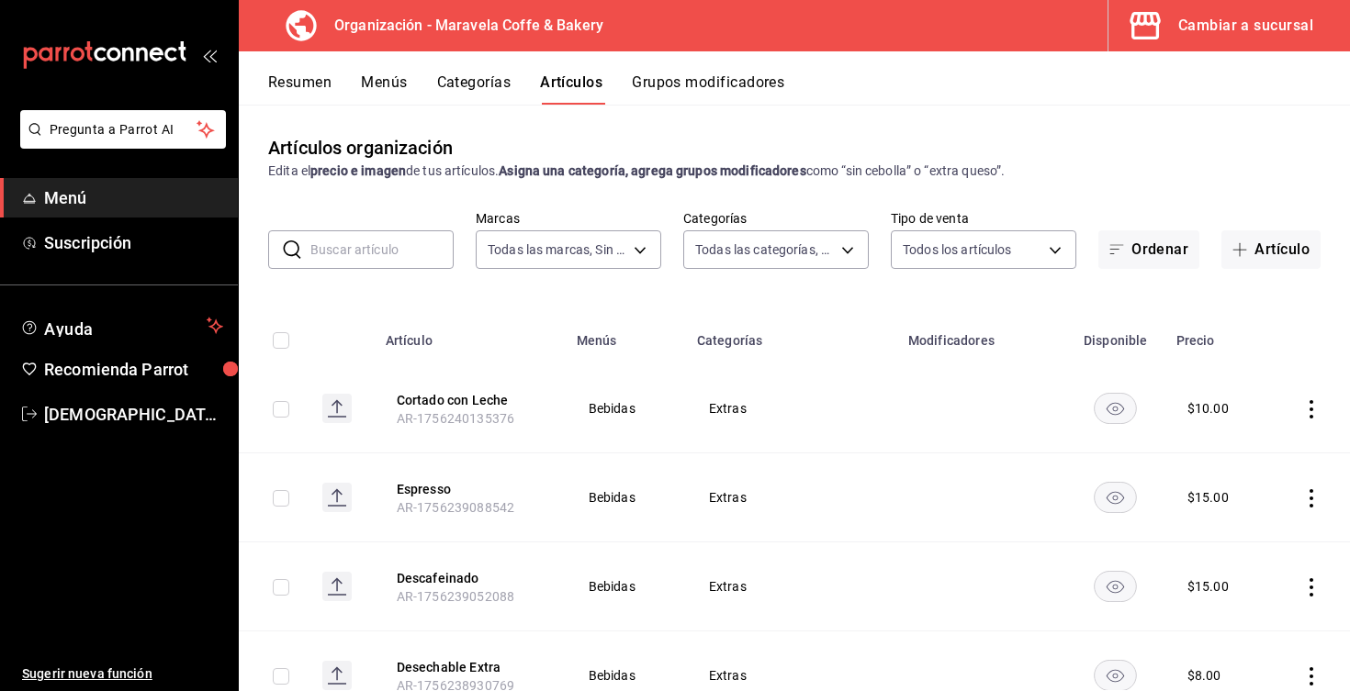
click at [397, 80] on button "Menús" at bounding box center [384, 88] width 46 height 31
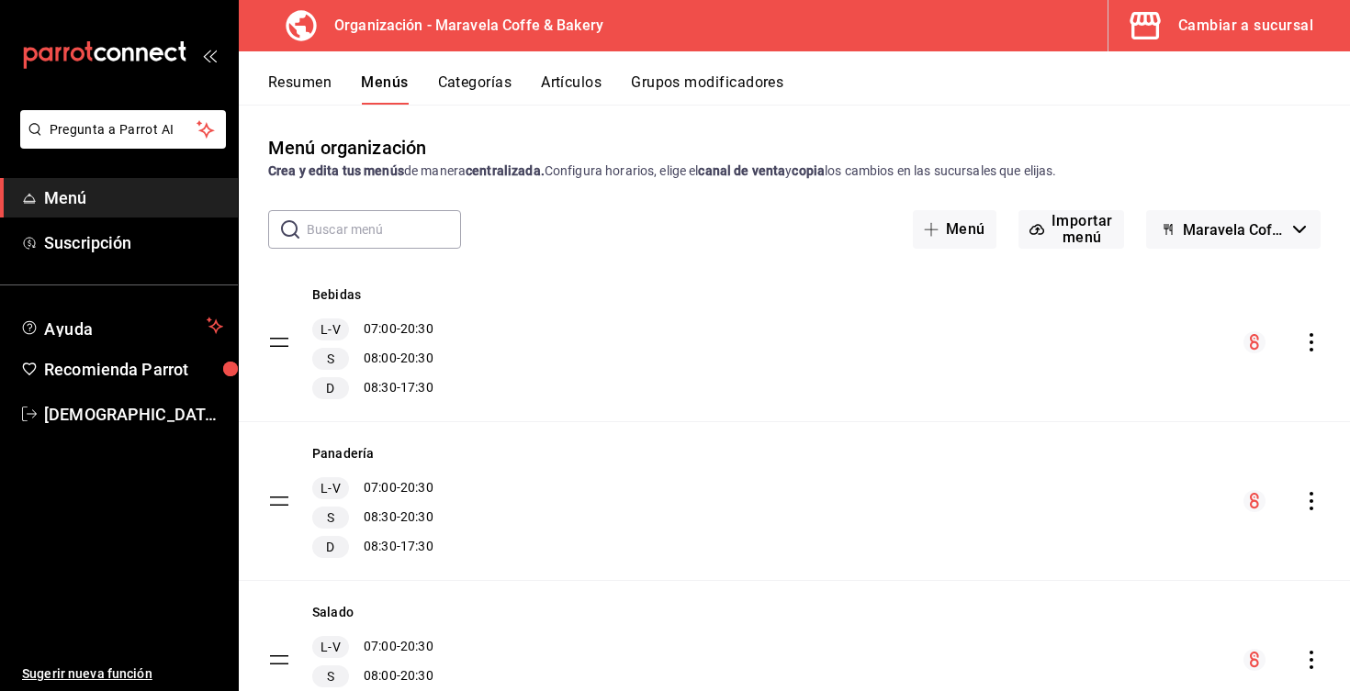
click at [1312, 349] on icon "actions" at bounding box center [1311, 342] width 4 height 18
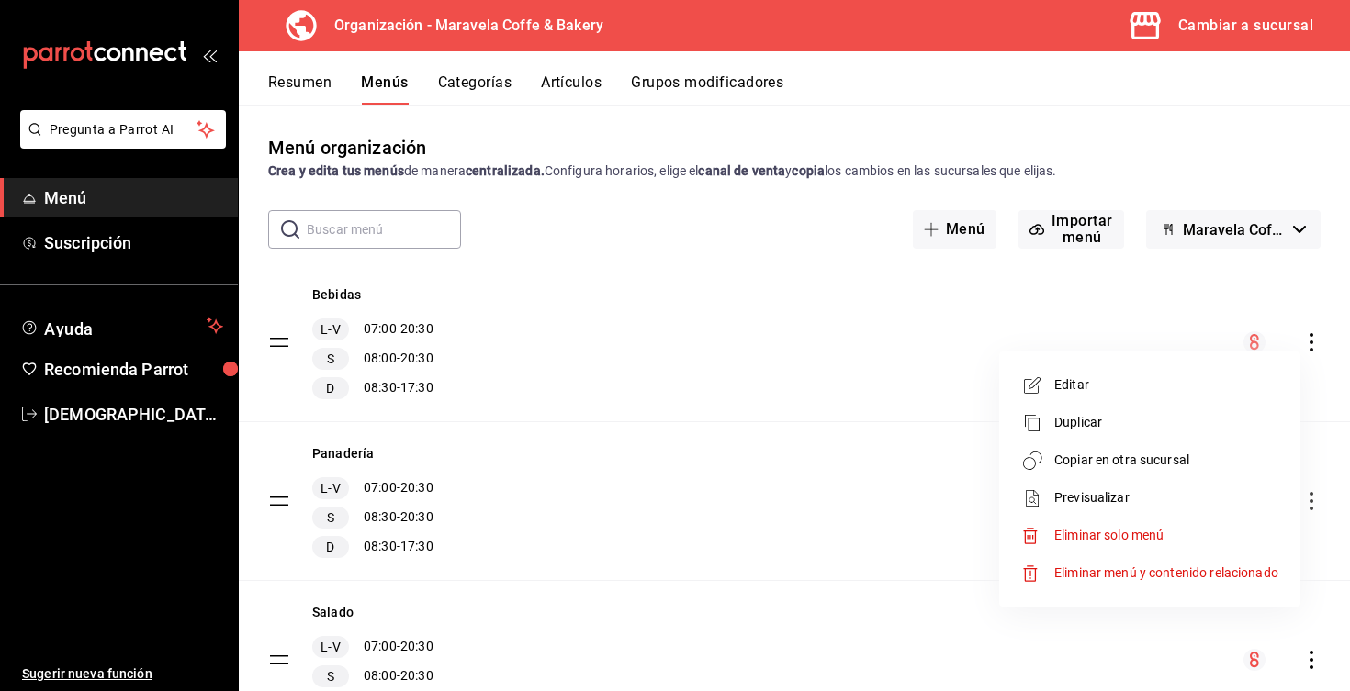
click at [1138, 460] on span "Copiar en otra sucursal" at bounding box center [1166, 460] width 224 height 19
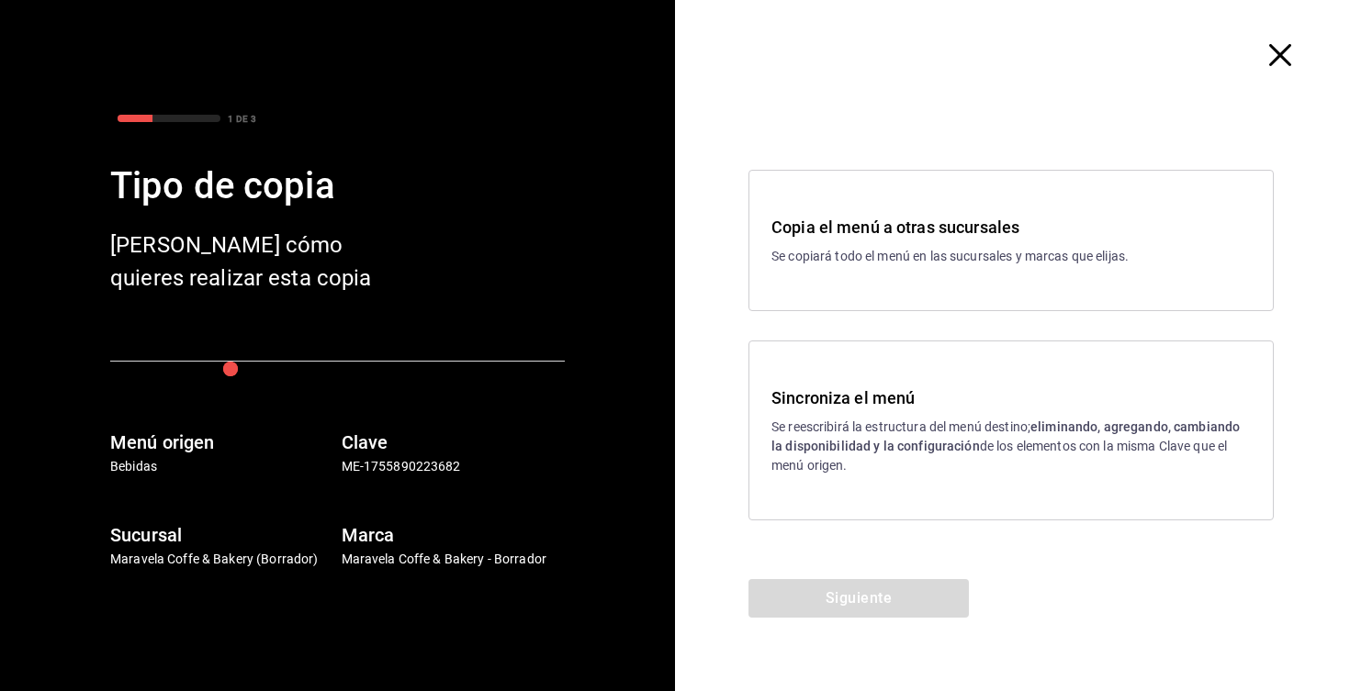
click at [921, 400] on h3 "Sincroniza el menú" at bounding box center [1010, 398] width 479 height 25
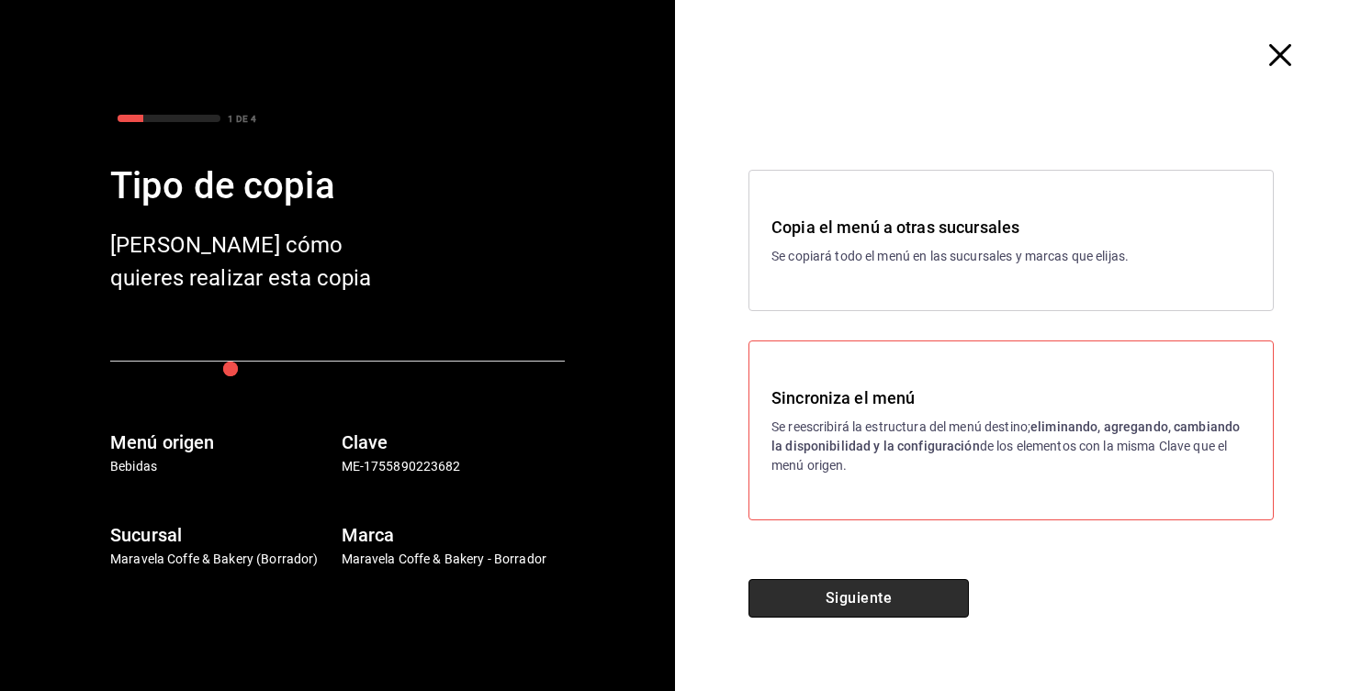
click at [856, 590] on button "Siguiente" at bounding box center [858, 598] width 220 height 39
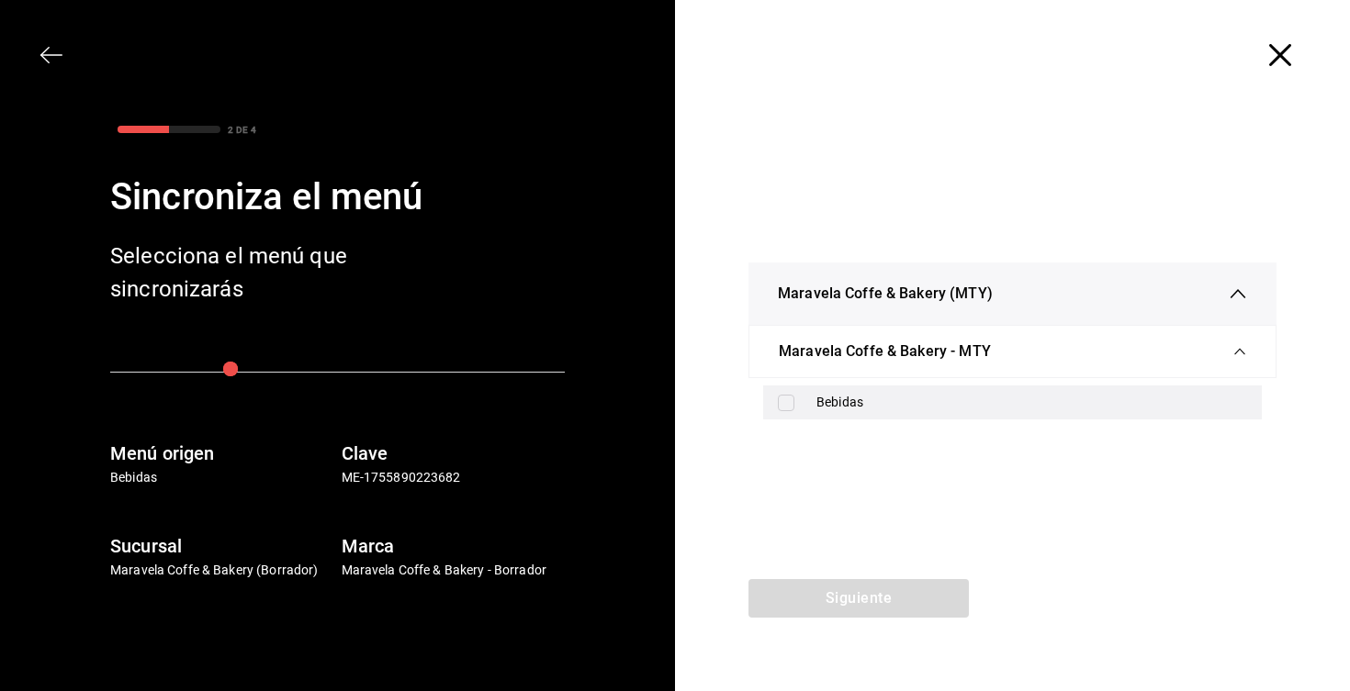
click at [793, 399] on input "checkbox" at bounding box center [786, 403] width 17 height 17
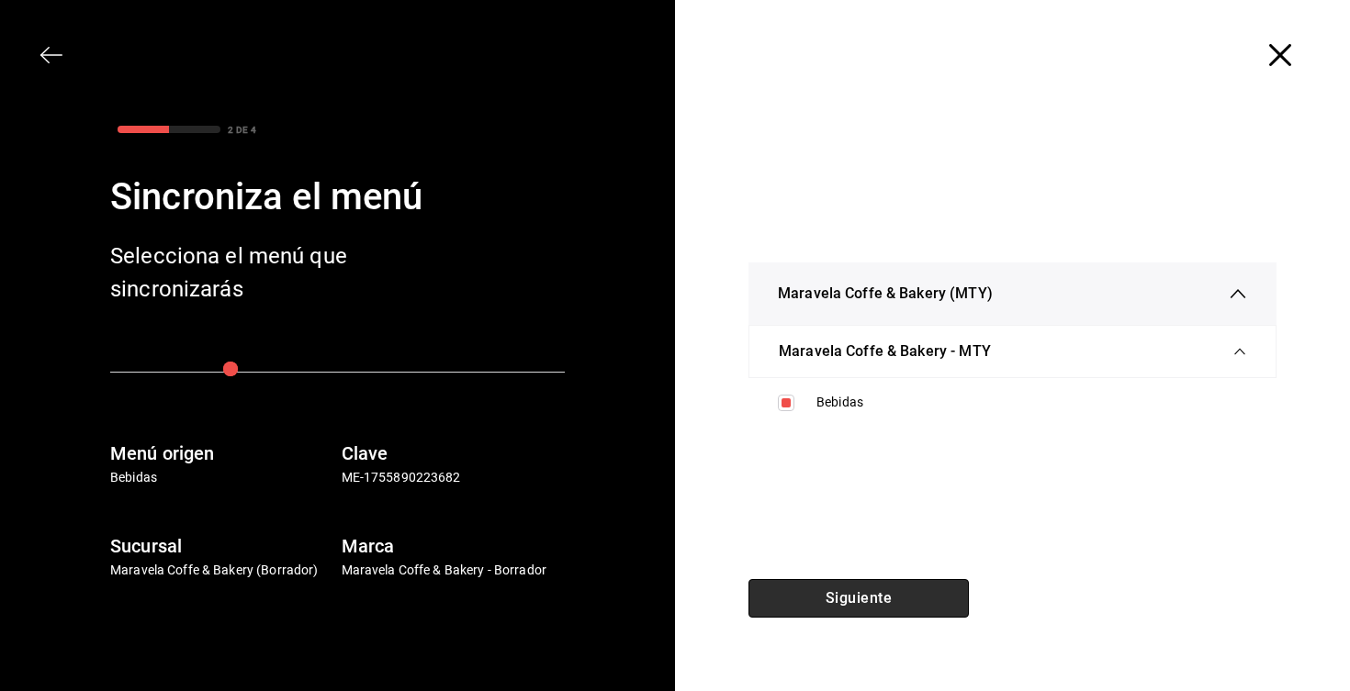
click at [864, 604] on button "Siguiente" at bounding box center [858, 598] width 220 height 39
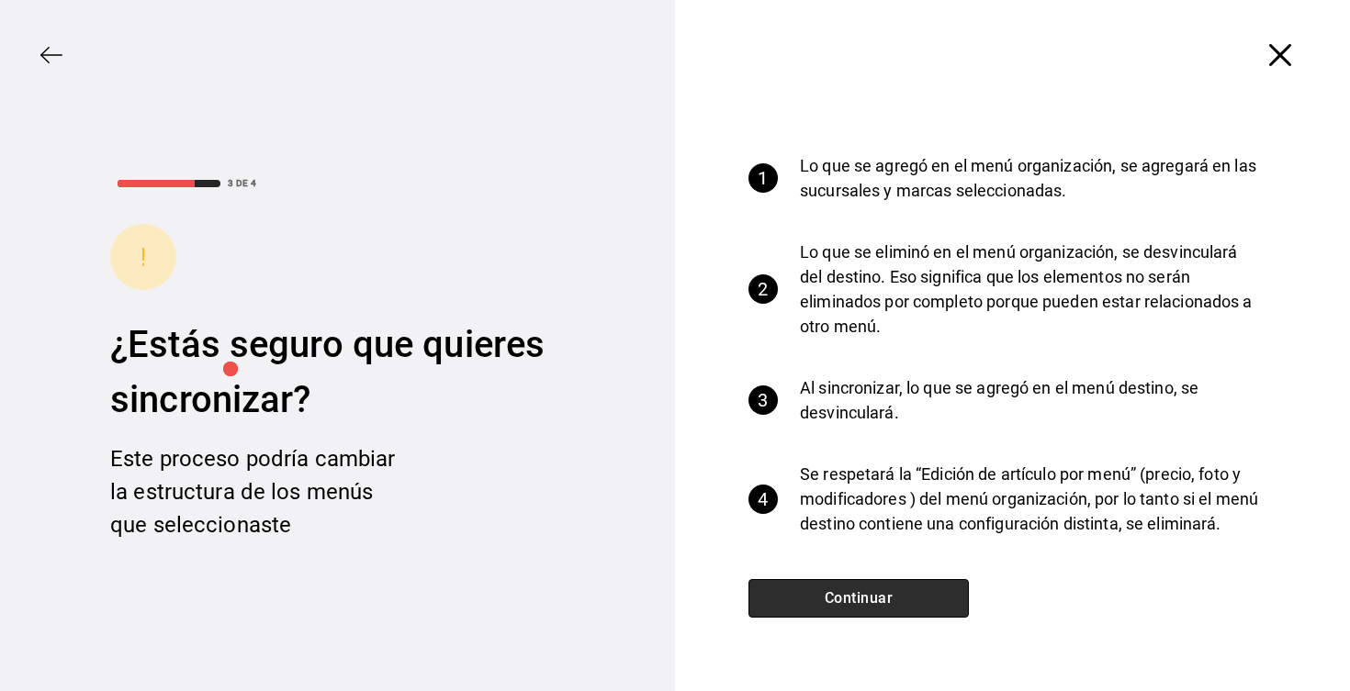
click at [864, 604] on button "Continuar" at bounding box center [858, 598] width 220 height 39
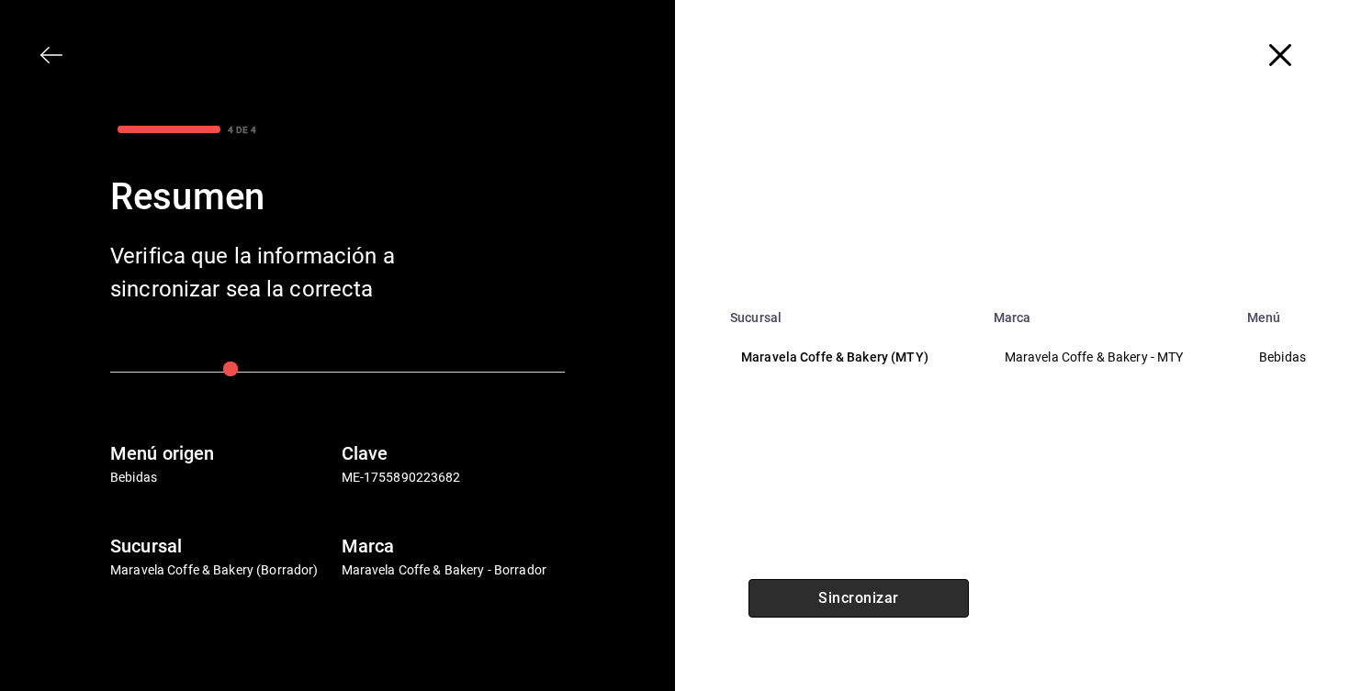
click at [864, 604] on button "Sincronizar" at bounding box center [858, 598] width 220 height 39
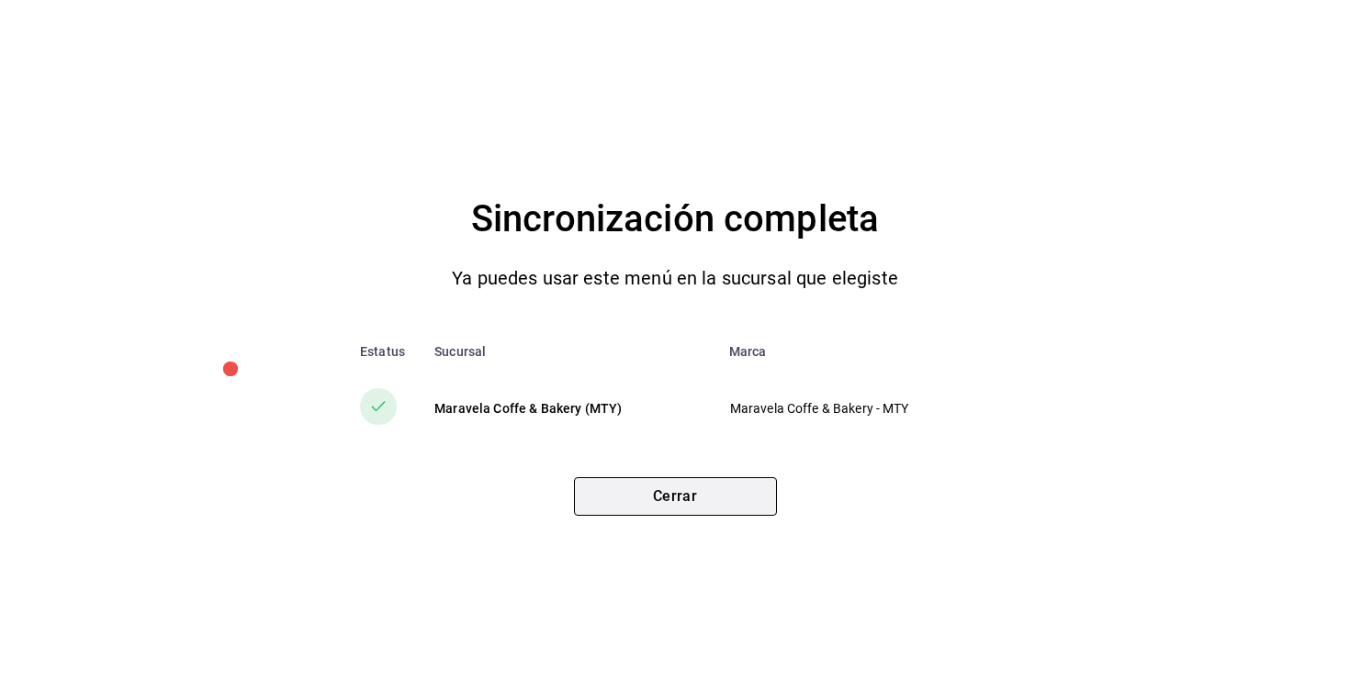
click at [701, 490] on button "Cerrar" at bounding box center [675, 496] width 203 height 39
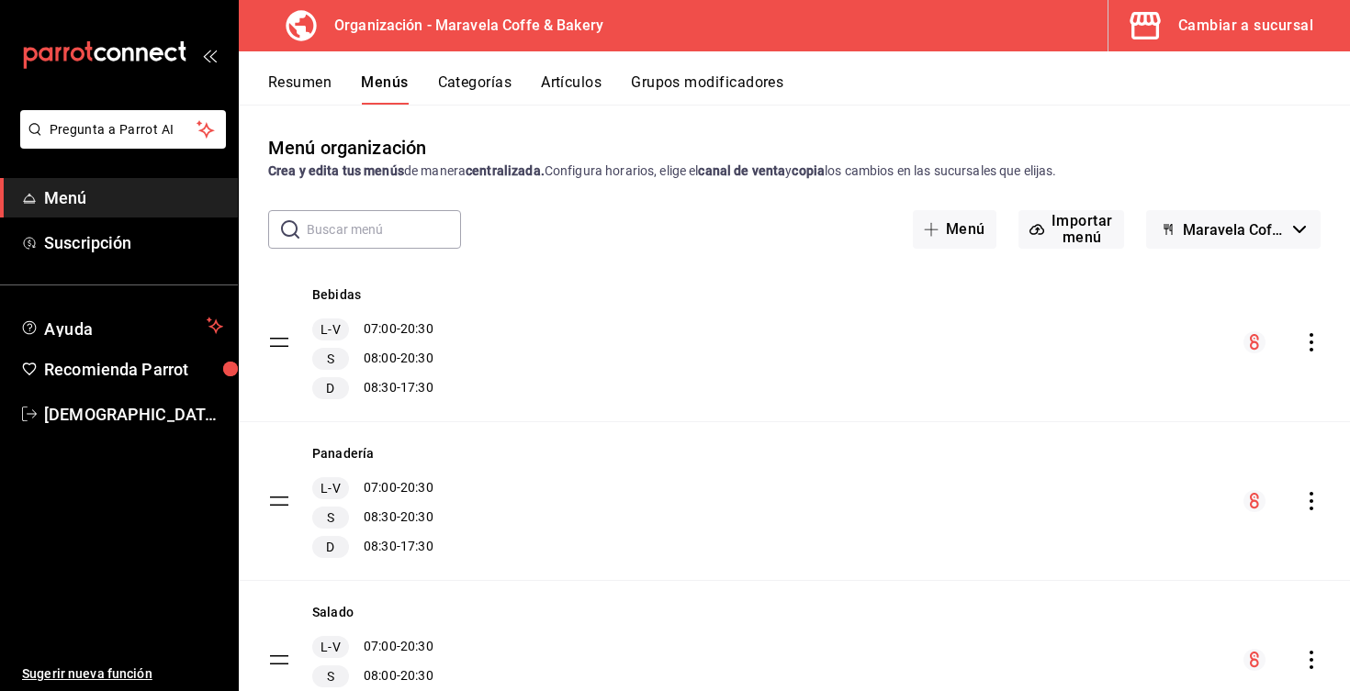
click at [1209, 33] on div "Cambiar a sucursal" at bounding box center [1245, 26] width 135 height 26
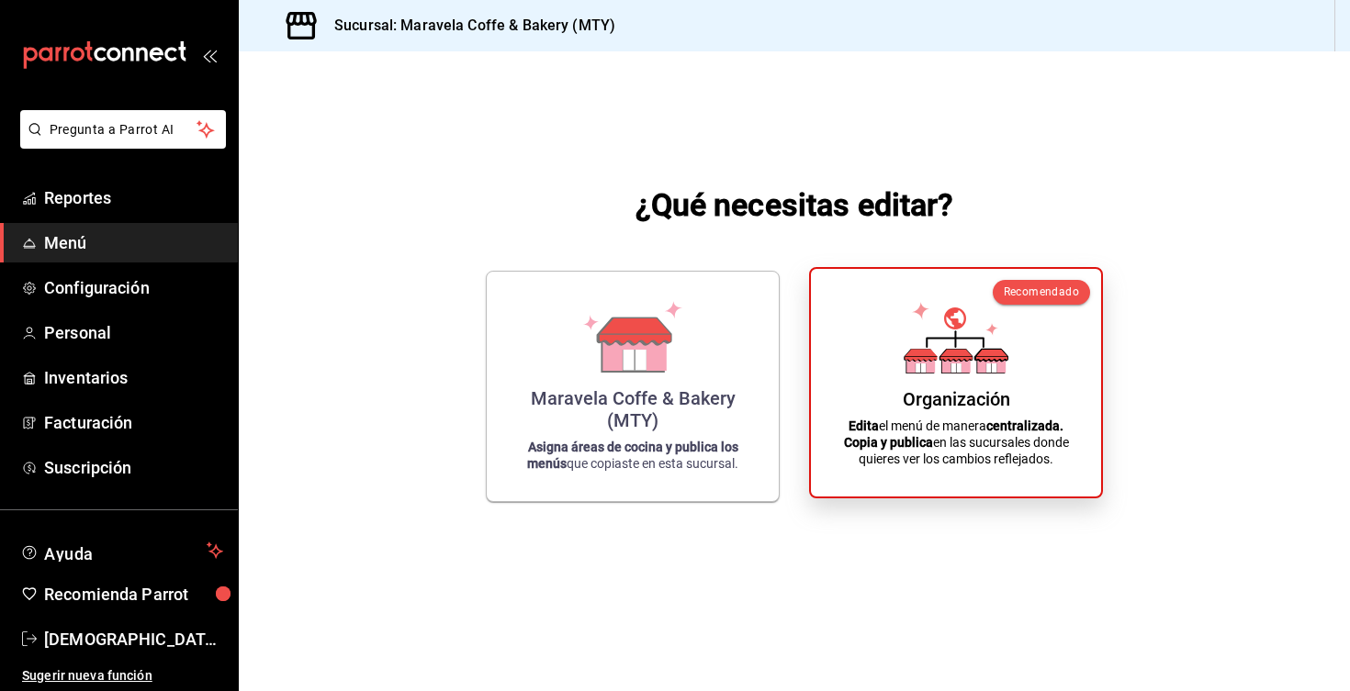
click at [921, 432] on p "Edita el menú de manera centralizada. Copia y publica en las sucursales donde q…" at bounding box center [956, 443] width 246 height 50
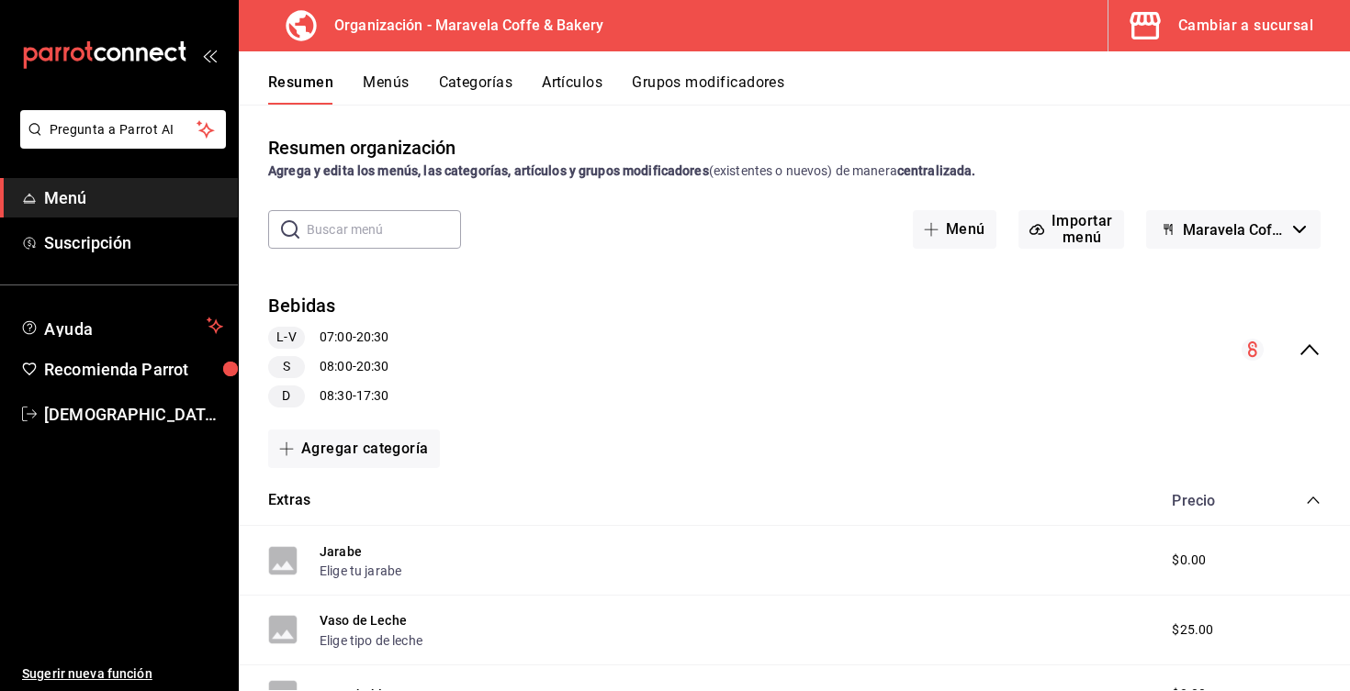
click at [1309, 344] on icon "collapse-menu-row" at bounding box center [1309, 350] width 22 height 22
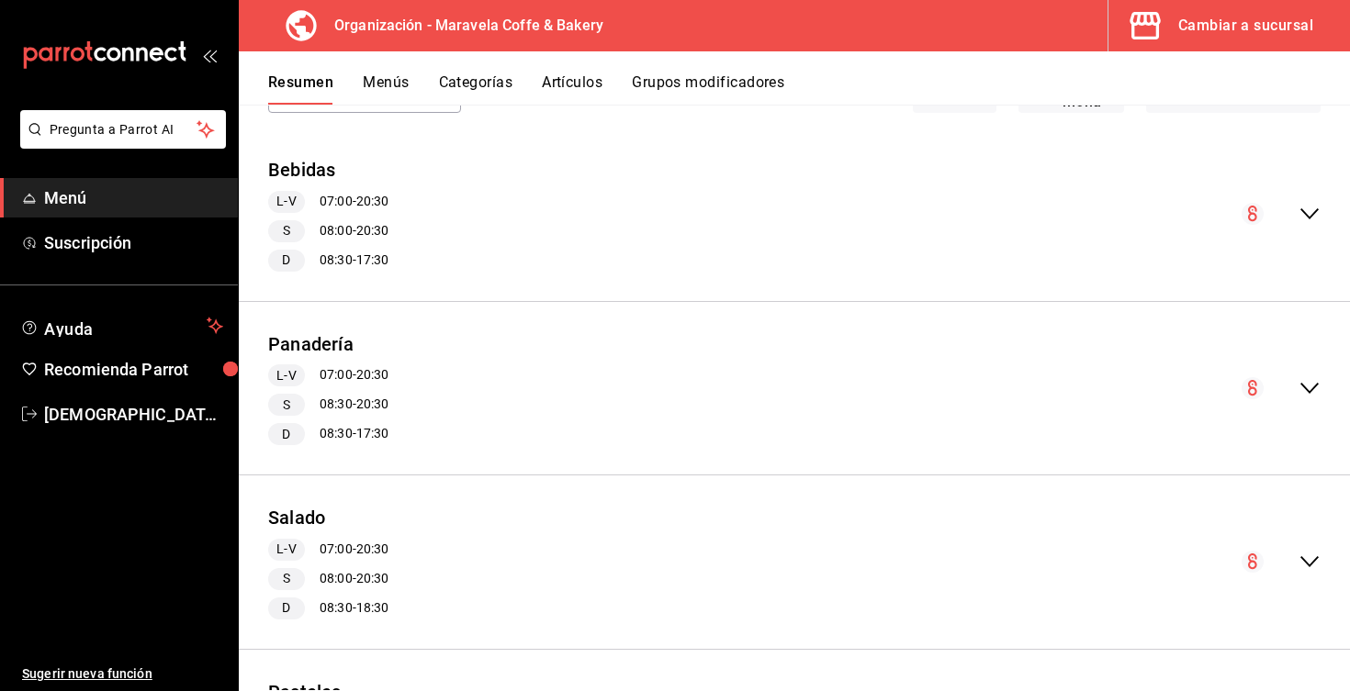
scroll to position [69, 0]
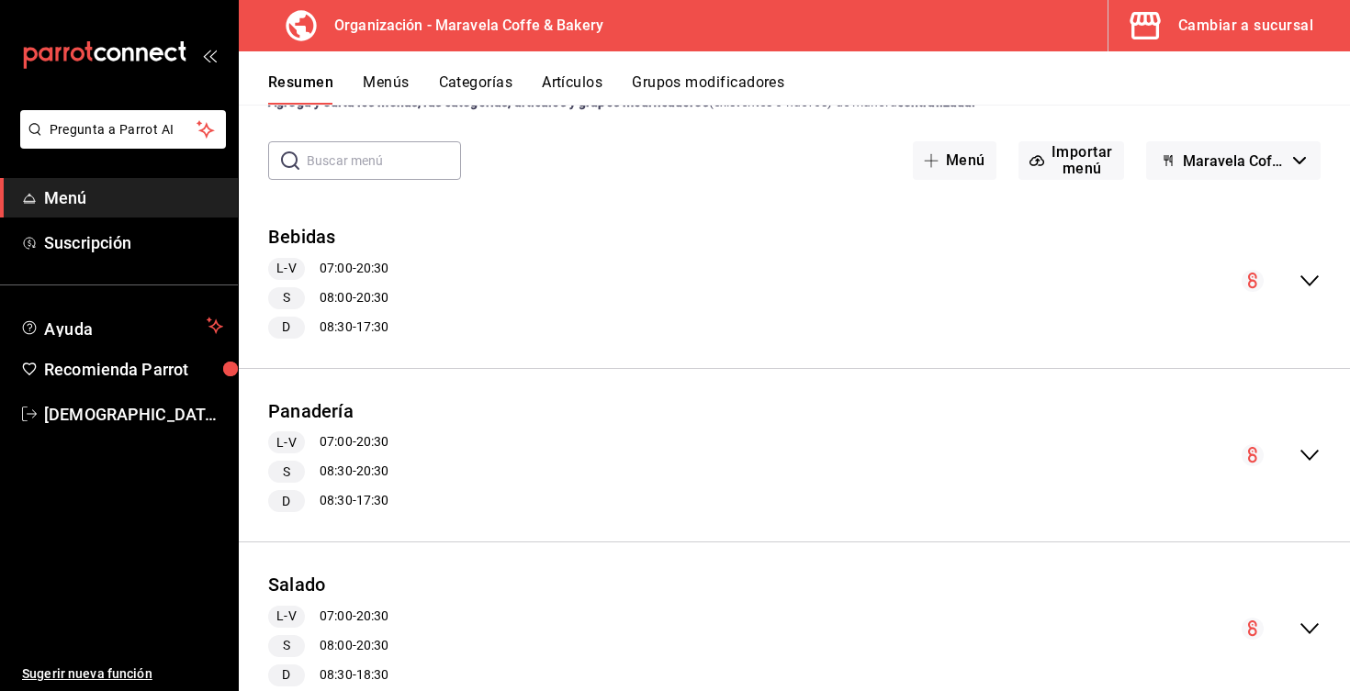
click at [1297, 274] on div "collapse-menu-row" at bounding box center [1280, 281] width 79 height 22
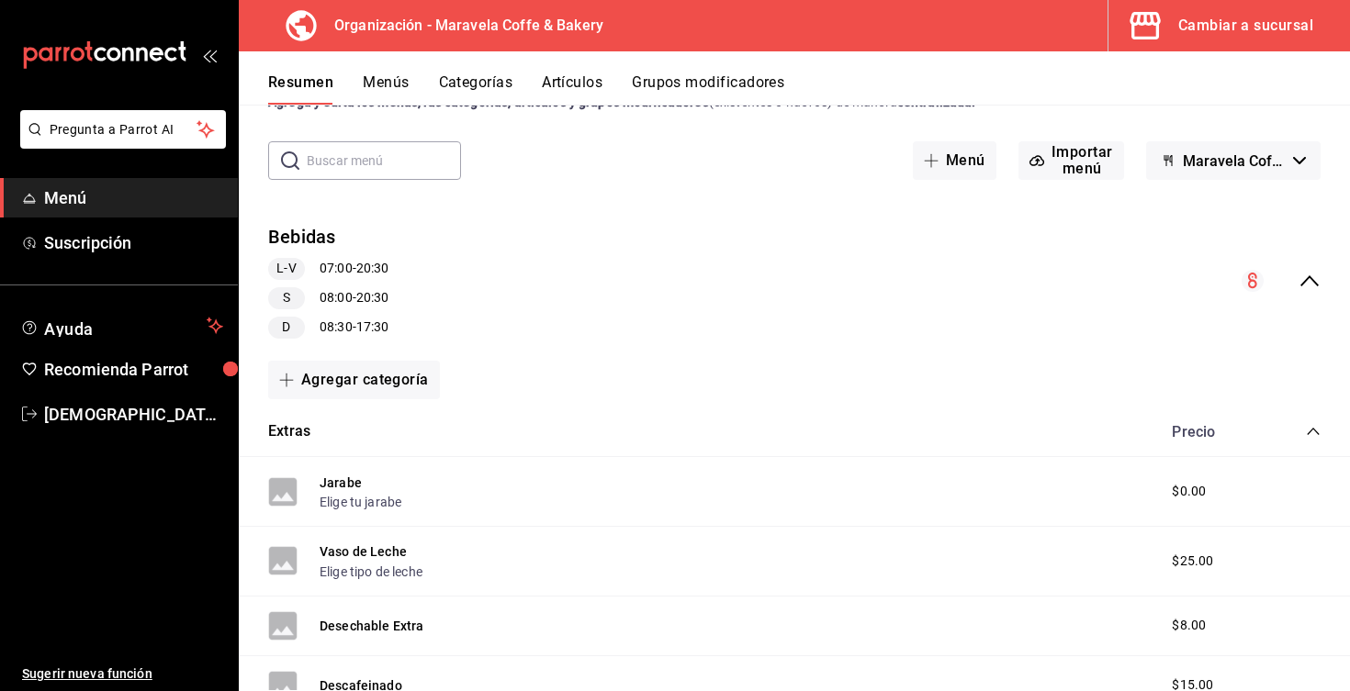
click at [384, 75] on button "Menús" at bounding box center [386, 88] width 46 height 31
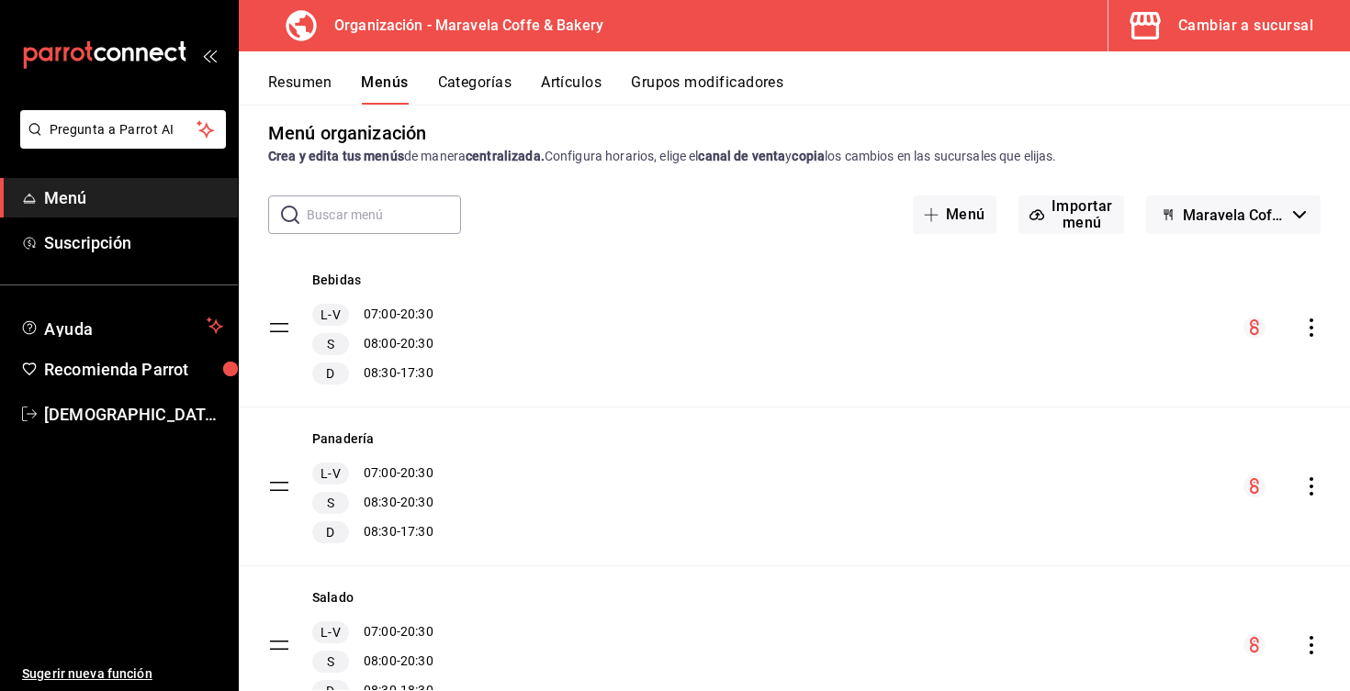
scroll to position [1, 0]
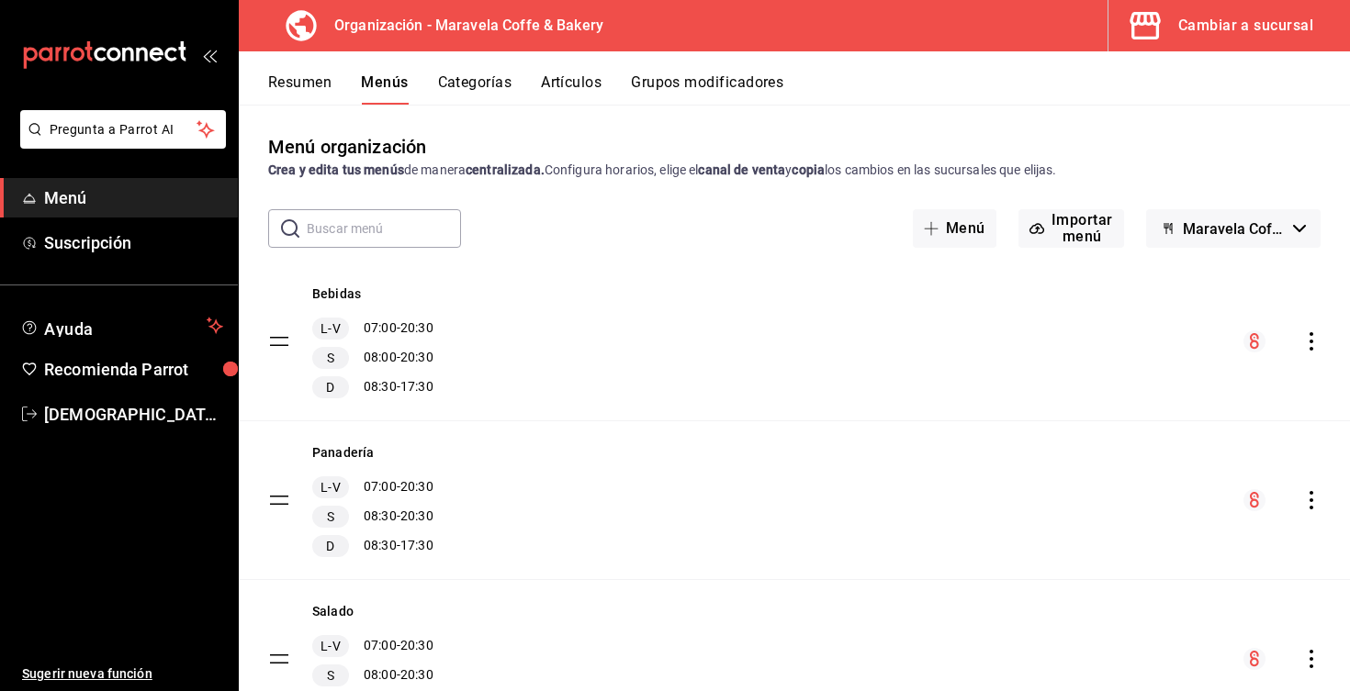
click at [443, 81] on button "Categorías" at bounding box center [475, 88] width 74 height 31
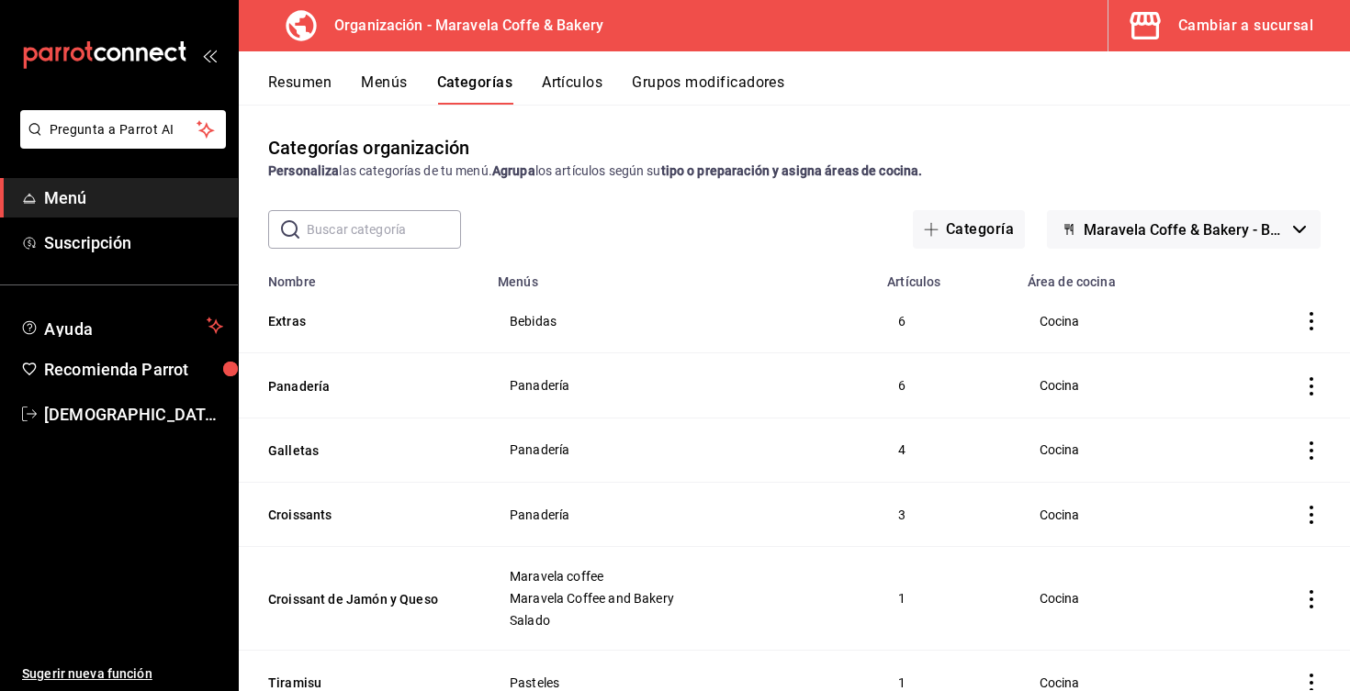
click at [385, 81] on button "Menús" at bounding box center [384, 88] width 46 height 31
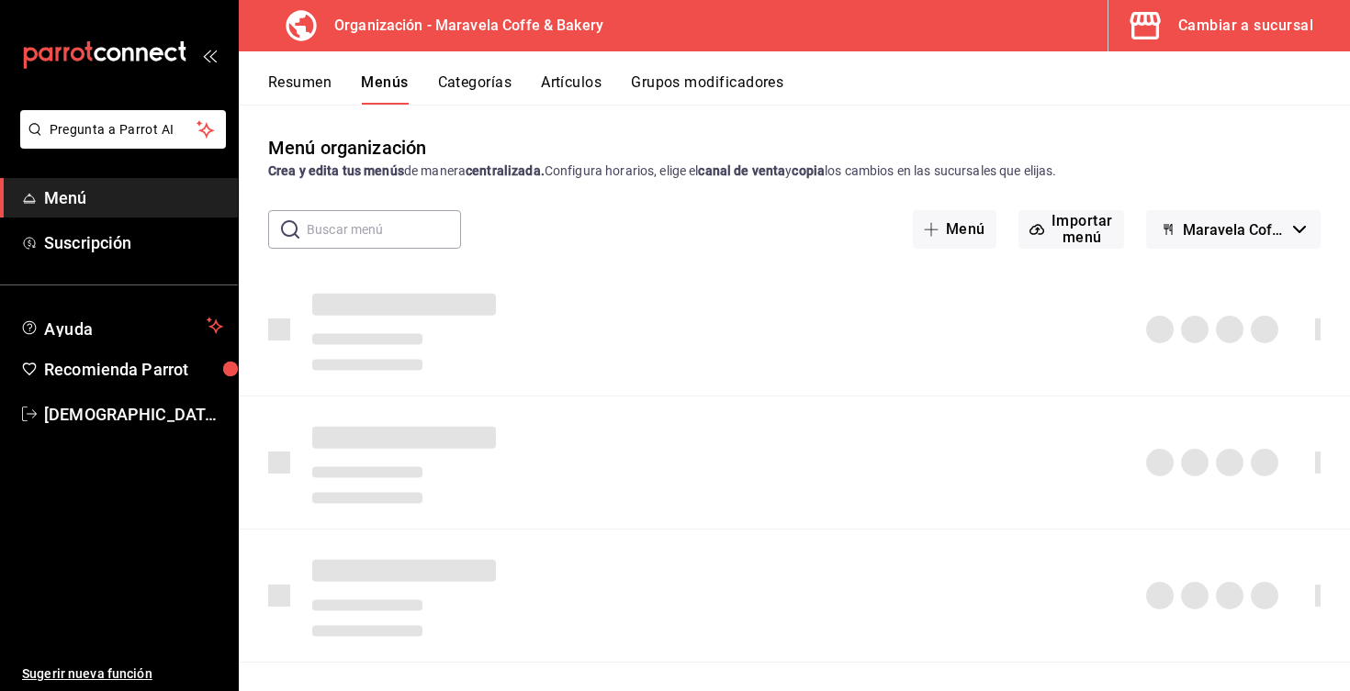
click at [311, 78] on button "Resumen" at bounding box center [299, 88] width 63 height 31
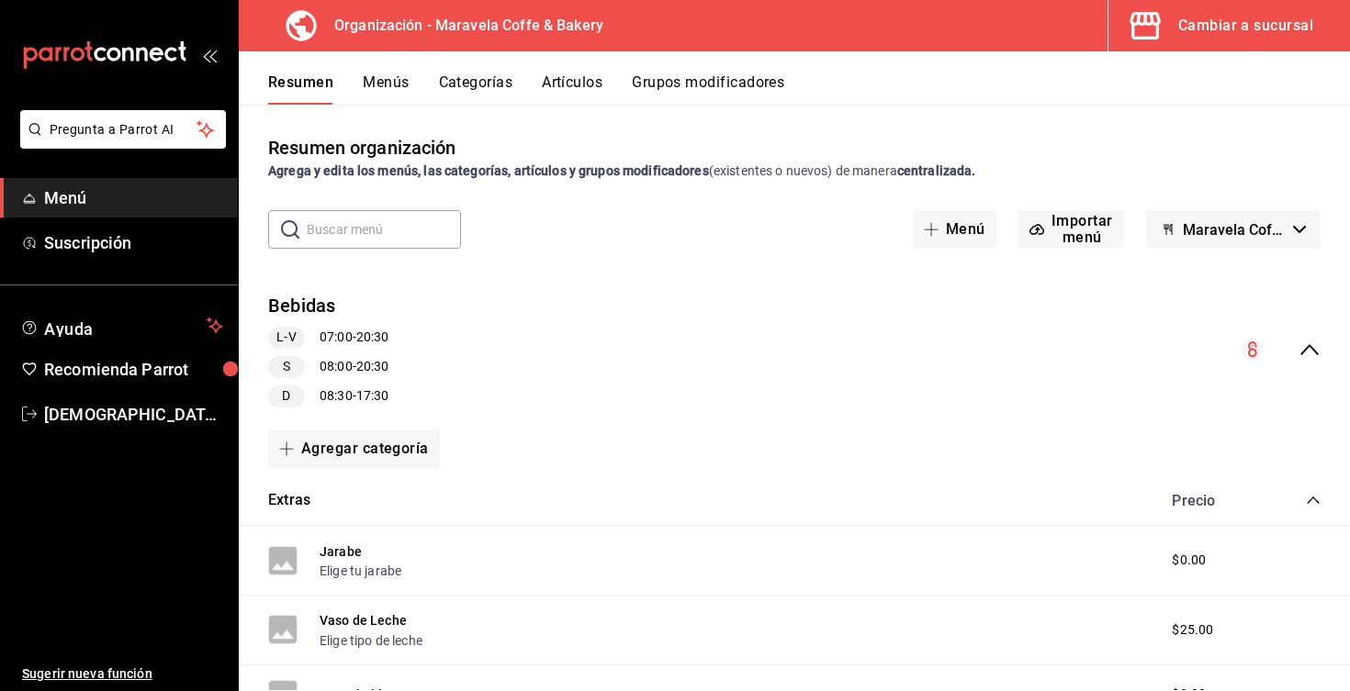
click at [1316, 495] on icon "collapse-category-row" at bounding box center [1313, 500] width 15 height 15
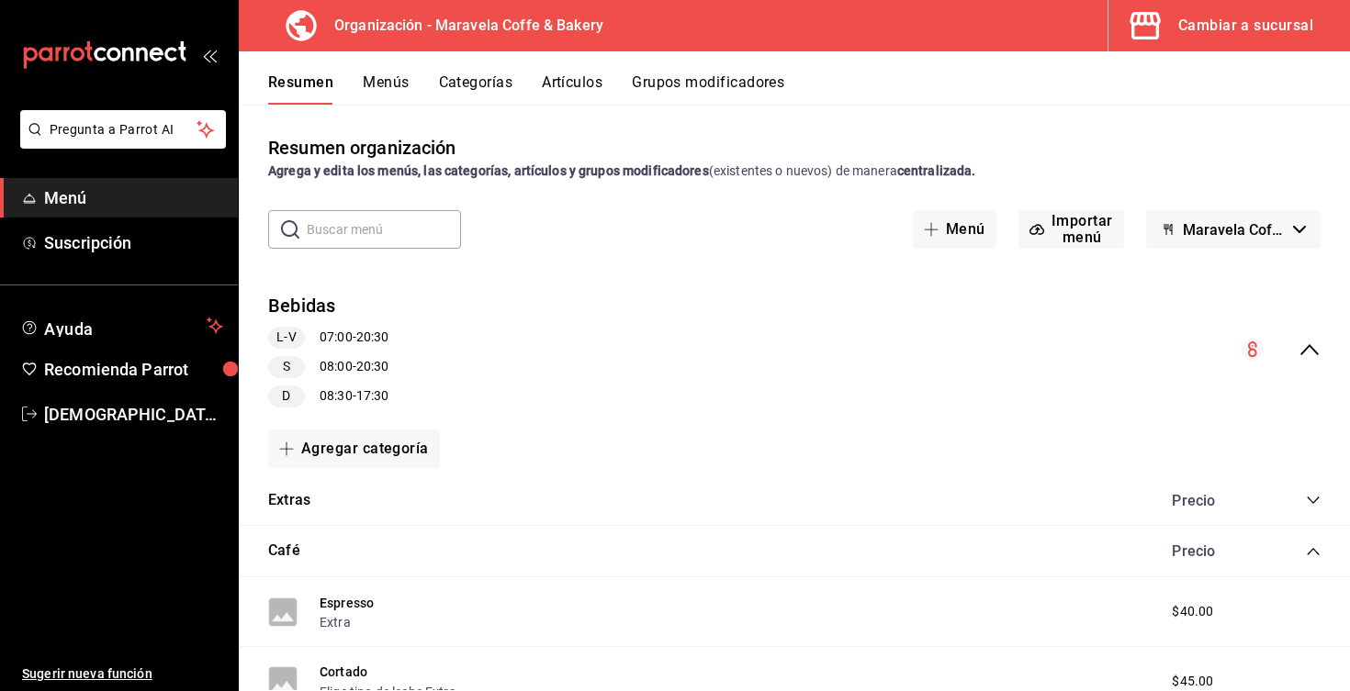
click at [1317, 556] on icon "collapse-category-row" at bounding box center [1313, 551] width 15 height 15
click at [1308, 354] on icon "collapse-menu-row" at bounding box center [1309, 350] width 22 height 22
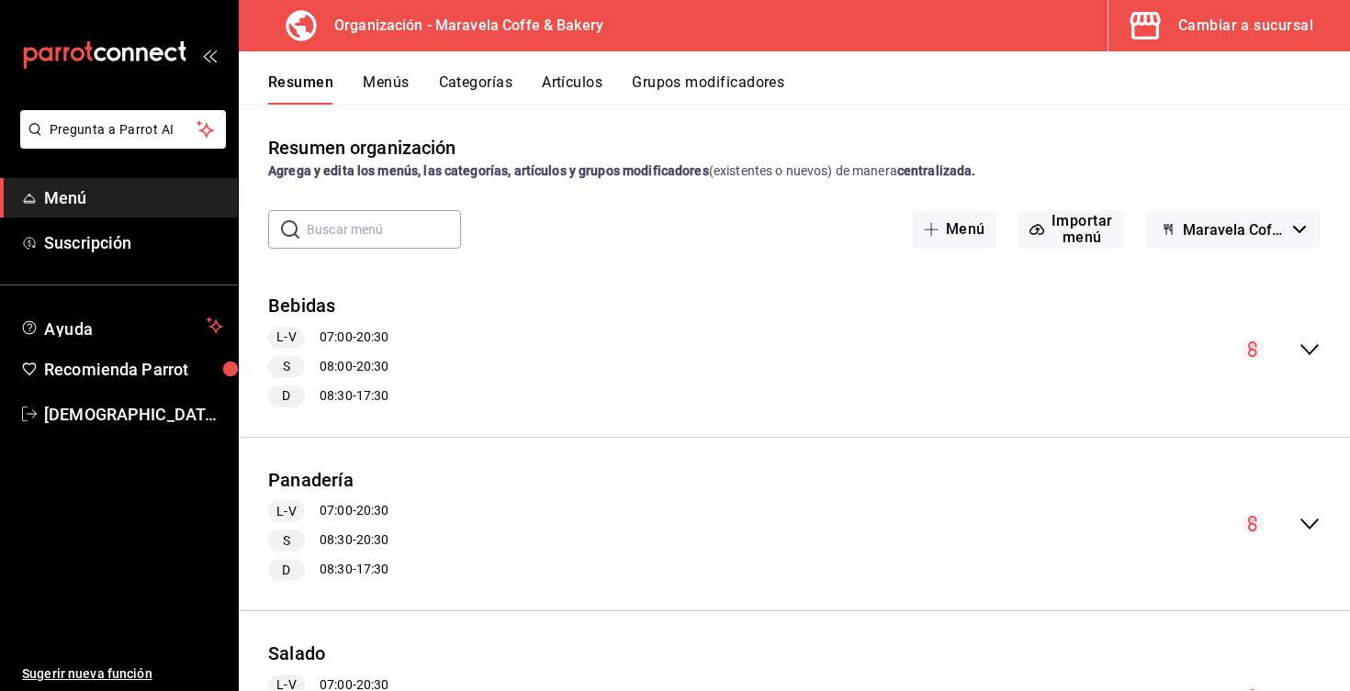
click at [392, 90] on button "Menús" at bounding box center [386, 88] width 46 height 31
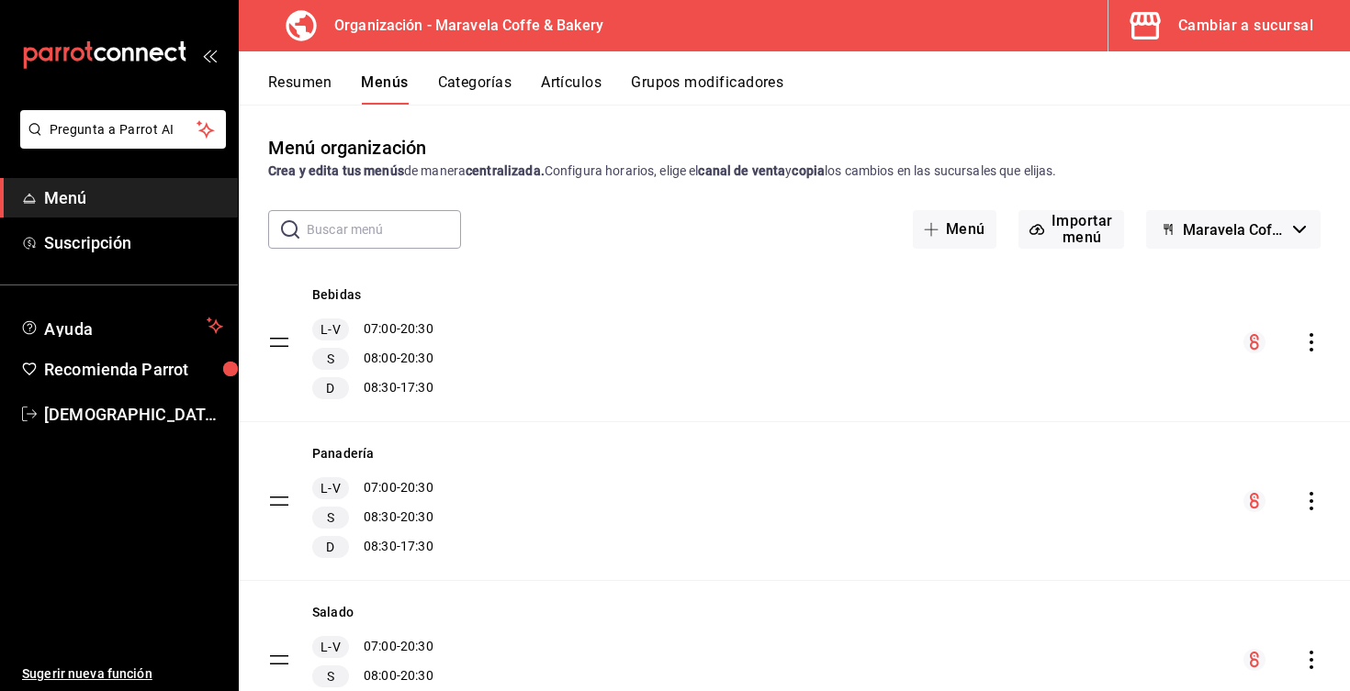
click at [1307, 497] on icon "actions" at bounding box center [1311, 501] width 18 height 18
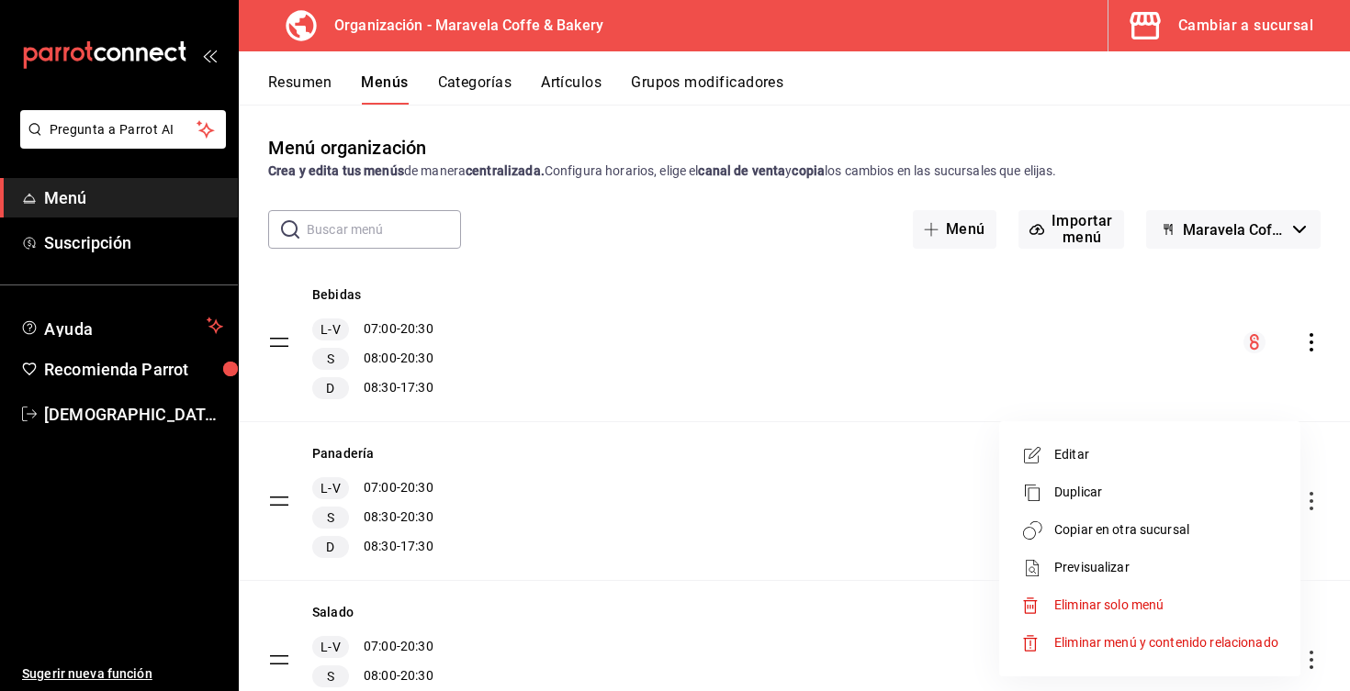
click at [1206, 533] on span "Copiar en otra sucursal" at bounding box center [1166, 530] width 224 height 19
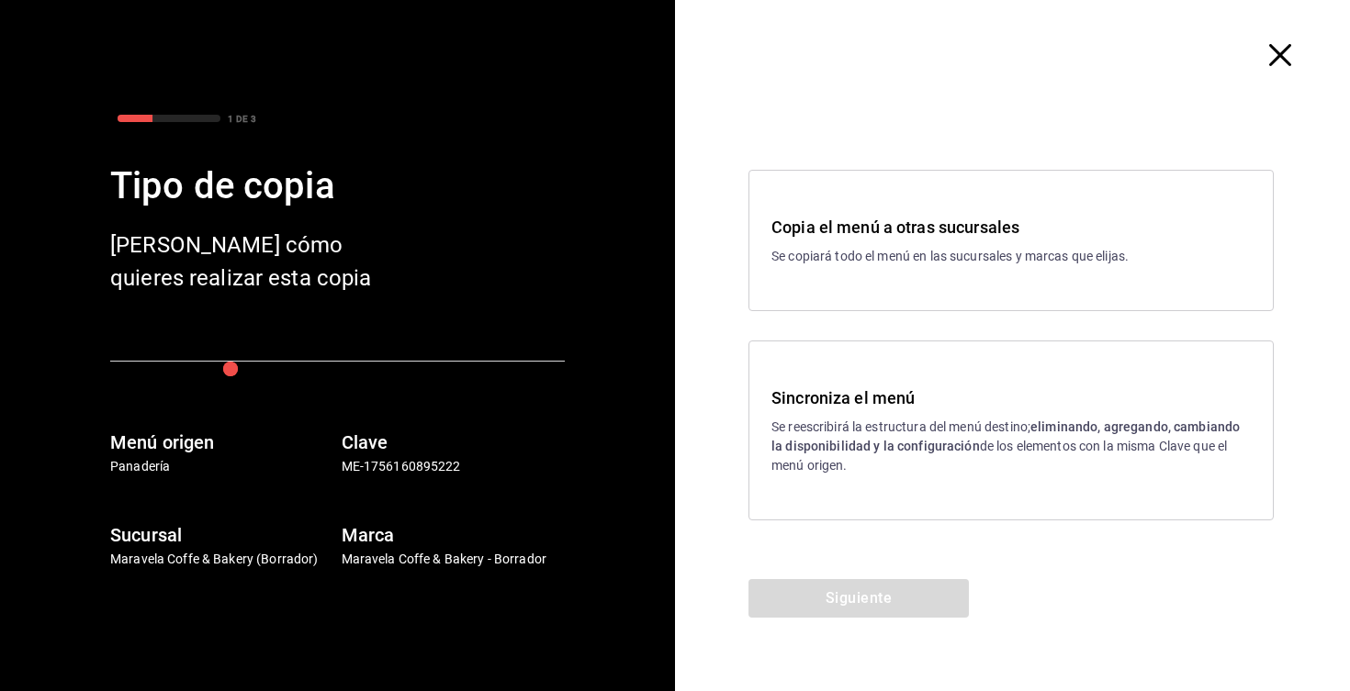
click at [864, 466] on p "Se reescribirá la estructura del menú destino; eliminando, agregando, cambiando…" at bounding box center [1010, 447] width 479 height 58
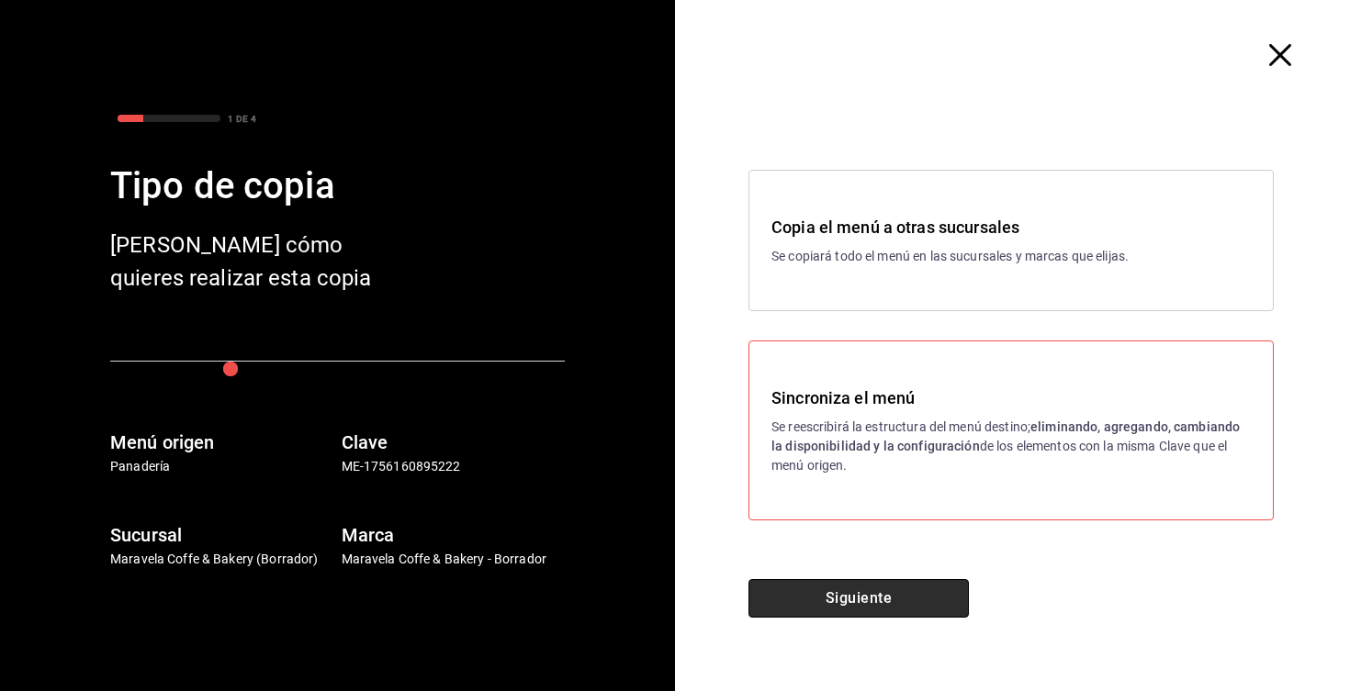
click at [858, 589] on button "Siguiente" at bounding box center [858, 598] width 220 height 39
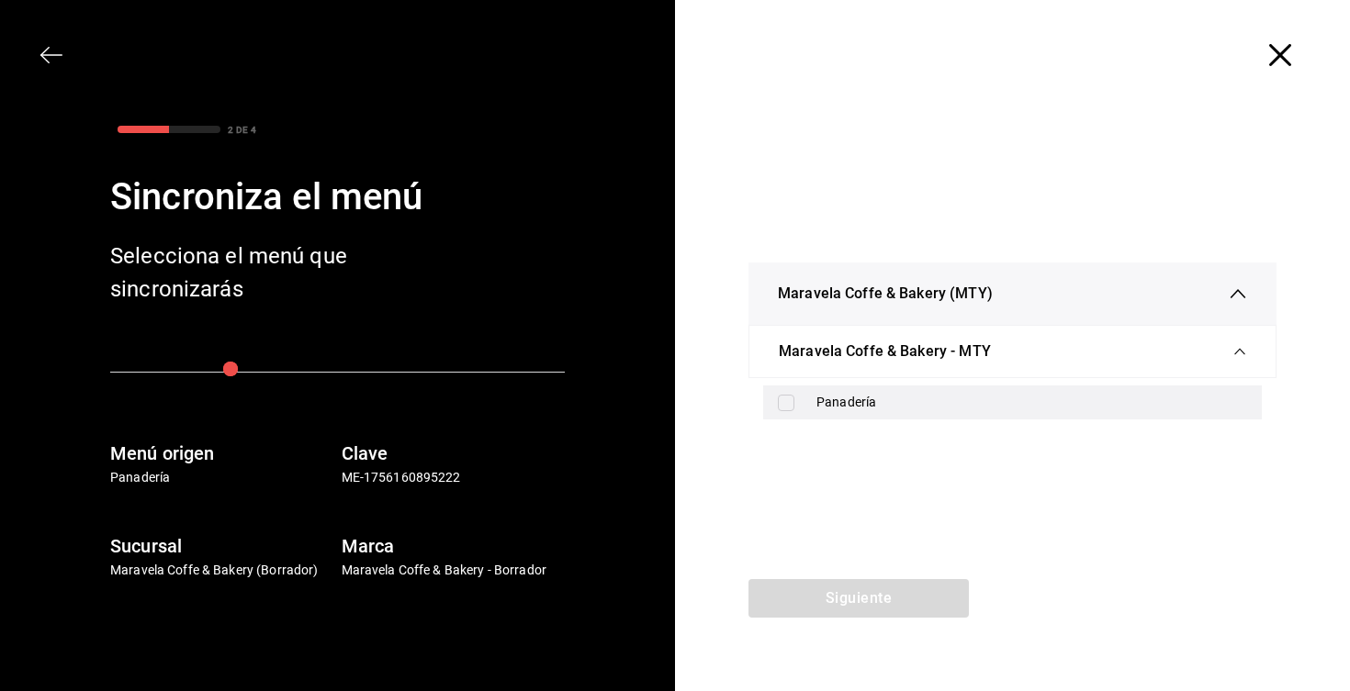
click at [791, 388] on div "Panadería" at bounding box center [1012, 403] width 499 height 34
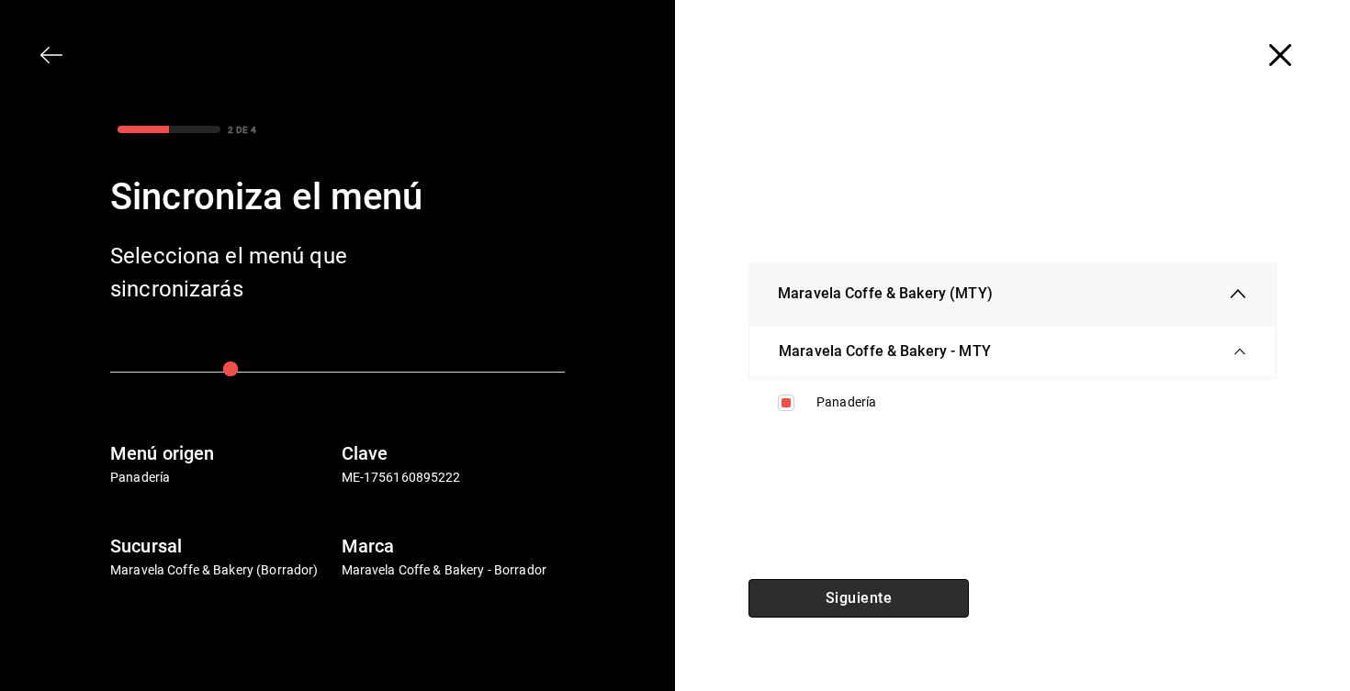
click at [810, 613] on button "Siguiente" at bounding box center [858, 598] width 220 height 39
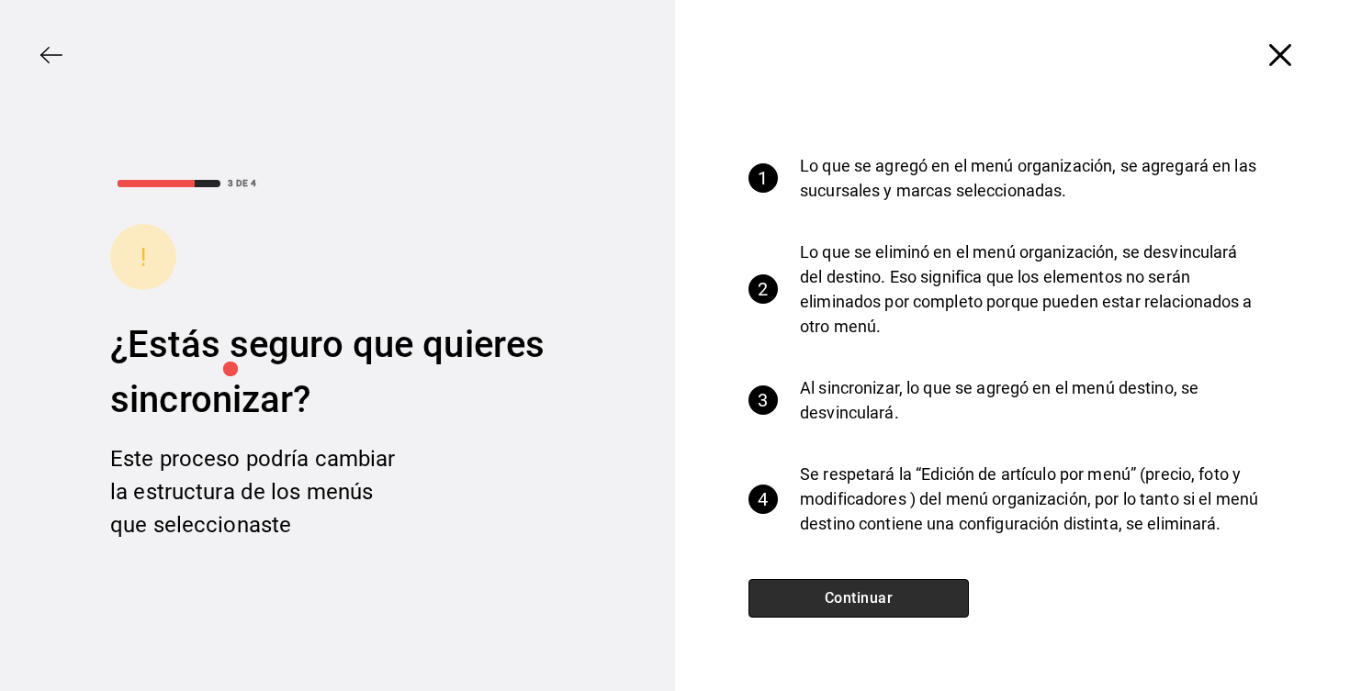
click at [810, 613] on button "Continuar" at bounding box center [858, 598] width 220 height 39
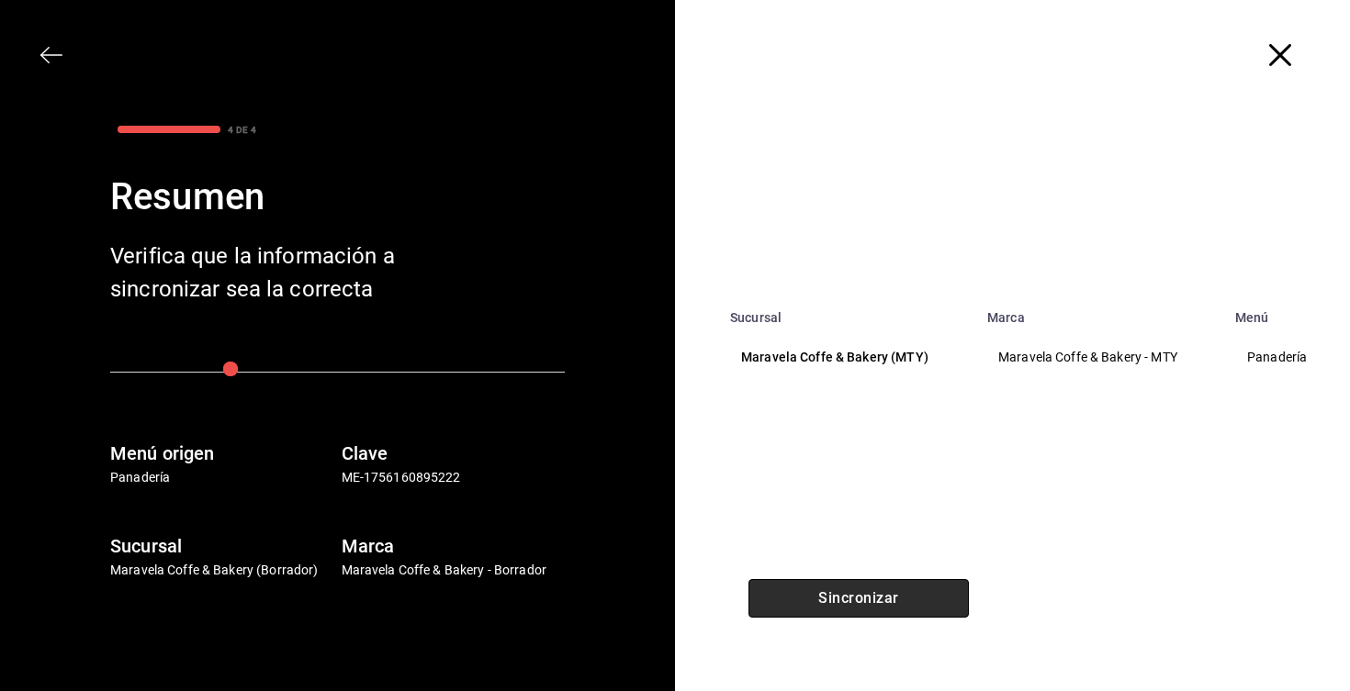
click at [810, 613] on button "Sincronizar" at bounding box center [858, 598] width 220 height 39
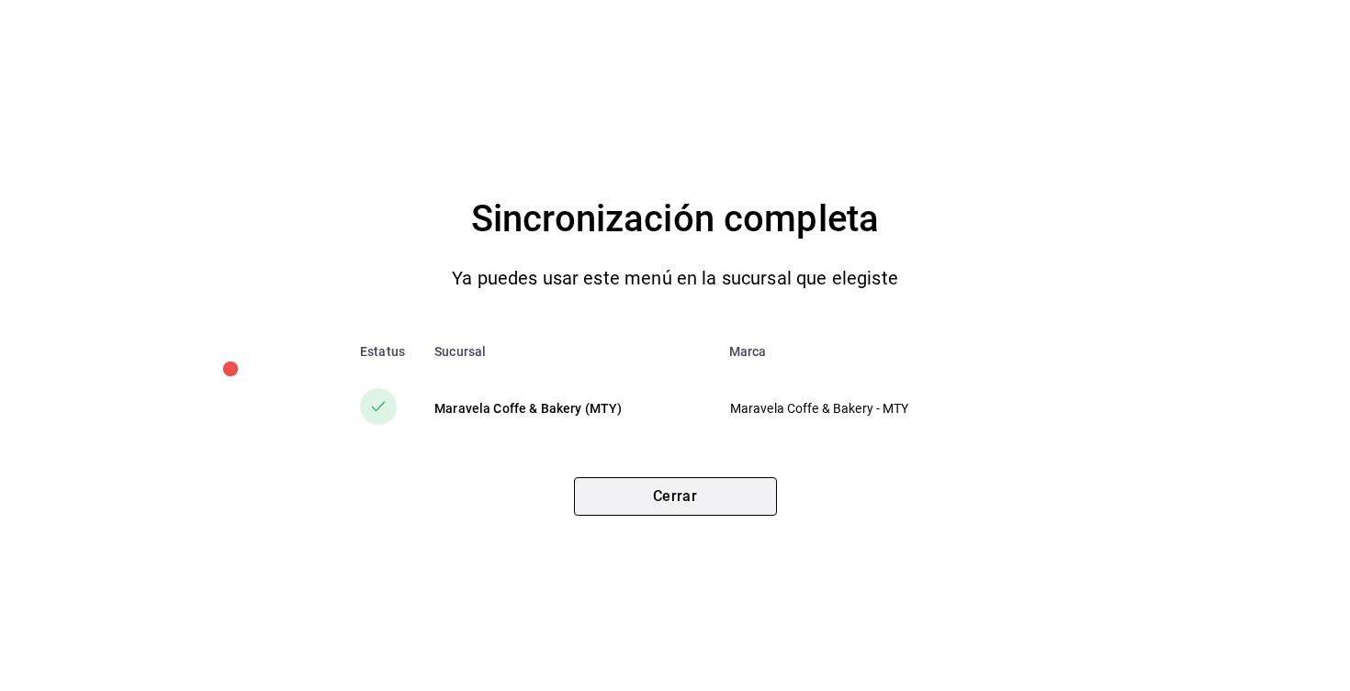
click at [672, 499] on button "Cerrar" at bounding box center [675, 496] width 203 height 39
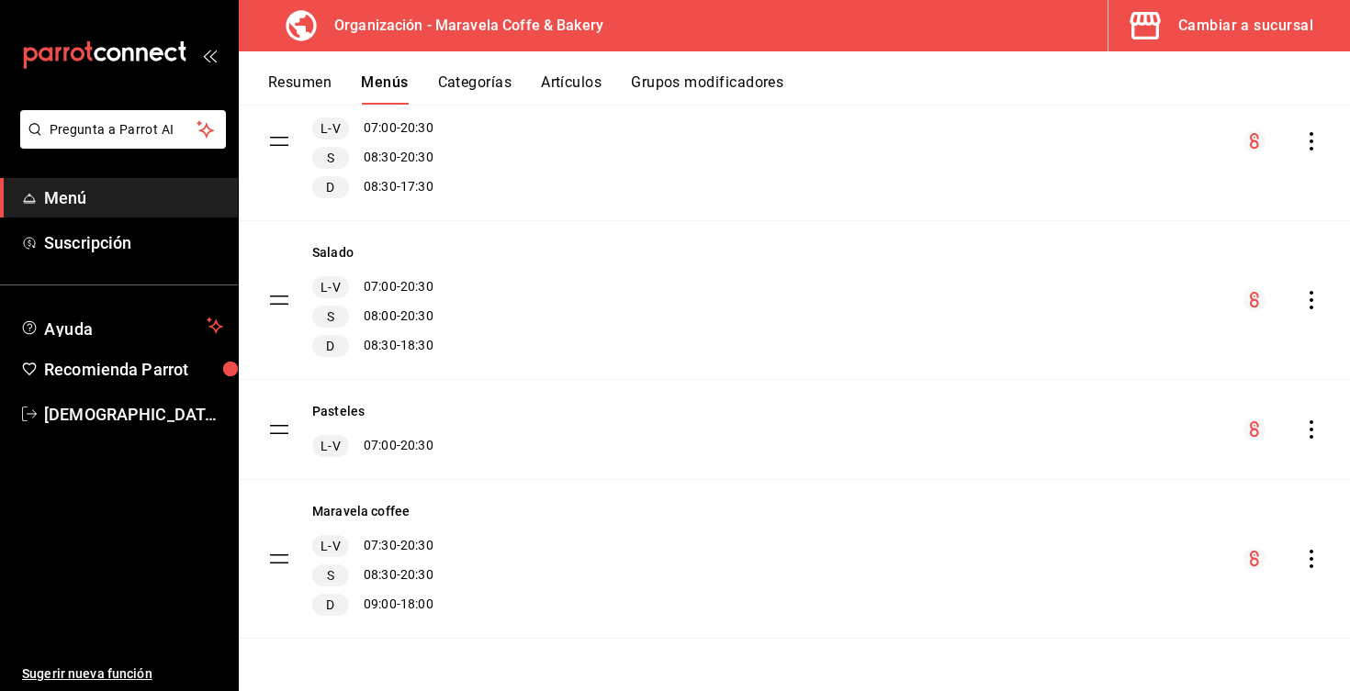
scroll to position [360, 0]
click at [1314, 301] on icon "actions" at bounding box center [1311, 300] width 18 height 18
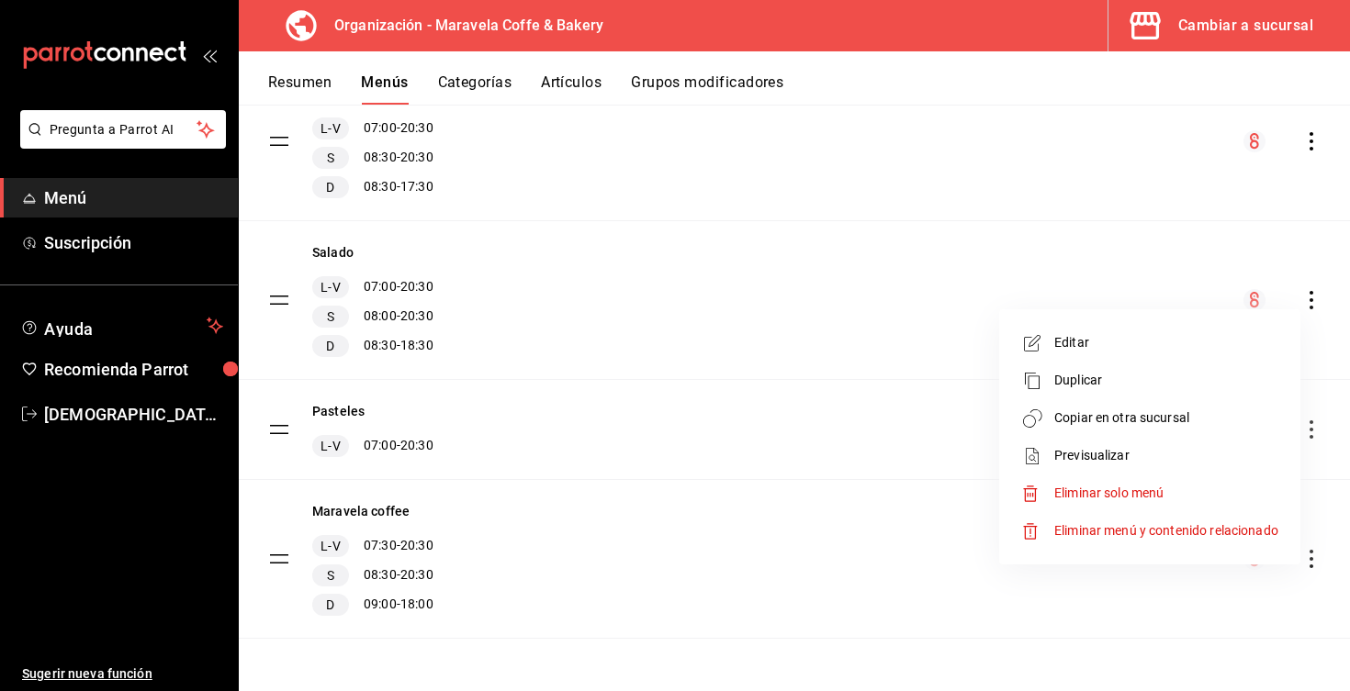
click at [1162, 429] on li "Copiar en otra sucursal" at bounding box center [1149, 418] width 286 height 38
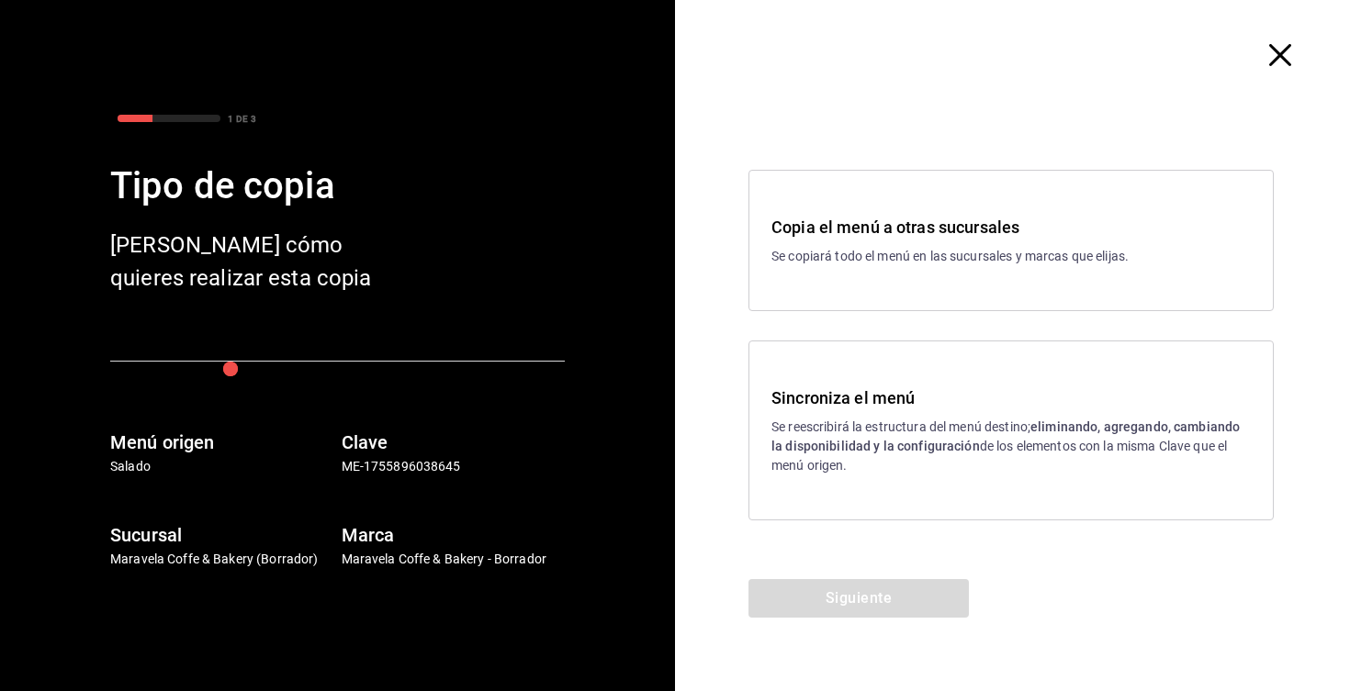
click at [848, 434] on p "Se reescribirá la estructura del menú destino; eliminando, agregando, cambiando…" at bounding box center [1010, 447] width 479 height 58
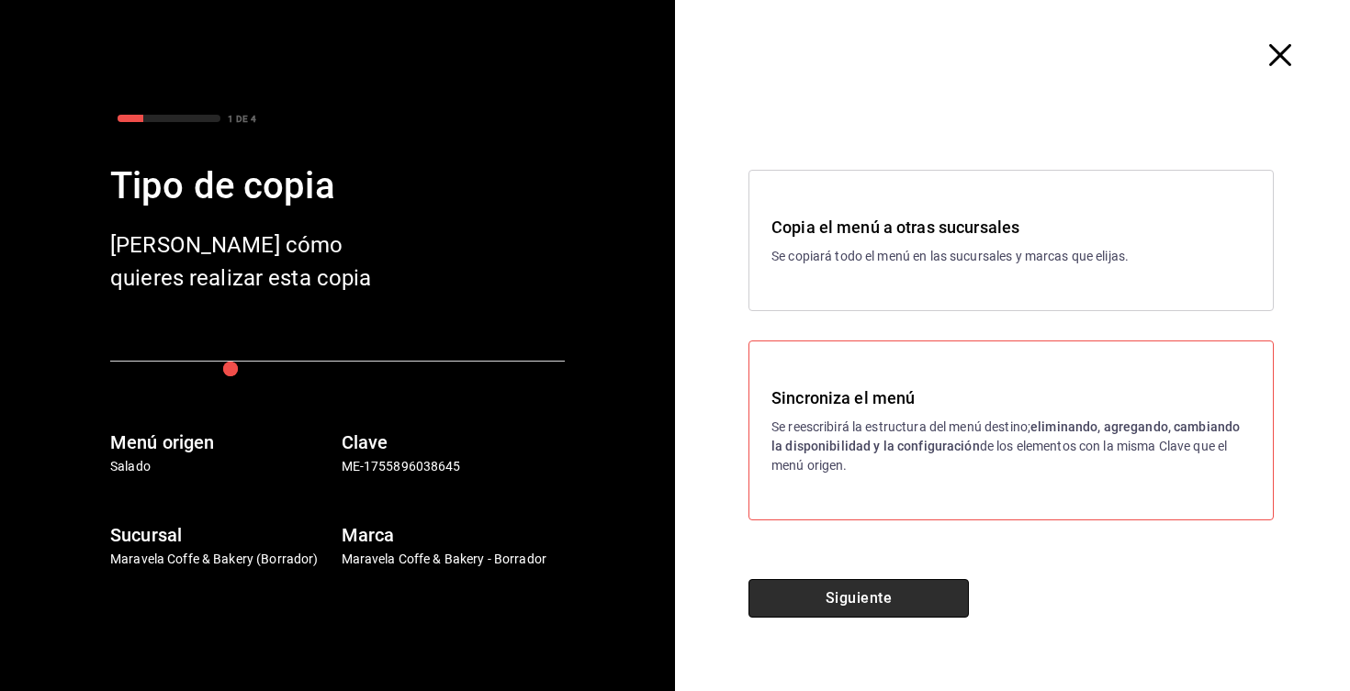
click at [883, 596] on button "Siguiente" at bounding box center [858, 598] width 220 height 39
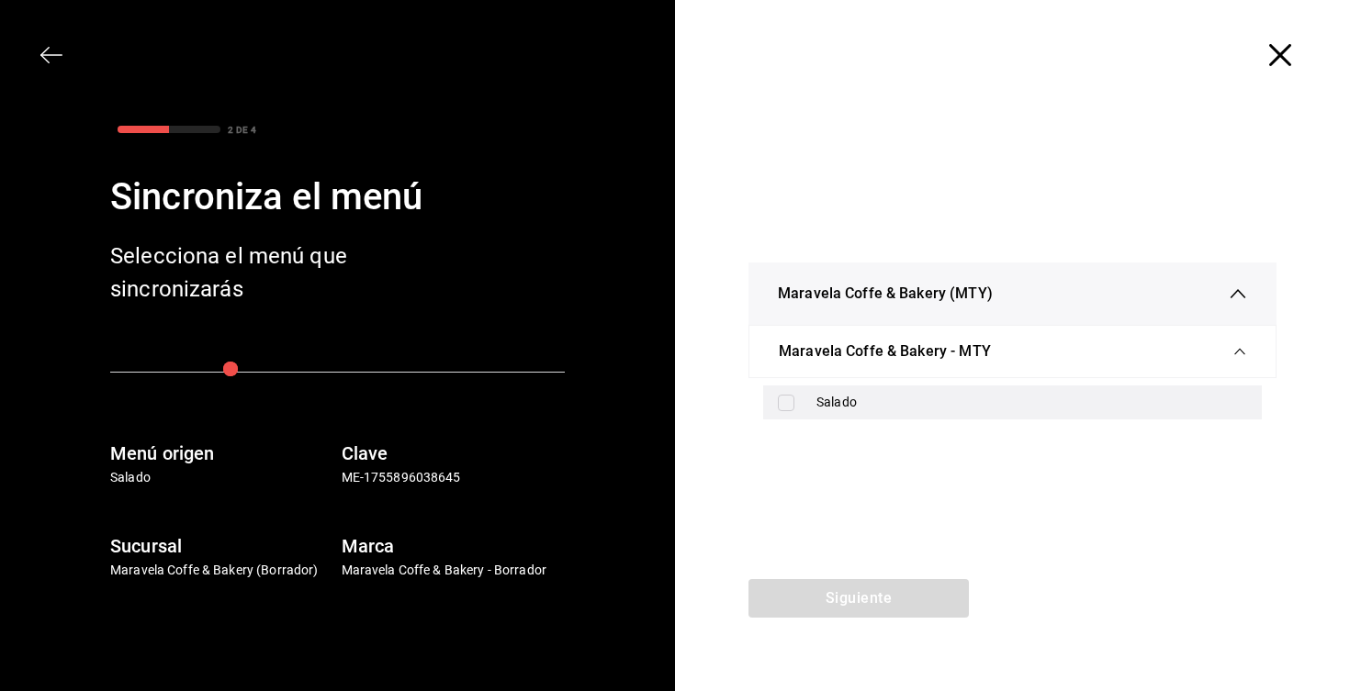
click at [783, 403] on input "checkbox" at bounding box center [786, 403] width 17 height 17
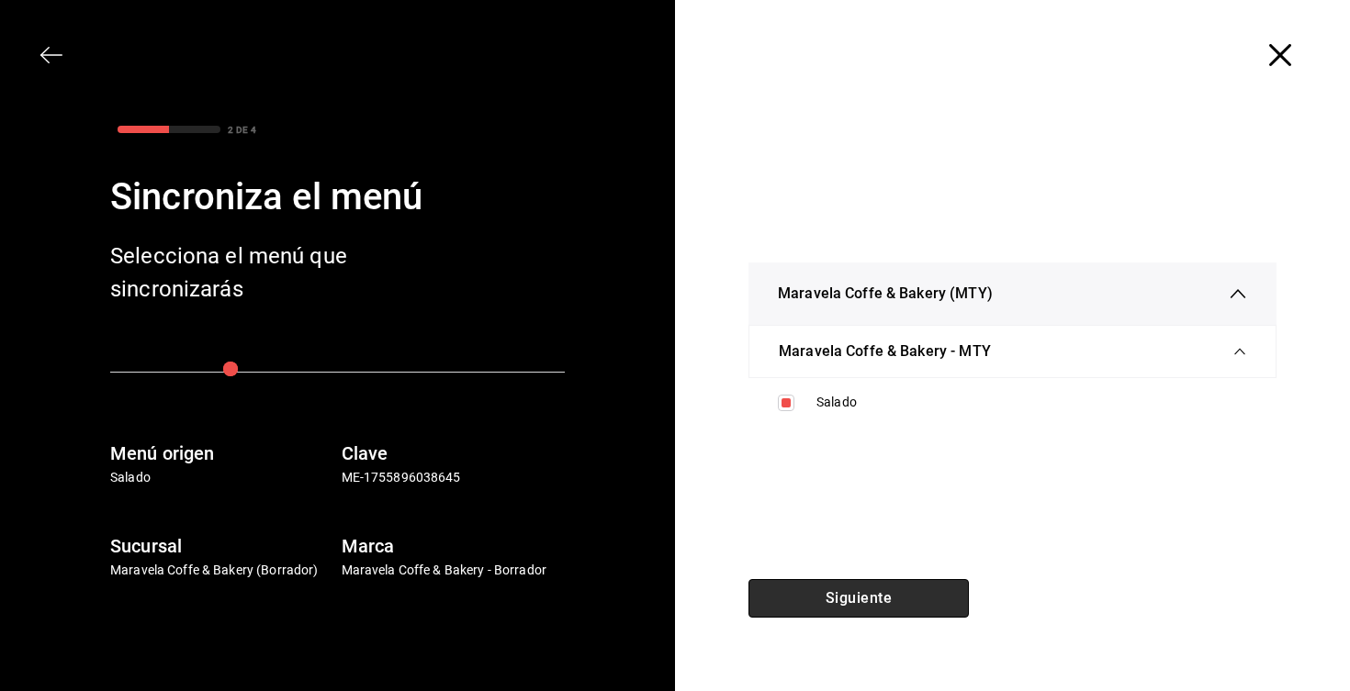
click at [854, 606] on button "Siguiente" at bounding box center [858, 598] width 220 height 39
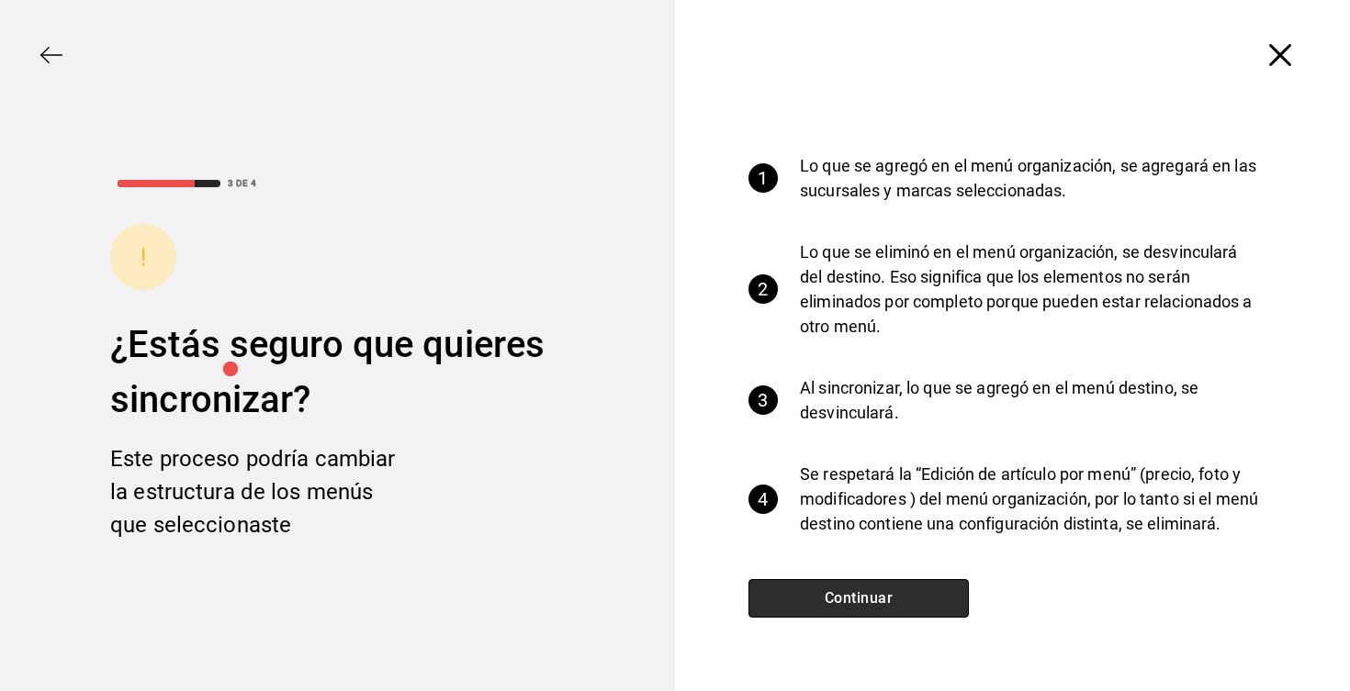
click at [854, 606] on button "Continuar" at bounding box center [858, 598] width 220 height 39
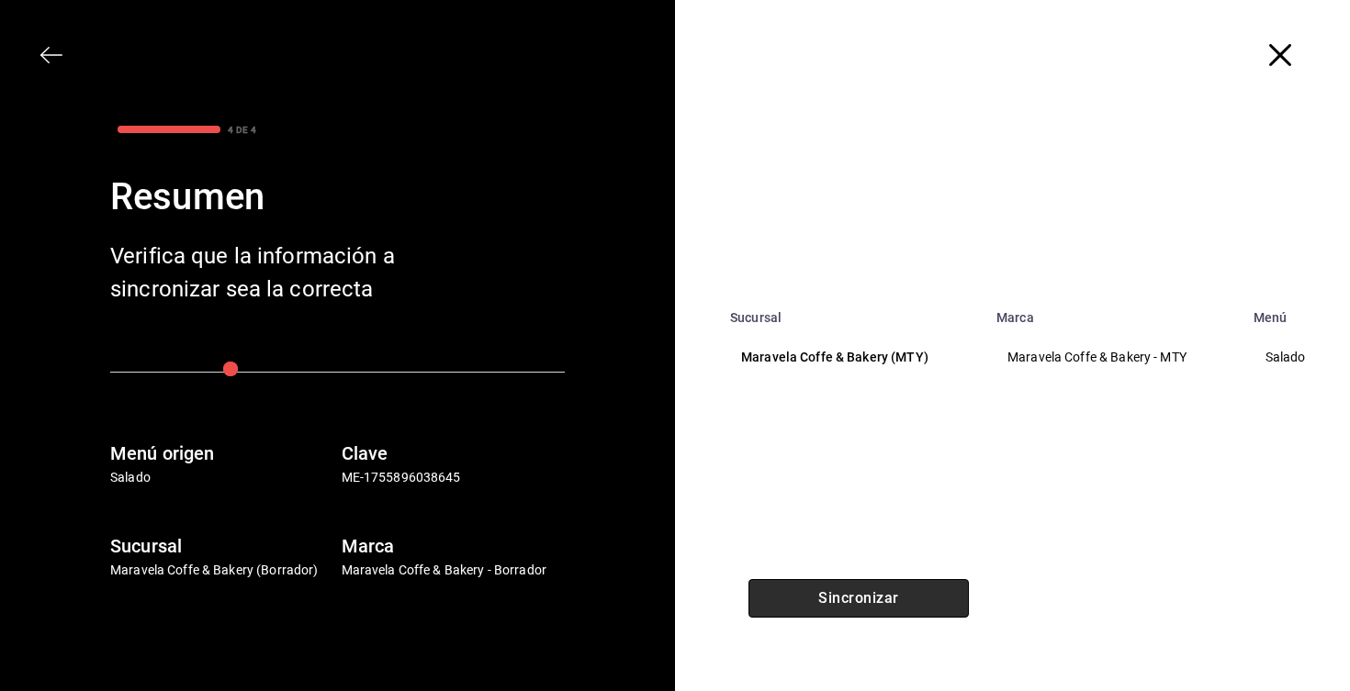
click at [854, 606] on button "Sincronizar" at bounding box center [858, 598] width 220 height 39
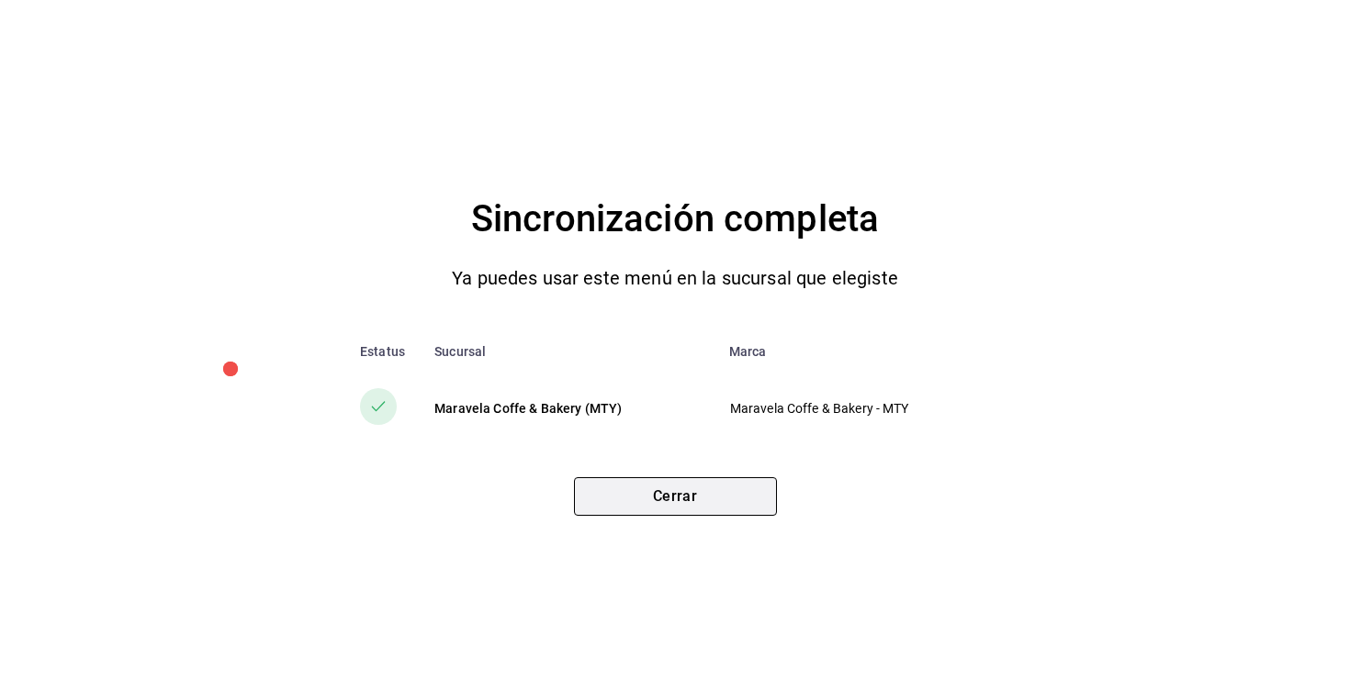
click at [699, 506] on button "Cerrar" at bounding box center [675, 496] width 203 height 39
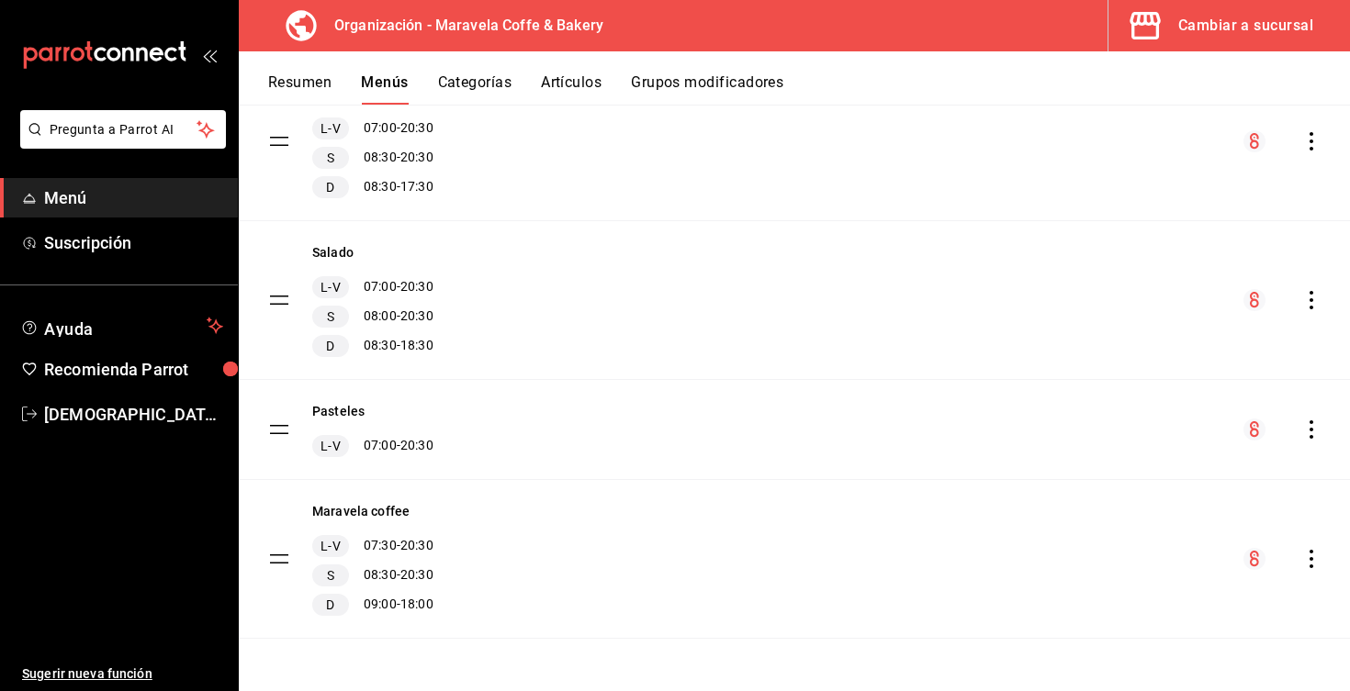
click at [1313, 568] on div "menu-maker-table" at bounding box center [1281, 559] width 77 height 22
click at [1312, 560] on icon "actions" at bounding box center [1311, 559] width 4 height 18
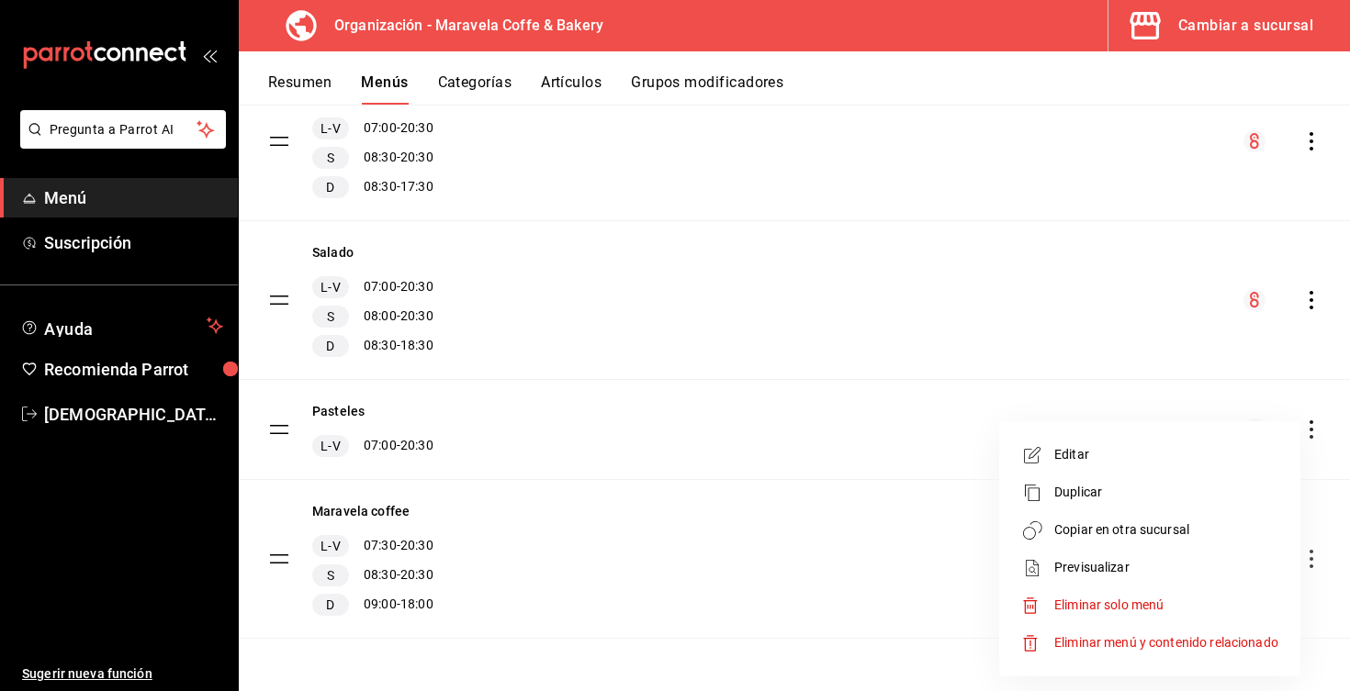
click at [1135, 540] on li "Copiar en otra sucursal" at bounding box center [1149, 530] width 286 height 38
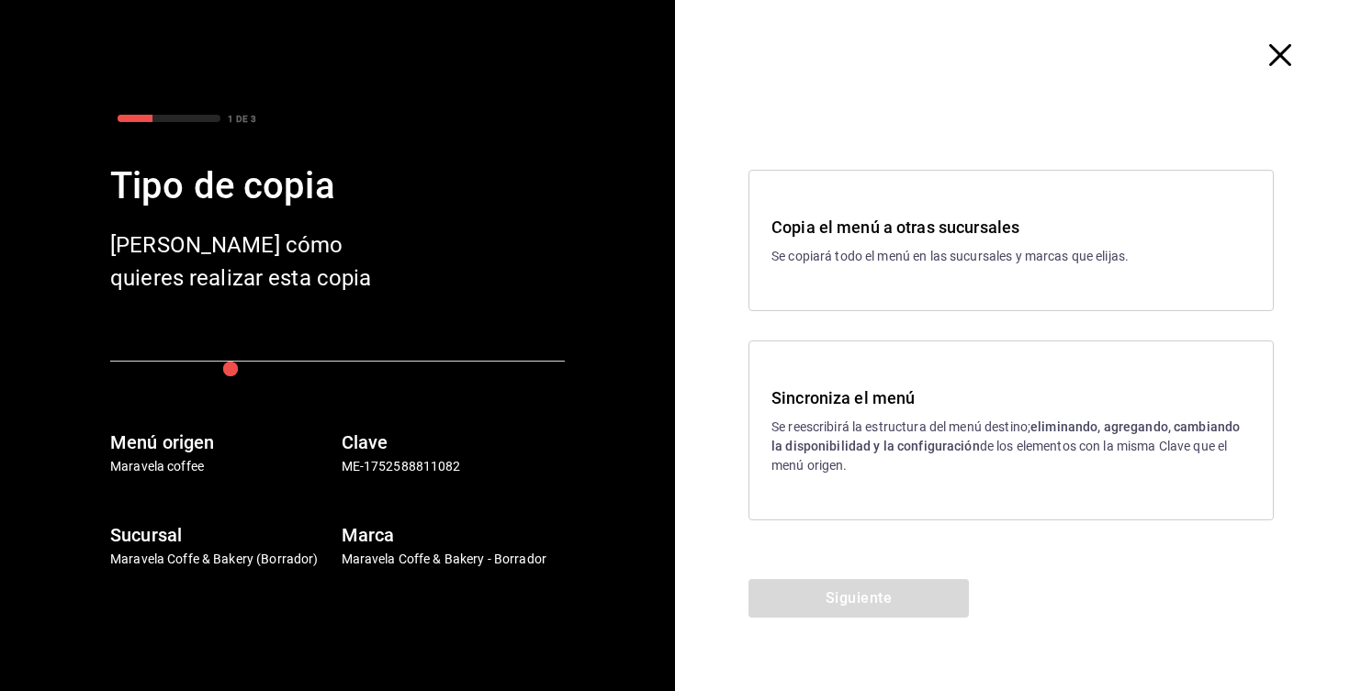
click at [853, 407] on h3 "Sincroniza el menú" at bounding box center [1010, 398] width 479 height 25
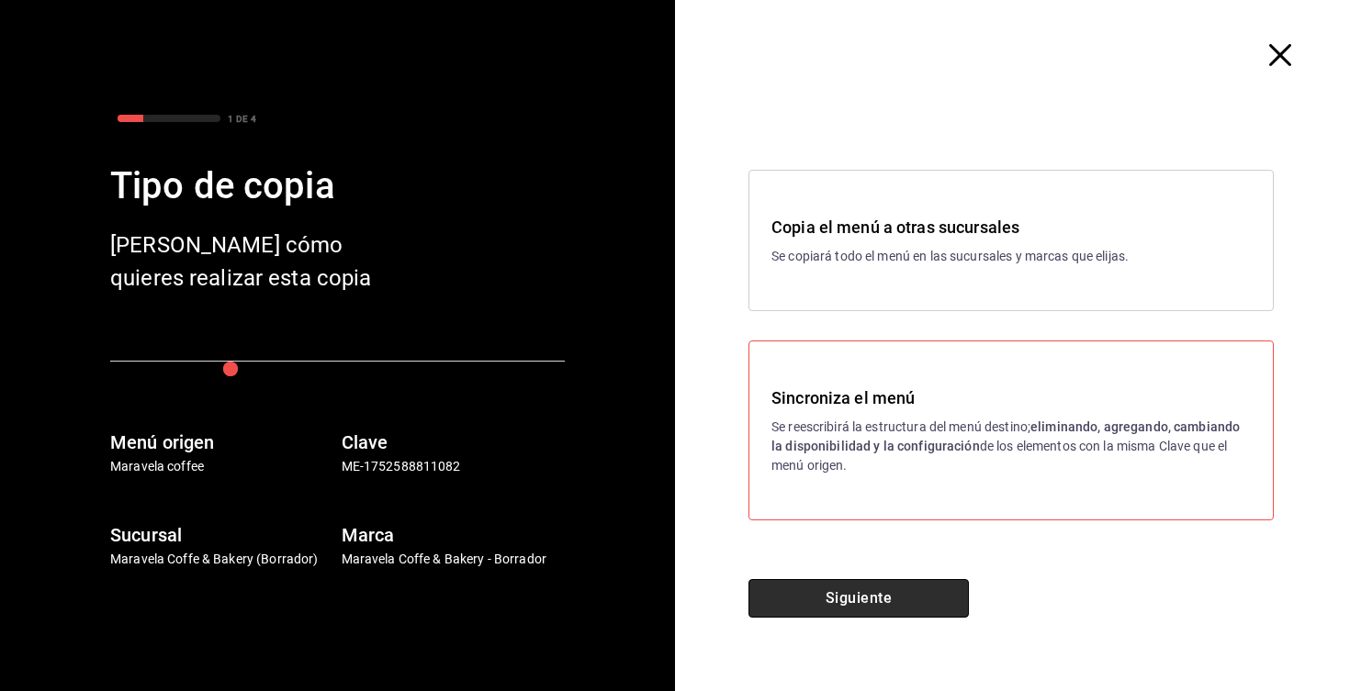
click at [855, 595] on button "Siguiente" at bounding box center [858, 598] width 220 height 39
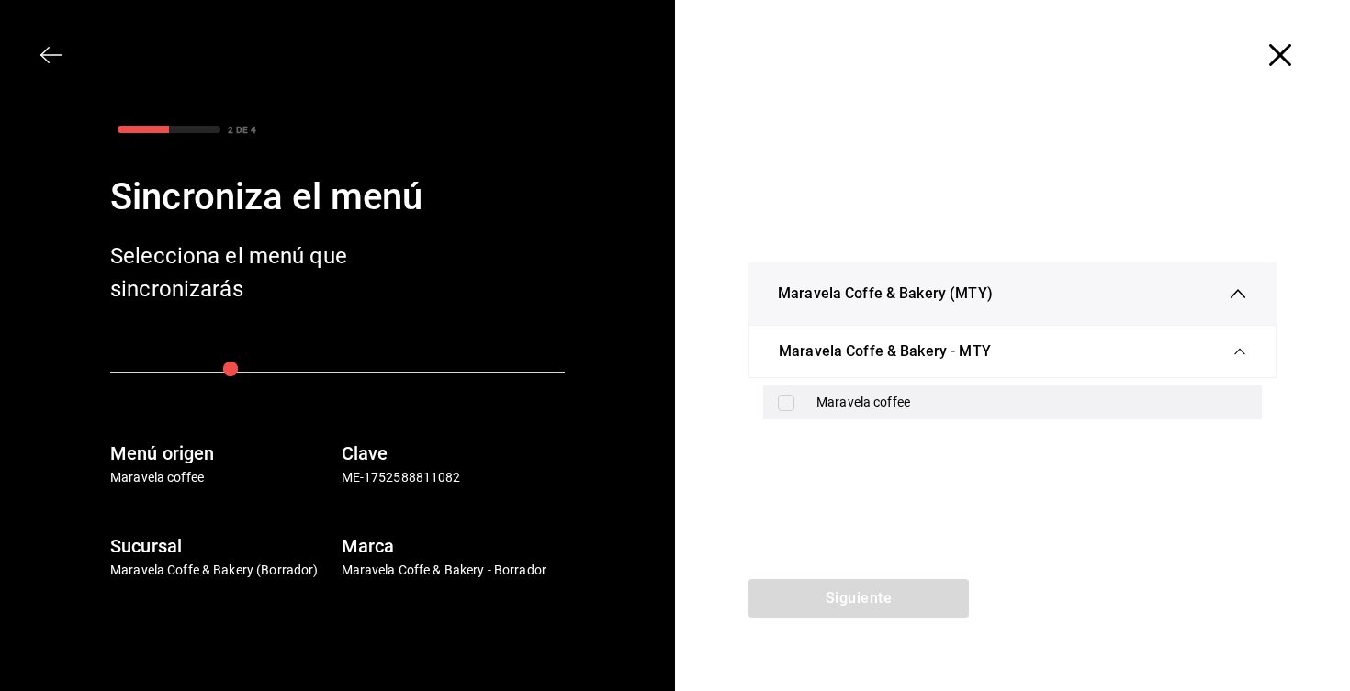
click at [872, 408] on div "Maravela coffee" at bounding box center [1031, 402] width 431 height 19
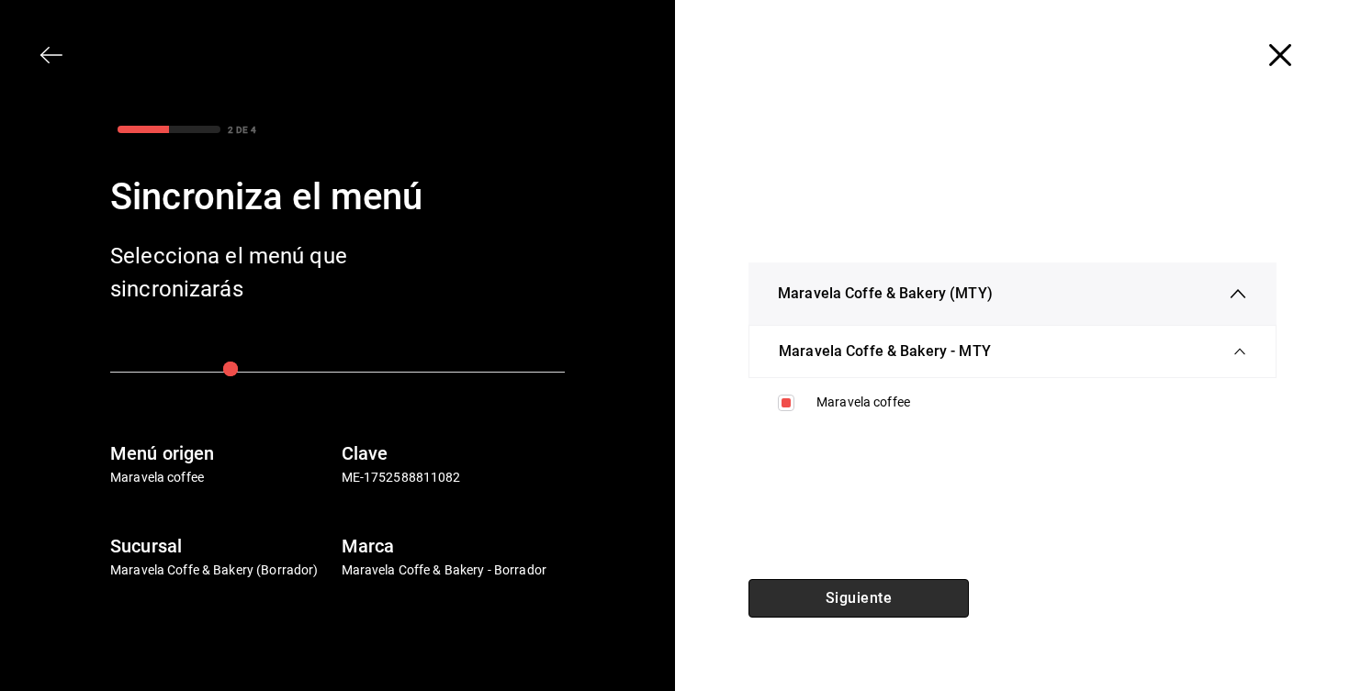
click at [868, 599] on button "Siguiente" at bounding box center [858, 598] width 220 height 39
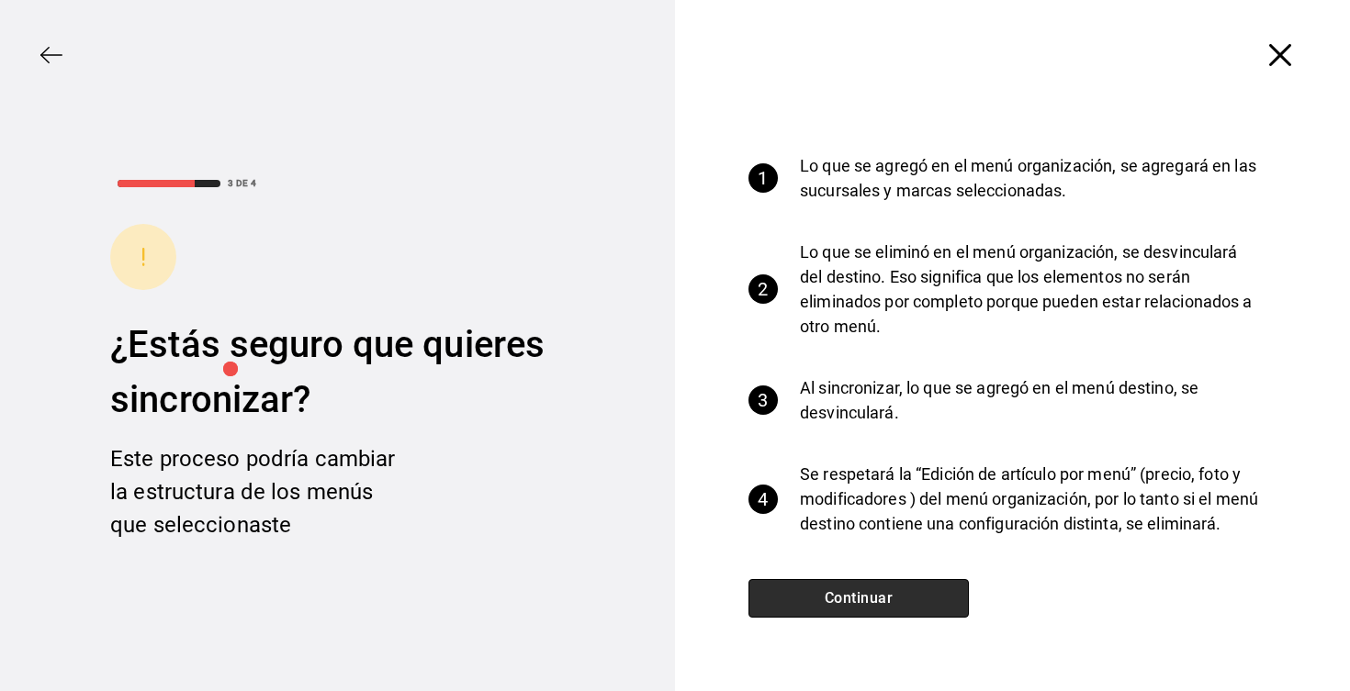
click at [847, 592] on button "Continuar" at bounding box center [858, 598] width 220 height 39
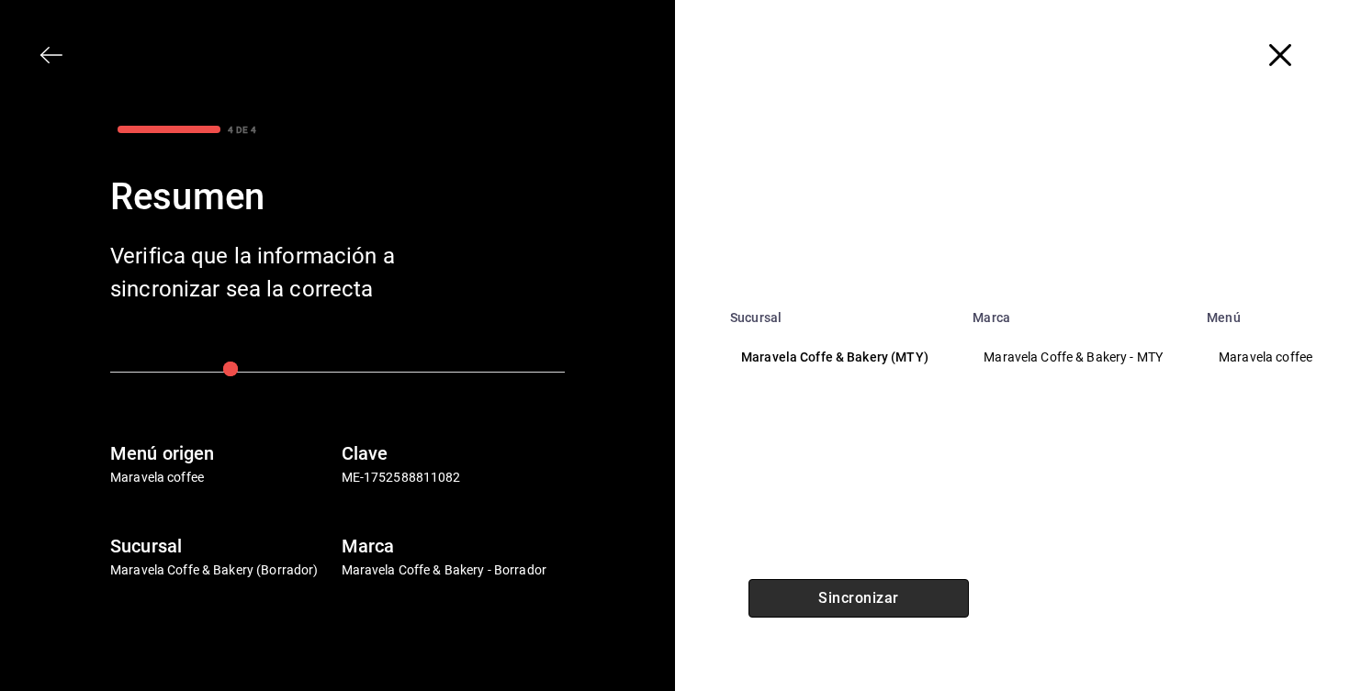
click at [847, 592] on button "Sincronizar" at bounding box center [858, 598] width 220 height 39
